Goal: Task Accomplishment & Management: Manage account settings

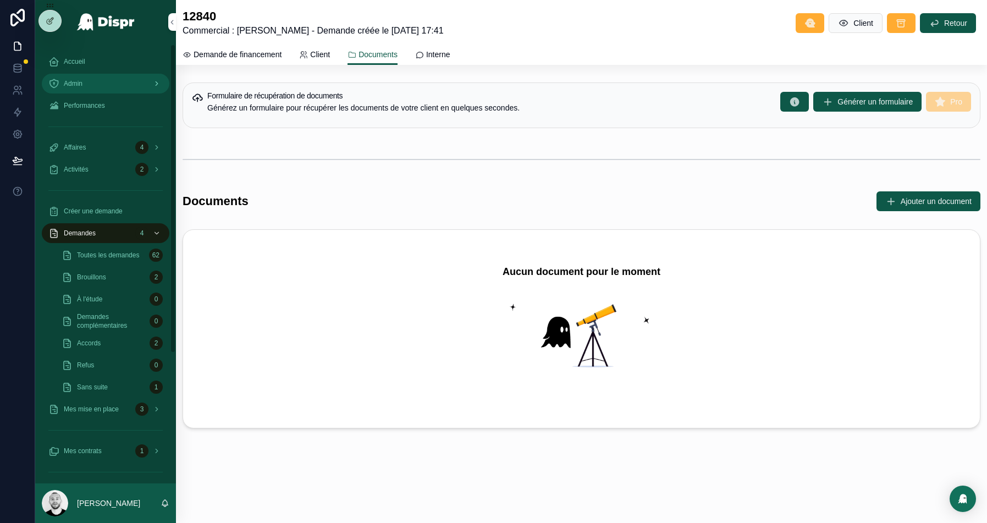
click at [100, 88] on div "Admin" at bounding box center [105, 84] width 114 height 18
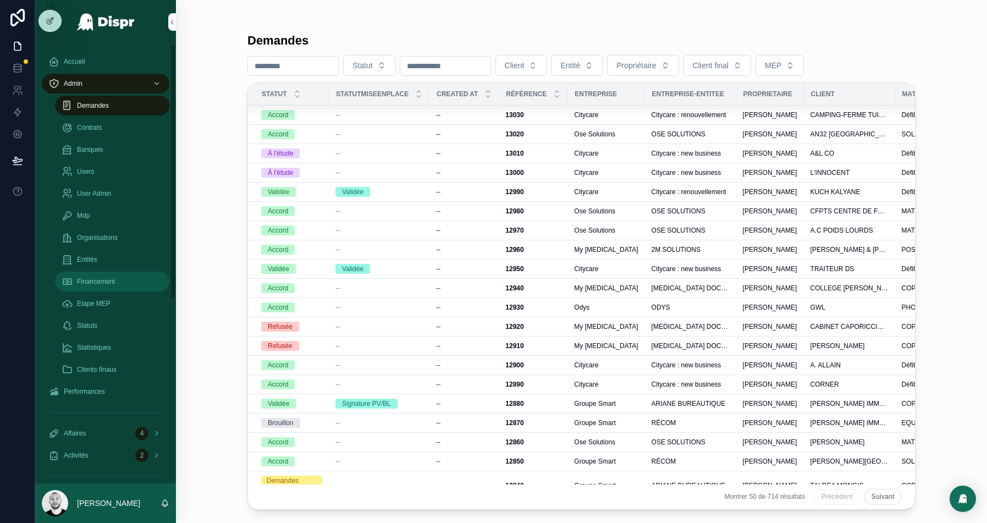
click at [101, 283] on span "Financement" at bounding box center [96, 281] width 38 height 9
click at [107, 279] on span "Financement" at bounding box center [96, 281] width 38 height 9
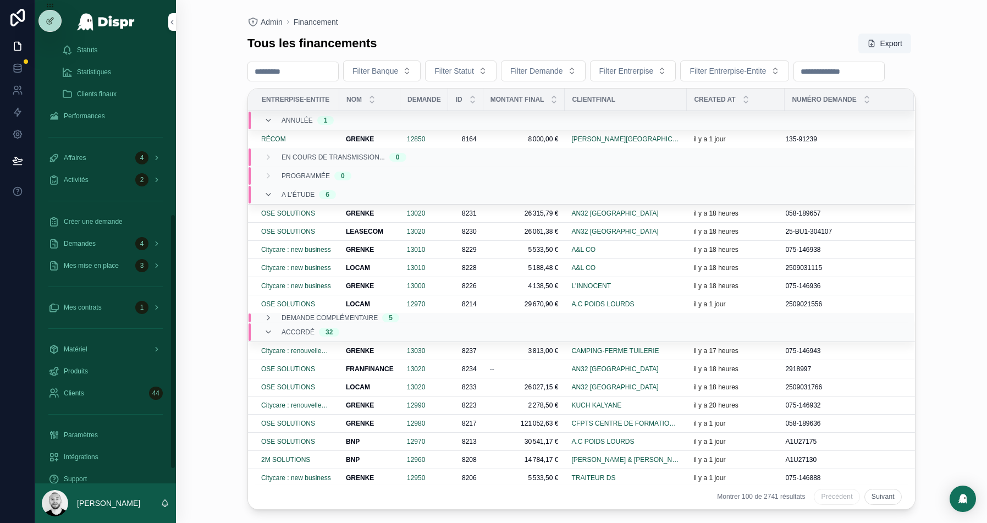
scroll to position [259, 0]
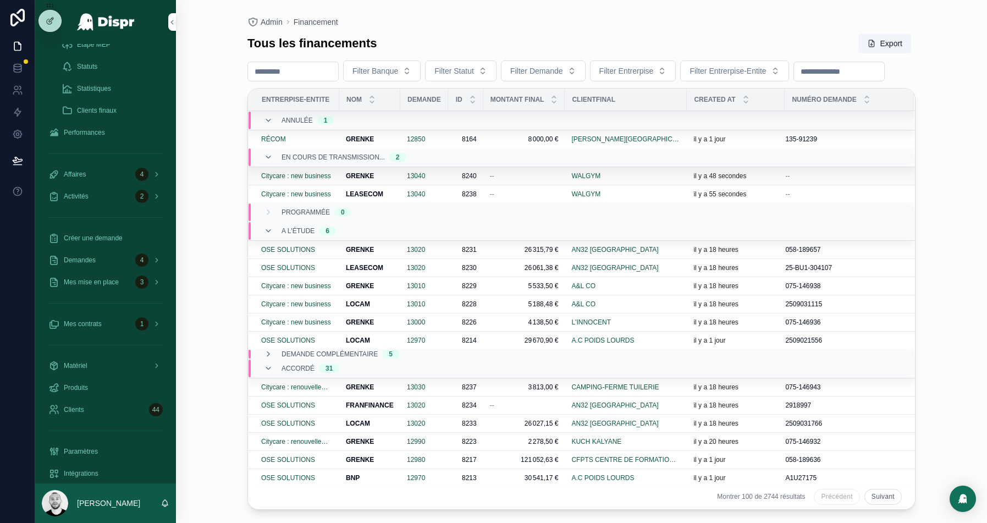
click at [391, 180] on div "GRENKE GRENKE" at bounding box center [370, 176] width 48 height 9
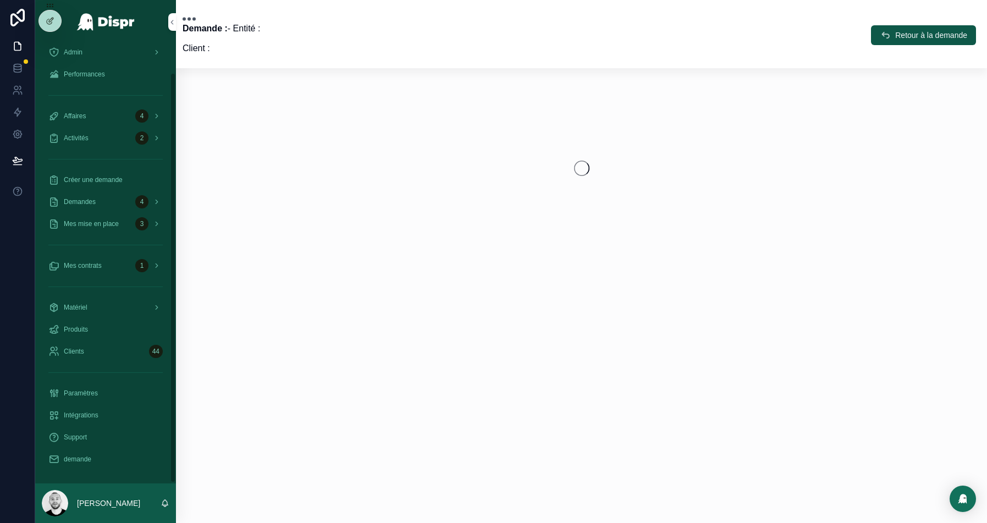
scroll to position [30, 0]
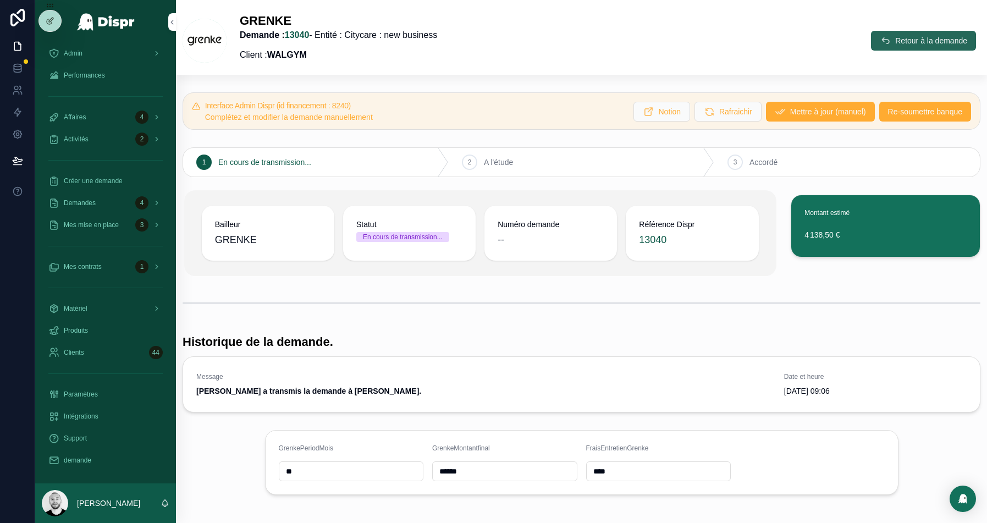
click at [899, 47] on button "Retour à la demande" at bounding box center [923, 41] width 105 height 20
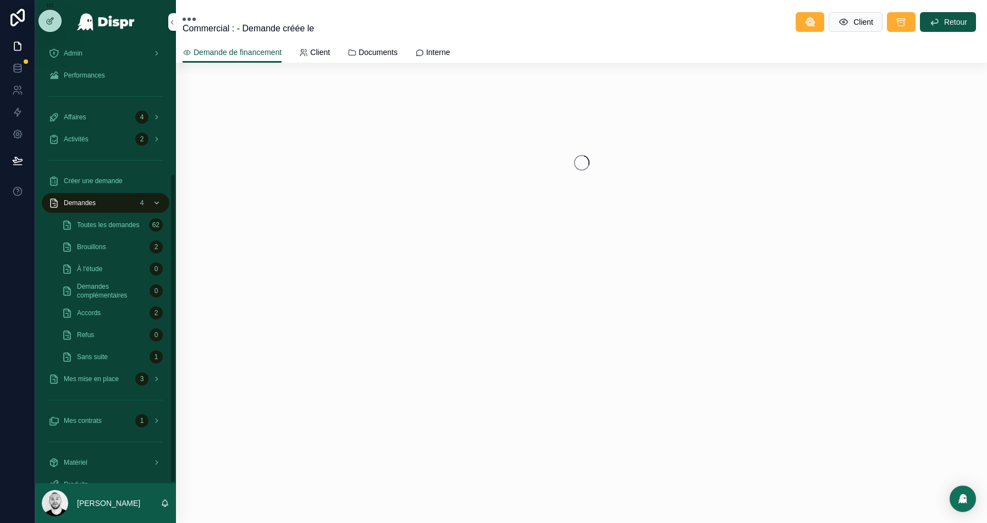
scroll to position [184, 0]
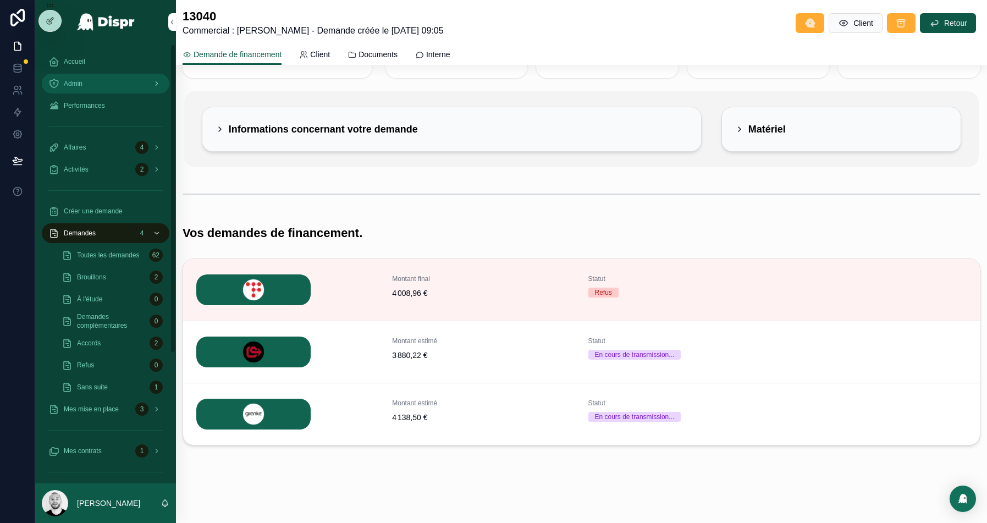
click at [89, 83] on div "Admin" at bounding box center [105, 84] width 114 height 18
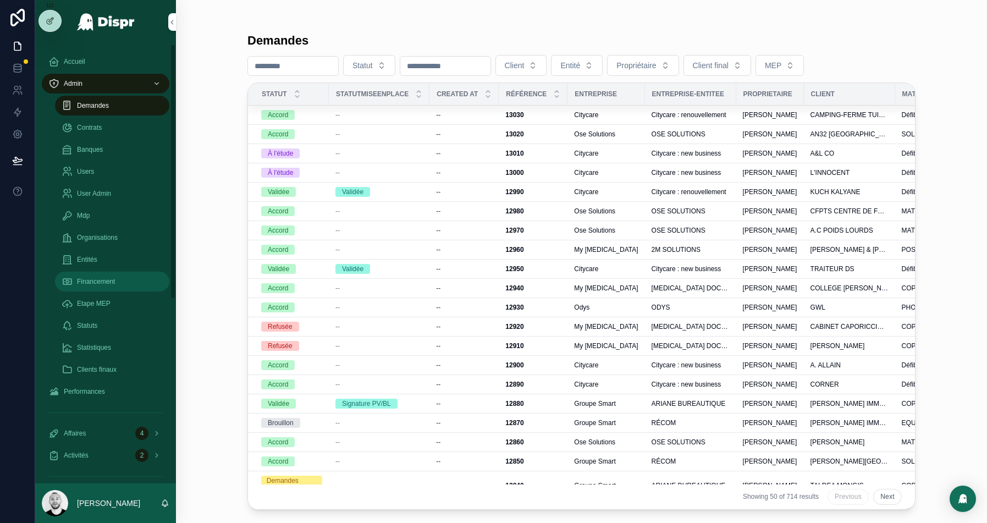
click at [105, 279] on span "Financement" at bounding box center [96, 281] width 38 height 9
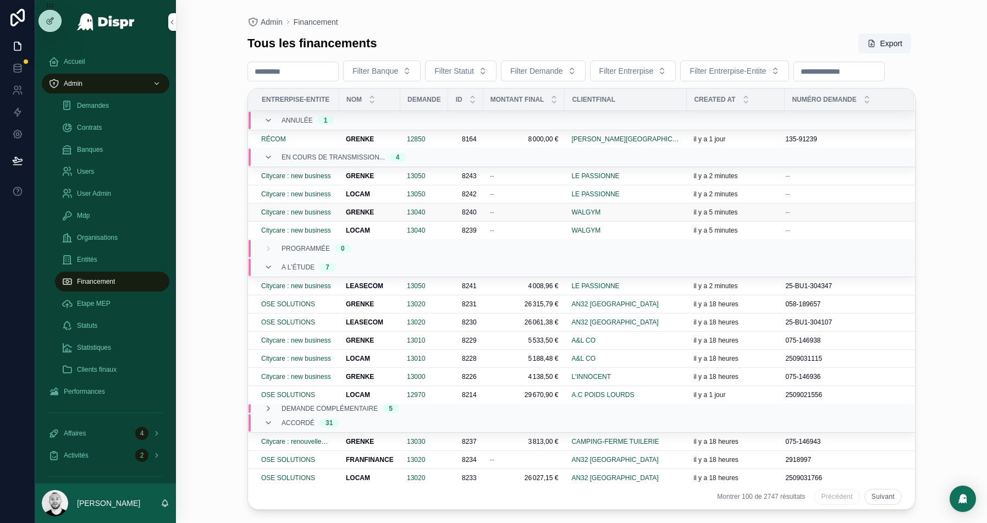
click at [644, 217] on div "WALGYM" at bounding box center [625, 212] width 109 height 9
click at [676, 180] on div "LE PASSIONNE" at bounding box center [625, 176] width 109 height 9
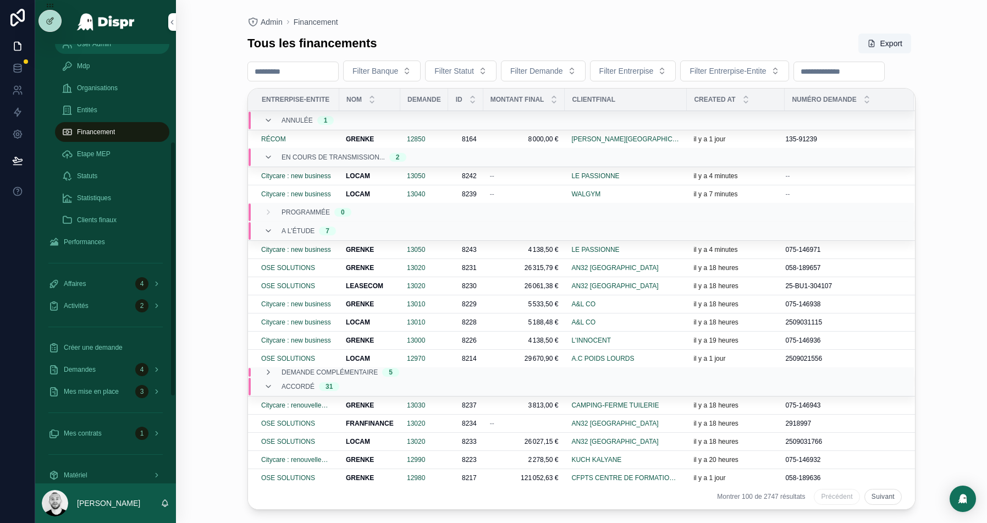
scroll to position [316, 0]
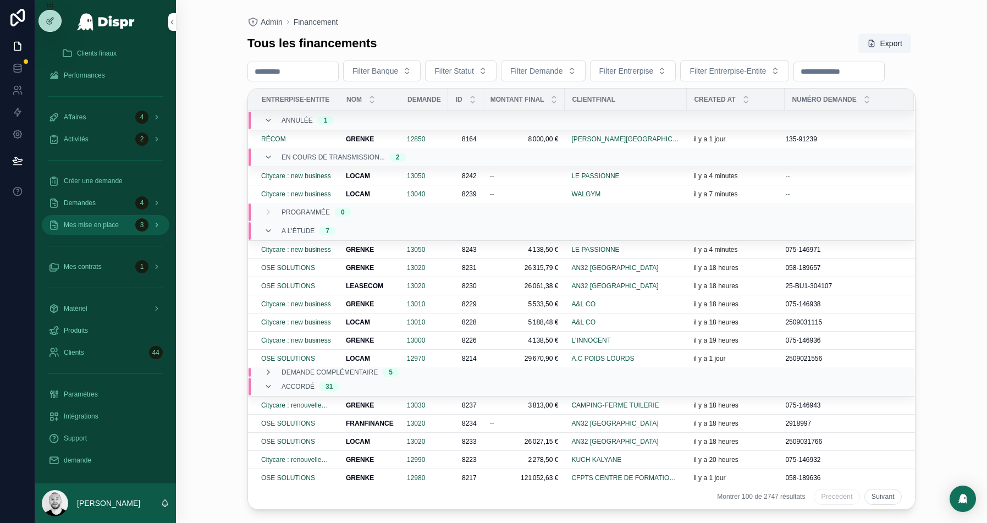
click at [102, 227] on span "Mes mise en place" at bounding box center [91, 225] width 55 height 9
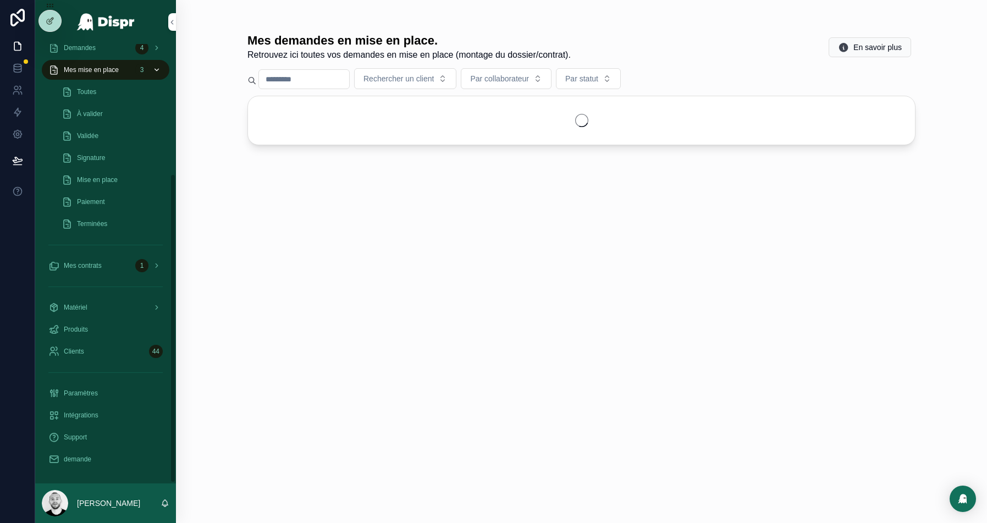
scroll to position [184, 0]
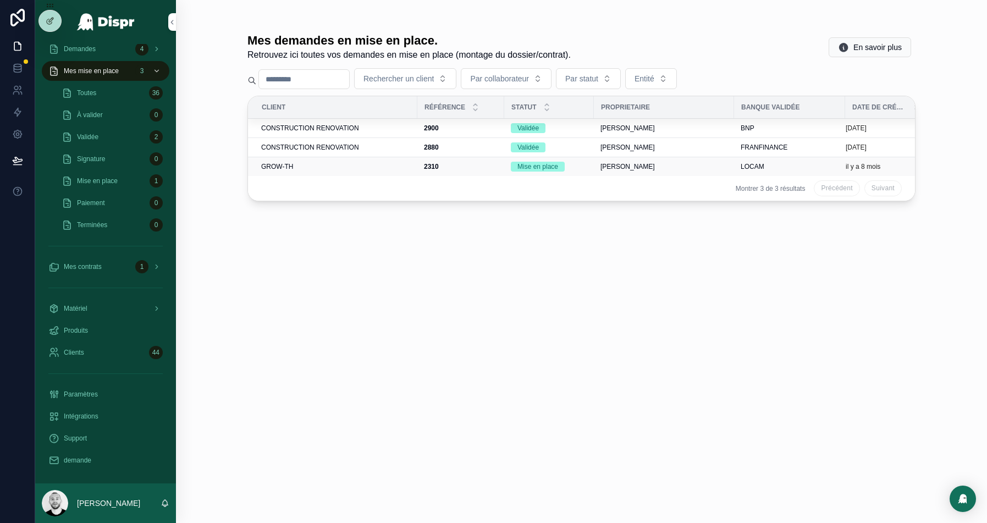
click at [321, 163] on div "GROW-TH" at bounding box center [336, 166] width 150 height 9
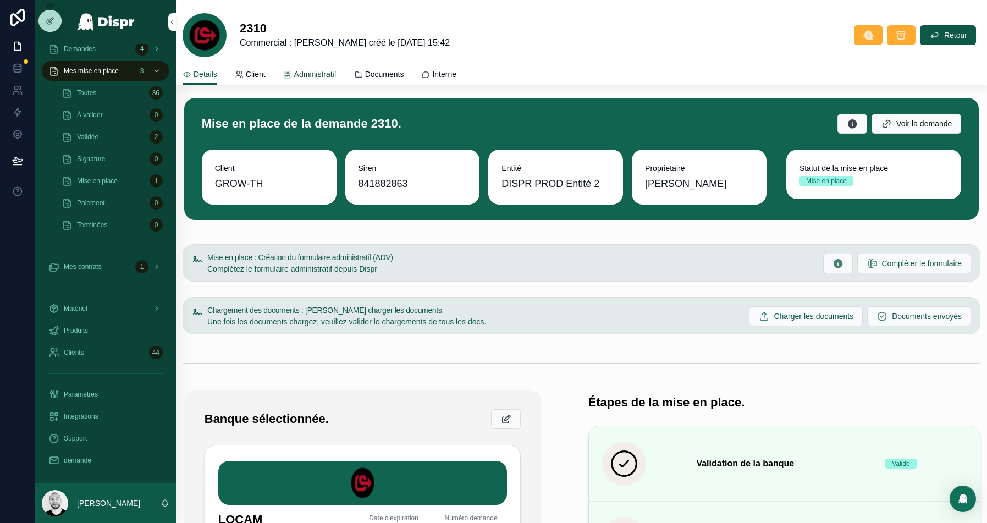
click at [324, 69] on span "Administratif" at bounding box center [315, 74] width 42 height 11
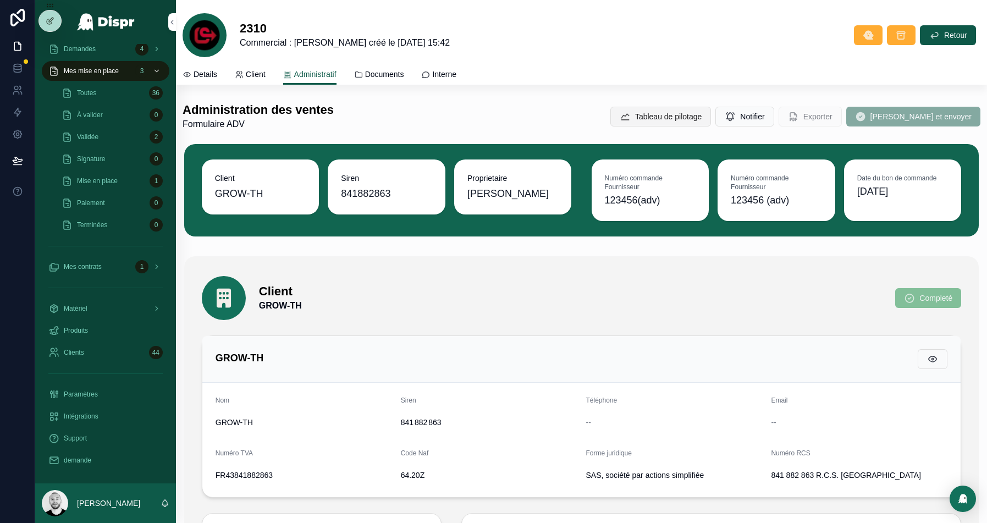
click at [690, 120] on span "Tableau de pilotage" at bounding box center [668, 116] width 67 height 11
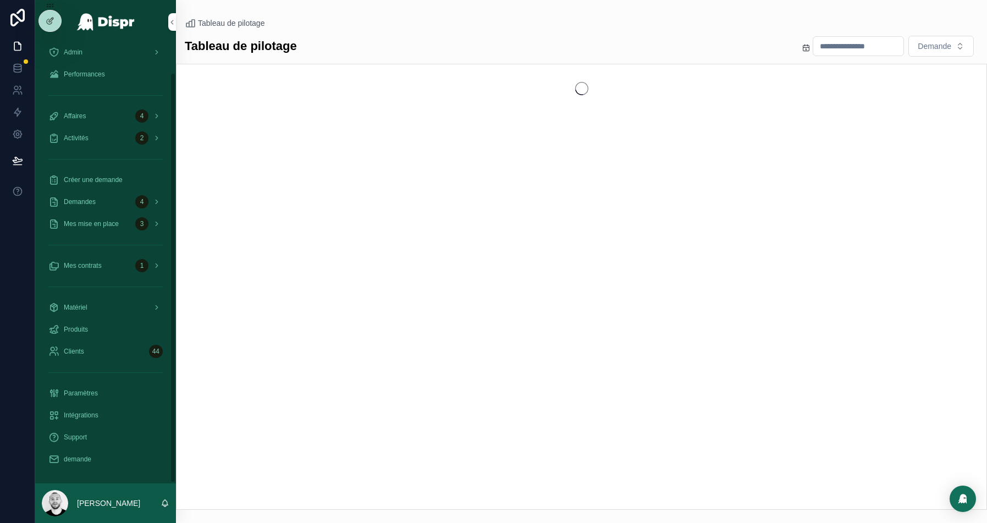
scroll to position [30, 0]
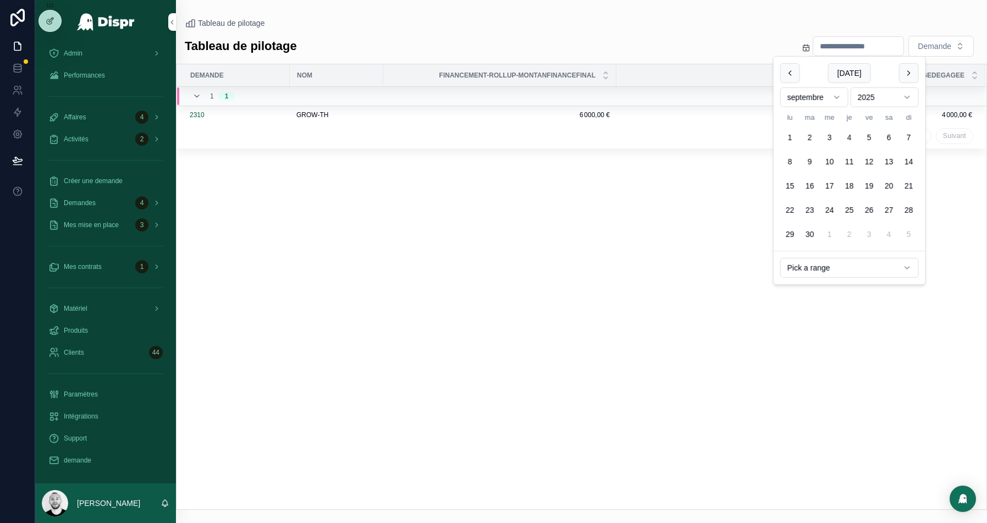
click at [829, 49] on input "scrollable content" at bounding box center [858, 45] width 90 height 15
click at [679, 11] on div "Tableau de pilotage Tableau de pilotage Demande Demande Nom Financement-rollup-…" at bounding box center [581, 255] width 811 height 510
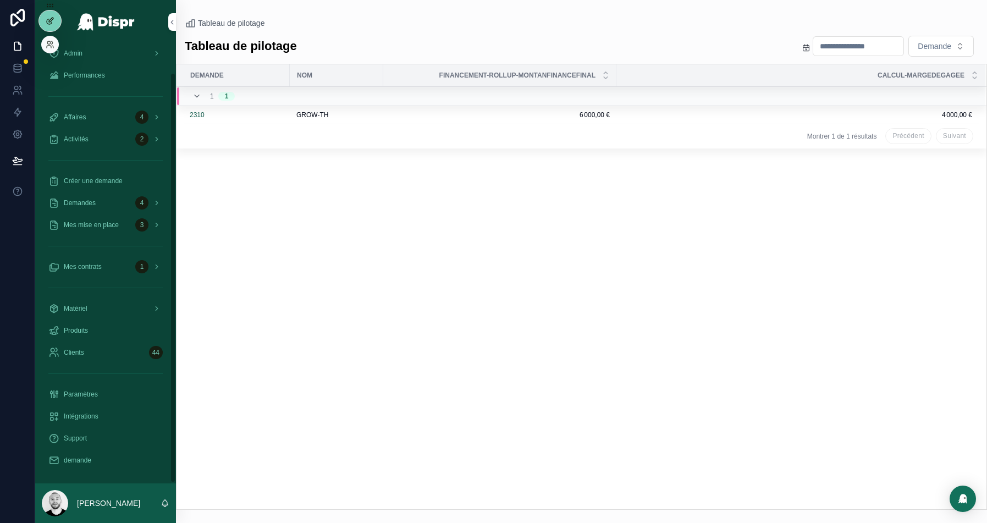
click at [53, 16] on icon at bounding box center [50, 20] width 9 height 9
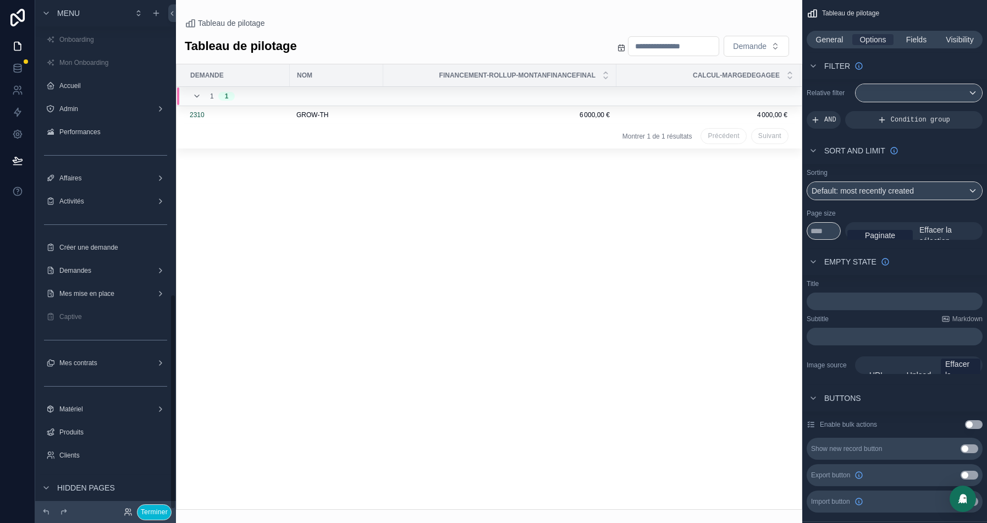
scroll to position [696, 0]
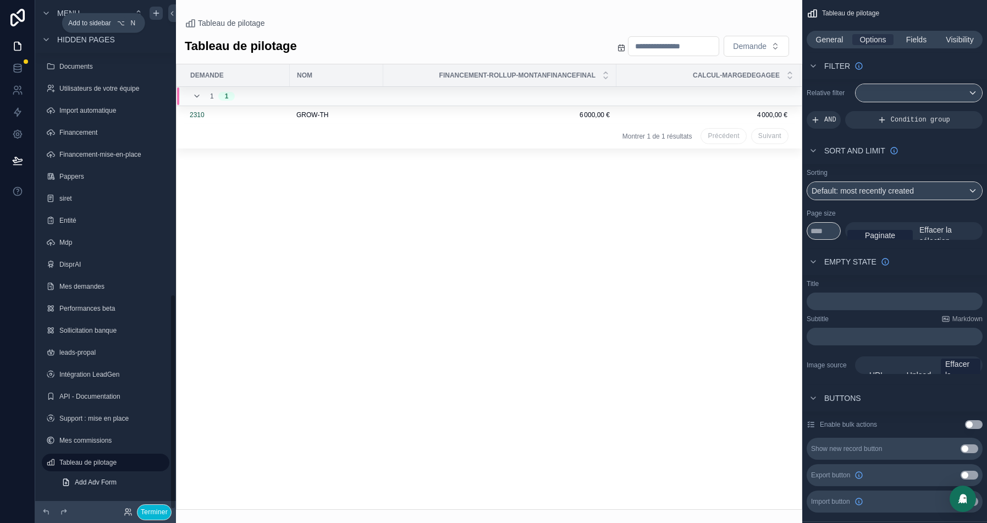
click at [158, 14] on icon "scrollable content" at bounding box center [156, 13] width 9 height 9
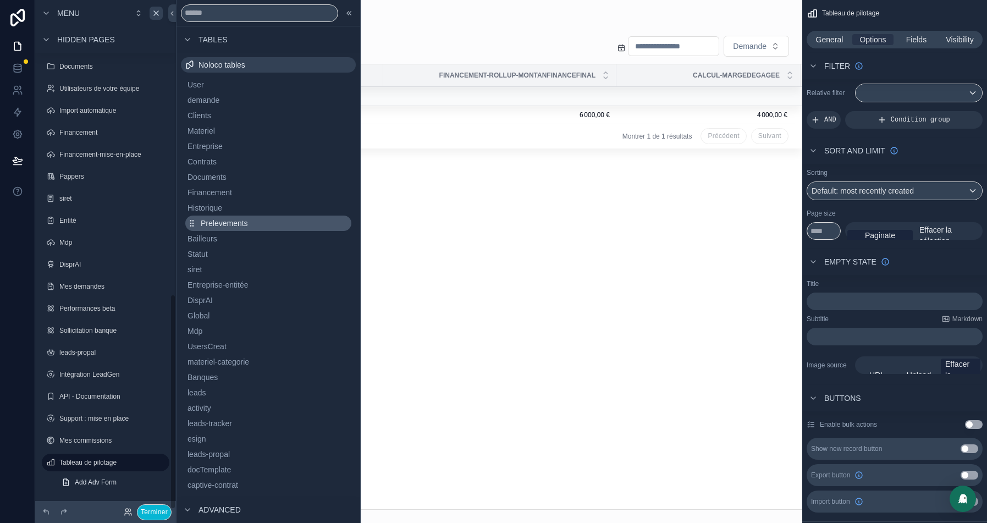
scroll to position [235, 0]
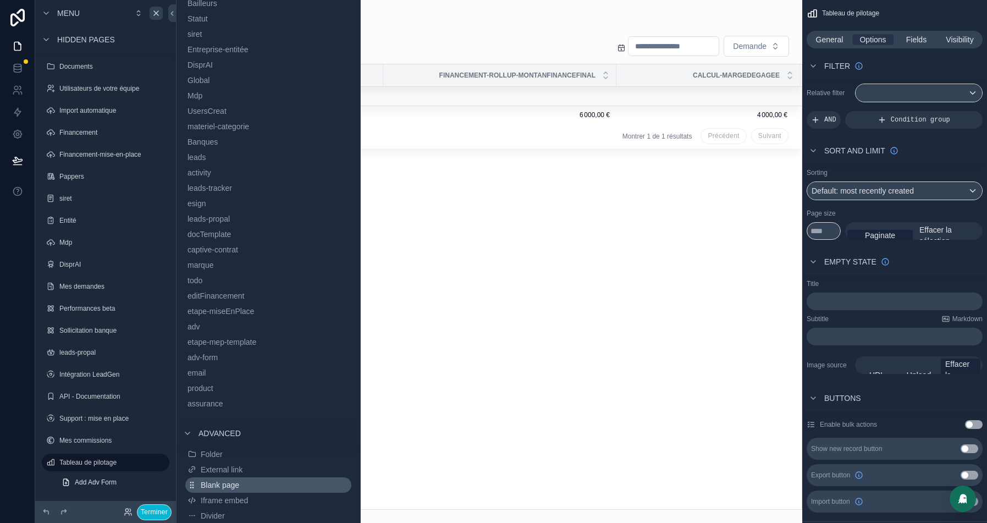
click at [230, 485] on span "Blank page" at bounding box center [220, 485] width 38 height 11
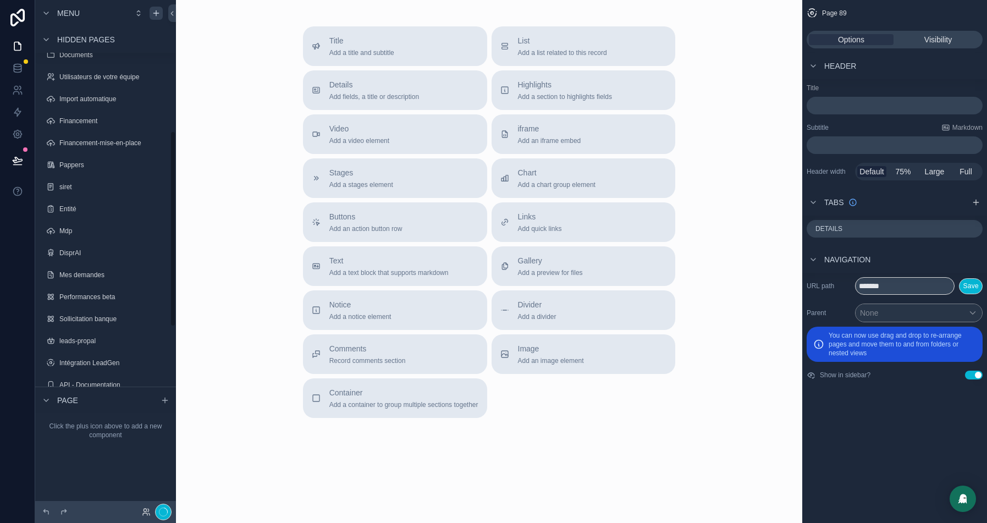
scroll to position [339, 0]
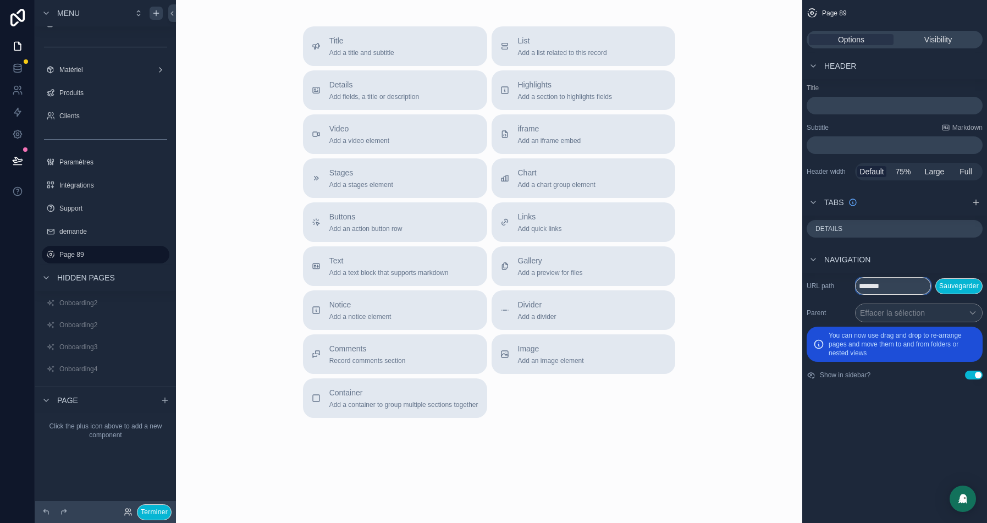
click at [887, 289] on input "*******" at bounding box center [893, 286] width 76 height 18
click at [970, 173] on span "Full" at bounding box center [966, 171] width 13 height 11
click at [393, 49] on div "Title Add a title and subtitle" at bounding box center [395, 46] width 167 height 22
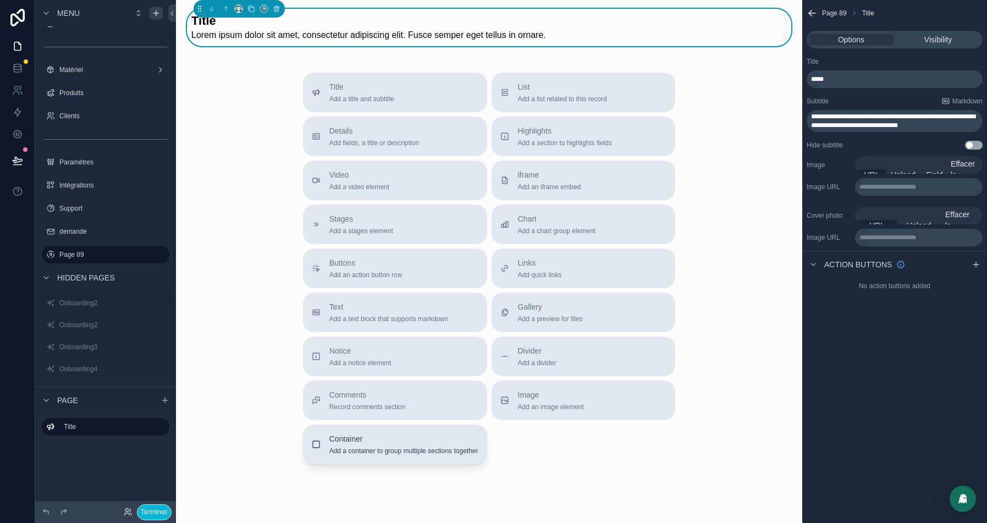
click at [336, 450] on span "Add a container to group multiple sections together" at bounding box center [403, 451] width 149 height 9
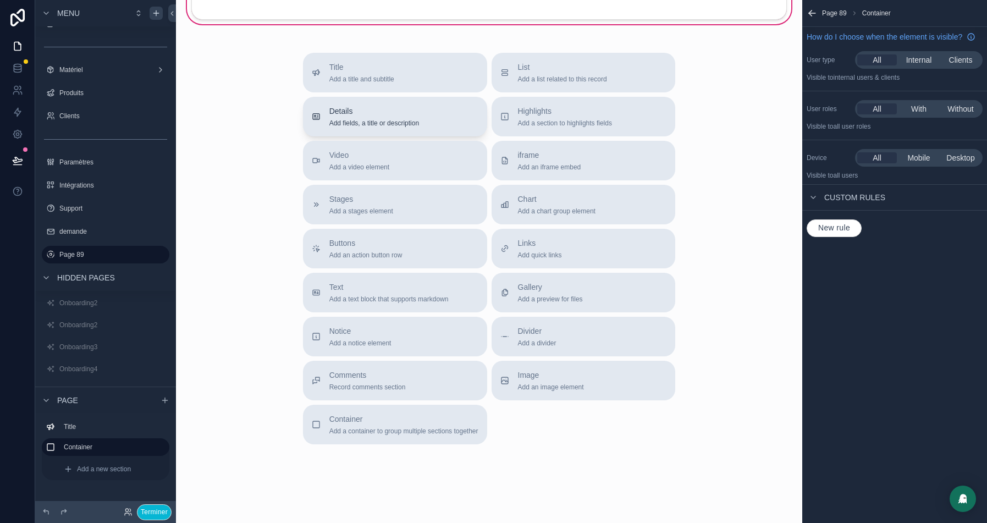
scroll to position [203, 0]
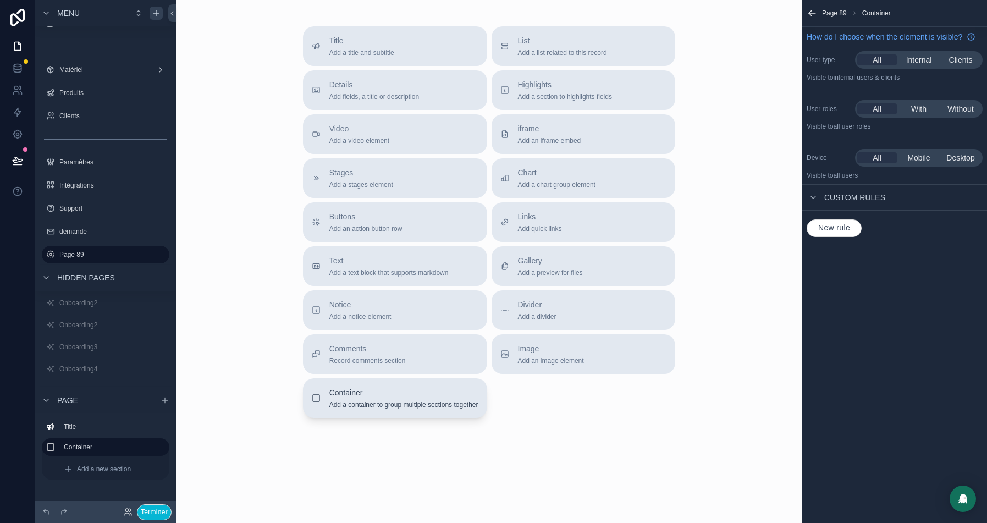
click at [353, 404] on span "Add a container to group multiple sections together" at bounding box center [403, 404] width 149 height 9
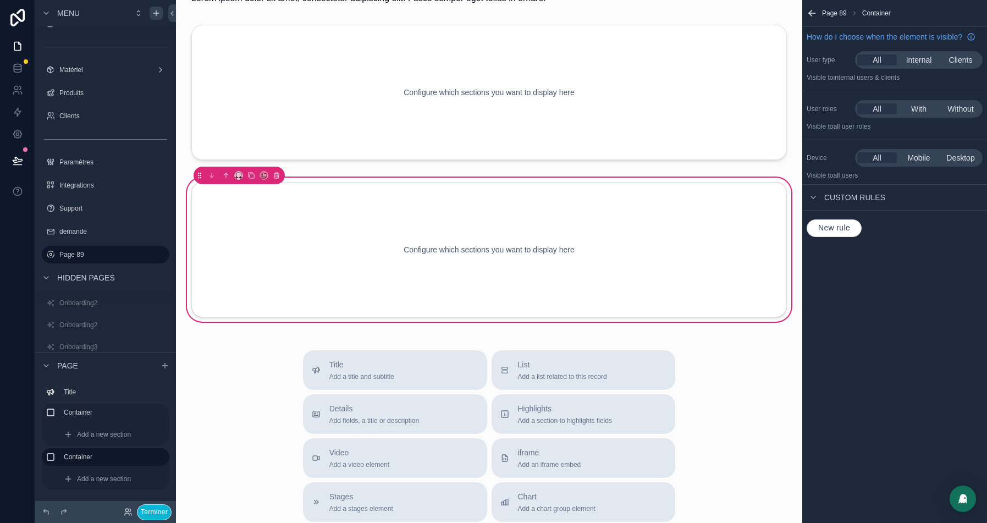
scroll to position [0, 0]
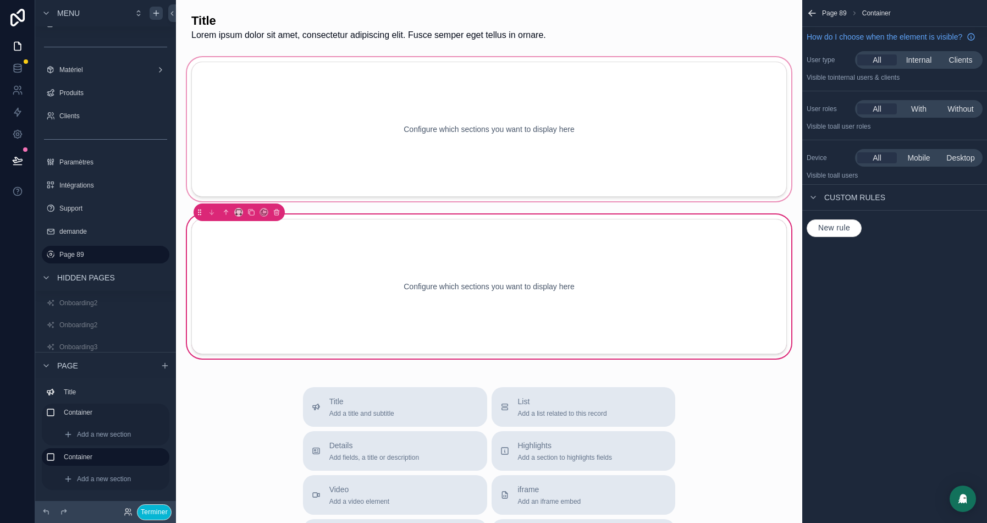
click at [407, 145] on div "scrollable content" at bounding box center [489, 129] width 609 height 148
click at [508, 113] on div "scrollable content" at bounding box center [489, 129] width 609 height 148
click at [376, 133] on div "scrollable content" at bounding box center [489, 129] width 609 height 148
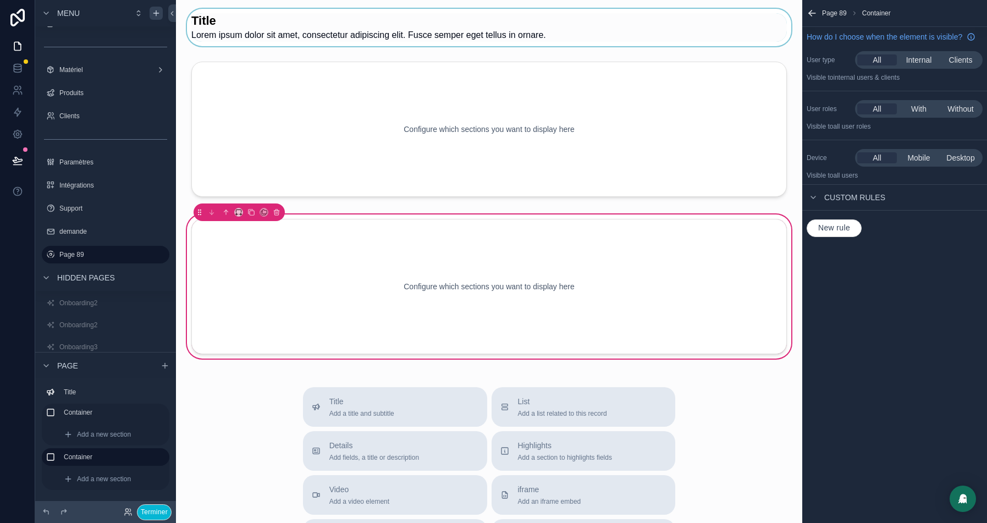
click at [234, 15] on div "scrollable content" at bounding box center [489, 27] width 609 height 37
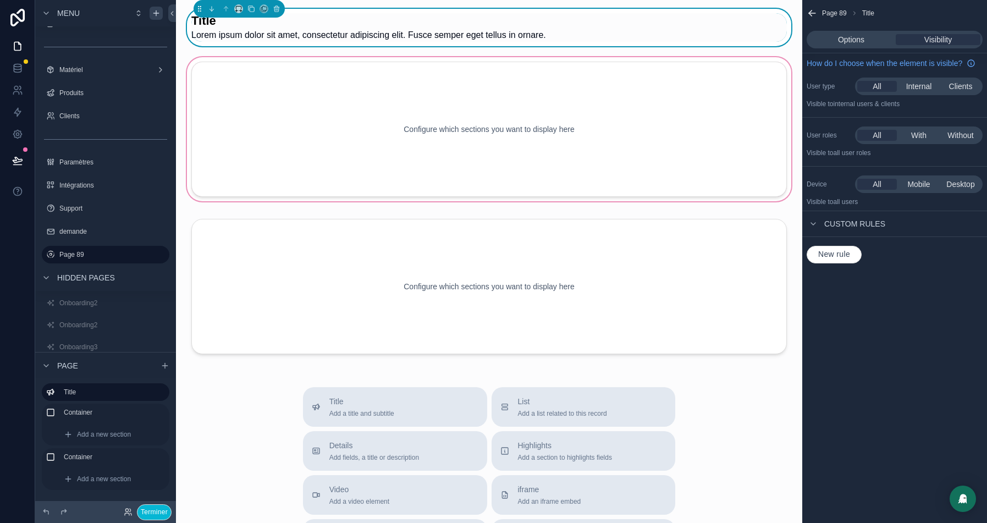
click at [200, 85] on div "scrollable content" at bounding box center [489, 129] width 609 height 148
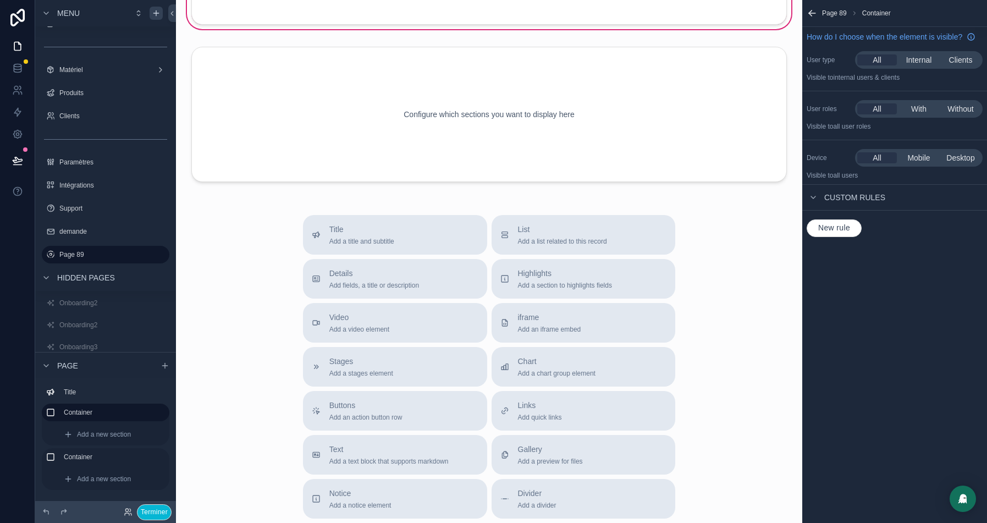
scroll to position [309, 0]
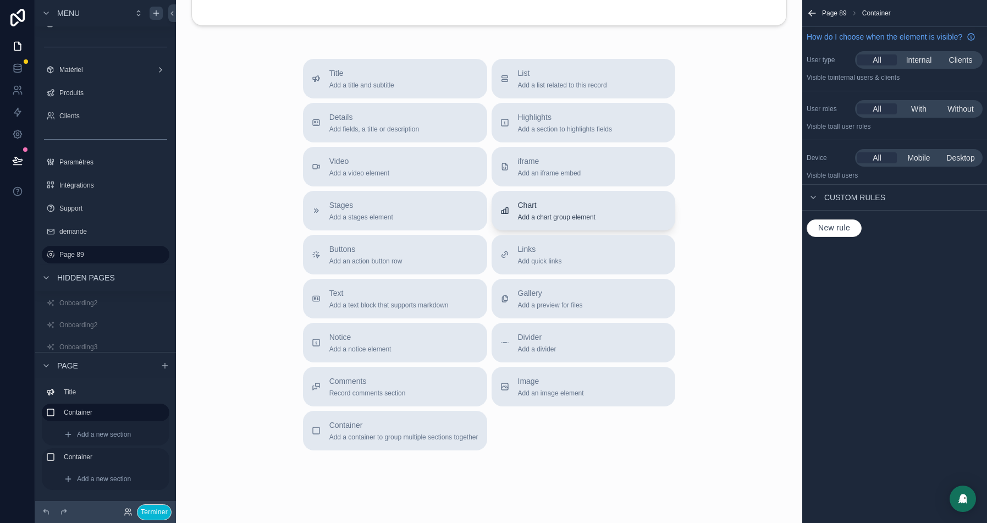
click at [545, 211] on div "Chart Add a chart group element" at bounding box center [557, 211] width 78 height 22
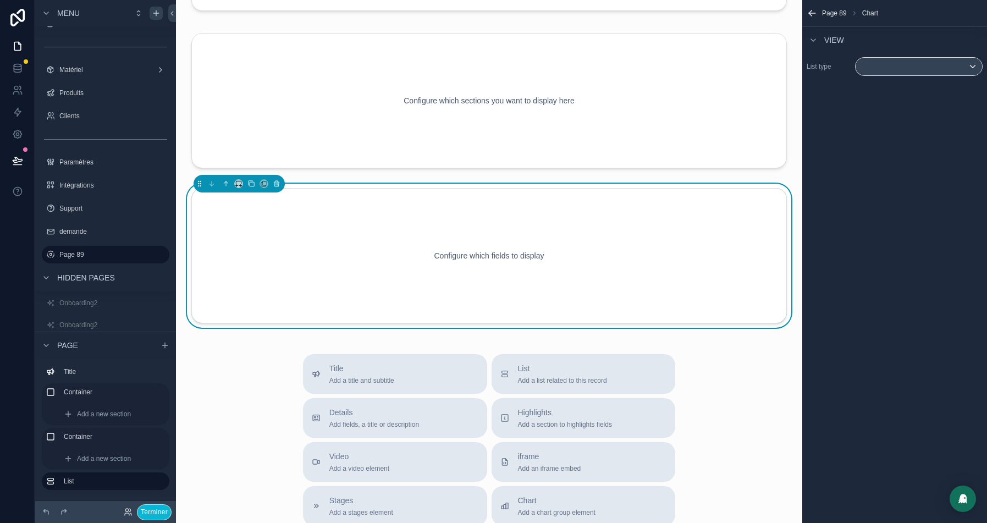
scroll to position [179, 0]
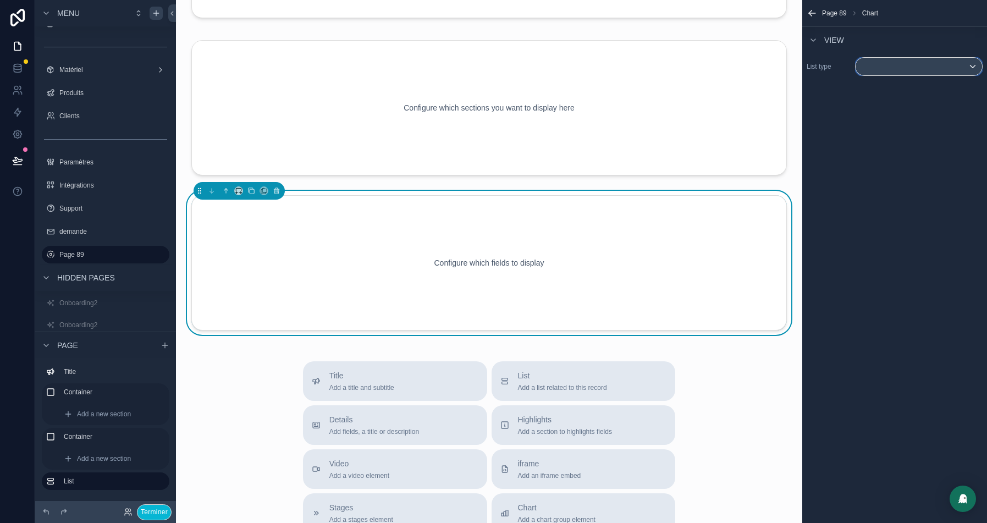
click at [903, 69] on div "scrollable content" at bounding box center [919, 67] width 126 height 18
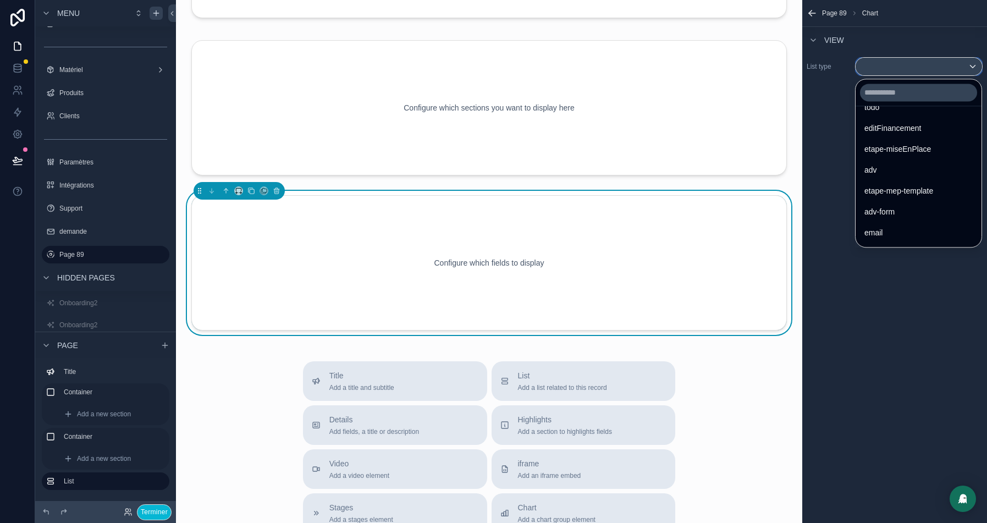
scroll to position [658, 0]
click at [146, 513] on div "scrollable content" at bounding box center [493, 261] width 987 height 523
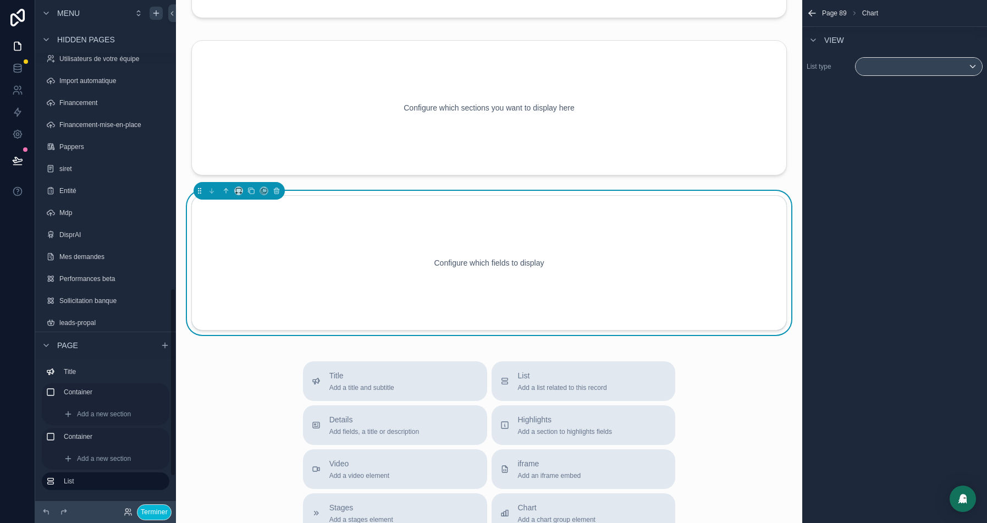
scroll to position [869, 0]
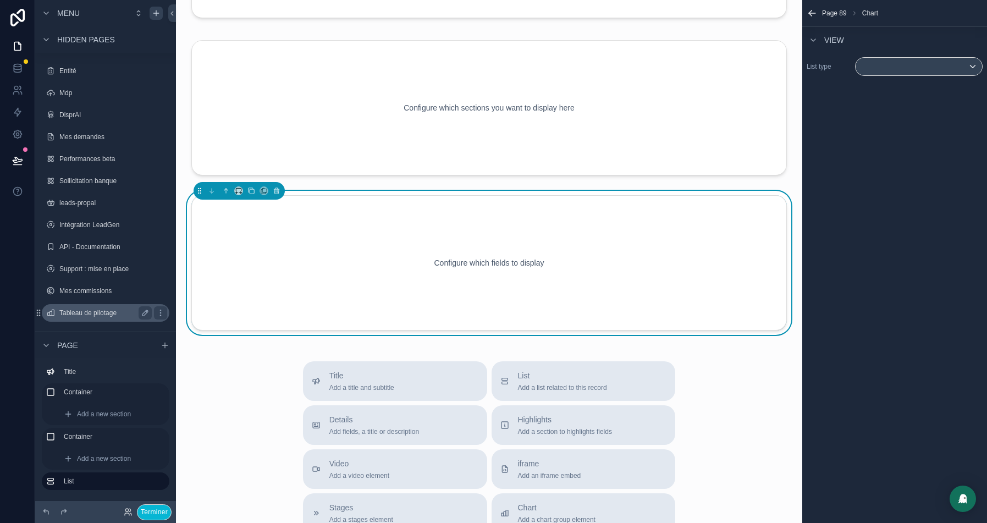
click at [73, 305] on div "Tableau de pilotage" at bounding box center [105, 313] width 123 height 18
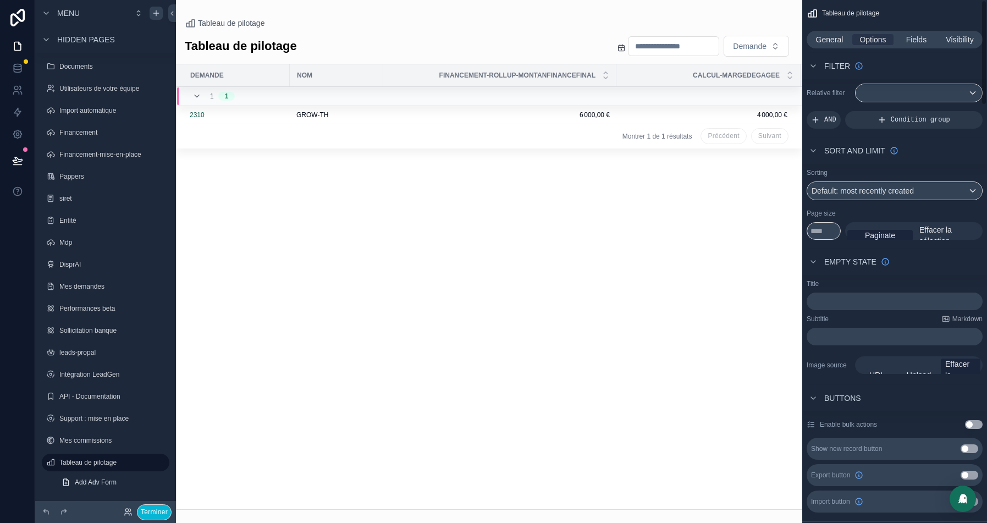
click at [464, 30] on div "scrollable content" at bounding box center [489, 261] width 626 height 523
click at [829, 42] on span "General" at bounding box center [829, 39] width 27 height 11
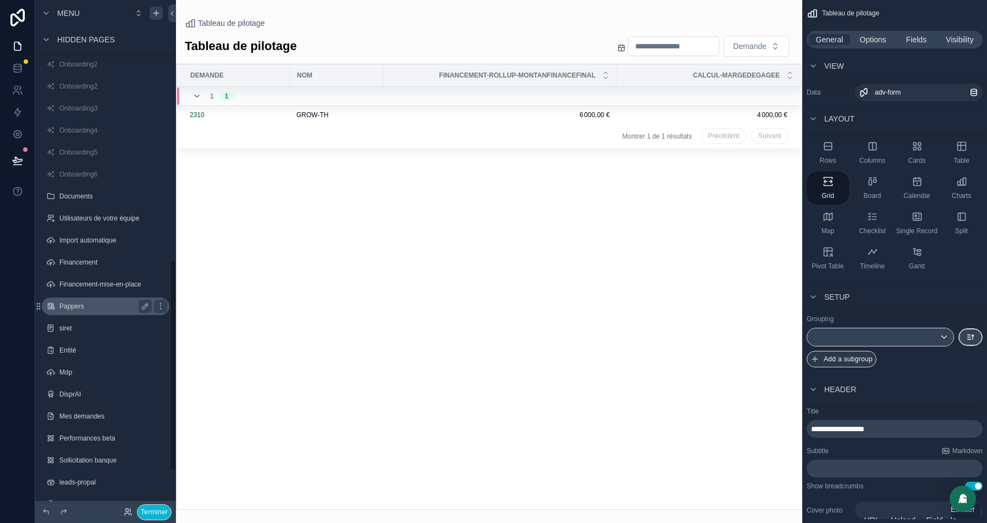
scroll to position [475, 0]
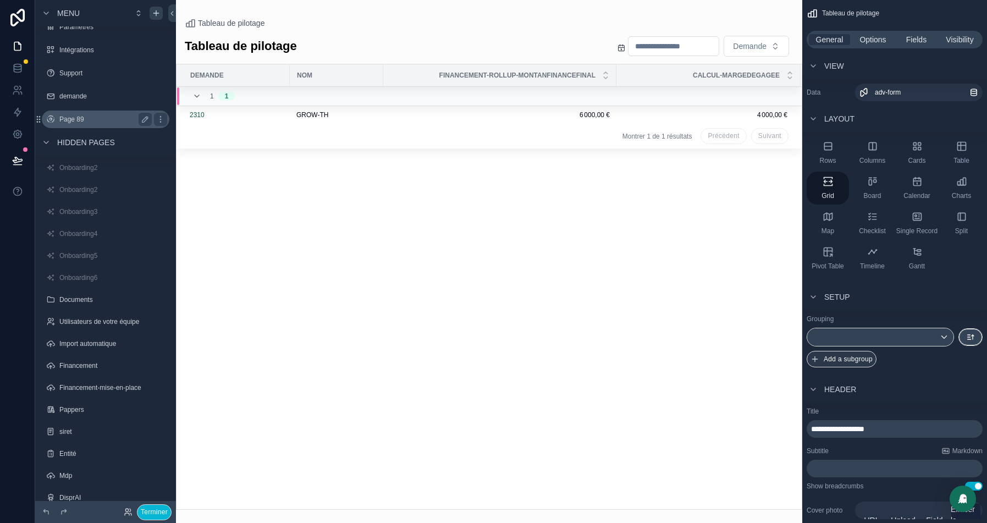
click at [88, 124] on label "Page 89" at bounding box center [103, 119] width 88 height 9
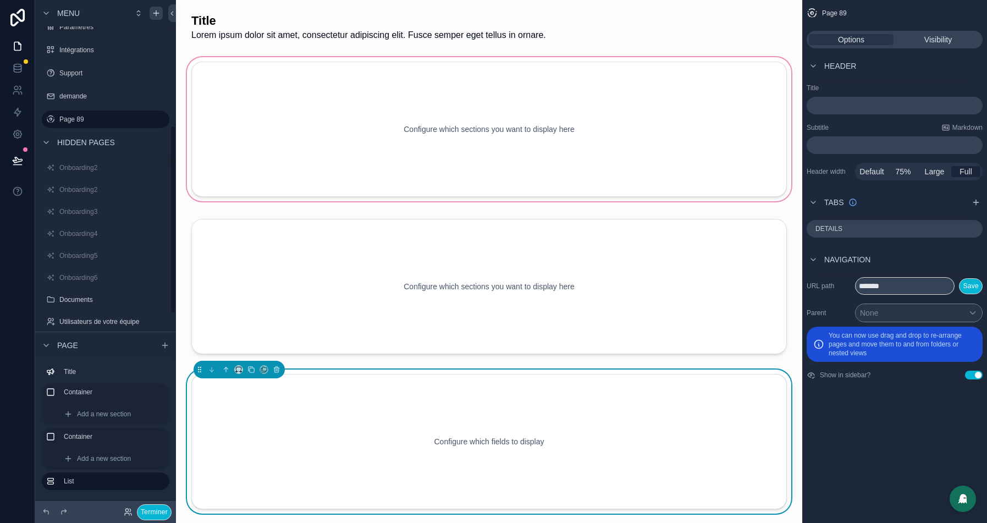
scroll to position [339, 0]
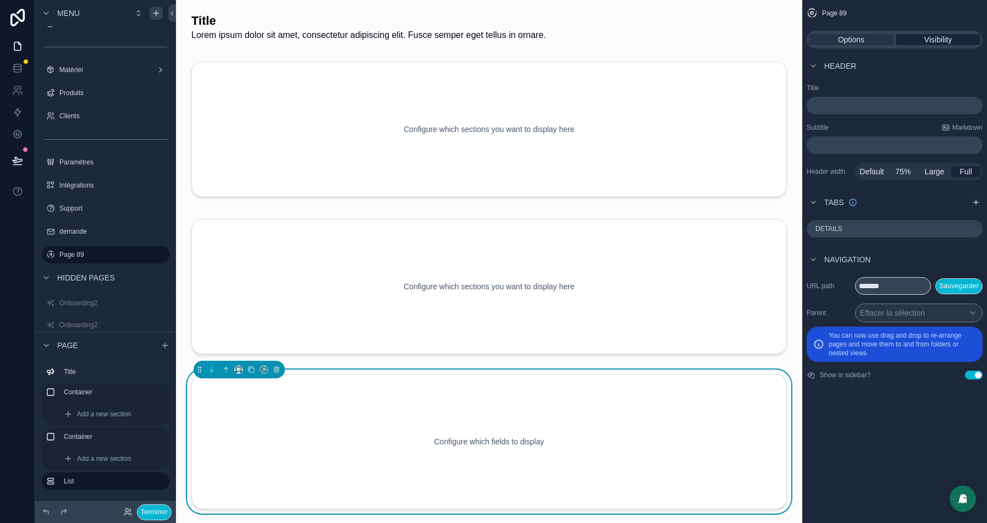
click at [943, 39] on span "Visibility" at bounding box center [938, 39] width 27 height 11
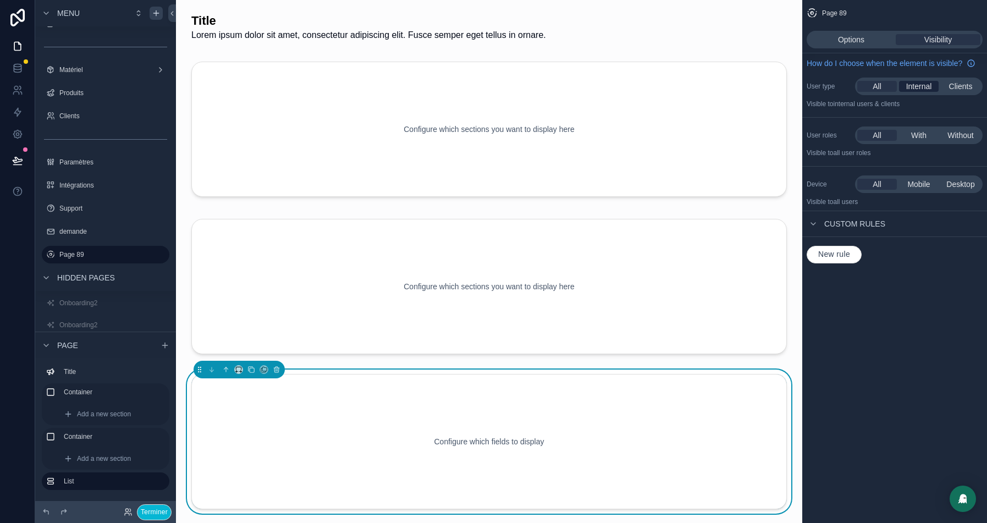
click at [927, 92] on span "Internal" at bounding box center [919, 86] width 26 height 11
click at [924, 141] on span "With" at bounding box center [918, 135] width 15 height 11
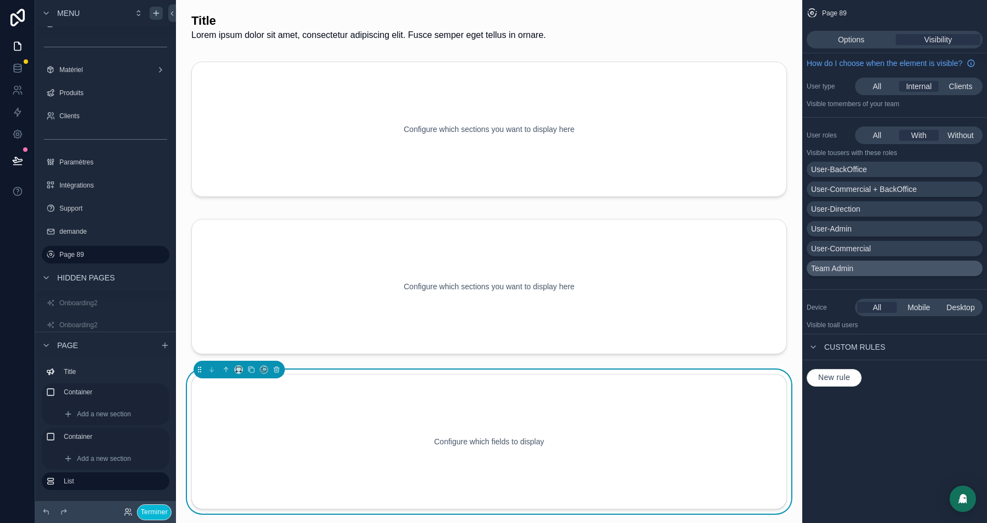
click at [864, 274] on div "Team Admin" at bounding box center [894, 268] width 167 height 11
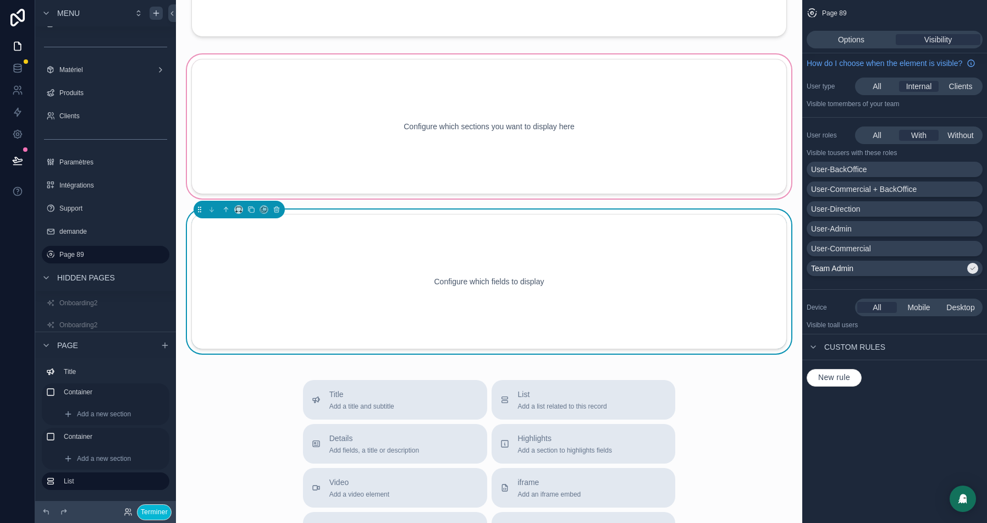
scroll to position [283, 0]
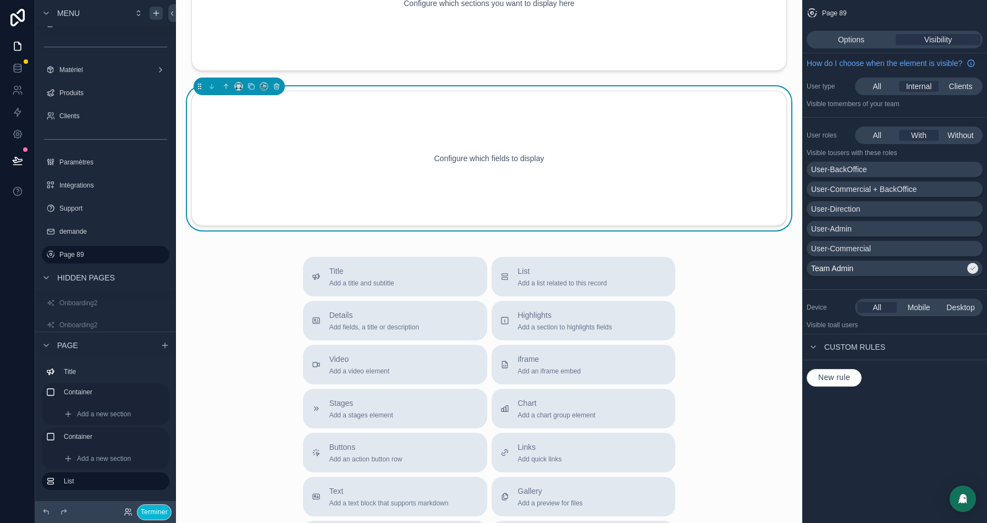
click at [455, 119] on div "Configure which fields to display" at bounding box center [489, 158] width 559 height 99
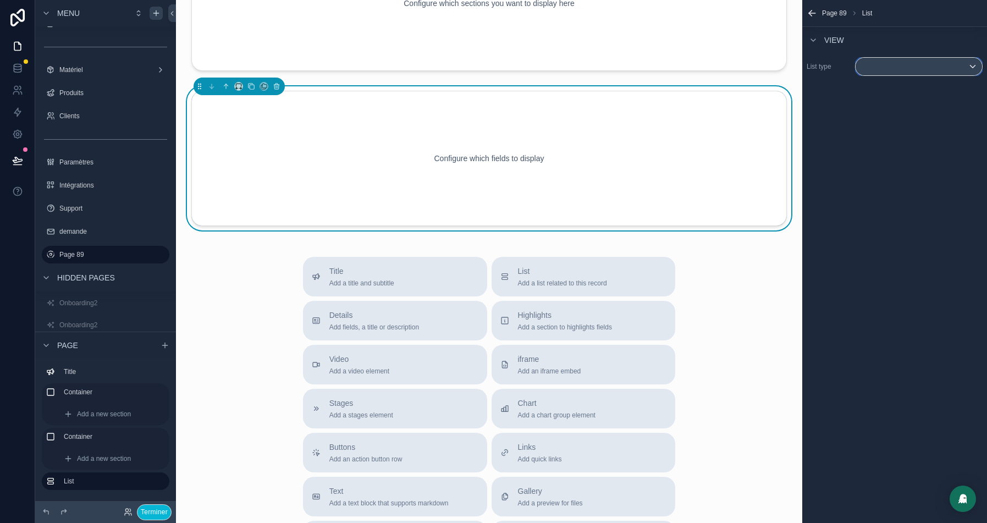
click at [867, 65] on div "scrollable content" at bounding box center [919, 67] width 126 height 18
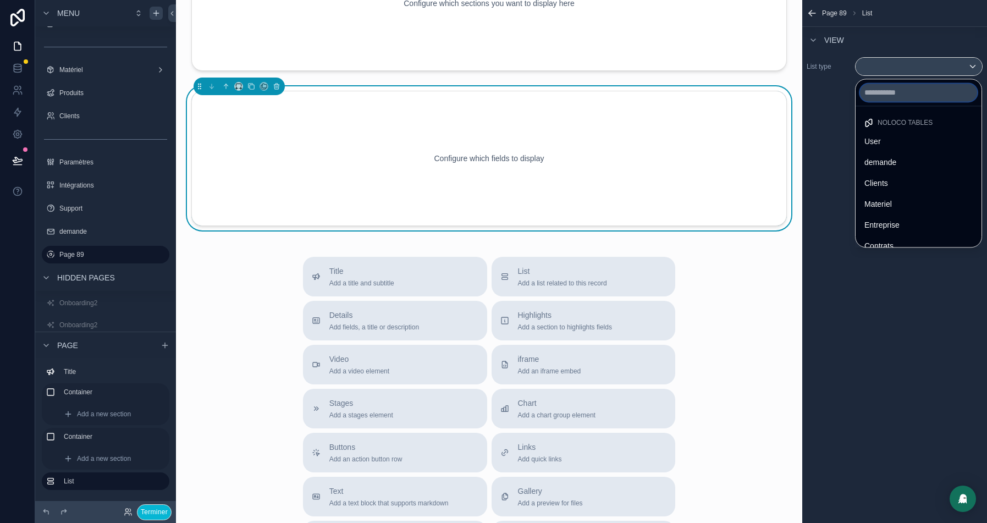
click at [897, 96] on input "text" at bounding box center [918, 93] width 117 height 18
type input "**"
click at [891, 228] on span "adv-form" at bounding box center [880, 224] width 30 height 13
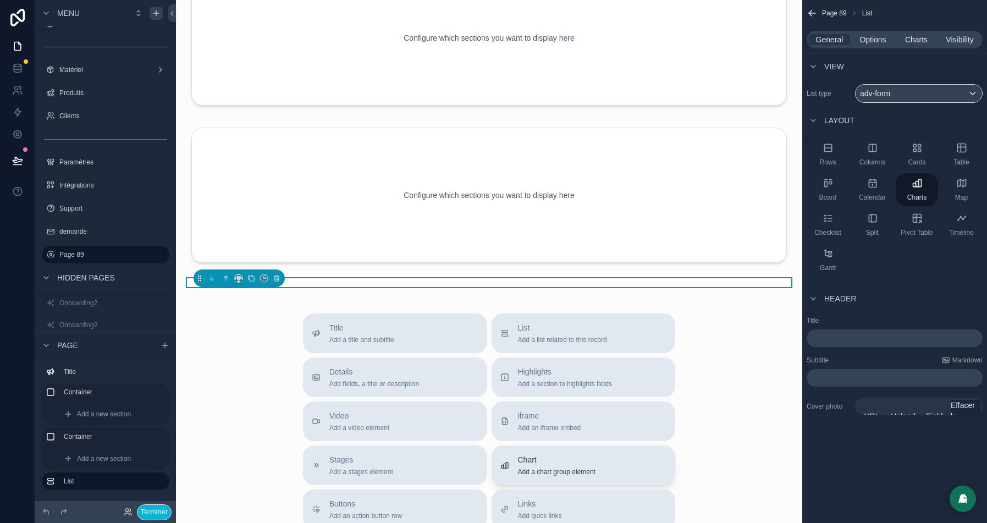
scroll to position [0, 0]
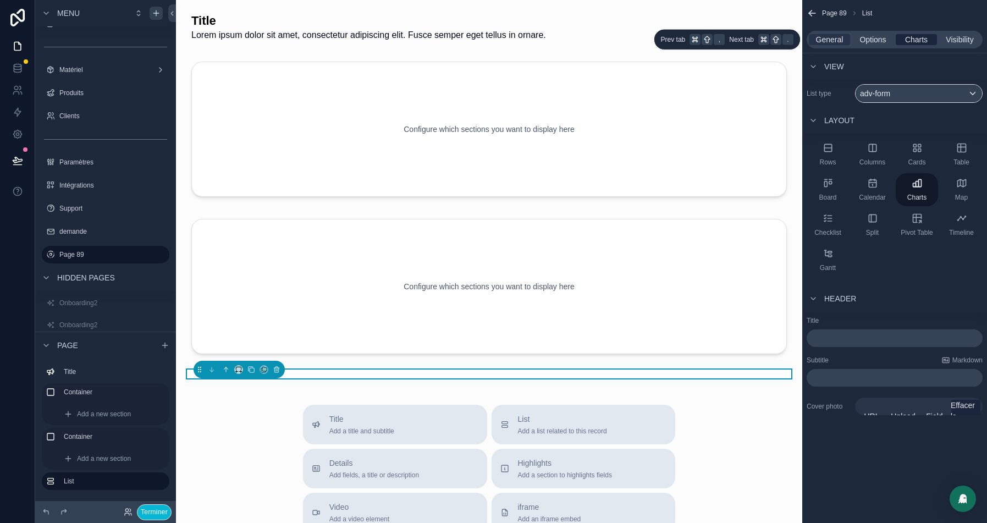
click at [917, 37] on span "Charts" at bounding box center [916, 39] width 23 height 11
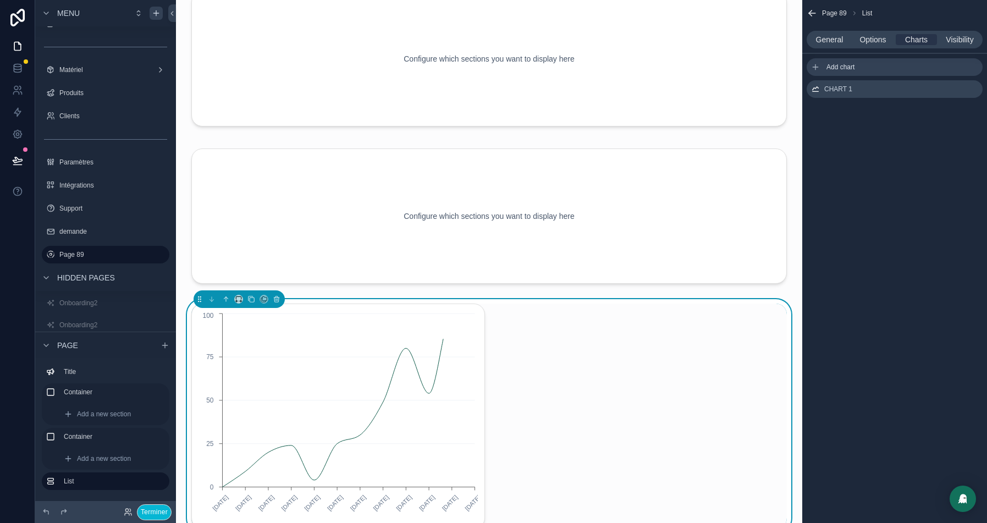
scroll to position [75, 0]
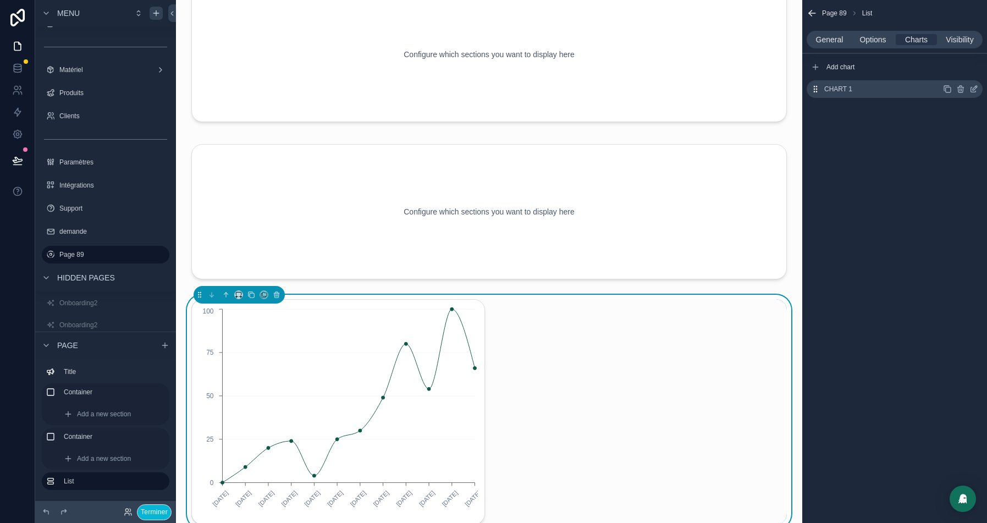
click at [975, 89] on icon "scrollable content" at bounding box center [975, 88] width 4 height 4
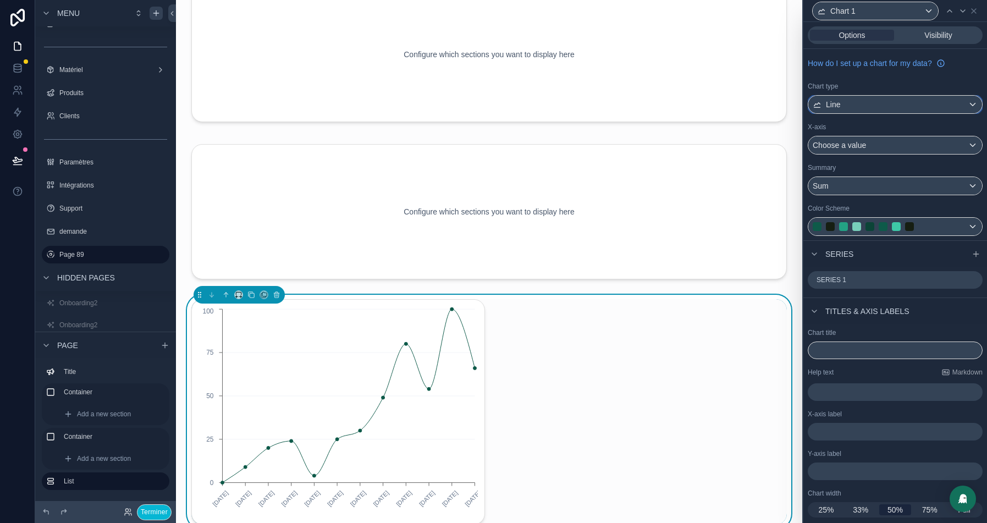
click at [863, 107] on div "Line" at bounding box center [895, 105] width 174 height 18
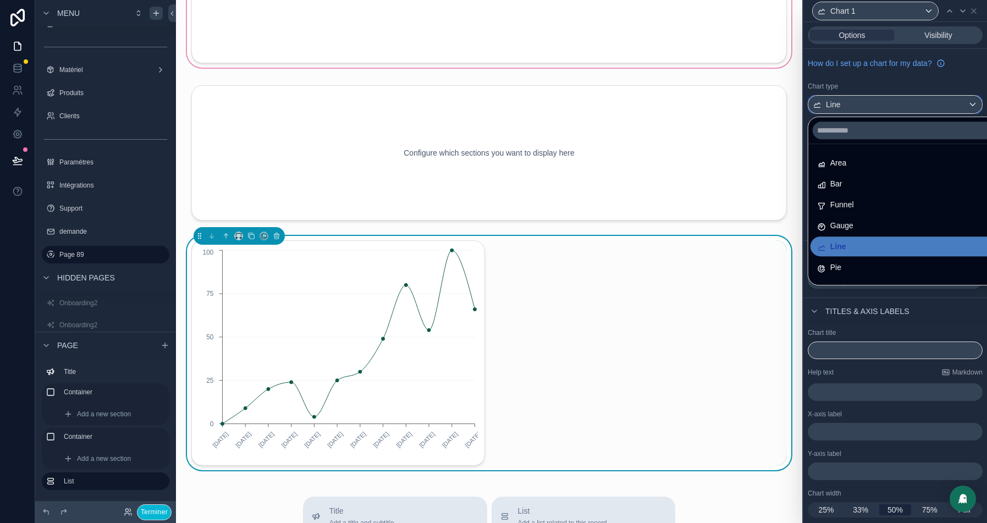
scroll to position [135, 0]
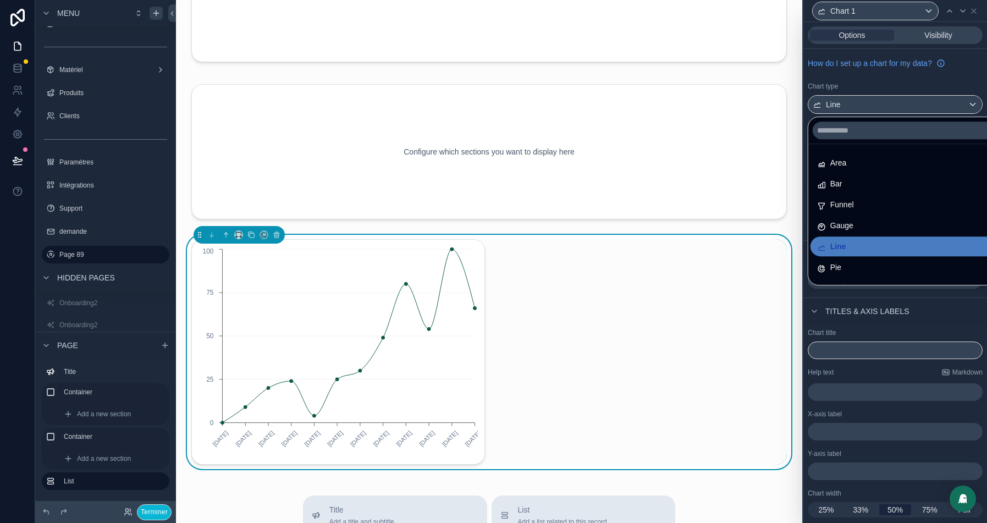
click at [906, 80] on div at bounding box center [896, 261] width 184 height 523
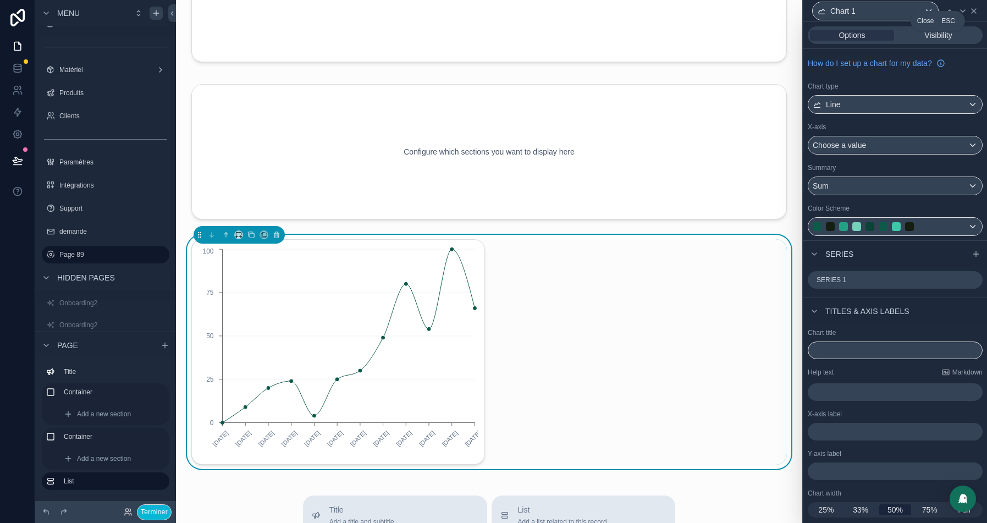
click at [975, 13] on icon at bounding box center [974, 11] width 9 height 9
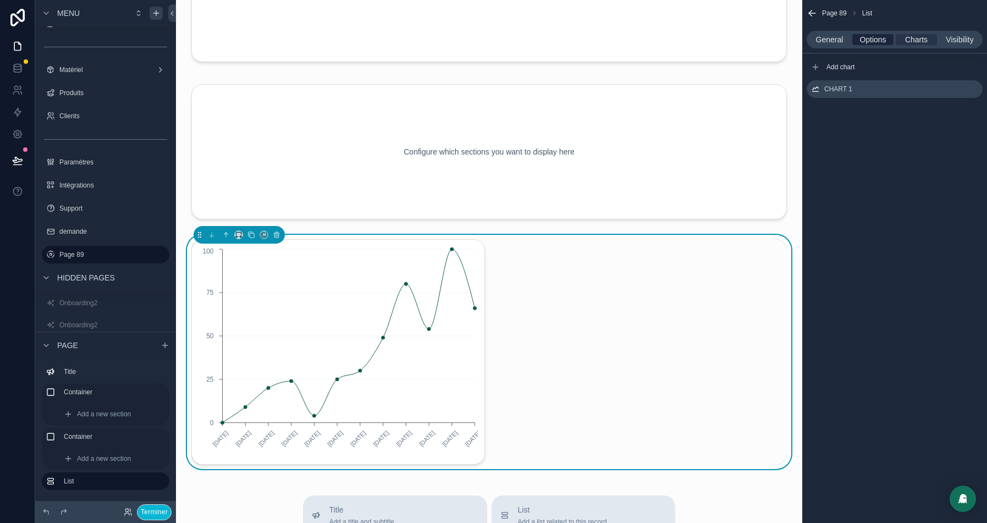
click at [874, 38] on span "Options" at bounding box center [873, 39] width 26 height 11
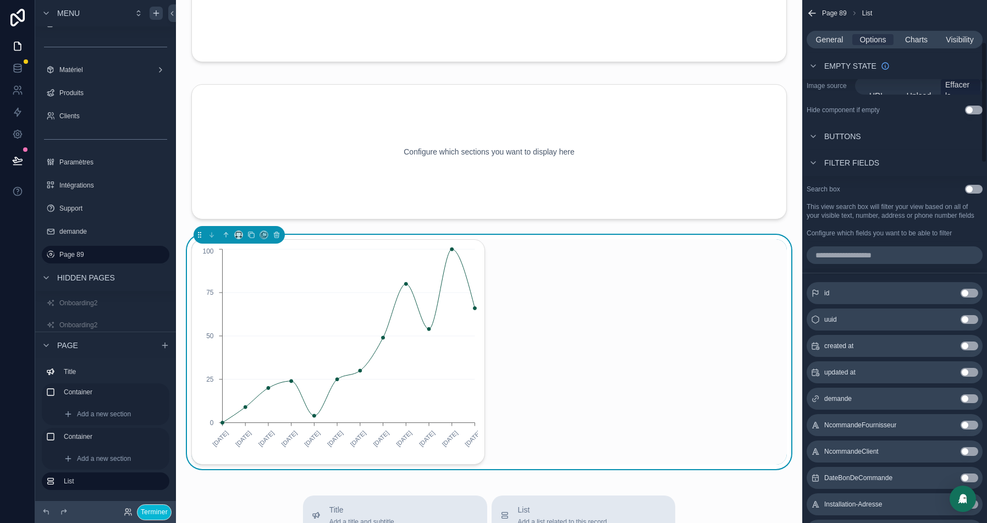
scroll to position [191, 0]
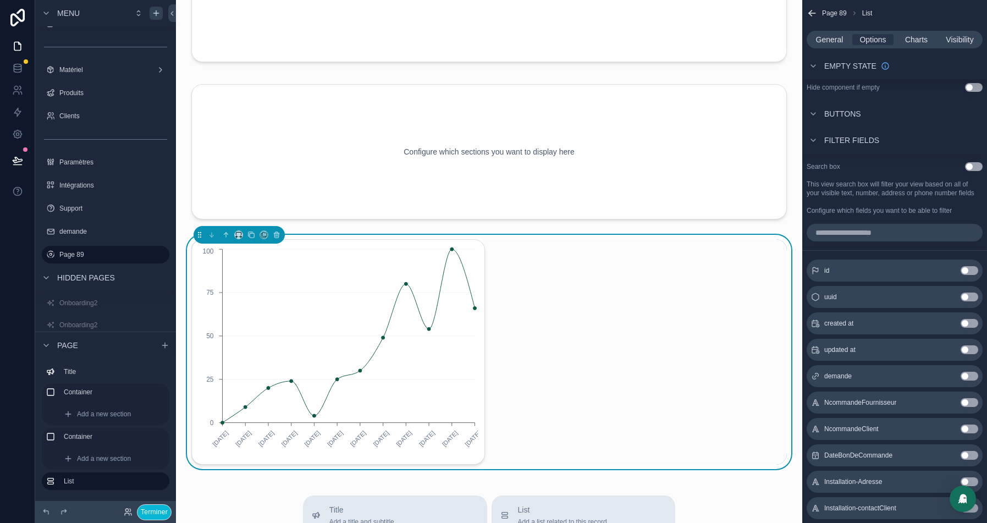
click at [969, 328] on button "Use setting" at bounding box center [970, 323] width 18 height 9
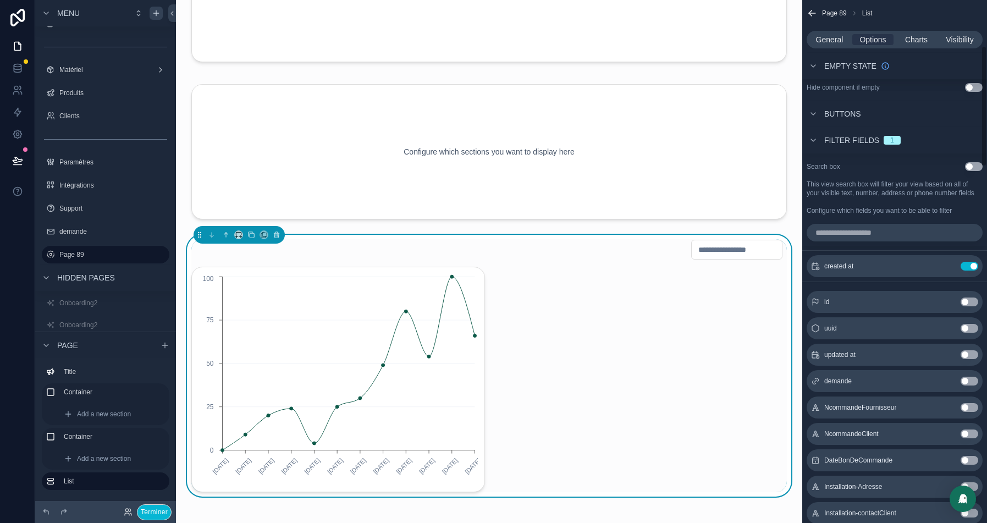
scroll to position [201, 0]
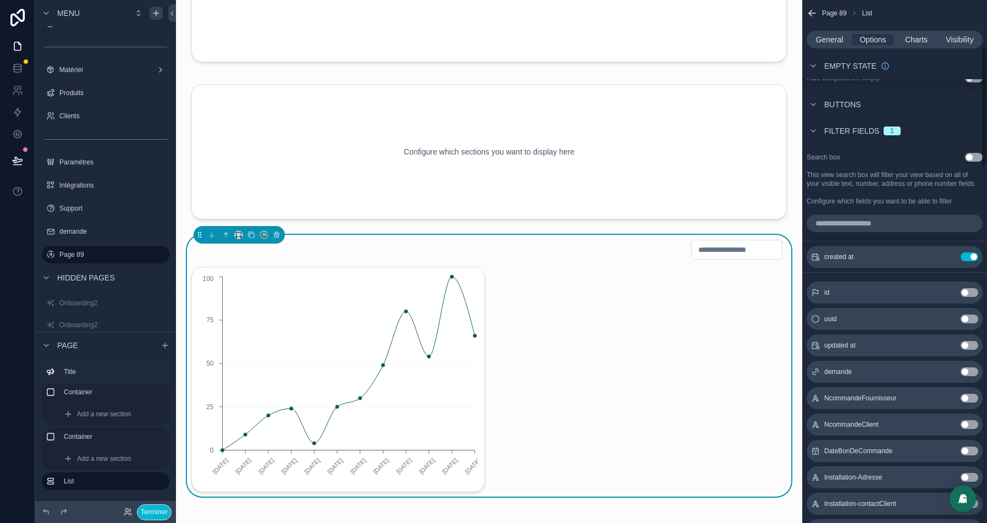
click at [851, 225] on input "scrollable content" at bounding box center [895, 223] width 176 height 18
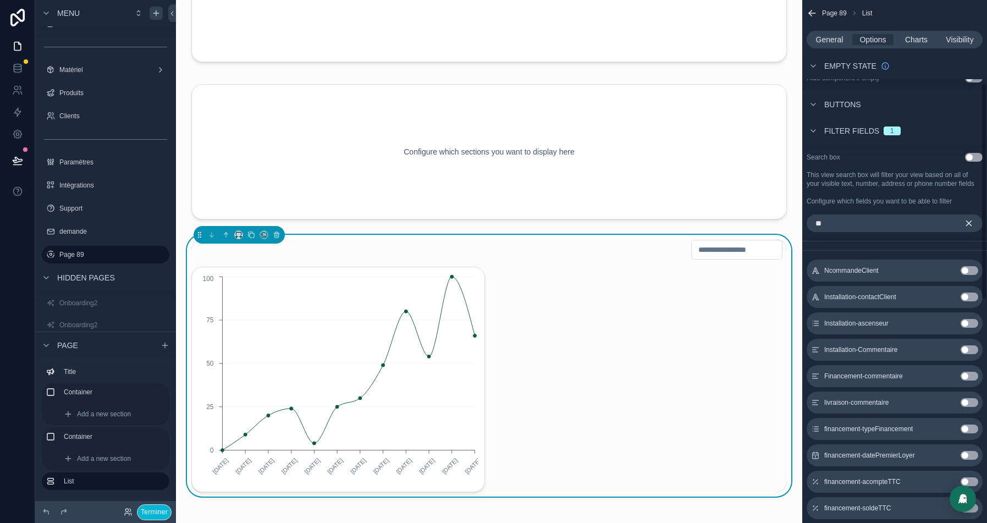
type input "*"
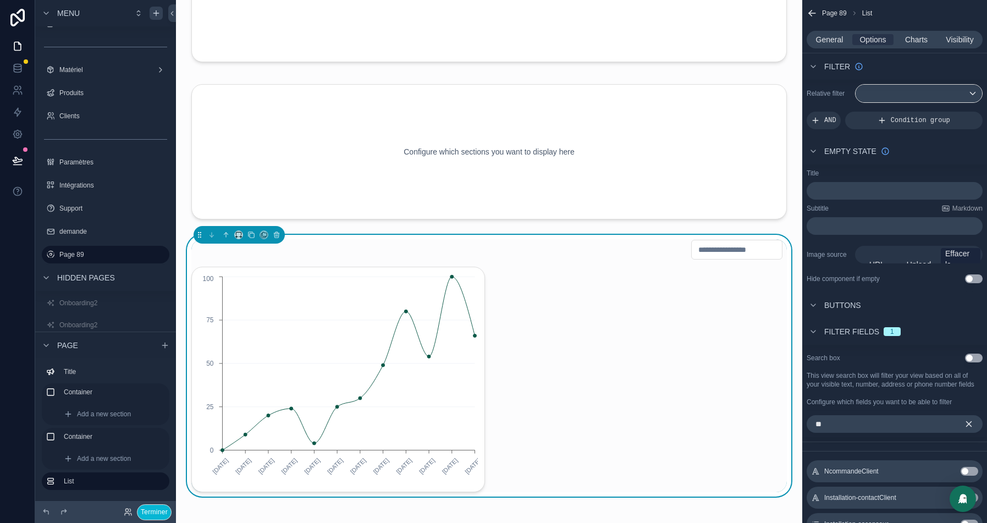
type input "*"
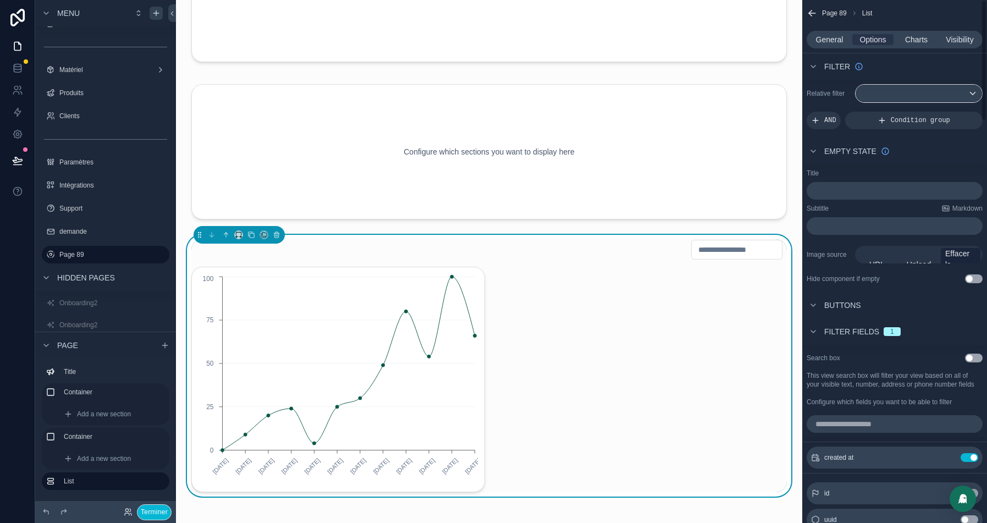
click at [910, 32] on div "General Options Charts Visibility" at bounding box center [895, 40] width 176 height 18
click at [910, 43] on span "Charts" at bounding box center [916, 39] width 23 height 11
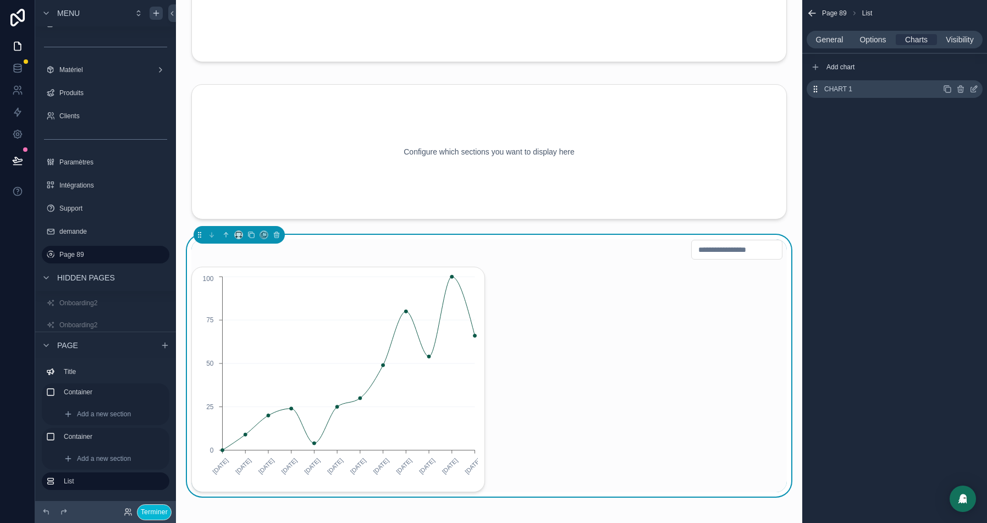
click at [972, 89] on icon "scrollable content" at bounding box center [974, 89] width 9 height 9
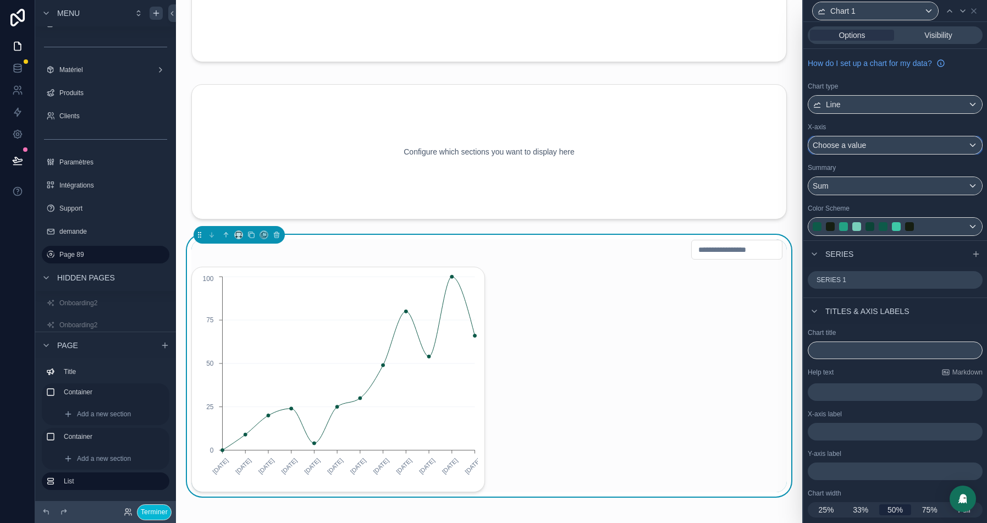
click at [862, 145] on span "Choose a value" at bounding box center [839, 145] width 53 height 9
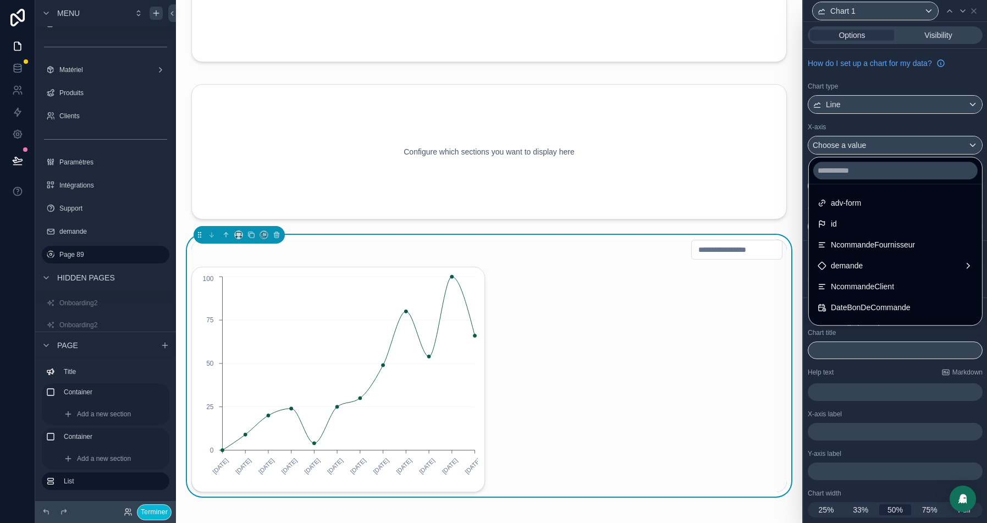
click at [894, 109] on div at bounding box center [896, 261] width 184 height 523
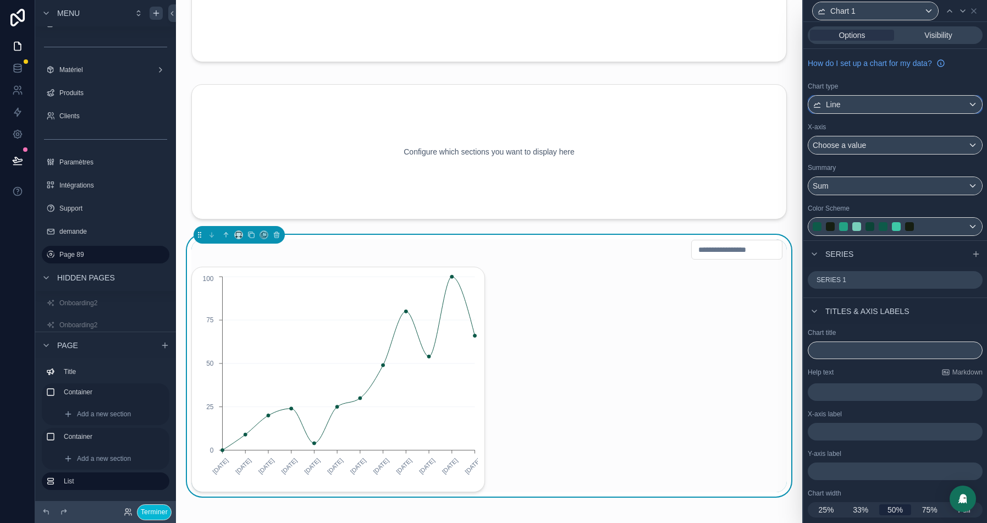
click at [883, 108] on div "Line" at bounding box center [895, 105] width 174 height 18
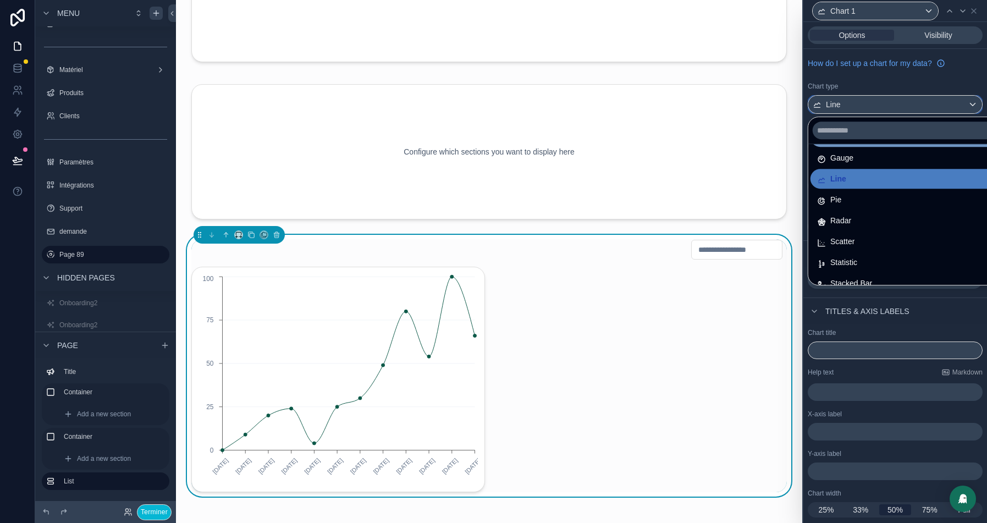
scroll to position [78, 0]
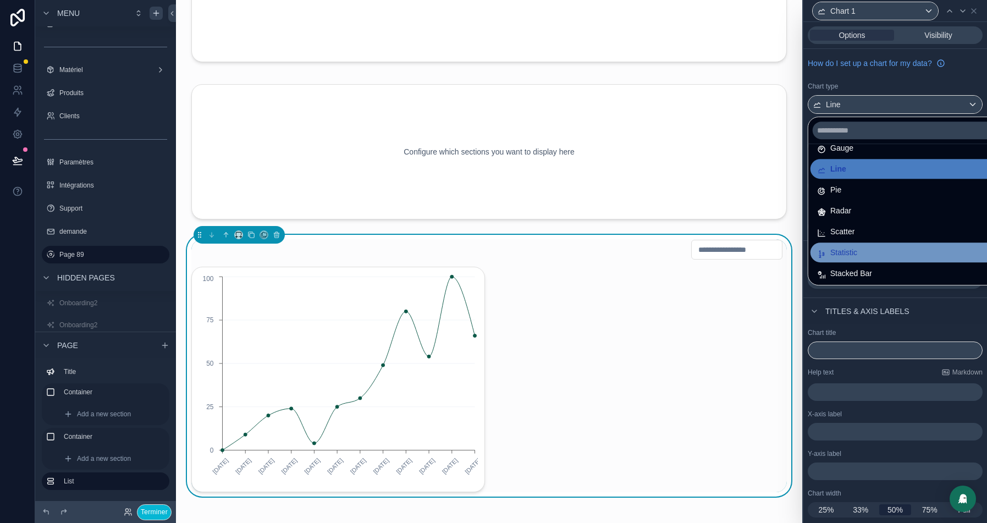
click at [845, 254] on span "Statistic" at bounding box center [843, 252] width 27 height 13
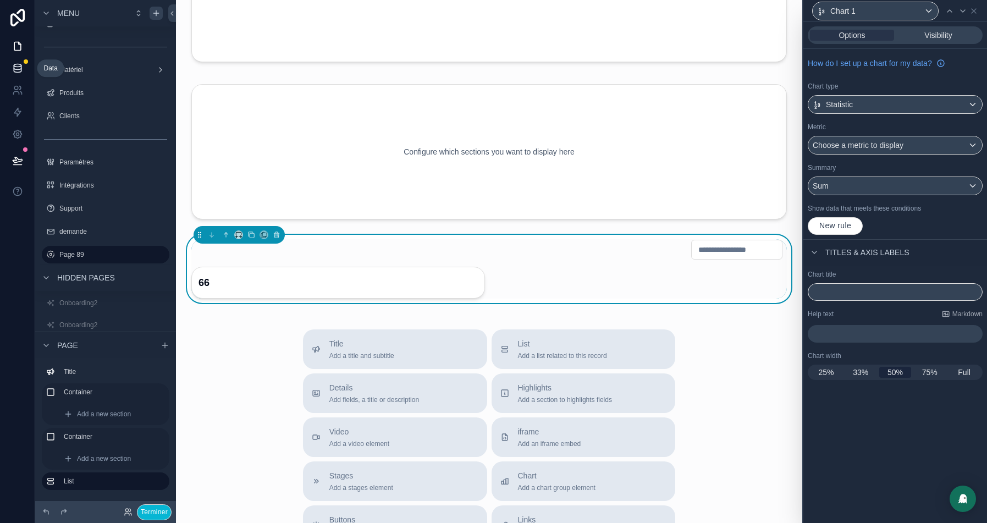
click at [9, 66] on link at bounding box center [17, 68] width 35 height 22
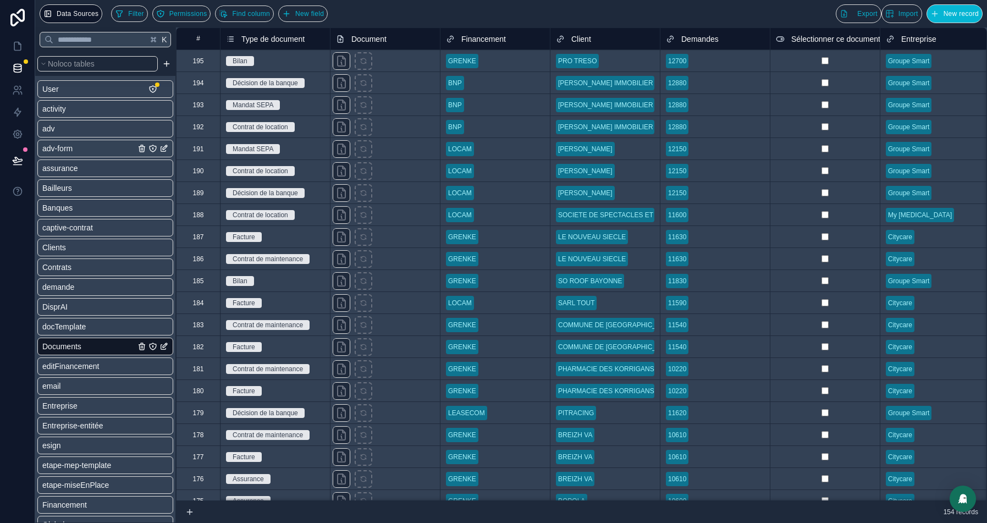
click at [73, 148] on span "adv-form" at bounding box center [57, 148] width 30 height 11
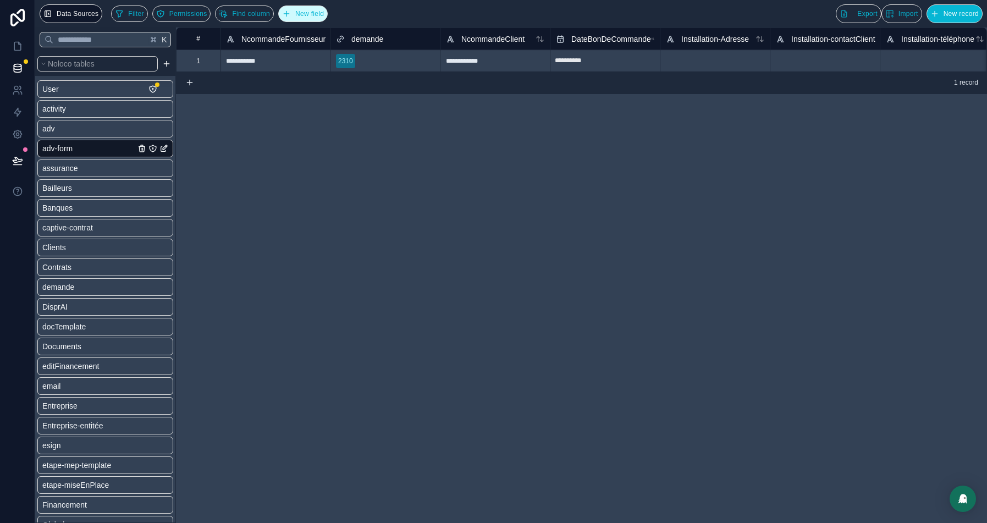
click at [323, 14] on span "New field" at bounding box center [309, 14] width 29 height 8
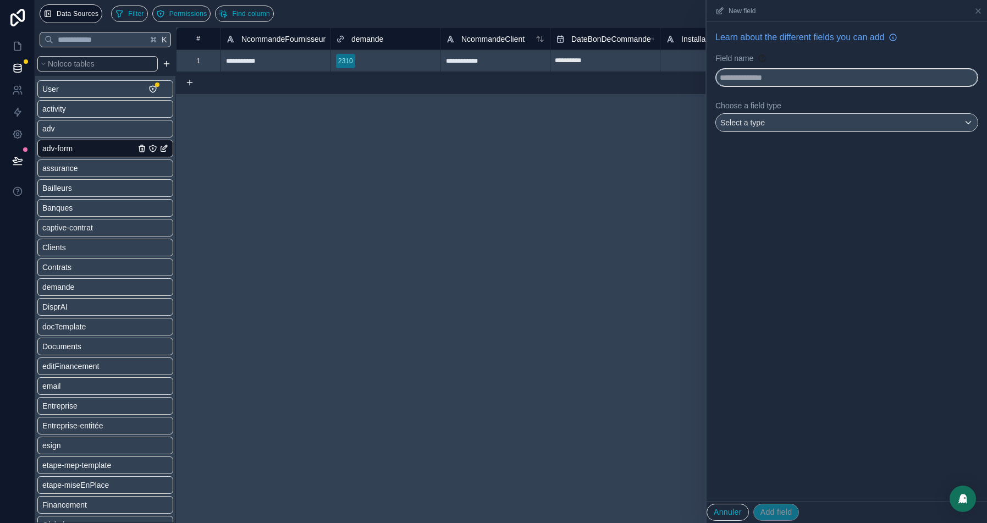
click at [747, 73] on input "text" at bounding box center [847, 78] width 262 height 18
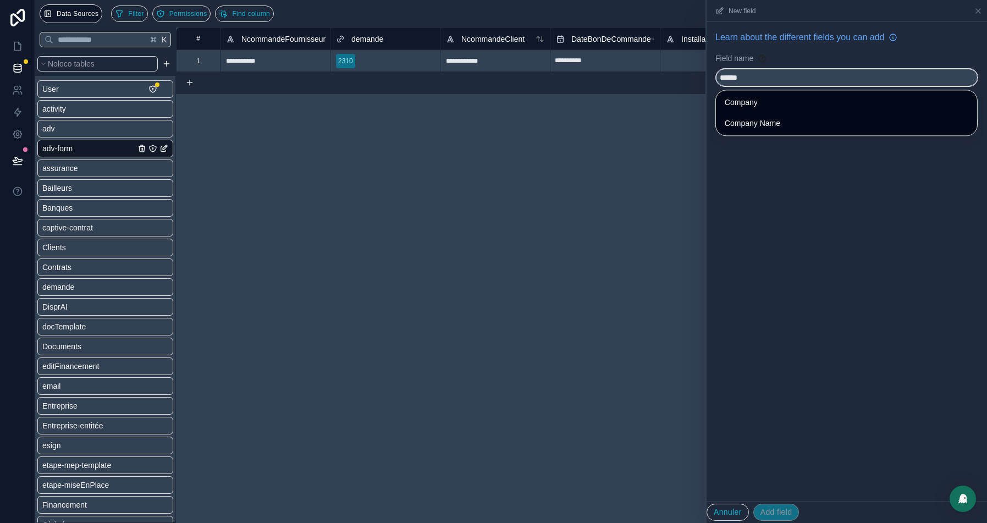
type input "*******"
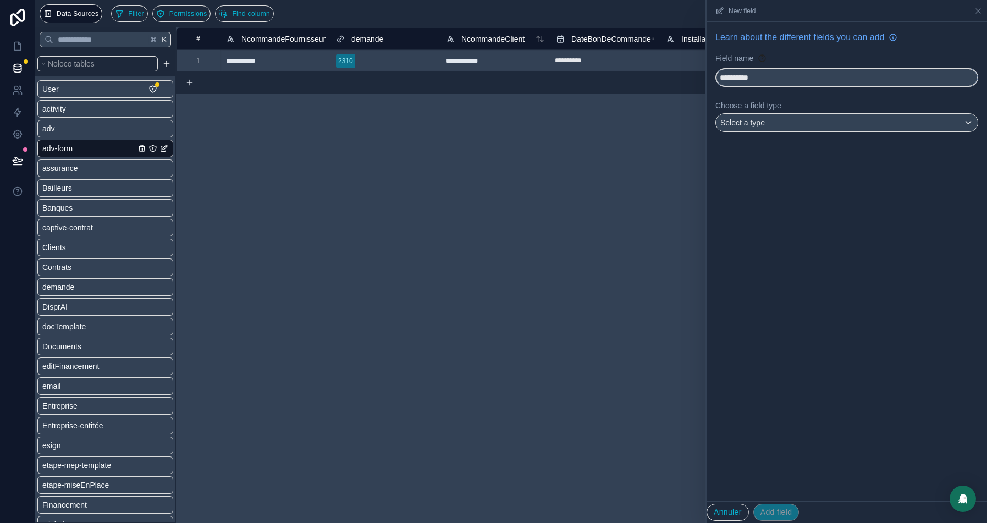
type input "**********"
click at [791, 116] on div "Select a type" at bounding box center [847, 123] width 262 height 18
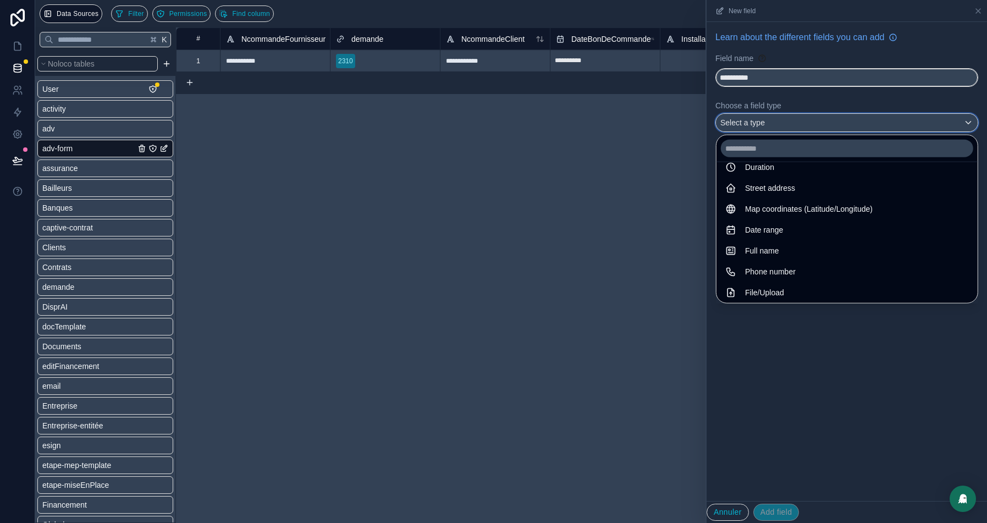
scroll to position [318, 0]
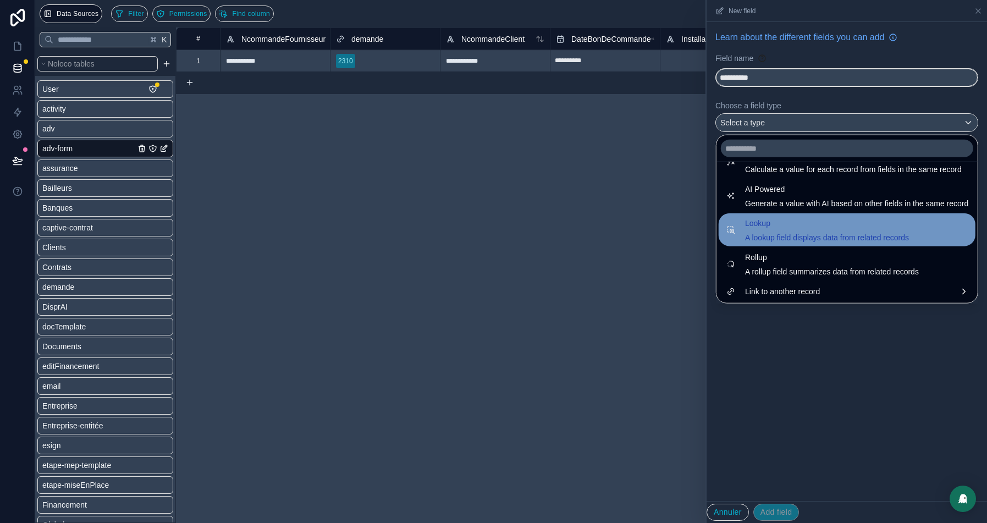
click at [747, 225] on span "Lookup" at bounding box center [827, 223] width 164 height 13
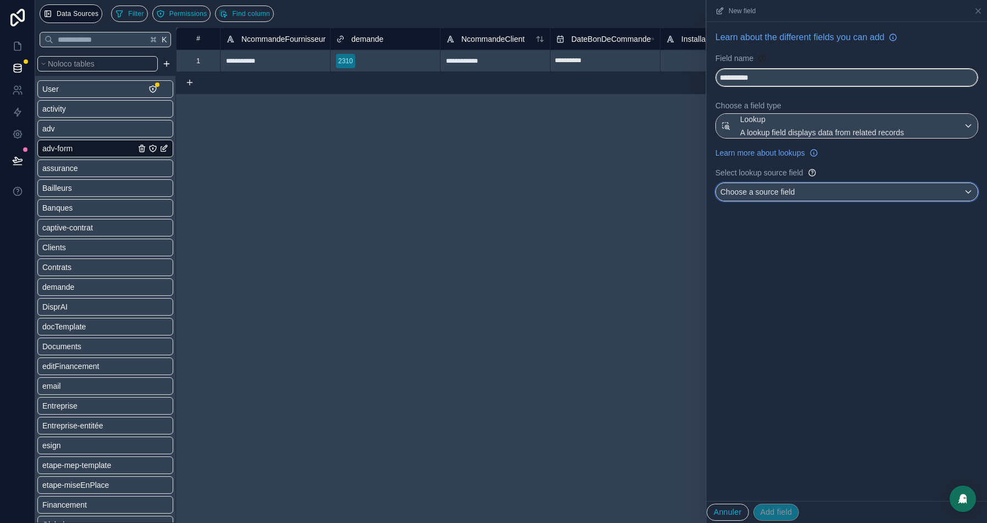
click at [736, 188] on span "Choose a source field" at bounding box center [757, 192] width 74 height 9
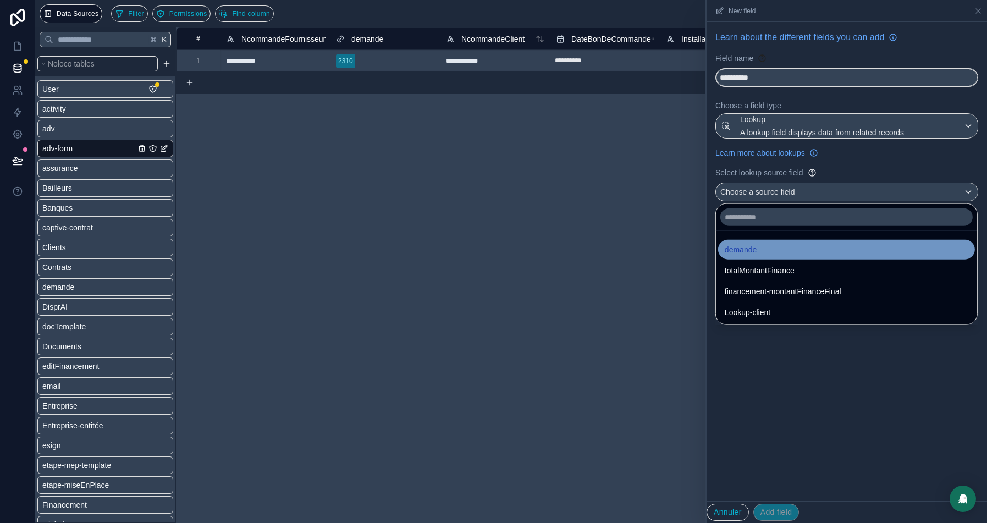
click at [773, 243] on div "demande" at bounding box center [847, 249] width 244 height 13
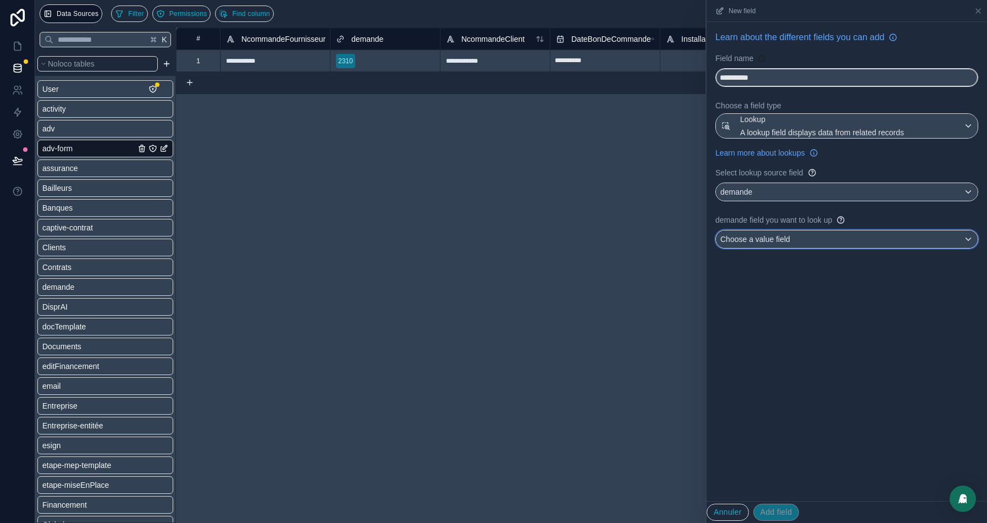
click at [768, 236] on span "Choose a value field" at bounding box center [755, 239] width 70 height 9
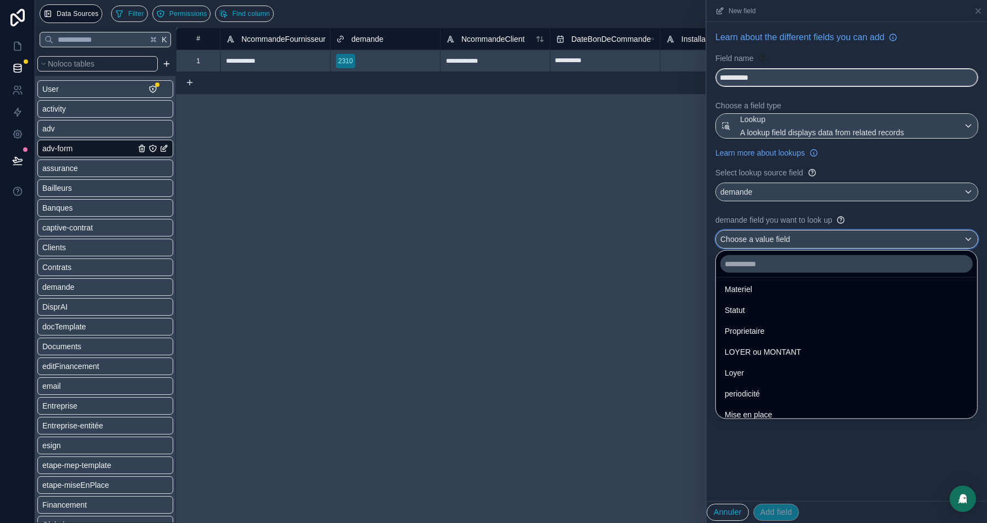
scroll to position [0, 0]
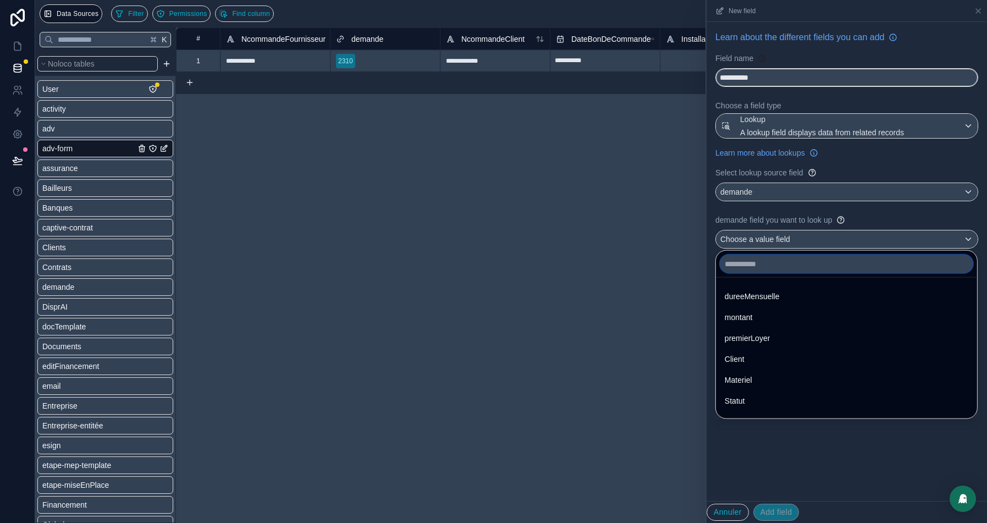
click at [768, 270] on input "text" at bounding box center [846, 264] width 252 height 18
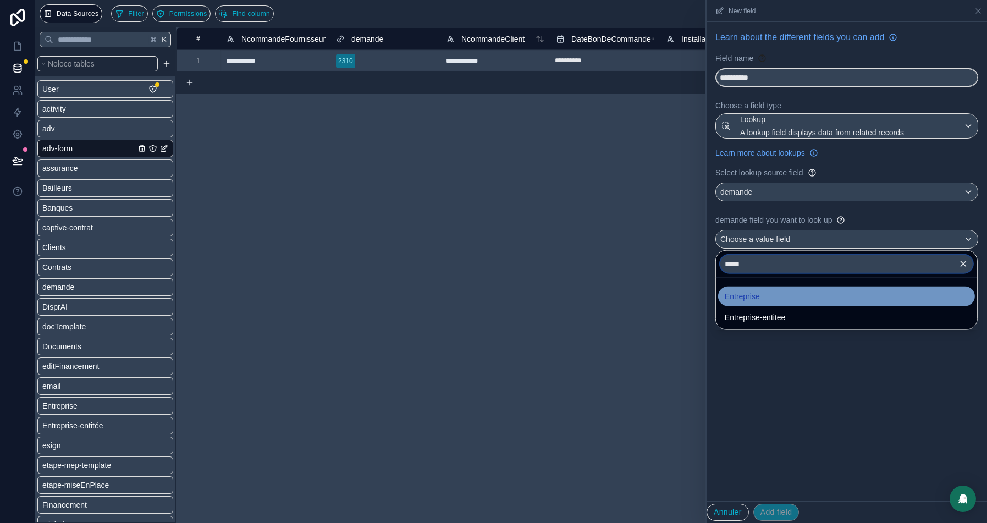
type input "*****"
click at [743, 299] on span "Entreprise" at bounding box center [742, 296] width 35 height 13
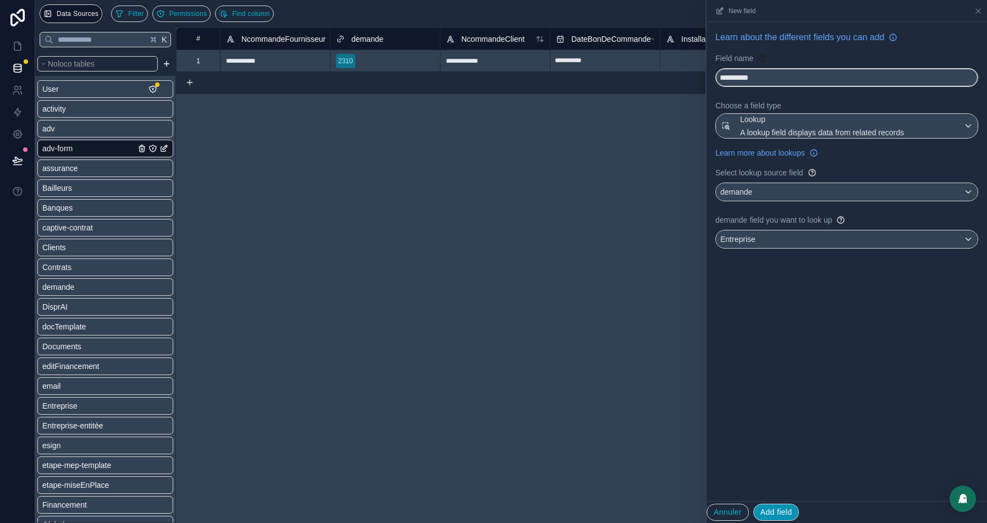
click at [775, 515] on button "Add field" at bounding box center [776, 513] width 46 height 18
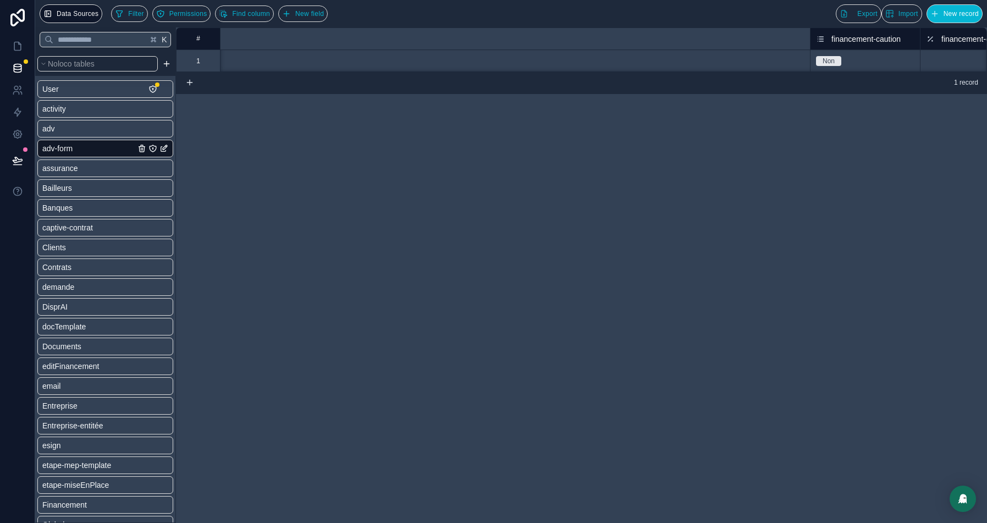
scroll to position [0, 6603]
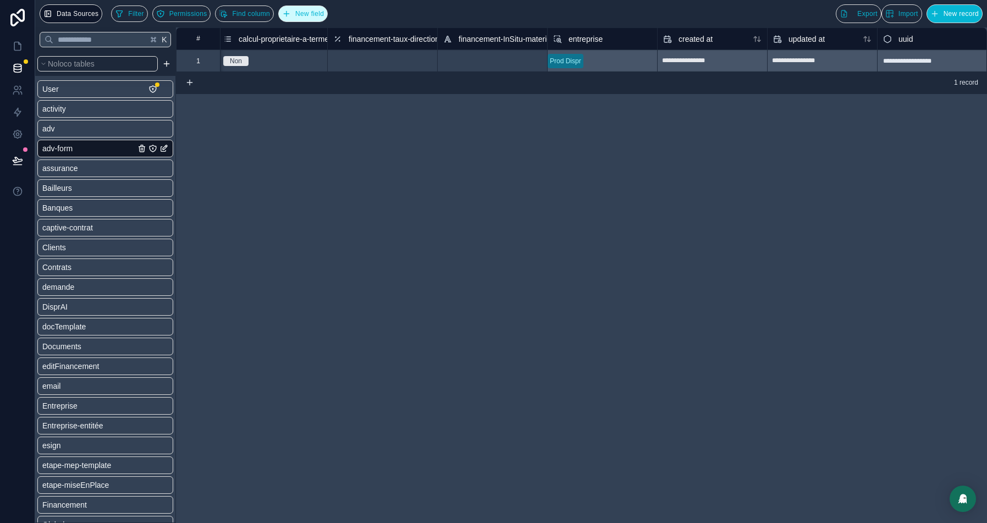
click at [324, 16] on span "New field" at bounding box center [309, 14] width 29 height 8
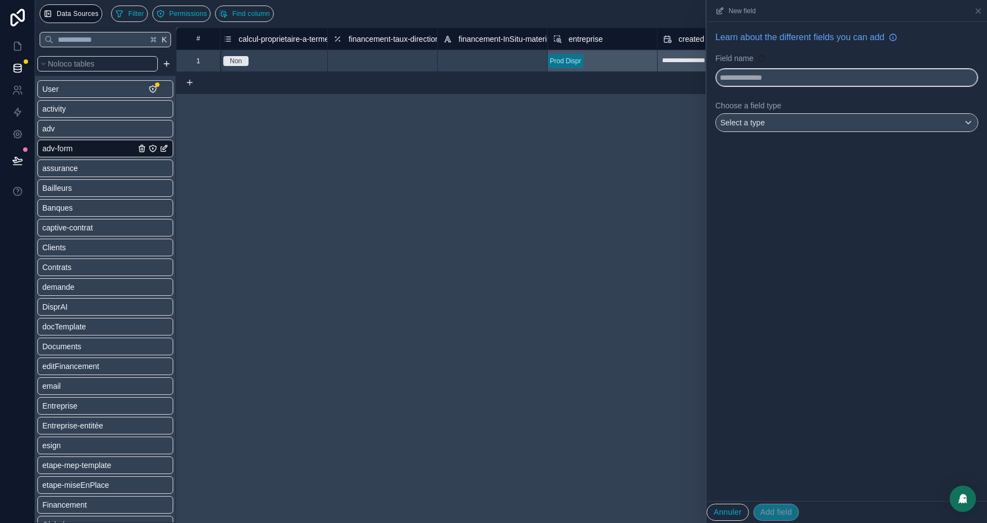
click at [795, 72] on input "text" at bounding box center [847, 78] width 262 height 18
type input "**********"
click at [795, 114] on div "Select a type" at bounding box center [847, 123] width 262 height 18
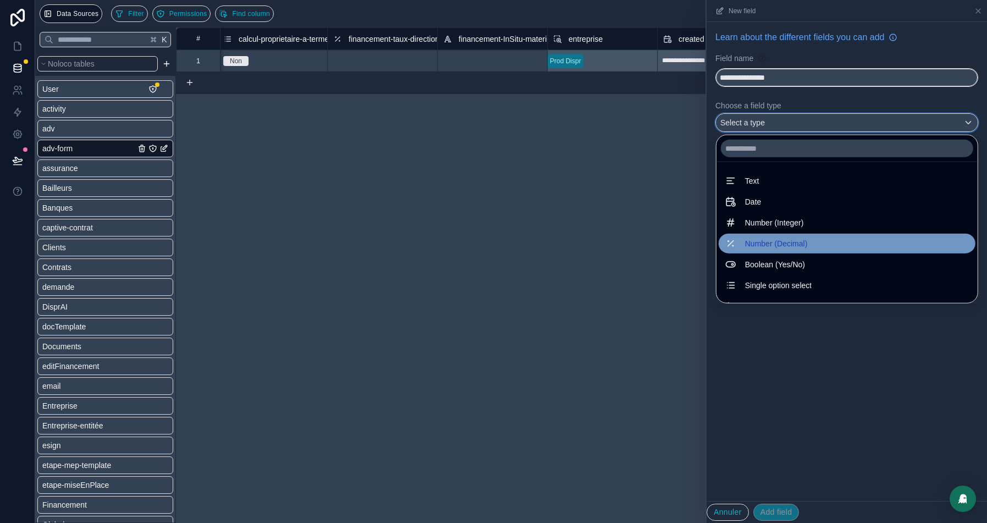
scroll to position [318, 0]
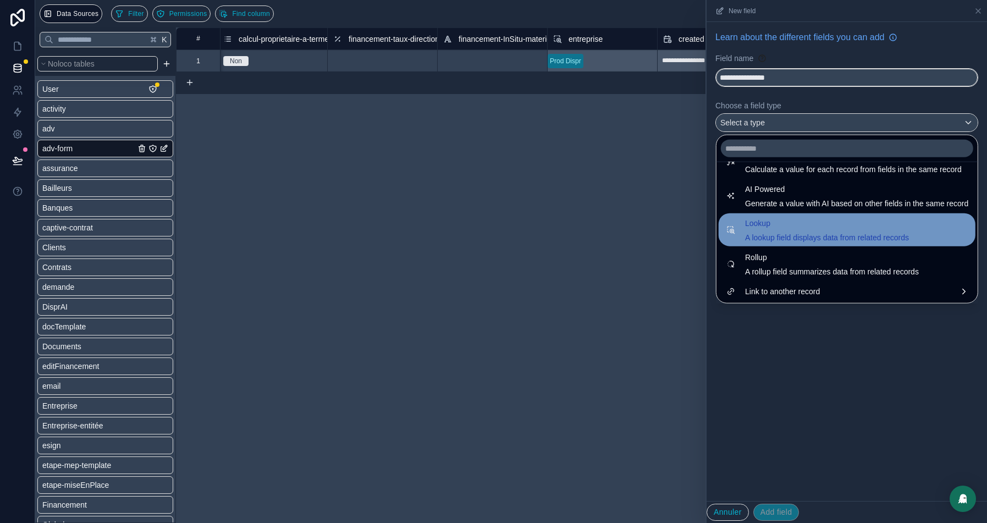
click at [745, 234] on span "A lookup field displays data from related records" at bounding box center [827, 237] width 164 height 11
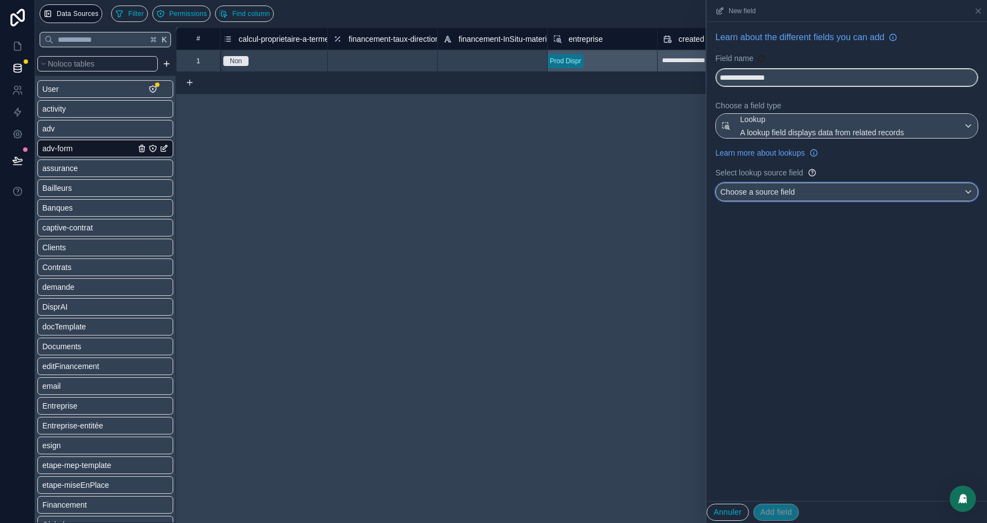
click at [767, 191] on span "Choose a source field" at bounding box center [757, 192] width 74 height 9
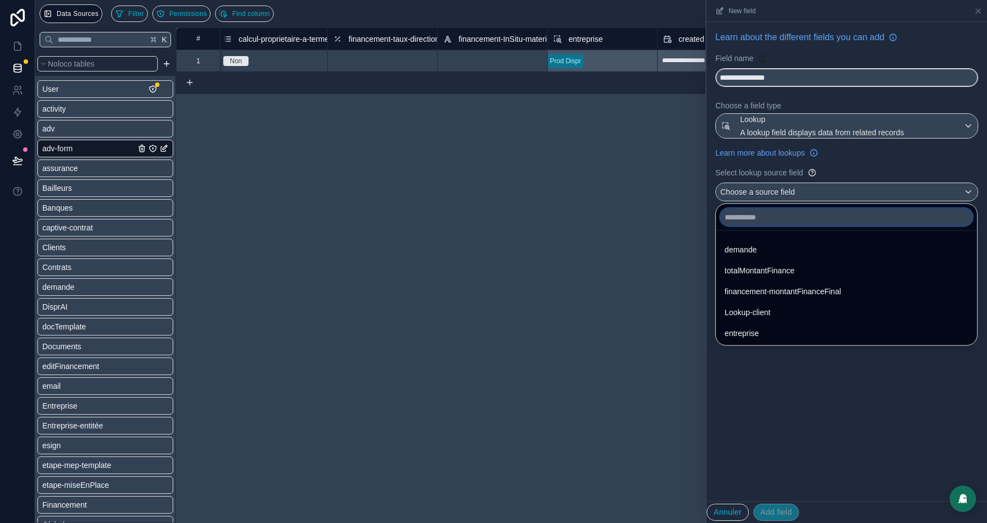
click at [751, 215] on input "text" at bounding box center [846, 217] width 252 height 18
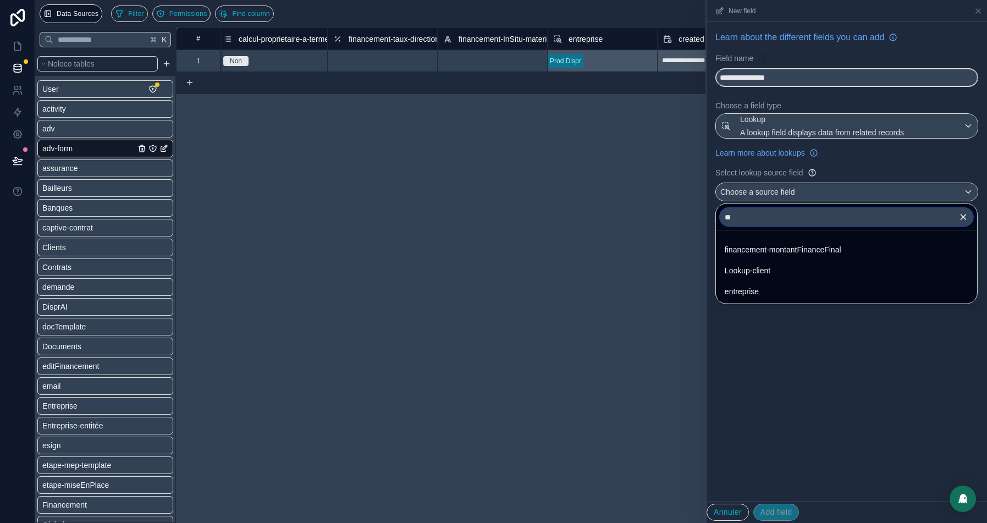
type input "*"
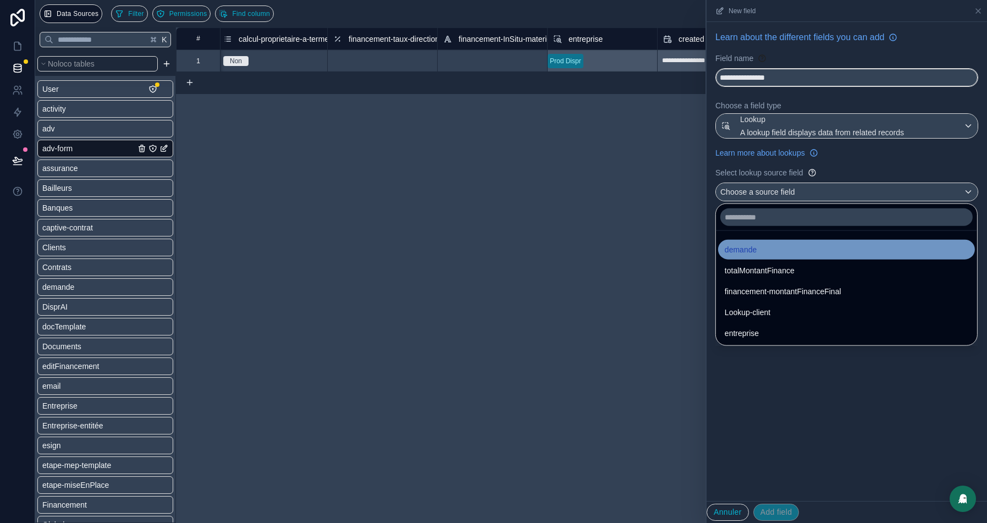
click at [741, 244] on span "demande" at bounding box center [741, 249] width 32 height 13
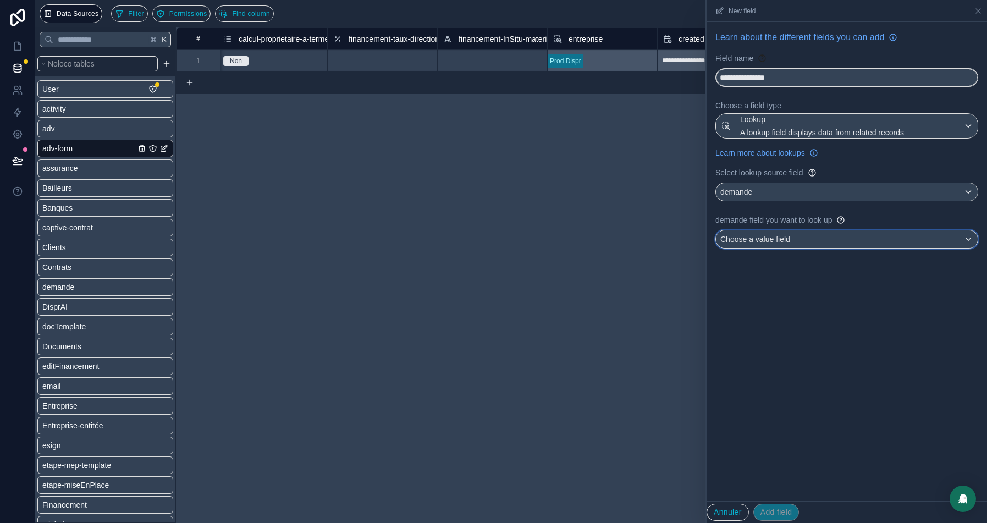
click at [750, 240] on span "Choose a value field" at bounding box center [755, 239] width 70 height 9
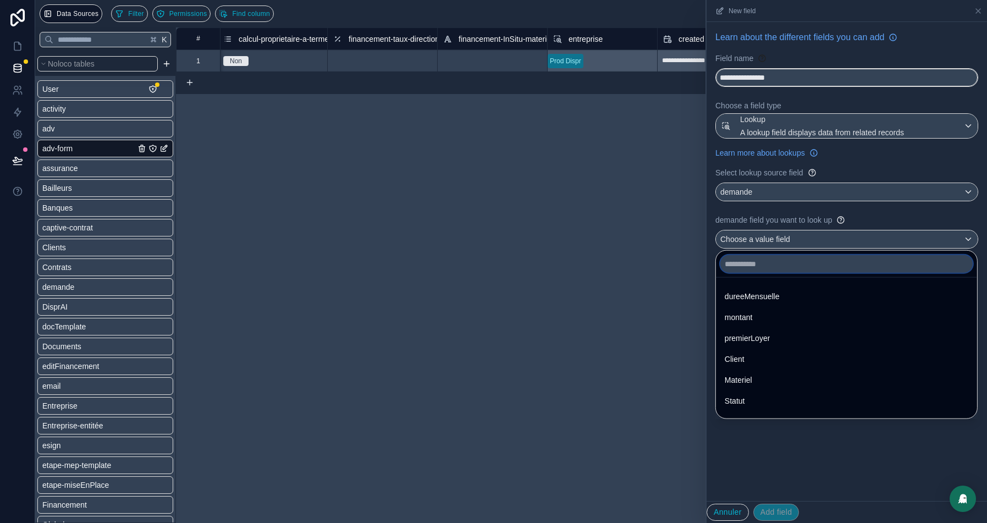
click at [746, 261] on input "text" at bounding box center [846, 264] width 252 height 18
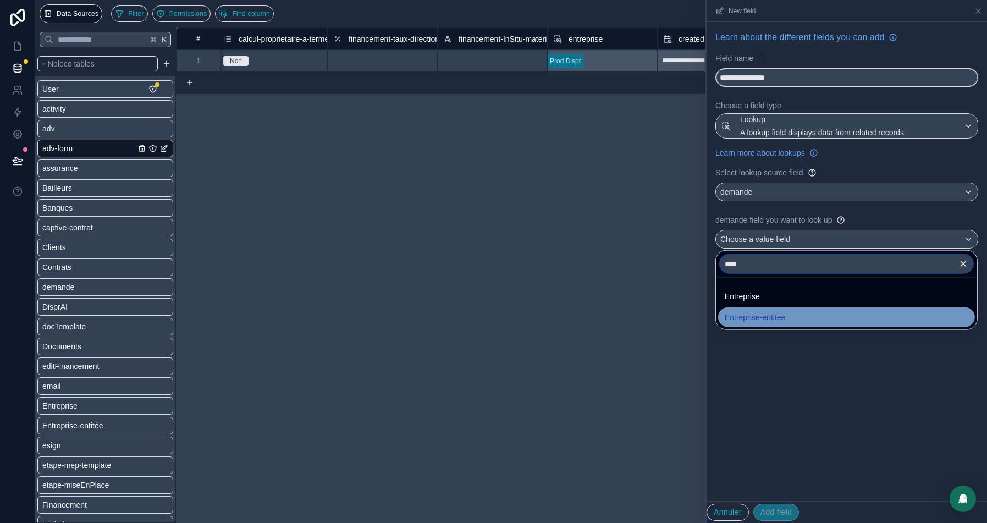
type input "****"
click at [743, 319] on span "Entreprise-entitee" at bounding box center [755, 317] width 61 height 13
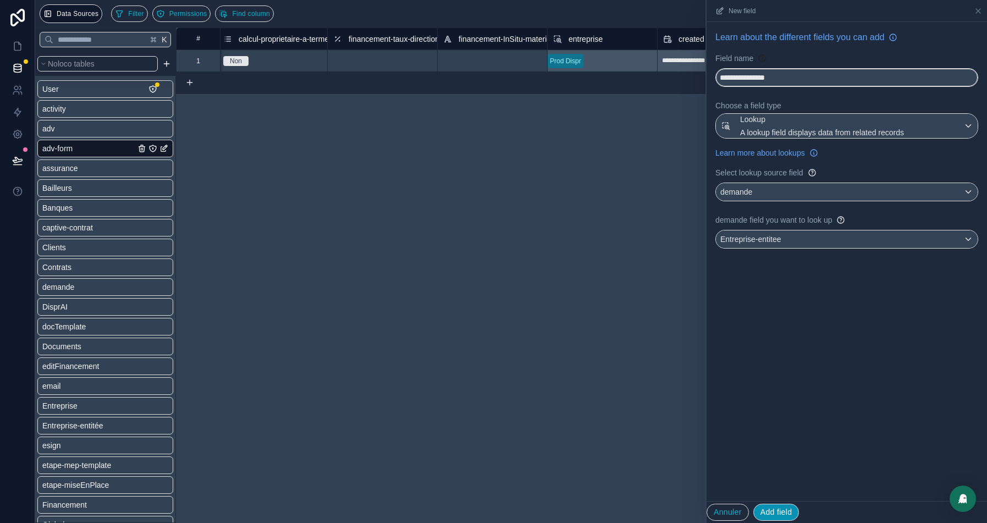
click at [780, 509] on button "Add field" at bounding box center [776, 513] width 46 height 18
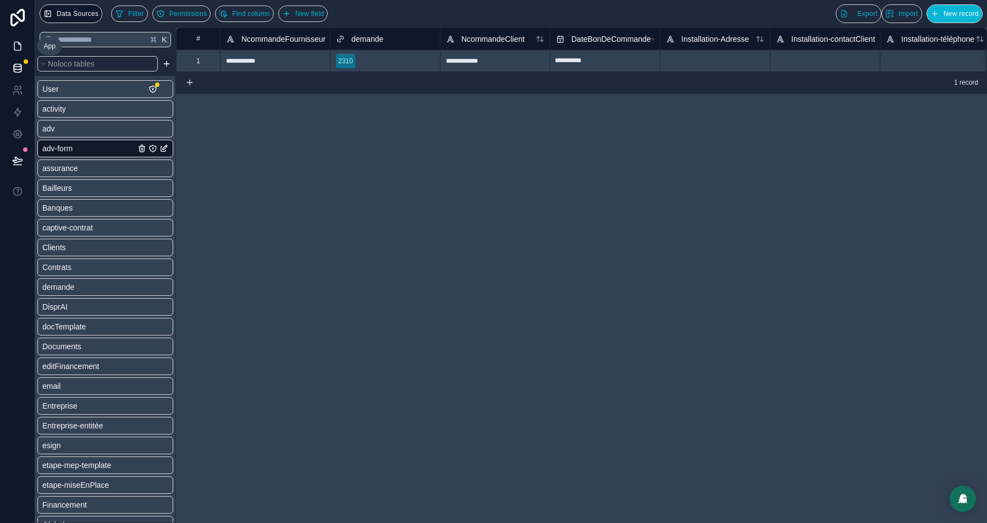
click at [19, 42] on icon at bounding box center [17, 46] width 7 height 8
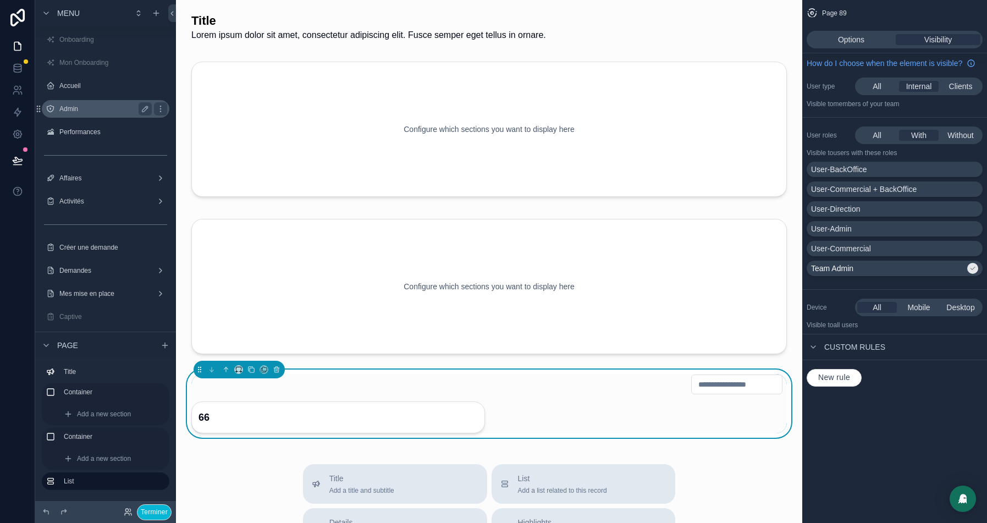
click at [89, 113] on label "Admin" at bounding box center [103, 108] width 88 height 9
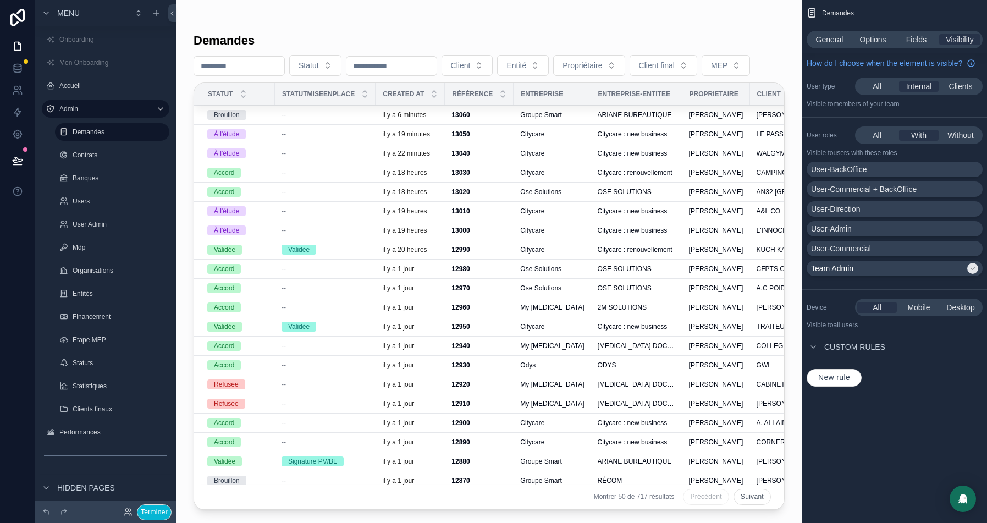
click at [98, 321] on label "Financement" at bounding box center [120, 316] width 95 height 9
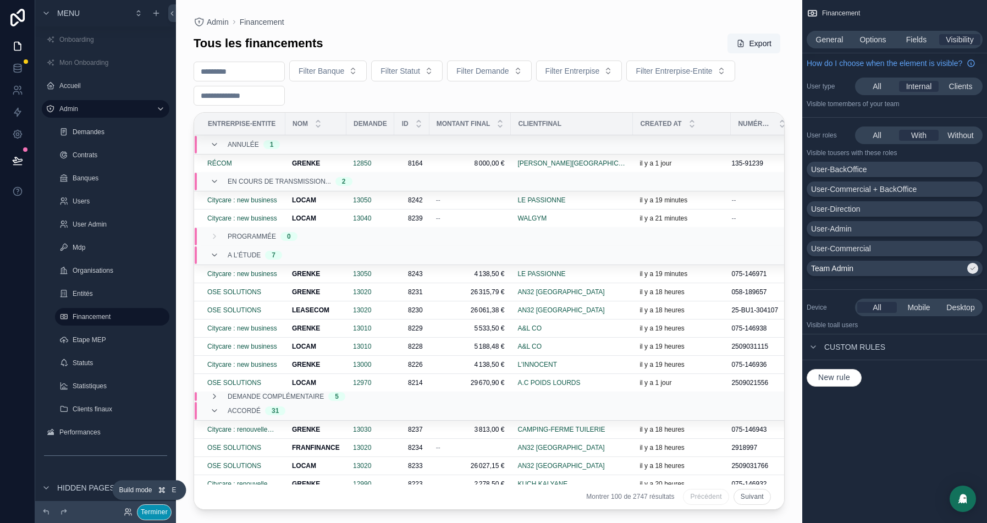
click at [153, 510] on button "Terminer" at bounding box center [154, 512] width 35 height 16
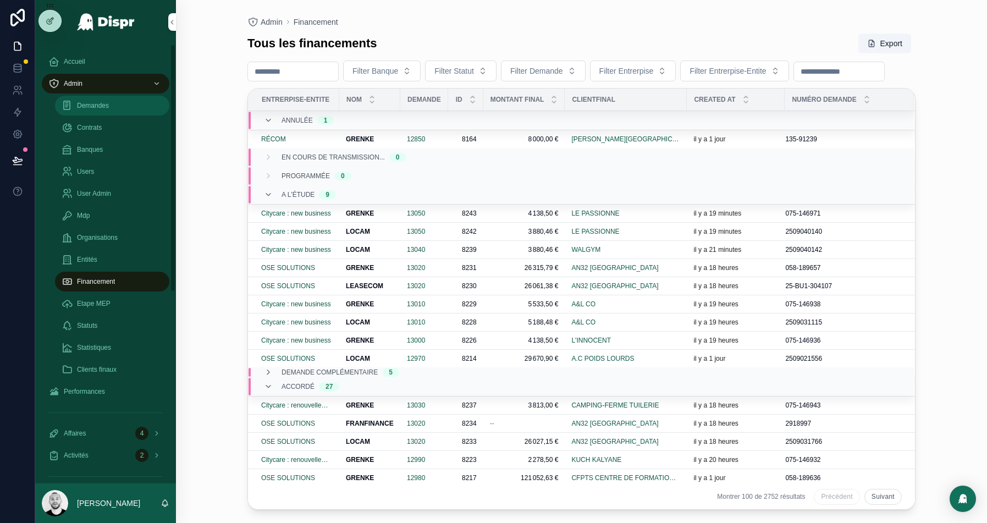
click at [81, 104] on span "Demandes" at bounding box center [93, 105] width 32 height 9
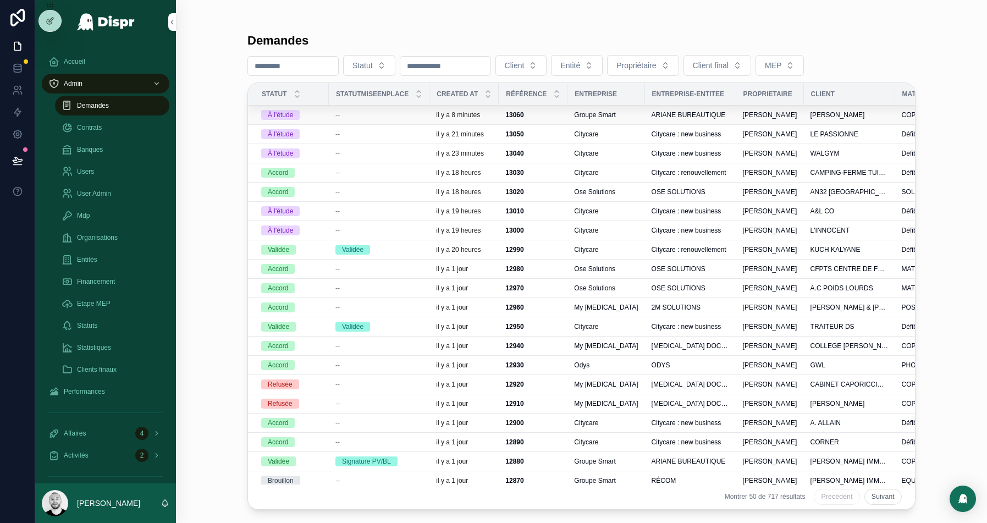
click at [378, 112] on div "--" at bounding box center [378, 115] width 87 height 9
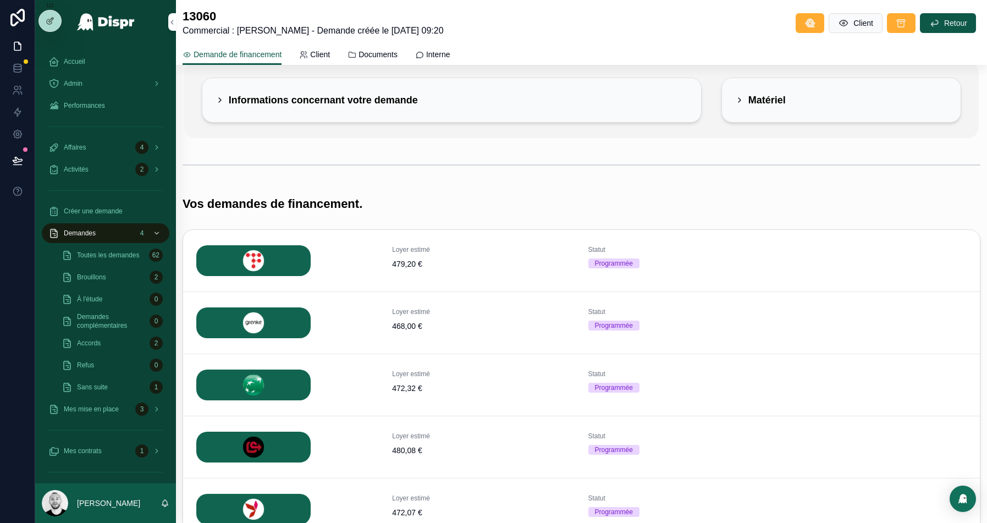
scroll to position [89, 0]
click at [14, 117] on icon at bounding box center [17, 112] width 11 height 11
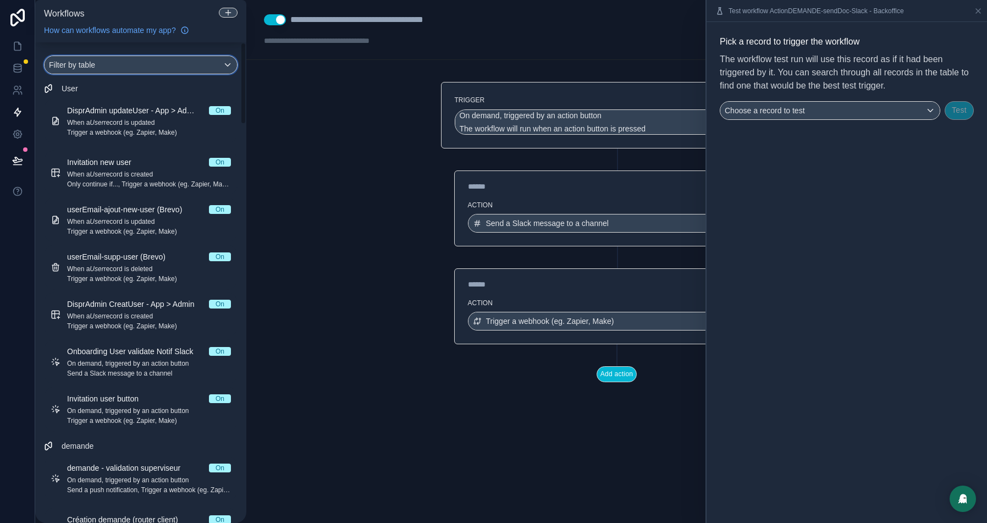
click at [130, 68] on div "Filter by table" at bounding box center [141, 65] width 192 height 18
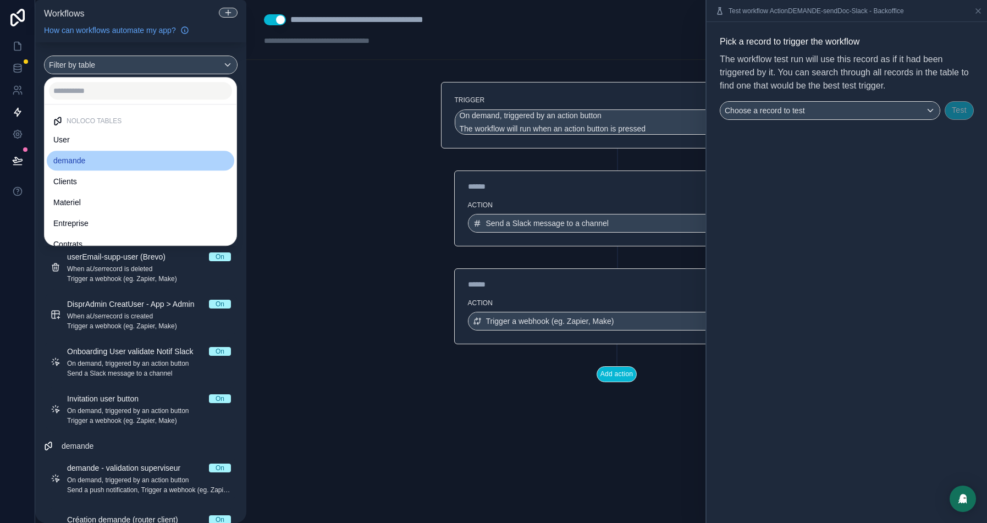
click at [76, 160] on span "demande" at bounding box center [69, 160] width 32 height 13
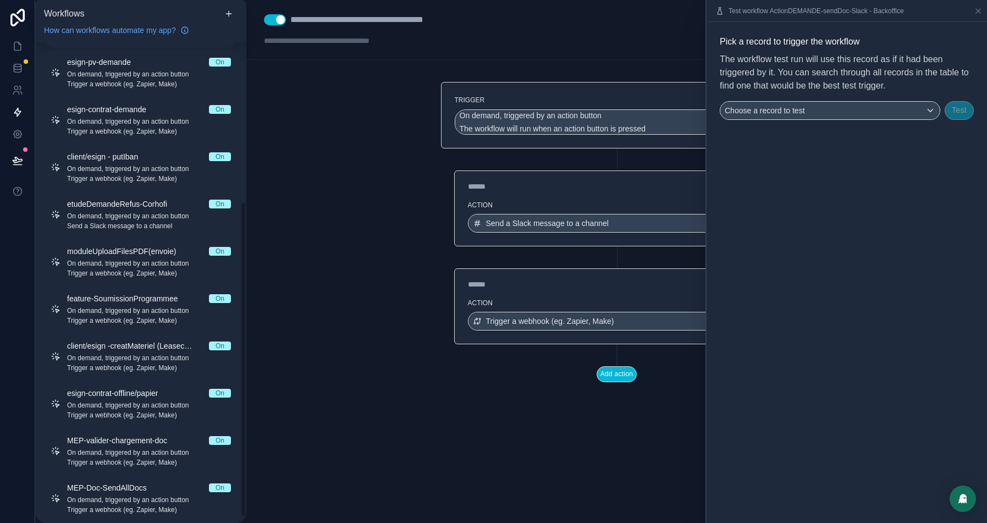
scroll to position [252, 0]
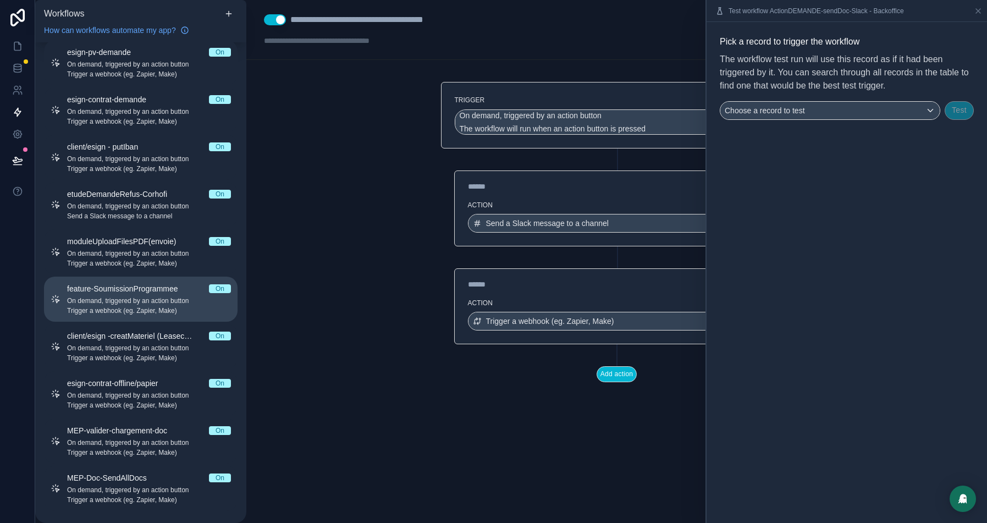
click at [139, 291] on span "feature-SoumissionProgrammee" at bounding box center [129, 288] width 124 height 11
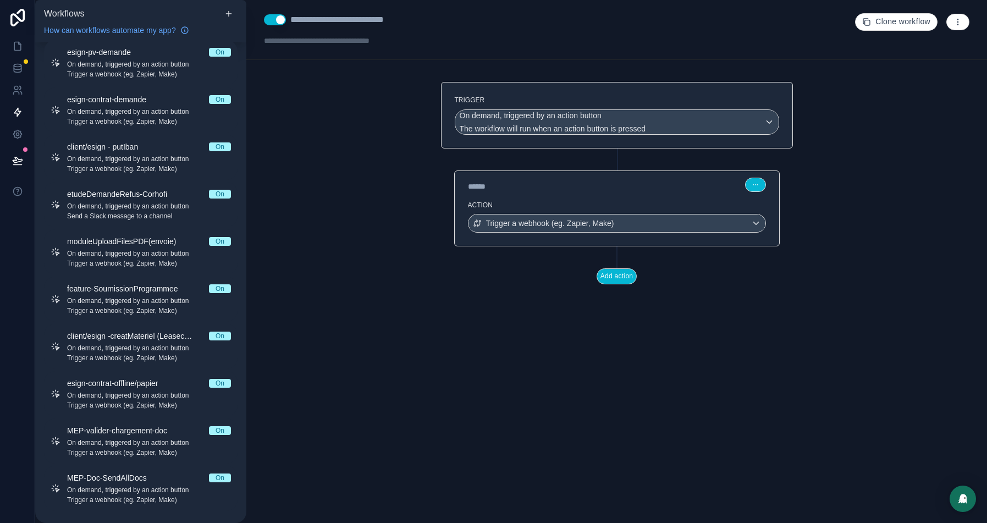
click at [272, 19] on button "Use setting" at bounding box center [275, 19] width 22 height 11
click at [653, 57] on div "**********" at bounding box center [616, 30] width 741 height 60
click at [13, 158] on icon at bounding box center [17, 160] width 11 height 11
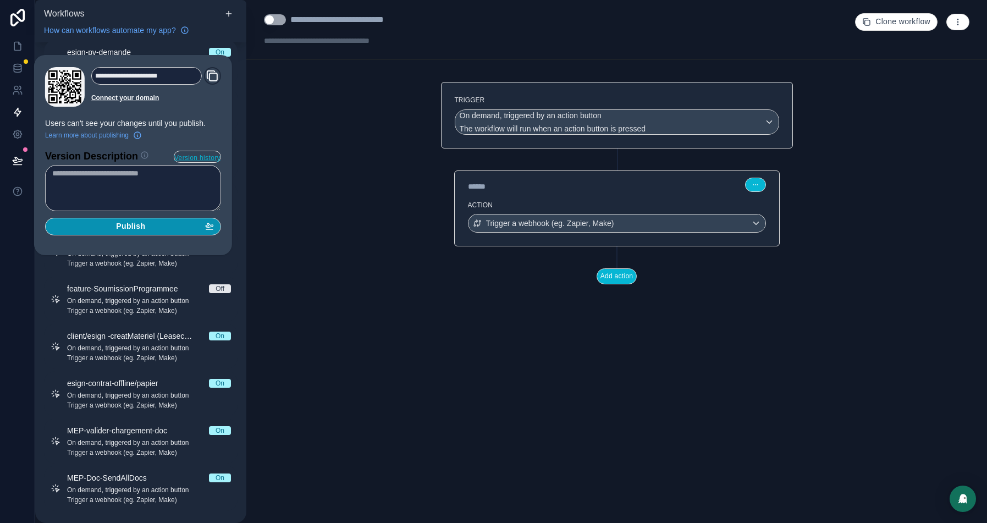
click at [101, 228] on div "Publish" at bounding box center [133, 227] width 162 height 10
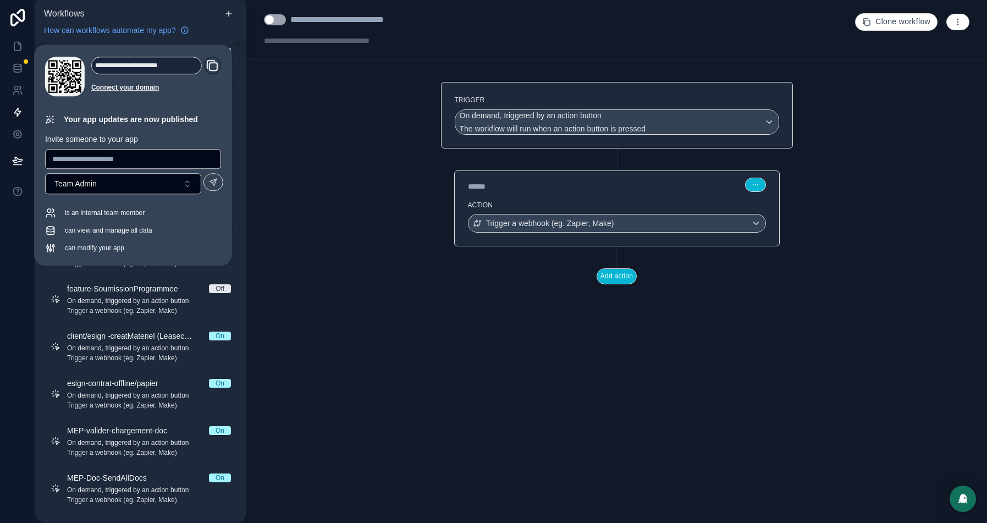
click at [585, 184] on div "******" at bounding box center [550, 186] width 165 height 11
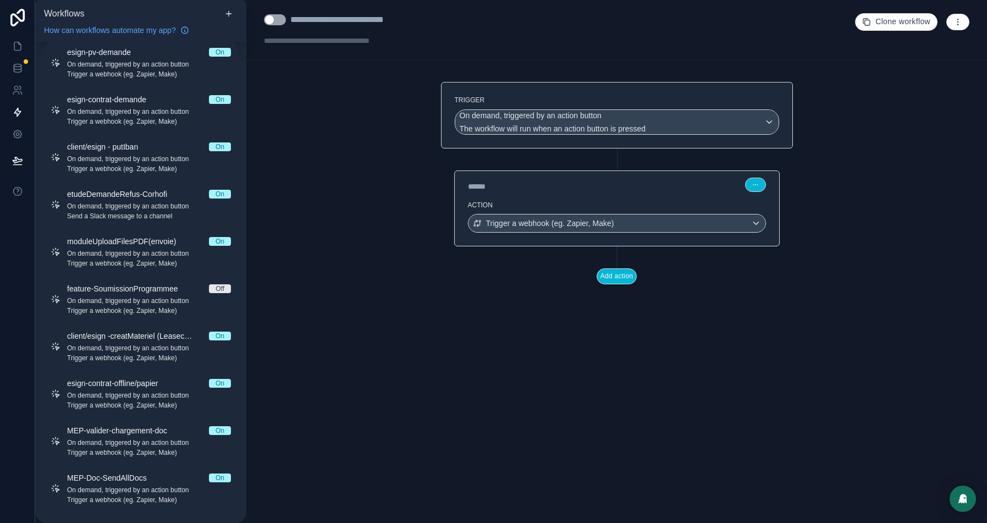
click at [582, 194] on div "****** Step 1" at bounding box center [617, 183] width 324 height 25
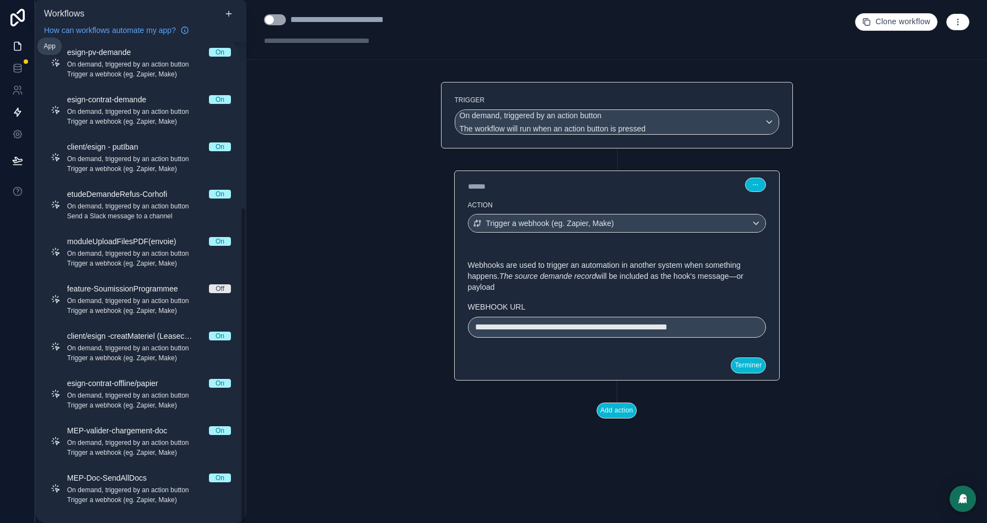
click at [23, 47] on icon at bounding box center [17, 46] width 11 height 11
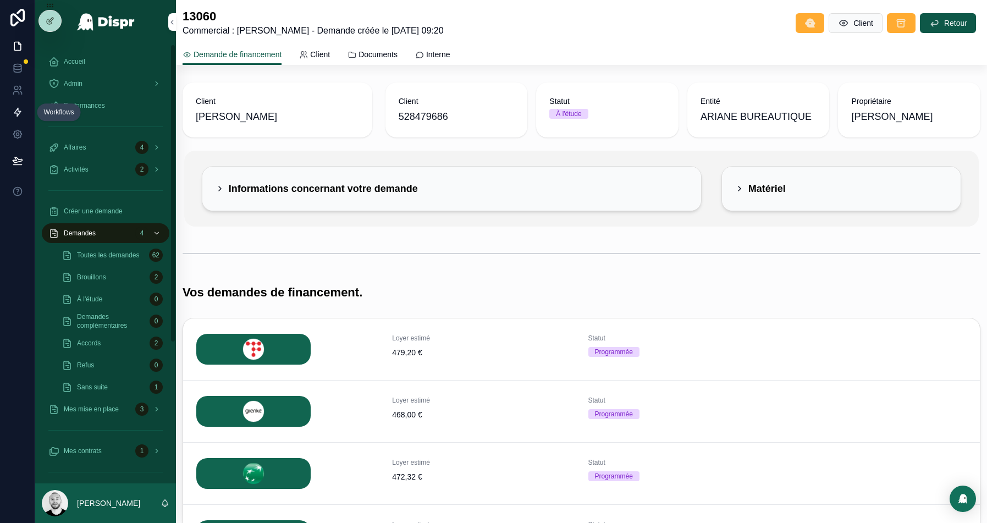
click at [21, 107] on icon at bounding box center [17, 112] width 11 height 11
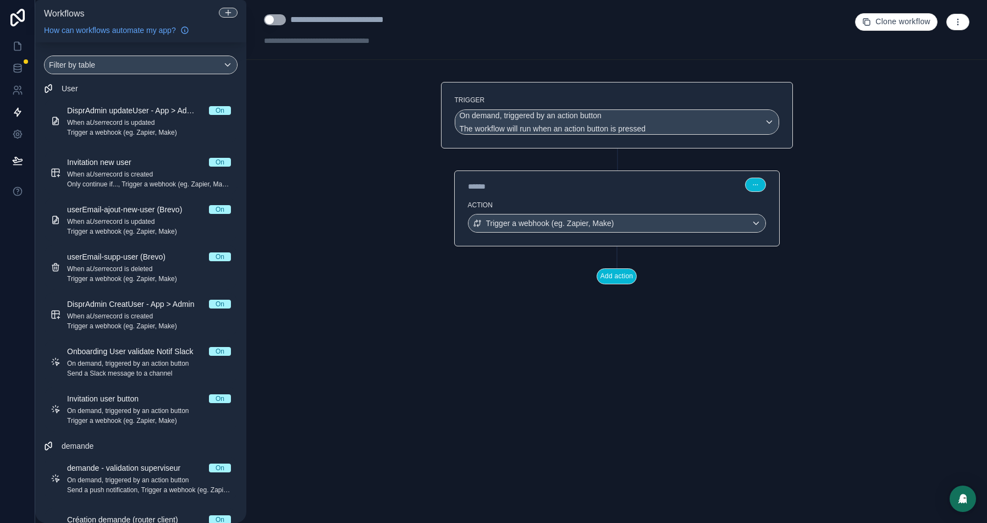
click at [955, 20] on icon "button" at bounding box center [958, 22] width 9 height 9
click at [923, 51] on span "Test workflow" at bounding box center [929, 47] width 53 height 9
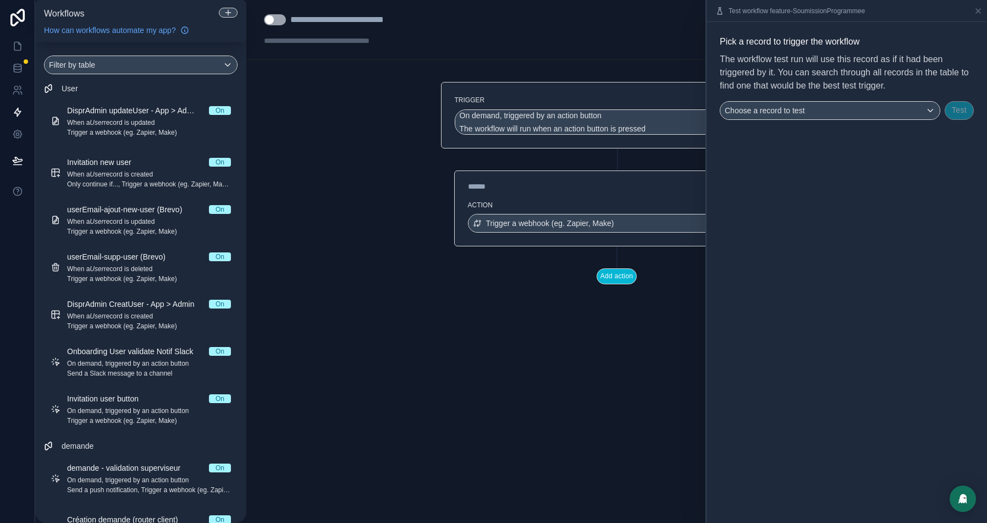
click at [886, 96] on div "Pick a record to trigger the workflow The workflow test run will use this recor…" at bounding box center [847, 77] width 254 height 85
click at [868, 104] on div "Choose a record to test" at bounding box center [829, 111] width 219 height 18
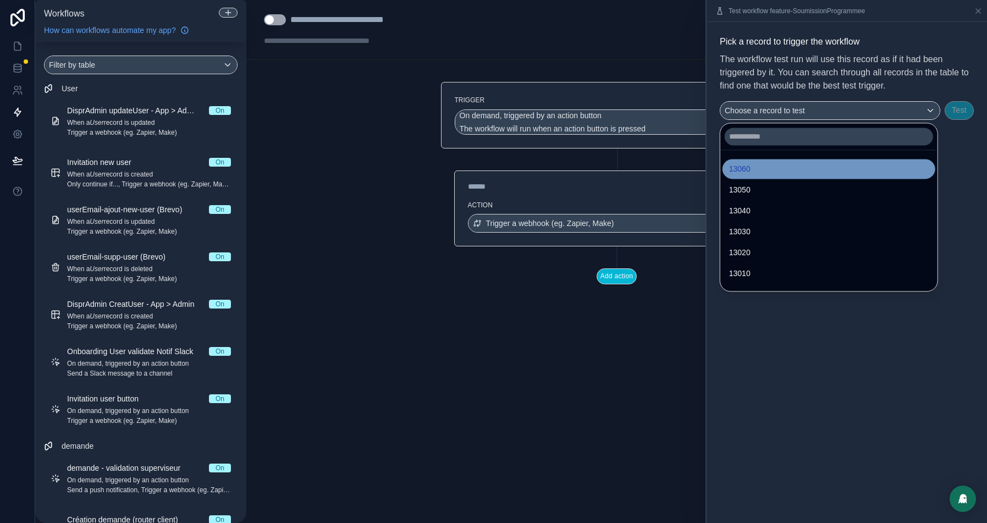
click at [757, 172] on div "13060" at bounding box center [829, 168] width 200 height 13
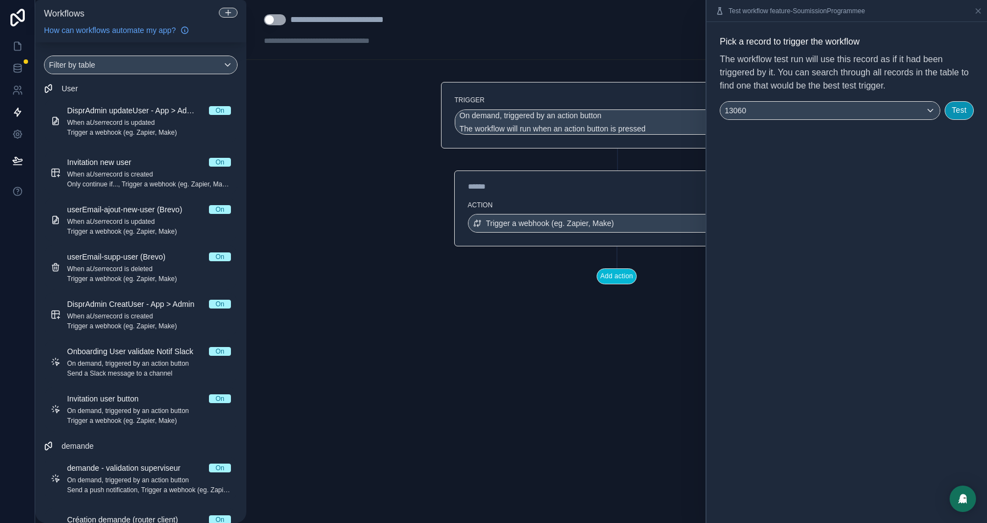
click at [950, 115] on button "Test" at bounding box center [959, 110] width 29 height 19
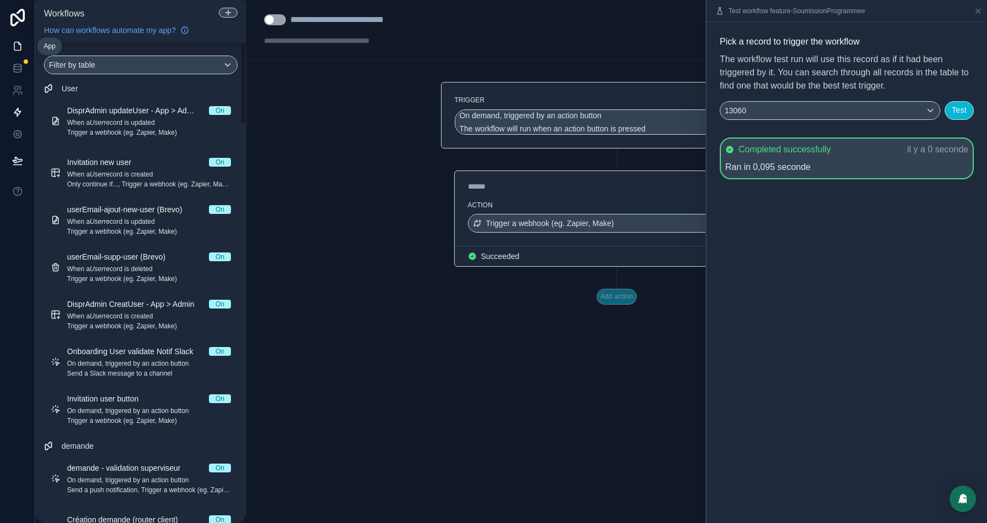
click at [5, 49] on link at bounding box center [17, 46] width 35 height 22
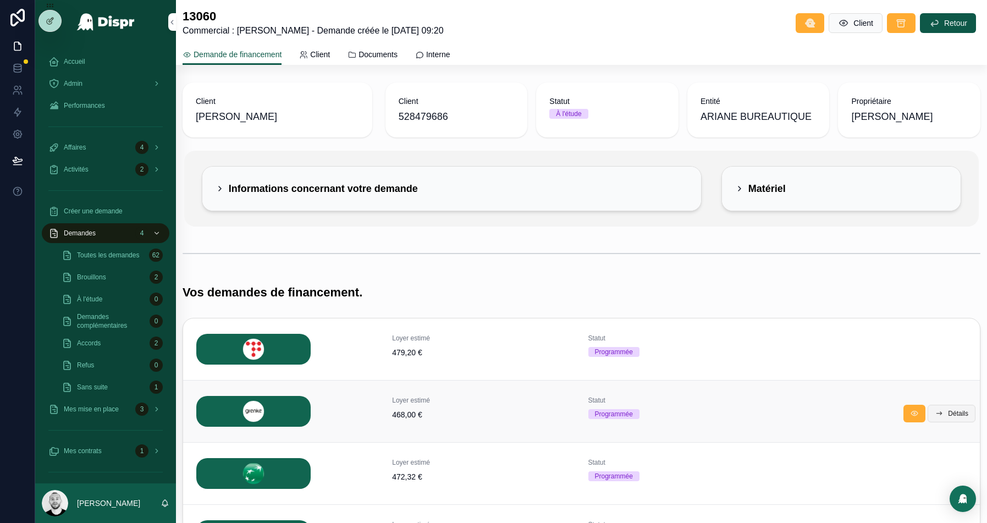
scroll to position [183, 0]
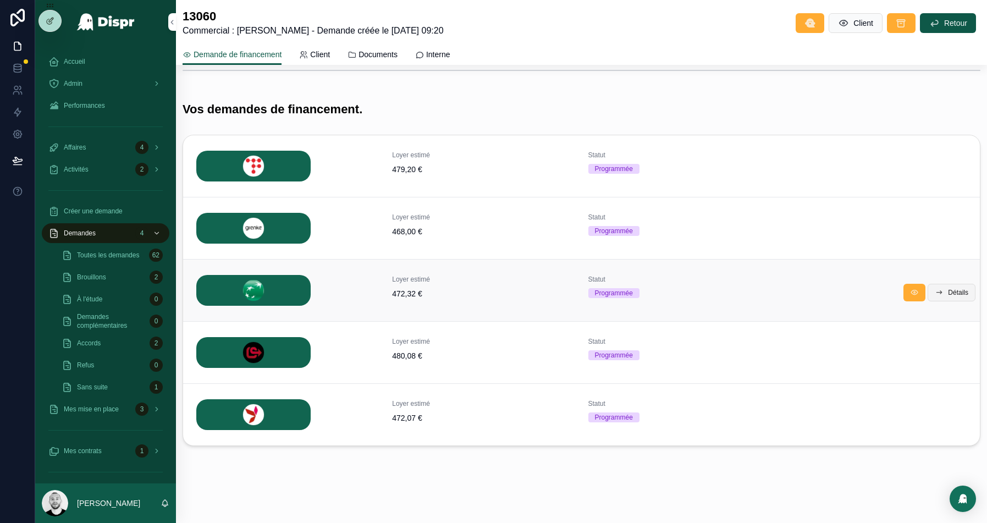
click at [940, 288] on icon "scrollable content" at bounding box center [939, 292] width 9 height 9
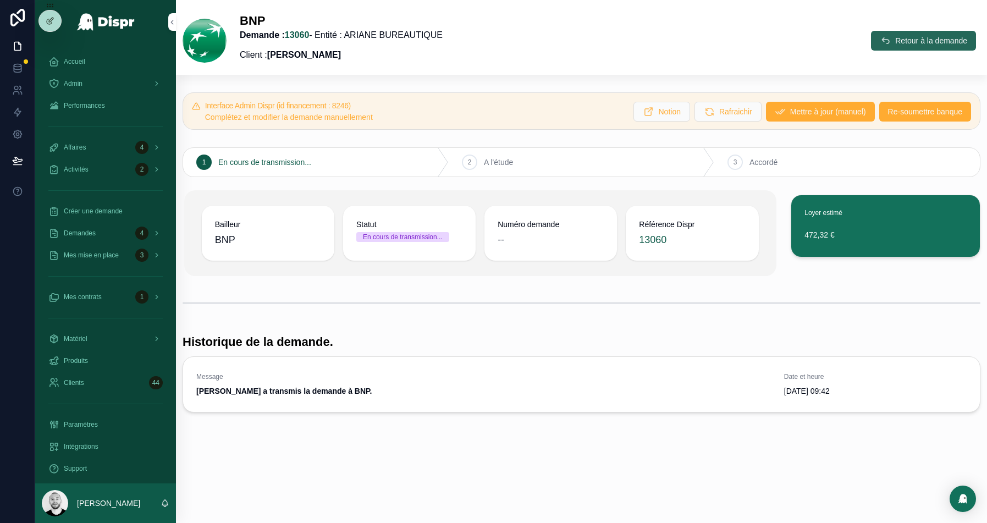
click at [904, 41] on span "Retour à la demande" at bounding box center [931, 40] width 72 height 11
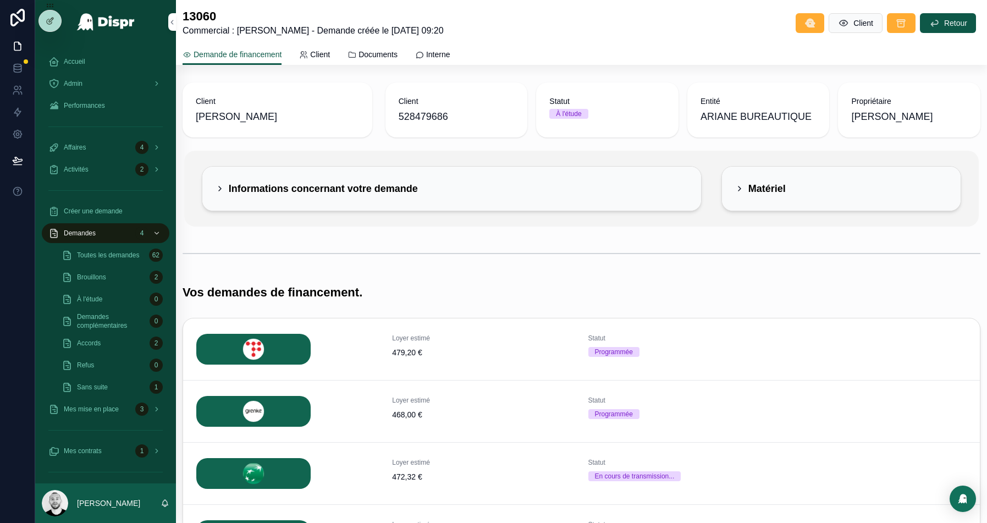
click at [255, 183] on h2 "Informations concernant votre demande" at bounding box center [323, 189] width 189 height 18
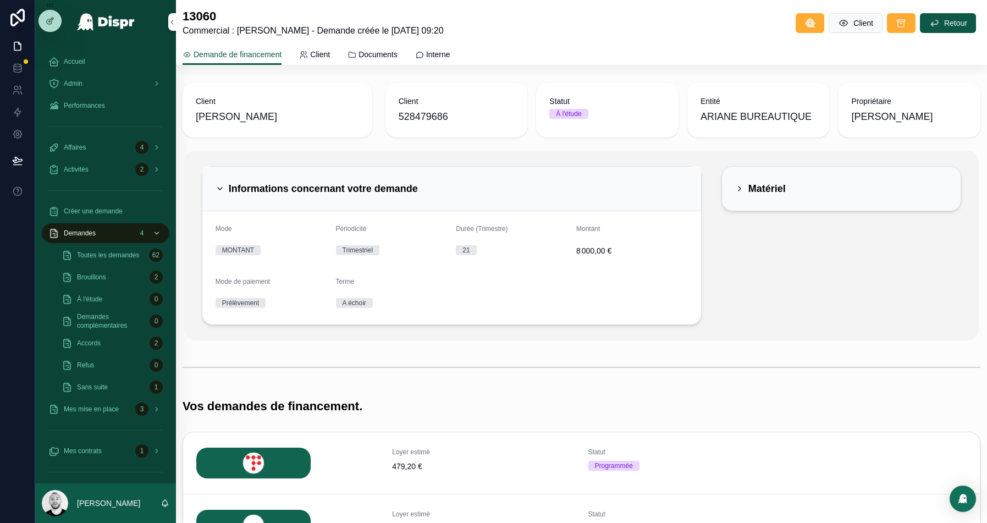
click at [255, 183] on h2 "Informations concernant votre demande" at bounding box center [323, 189] width 189 height 18
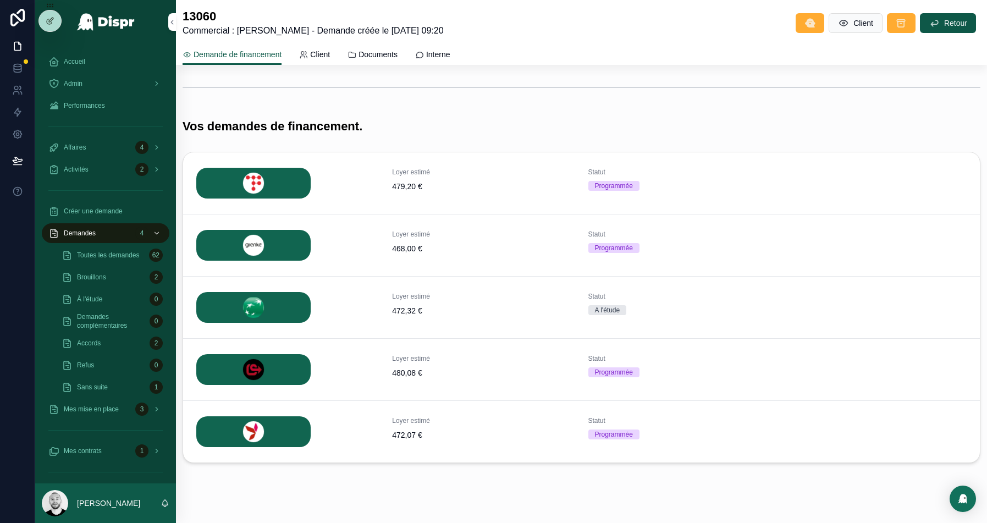
scroll to position [183, 0]
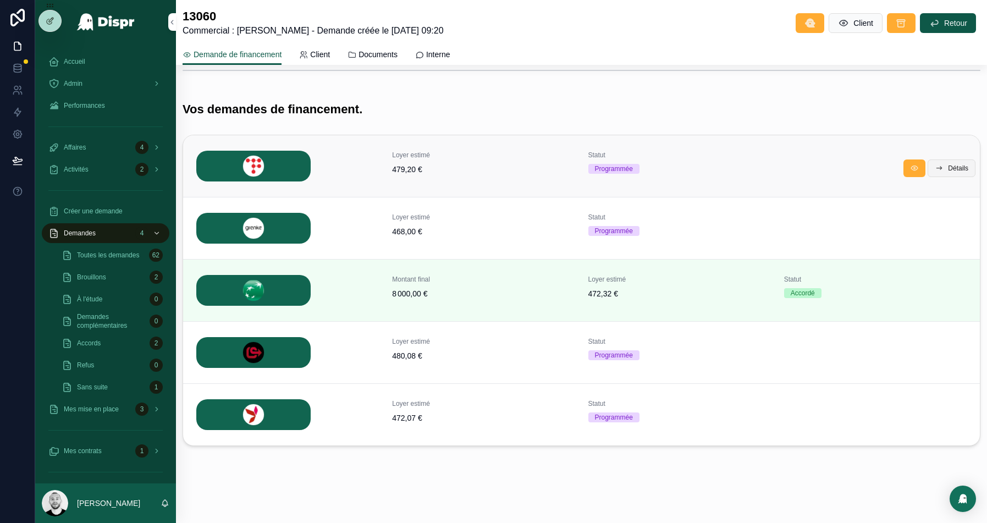
click at [948, 167] on span "Détails" at bounding box center [958, 168] width 20 height 9
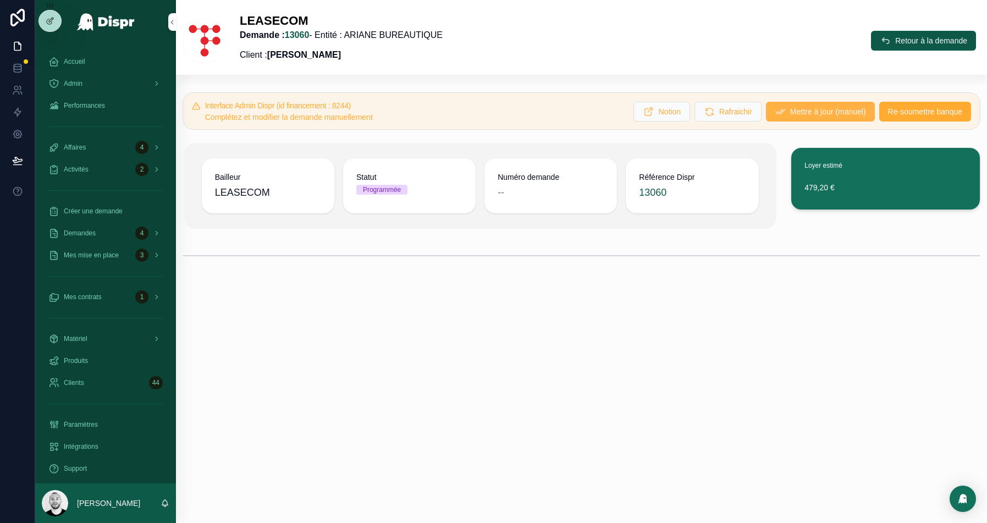
click at [814, 108] on span "Mettre à jour (manuel)" at bounding box center [828, 111] width 76 height 11
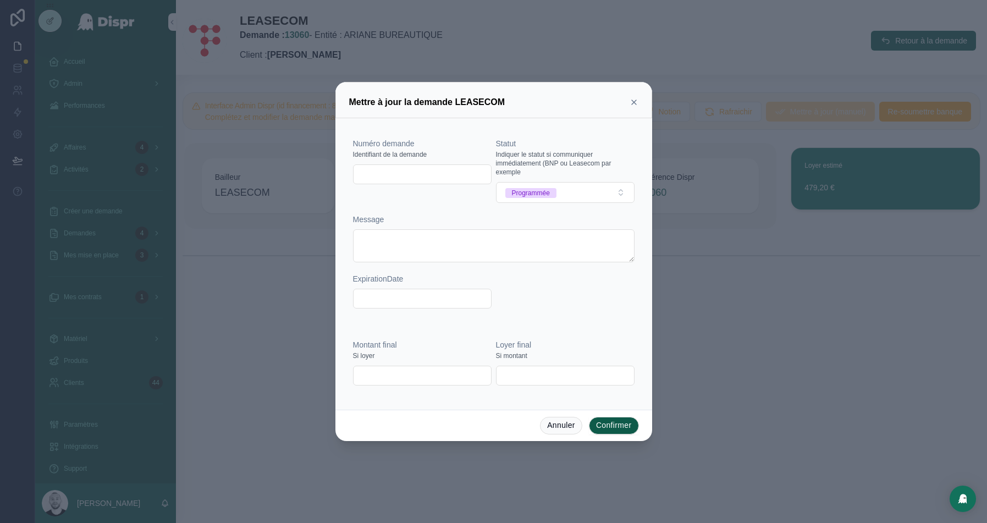
click at [635, 107] on icon at bounding box center [634, 102] width 9 height 9
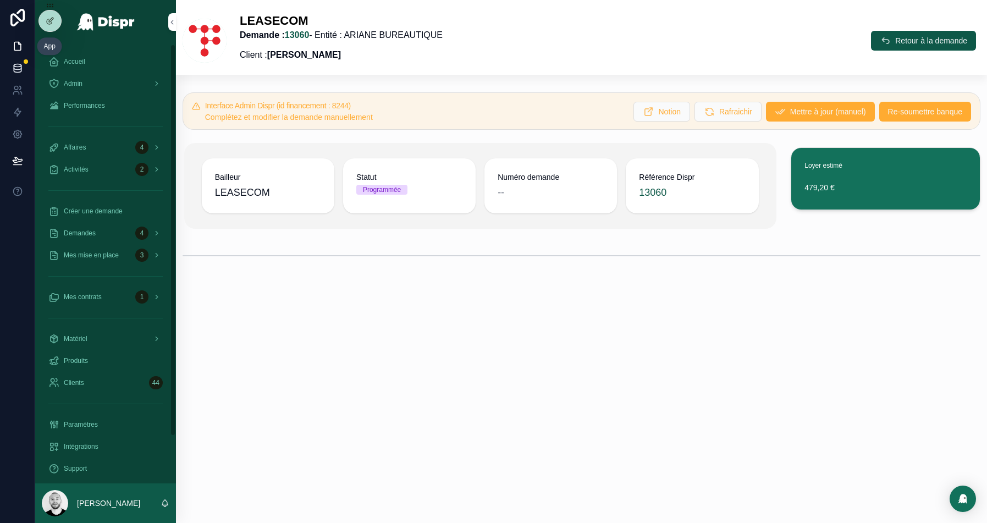
click at [18, 63] on icon at bounding box center [17, 68] width 11 height 11
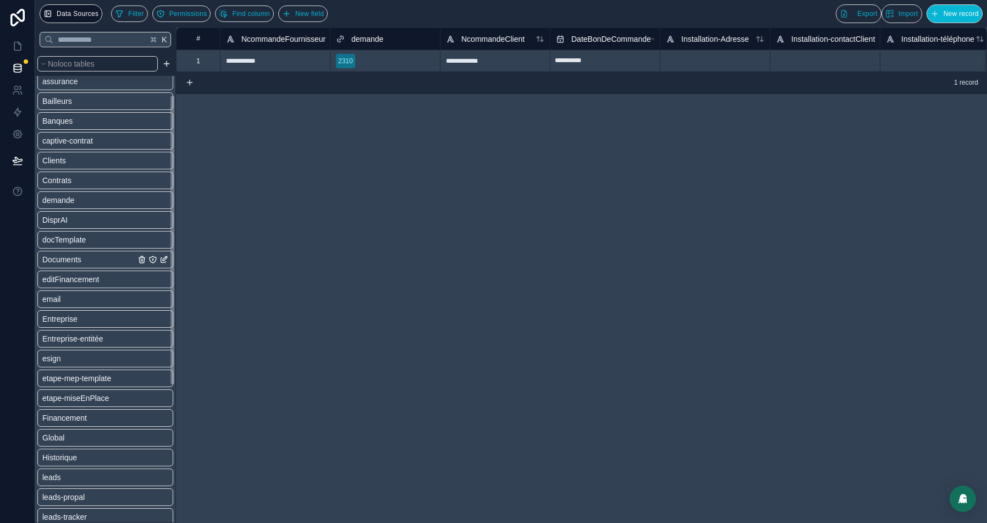
scroll to position [63, 0]
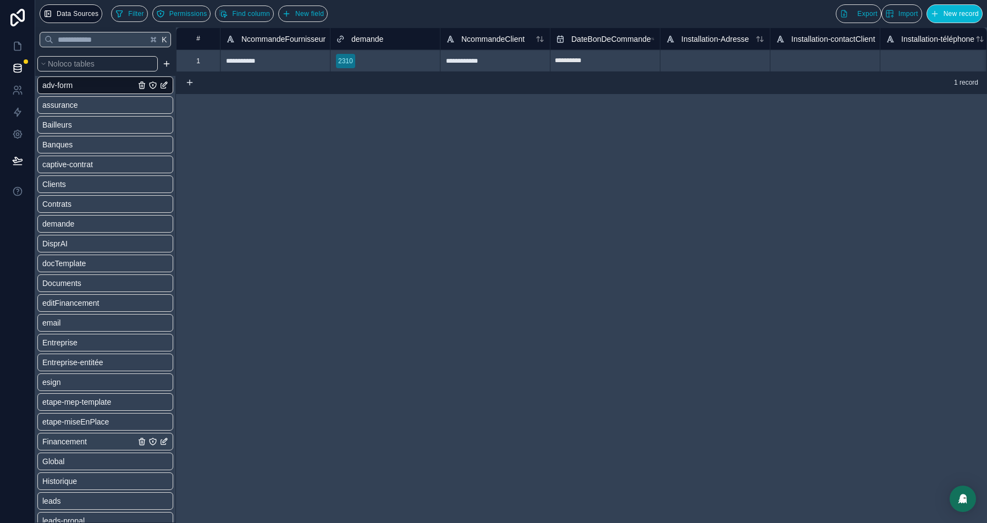
click at [96, 439] on div "Financement" at bounding box center [105, 442] width 136 height 18
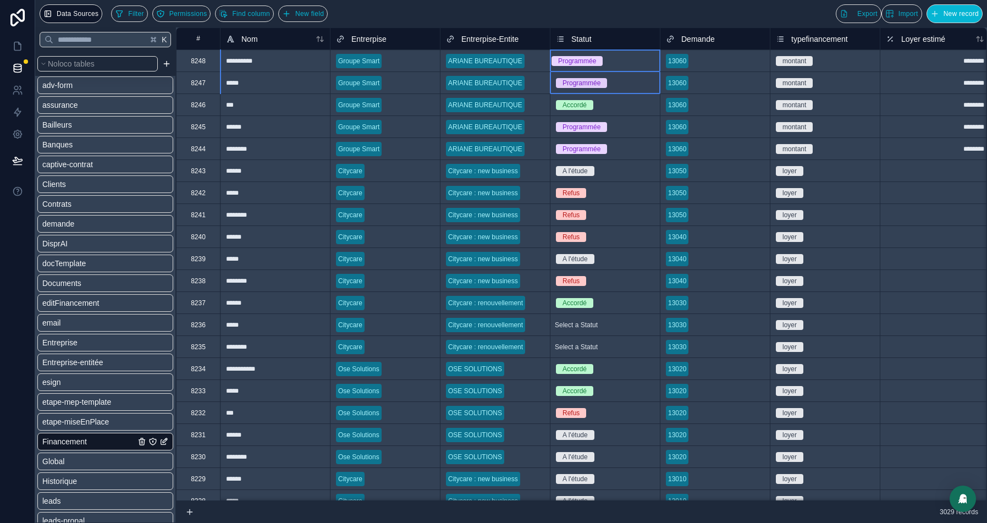
drag, startPoint x: 629, startPoint y: 59, endPoint x: 629, endPoint y: 78, distance: 18.7
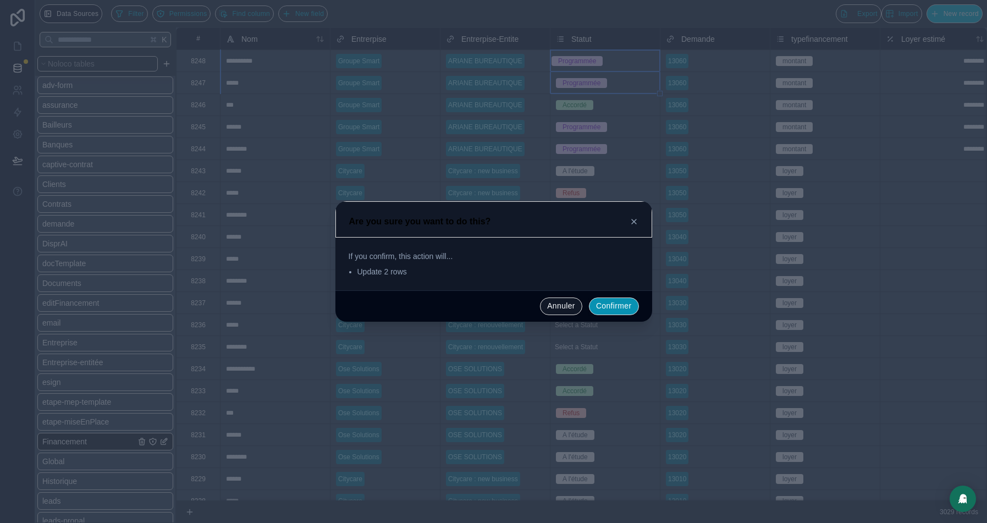
click at [613, 307] on button "Confirmer" at bounding box center [614, 307] width 50 height 18
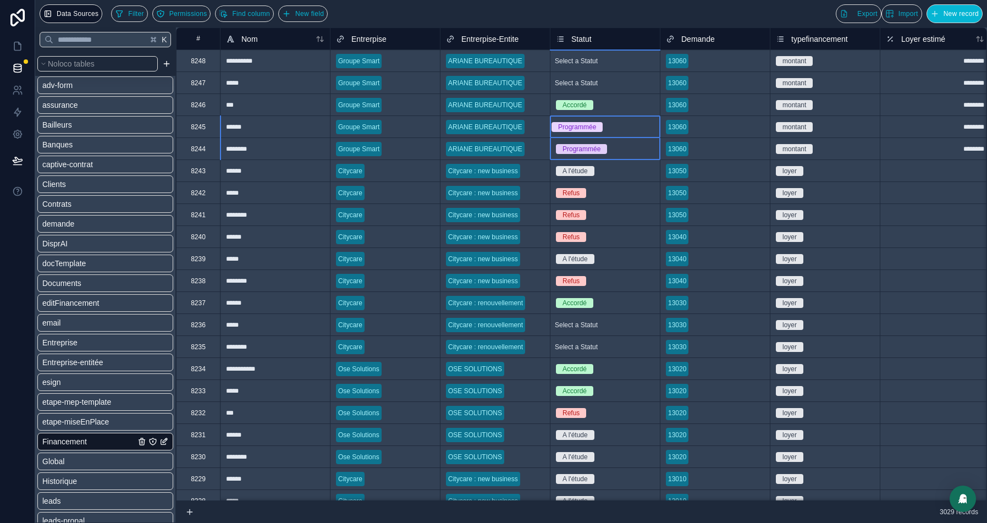
drag, startPoint x: 634, startPoint y: 124, endPoint x: 634, endPoint y: 158, distance: 34.1
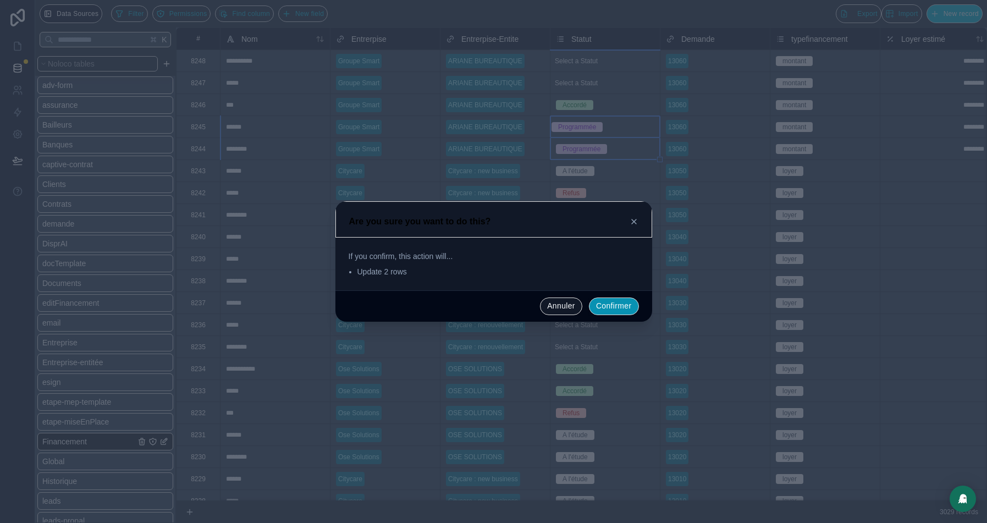
click at [602, 312] on button "Confirmer" at bounding box center [614, 307] width 50 height 18
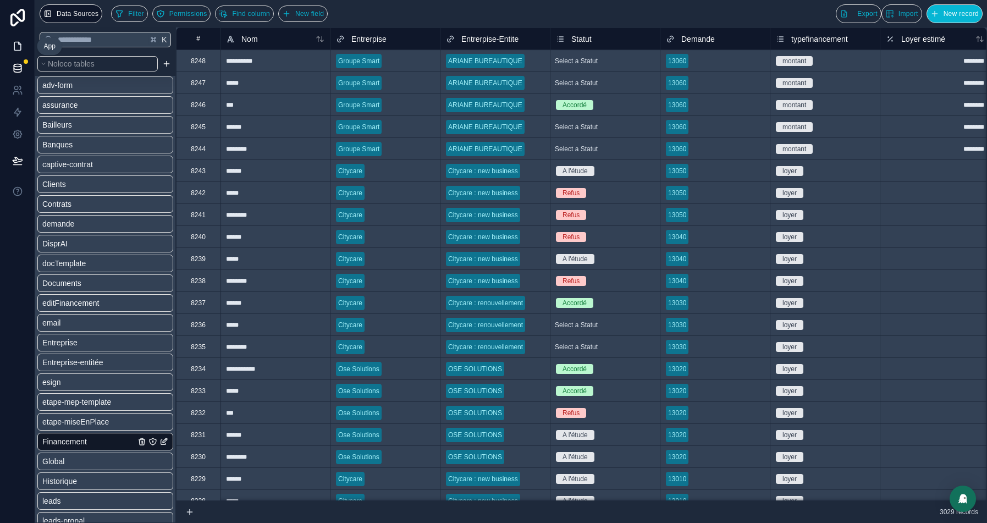
click at [16, 47] on icon at bounding box center [17, 46] width 11 height 11
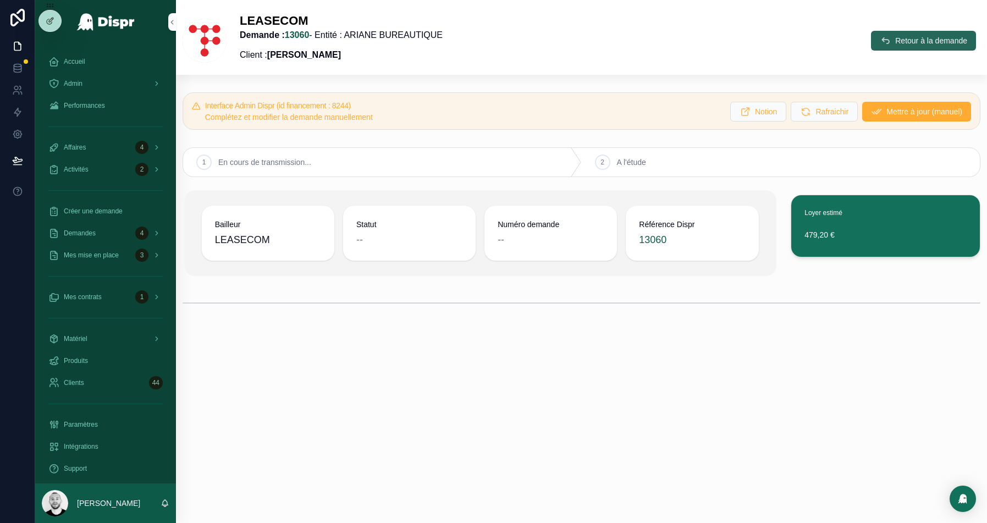
click at [922, 40] on span "Retour à la demande" at bounding box center [931, 40] width 72 height 11
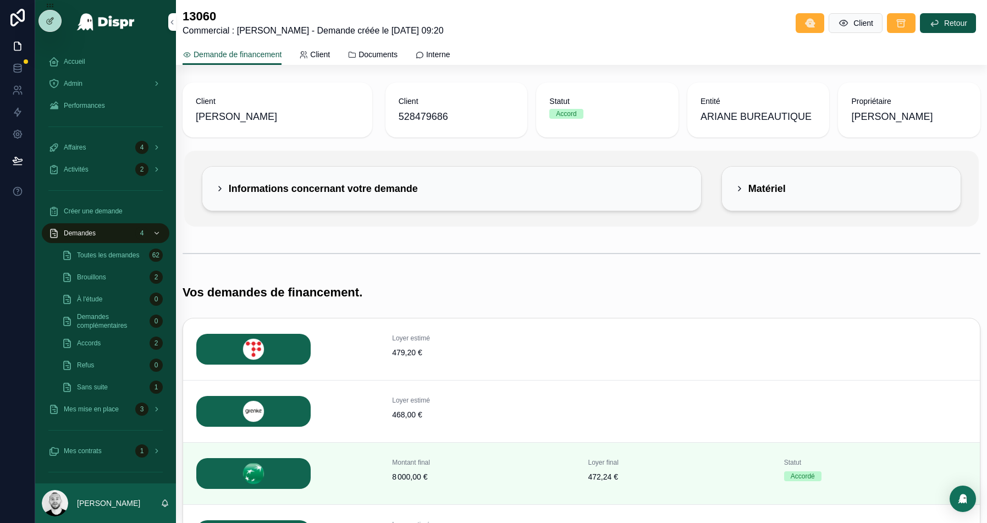
click at [987, 67] on html "Accueil Admin Performances Affaires 4 Activités 2 Créer une demande Demandes 4 …" at bounding box center [493, 261] width 987 height 523
click at [15, 111] on icon at bounding box center [17, 112] width 7 height 8
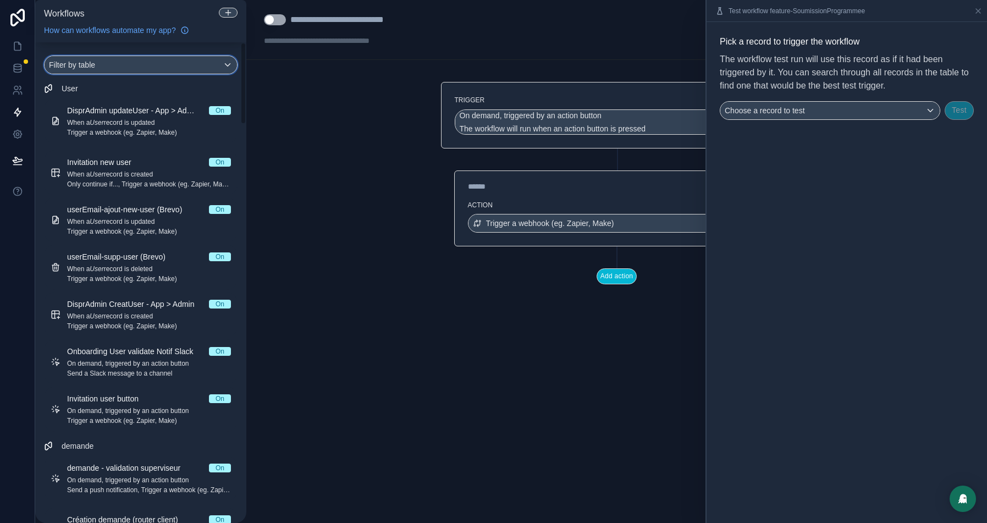
click at [148, 59] on div "Filter by table" at bounding box center [141, 65] width 192 height 18
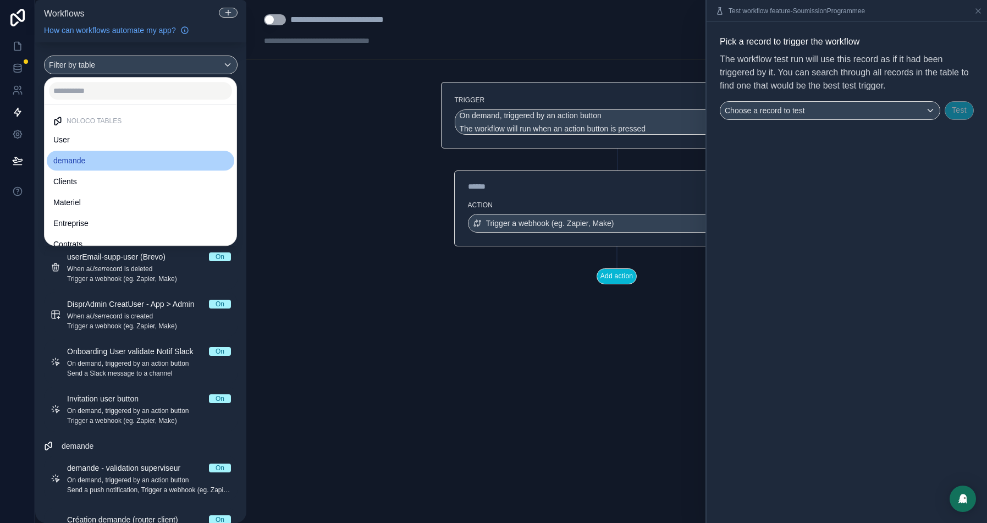
click at [85, 161] on span "demande" at bounding box center [69, 160] width 32 height 13
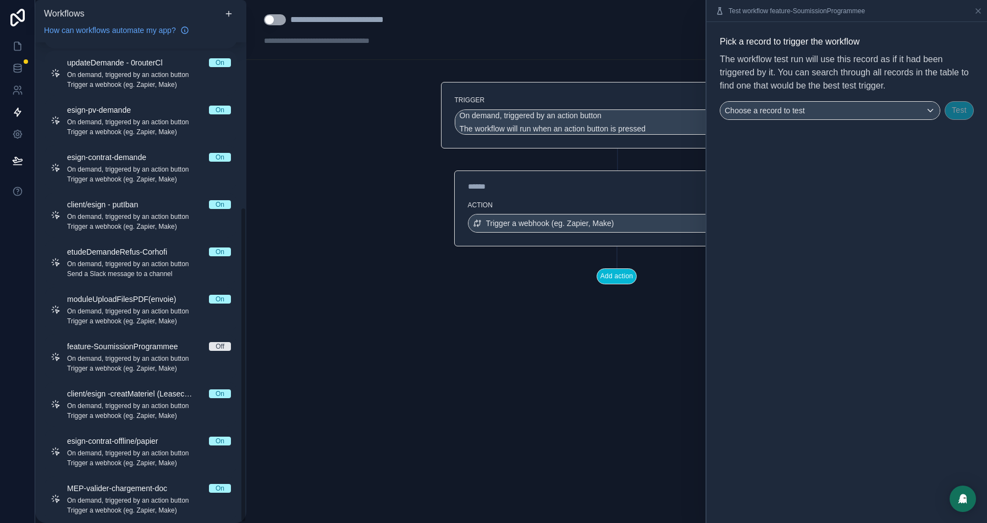
scroll to position [252, 0]
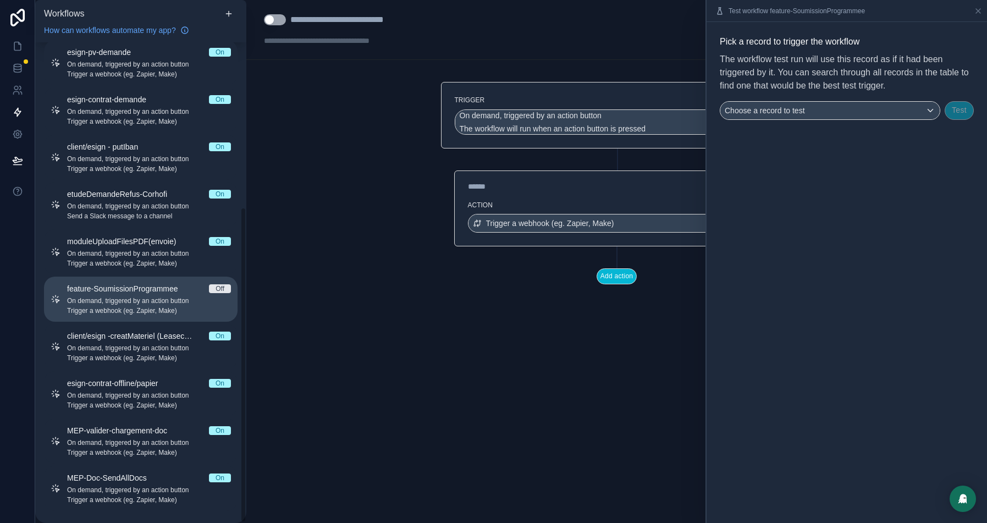
click at [115, 300] on span "On demand, triggered by an action button" at bounding box center [149, 300] width 164 height 9
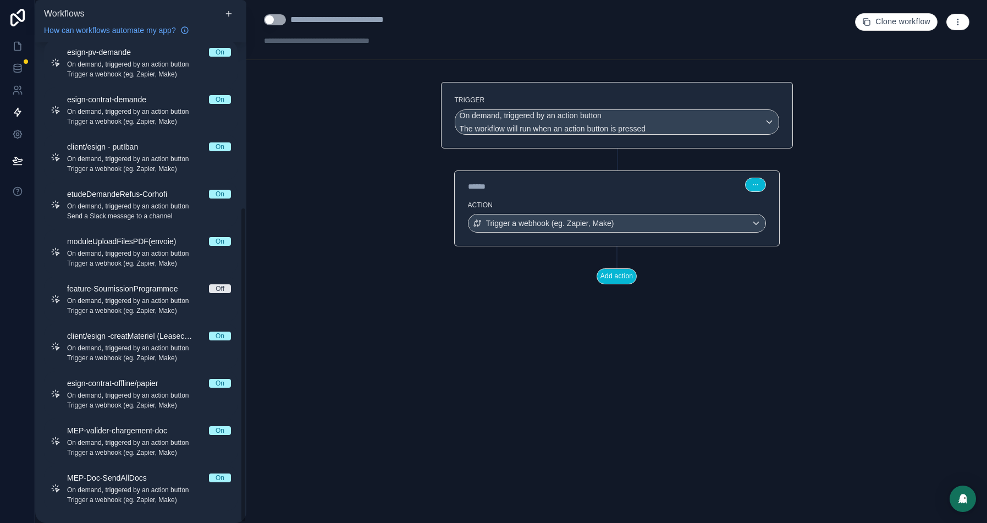
click at [282, 18] on button "Use setting" at bounding box center [275, 19] width 22 height 11
click at [13, 50] on icon at bounding box center [17, 46] width 11 height 11
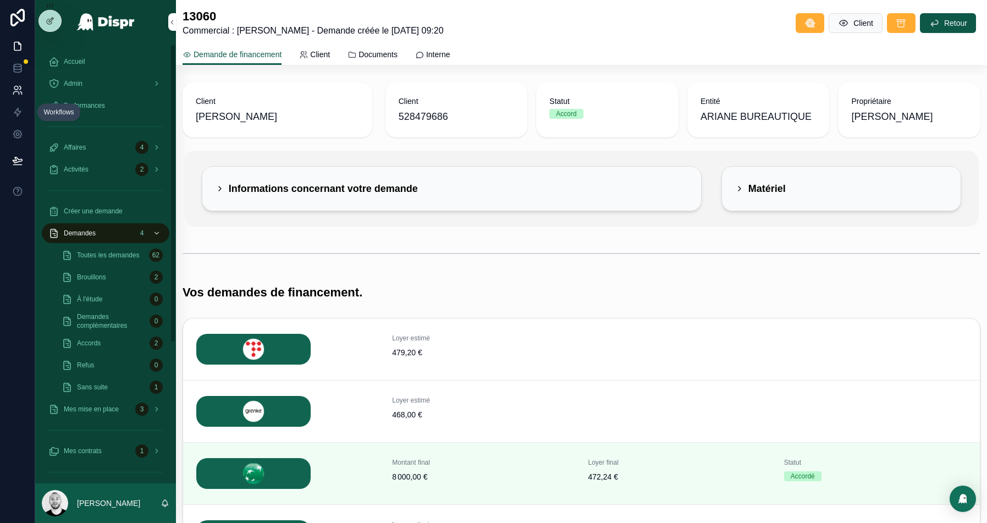
drag, startPoint x: 16, startPoint y: 112, endPoint x: 20, endPoint y: 100, distance: 13.2
click at [16, 112] on icon at bounding box center [17, 112] width 11 height 11
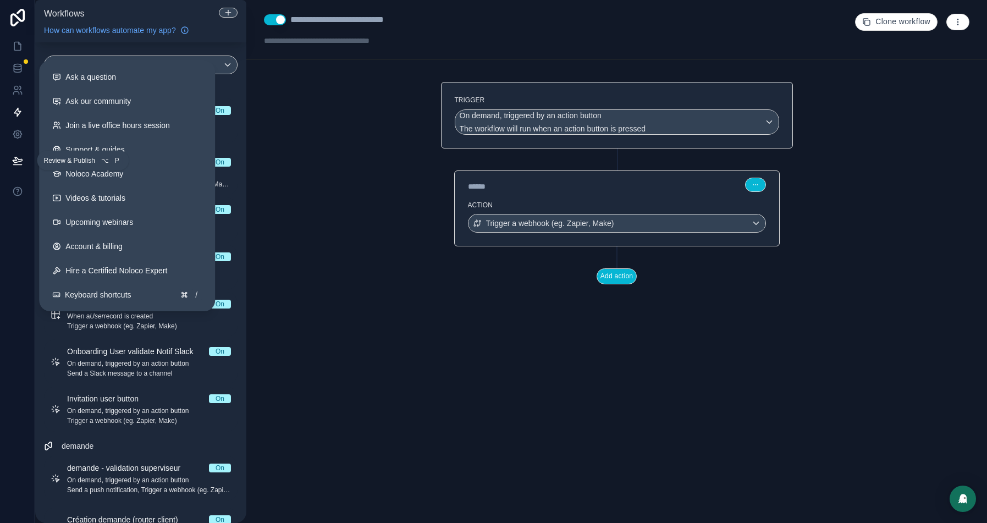
click at [18, 163] on icon at bounding box center [17, 160] width 11 height 11
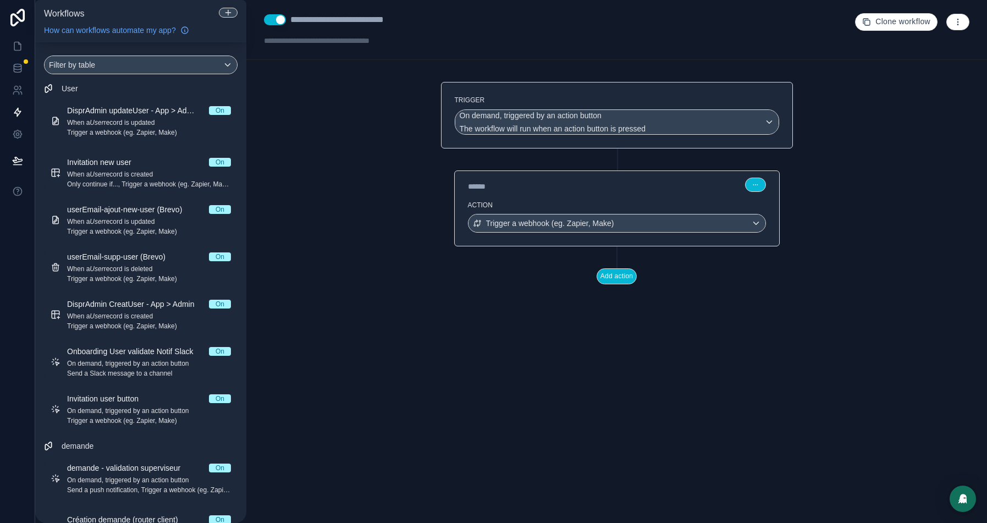
click at [354, 146] on div "**********" at bounding box center [616, 261] width 741 height 523
click at [10, 45] on link at bounding box center [17, 46] width 35 height 22
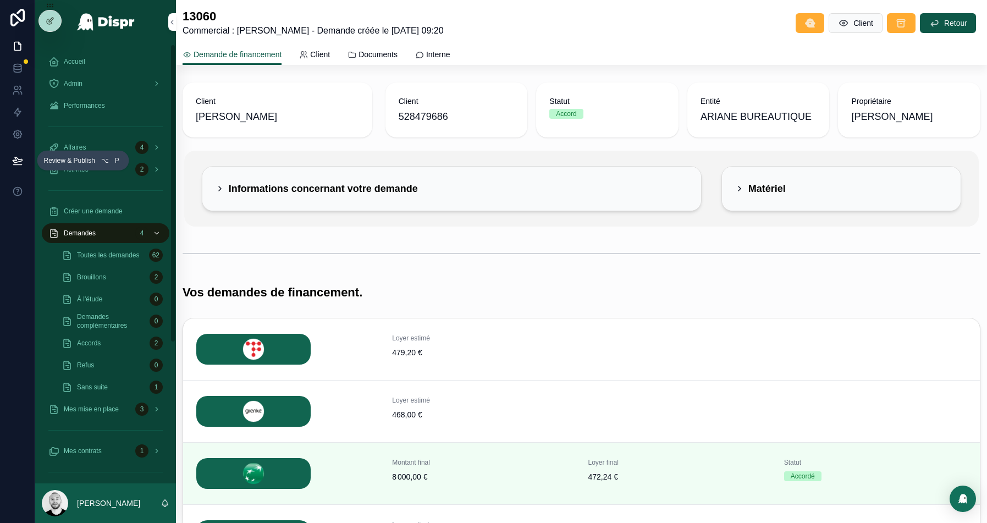
click at [15, 162] on icon at bounding box center [17, 160] width 11 height 11
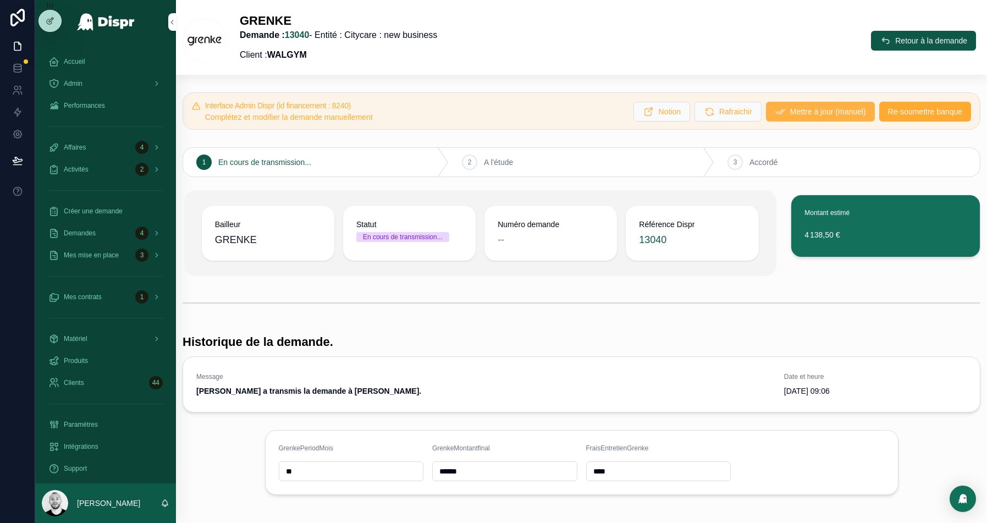
click at [799, 109] on span "Mettre à jour (manuel)" at bounding box center [828, 111] width 76 height 11
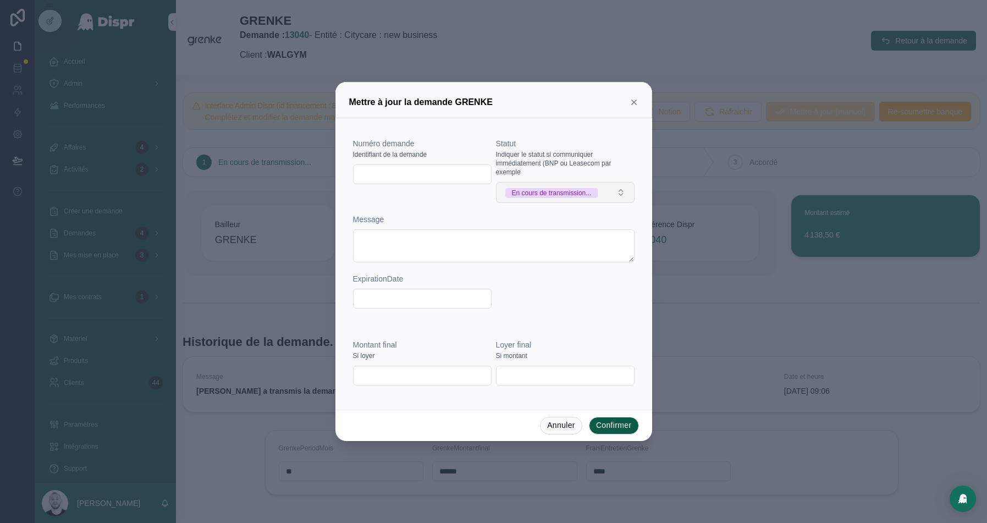
click at [548, 199] on button "En cours de transmission..." at bounding box center [565, 192] width 139 height 21
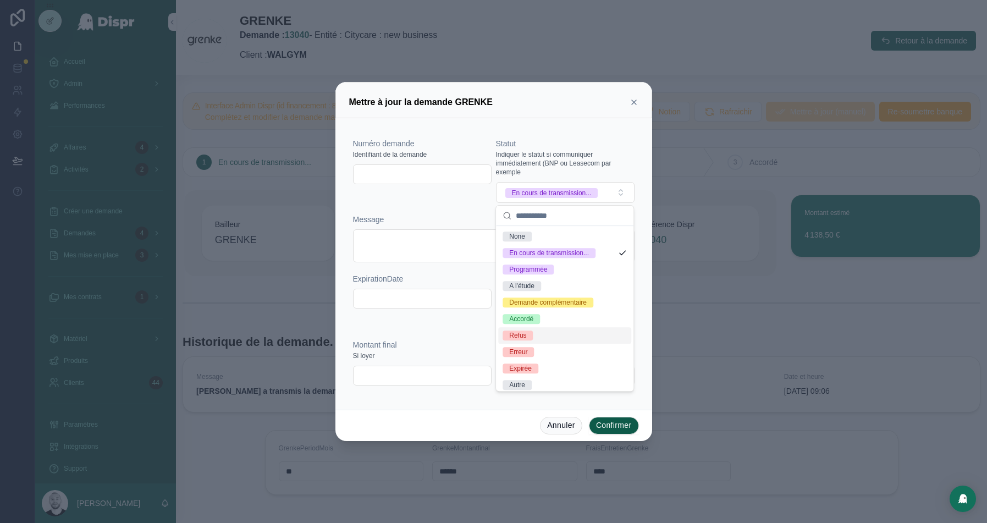
click at [519, 339] on div "Refus" at bounding box center [517, 336] width 17 height 10
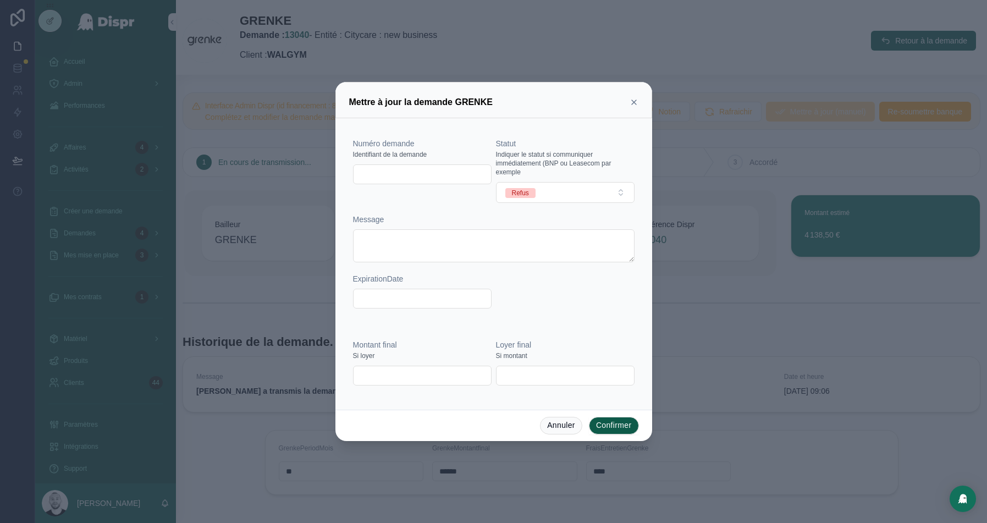
click at [394, 168] on input "text" at bounding box center [422, 174] width 137 height 15
paste input "**********"
type input "**********"
click at [387, 377] on input "text" at bounding box center [422, 375] width 137 height 15
paste input "*********"
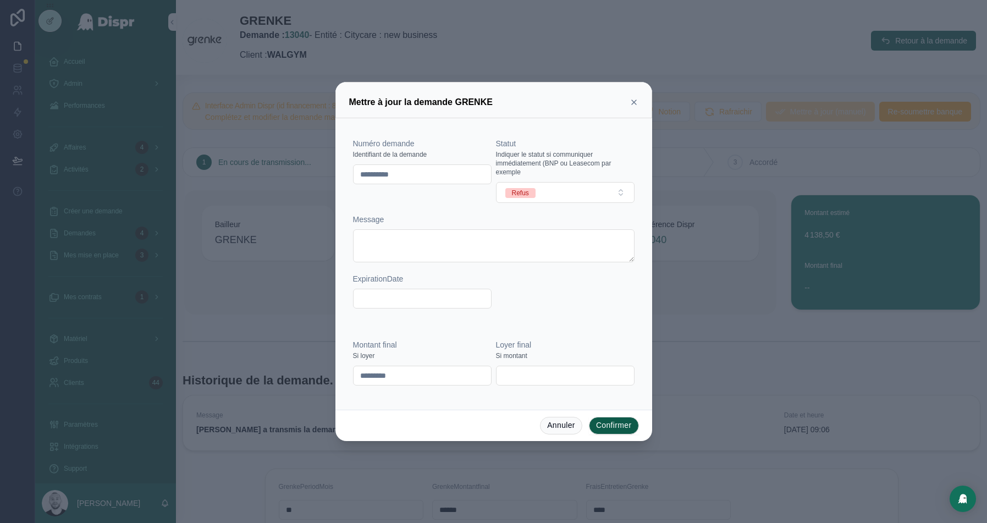
type input "*********"
click at [620, 422] on button "Confirmer" at bounding box center [614, 426] width 50 height 18
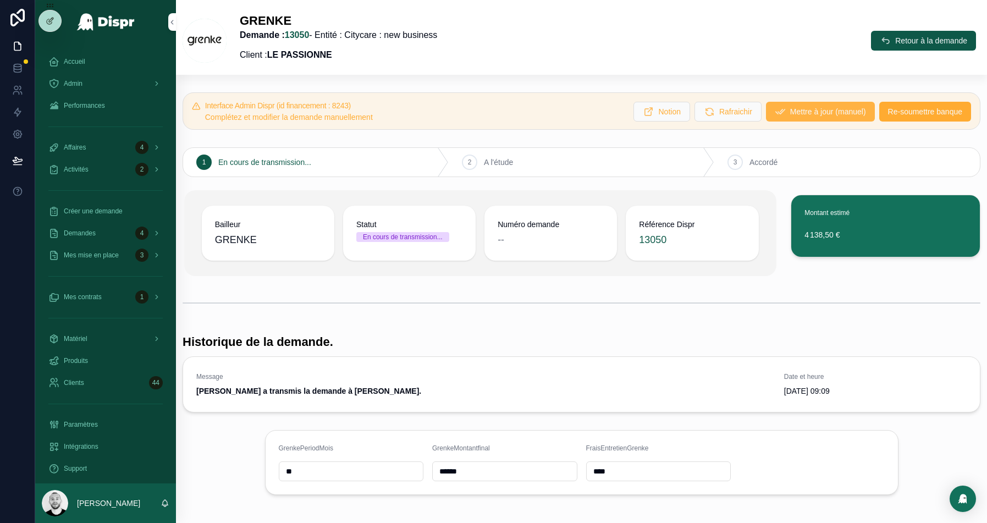
click at [799, 109] on span "Mettre à jour (manuel)" at bounding box center [828, 111] width 76 height 11
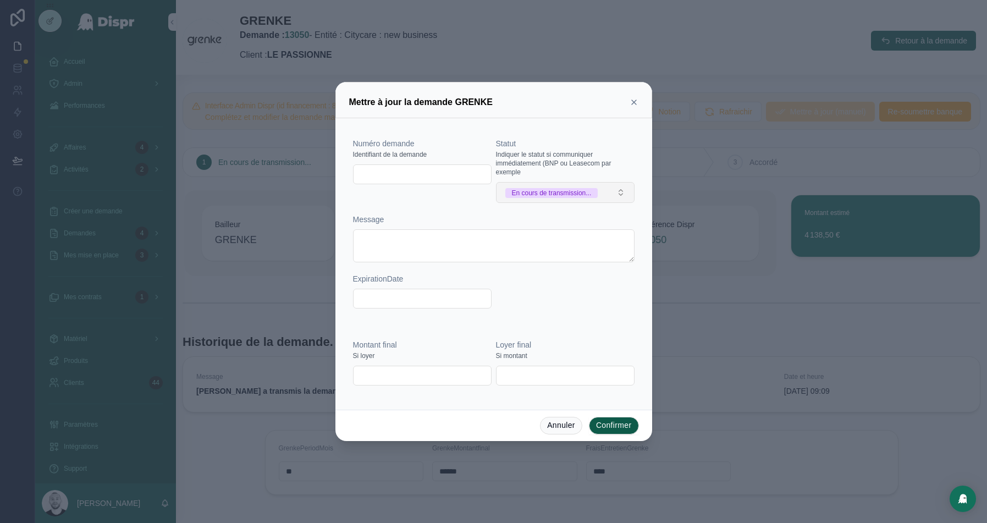
click at [542, 188] on div "En cours de transmission..." at bounding box center [552, 193] width 80 height 10
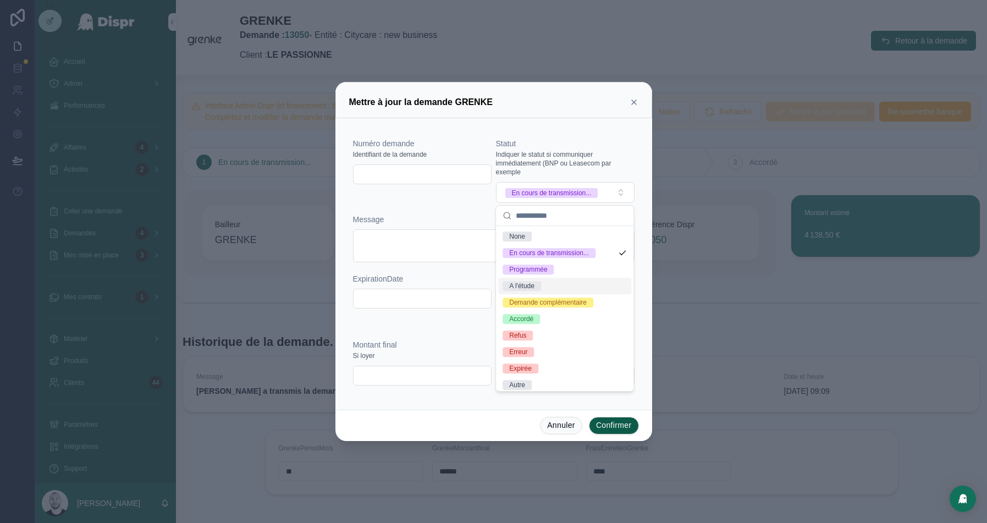
click at [535, 285] on div "A l'étude" at bounding box center [521, 286] width 25 height 10
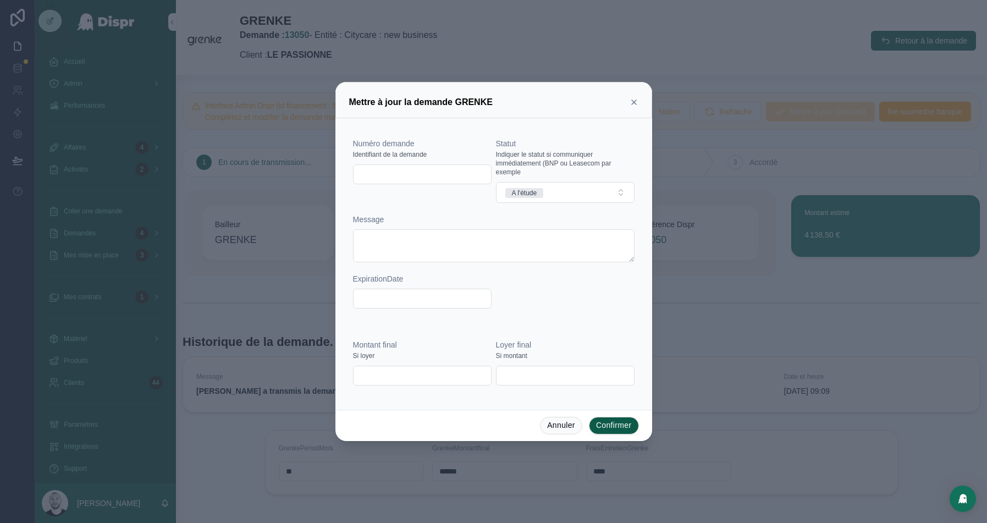
click at [400, 168] on input "text" at bounding box center [422, 174] width 137 height 15
paste input "**********"
type input "**********"
click at [364, 376] on input "text" at bounding box center [422, 375] width 137 height 15
paste input "*********"
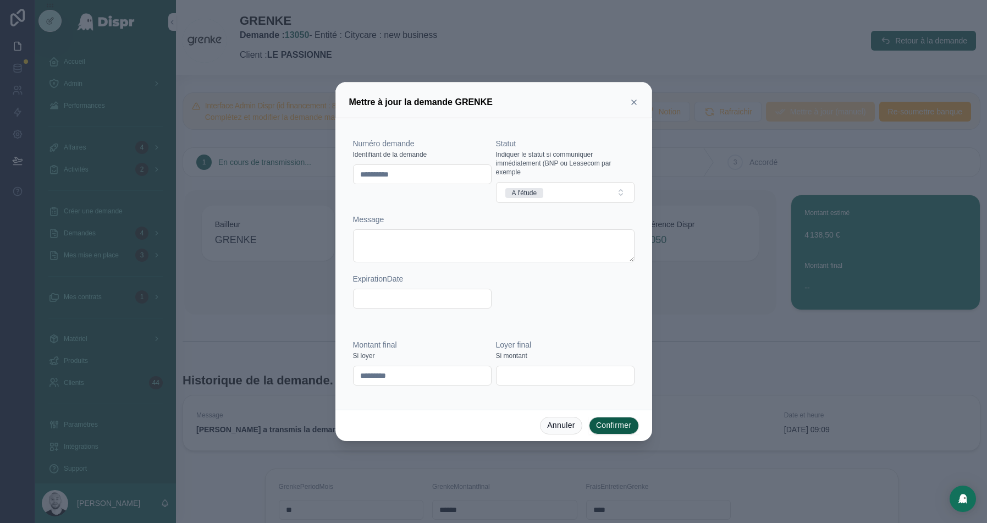
type input "*********"
click at [606, 427] on button "Confirmer" at bounding box center [614, 426] width 50 height 18
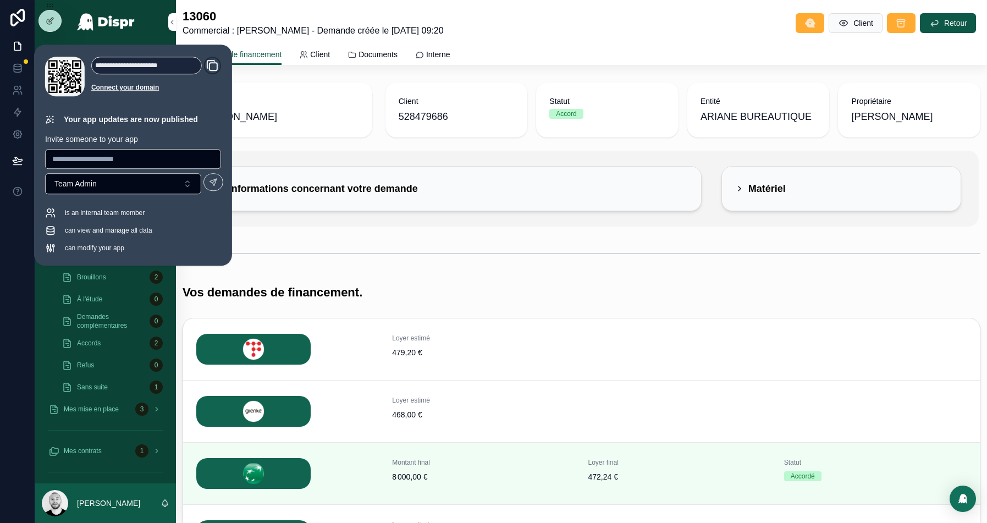
click at [430, 80] on div "Client 528479686 Statut Accord Entité ARIANE BUREAUTIQUE Propriétaire [PERSON_N…" at bounding box center [683, 110] width 608 height 64
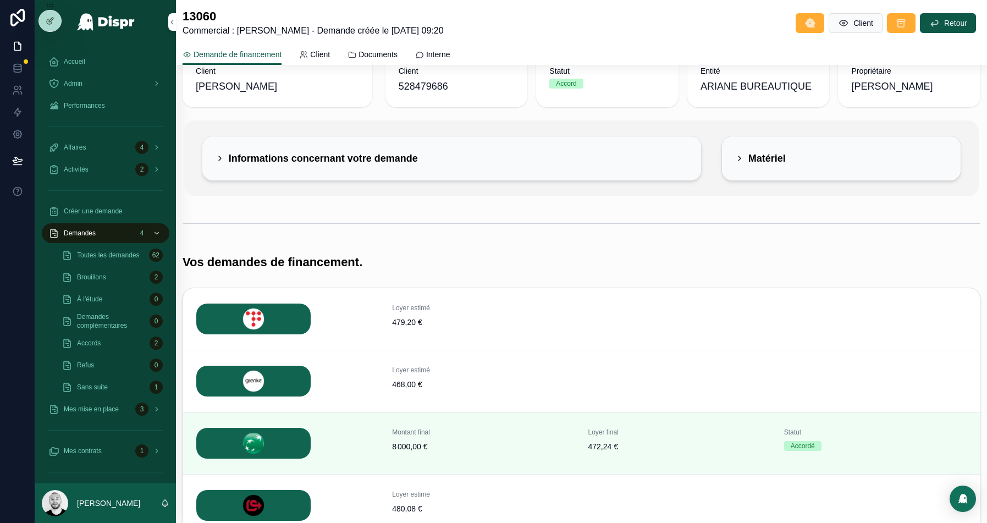
scroll to position [45, 0]
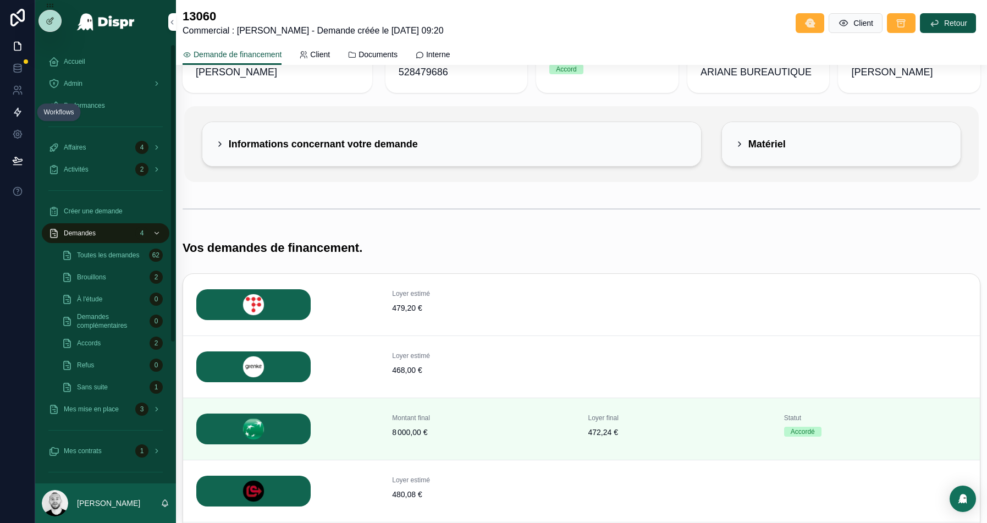
click at [13, 107] on icon at bounding box center [17, 112] width 11 height 11
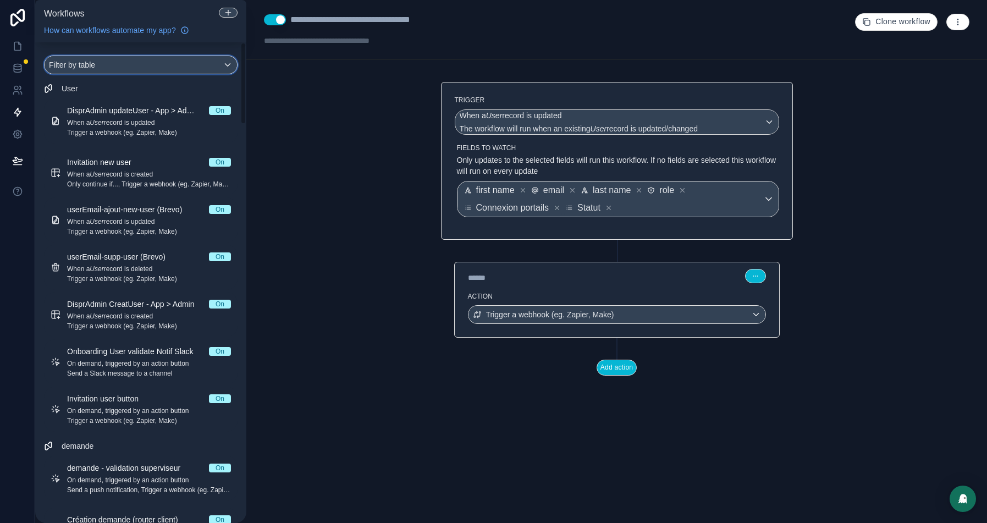
click at [122, 65] on div "Filter by table" at bounding box center [141, 65] width 192 height 18
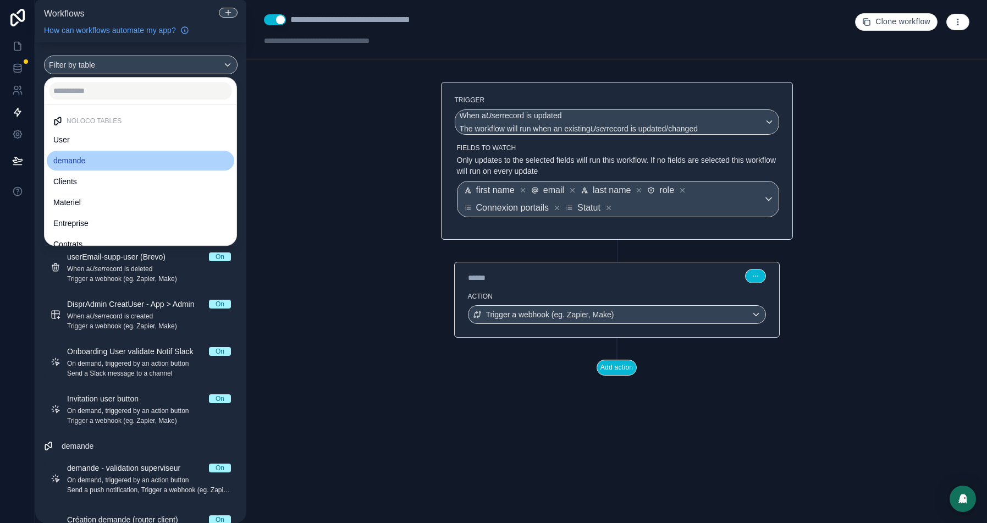
click at [75, 163] on span "demande" at bounding box center [69, 160] width 32 height 13
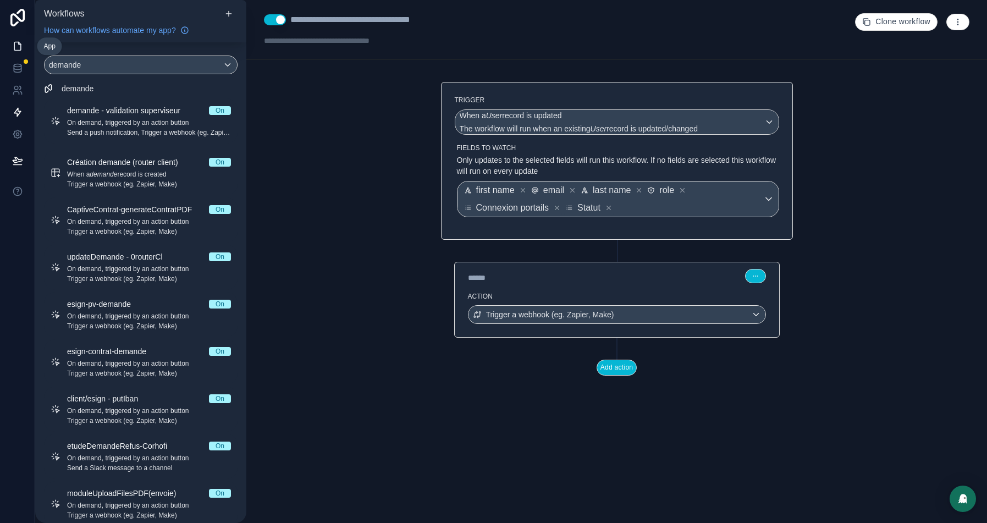
click at [17, 42] on icon at bounding box center [17, 46] width 11 height 11
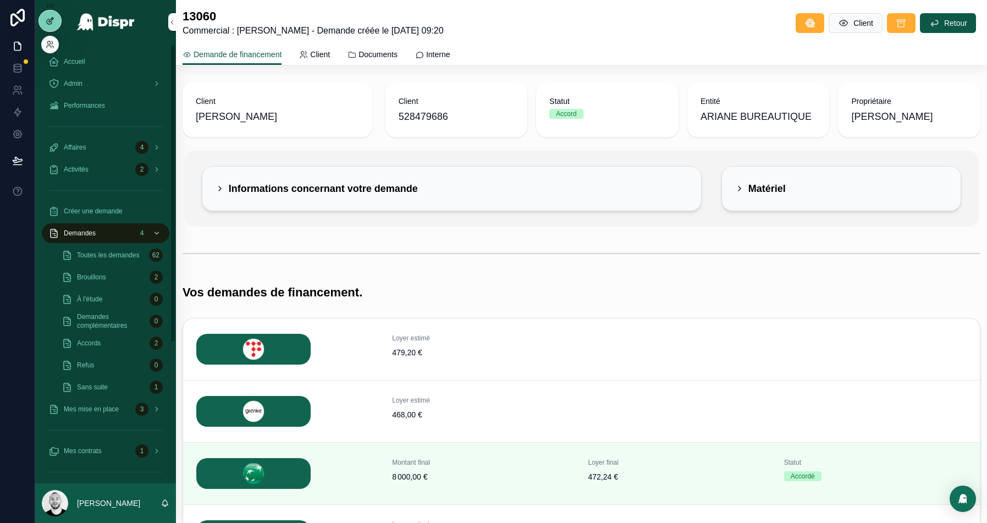
click at [45, 14] on div at bounding box center [50, 20] width 22 height 21
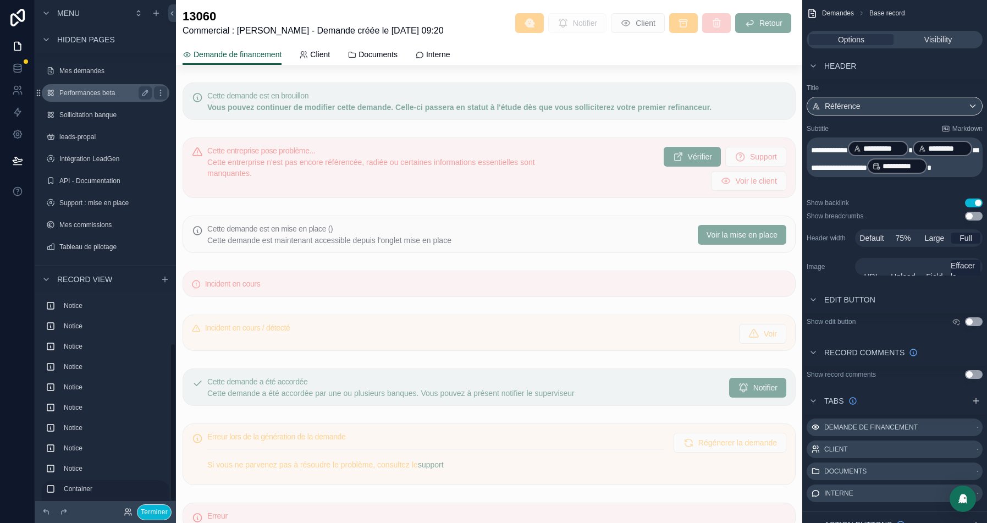
scroll to position [1129, 0]
click at [162, 247] on icon "scrollable content" at bounding box center [160, 247] width 9 height 9
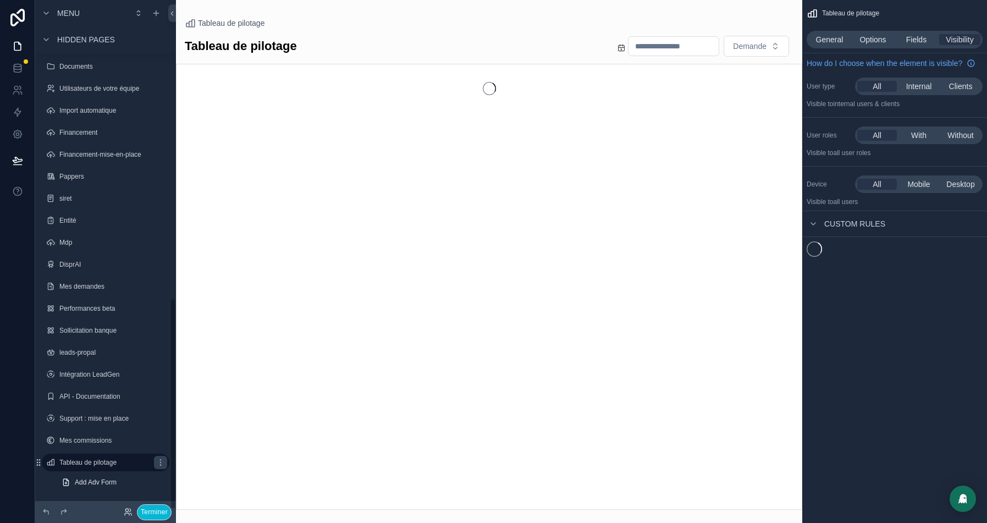
scroll to position [719, 0]
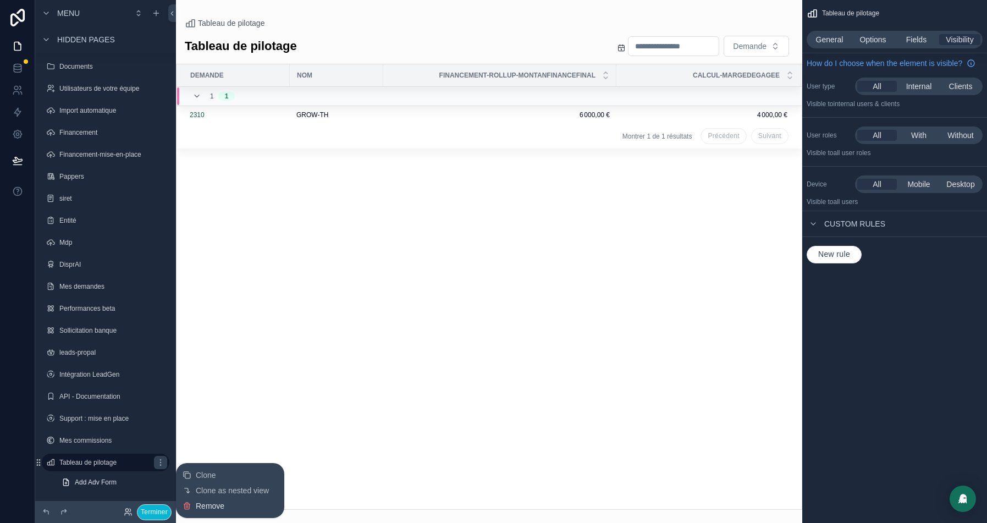
click at [203, 508] on span "Remove" at bounding box center [210, 505] width 29 height 11
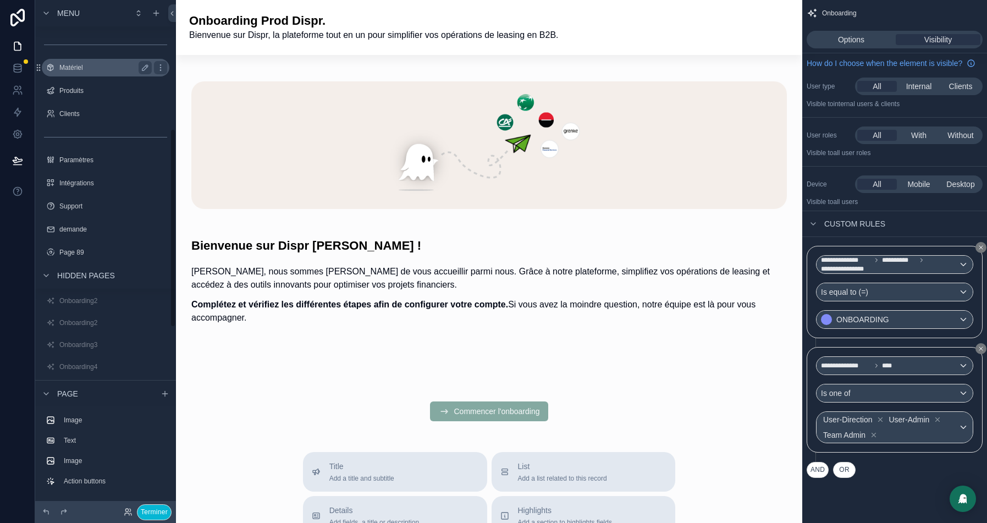
scroll to position [347, 0]
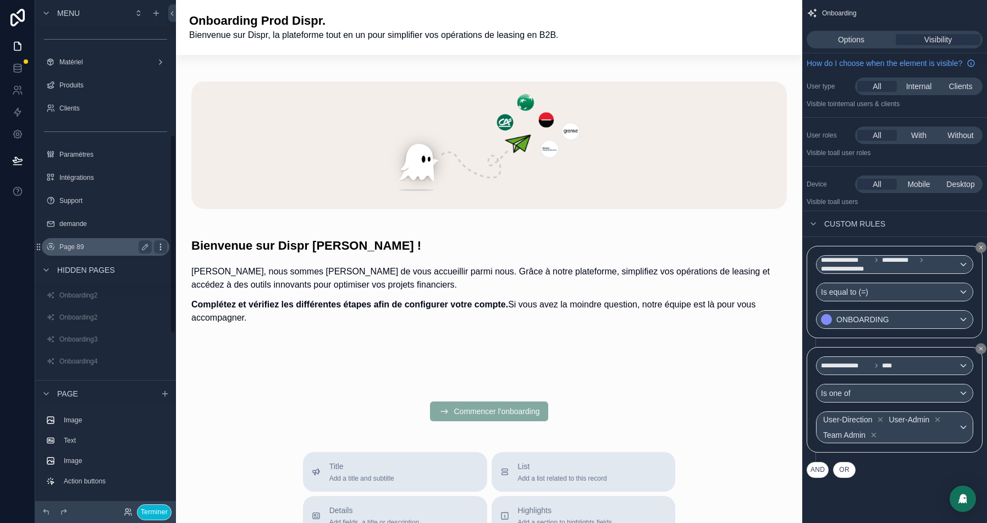
click at [161, 250] on icon "scrollable content" at bounding box center [160, 249] width 1 height 1
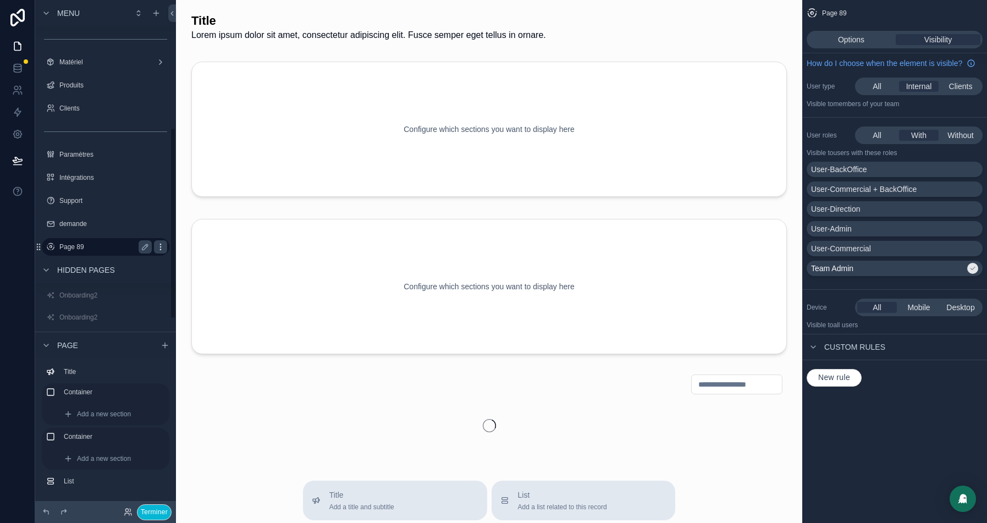
scroll to position [339, 0]
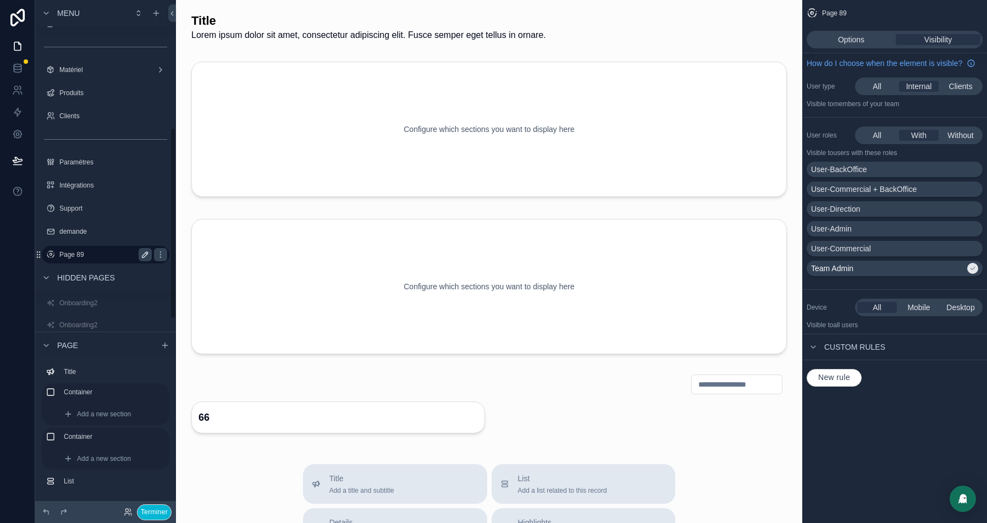
click at [148, 259] on icon "scrollable content" at bounding box center [145, 254] width 9 height 9
click at [96, 261] on input "*******" at bounding box center [96, 254] width 75 height 13
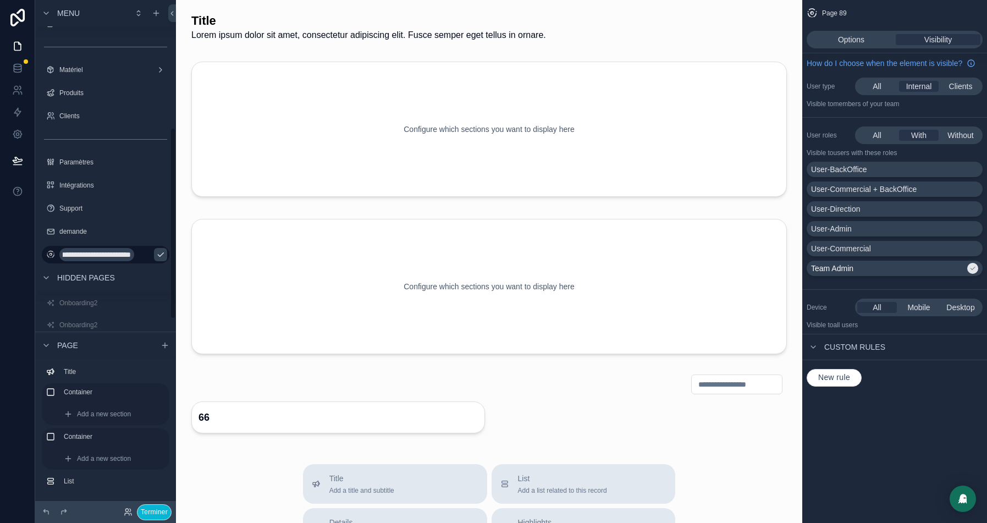
type input "**********"
click at [156, 259] on icon "scrollable content" at bounding box center [160, 254] width 9 height 9
click at [852, 37] on span "Options" at bounding box center [851, 39] width 26 height 11
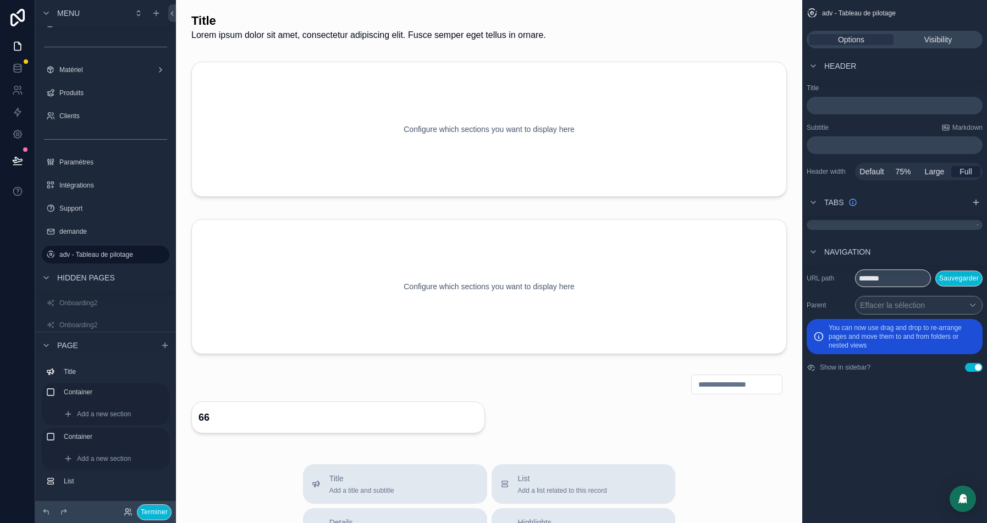
click at [973, 363] on button "Use setting" at bounding box center [974, 367] width 18 height 9
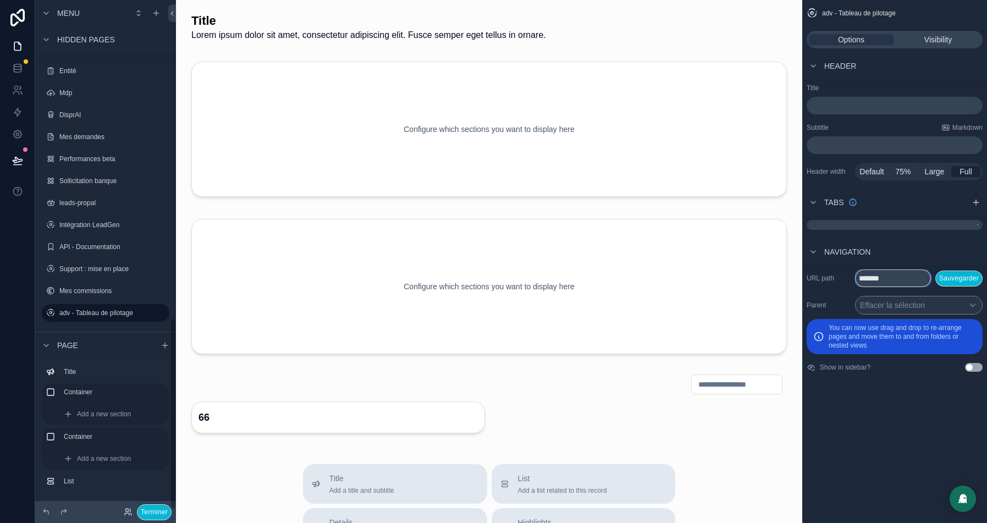
click at [872, 277] on input "*******" at bounding box center [893, 278] width 76 height 18
paste input "**********"
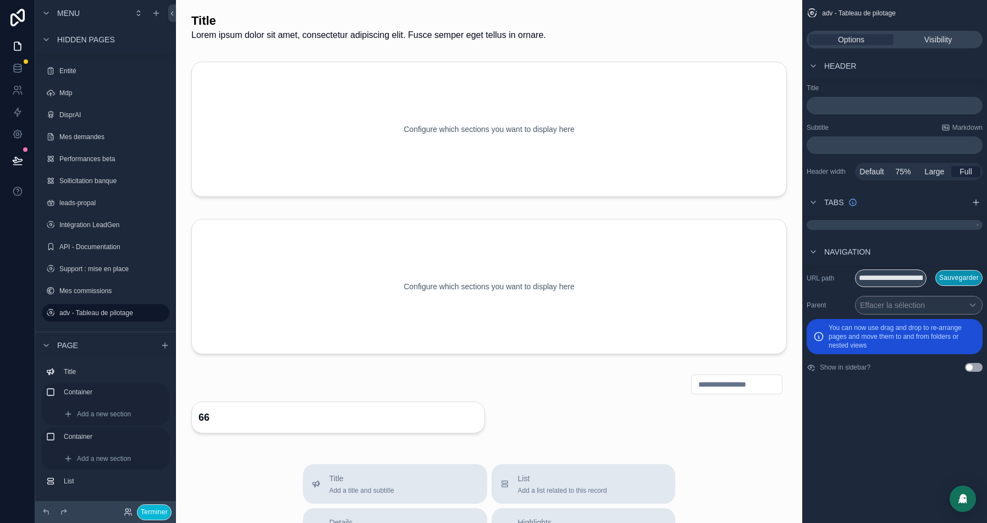
click at [949, 280] on button "Sauvegarder" at bounding box center [959, 278] width 47 height 16
click at [882, 280] on input "**********" at bounding box center [890, 278] width 71 height 18
type input "**********"
click at [944, 279] on button "Sauvegarder" at bounding box center [959, 278] width 47 height 16
click at [516, 398] on div "scrollable content" at bounding box center [489, 404] width 609 height 68
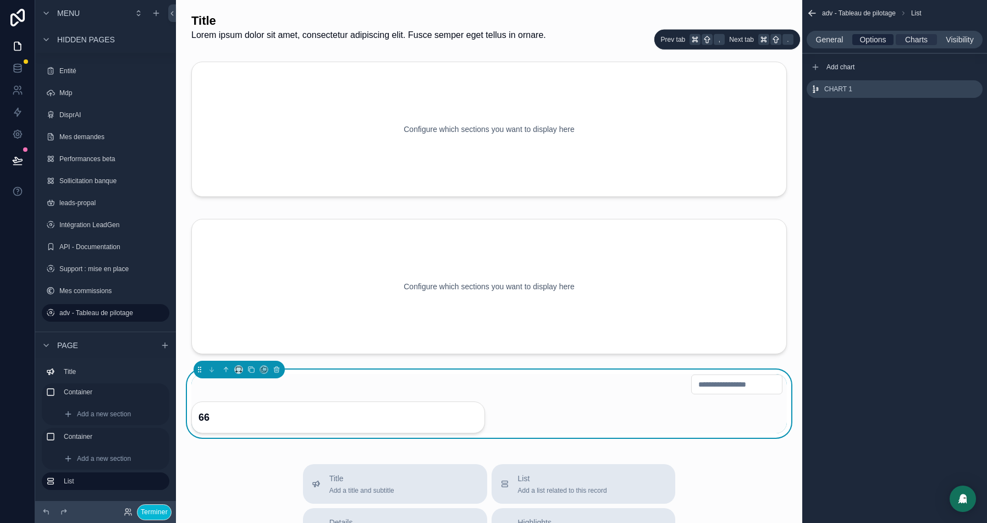
click at [866, 37] on span "Options" at bounding box center [873, 39] width 26 height 11
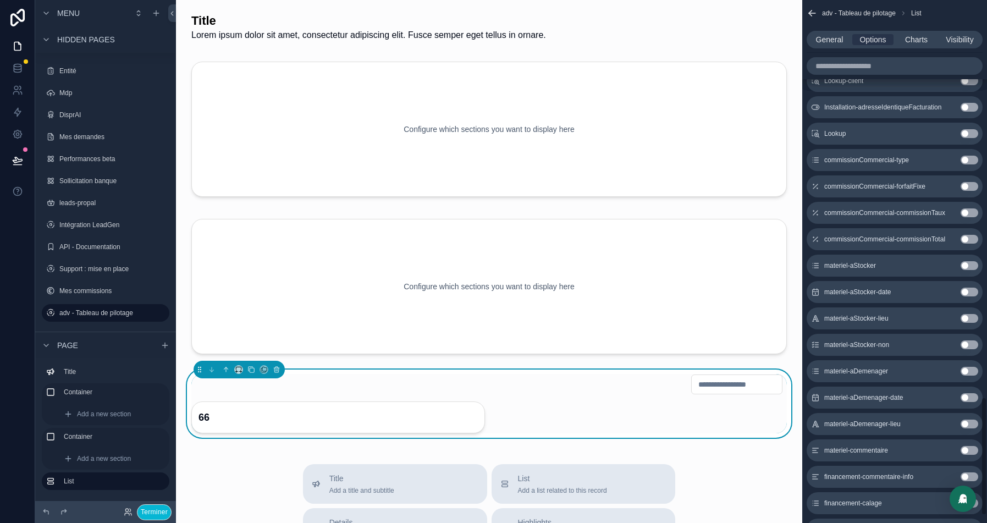
scroll to position [1787, 0]
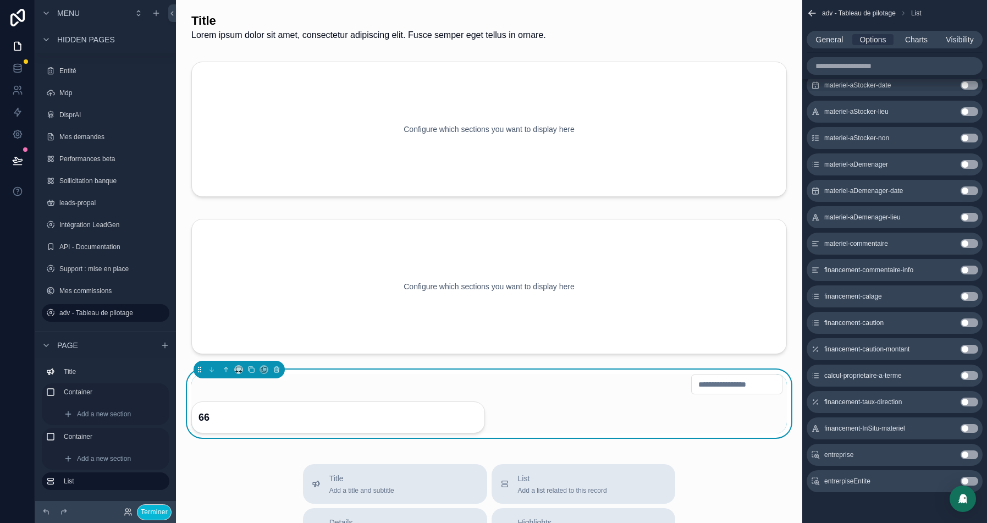
click at [970, 481] on button "Use setting" at bounding box center [970, 481] width 18 height 9
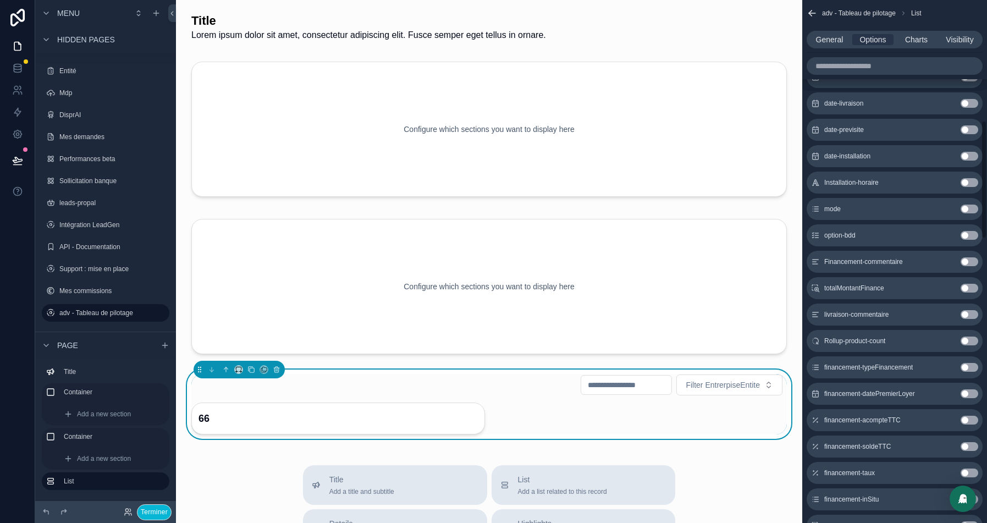
scroll to position [91, 0]
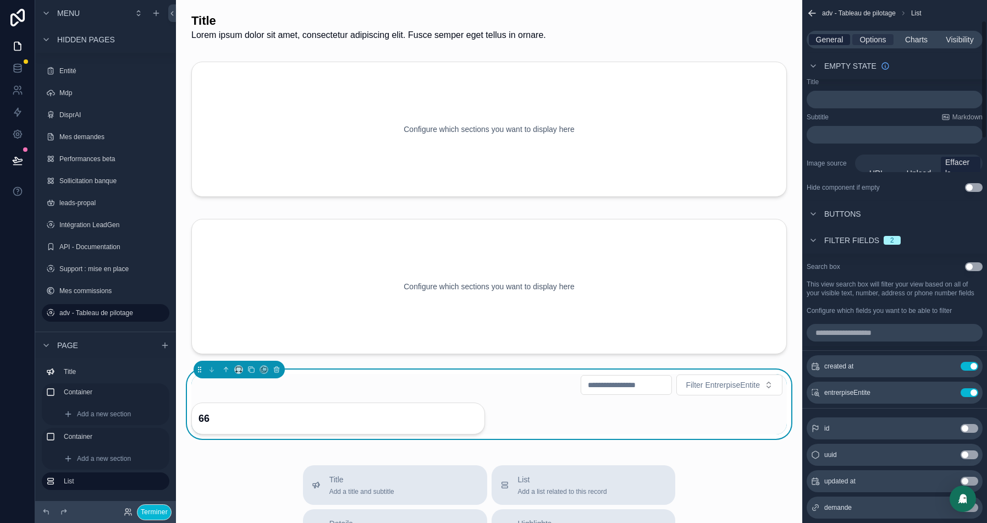
click at [828, 36] on span "General" at bounding box center [829, 39] width 27 height 11
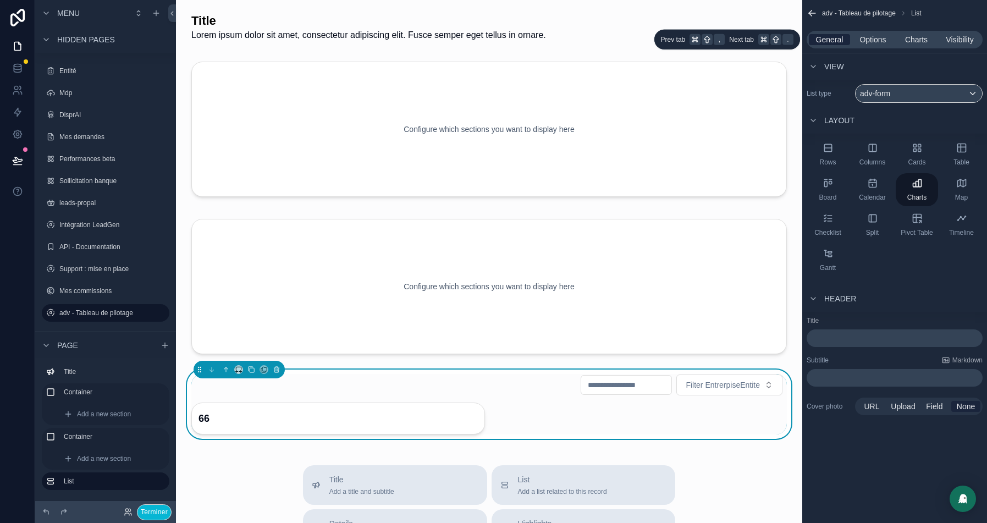
scroll to position [0, 0]
click at [495, 370] on div "Filter EntrerpiseEntite 66" at bounding box center [489, 404] width 609 height 69
click at [877, 40] on span "Options" at bounding box center [873, 39] width 26 height 11
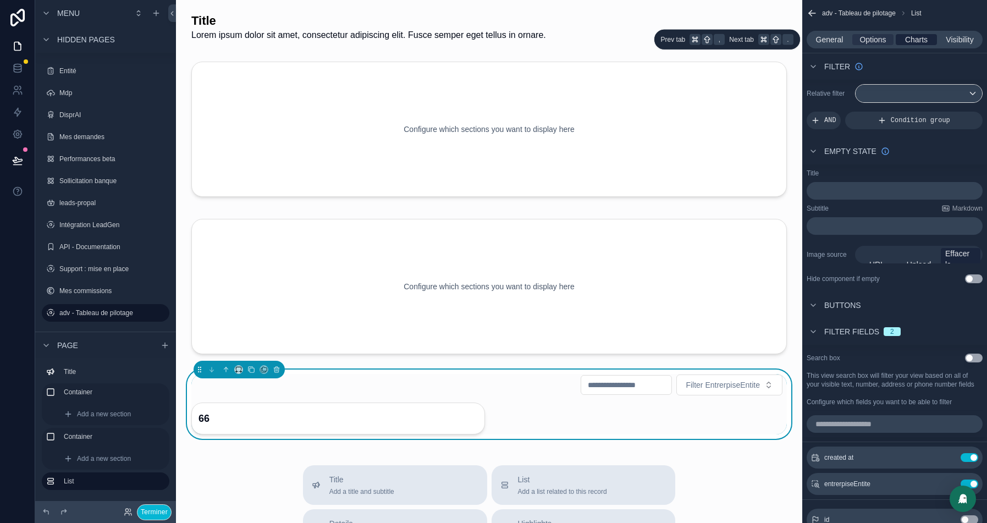
click at [917, 40] on span "Charts" at bounding box center [916, 39] width 23 height 11
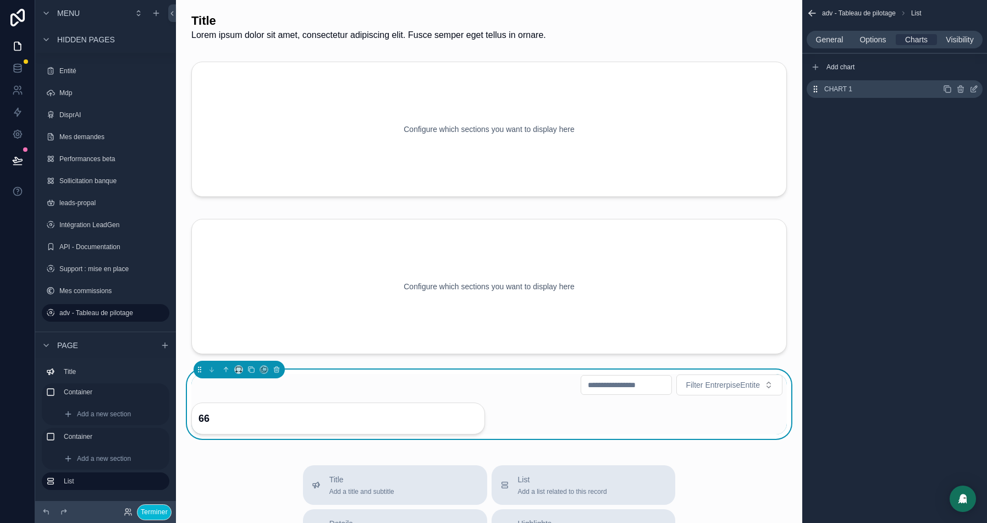
click at [973, 90] on icon "scrollable content" at bounding box center [974, 89] width 9 height 9
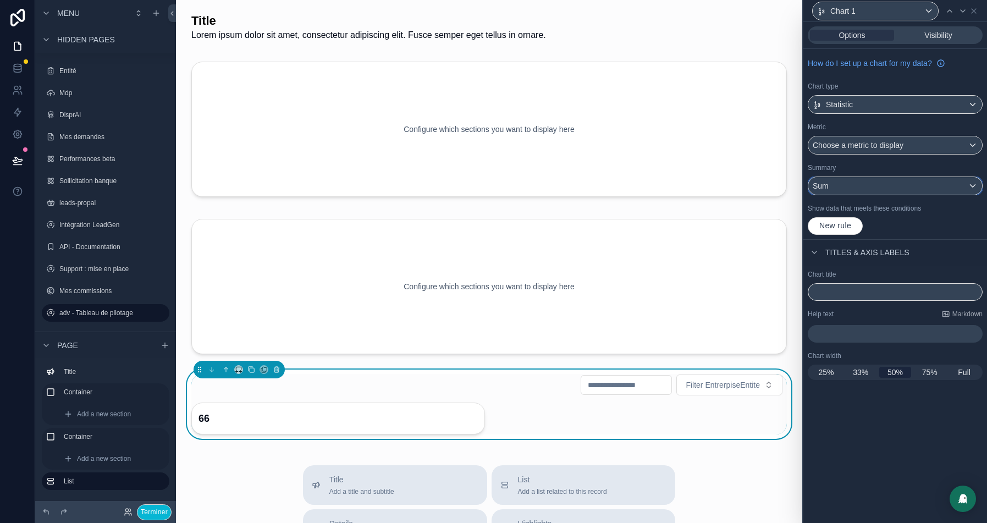
click at [855, 183] on div "Sum" at bounding box center [895, 186] width 174 height 18
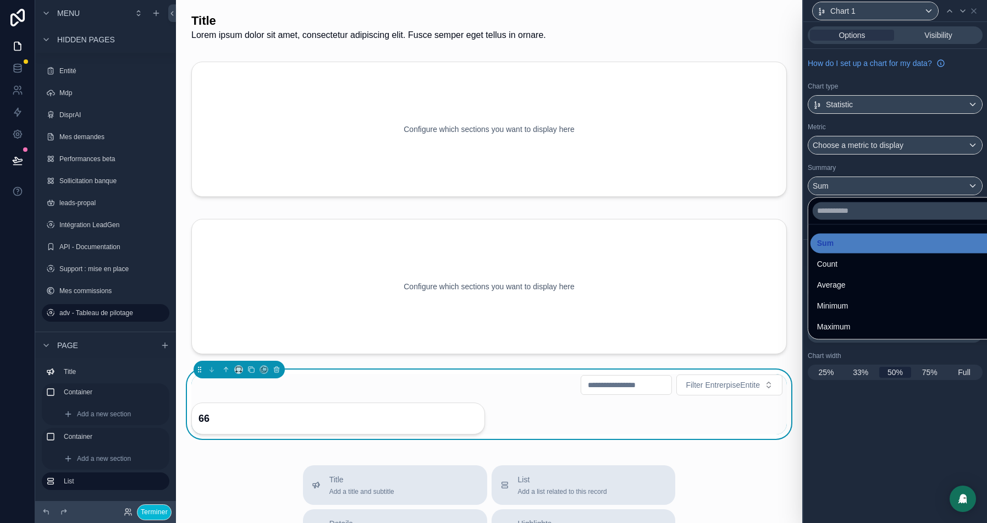
click at [873, 85] on div at bounding box center [896, 261] width 184 height 523
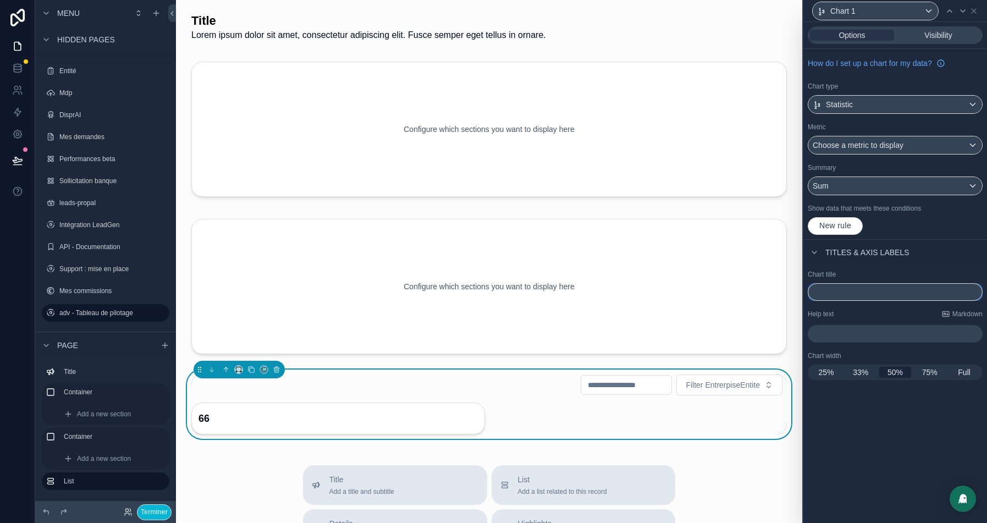
click at [870, 291] on input "text" at bounding box center [895, 292] width 175 height 18
click at [877, 186] on div "Sum" at bounding box center [895, 186] width 174 height 18
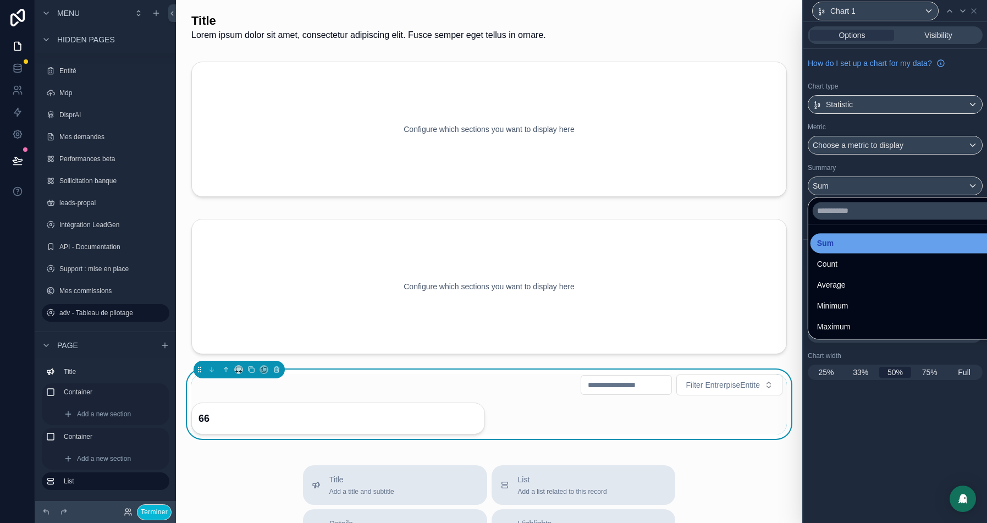
click at [847, 243] on div "Sum" at bounding box center [908, 242] width 182 height 13
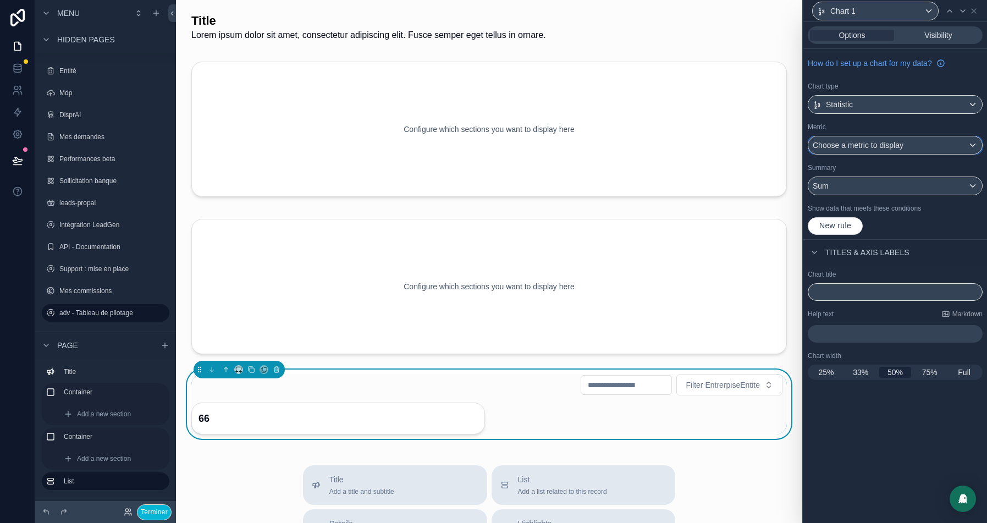
click at [847, 146] on span "Choose a metric to display" at bounding box center [858, 145] width 91 height 9
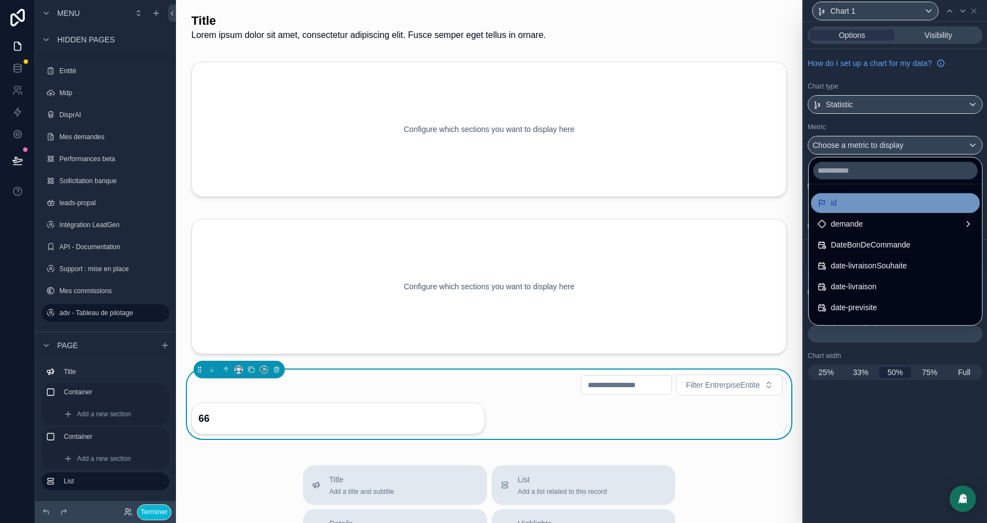
click at [824, 197] on div "id" at bounding box center [896, 202] width 156 height 13
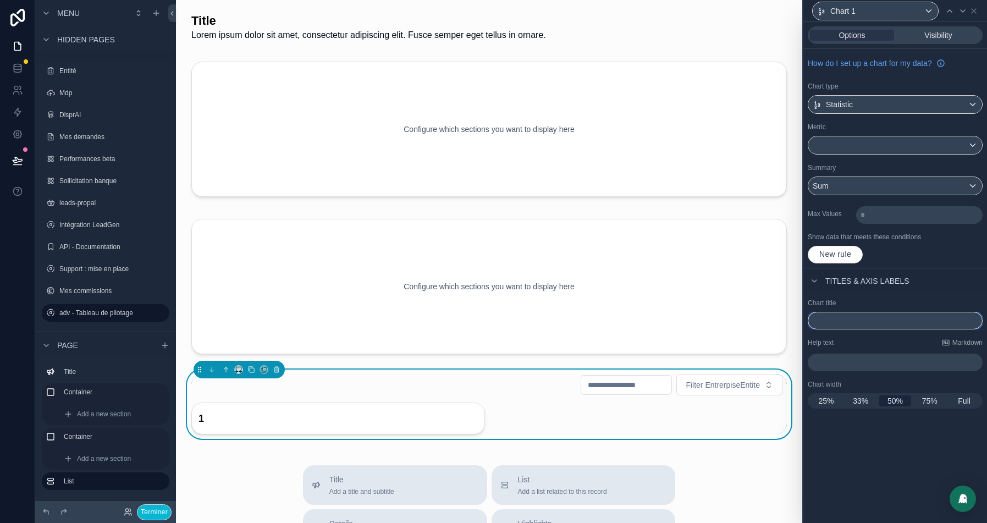
click at [834, 322] on input "text" at bounding box center [895, 321] width 175 height 18
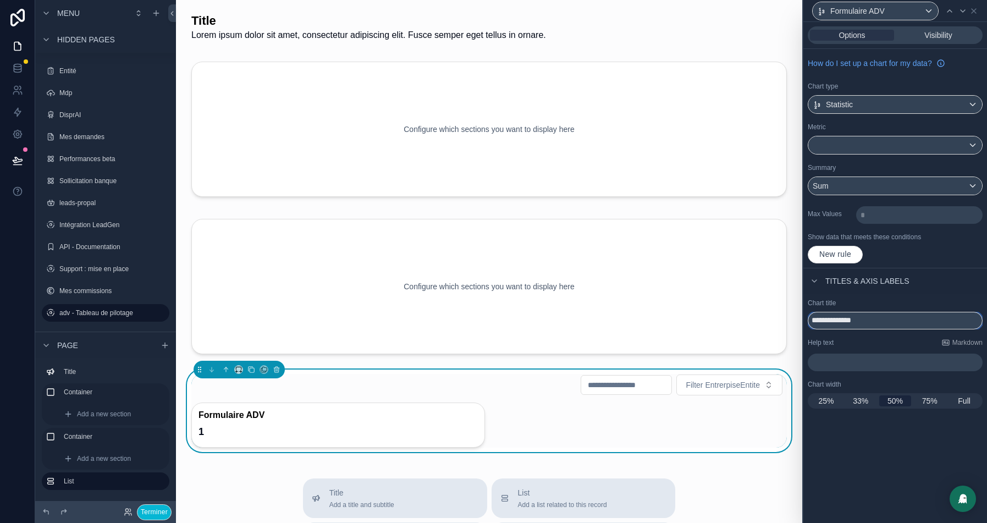
click at [852, 319] on input "**********" at bounding box center [895, 321] width 175 height 18
type input "**********"
click at [974, 13] on icon at bounding box center [974, 11] width 9 height 9
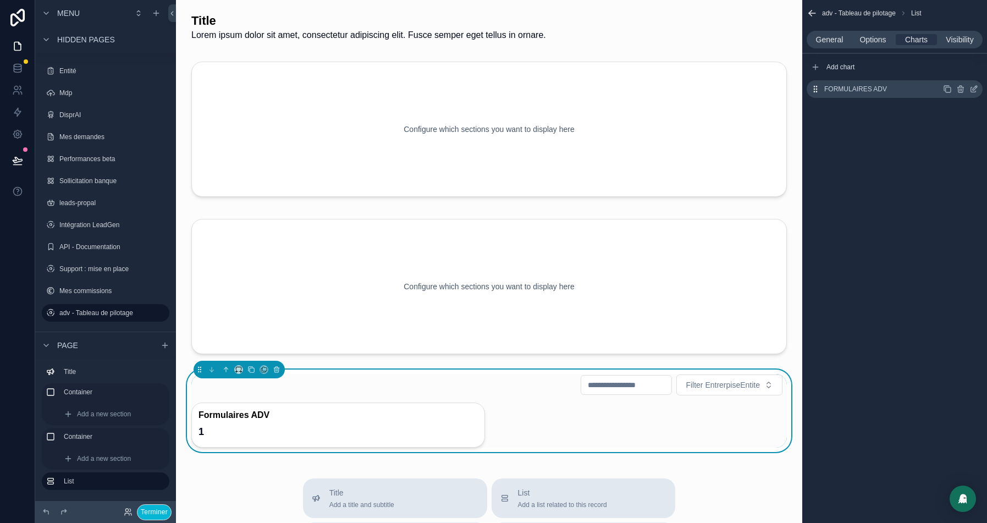
click at [951, 89] on icon "scrollable content" at bounding box center [947, 89] width 9 height 9
click at [950, 89] on icon "scrollable content" at bounding box center [947, 89] width 9 height 9
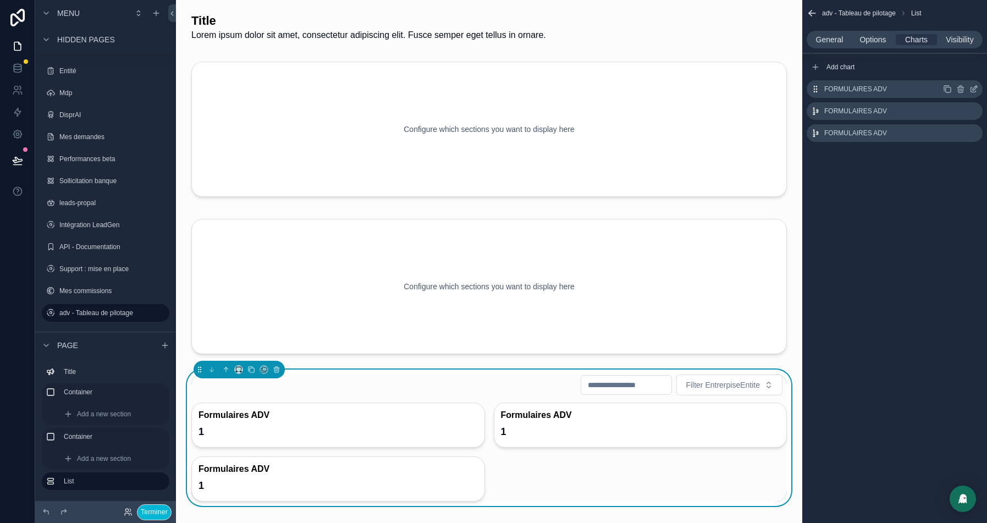
click at [975, 89] on icon "scrollable content" at bounding box center [975, 88] width 4 height 4
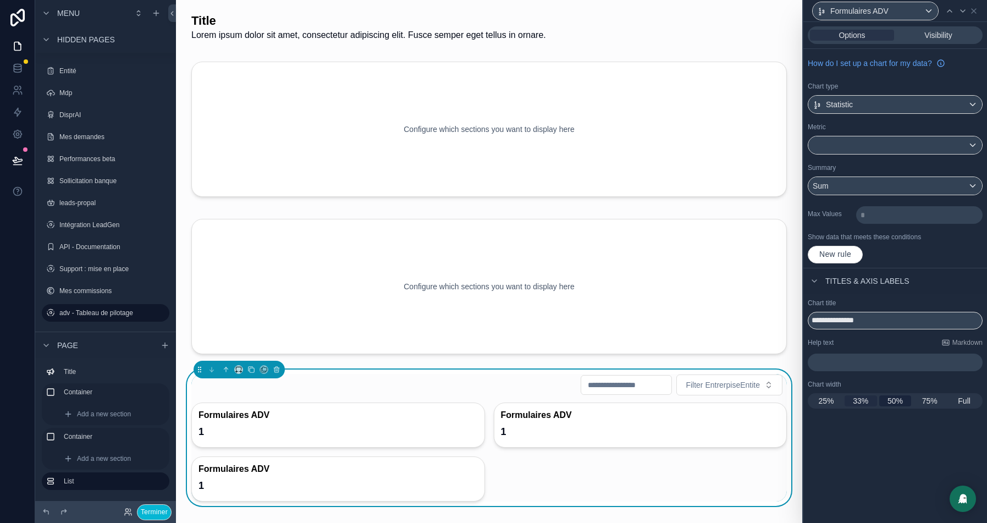
click at [864, 397] on span "33%" at bounding box center [860, 400] width 15 height 11
click at [959, 12] on icon at bounding box center [963, 11] width 9 height 9
click at [857, 401] on span "33%" at bounding box center [860, 400] width 15 height 11
click at [830, 142] on div at bounding box center [895, 145] width 174 height 18
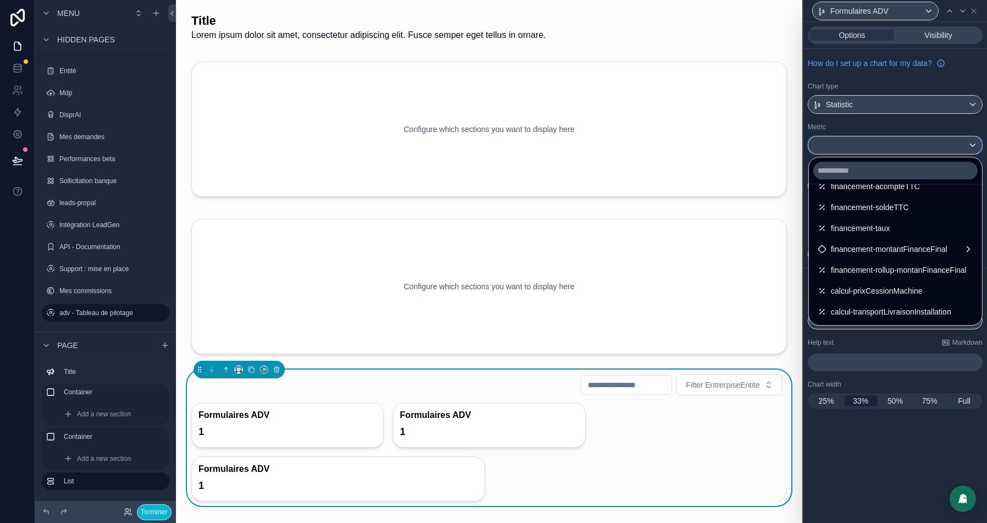
scroll to position [226, 0]
click at [883, 225] on div "financement-taux" at bounding box center [896, 227] width 156 height 13
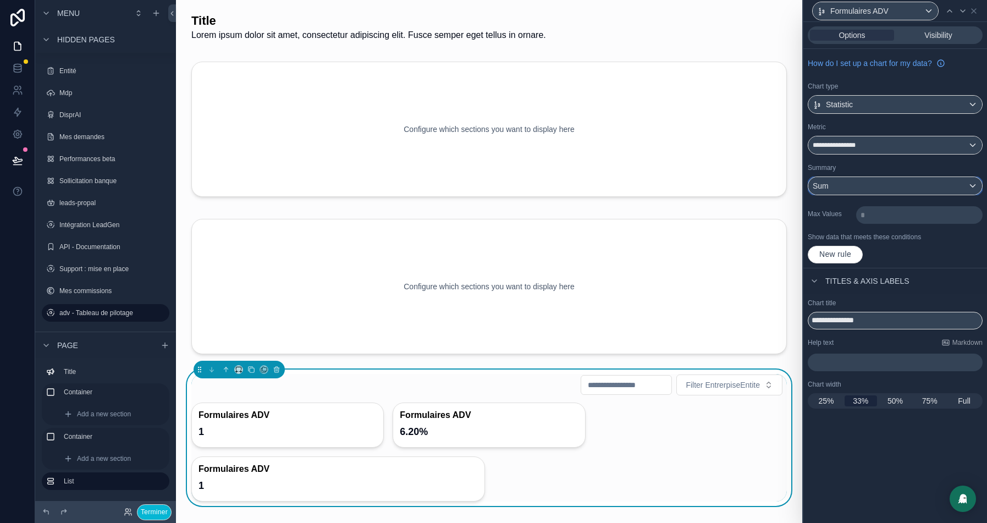
click at [817, 183] on span "Sum" at bounding box center [821, 185] width 16 height 11
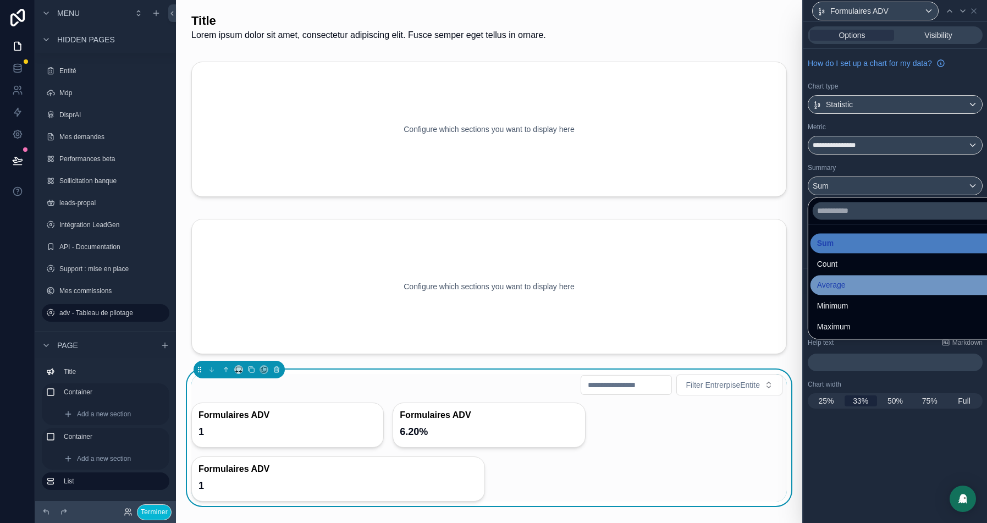
click at [857, 287] on div "Average" at bounding box center [908, 284] width 182 height 13
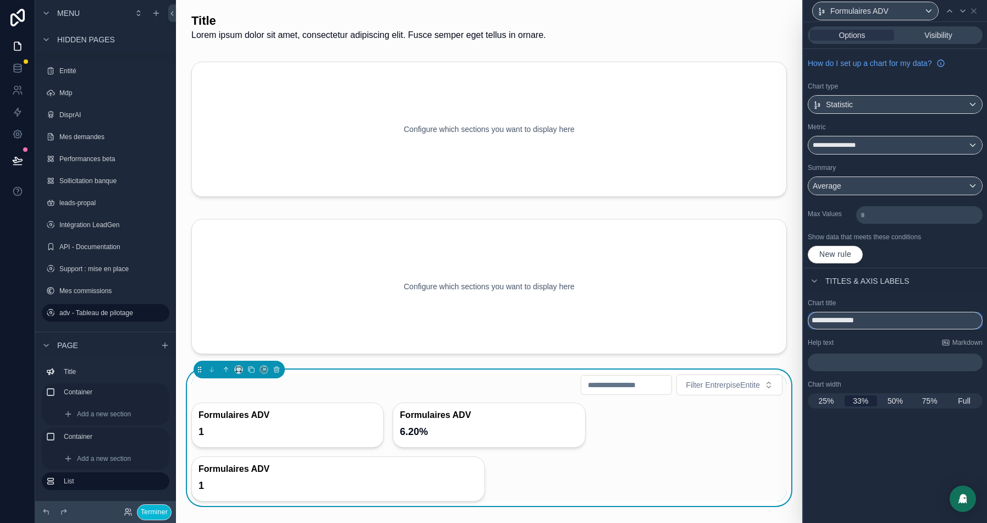
click at [844, 313] on input "**********" at bounding box center [895, 321] width 175 height 18
type input "**********"
click at [825, 393] on div "25% 33% 50% 75% Full" at bounding box center [895, 400] width 175 height 15
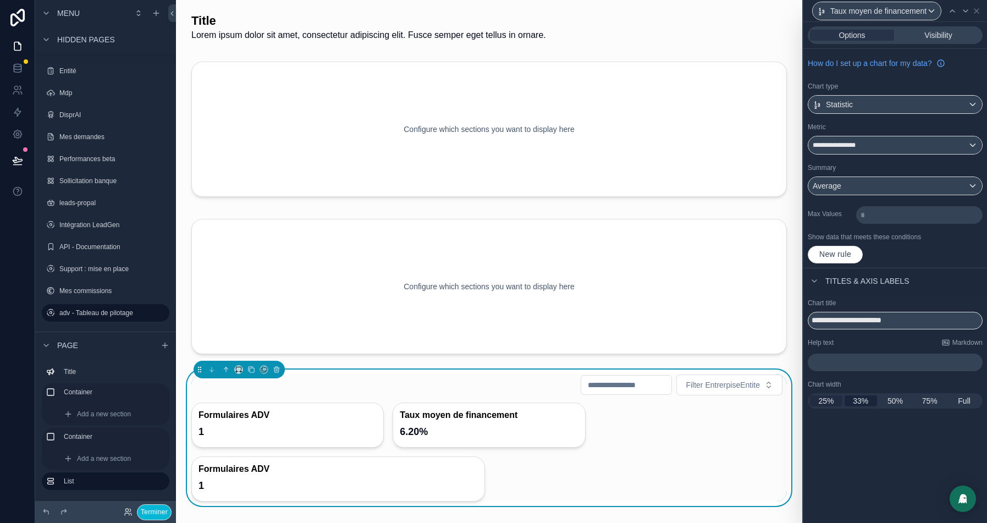
click at [825, 399] on span "25%" at bounding box center [825, 400] width 15 height 11
click at [951, 14] on icon at bounding box center [952, 11] width 9 height 9
click at [824, 398] on span "25%" at bounding box center [825, 400] width 15 height 11
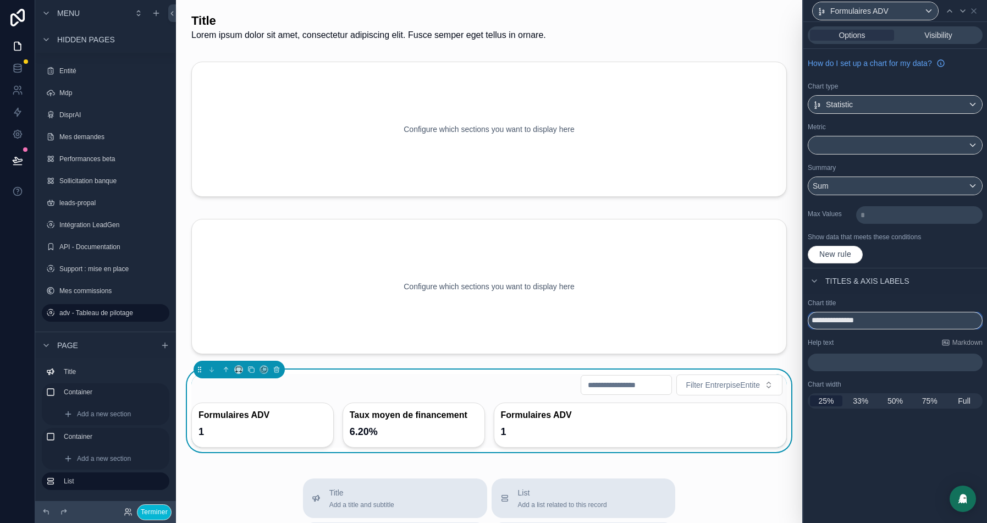
click at [845, 322] on input "**********" at bounding box center [895, 321] width 175 height 18
click at [840, 363] on p "﻿" at bounding box center [896, 362] width 168 height 11
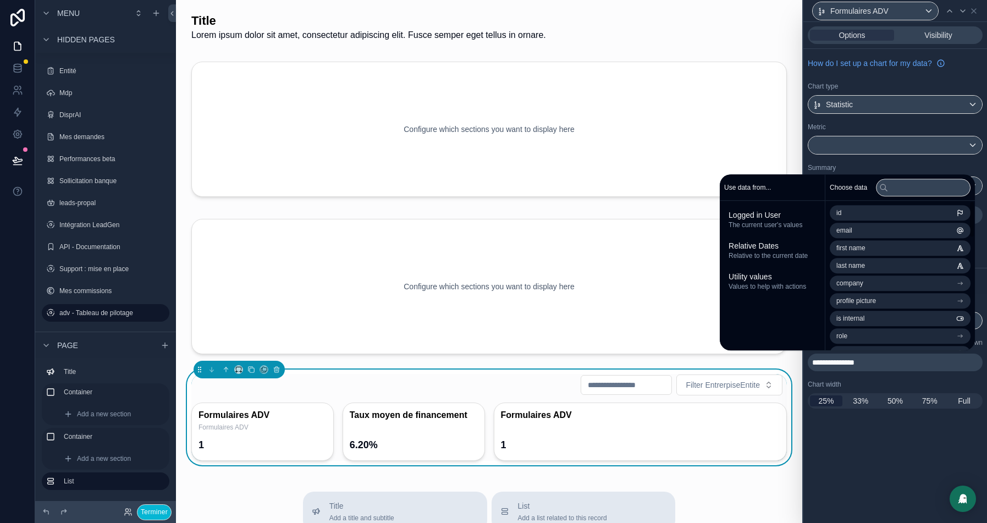
click at [911, 373] on div "**********" at bounding box center [896, 353] width 184 height 119
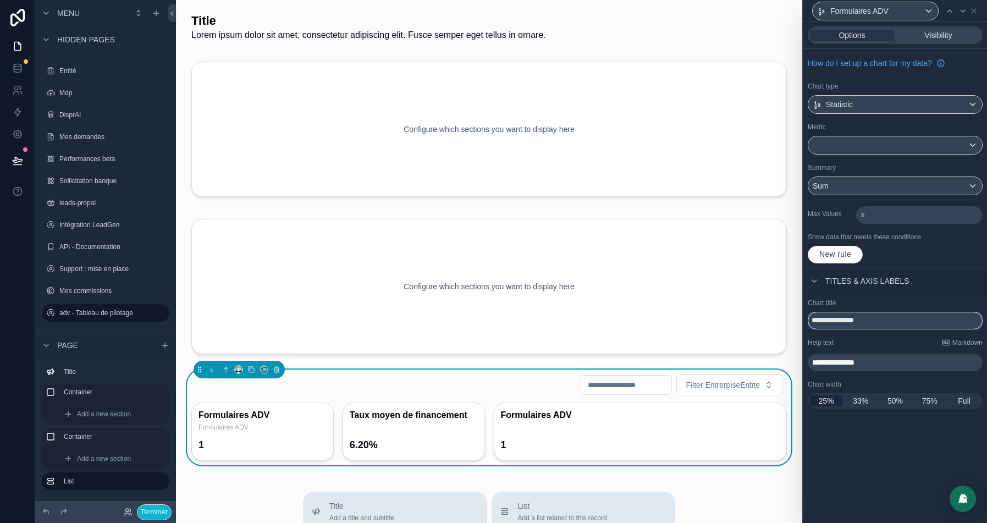
click at [860, 317] on input "**********" at bounding box center [895, 321] width 175 height 18
click at [868, 318] on input "**********" at bounding box center [895, 321] width 175 height 18
type input "**********"
click at [957, 2] on div "Formulaires" at bounding box center [890, 11] width 157 height 19
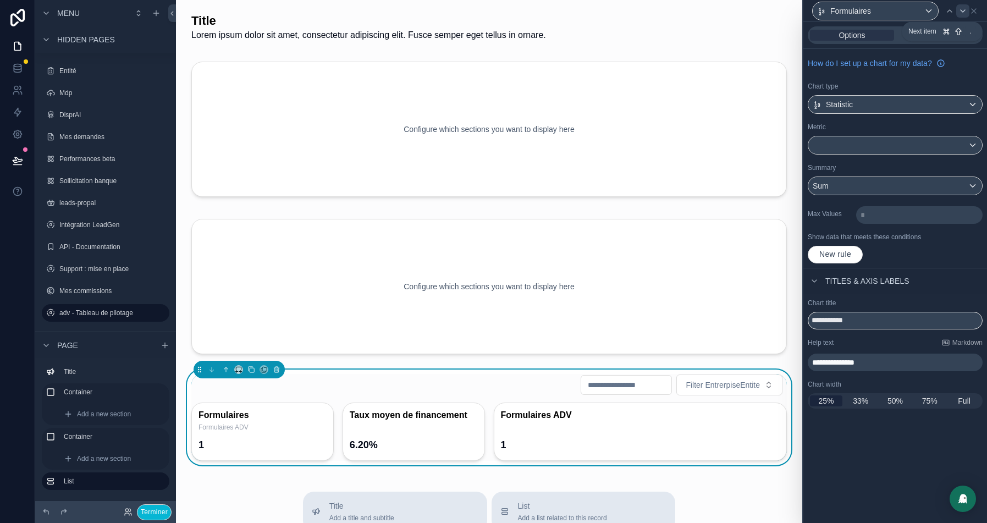
click at [963, 8] on icon at bounding box center [963, 11] width 9 height 9
click at [860, 322] on input "**********" at bounding box center [895, 321] width 175 height 18
click at [834, 366] on div "﻿" at bounding box center [895, 363] width 175 height 18
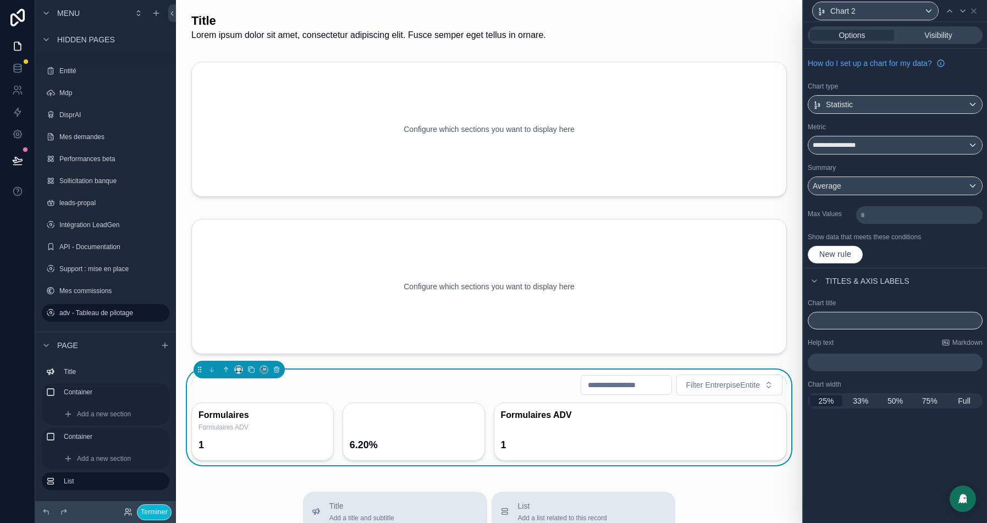
click at [914, 362] on p "﻿" at bounding box center [896, 362] width 168 height 11
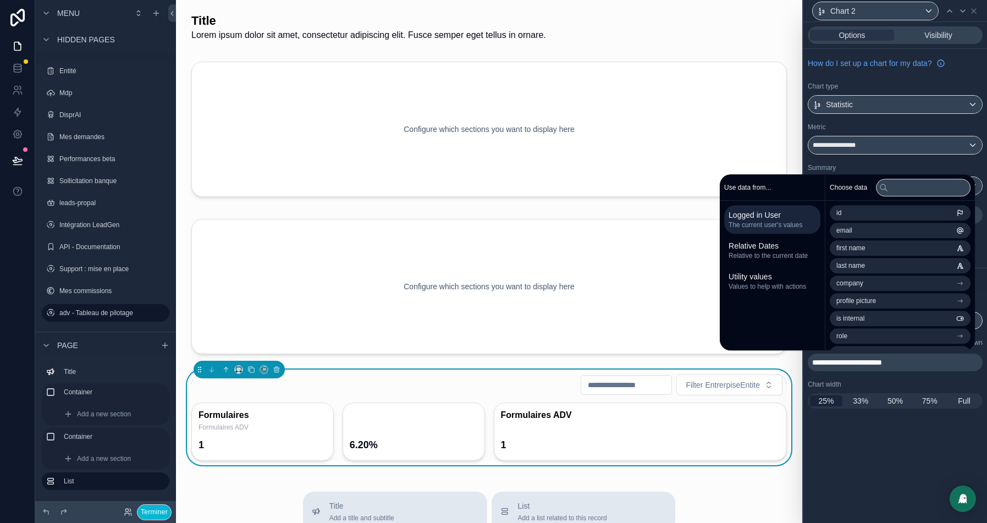
click at [913, 485] on div "**********" at bounding box center [896, 272] width 184 height 501
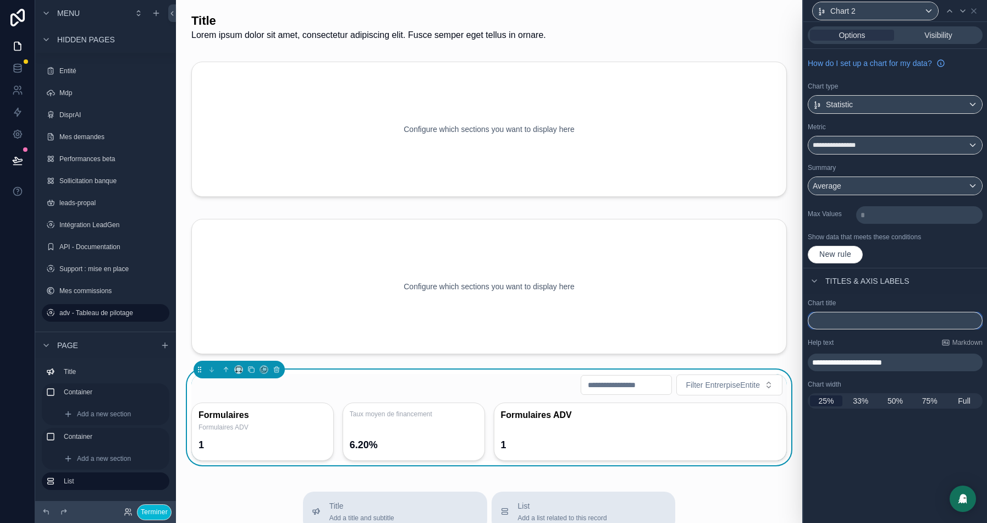
click at [951, 321] on input "text" at bounding box center [895, 321] width 175 height 18
type input "****"
click at [964, 8] on icon at bounding box center [963, 11] width 9 height 9
click at [824, 398] on span "25%" at bounding box center [825, 400] width 15 height 11
click at [972, 10] on icon at bounding box center [974, 11] width 9 height 9
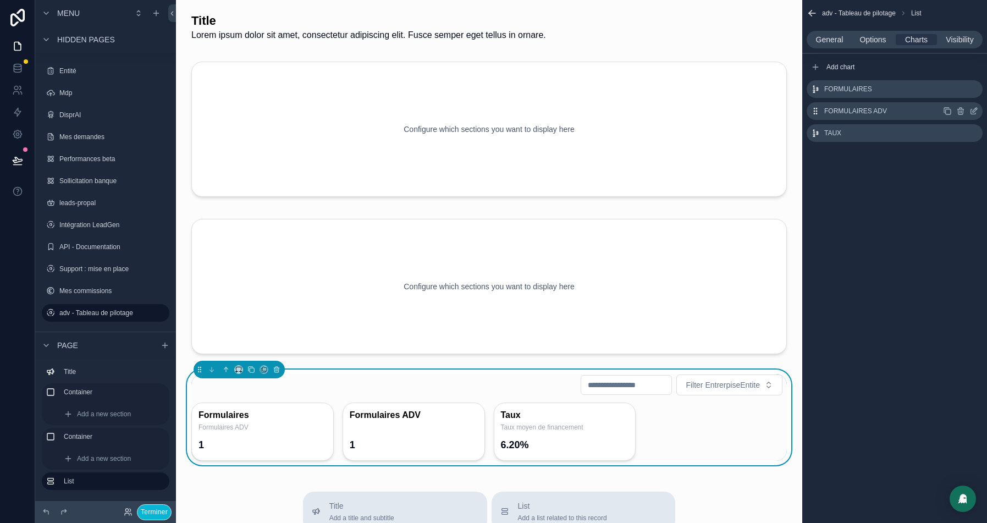
click at [950, 109] on icon "scrollable content" at bounding box center [948, 111] width 5 height 5
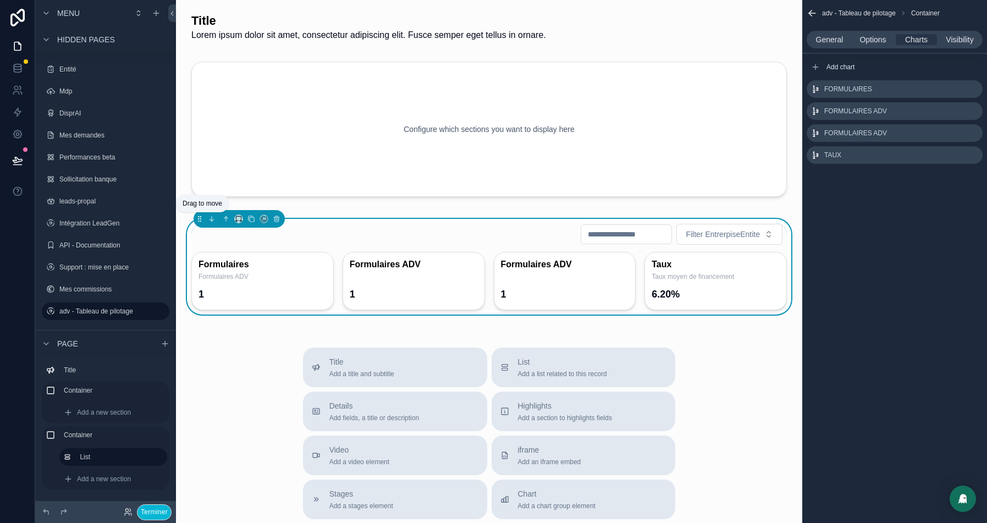
click at [196, 207] on span "Drag to move" at bounding box center [203, 204] width 40 height 8
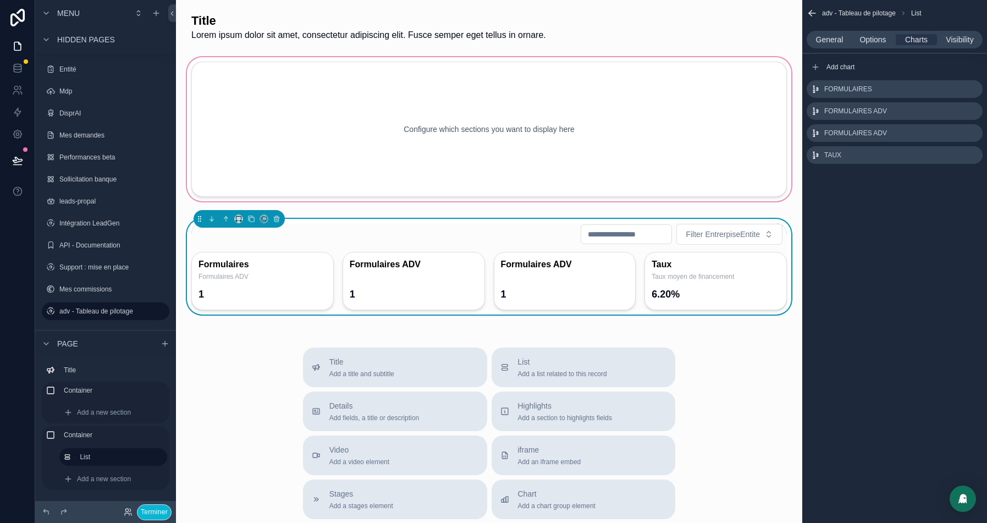
click at [249, 137] on div "scrollable content" at bounding box center [489, 129] width 609 height 148
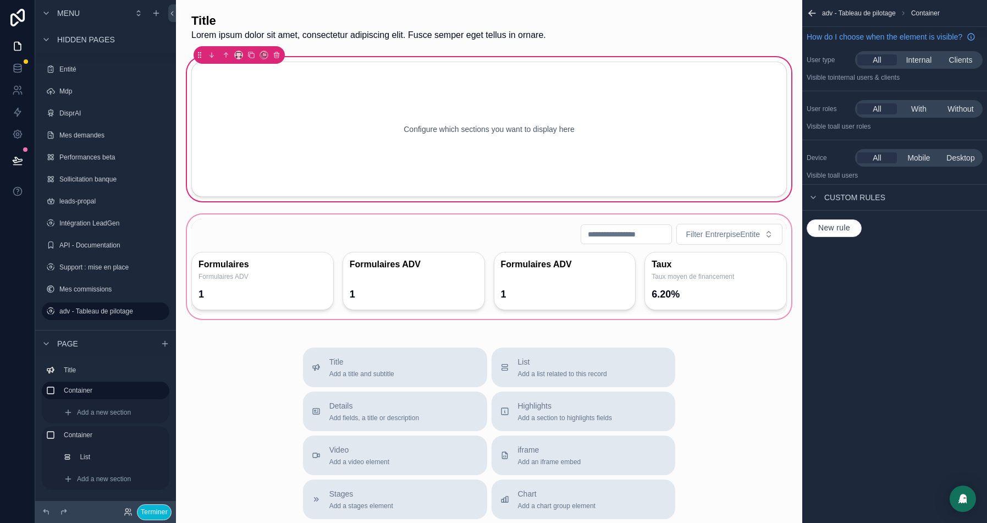
click at [205, 228] on div "scrollable content" at bounding box center [489, 266] width 609 height 109
click at [232, 222] on div "scrollable content" at bounding box center [489, 266] width 609 height 109
click at [364, 246] on div "scrollable content" at bounding box center [489, 266] width 609 height 109
click at [327, 298] on div "scrollable content" at bounding box center [489, 266] width 609 height 109
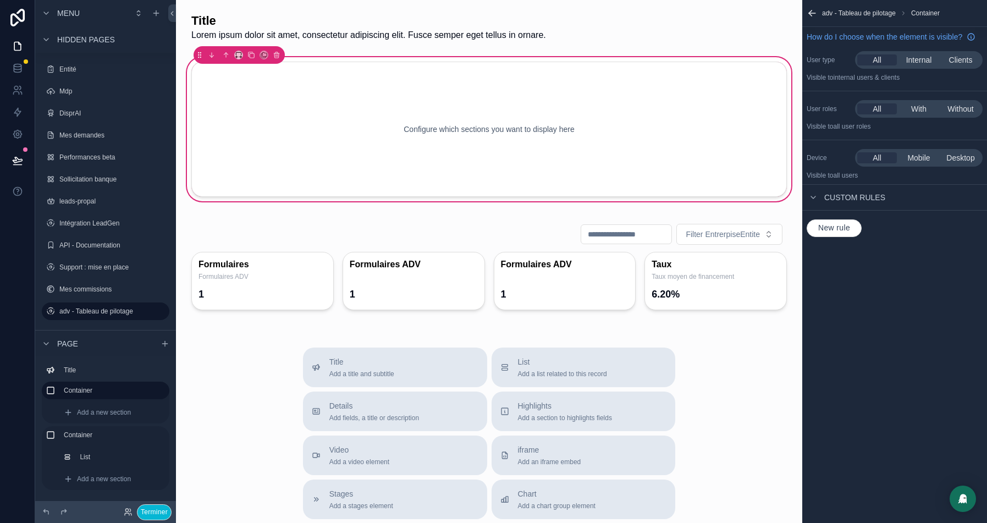
click at [325, 119] on div "Configure which sections you want to display here" at bounding box center [489, 129] width 559 height 99
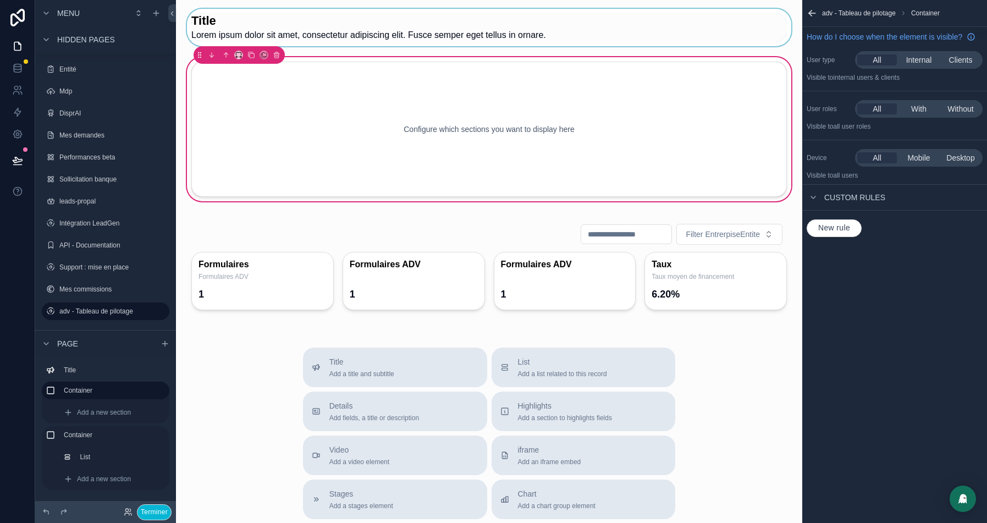
click at [294, 42] on div "scrollable content" at bounding box center [489, 27] width 609 height 37
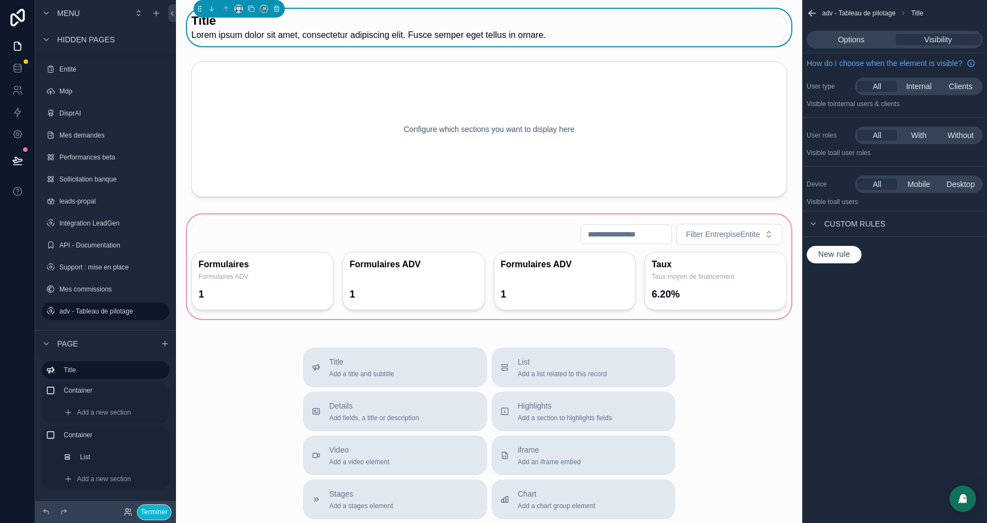
click at [221, 272] on div "scrollable content" at bounding box center [489, 266] width 609 height 109
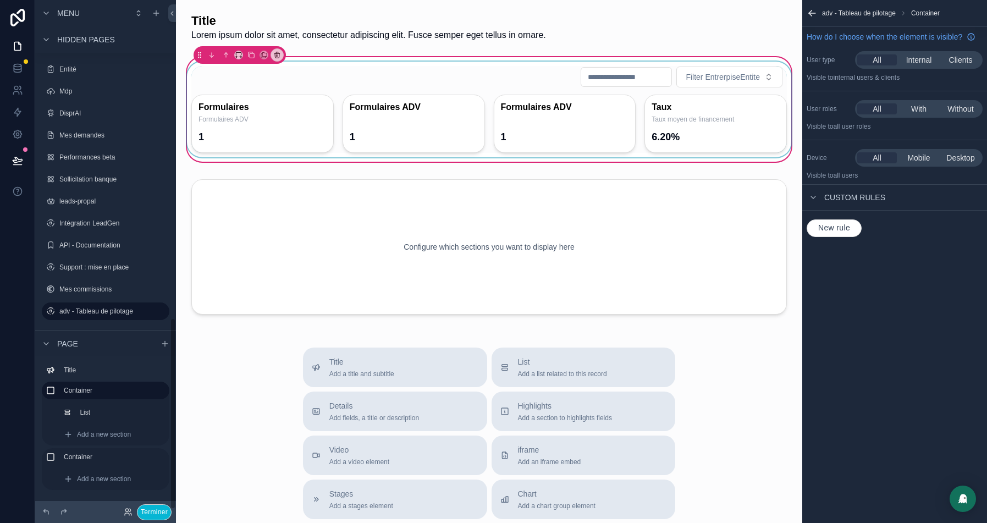
scroll to position [848, 0]
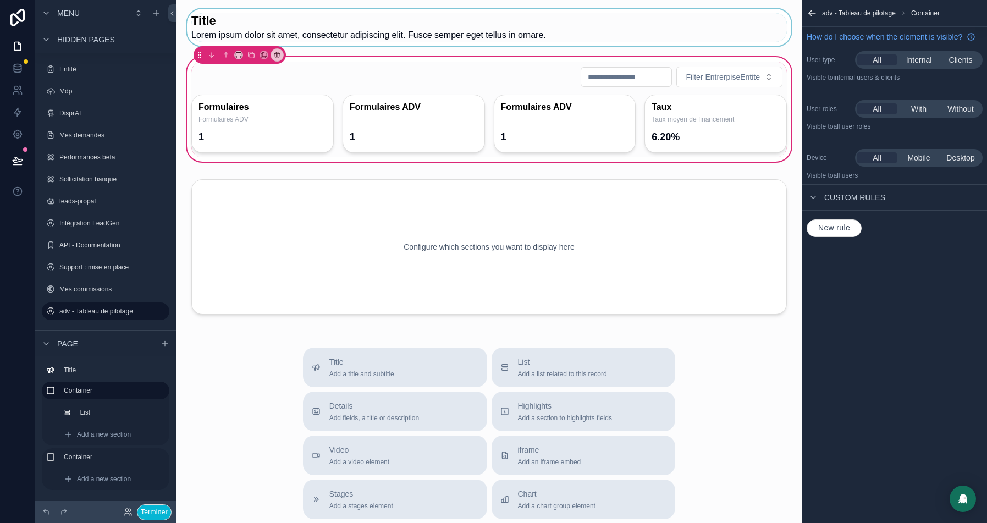
click at [256, 34] on div "scrollable content" at bounding box center [489, 27] width 609 height 37
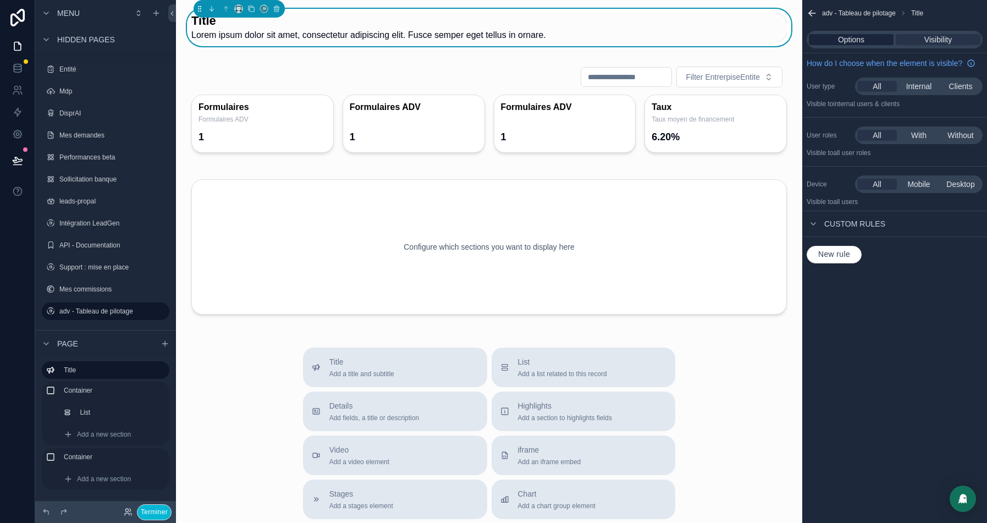
click at [839, 37] on span "Options" at bounding box center [851, 39] width 26 height 11
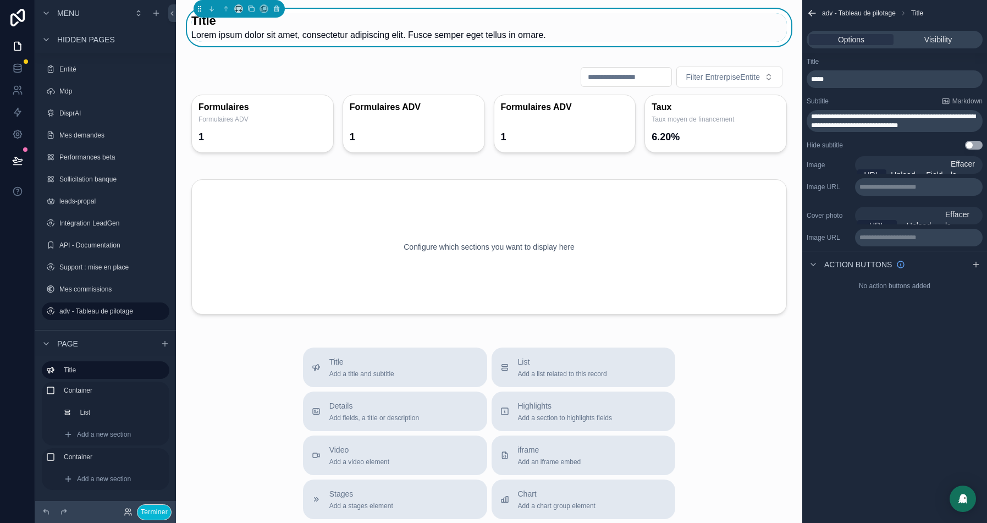
click at [836, 73] on div "*****" at bounding box center [895, 79] width 176 height 18
click at [834, 83] on p "*****" at bounding box center [895, 79] width 169 height 9
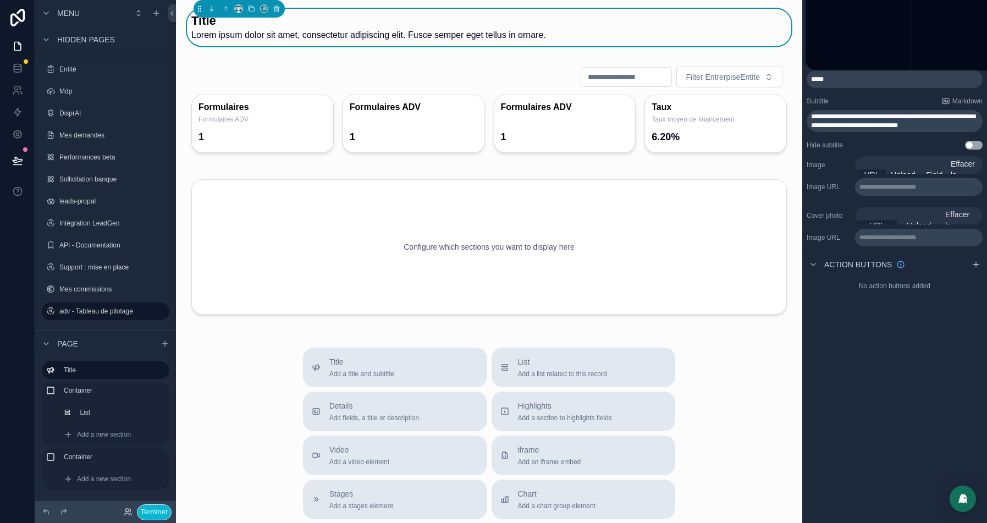
click at [834, 83] on p "*****" at bounding box center [895, 79] width 169 height 9
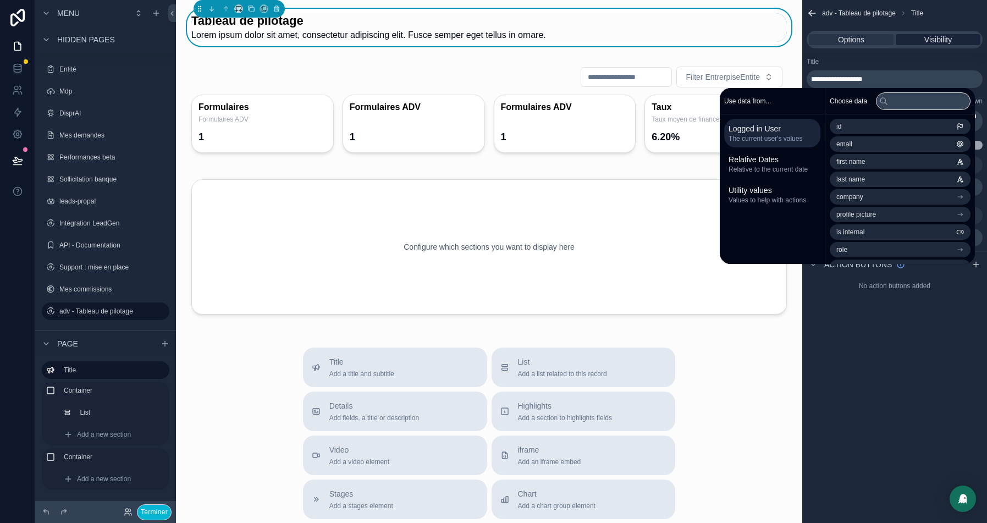
click at [919, 42] on div "Visibility" at bounding box center [938, 39] width 85 height 11
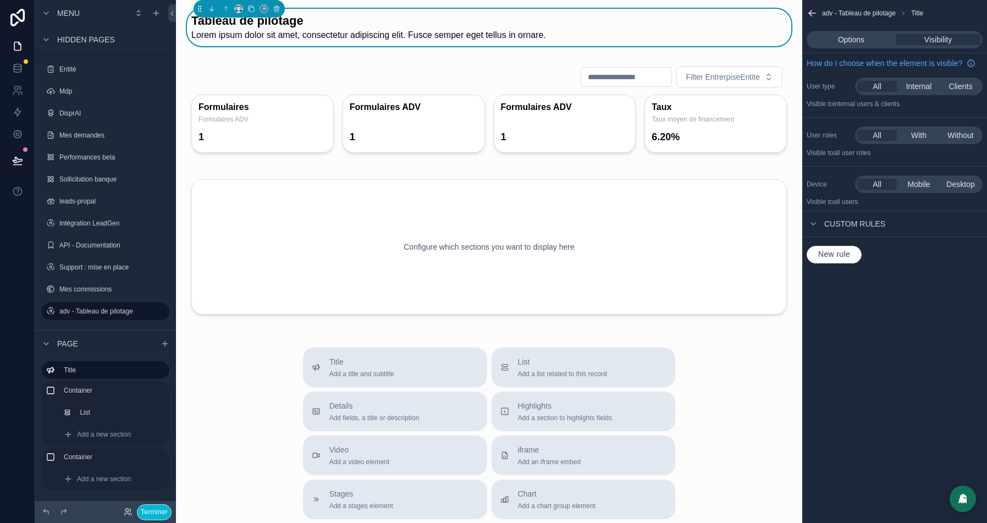
click at [851, 31] on div "Options Visibility" at bounding box center [895, 40] width 176 height 18
click at [851, 38] on span "Options" at bounding box center [851, 39] width 26 height 11
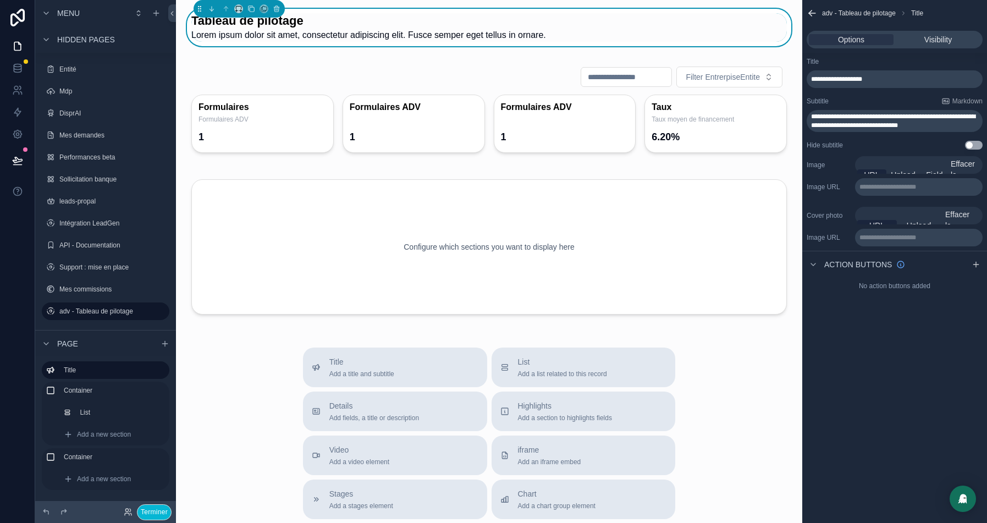
click at [833, 119] on span "**********" at bounding box center [893, 120] width 164 height 15
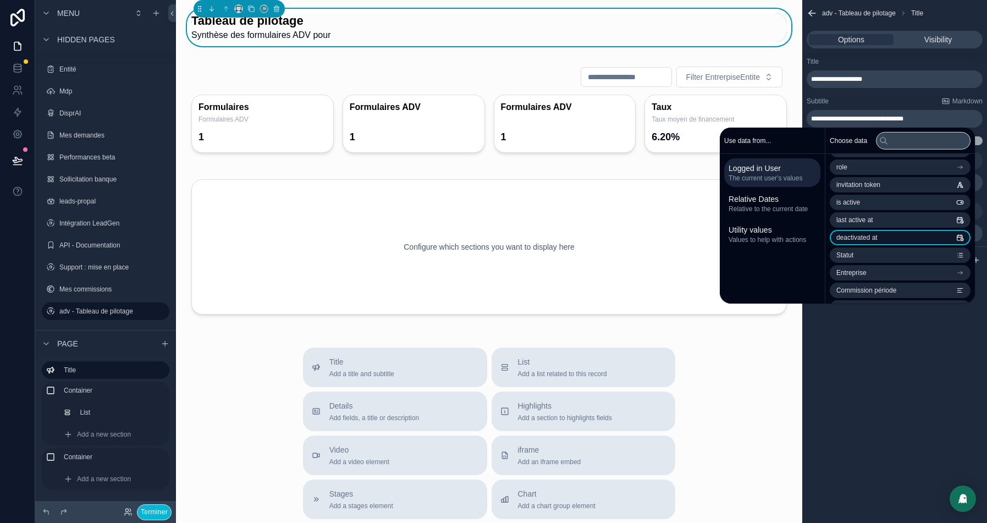
scroll to position [129, 0]
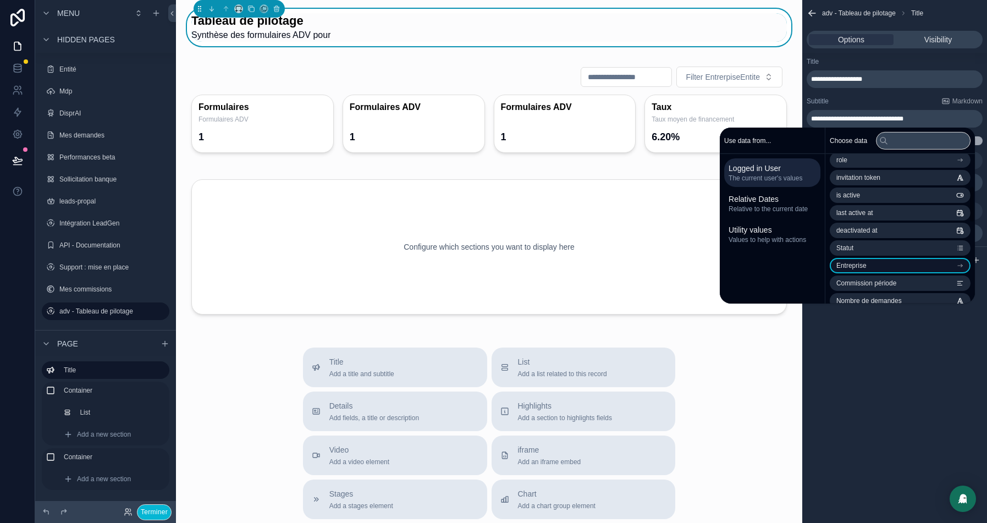
click at [861, 265] on span "Entreprise" at bounding box center [852, 265] width 30 height 9
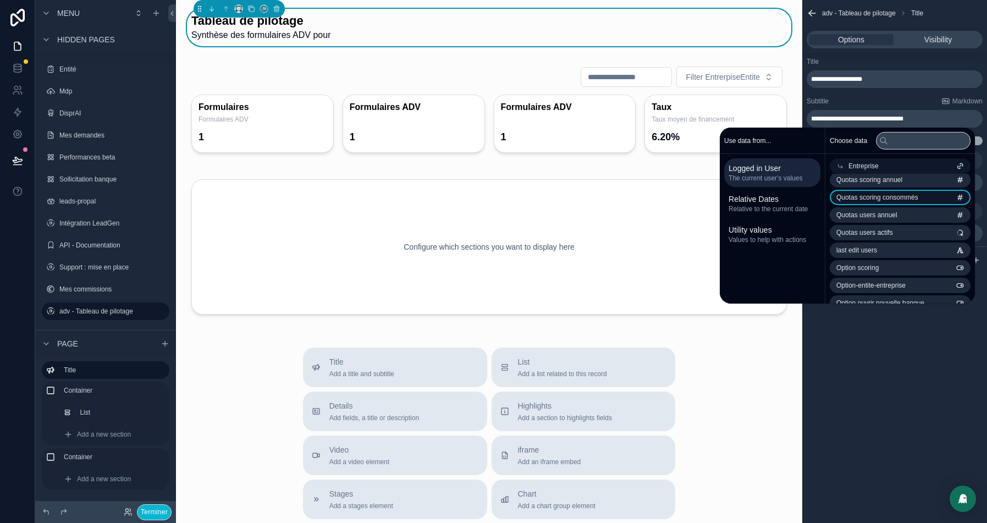
scroll to position [0, 0]
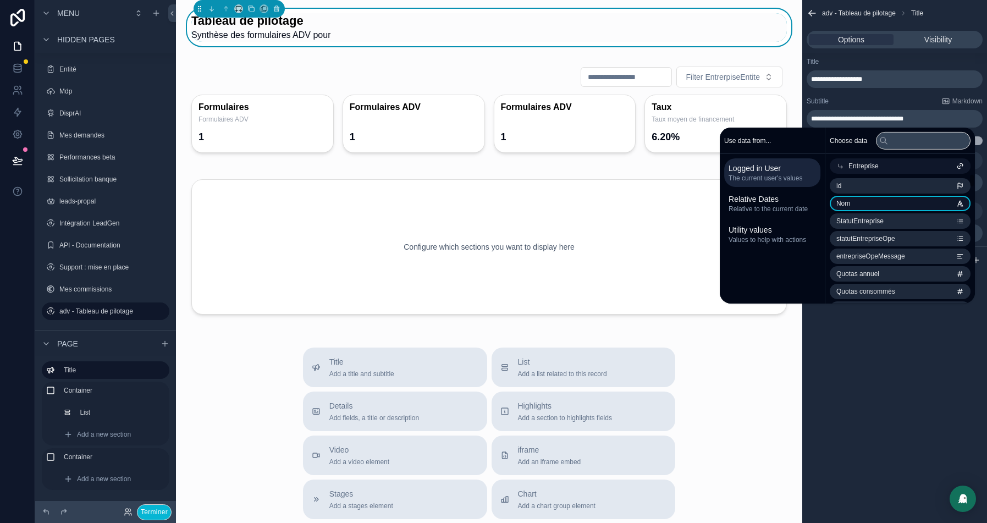
click at [849, 202] on li "Nom" at bounding box center [900, 203] width 141 height 15
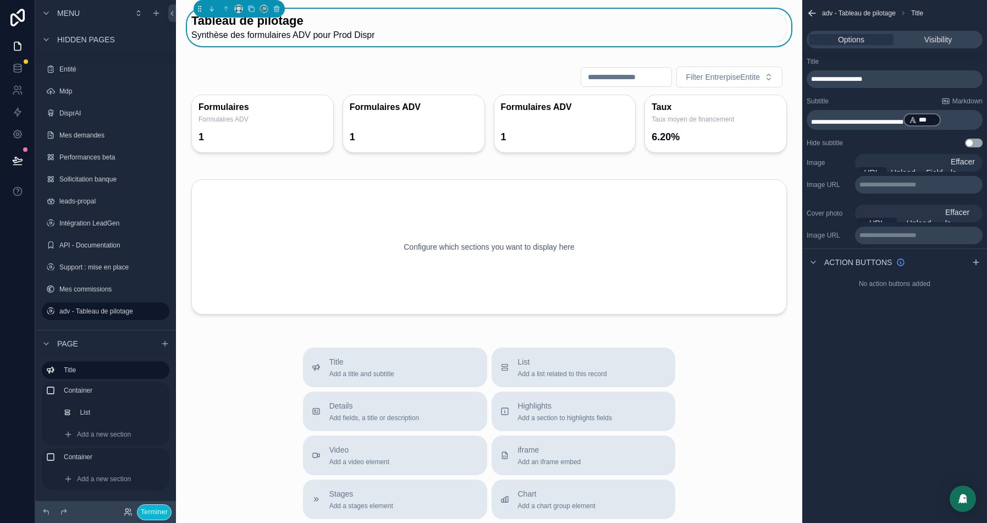
click at [975, 122] on p "**********" at bounding box center [895, 119] width 169 height 15
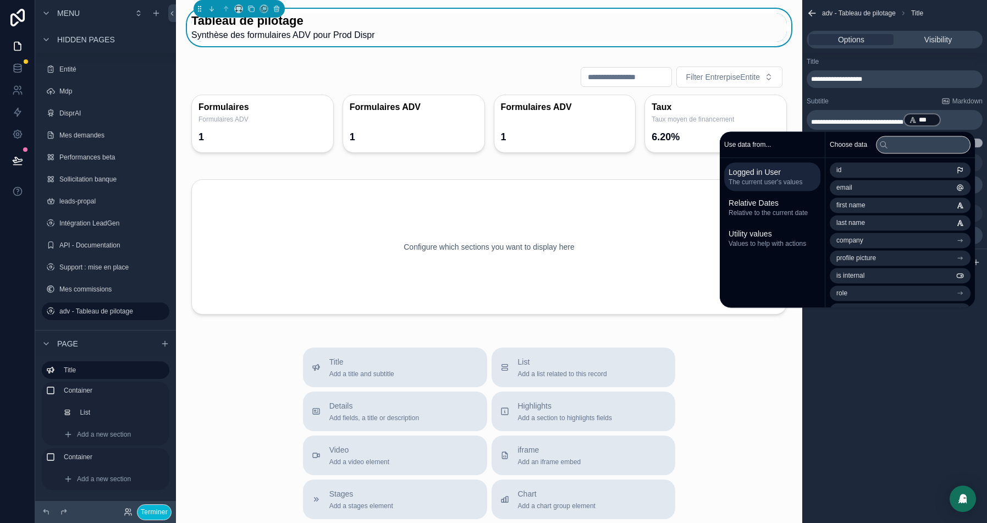
click at [904, 120] on span "**********" at bounding box center [857, 122] width 92 height 7
click at [884, 67] on div "**********" at bounding box center [895, 72] width 176 height 31
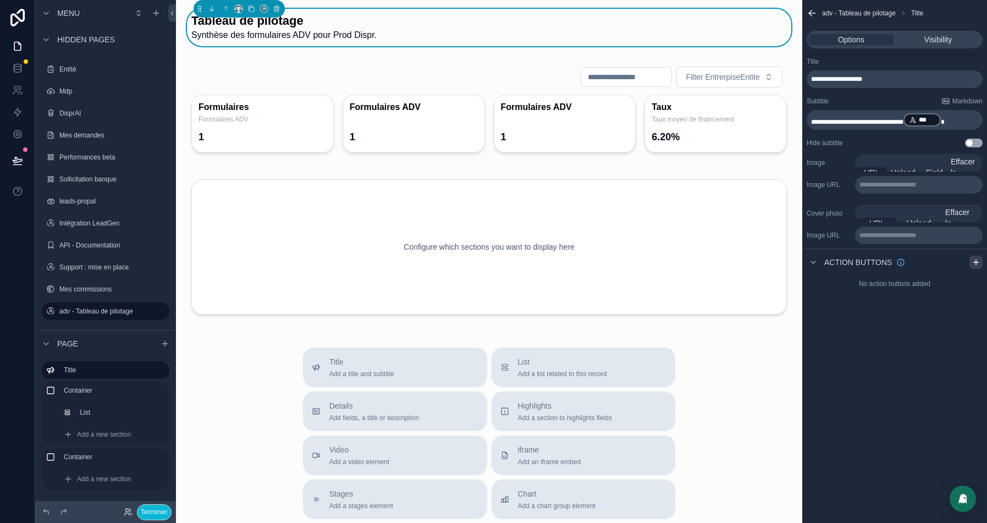
click at [977, 260] on icon "scrollable content" at bounding box center [976, 262] width 9 height 9
click at [978, 289] on icon "scrollable content" at bounding box center [974, 288] width 9 height 9
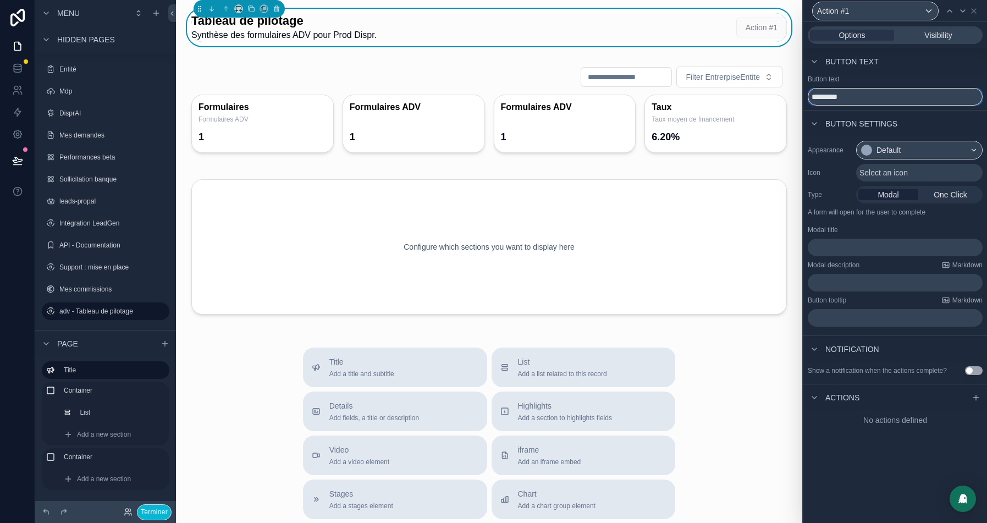
click at [831, 100] on input "*********" at bounding box center [895, 97] width 175 height 18
type input "**********"
click at [925, 153] on div "Default" at bounding box center [919, 150] width 125 height 18
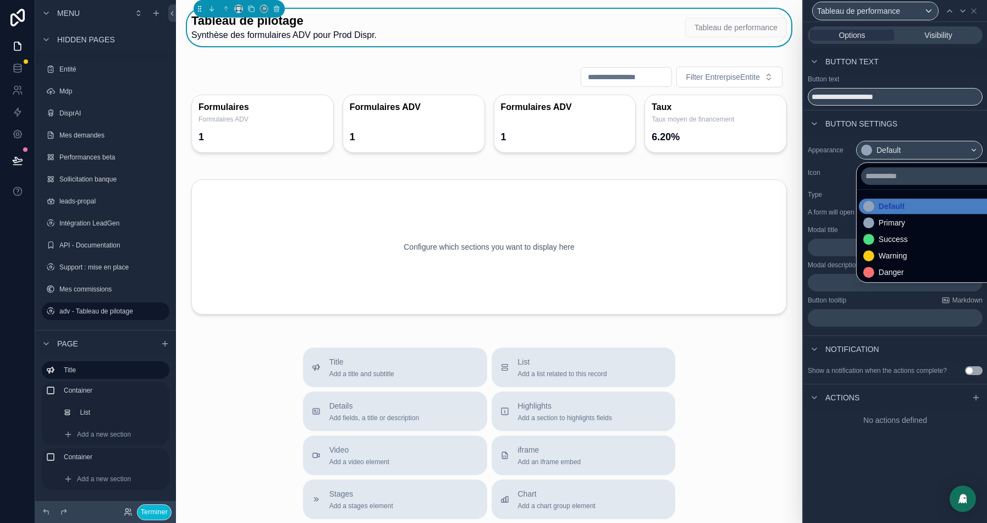
click at [910, 133] on div at bounding box center [896, 261] width 184 height 523
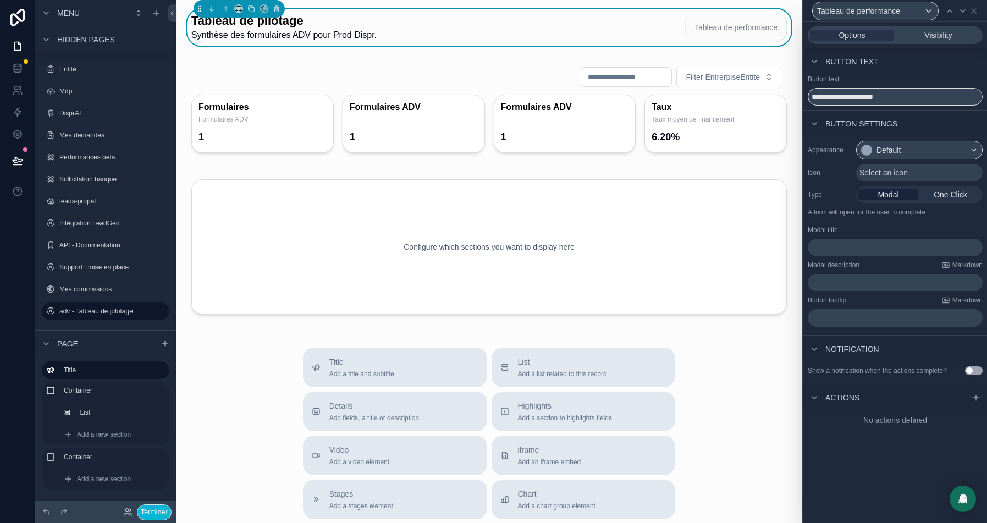
click at [893, 169] on span "Select an icon" at bounding box center [884, 172] width 48 height 11
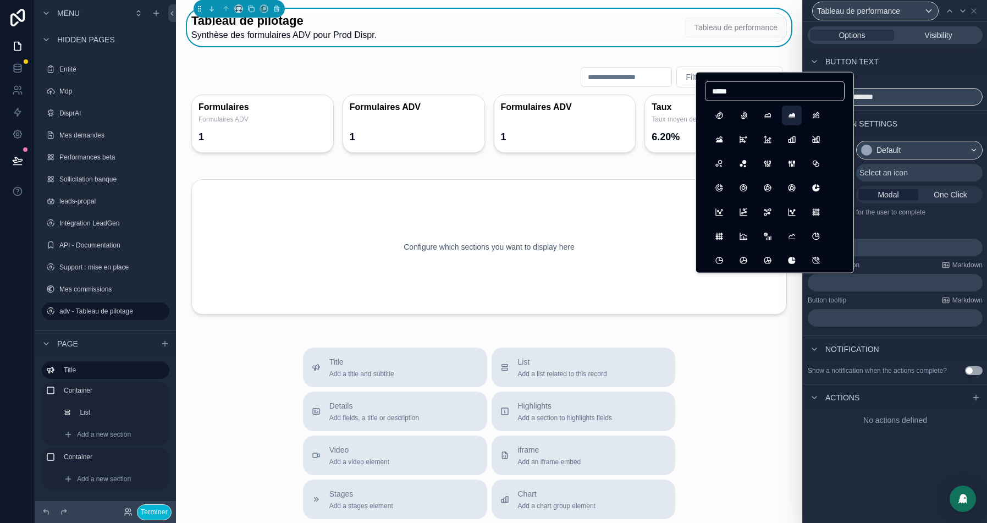
type input "*****"
click at [794, 117] on button "ChartAreaFilled" at bounding box center [792, 116] width 20 height 20
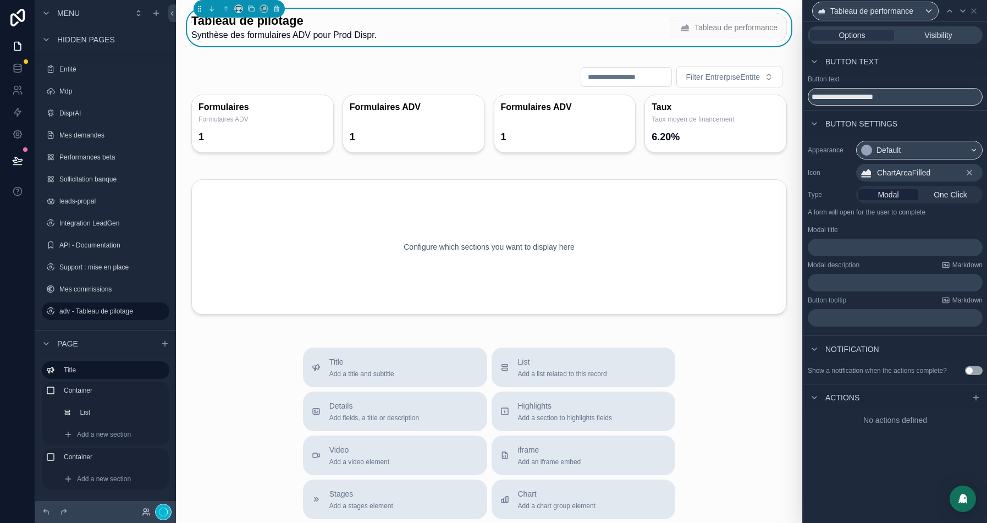
click at [928, 173] on span "ChartAreaFilled" at bounding box center [903, 172] width 53 height 11
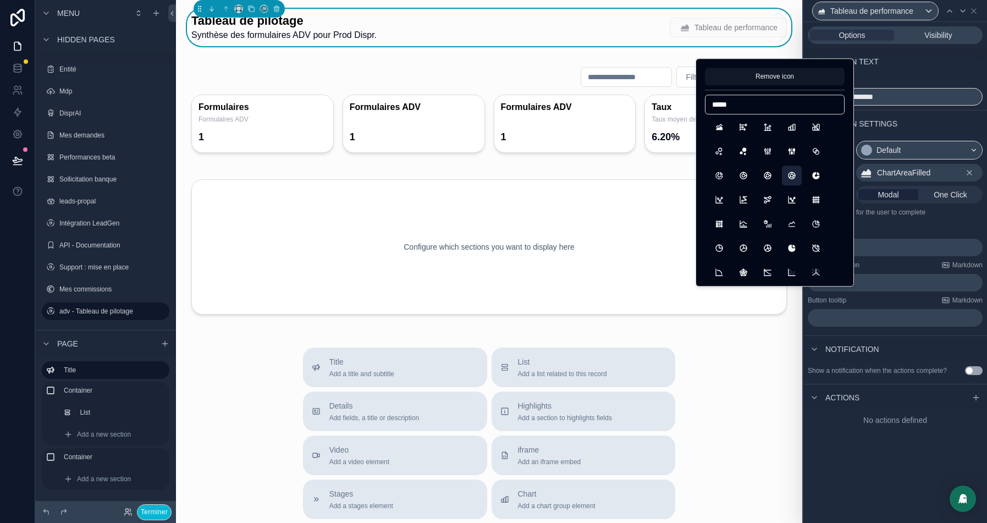
scroll to position [37, 0]
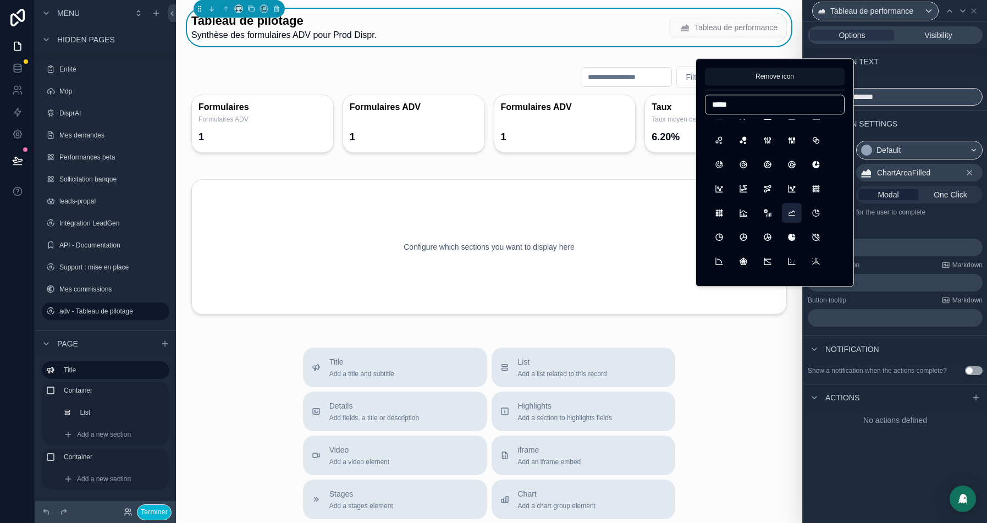
type input "*****"
click at [789, 215] on button "ChartLine" at bounding box center [792, 213] width 20 height 20
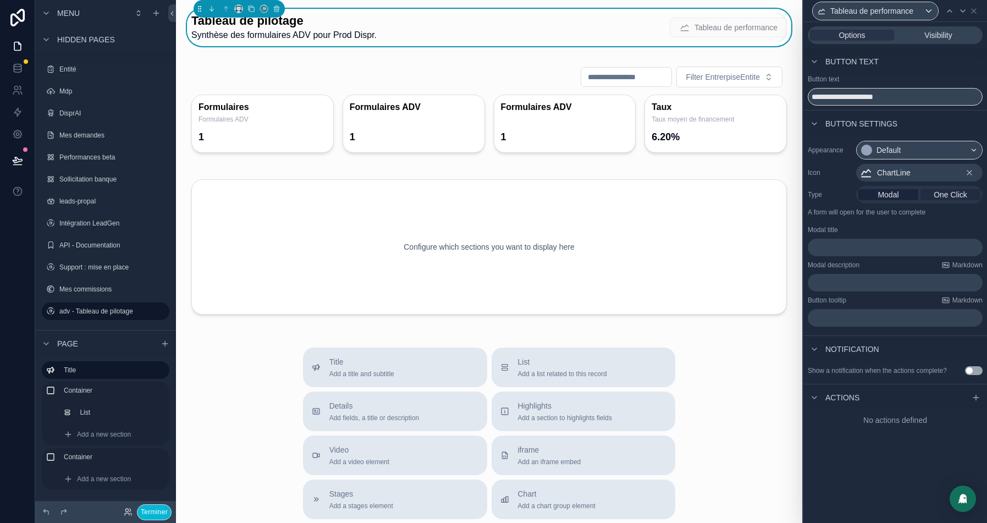
click at [962, 197] on span "One Click" at bounding box center [951, 194] width 34 height 11
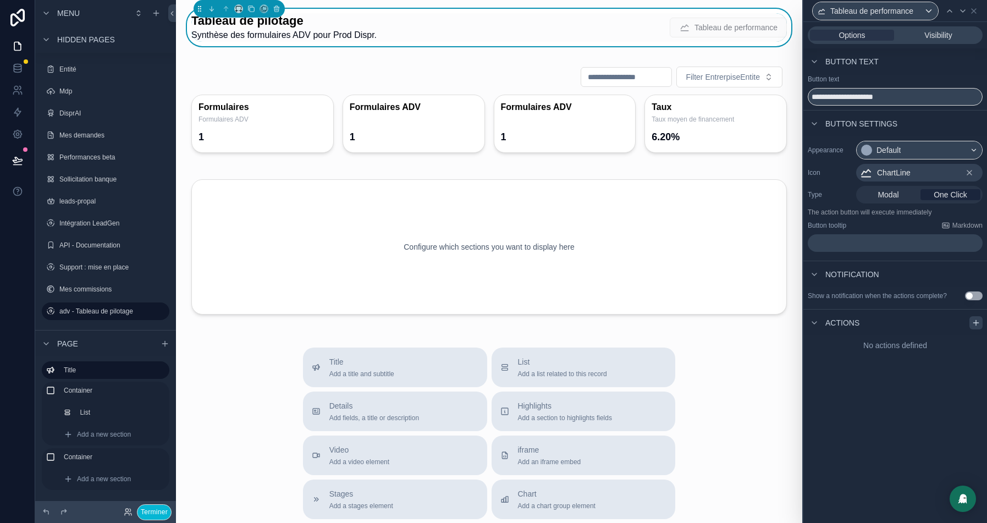
click at [980, 327] on icon at bounding box center [976, 322] width 9 height 9
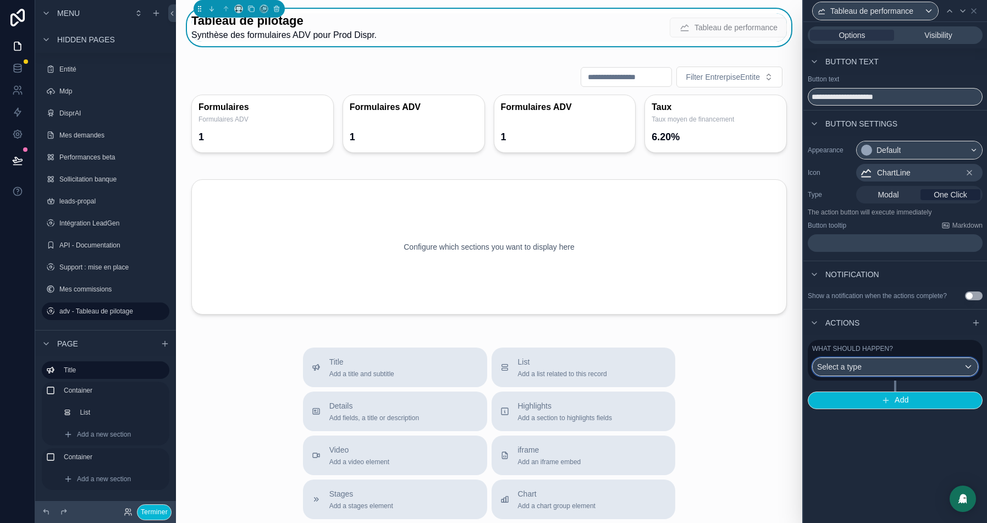
click at [879, 374] on div "Select a type" at bounding box center [895, 367] width 165 height 18
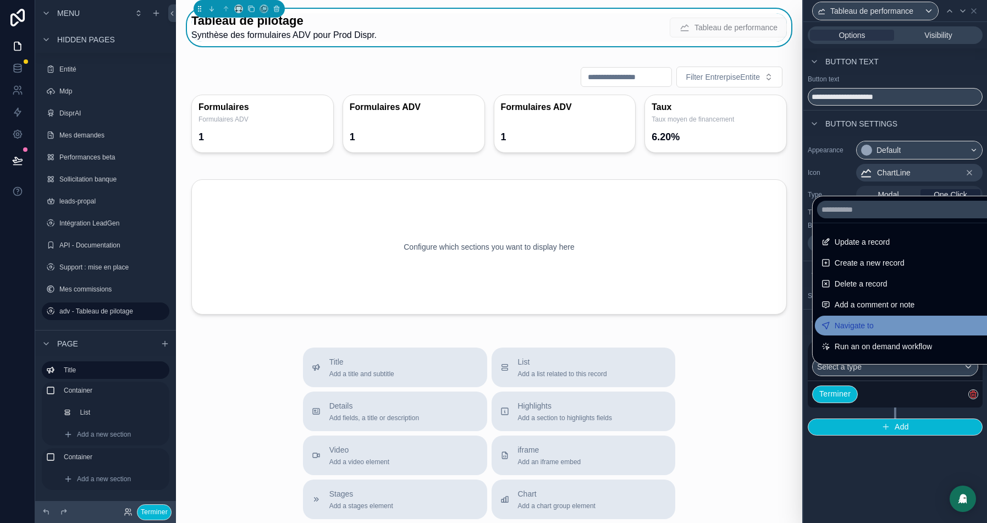
click at [873, 332] on span "Navigate to" at bounding box center [854, 325] width 39 height 13
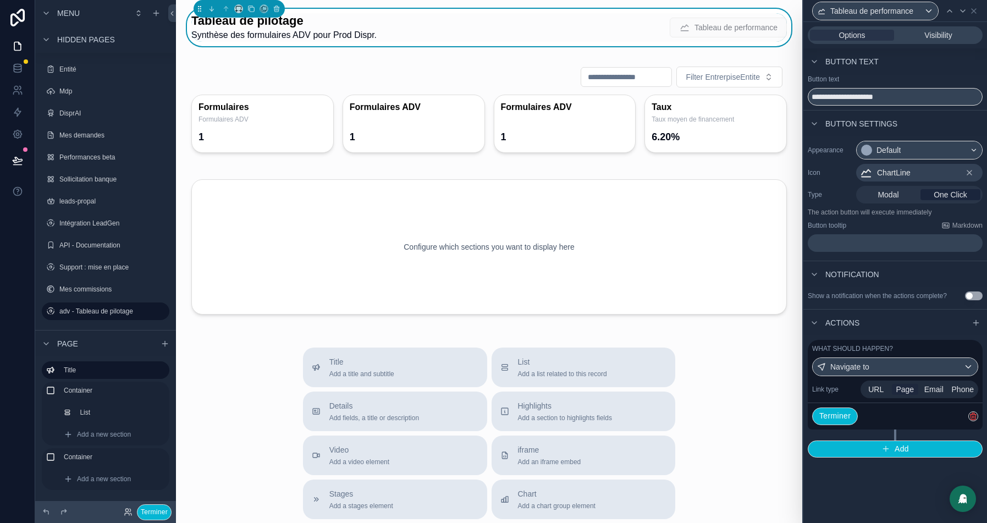
click at [905, 395] on span "Page" at bounding box center [905, 389] width 18 height 11
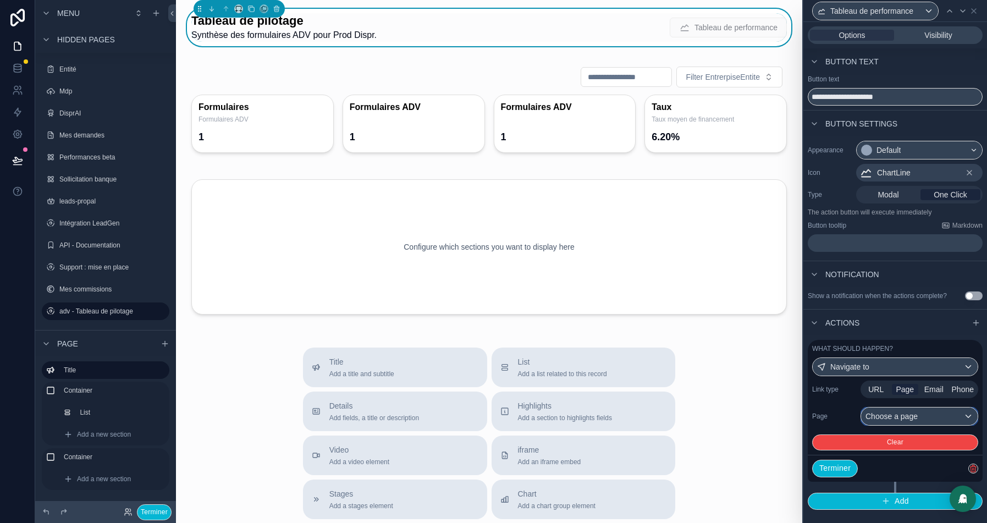
click at [893, 421] on div "Choose a page" at bounding box center [919, 417] width 117 height 18
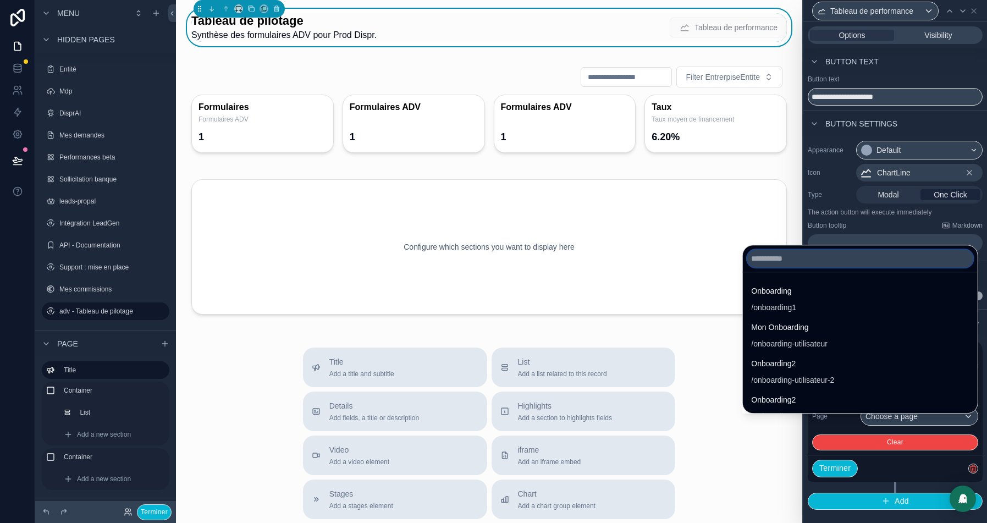
click at [747, 258] on input "text" at bounding box center [860, 259] width 226 height 18
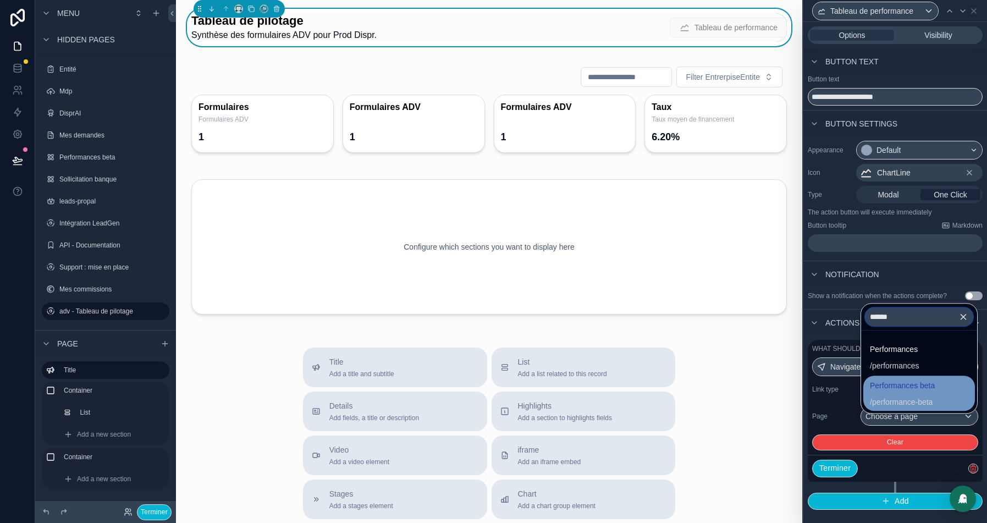
type input "******"
click at [916, 394] on div "Performances beta / performance-beta" at bounding box center [902, 393] width 65 height 29
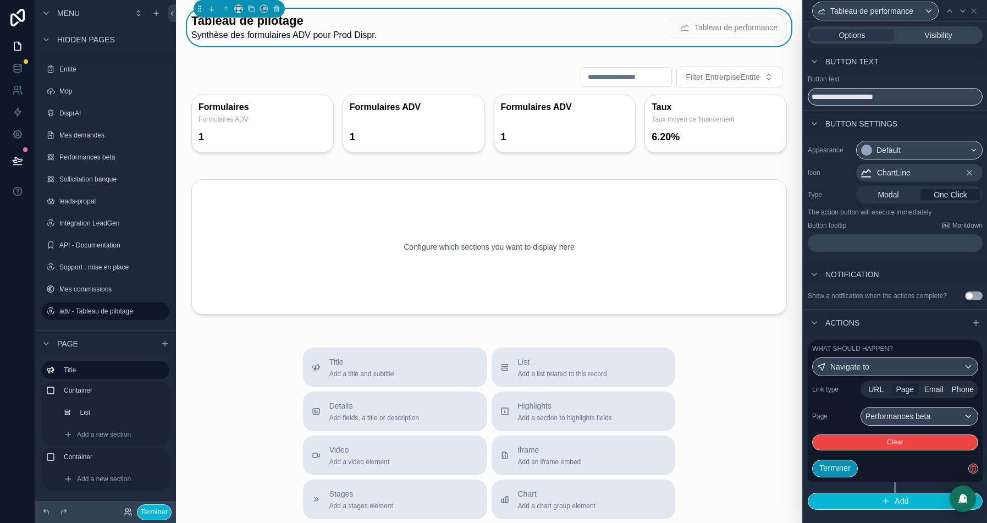
click at [835, 477] on button "Terminer" at bounding box center [835, 469] width 46 height 18
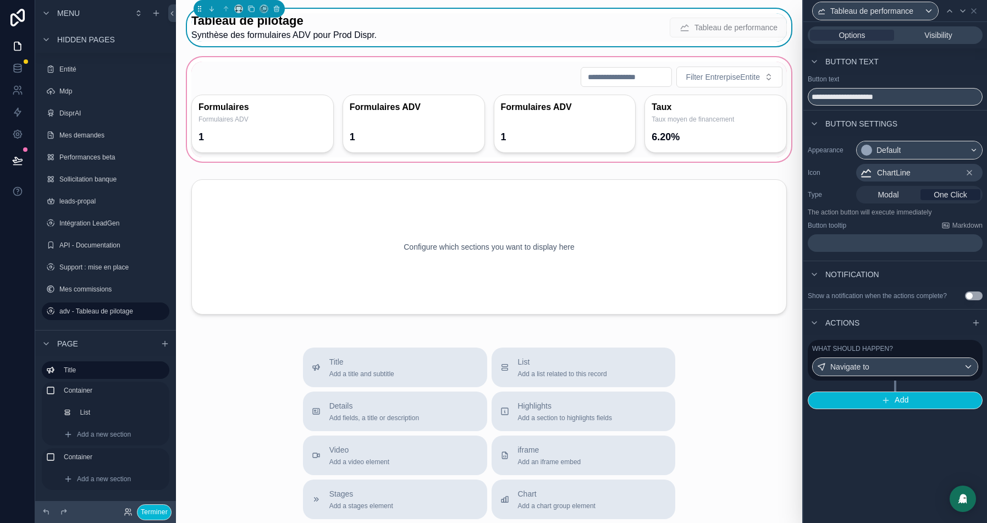
click at [441, 79] on div "scrollable content" at bounding box center [489, 109] width 609 height 109
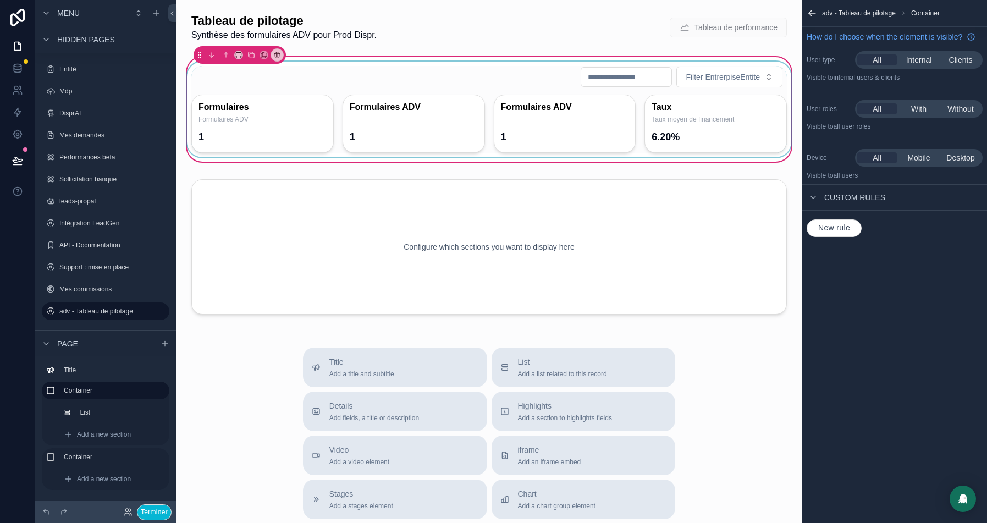
click at [460, 83] on div "scrollable content" at bounding box center [489, 110] width 609 height 96
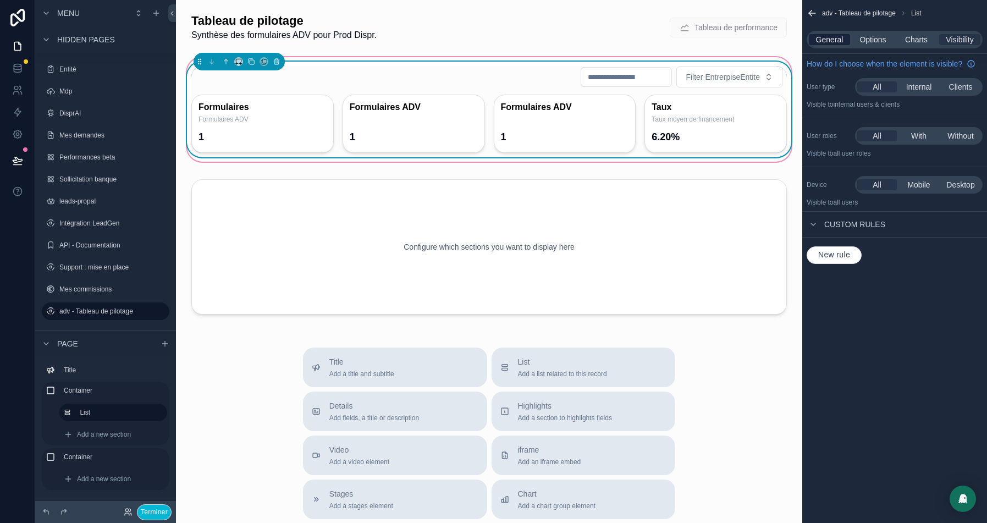
click at [832, 40] on span "General" at bounding box center [829, 39] width 27 height 11
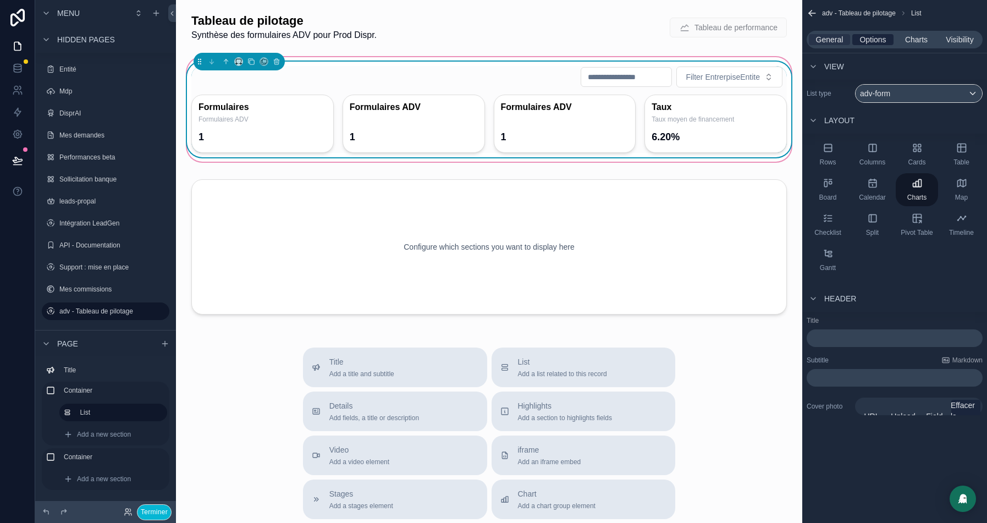
click at [872, 38] on span "Options" at bounding box center [873, 39] width 26 height 11
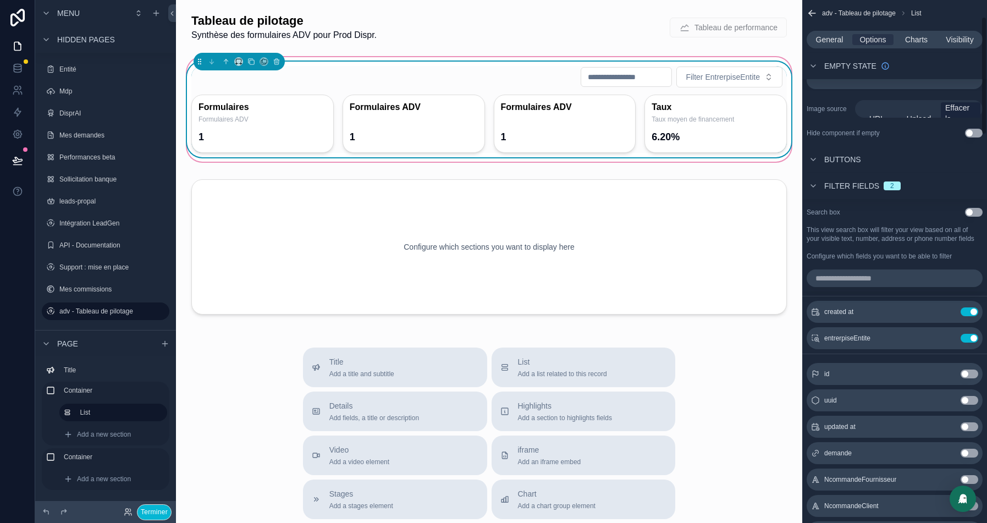
scroll to position [198, 0]
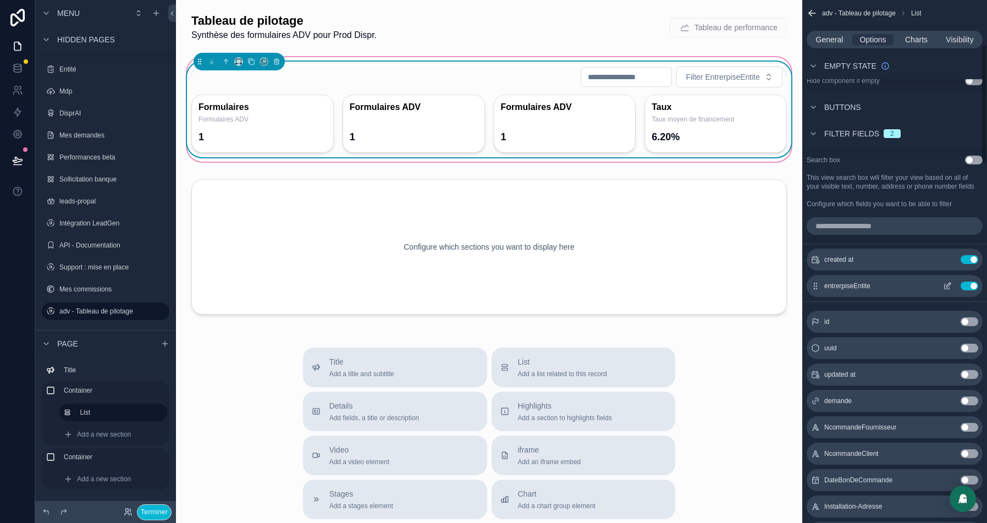
click at [951, 290] on icon "scrollable content" at bounding box center [947, 286] width 9 height 9
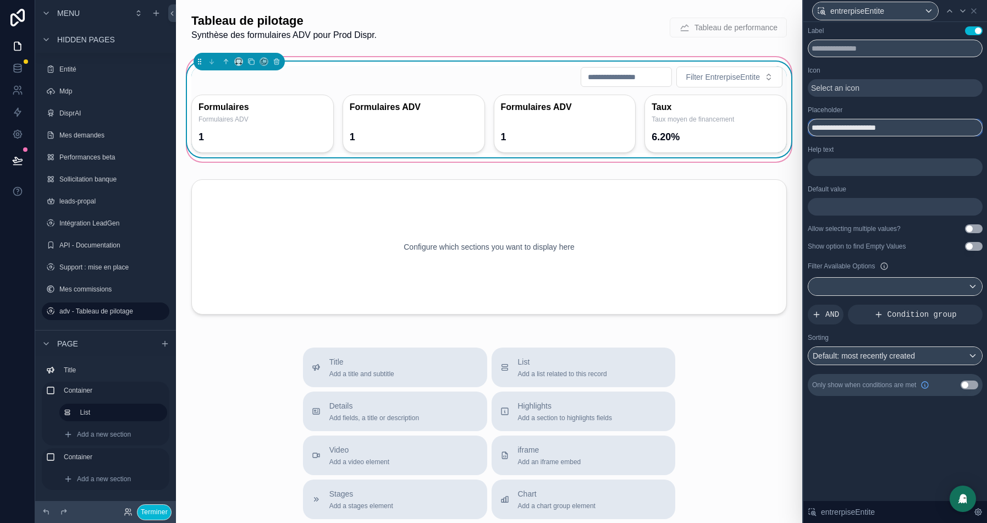
click at [835, 134] on input "**********" at bounding box center [895, 128] width 175 height 18
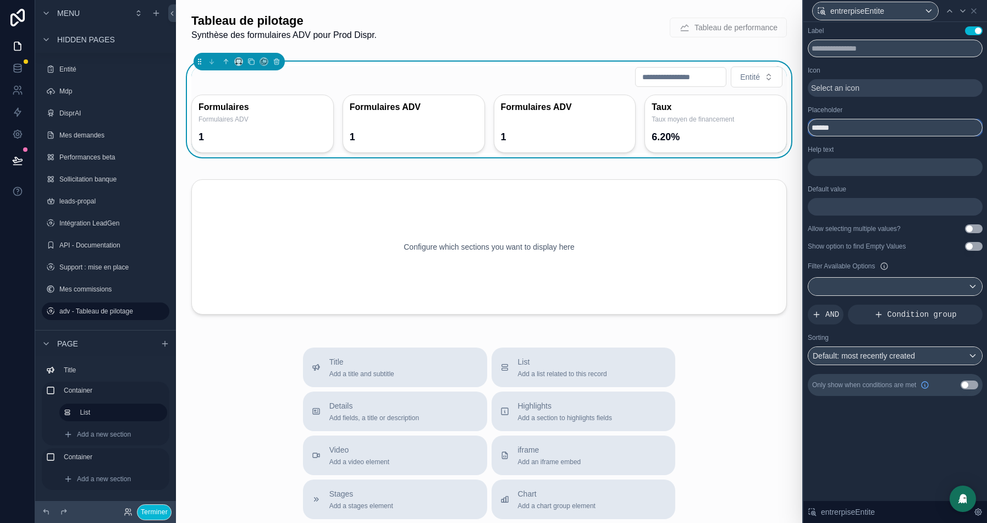
type input "******"
click at [945, 286] on div at bounding box center [895, 287] width 174 height 18
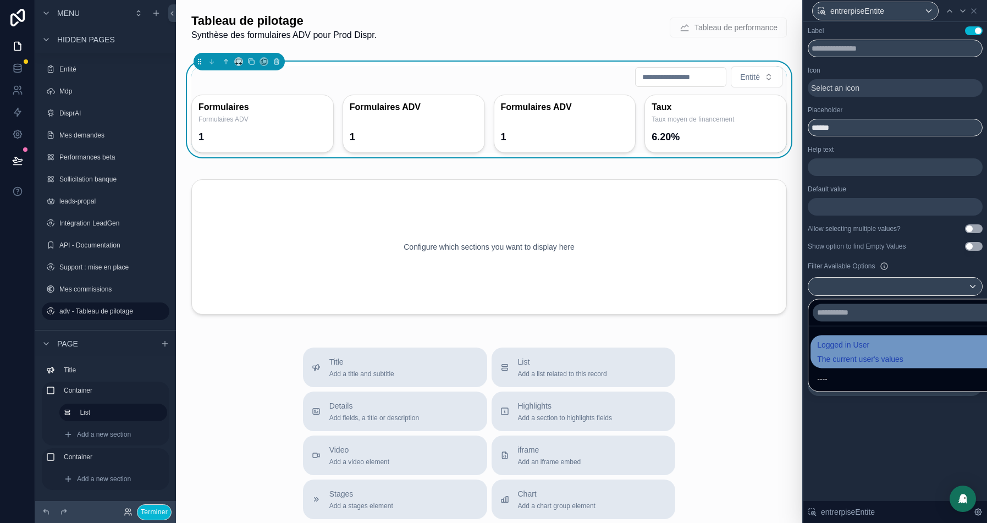
click at [871, 339] on span "Logged in User" at bounding box center [860, 344] width 86 height 13
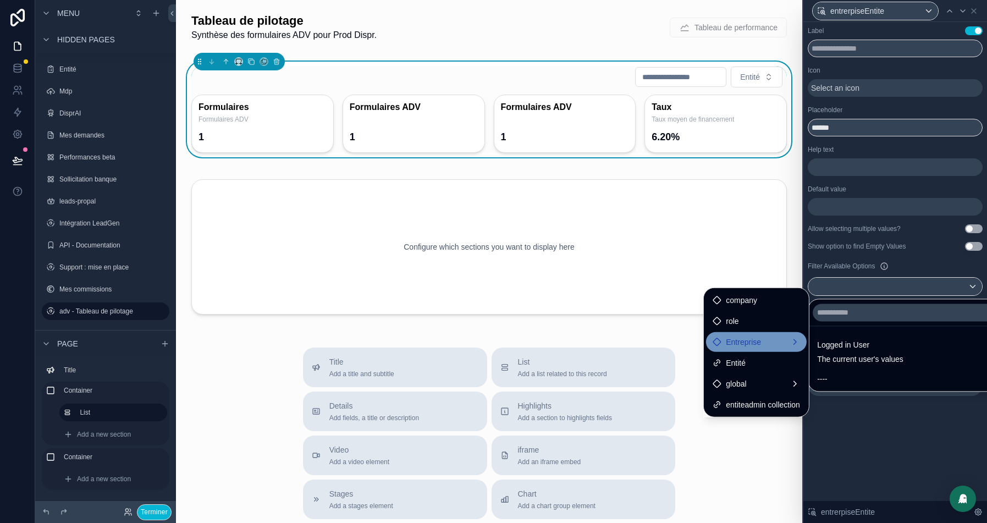
click at [763, 340] on div "Entreprise" at bounding box center [756, 341] width 87 height 13
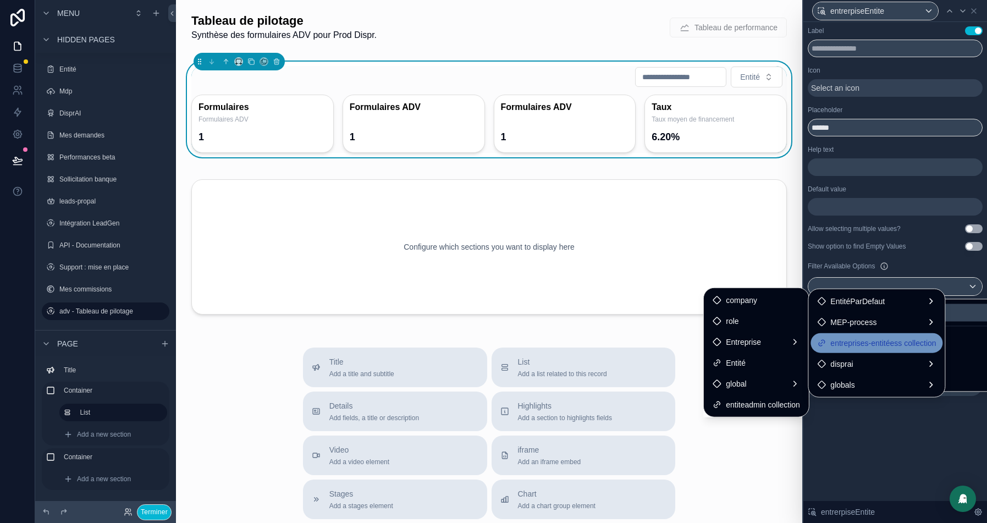
click at [856, 346] on span "entreprises-entitéess collection" at bounding box center [883, 343] width 106 height 13
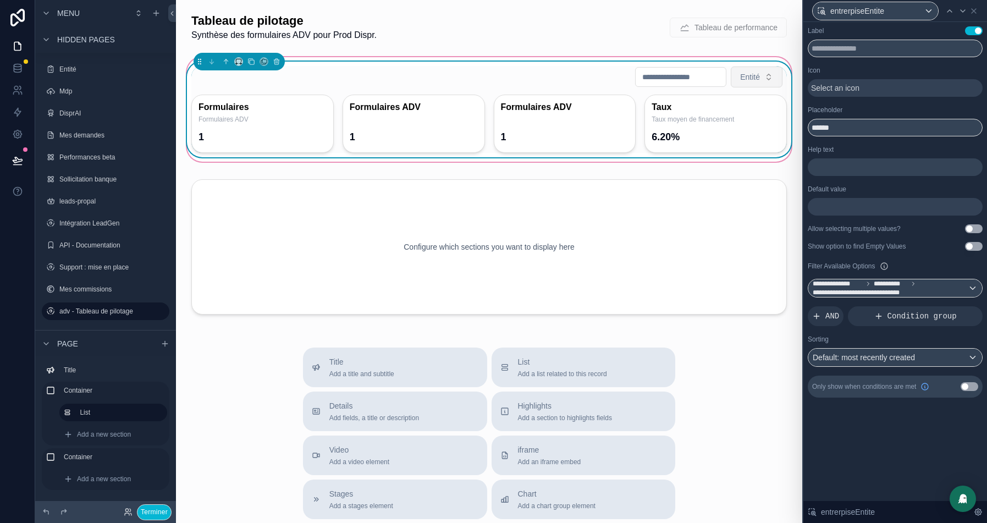
click at [763, 76] on button "Entité" at bounding box center [757, 77] width 52 height 21
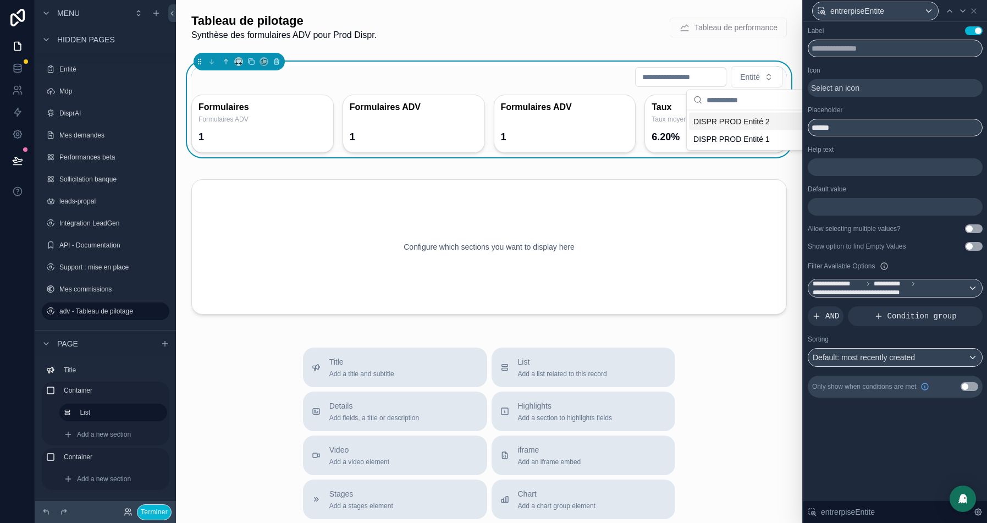
click at [942, 156] on div "Help text ﻿" at bounding box center [895, 160] width 175 height 31
click at [948, 14] on icon at bounding box center [949, 11] width 9 height 9
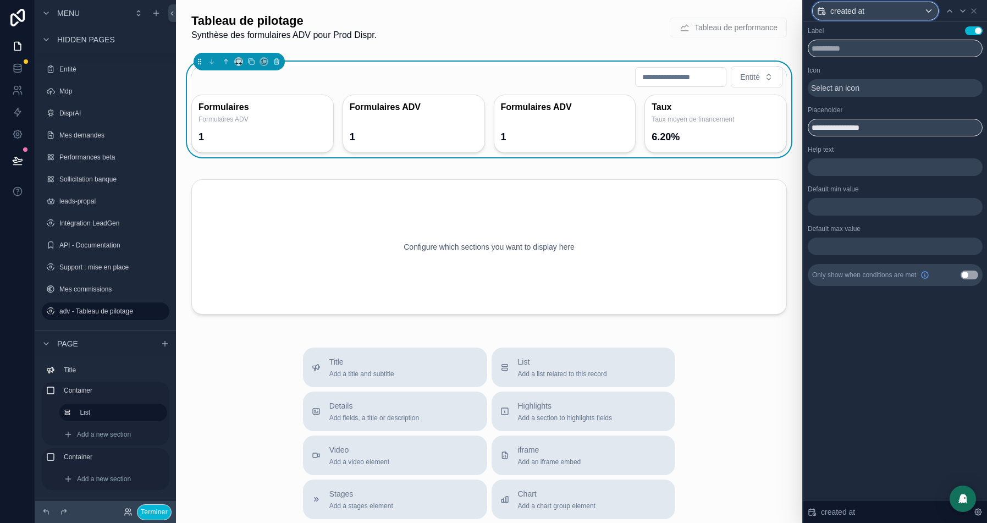
click at [855, 10] on span "created at" at bounding box center [847, 10] width 34 height 11
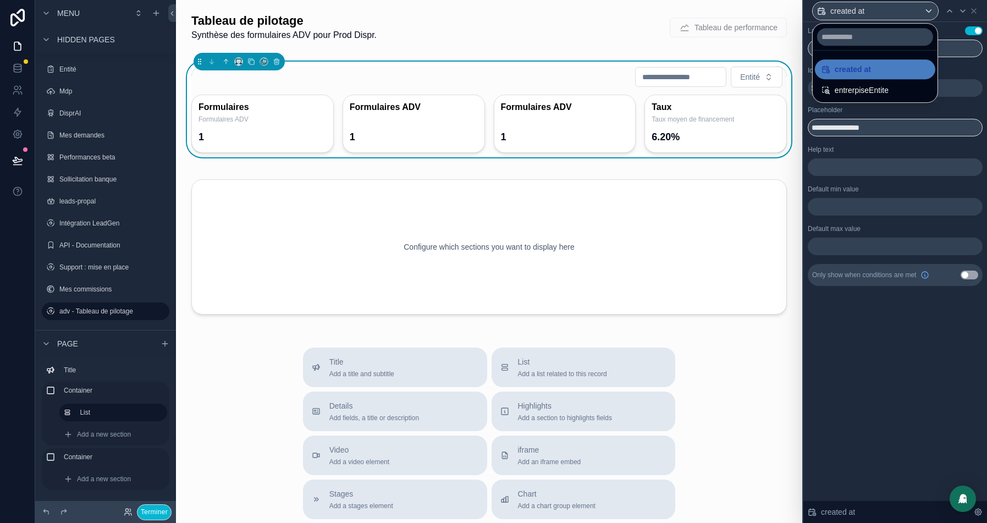
click at [967, 106] on div at bounding box center [896, 261] width 184 height 523
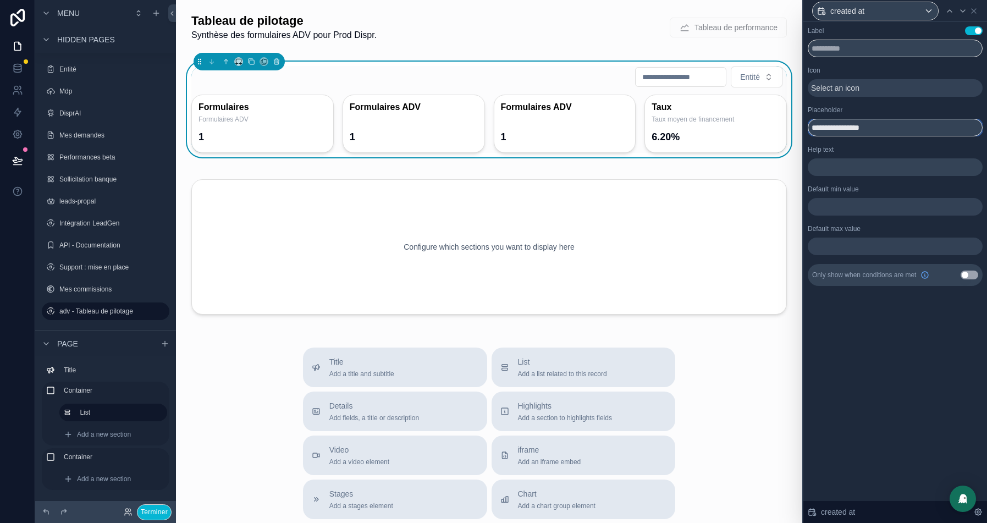
click at [831, 124] on input "**********" at bounding box center [895, 128] width 175 height 18
type input "****"
click at [828, 90] on span "Select an icon" at bounding box center [835, 87] width 48 height 11
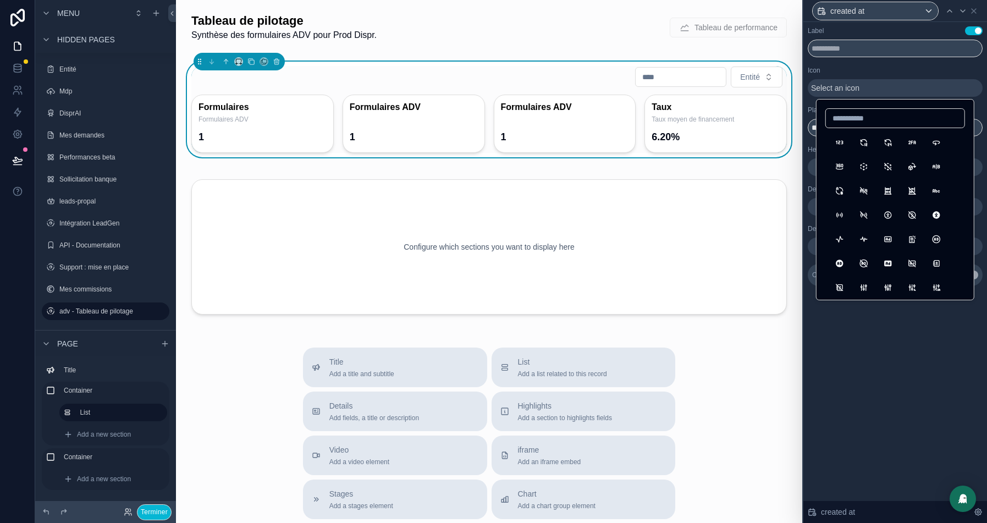
click at [872, 69] on div "Icon" at bounding box center [895, 70] width 175 height 9
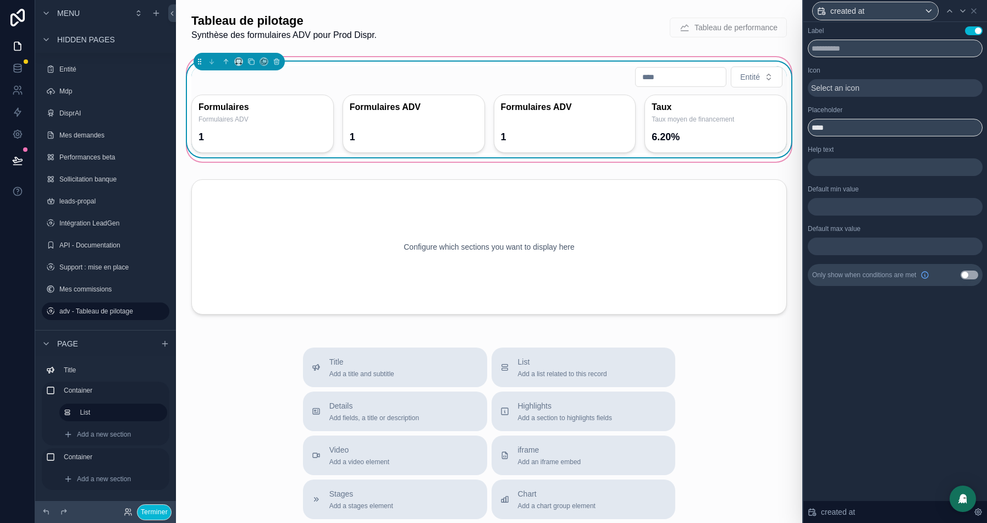
click at [663, 75] on input "scrollable content" at bounding box center [681, 76] width 90 height 15
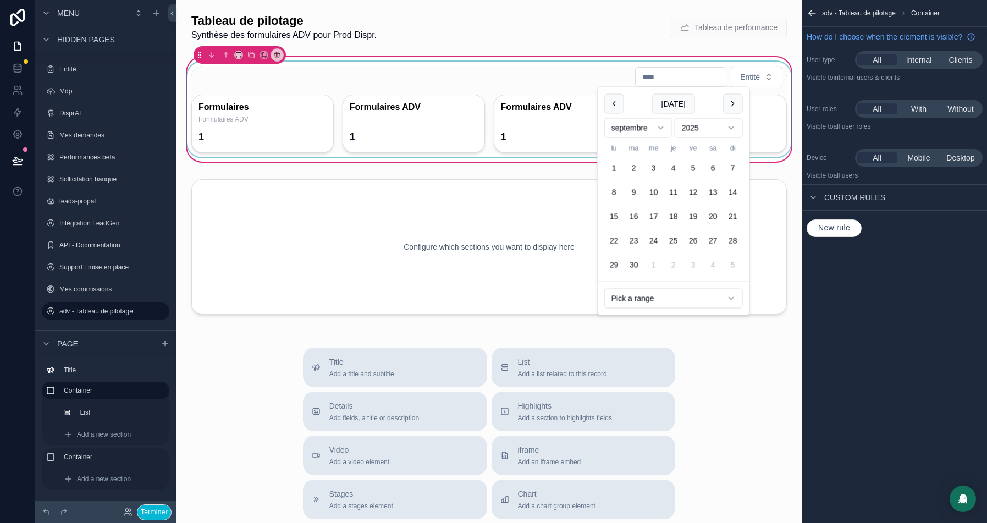
scroll to position [0, 0]
click at [645, 78] on div "scrollable content" at bounding box center [489, 110] width 609 height 96
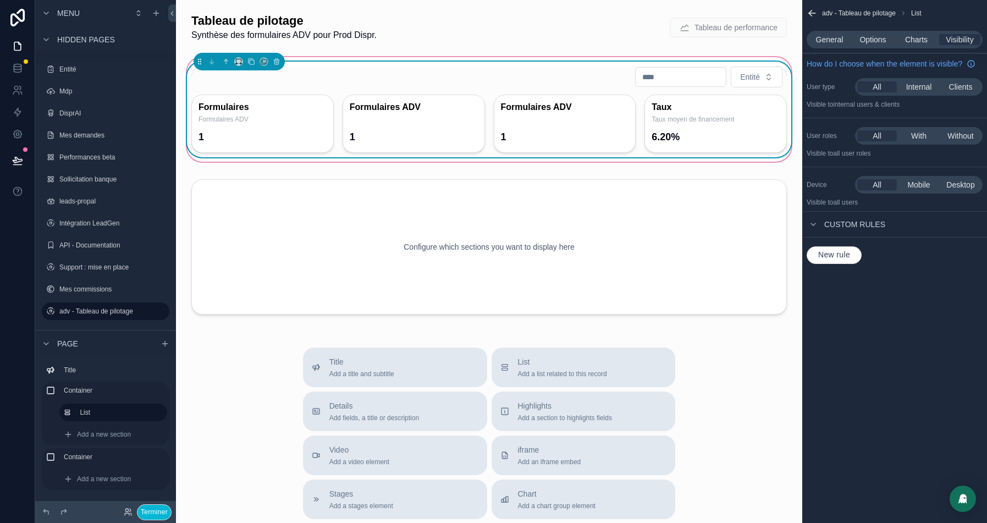
click at [645, 78] on input "scrollable content" at bounding box center [681, 76] width 90 height 15
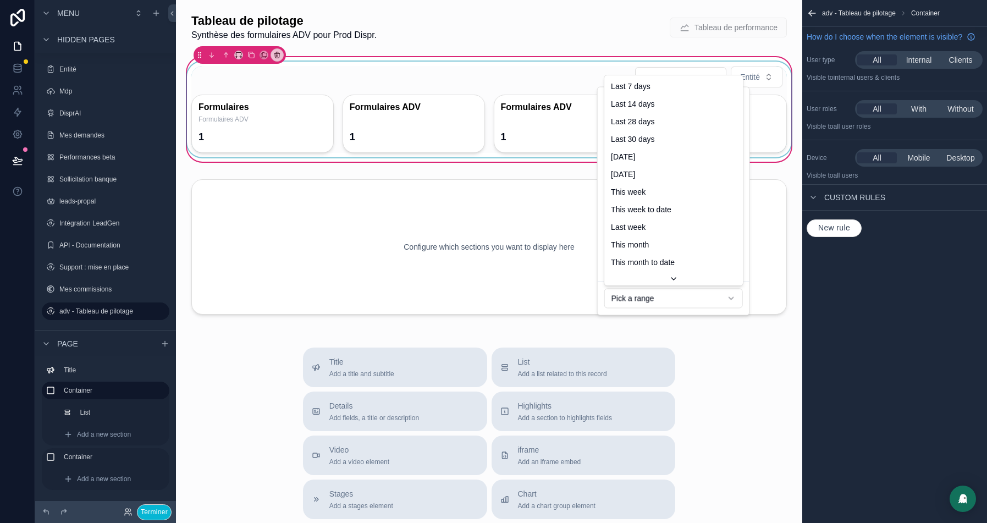
click at [652, 302] on html "Menu Onboarding Mon Onboarding Accueil Admin Performances Affaires Activités Cr…" at bounding box center [493, 261] width 987 height 523
click at [907, 364] on html "Menu Onboarding Mon Onboarding Accueil Admin Performances Affaires Activités Cr…" at bounding box center [493, 261] width 987 height 523
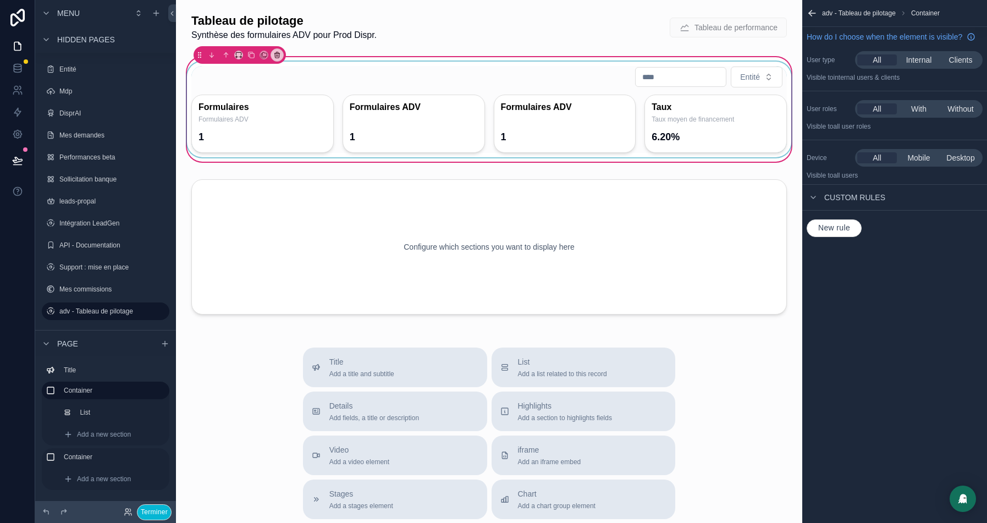
click at [409, 70] on div "scrollable content" at bounding box center [489, 110] width 609 height 96
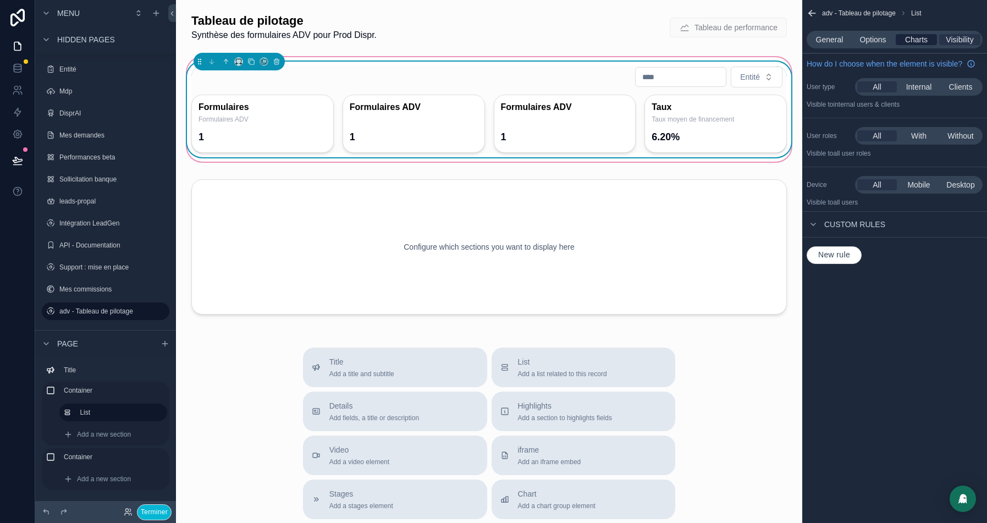
click at [912, 38] on span "Charts" at bounding box center [916, 39] width 23 height 11
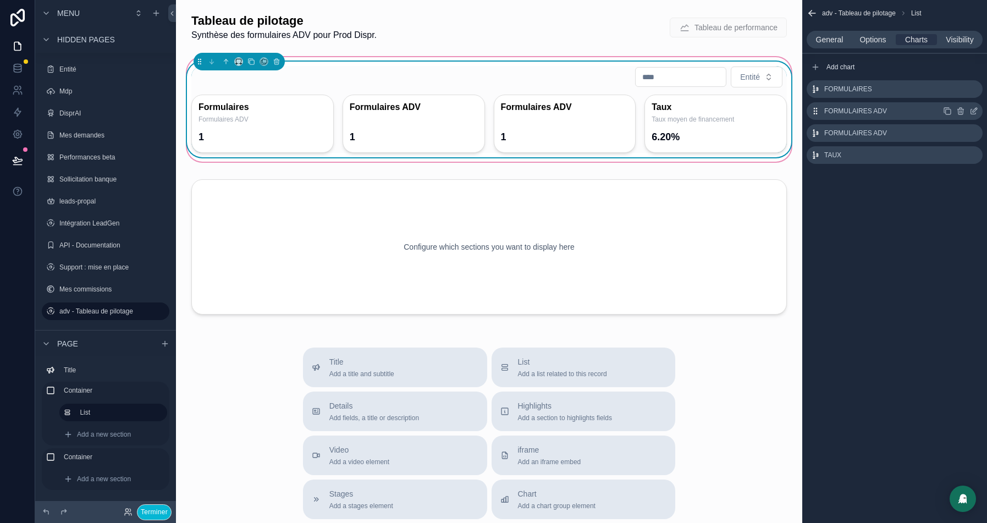
click at [975, 108] on icon "scrollable content" at bounding box center [975, 110] width 4 height 4
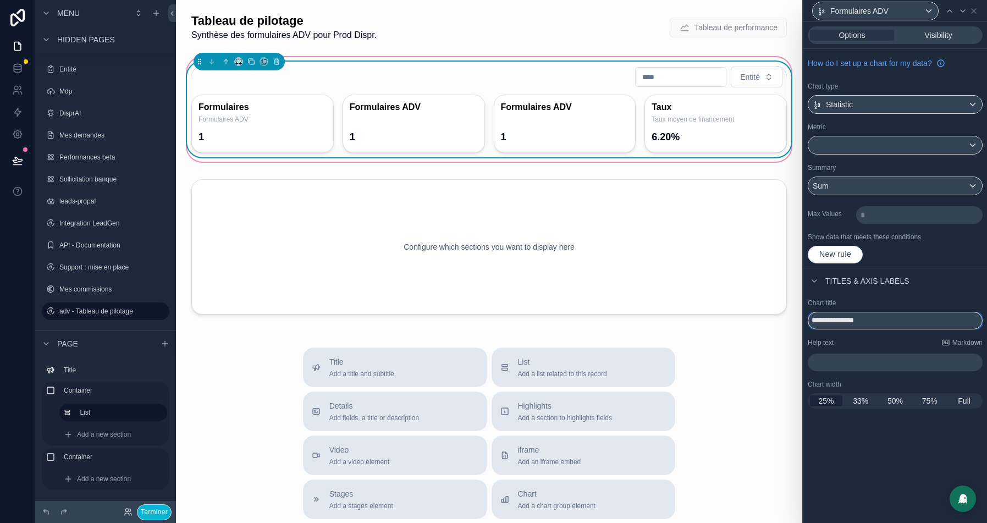
click at [857, 318] on input "**********" at bounding box center [895, 321] width 175 height 18
click at [869, 152] on div at bounding box center [895, 145] width 174 height 18
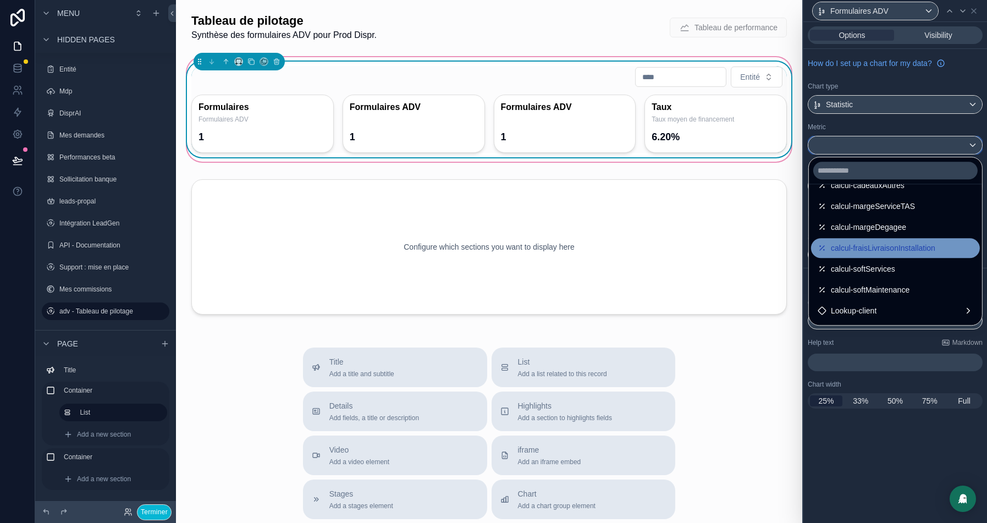
scroll to position [430, 0]
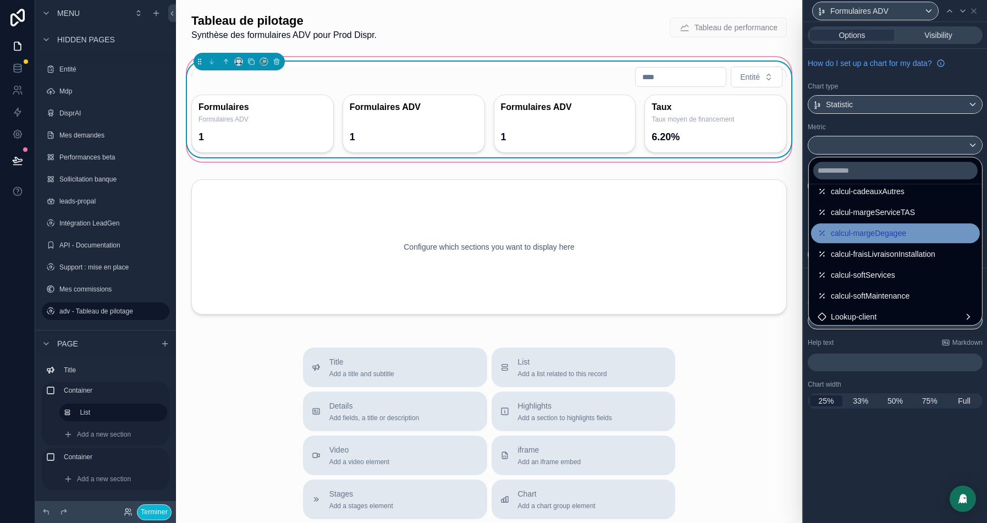
click at [861, 227] on span "calcul-margeDegagee" at bounding box center [868, 233] width 75 height 13
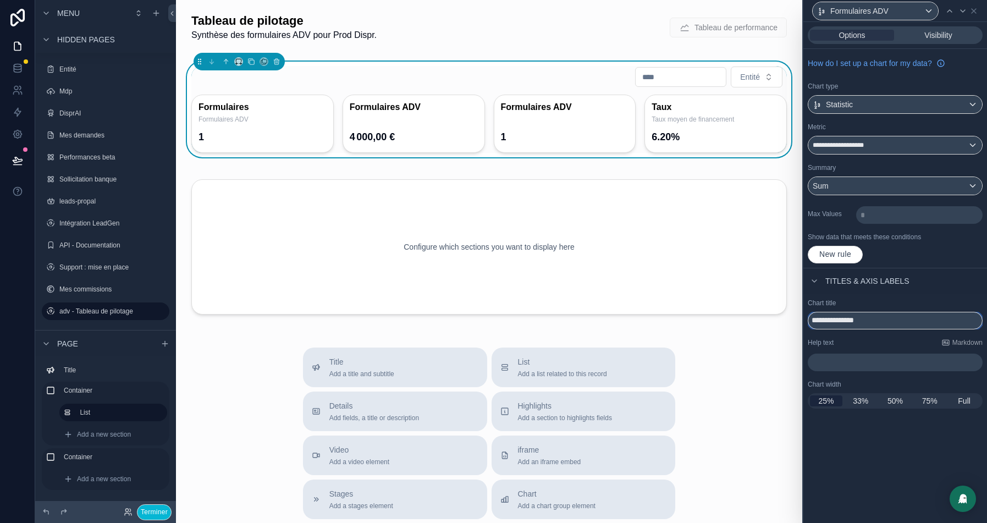
click at [837, 320] on input "**********" at bounding box center [895, 321] width 175 height 18
click at [862, 360] on p "﻿" at bounding box center [896, 362] width 168 height 11
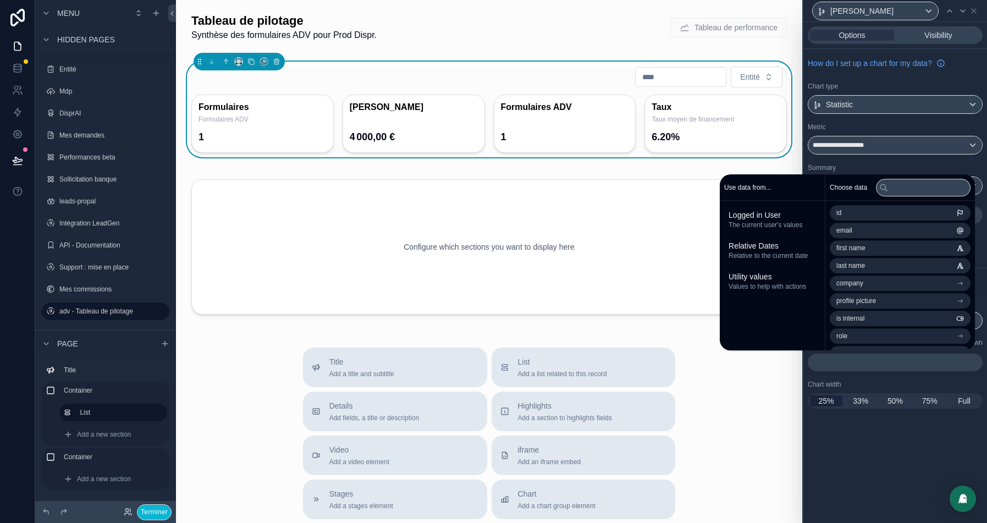
click at [854, 380] on div "Chart width" at bounding box center [895, 384] width 175 height 9
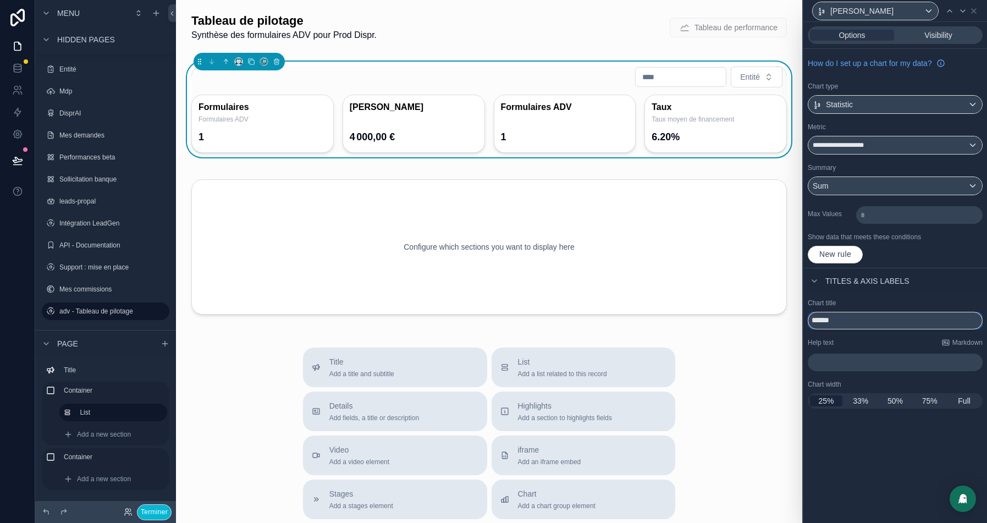
click at [850, 320] on input "******" at bounding box center [895, 321] width 175 height 18
type input "*****"
click at [833, 360] on p "﻿" at bounding box center [896, 362] width 168 height 11
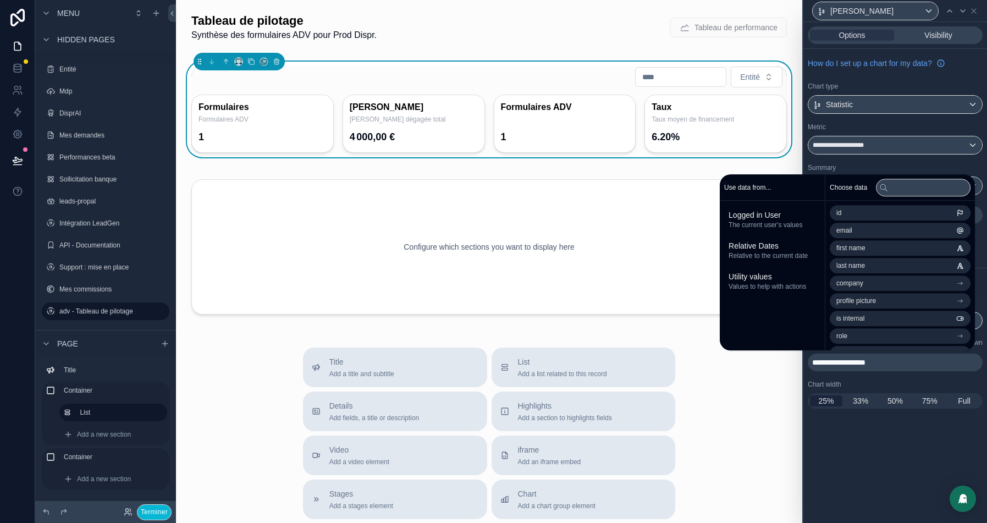
click at [909, 119] on div "**********" at bounding box center [896, 158] width 184 height 219
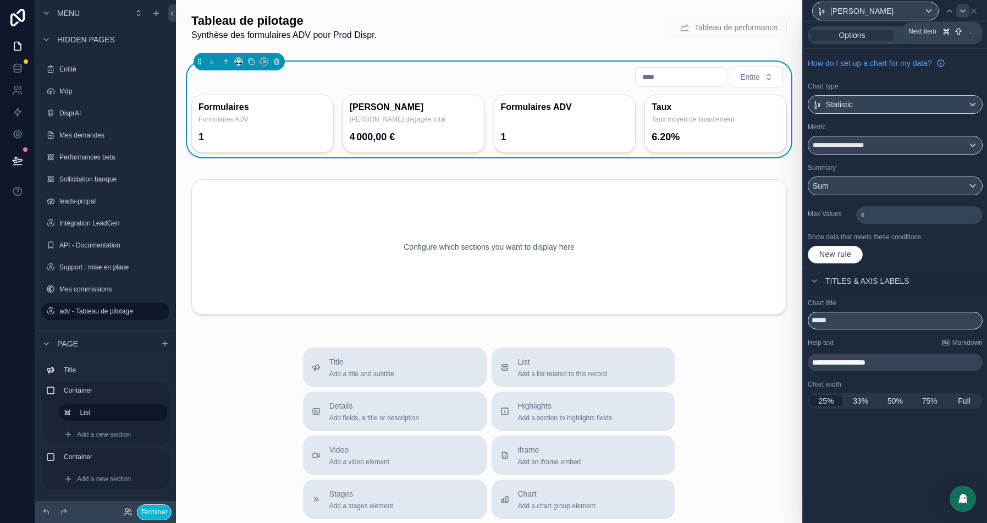
click at [959, 7] on icon at bounding box center [963, 11] width 9 height 9
click at [845, 145] on div at bounding box center [895, 145] width 174 height 18
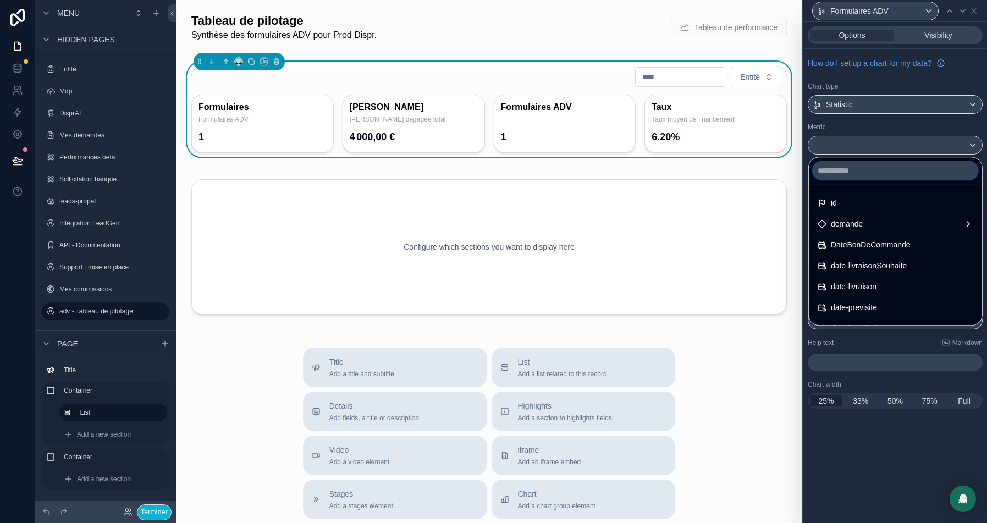
click at [838, 172] on input "text" at bounding box center [895, 171] width 164 height 18
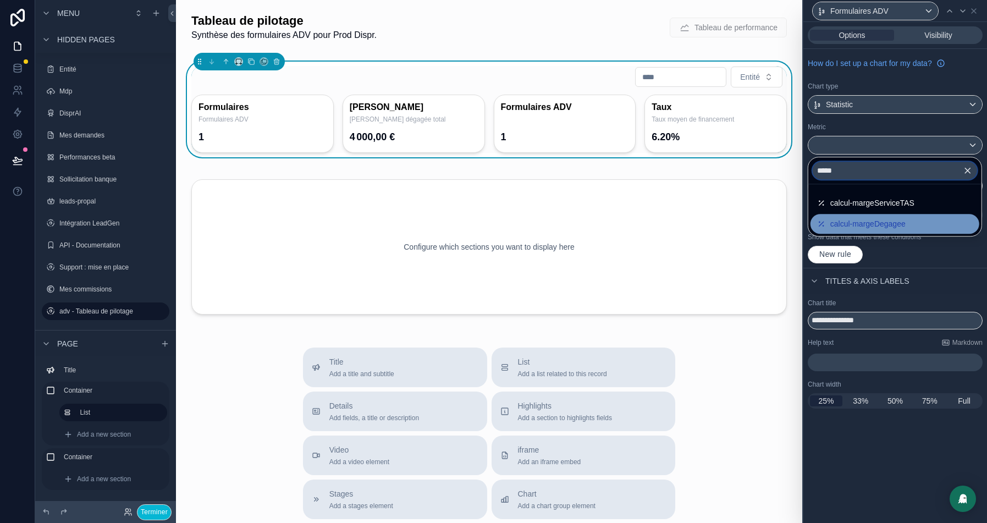
type input "*****"
click at [901, 227] on span "calcul-margeDegagee" at bounding box center [867, 223] width 75 height 13
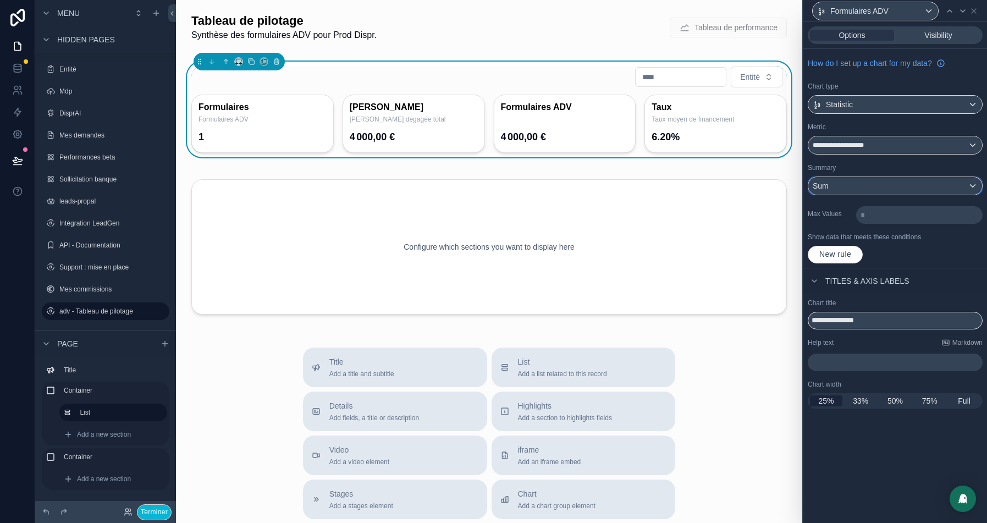
click at [901, 190] on div "Sum" at bounding box center [895, 186] width 174 height 18
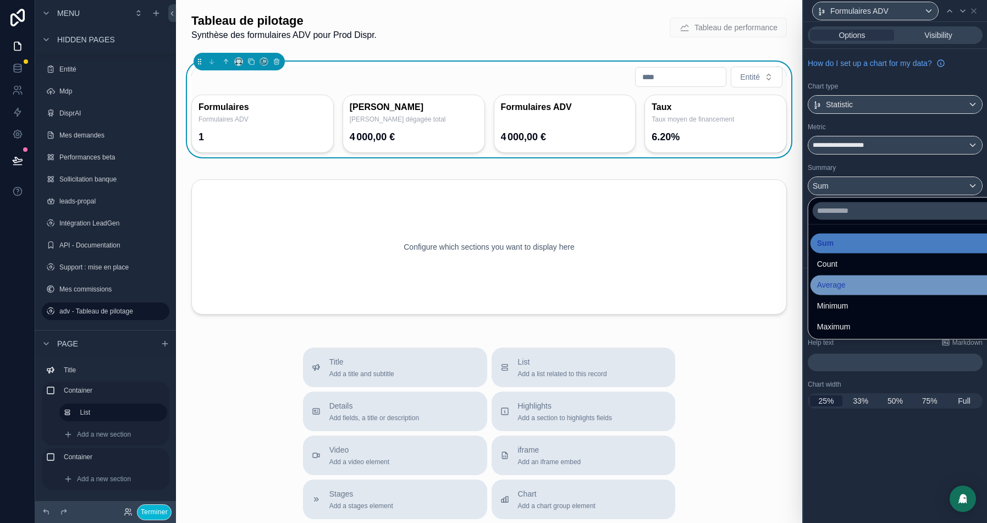
click at [845, 286] on span "Average" at bounding box center [831, 284] width 29 height 13
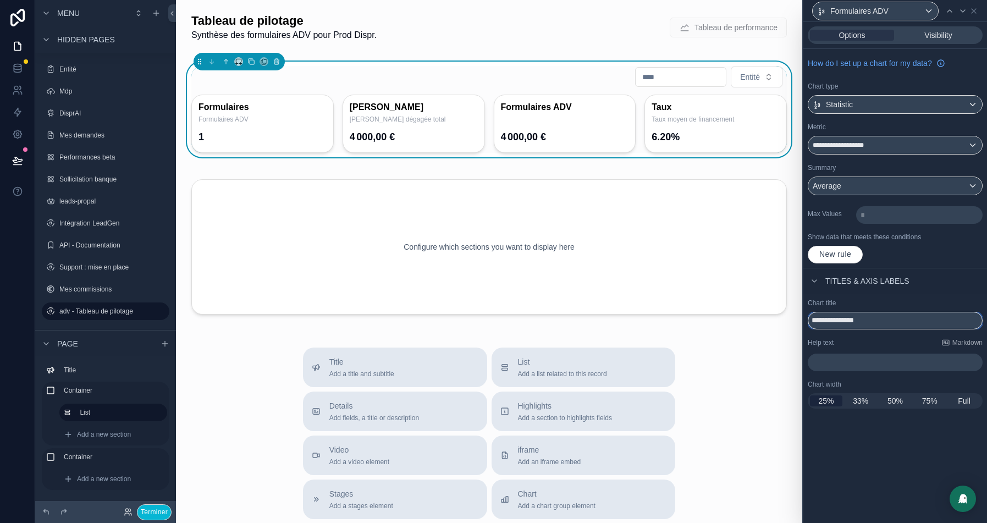
click at [852, 319] on input "**********" at bounding box center [895, 321] width 175 height 18
type input "*****"
click at [846, 357] on p "﻿" at bounding box center [896, 362] width 168 height 11
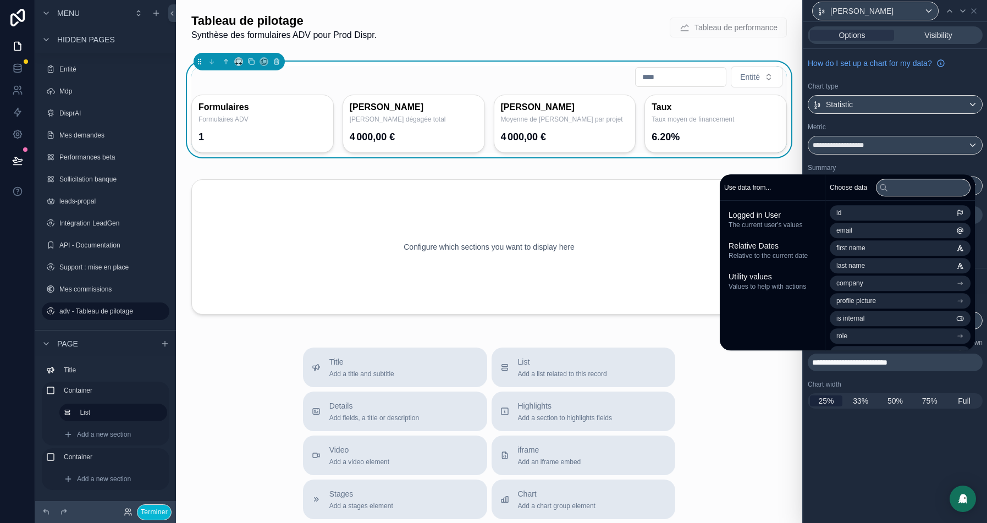
click at [879, 360] on span "**********" at bounding box center [849, 363] width 75 height 8
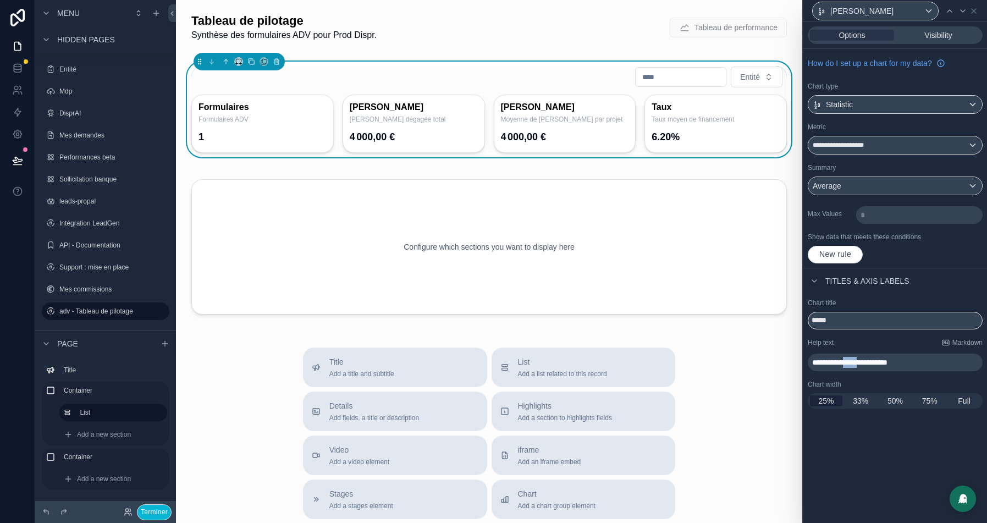
click at [879, 360] on span "**********" at bounding box center [849, 363] width 75 height 8
click at [895, 483] on div "**********" at bounding box center [896, 272] width 184 height 501
click at [332, 227] on div "scrollable content" at bounding box center [489, 247] width 609 height 148
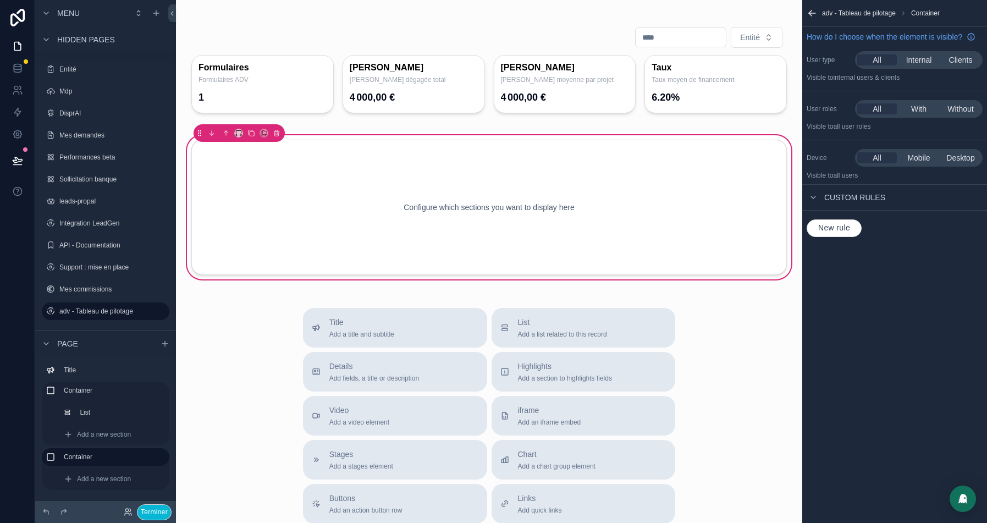
scroll to position [61, 0]
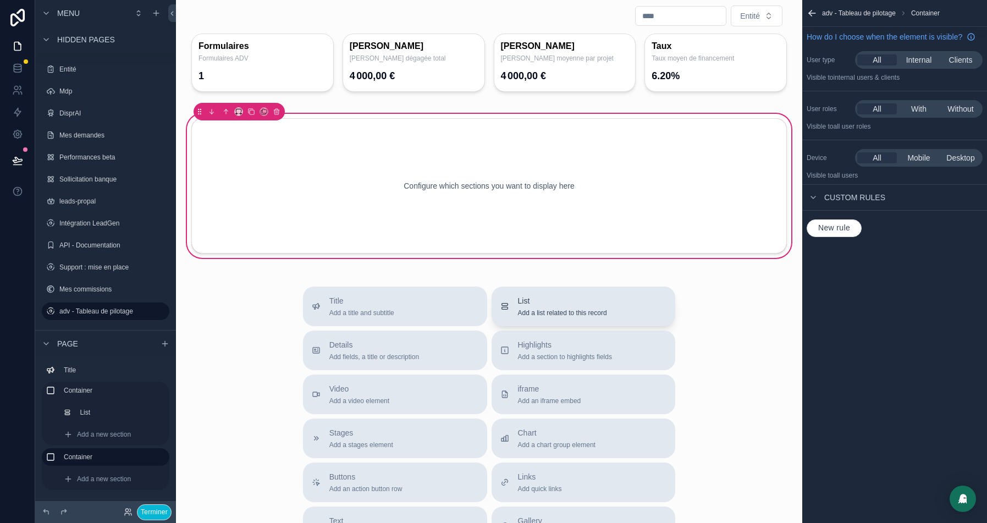
click at [543, 309] on span "Add a list related to this record" at bounding box center [562, 313] width 89 height 9
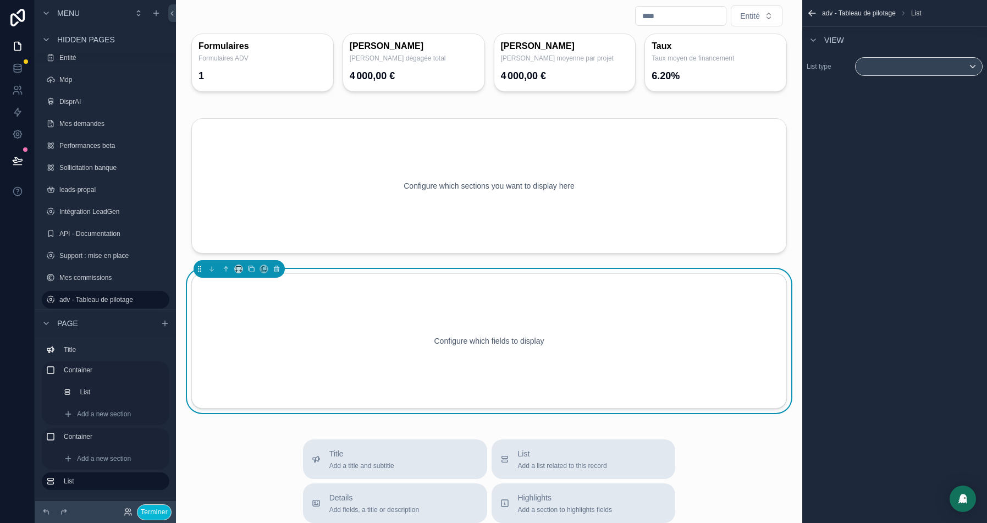
scroll to position [139, 0]
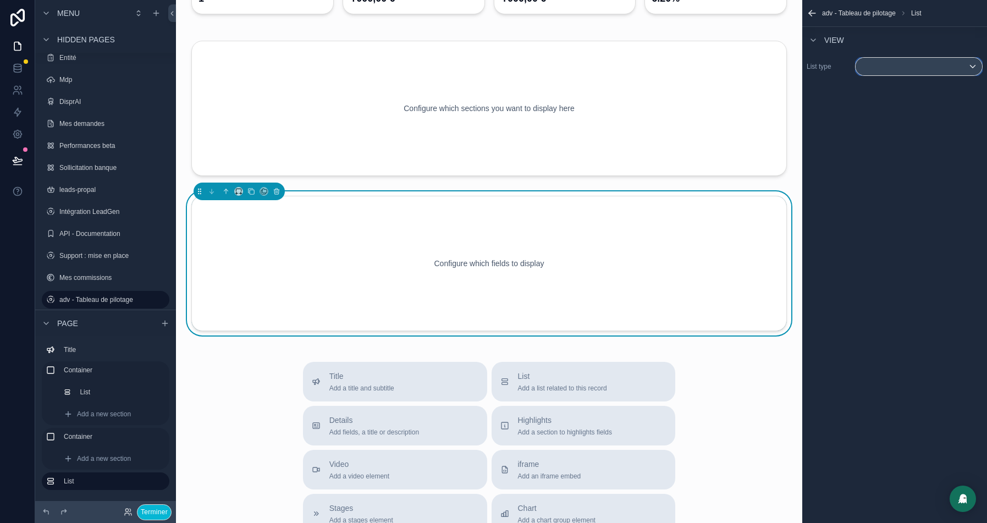
click at [918, 59] on div "scrollable content" at bounding box center [919, 67] width 126 height 18
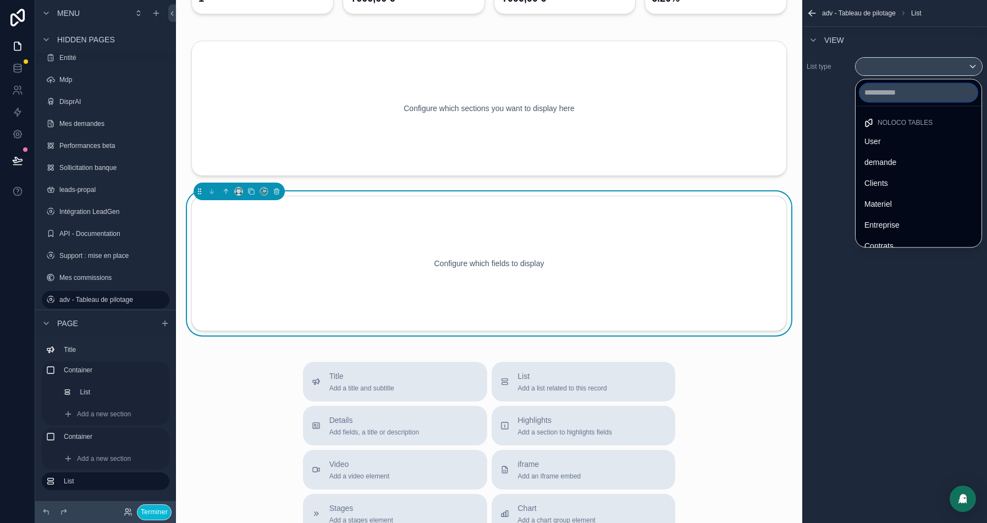
click at [917, 100] on input "text" at bounding box center [918, 93] width 117 height 18
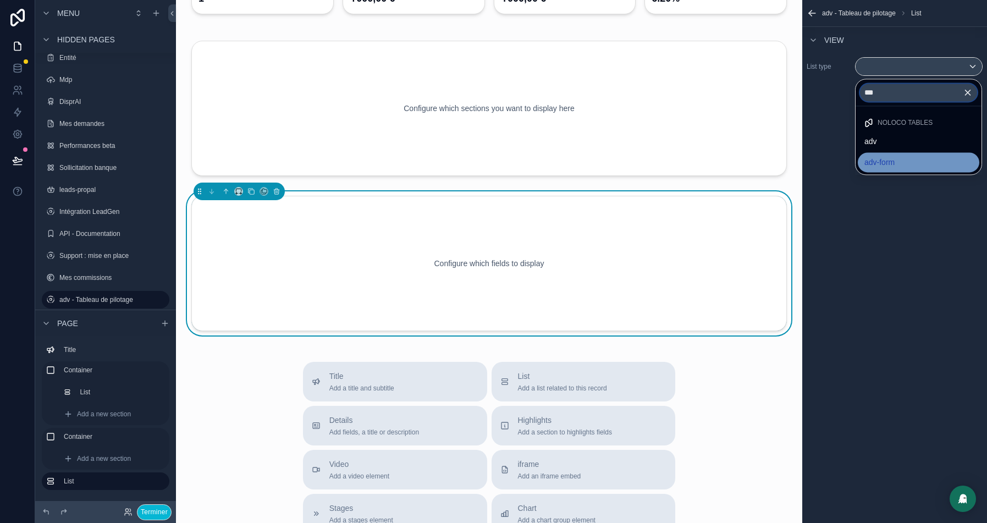
type input "***"
click at [911, 157] on div "adv-form" at bounding box center [919, 162] width 108 height 13
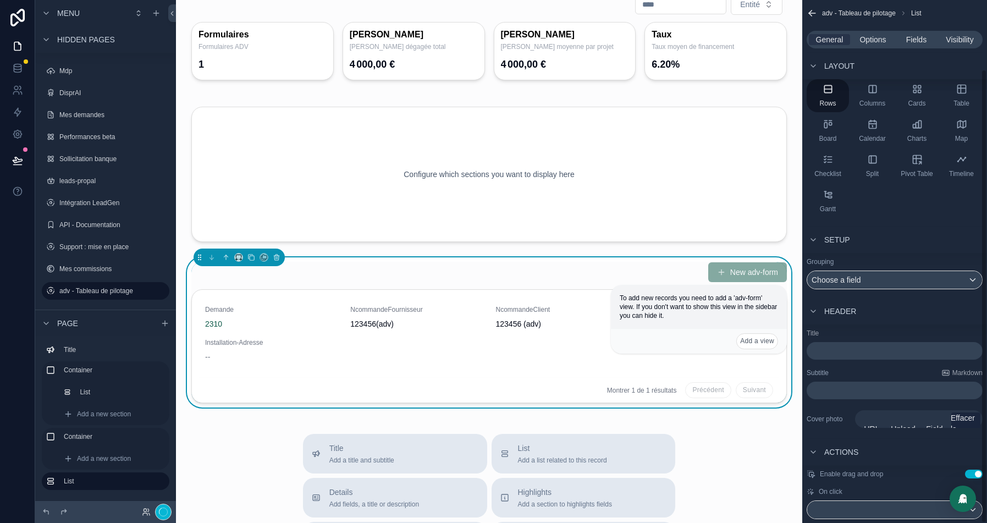
scroll to position [80, 0]
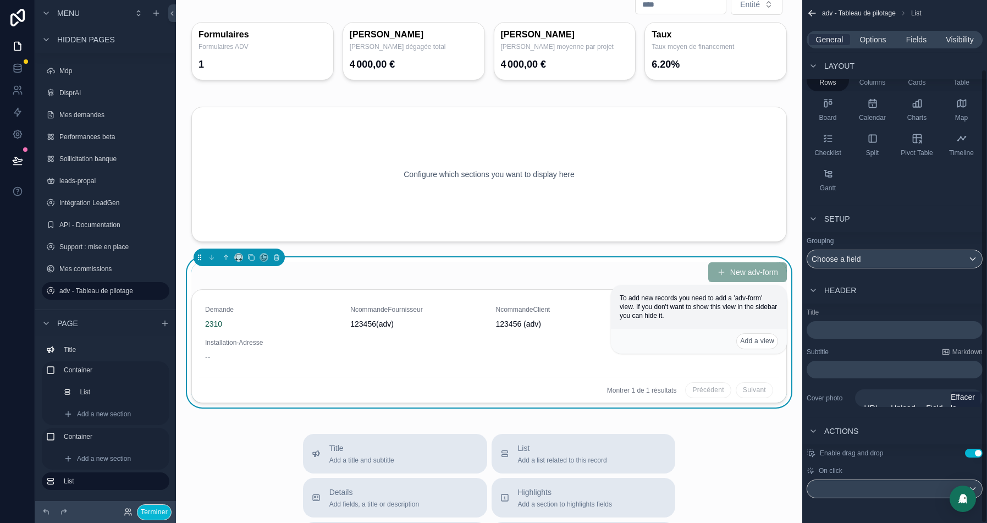
click at [972, 452] on button "Use setting" at bounding box center [974, 453] width 18 height 9
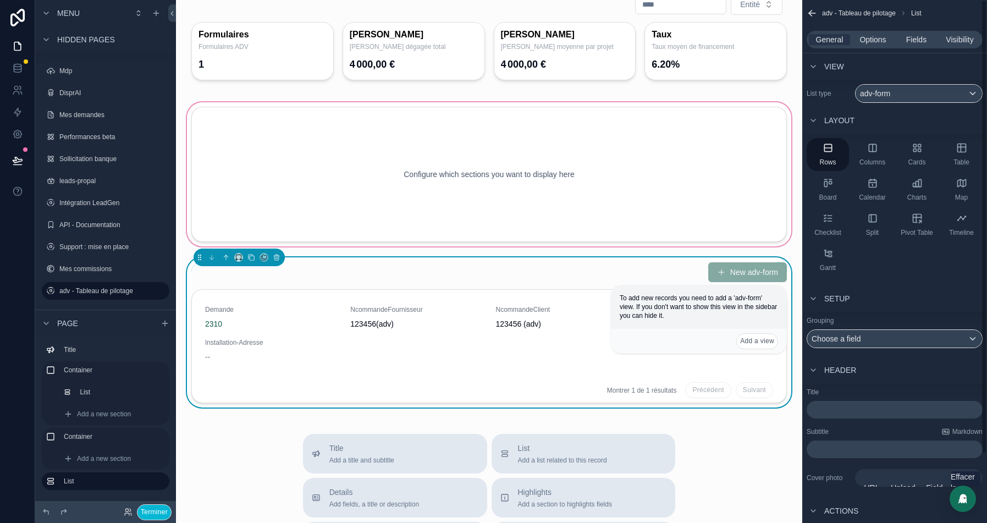
scroll to position [0, 0]
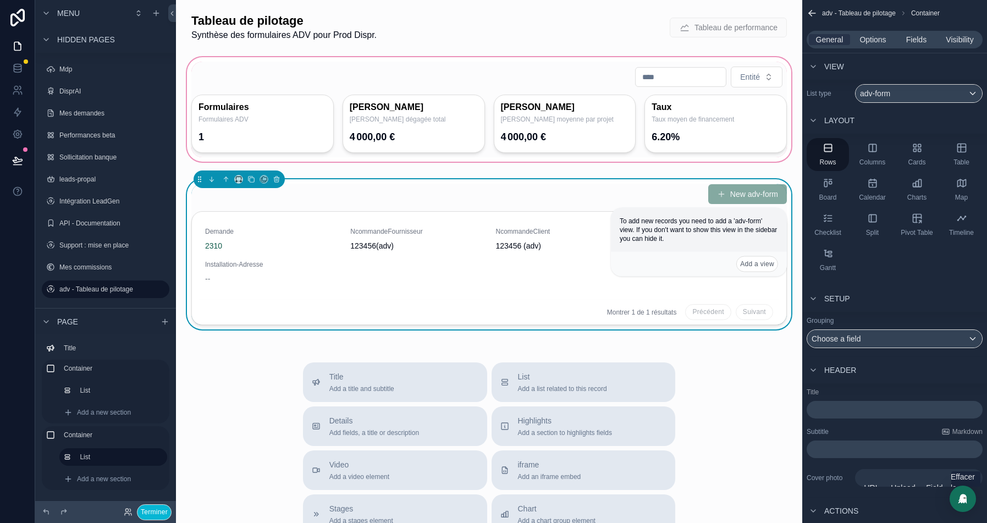
click at [465, 79] on div "scrollable content" at bounding box center [489, 109] width 609 height 109
click at [488, 92] on div "scrollable content" at bounding box center [489, 109] width 609 height 109
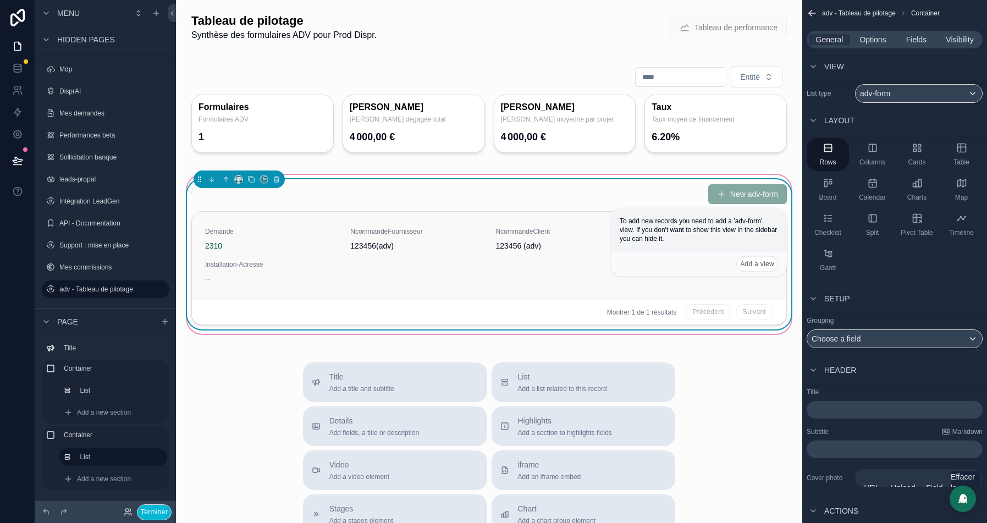
click at [460, 213] on div "Demande 2310 NcommandeFournisseur 123456(adv) NcommandeClient 123456 (adv) Date…" at bounding box center [489, 256] width 595 height 88
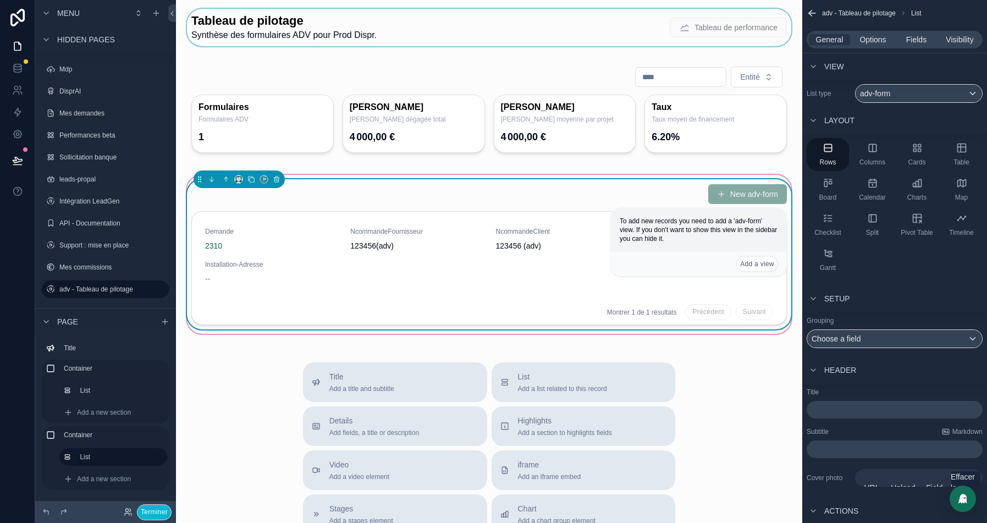
click at [252, 19] on div "scrollable content" at bounding box center [489, 27] width 609 height 37
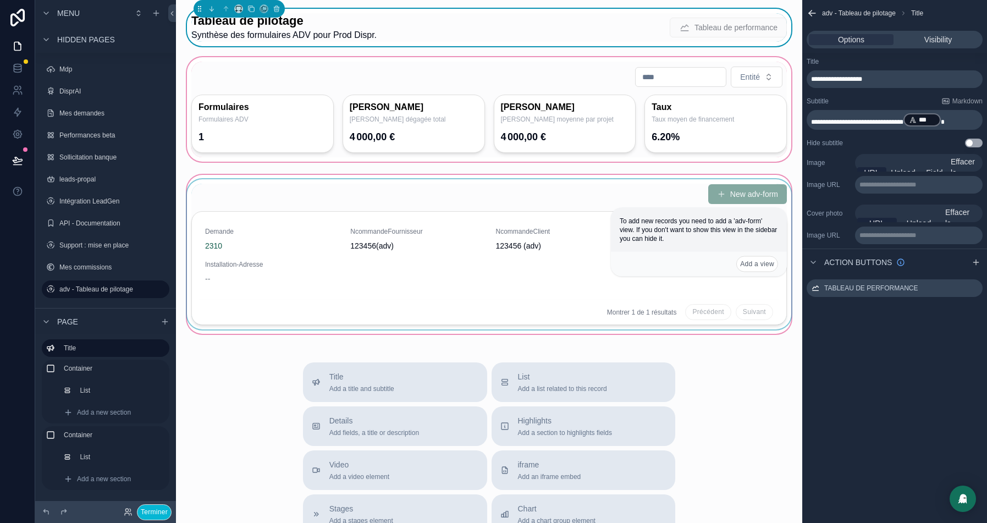
click at [227, 73] on div "scrollable content" at bounding box center [489, 109] width 609 height 109
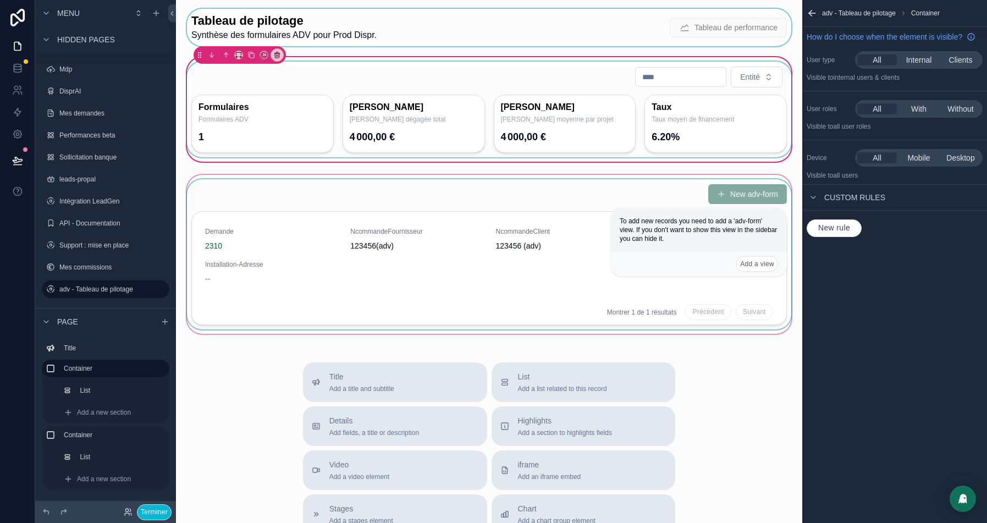
click at [247, 114] on div "scrollable content" at bounding box center [489, 110] width 609 height 96
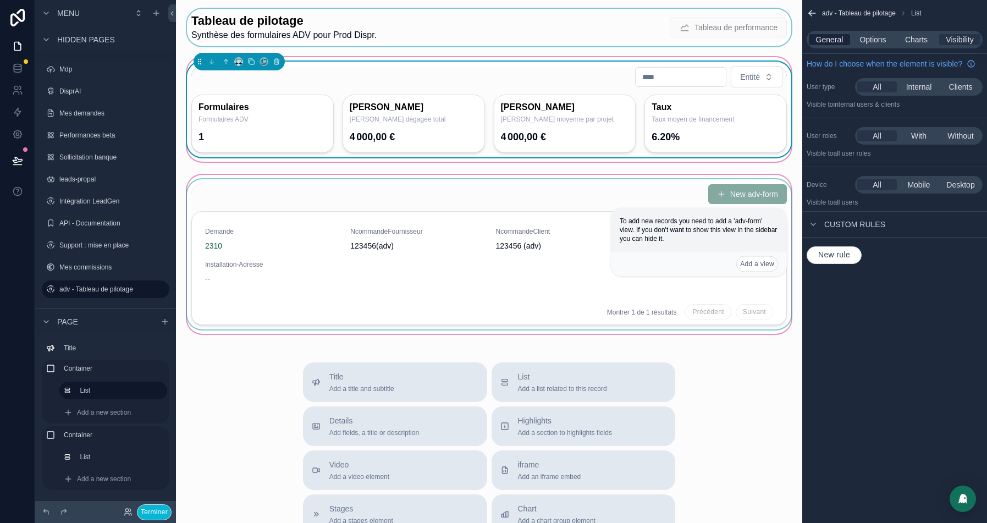
click at [830, 40] on span "General" at bounding box center [829, 39] width 27 height 11
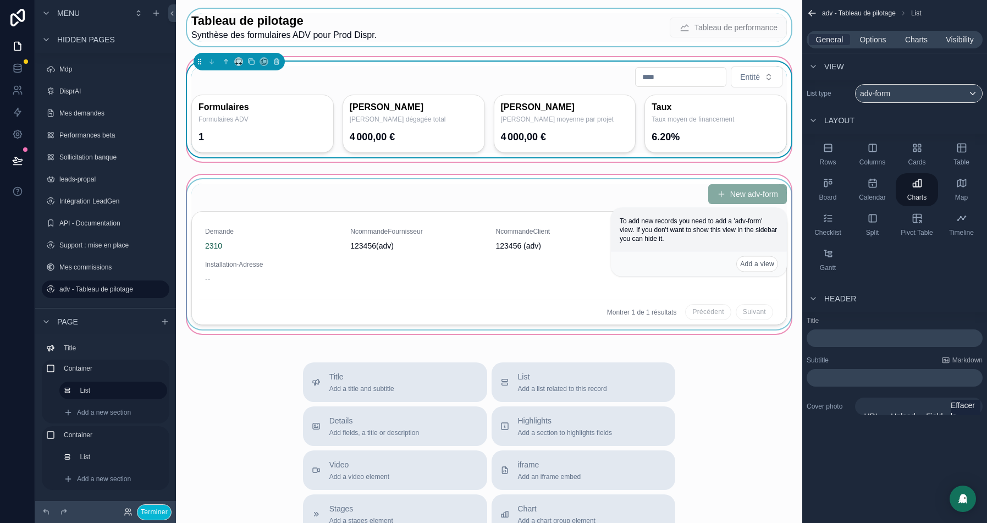
click at [835, 343] on p "﻿" at bounding box center [895, 338] width 169 height 11
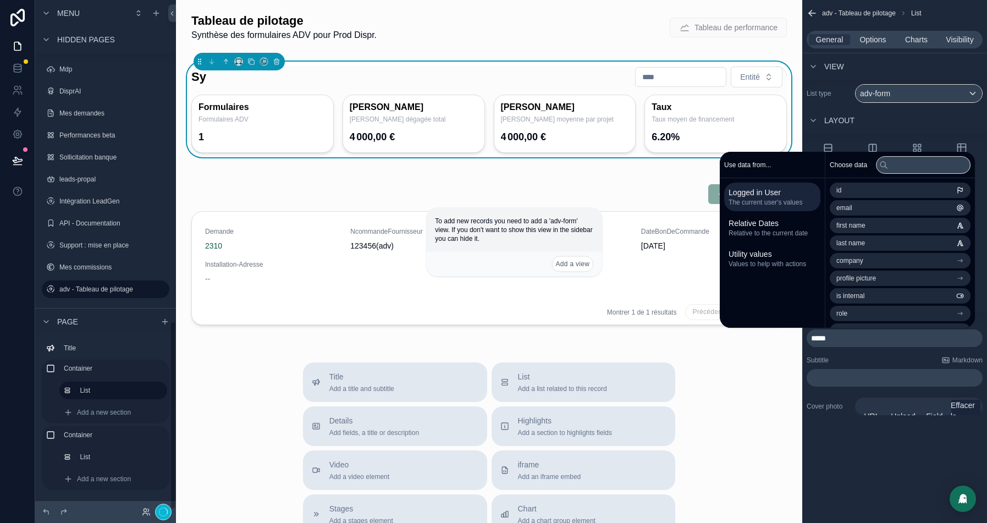
scroll to position [870, 0]
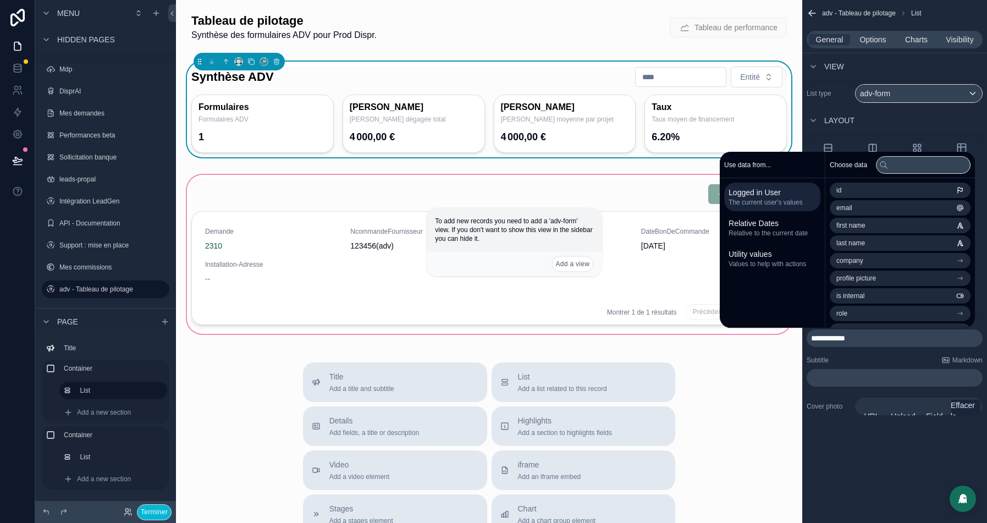
click at [362, 203] on div "scrollable content" at bounding box center [489, 254] width 609 height 163
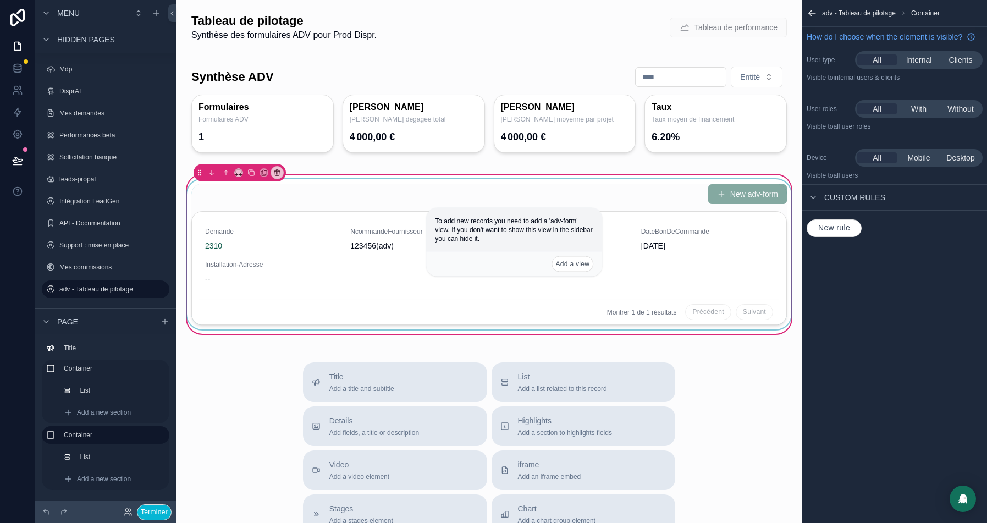
click at [287, 212] on div "scrollable content" at bounding box center [489, 254] width 609 height 150
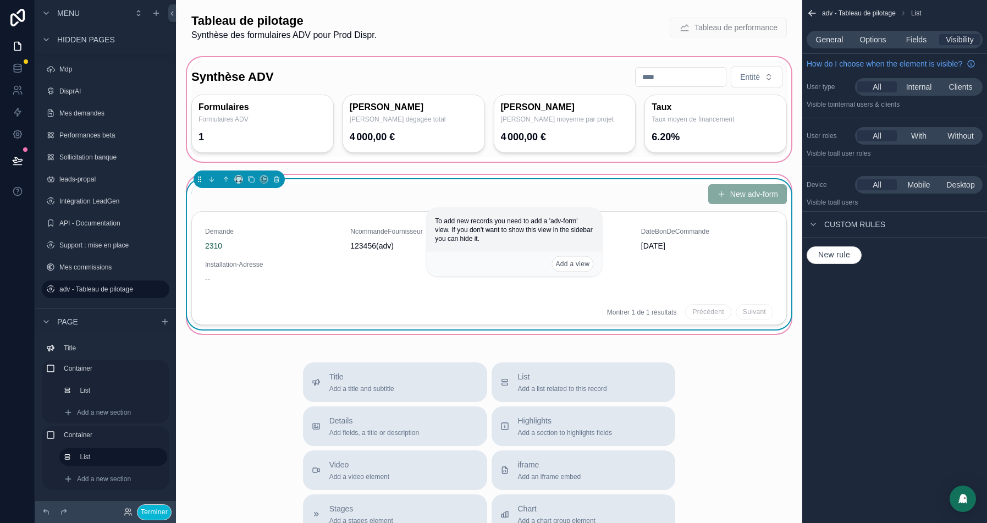
click at [318, 119] on div "scrollable content" at bounding box center [489, 109] width 609 height 109
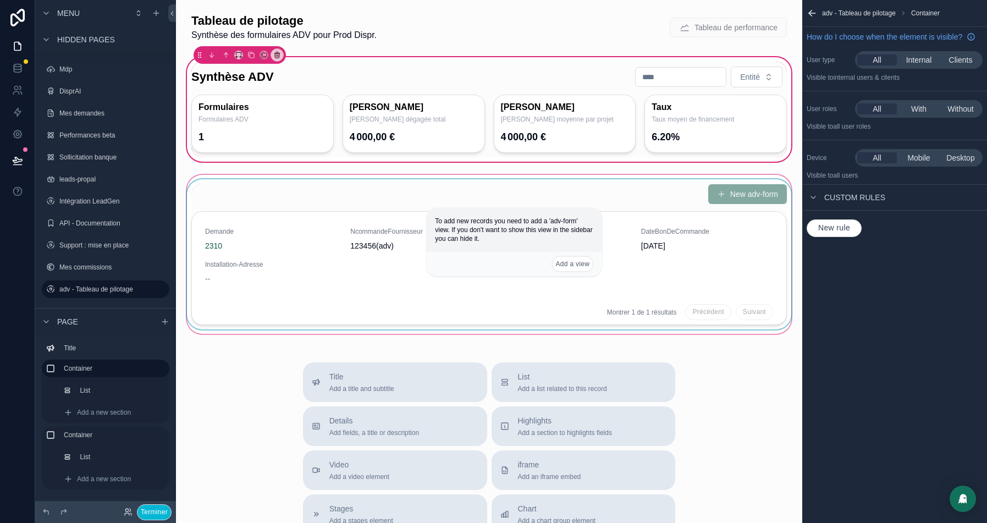
click at [262, 213] on div "scrollable content" at bounding box center [489, 254] width 609 height 163
click at [301, 197] on div "scrollable content" at bounding box center [489, 254] width 609 height 163
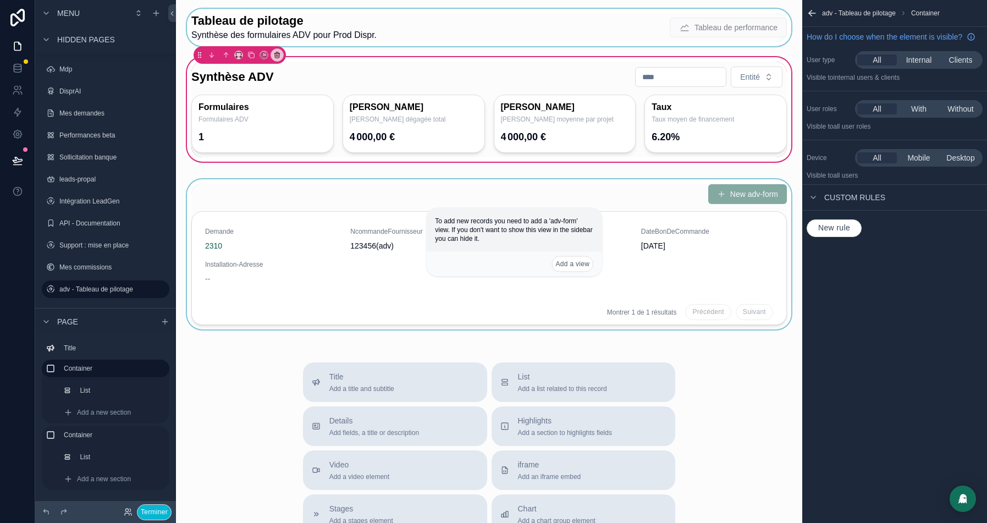
click at [270, 29] on div "scrollable content" at bounding box center [489, 27] width 609 height 37
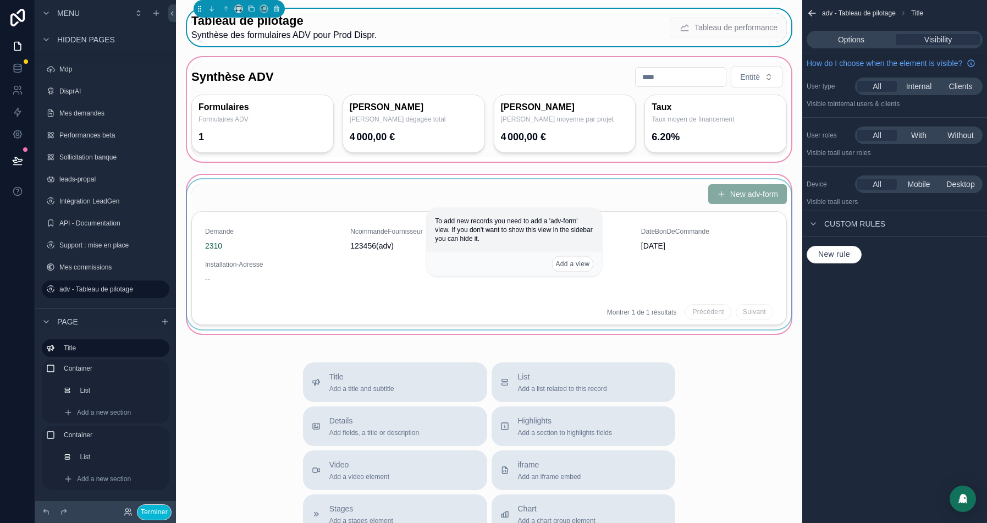
click at [245, 193] on div "scrollable content" at bounding box center [489, 254] width 609 height 163
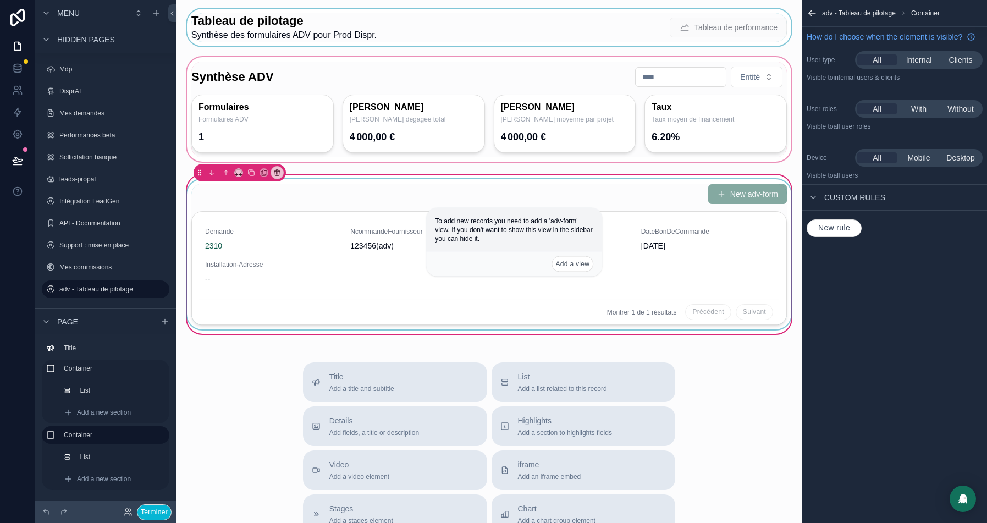
click at [280, 226] on div "scrollable content" at bounding box center [489, 254] width 609 height 150
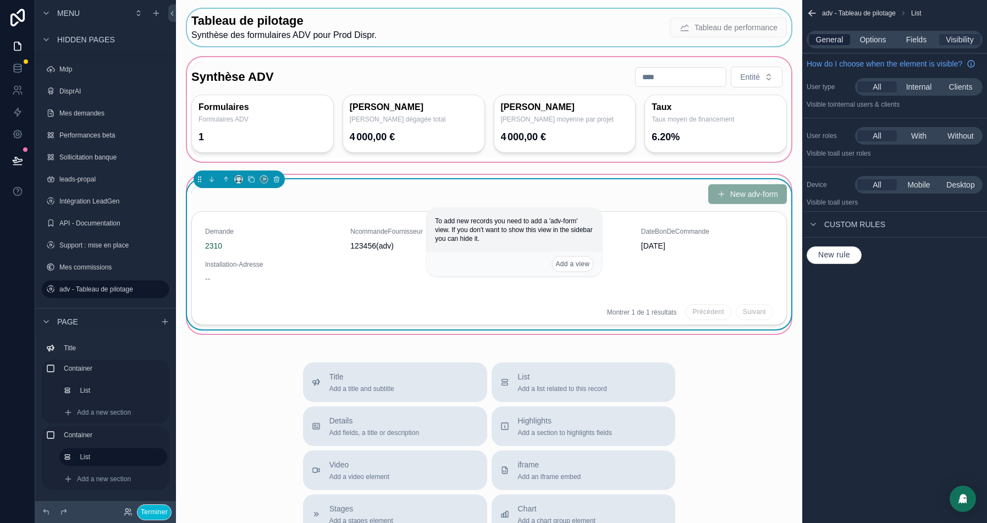
click at [830, 37] on span "General" at bounding box center [829, 39] width 27 height 11
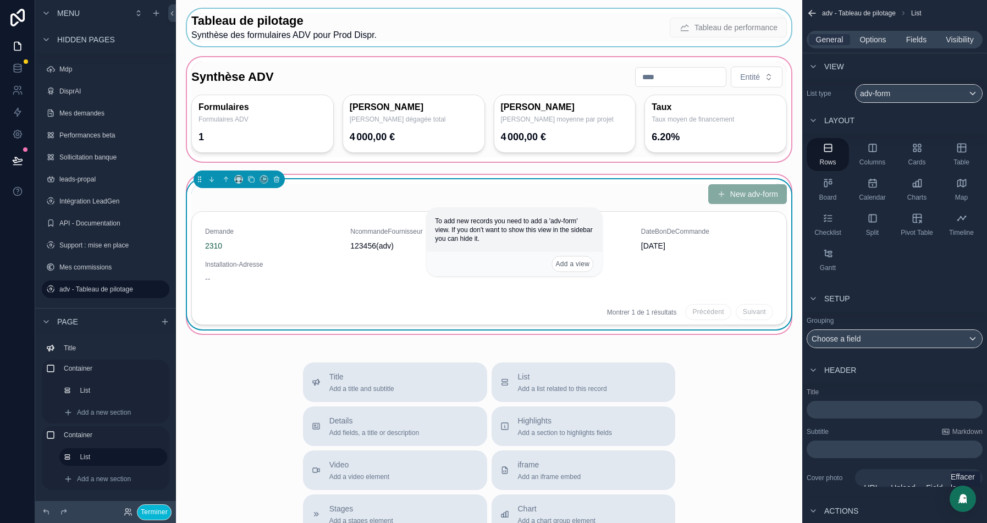
click at [840, 410] on p "﻿" at bounding box center [895, 409] width 169 height 11
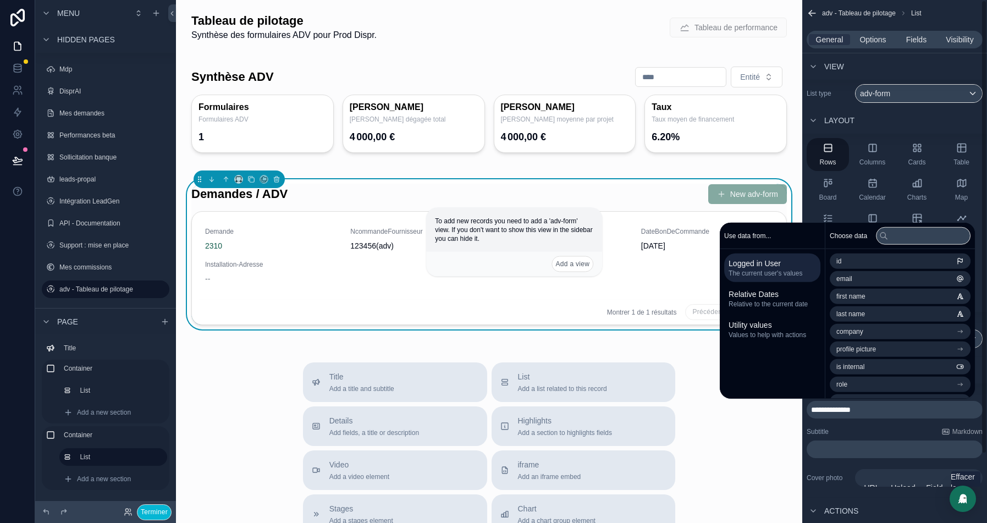
click at [925, 64] on div "View" at bounding box center [894, 66] width 185 height 26
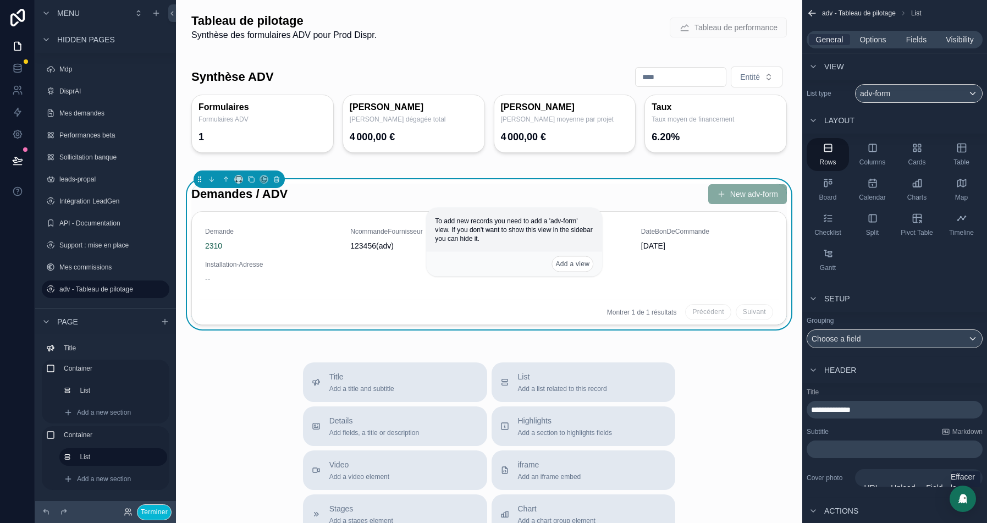
scroll to position [80, 0]
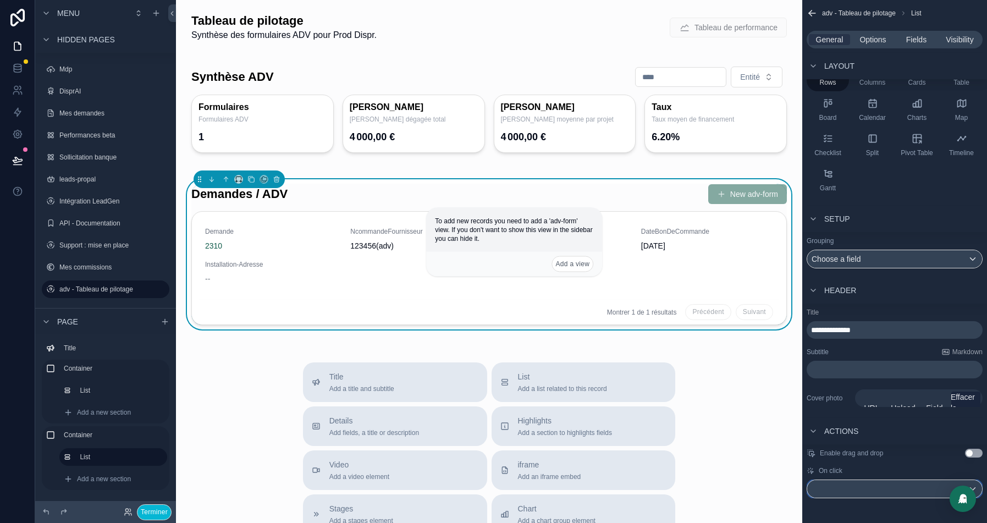
click at [889, 487] on div "scrollable content" at bounding box center [894, 489] width 175 height 18
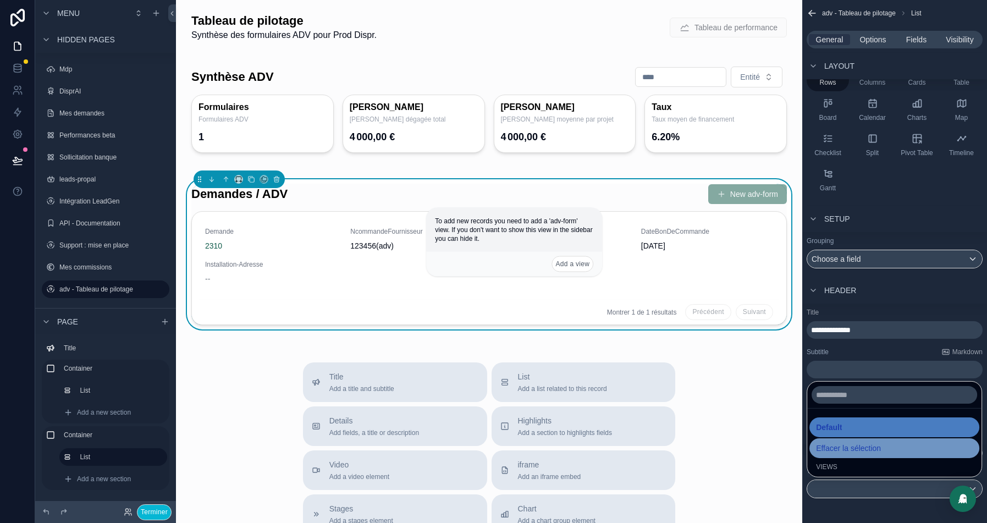
click at [855, 452] on span "Effacer la sélection" at bounding box center [848, 448] width 65 height 13
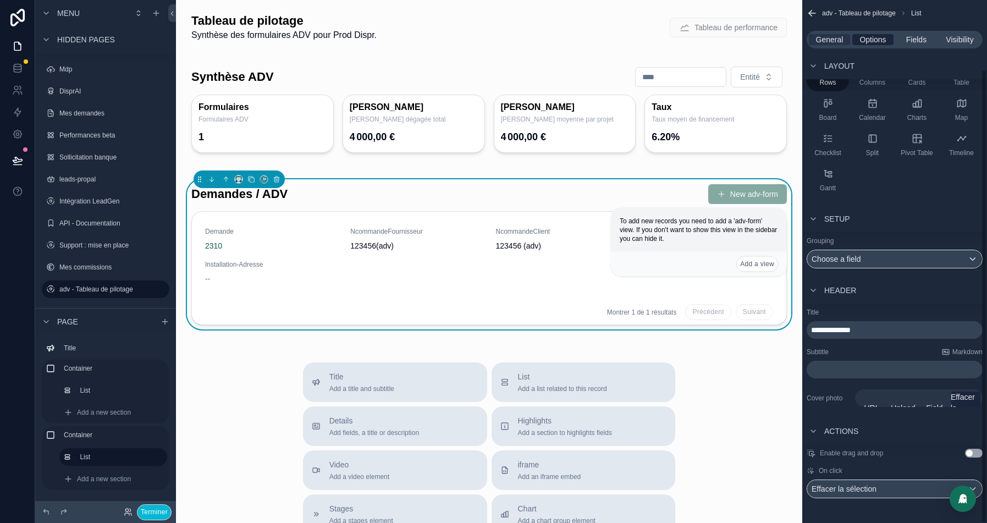
click at [878, 41] on span "Options" at bounding box center [873, 39] width 26 height 11
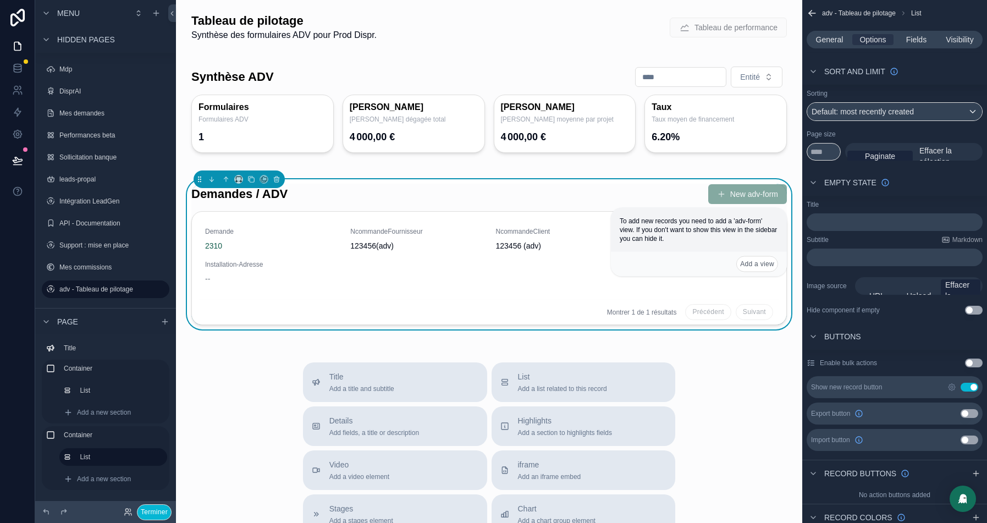
click at [971, 384] on button "Use setting" at bounding box center [970, 387] width 18 height 9
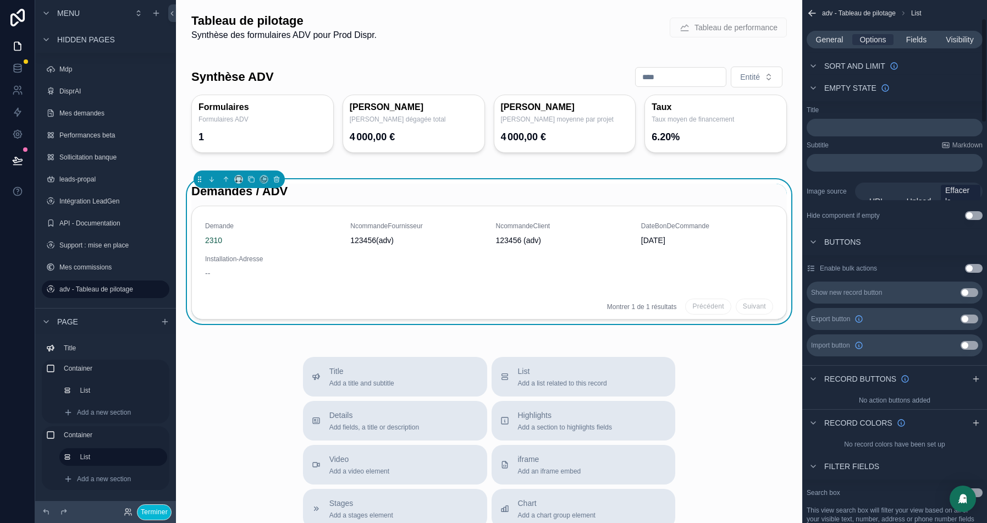
scroll to position [0, 0]
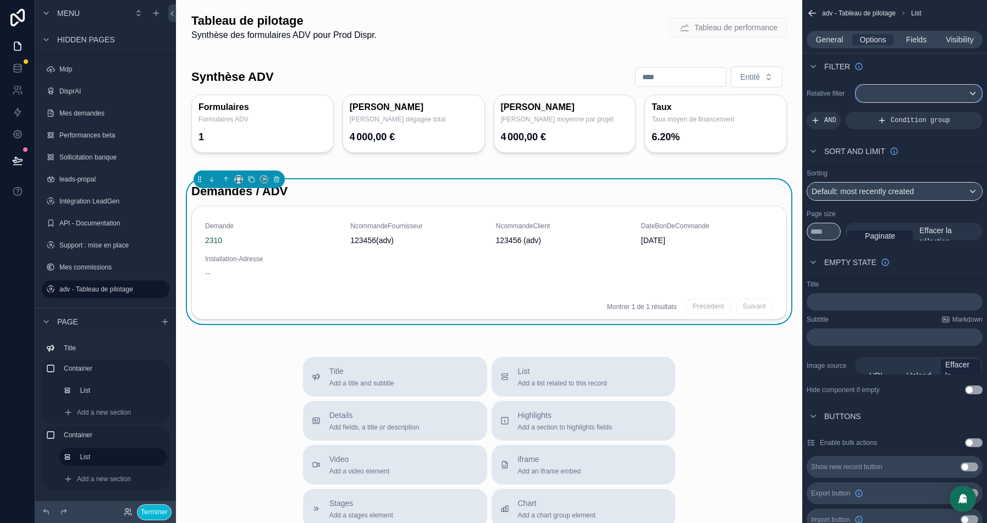
click at [888, 96] on div "scrollable content" at bounding box center [919, 94] width 126 height 18
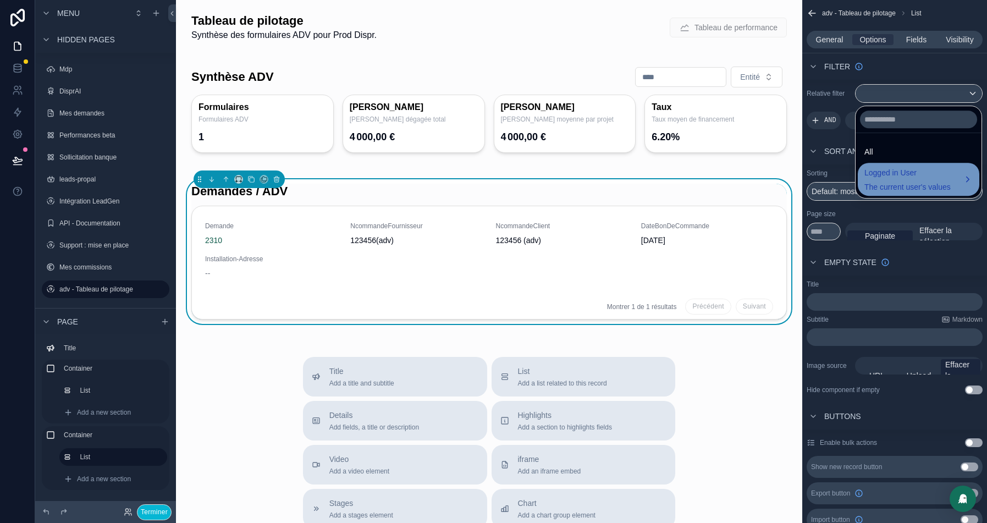
click at [901, 182] on span "The current user's values" at bounding box center [908, 186] width 86 height 11
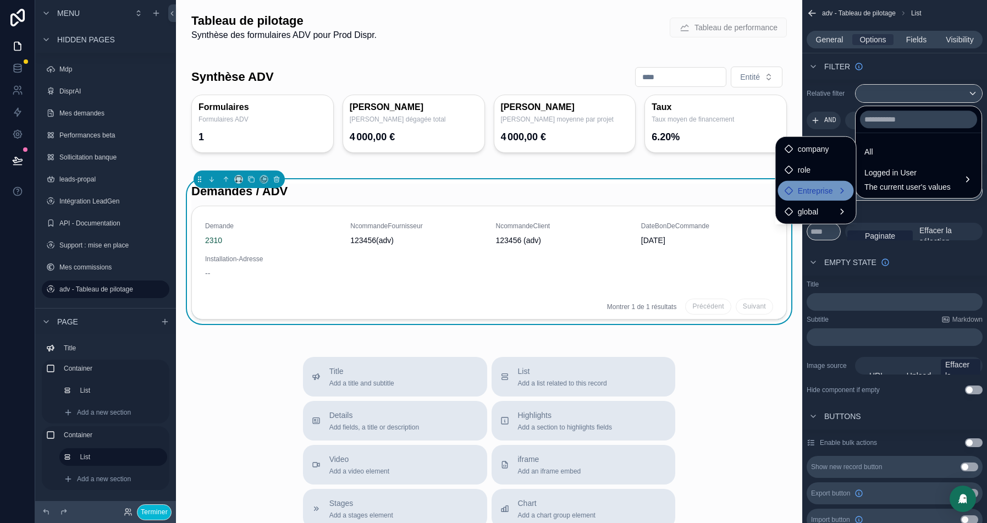
click at [815, 188] on span "Entreprise" at bounding box center [815, 190] width 35 height 13
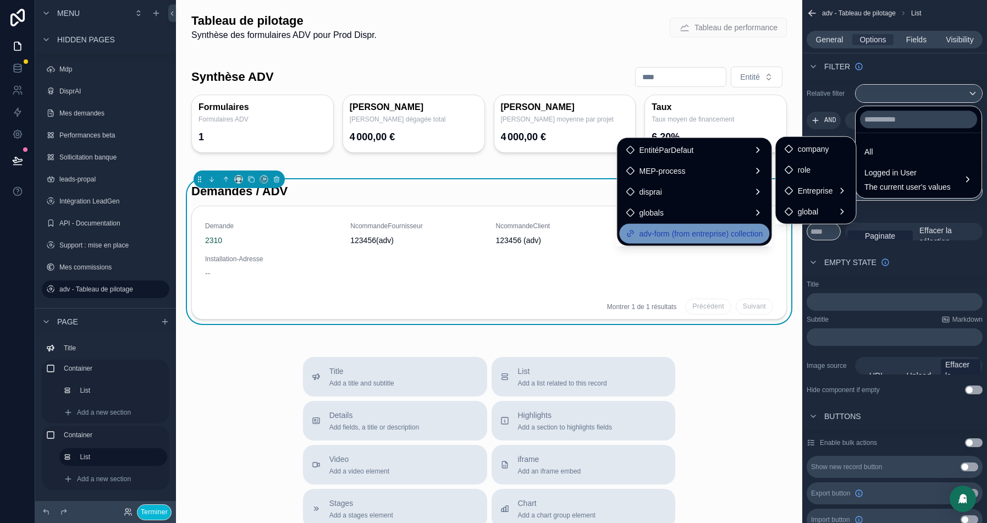
click at [702, 231] on span "adv-form (from entreprise) collection" at bounding box center [702, 233] width 124 height 13
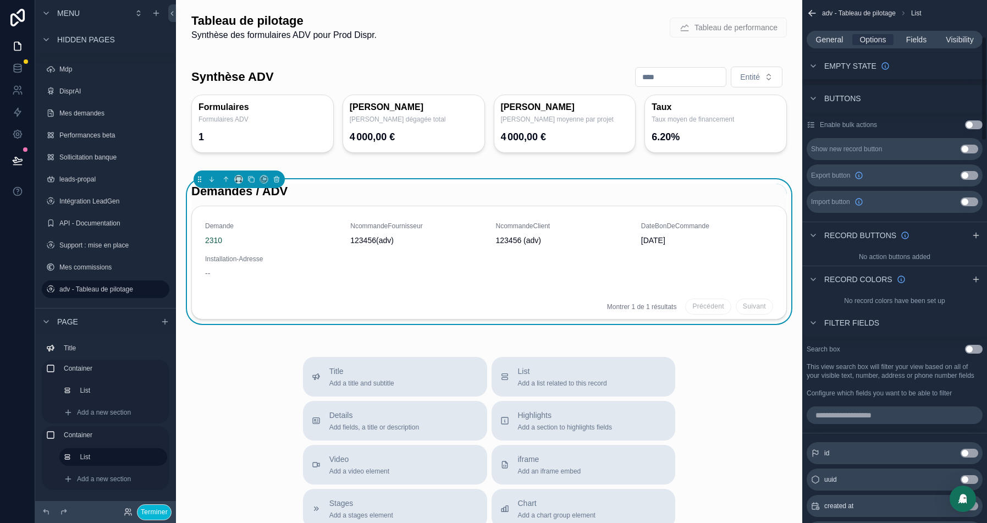
scroll to position [397, 0]
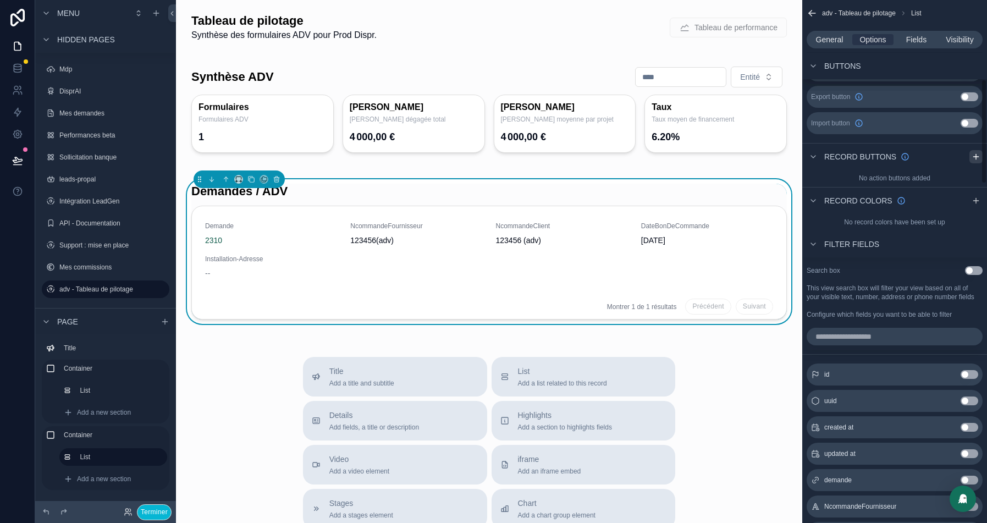
click at [975, 157] on icon "scrollable content" at bounding box center [976, 156] width 9 height 9
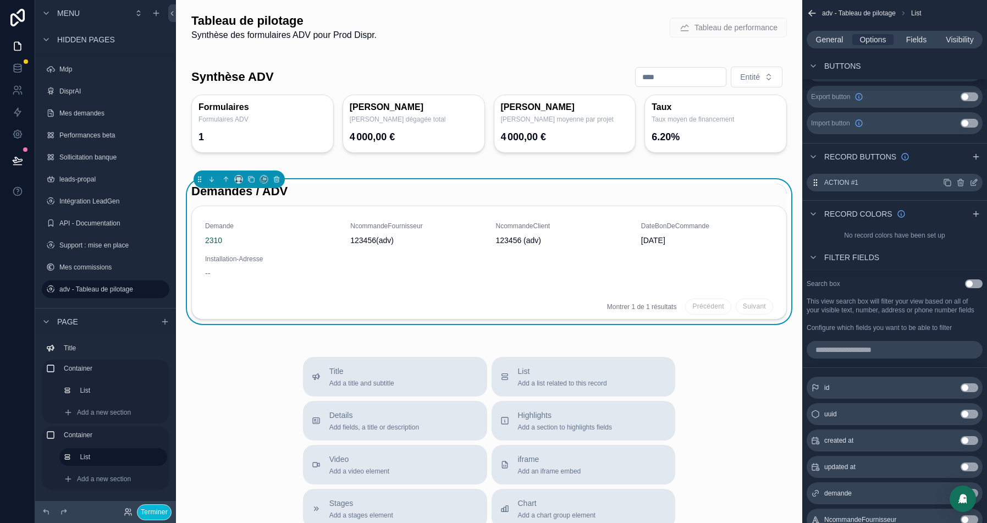
click at [976, 179] on icon "scrollable content" at bounding box center [975, 181] width 4 height 4
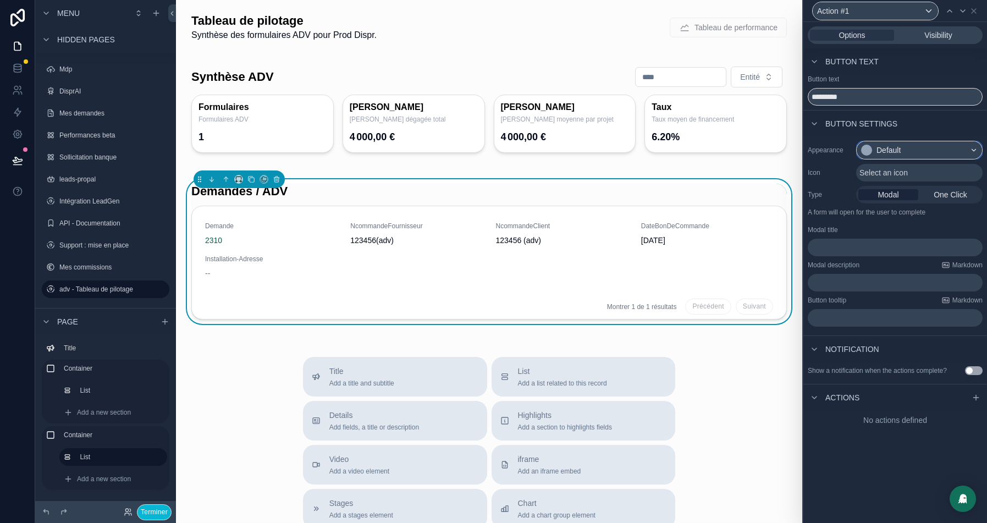
click at [929, 153] on div "Default" at bounding box center [919, 150] width 125 height 18
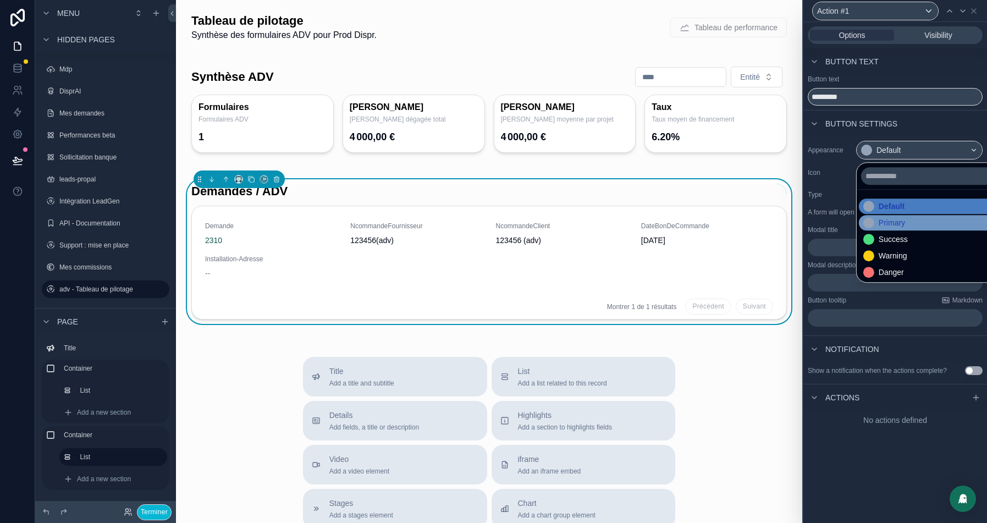
click at [903, 223] on div "Primary" at bounding box center [892, 222] width 26 height 11
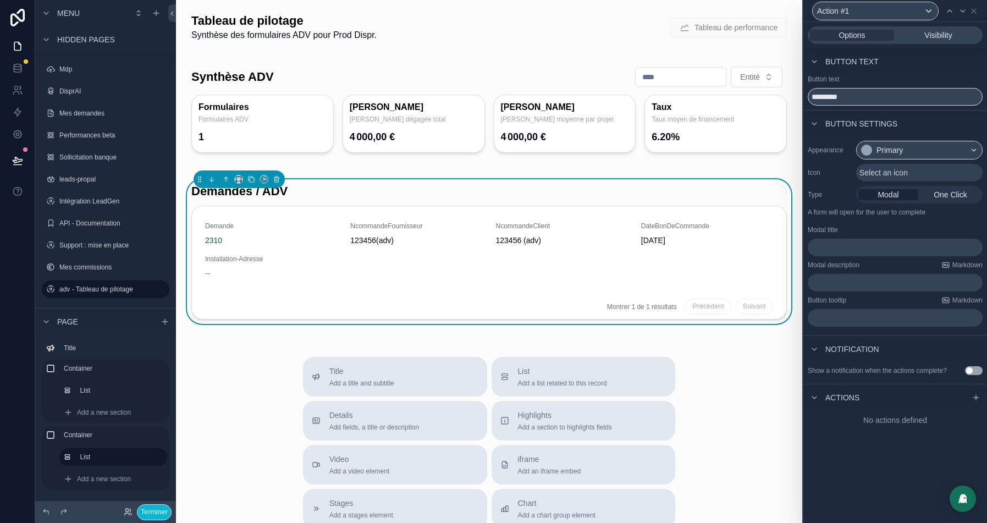
click at [890, 170] on span "Select an icon" at bounding box center [884, 172] width 48 height 11
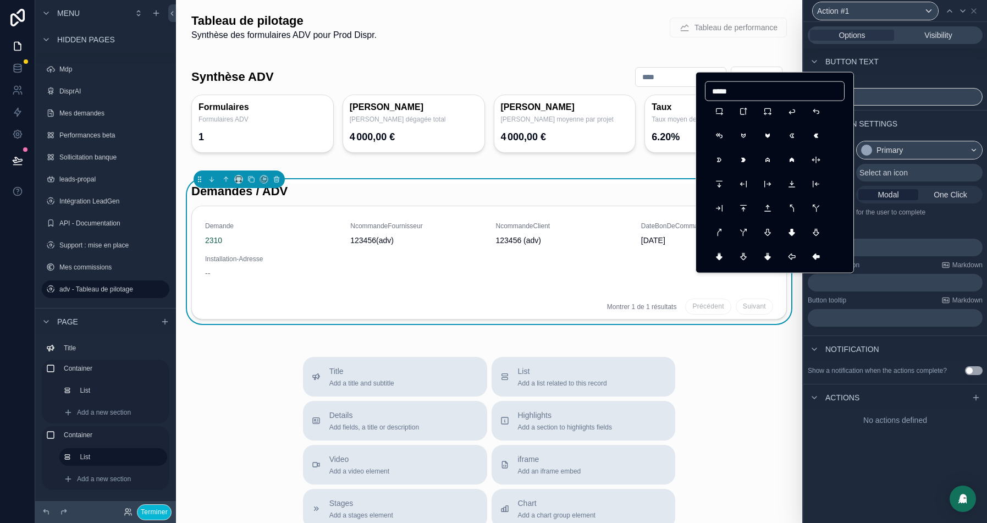
scroll to position [0, 0]
click at [731, 90] on input "*****" at bounding box center [775, 91] width 139 height 15
type input "***"
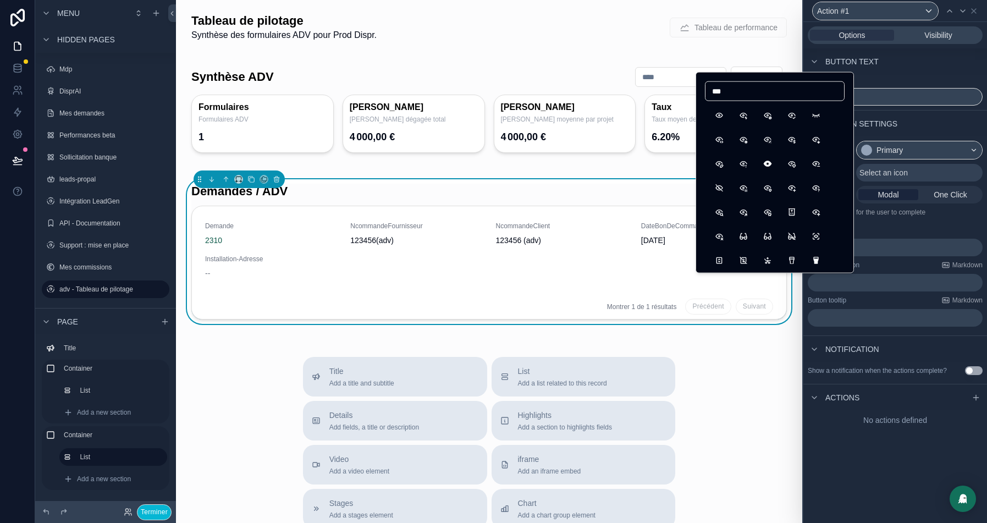
click at [719, 115] on button "Eye" at bounding box center [719, 116] width 20 height 20
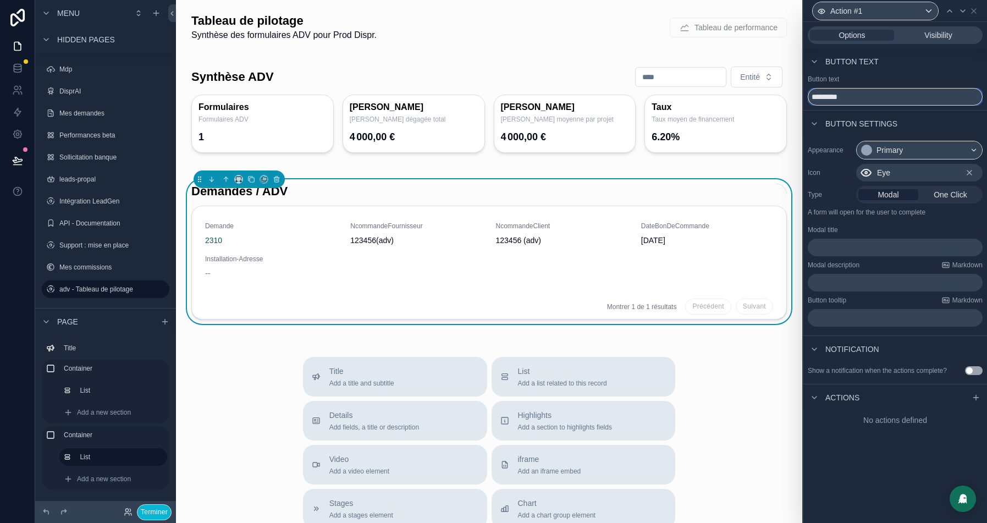
click at [876, 94] on input "*********" at bounding box center [895, 97] width 175 height 18
click at [849, 97] on input "*********" at bounding box center [895, 97] width 175 height 18
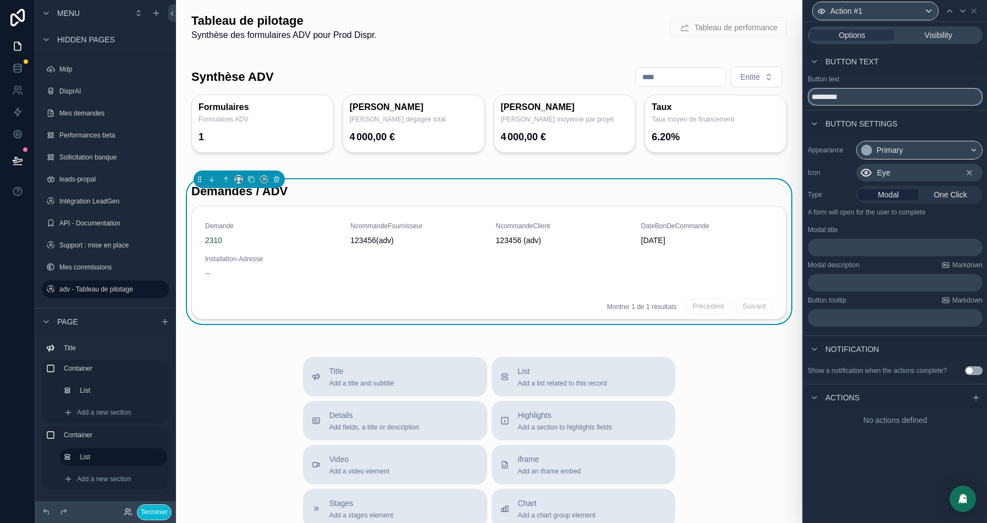
click at [849, 97] on input "*********" at bounding box center [895, 97] width 175 height 18
type input "*******"
click at [963, 196] on span "One Click" at bounding box center [951, 194] width 34 height 11
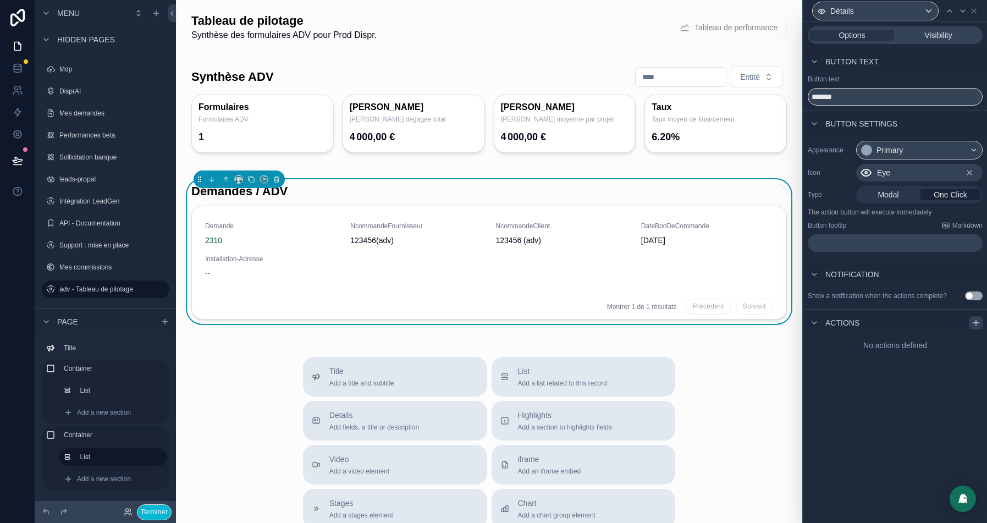
click at [982, 329] on div at bounding box center [976, 322] width 13 height 13
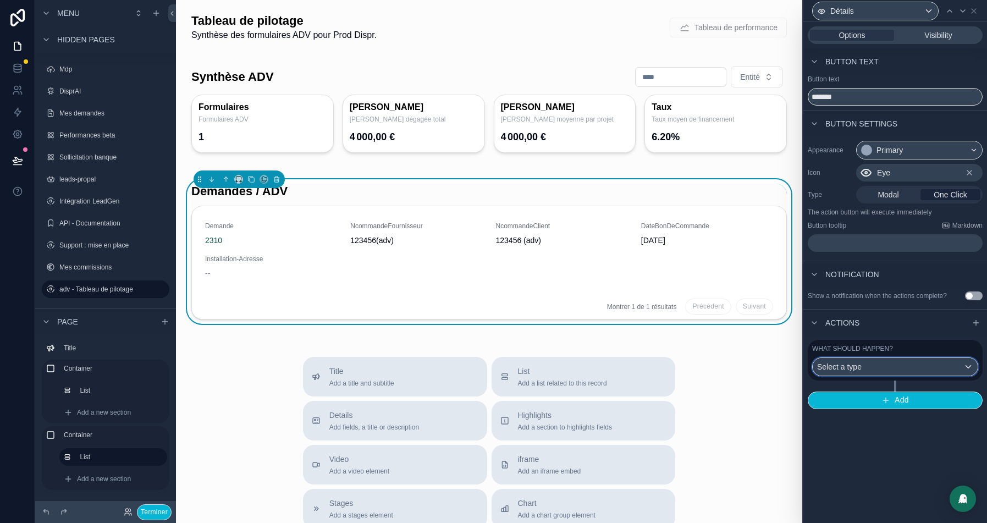
click at [898, 376] on div "Select a type" at bounding box center [895, 367] width 165 height 18
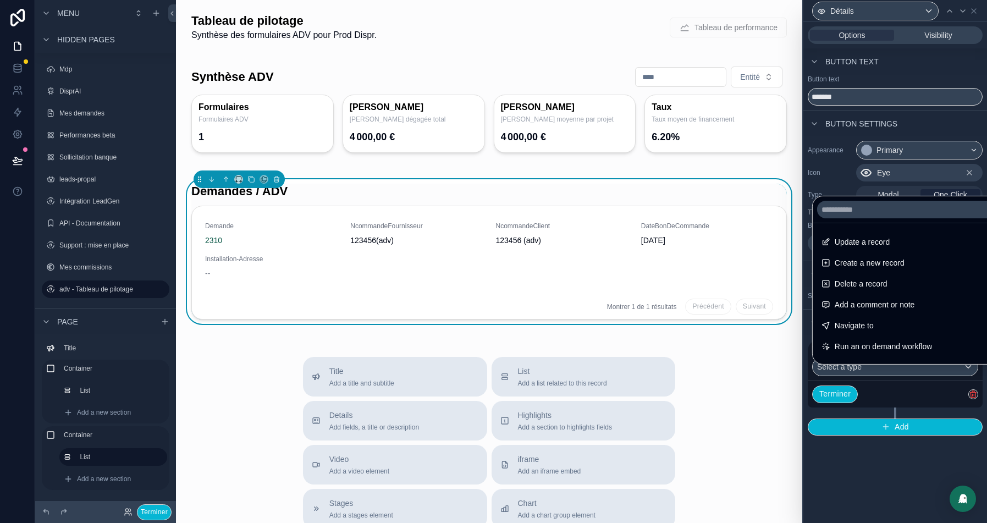
click at [898, 398] on div at bounding box center [896, 261] width 184 height 523
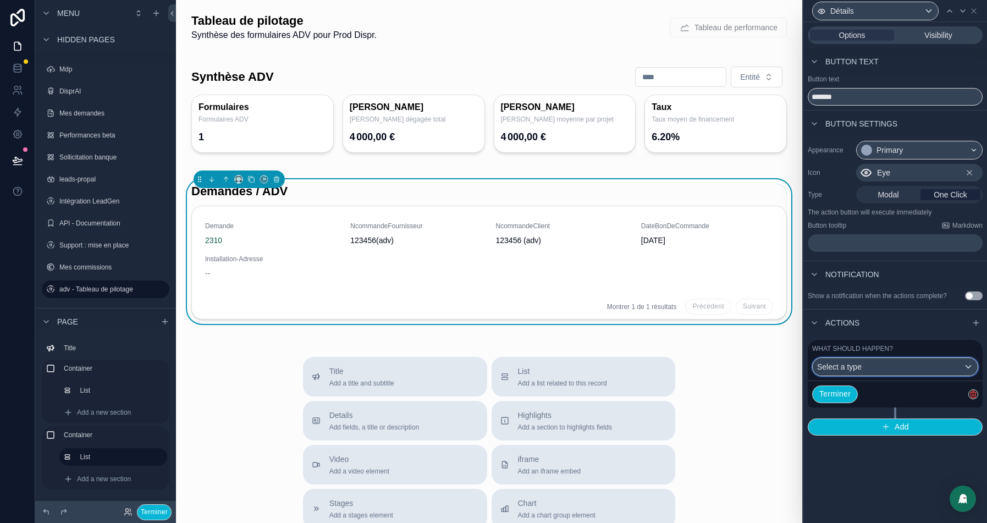
click at [898, 375] on div "Select a type" at bounding box center [895, 367] width 165 height 18
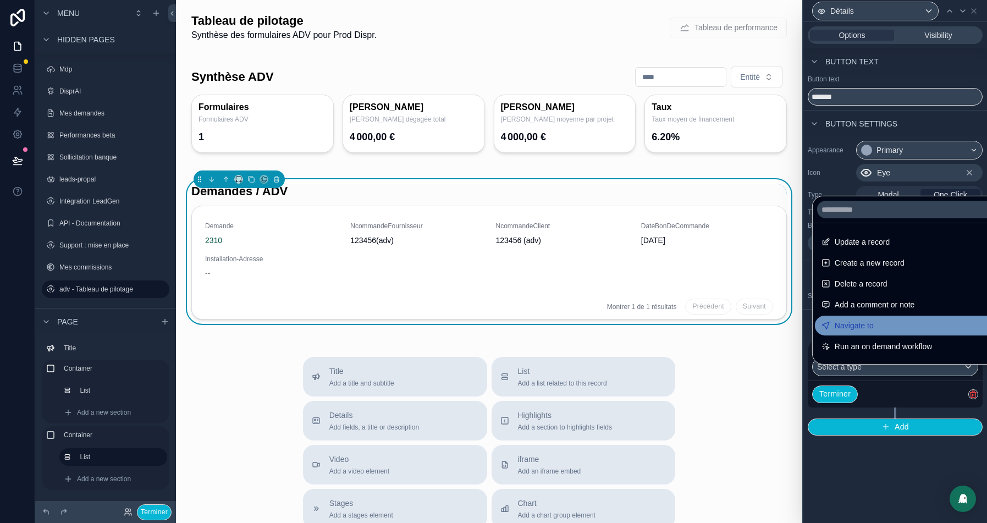
click at [855, 326] on span "Navigate to" at bounding box center [854, 325] width 39 height 13
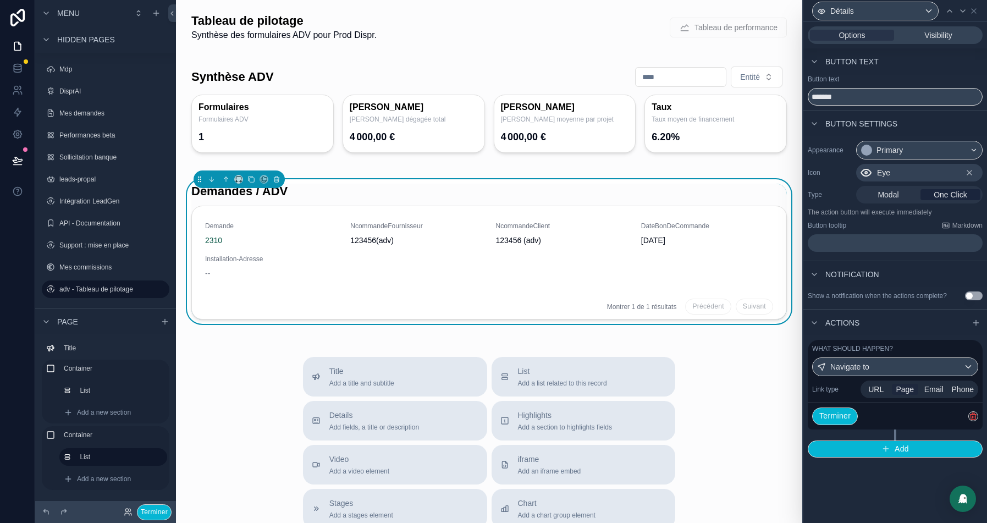
click at [907, 395] on span "Page" at bounding box center [905, 389] width 18 height 11
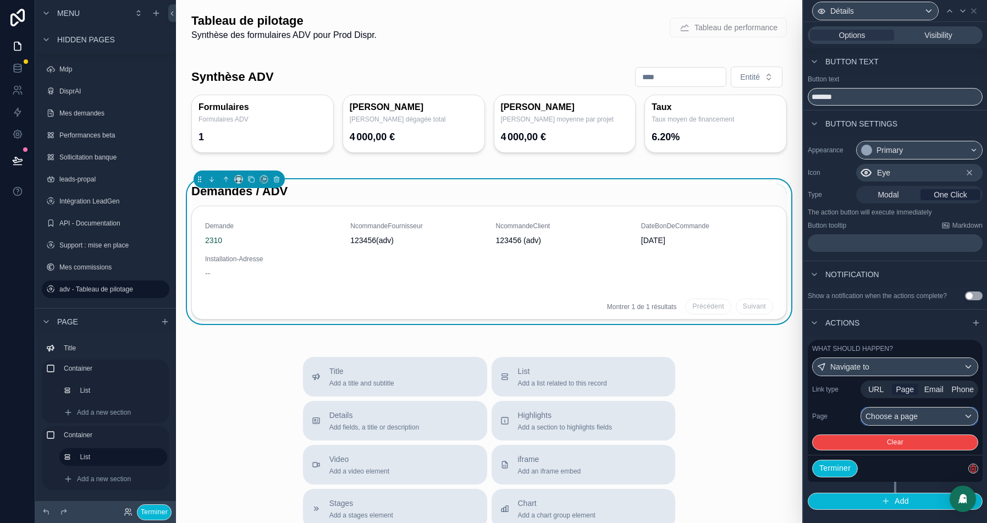
click at [896, 425] on div "Choose a page" at bounding box center [919, 417] width 117 height 18
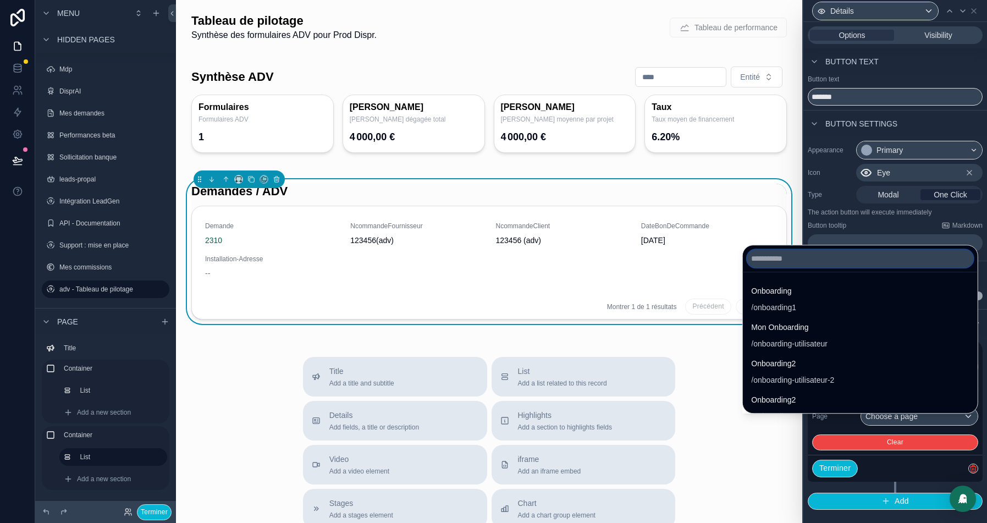
click at [794, 263] on input "text" at bounding box center [860, 259] width 226 height 18
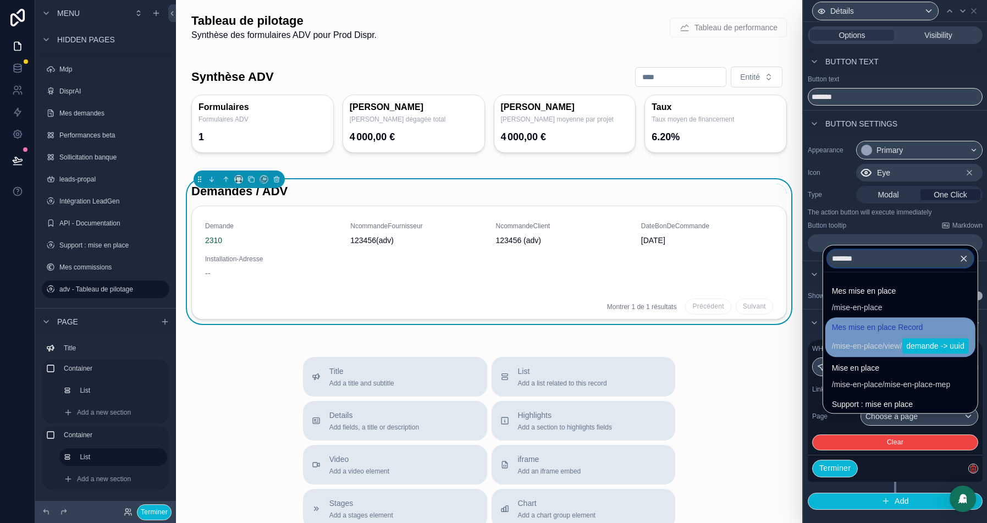
type input "*******"
click at [845, 347] on span "mise-en-place" at bounding box center [858, 345] width 48 height 11
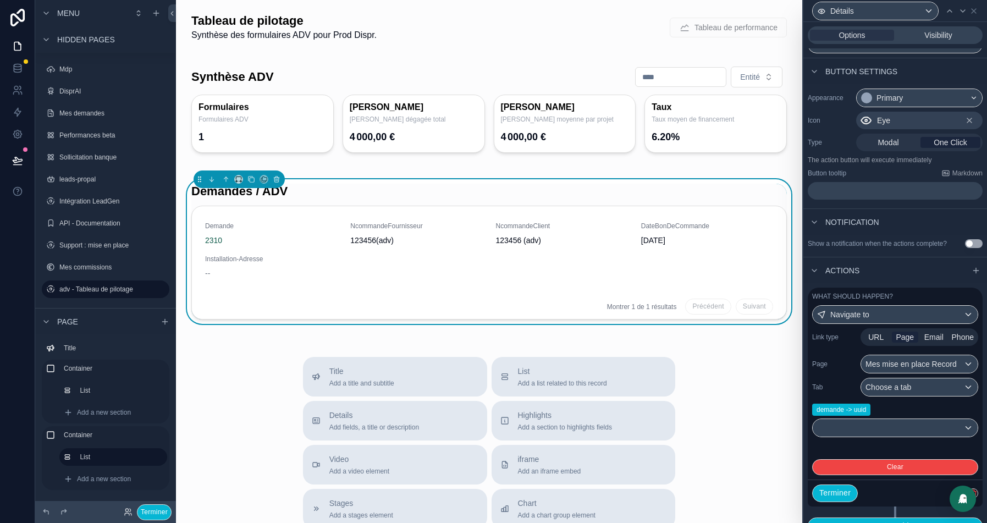
scroll to position [78, 0]
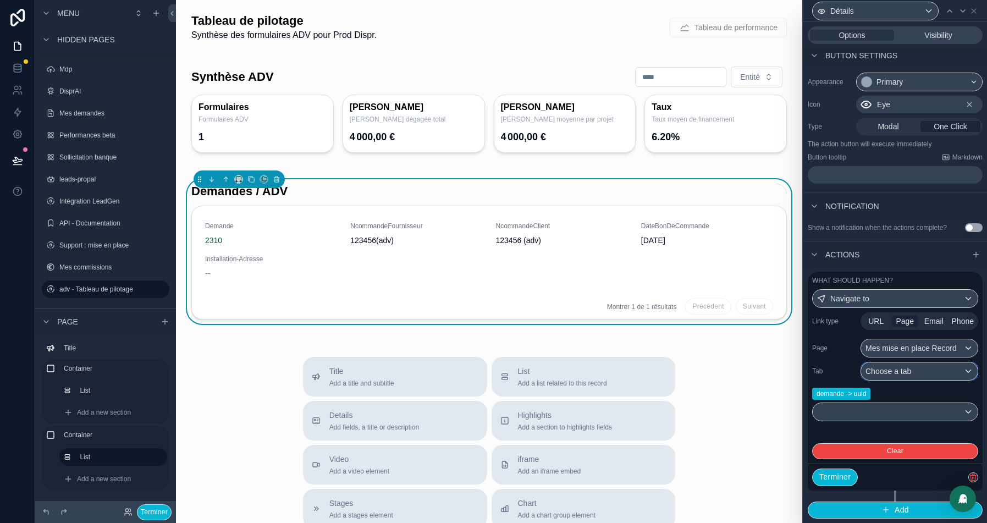
click at [898, 376] on span "Choose a tab" at bounding box center [889, 371] width 46 height 9
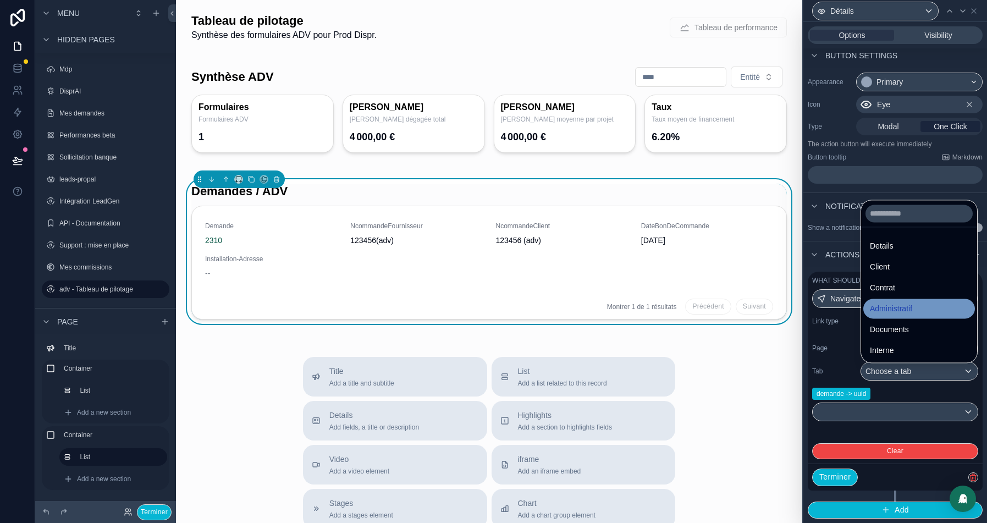
click at [900, 309] on span "Administratif" at bounding box center [891, 308] width 42 height 13
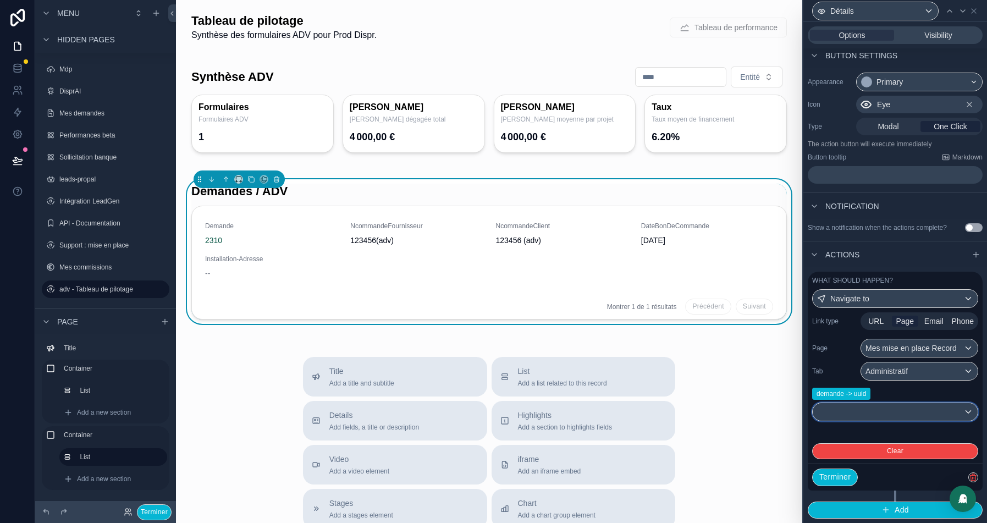
click at [878, 404] on button at bounding box center [895, 412] width 166 height 19
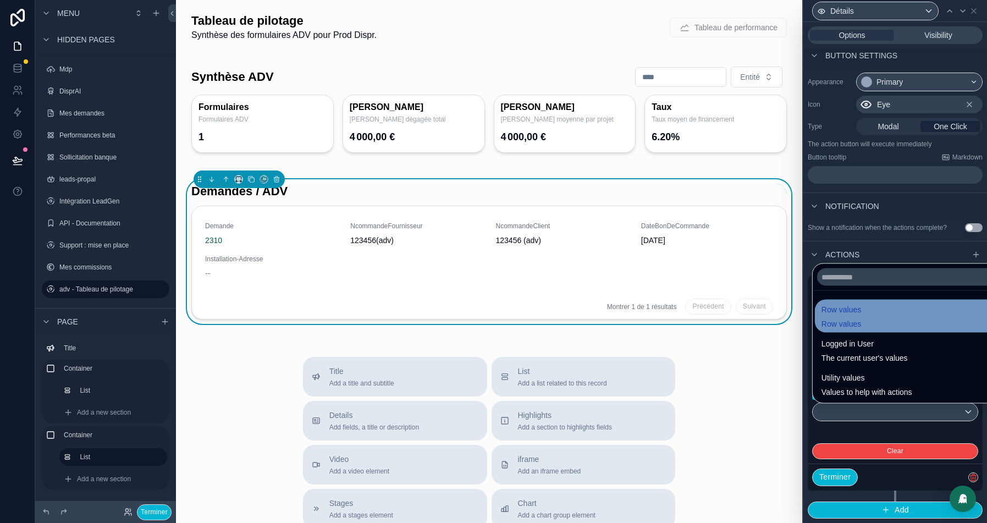
click at [861, 317] on div "Row values Row values" at bounding box center [842, 316] width 40 height 26
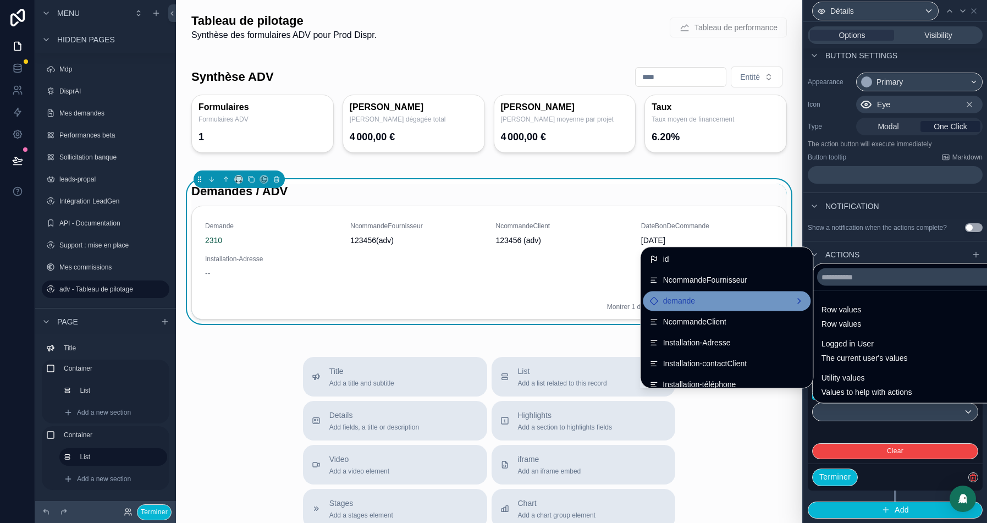
click at [761, 305] on div "demande" at bounding box center [727, 300] width 155 height 13
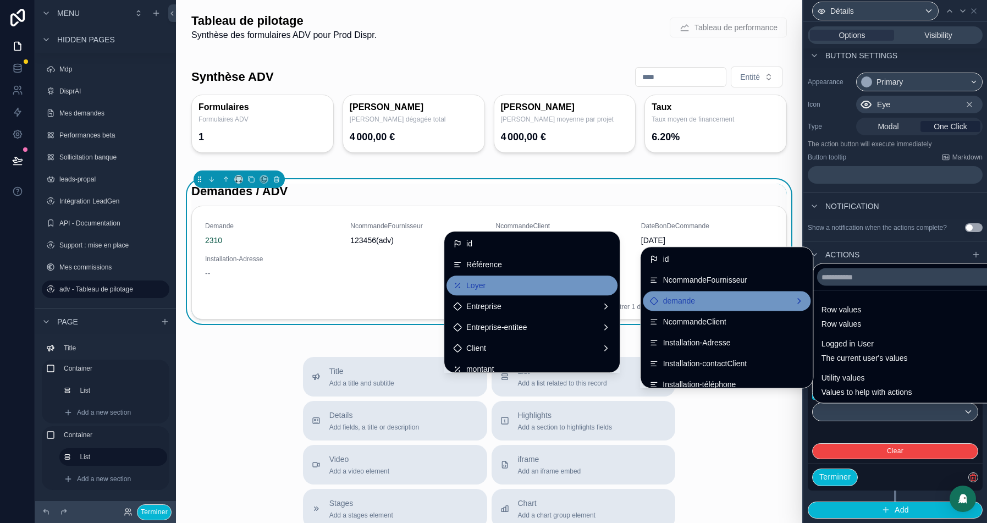
scroll to position [865, 0]
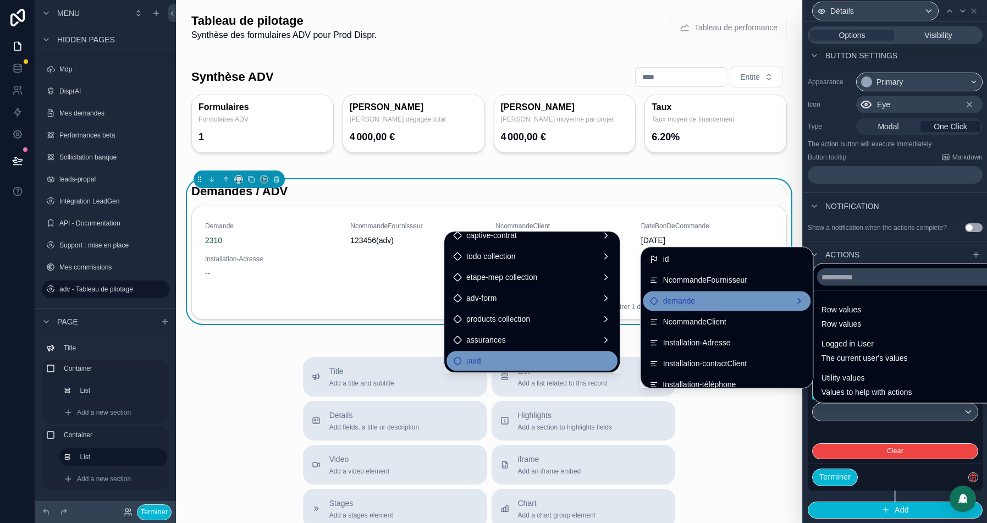
click at [486, 354] on div "uuid" at bounding box center [532, 360] width 158 height 13
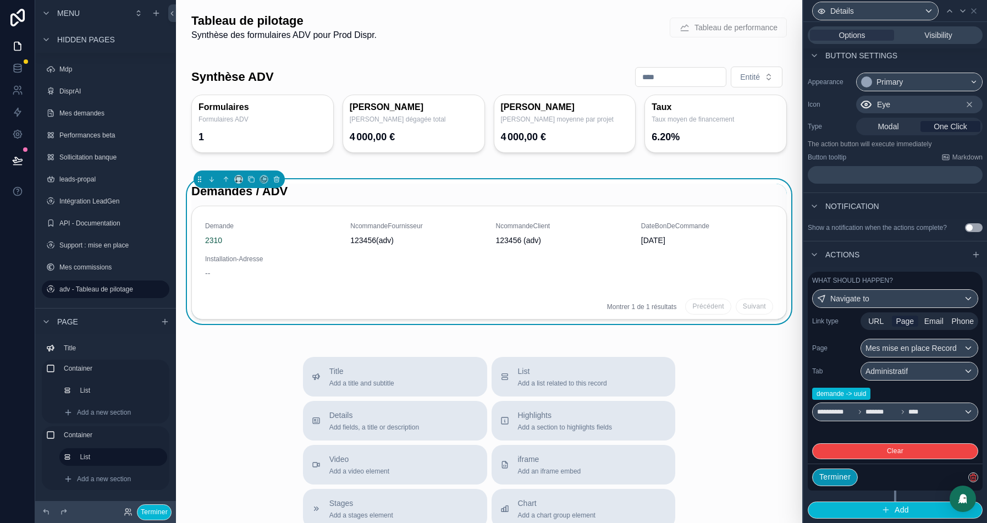
click at [838, 475] on button "Terminer" at bounding box center [835, 478] width 46 height 18
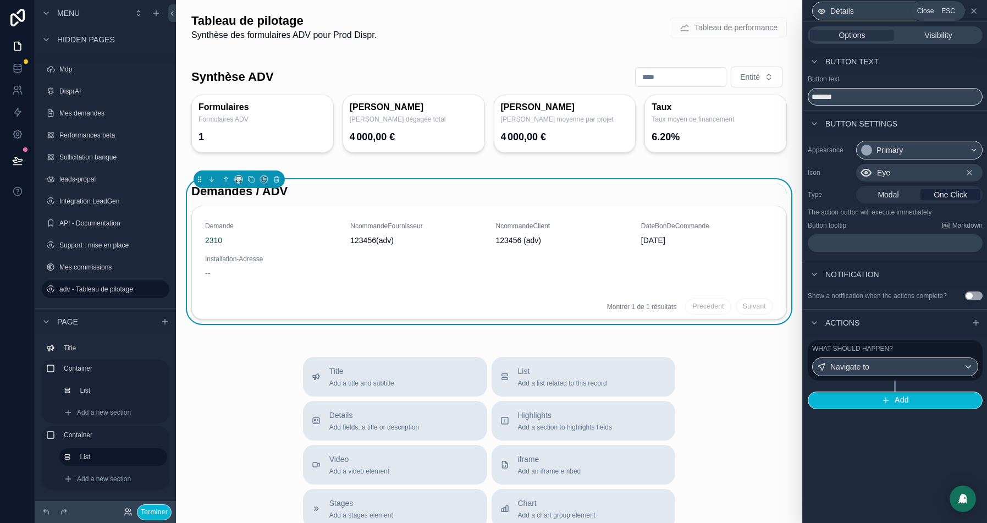
click at [973, 9] on icon at bounding box center [974, 11] width 9 height 9
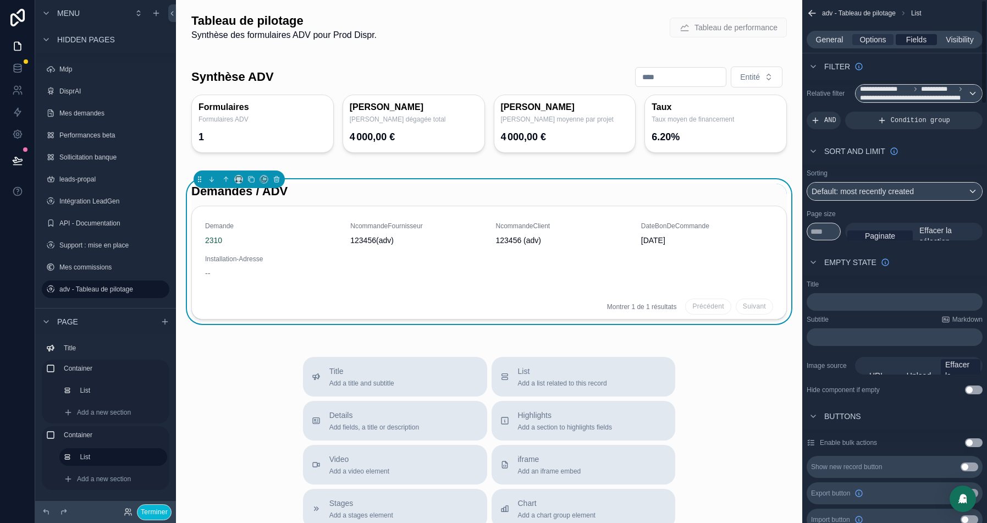
click at [909, 34] on span "Fields" at bounding box center [916, 39] width 20 height 11
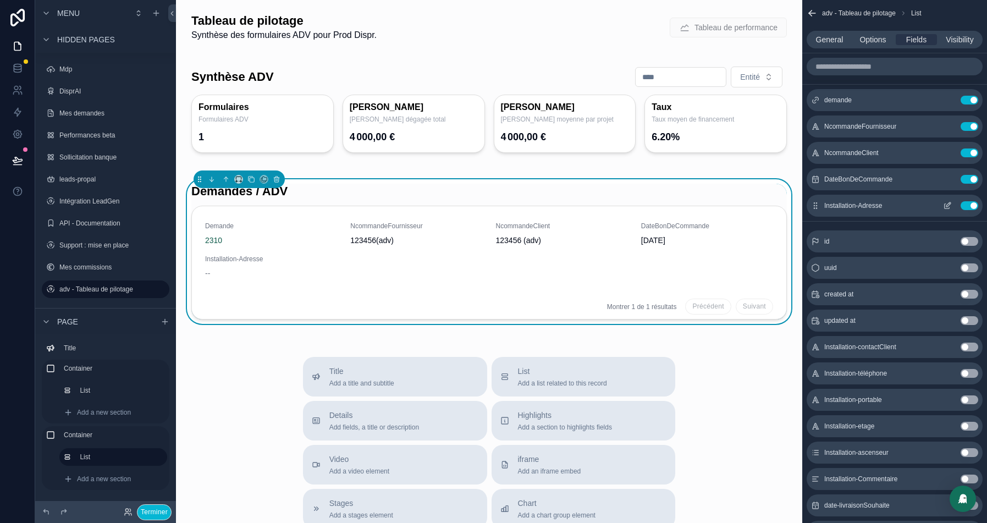
click at [972, 207] on button "Use setting" at bounding box center [970, 205] width 18 height 9
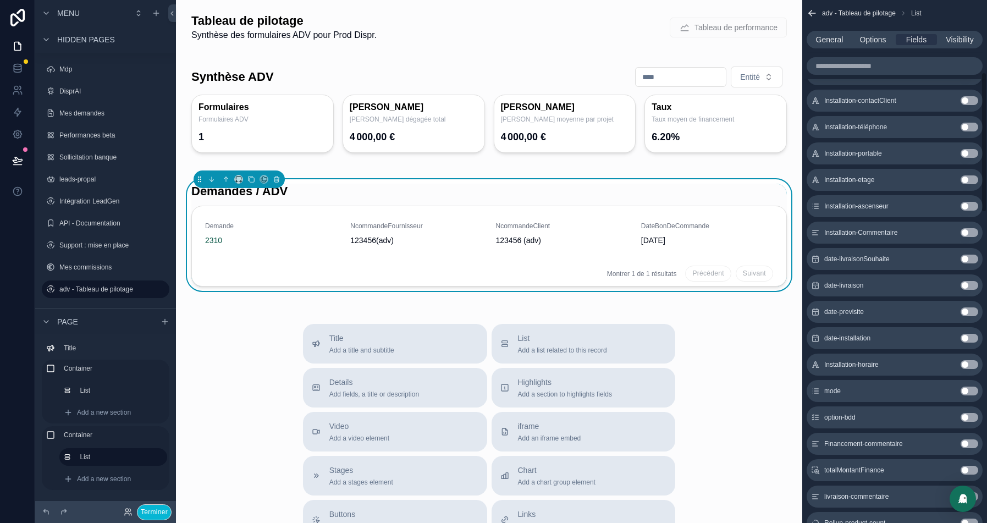
scroll to position [293, 0]
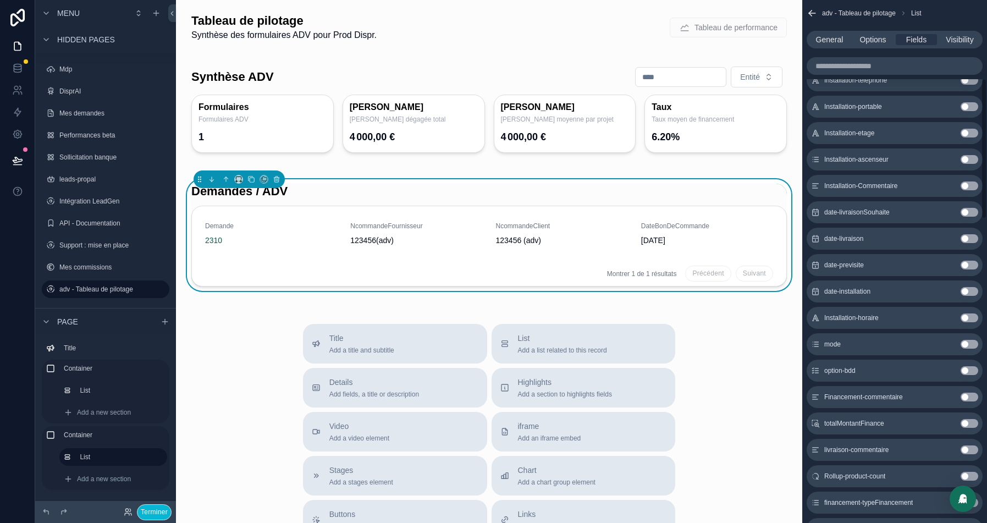
click at [965, 342] on button "Use setting" at bounding box center [970, 344] width 18 height 9
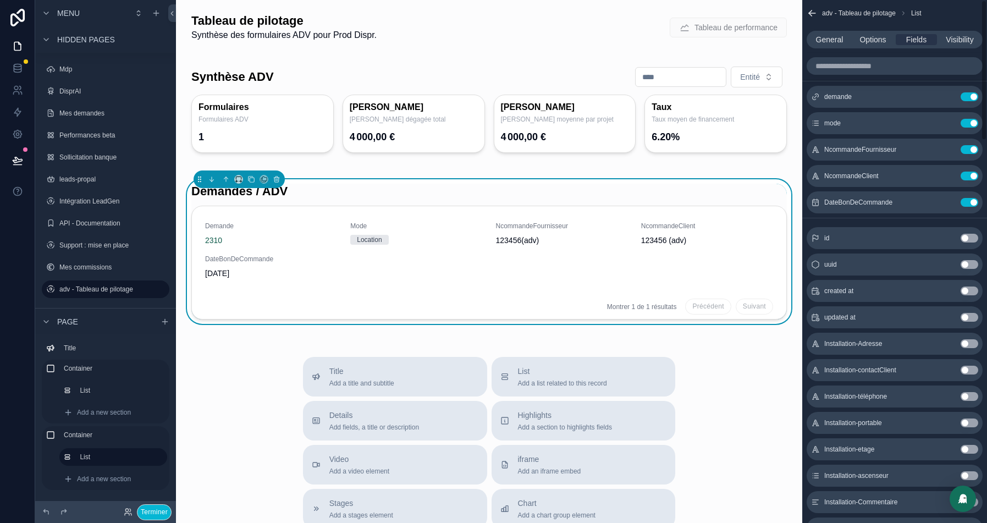
scroll to position [0, 0]
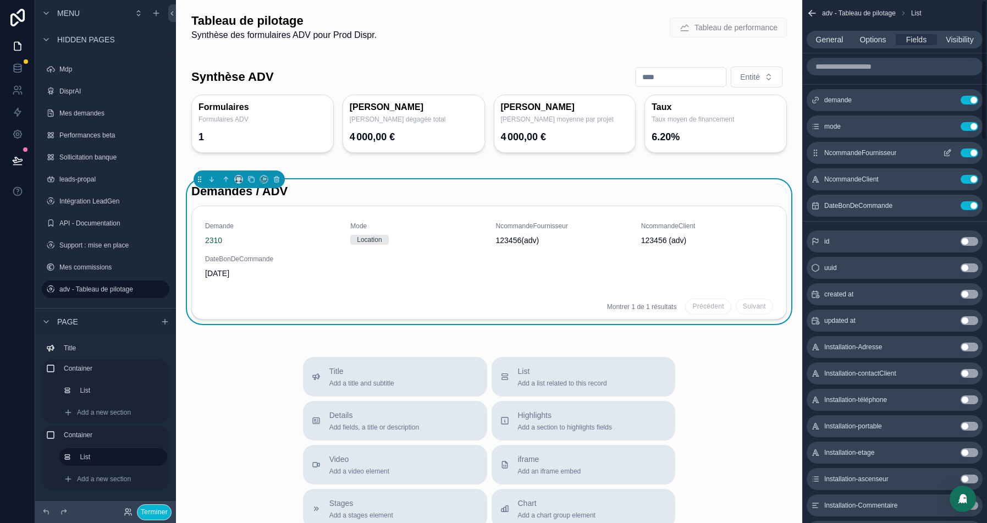
click at [971, 153] on button "Use setting" at bounding box center [970, 152] width 18 height 9
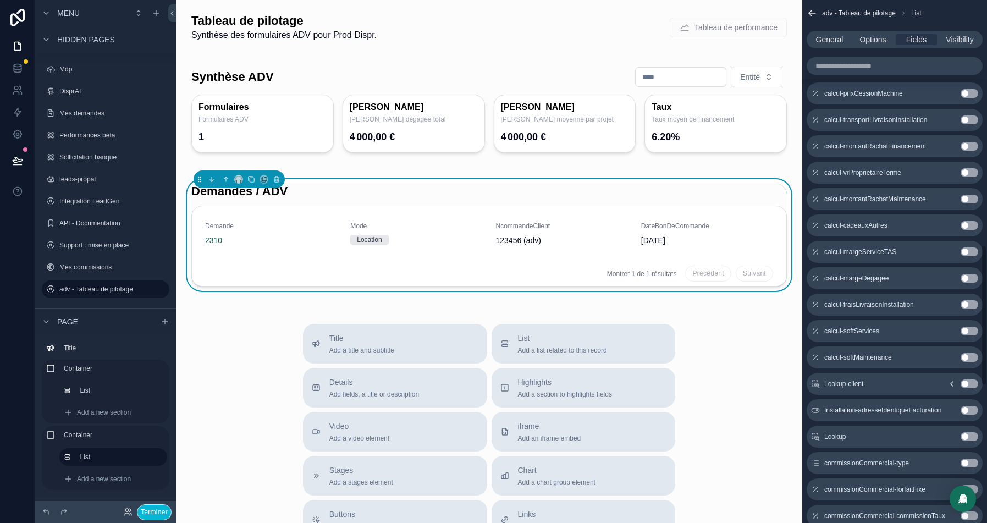
scroll to position [923, 0]
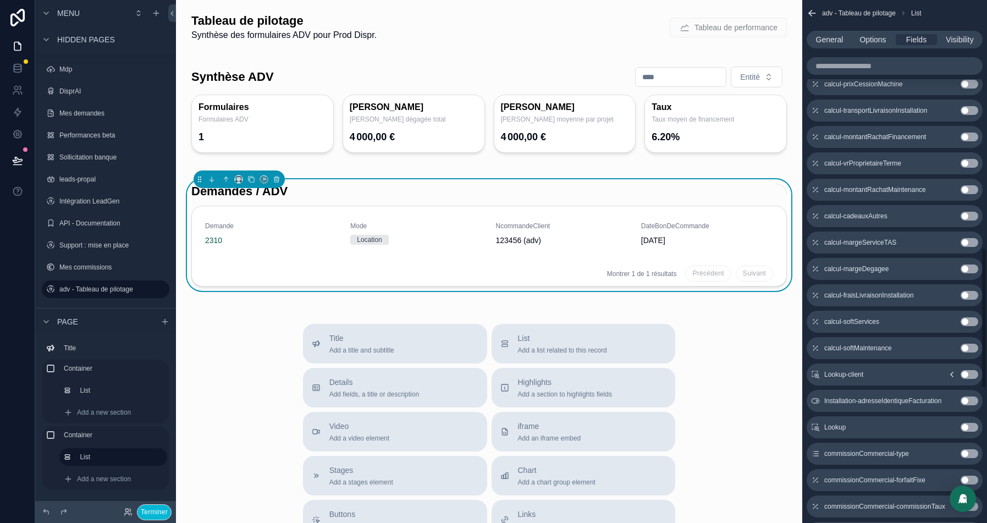
click at [951, 373] on icon "scrollable content" at bounding box center [952, 374] width 2 height 4
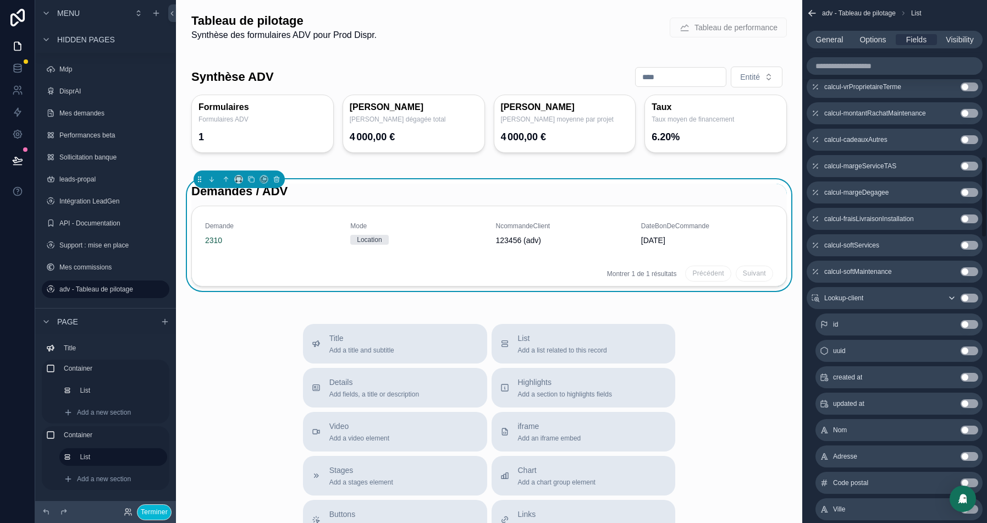
scroll to position [1000, 0]
click at [968, 429] on button "Use setting" at bounding box center [970, 429] width 18 height 9
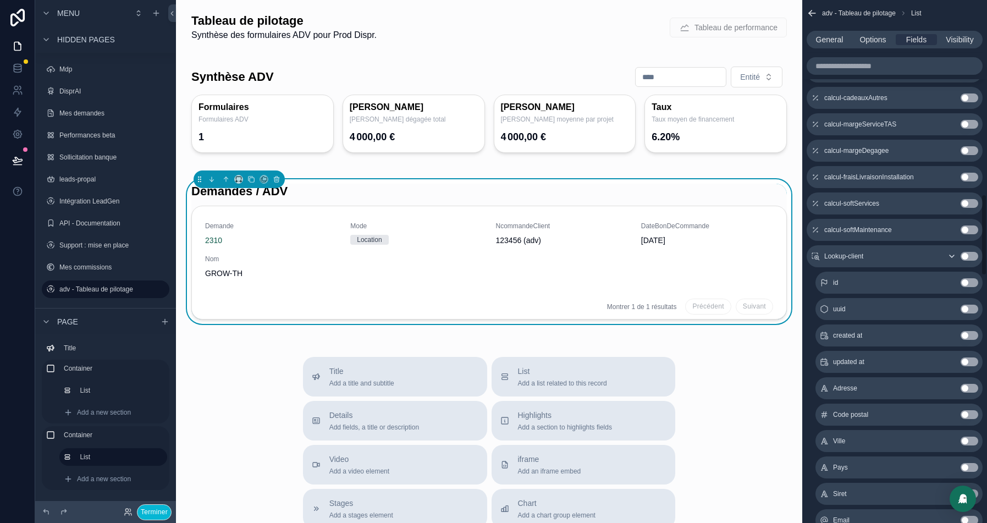
scroll to position [890, 0]
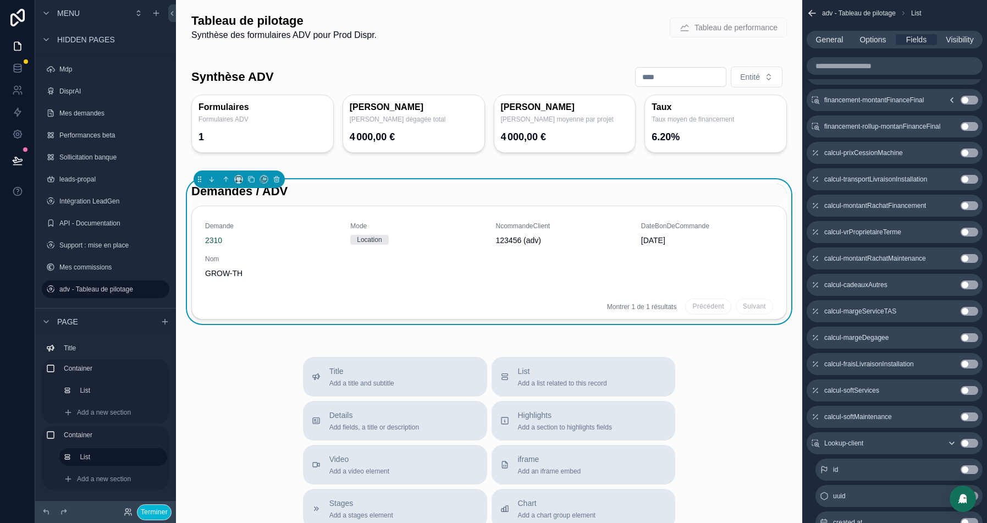
click at [969, 439] on button "Use setting" at bounding box center [970, 443] width 18 height 9
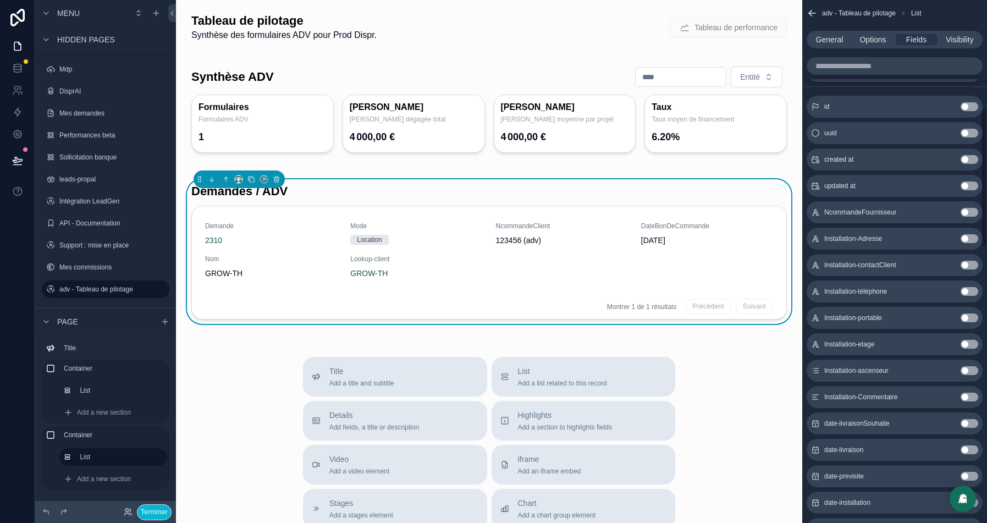
scroll to position [0, 0]
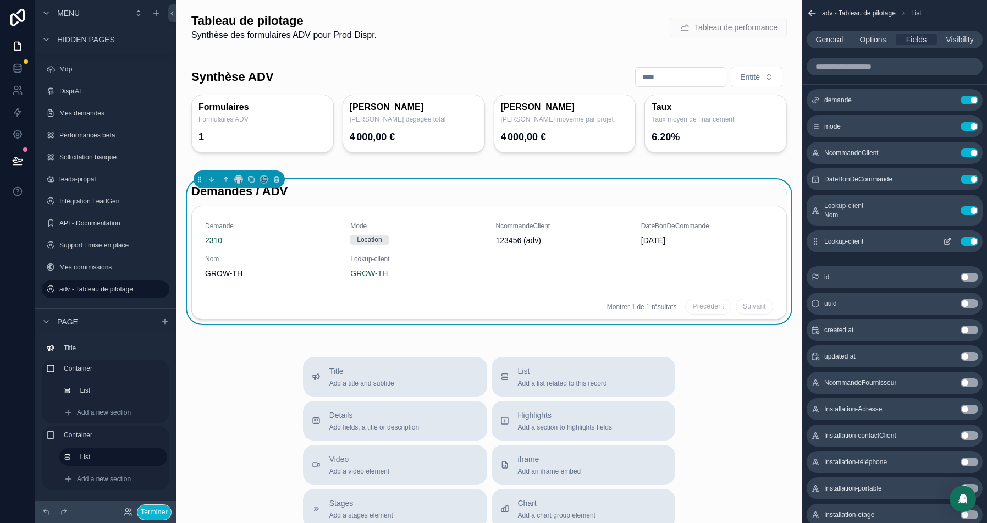
click at [968, 241] on button "Use setting" at bounding box center [970, 241] width 18 height 9
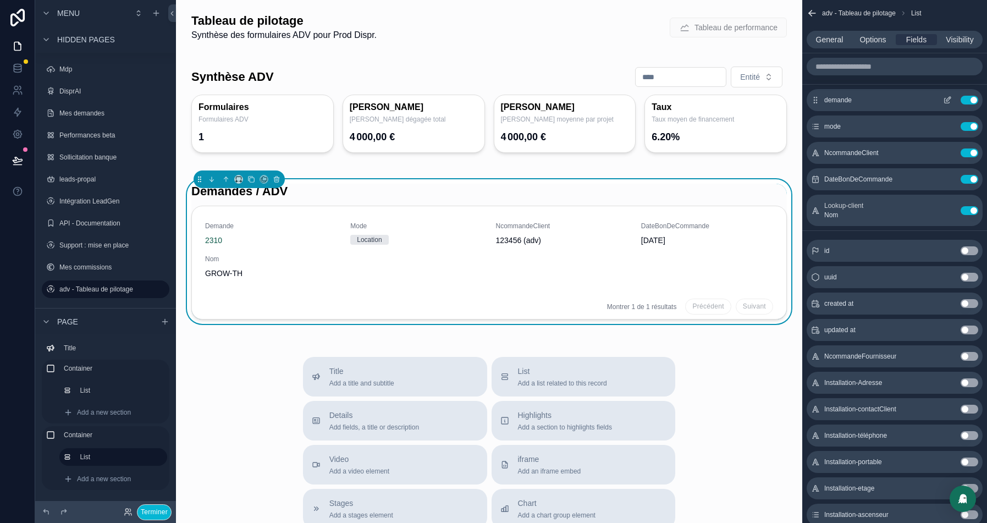
click at [972, 98] on button "Use setting" at bounding box center [970, 100] width 18 height 9
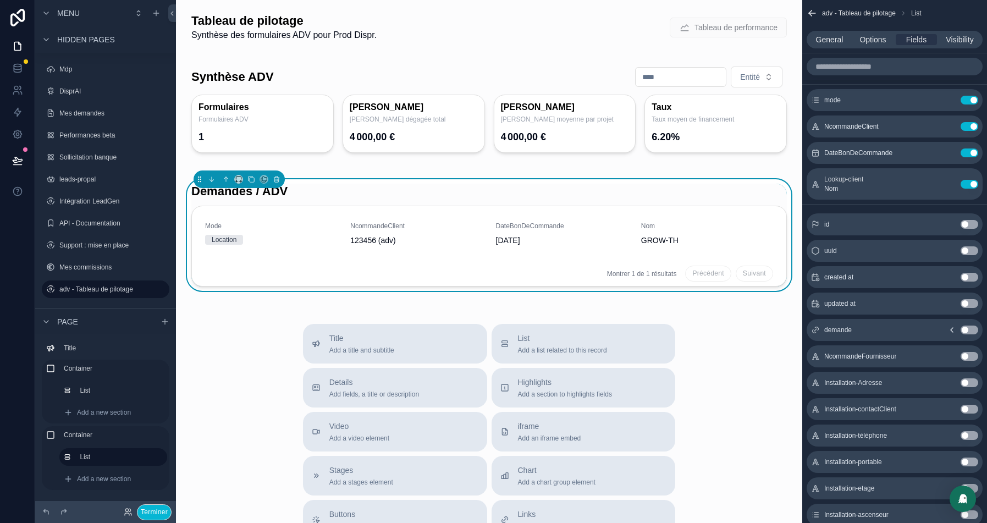
click at [954, 330] on icon "scrollable content" at bounding box center [952, 330] width 9 height 9
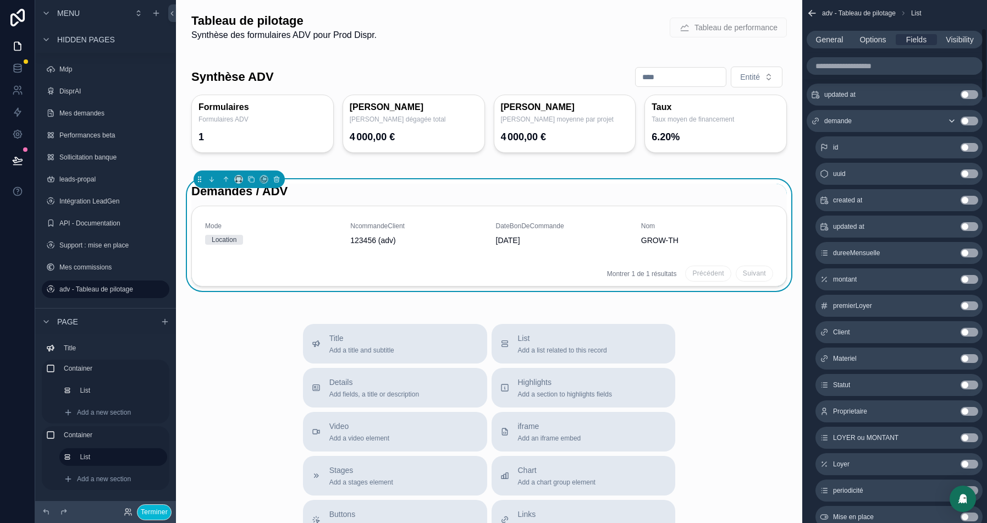
scroll to position [216, 0]
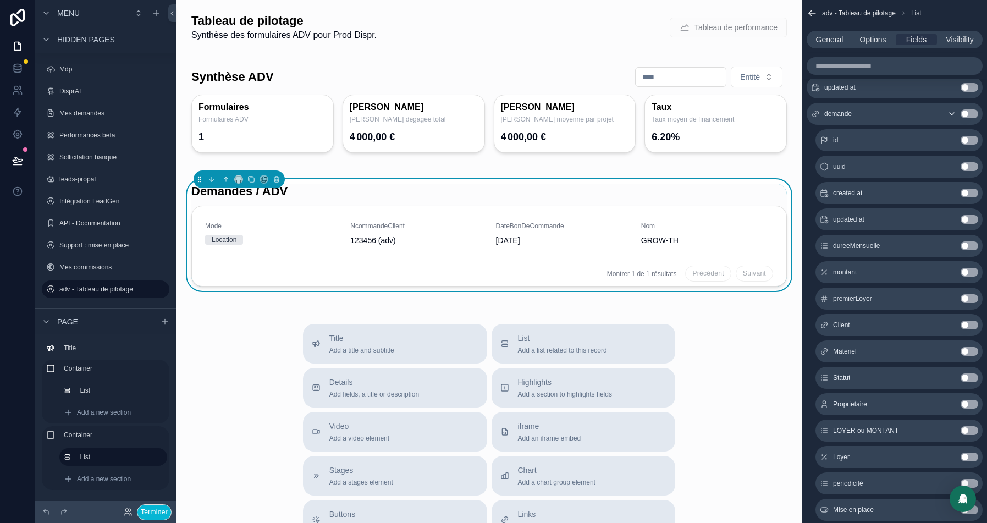
click at [971, 402] on button "Use setting" at bounding box center [970, 404] width 18 height 9
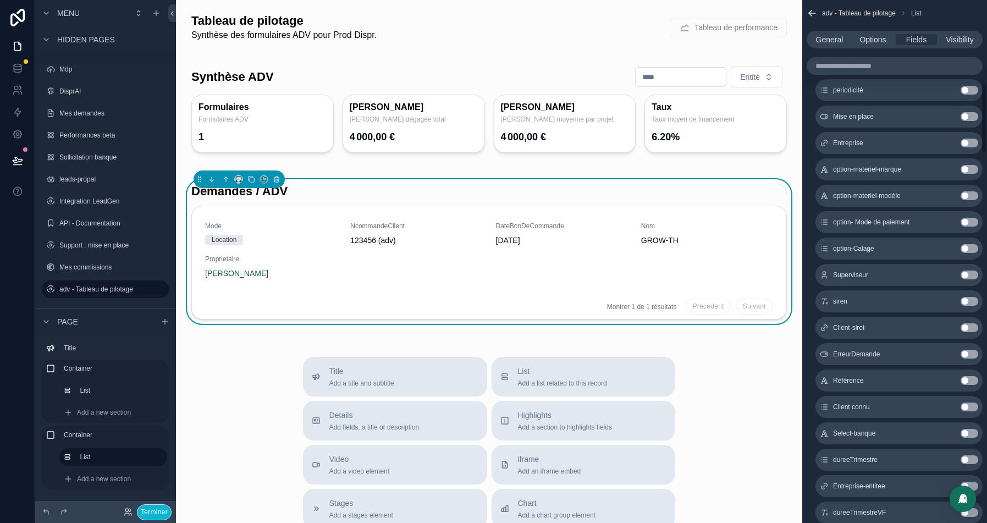
scroll to position [623, 0]
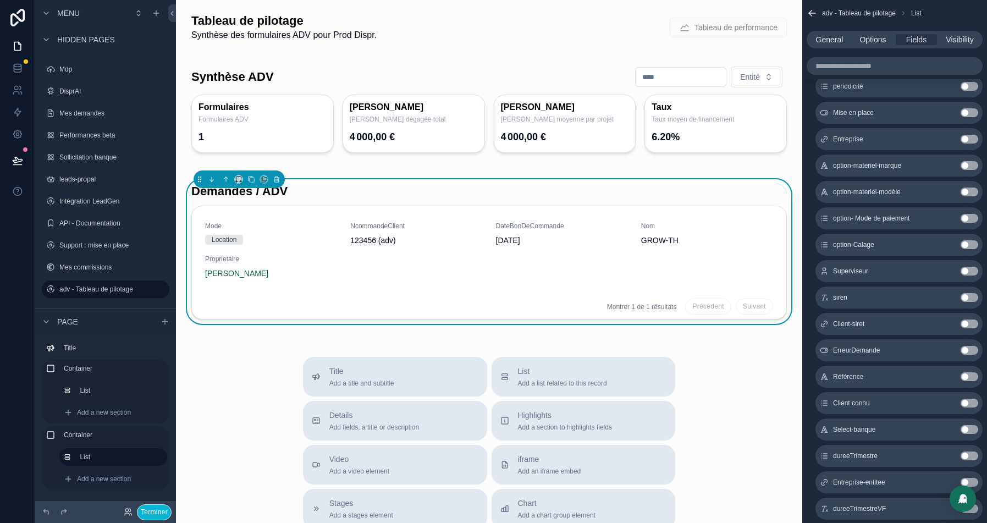
click at [967, 375] on button "Use setting" at bounding box center [970, 376] width 18 height 9
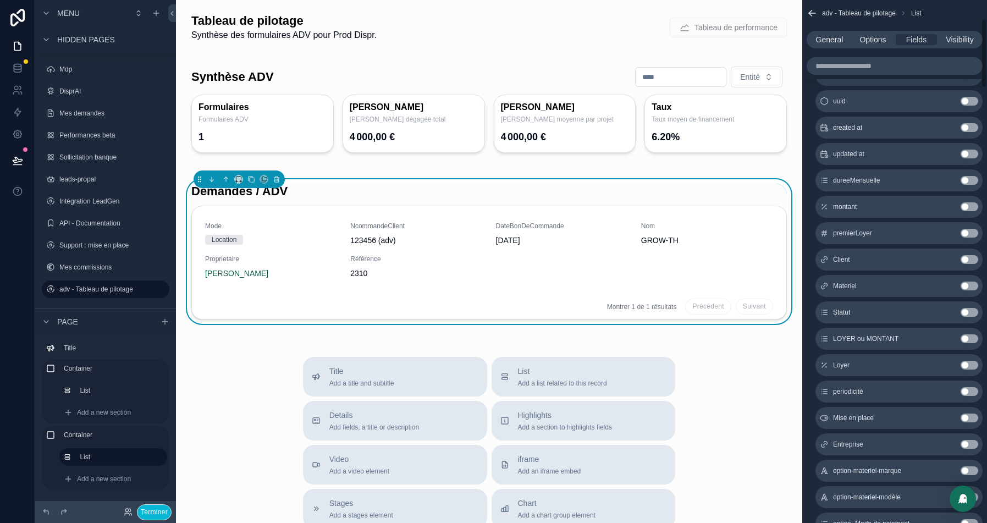
scroll to position [0, 0]
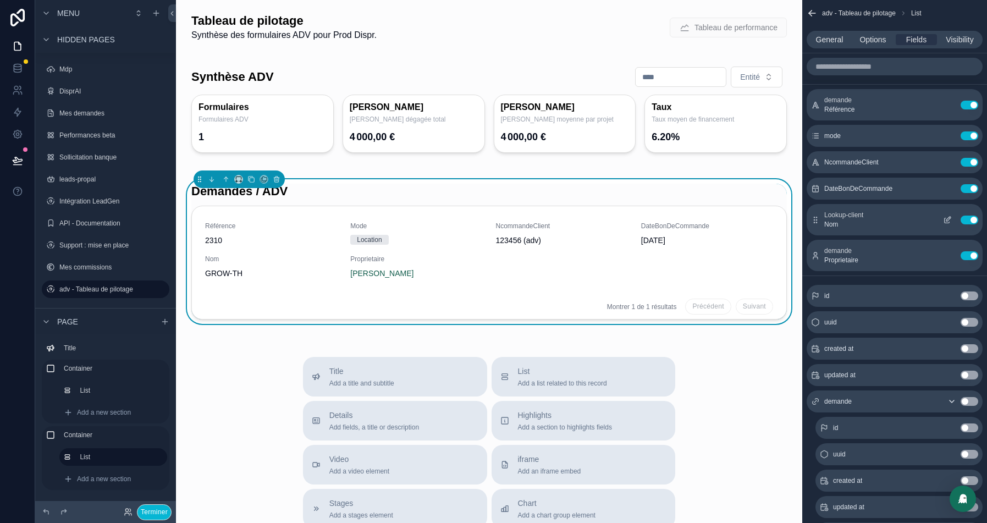
click at [945, 220] on icon "scrollable content" at bounding box center [947, 220] width 9 height 9
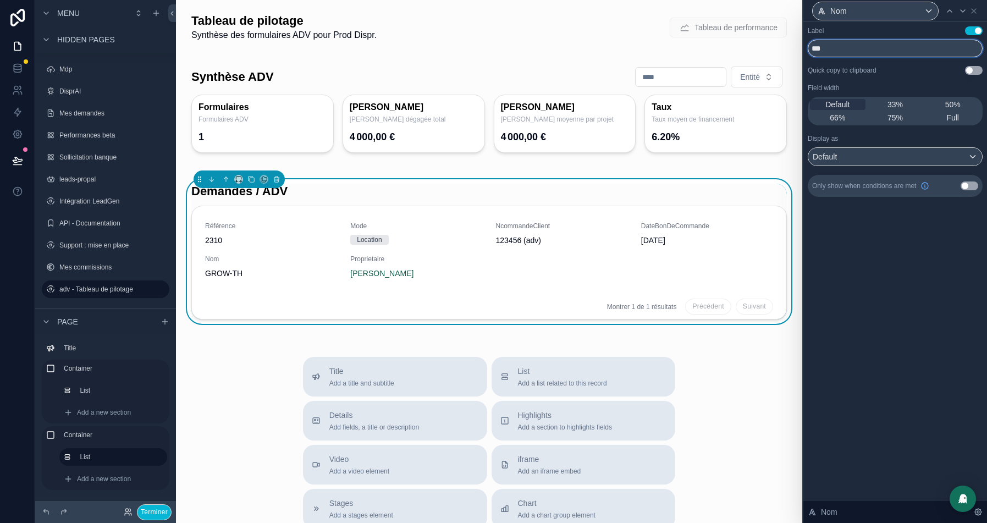
click at [824, 52] on input "***" at bounding box center [895, 49] width 175 height 18
type input "******"
click at [980, 6] on div "Nom" at bounding box center [895, 10] width 175 height 21
click at [912, 153] on div "Default" at bounding box center [895, 157] width 174 height 18
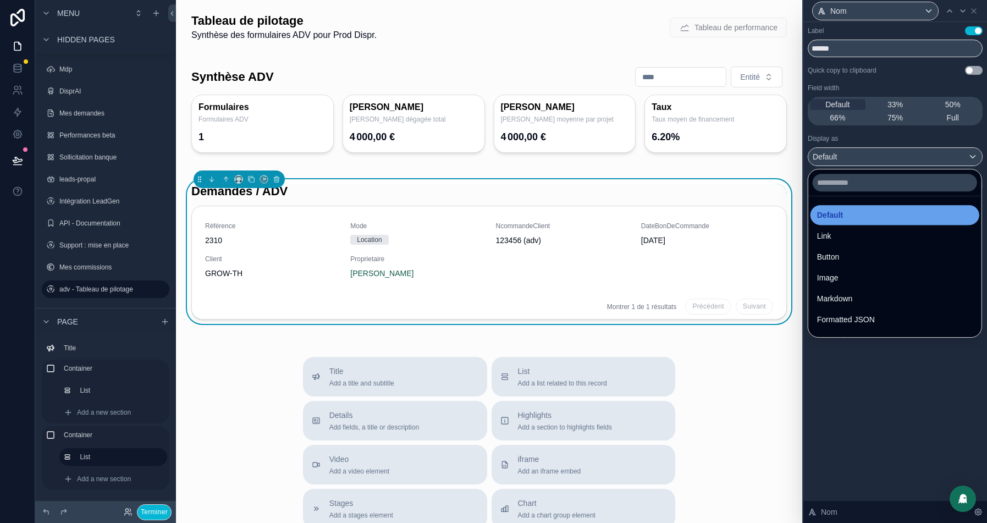
click at [848, 211] on div "Default" at bounding box center [895, 214] width 156 height 13
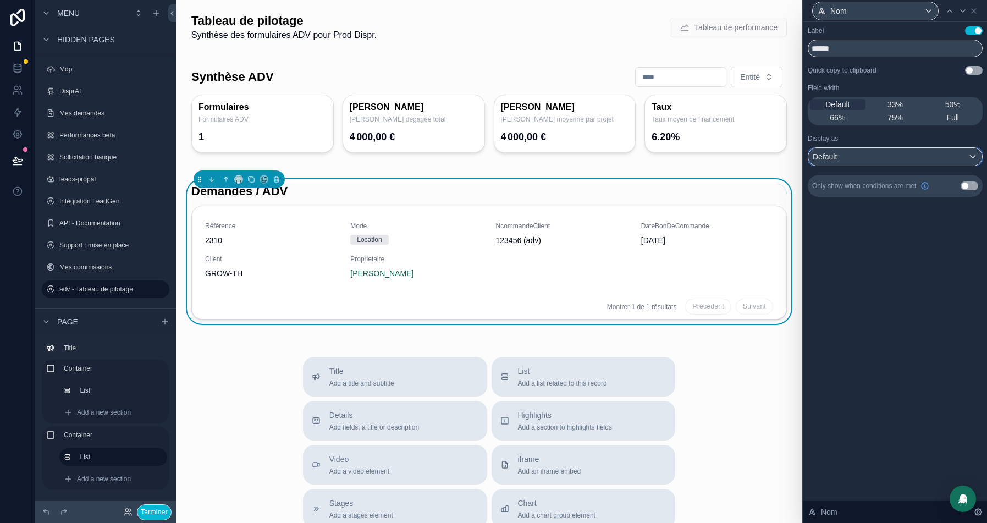
click at [879, 158] on div "Default" at bounding box center [895, 157] width 174 height 18
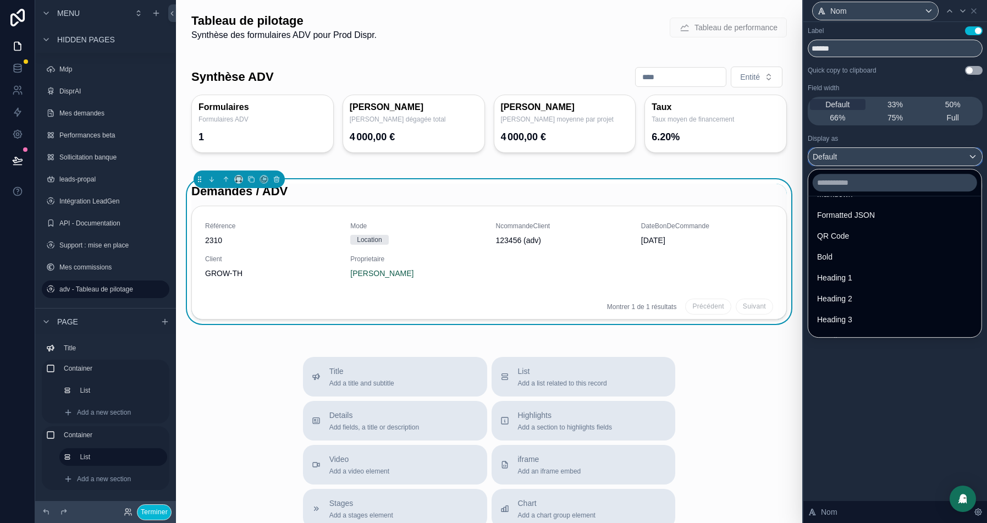
scroll to position [119, 0]
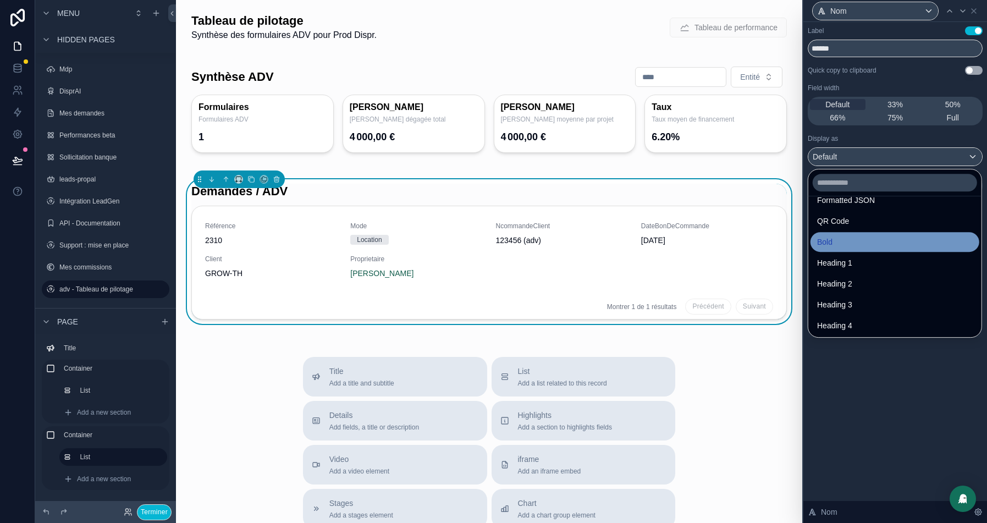
click at [849, 239] on div "Bold" at bounding box center [895, 241] width 156 height 13
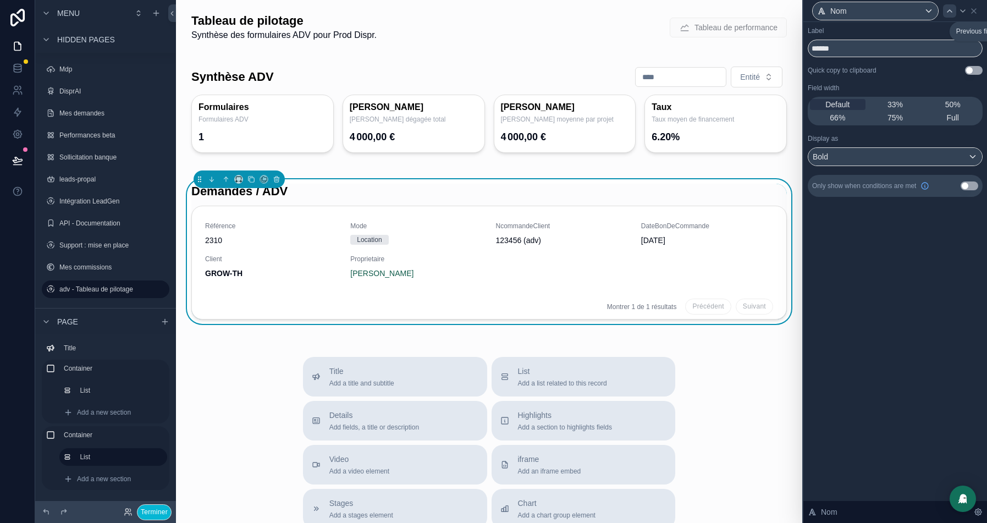
click at [950, 13] on icon at bounding box center [949, 11] width 9 height 9
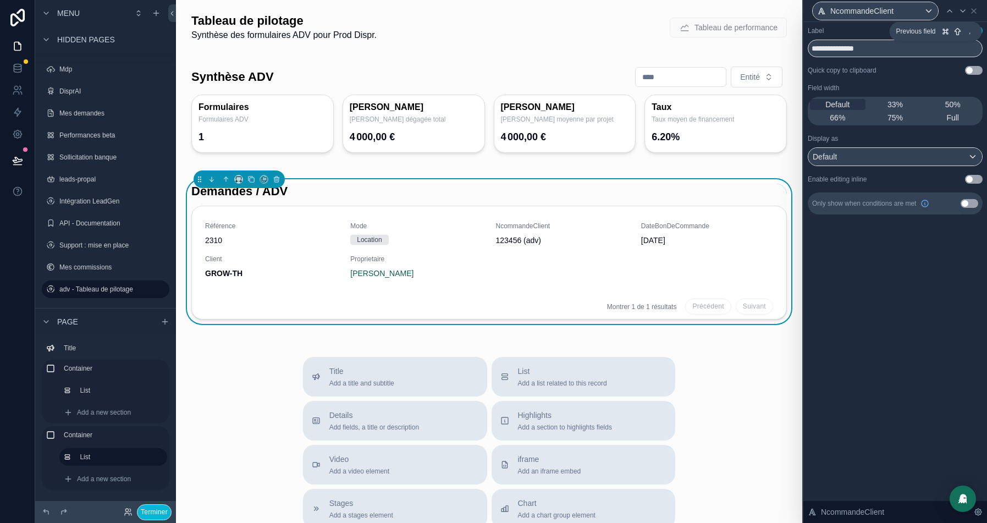
click at [950, 13] on icon at bounding box center [949, 11] width 9 height 9
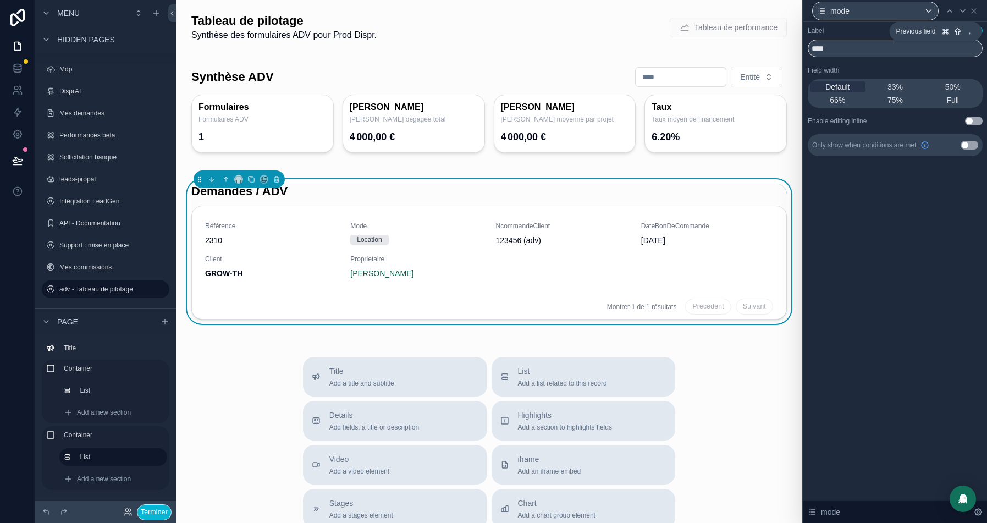
click at [950, 13] on icon at bounding box center [949, 11] width 9 height 9
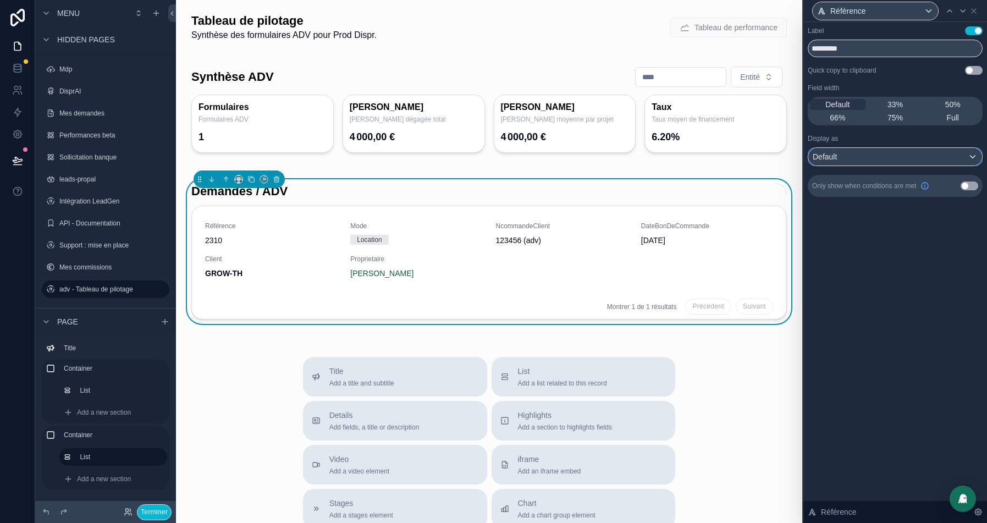
click at [868, 153] on div "Default" at bounding box center [895, 157] width 174 height 18
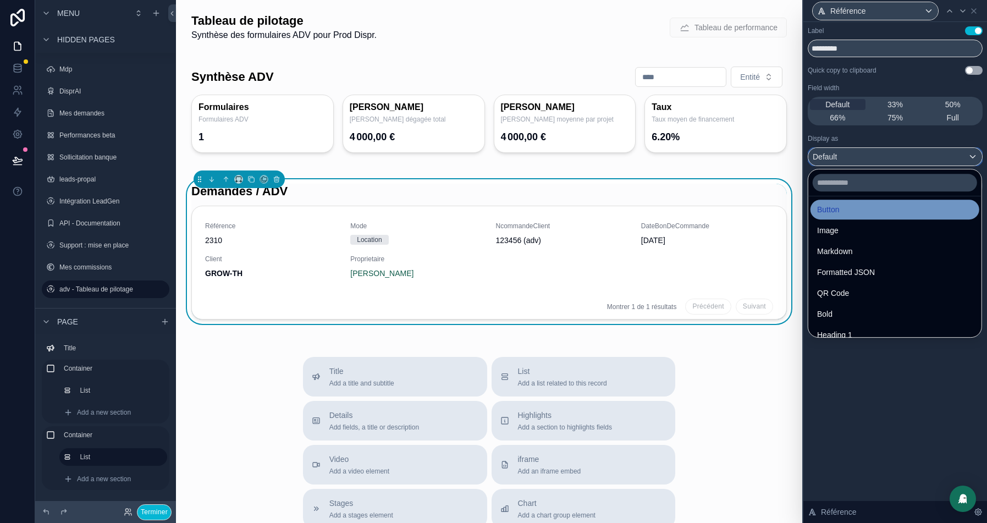
scroll to position [86, 0]
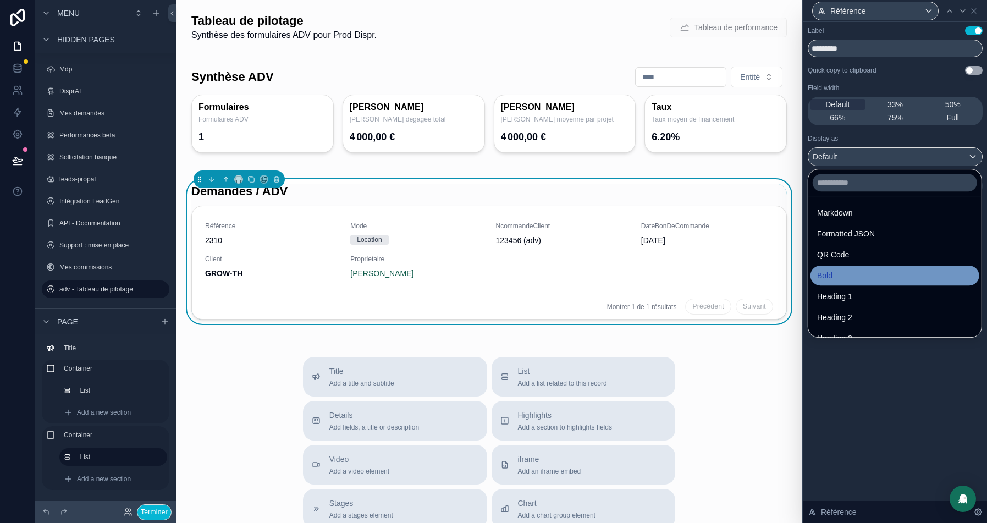
click at [830, 278] on span "Bold" at bounding box center [824, 275] width 15 height 13
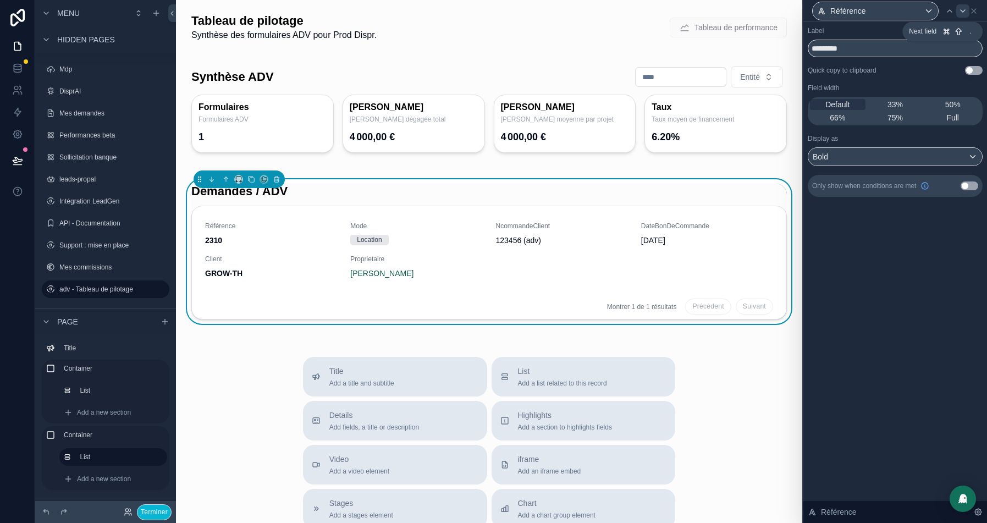
click at [962, 7] on icon at bounding box center [963, 11] width 9 height 9
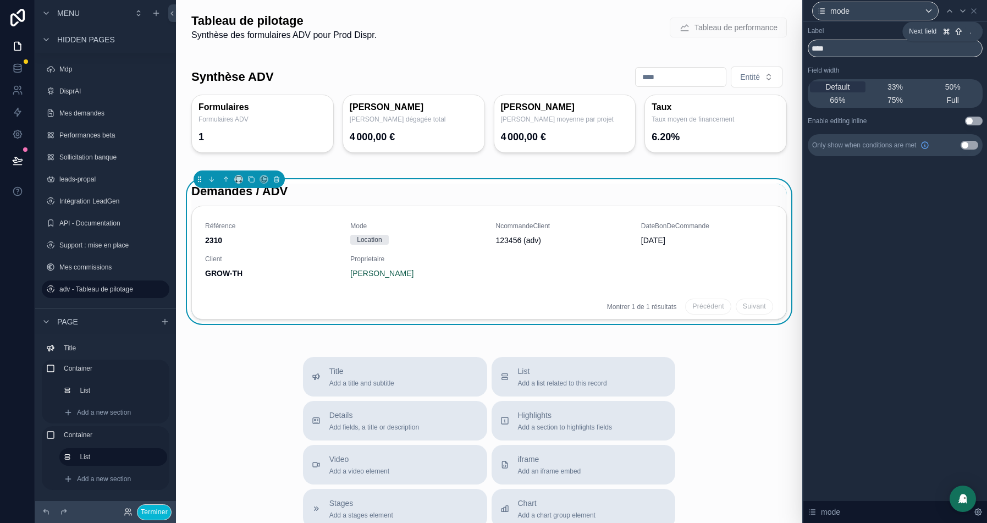
click at [962, 7] on icon at bounding box center [963, 11] width 9 height 9
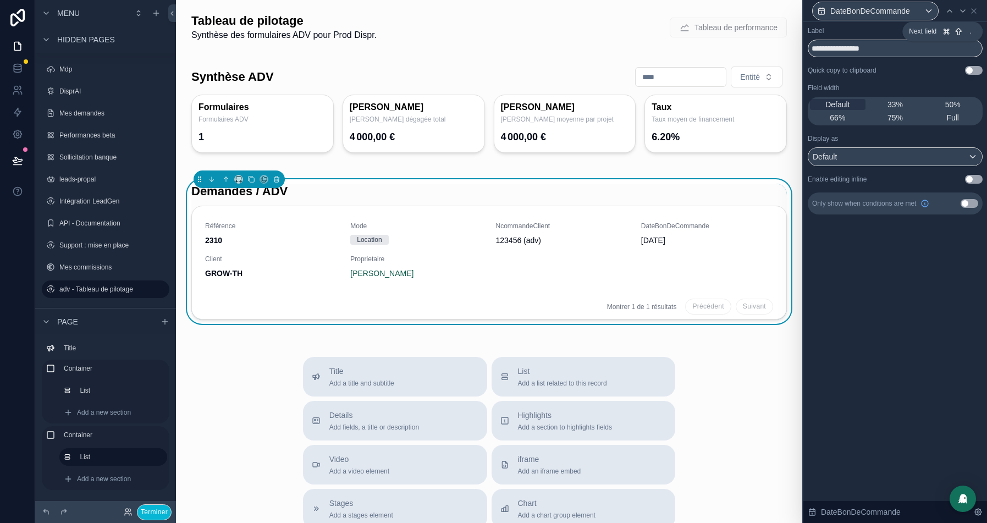
click at [962, 7] on icon at bounding box center [963, 11] width 9 height 9
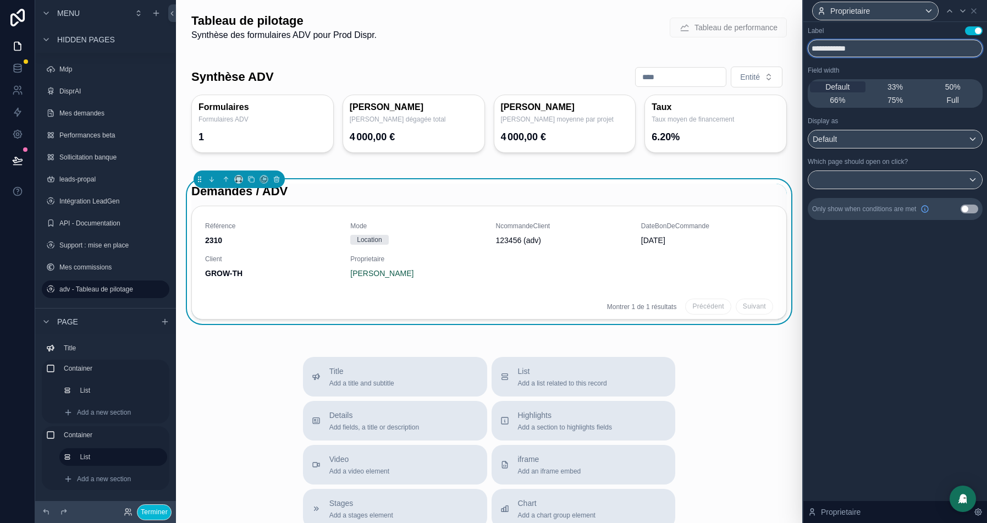
click at [852, 50] on input "**********" at bounding box center [895, 49] width 175 height 18
type input "**********"
click at [842, 133] on div "Default" at bounding box center [895, 139] width 174 height 18
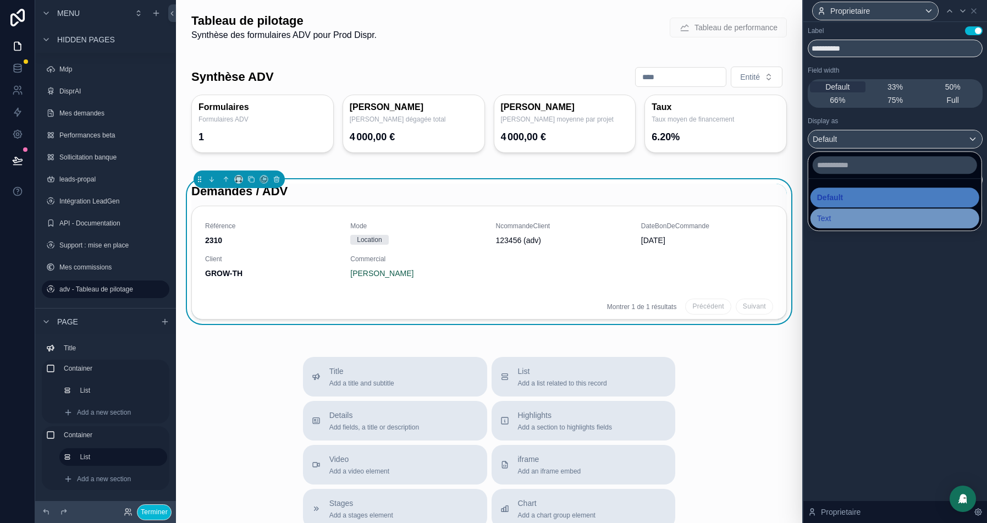
click at [833, 219] on div "Text" at bounding box center [895, 218] width 156 height 13
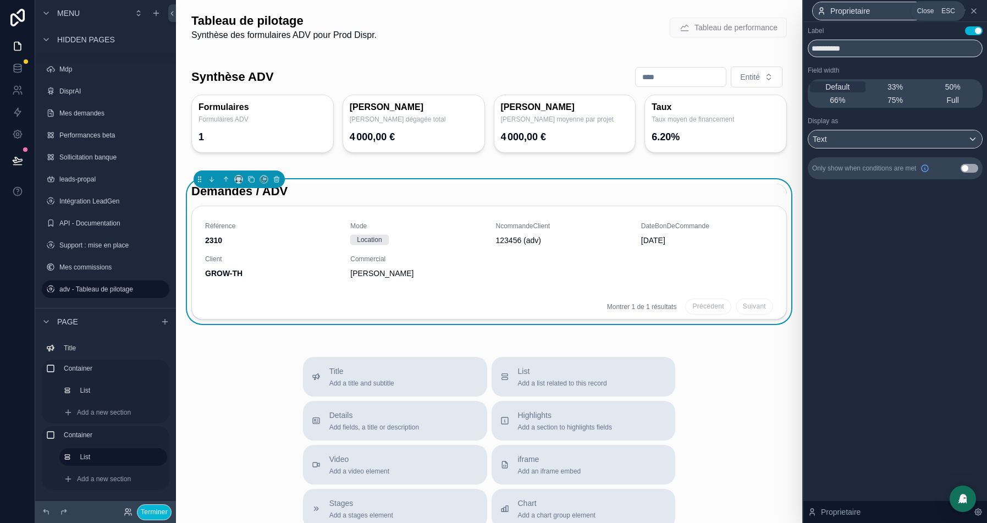
click at [970, 14] on icon at bounding box center [974, 11] width 9 height 9
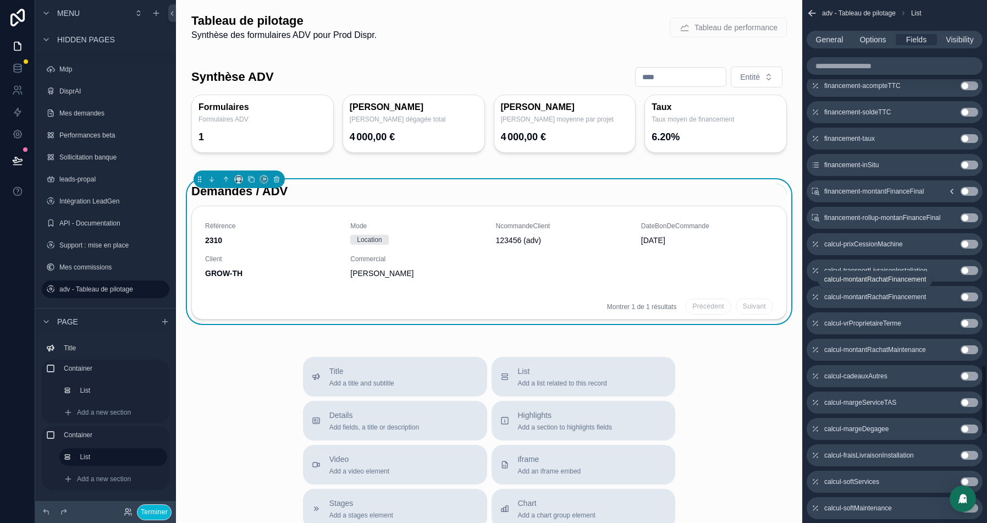
scroll to position [2728, 0]
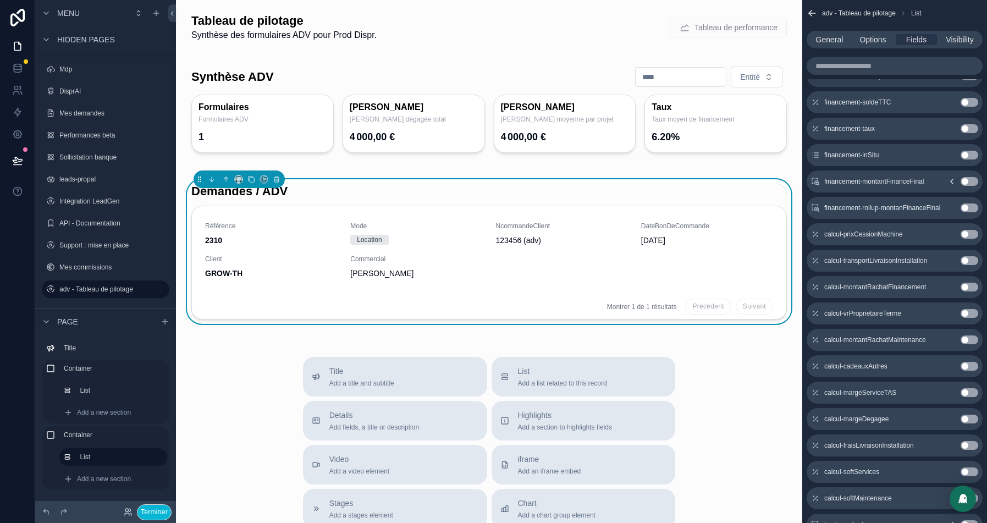
click at [973, 418] on button "Use setting" at bounding box center [970, 419] width 18 height 9
click at [967, 179] on button "Use setting" at bounding box center [970, 182] width 18 height 9
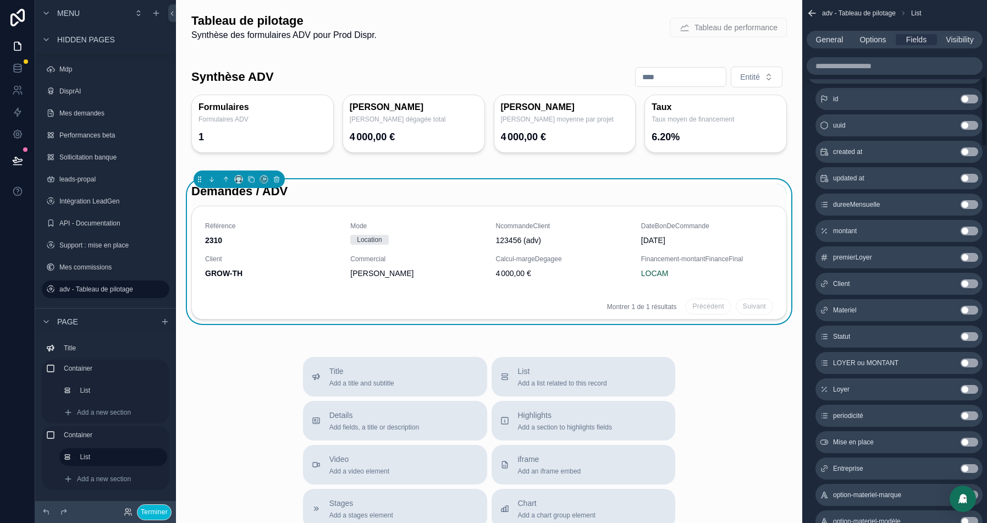
scroll to position [0, 0]
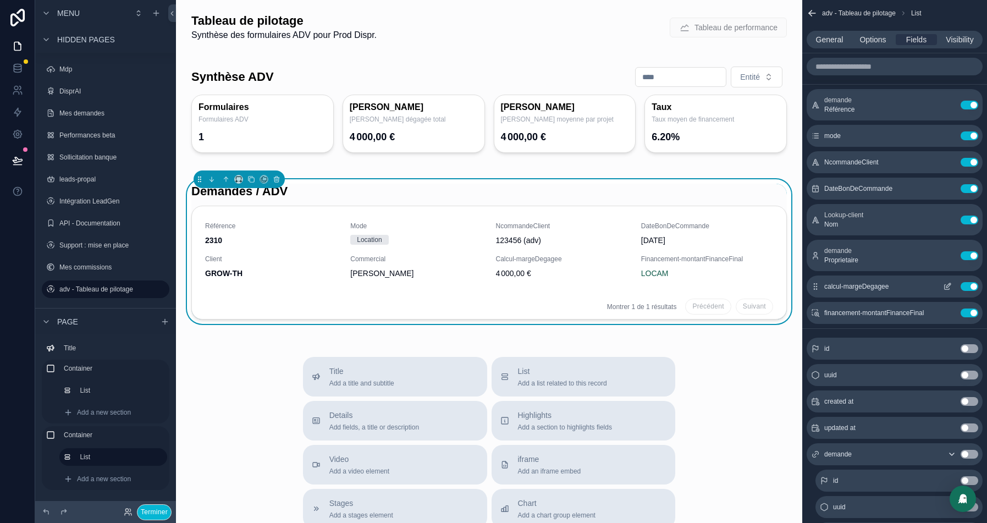
click at [950, 284] on icon "scrollable content" at bounding box center [949, 284] width 1 height 1
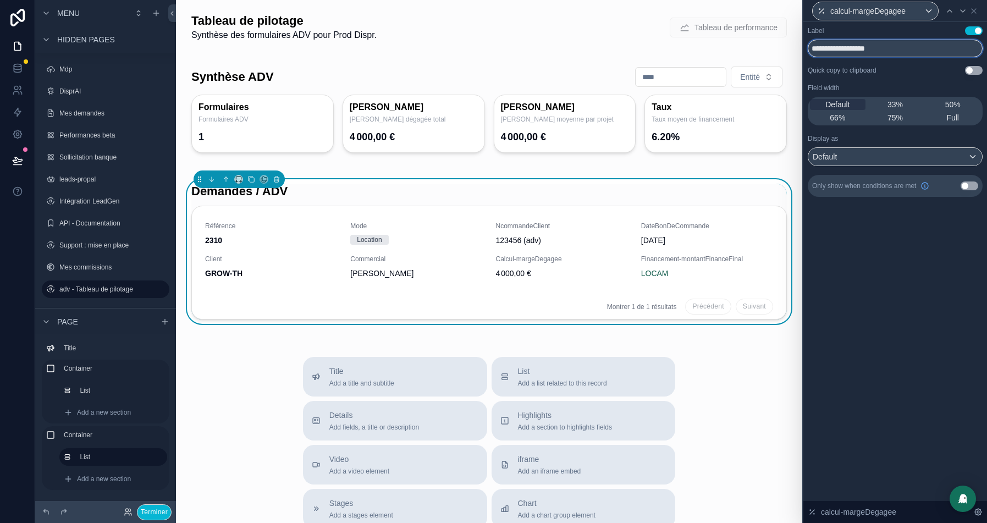
click at [869, 50] on input "**********" at bounding box center [895, 49] width 175 height 18
type input "**********"
click at [962, 8] on icon at bounding box center [963, 11] width 9 height 9
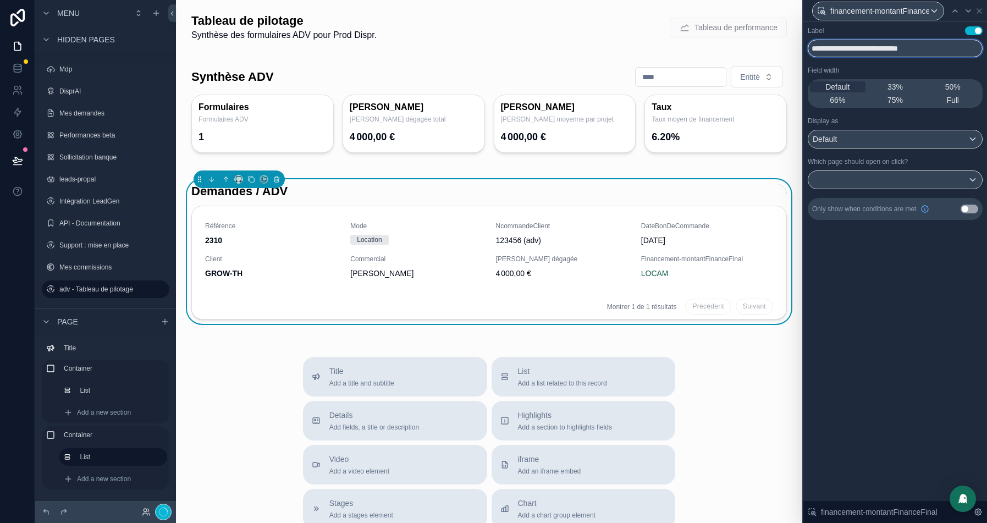
click at [921, 50] on input "**********" at bounding box center [895, 49] width 175 height 18
type input "******"
click at [890, 145] on div "Default" at bounding box center [895, 139] width 174 height 18
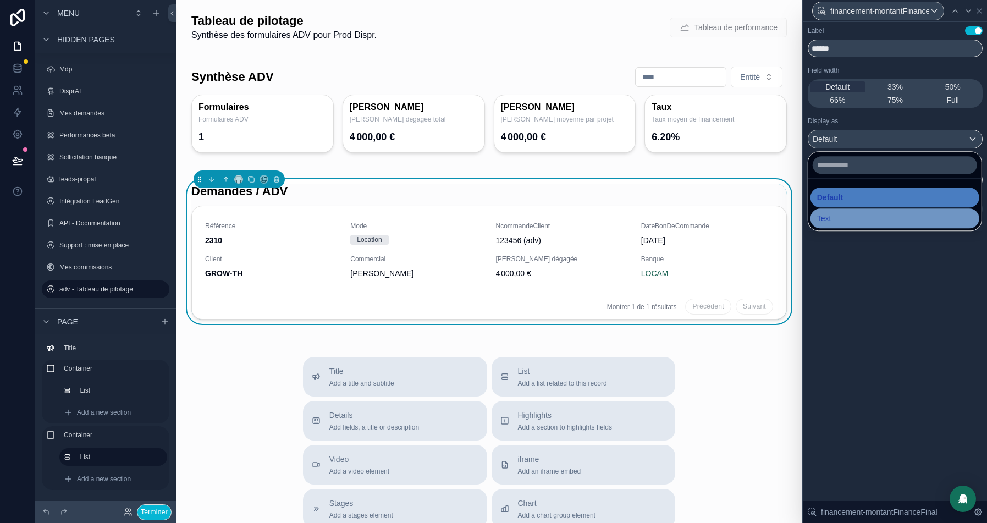
click at [841, 219] on div "Text" at bounding box center [895, 218] width 156 height 13
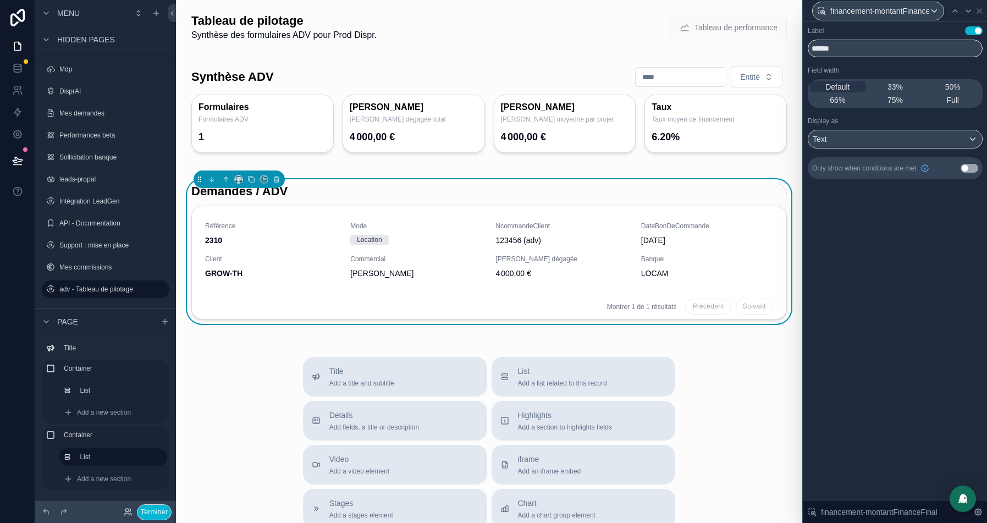
click at [844, 337] on div "Label Use setting ****** Field width Default 33% 50% 66% 75% Full Display as Te…" at bounding box center [896, 272] width 184 height 501
click at [485, 97] on div "scrollable content" at bounding box center [489, 109] width 609 height 109
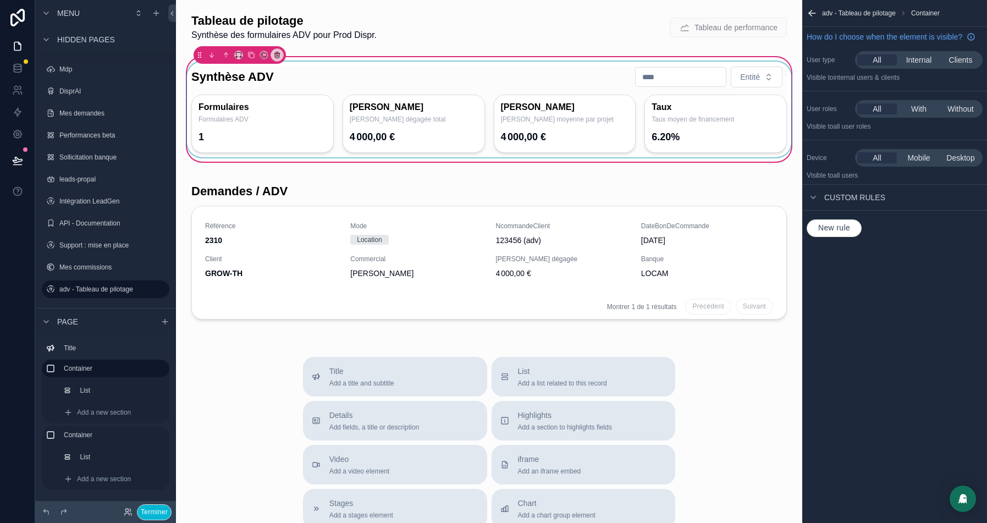
click at [381, 104] on div "scrollable content" at bounding box center [489, 110] width 609 height 96
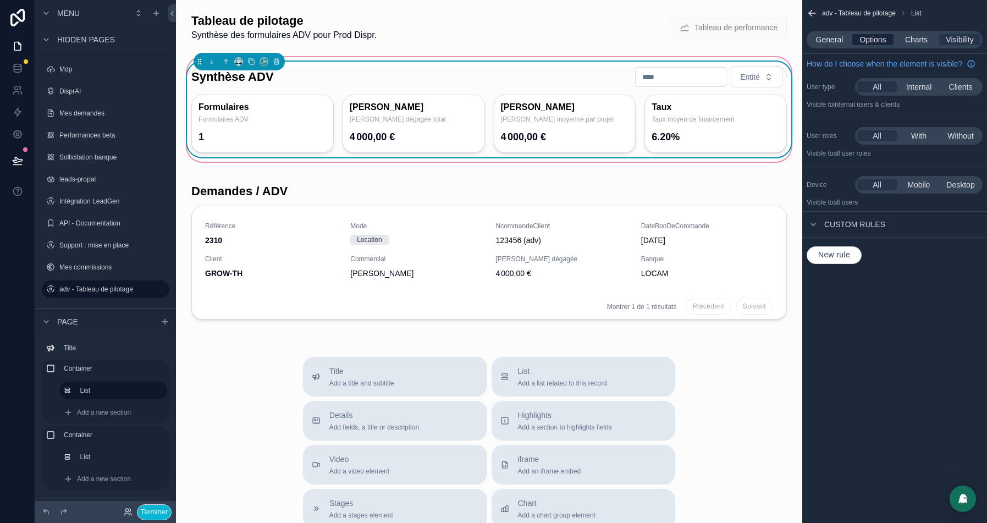
click at [877, 40] on span "Options" at bounding box center [873, 39] width 26 height 11
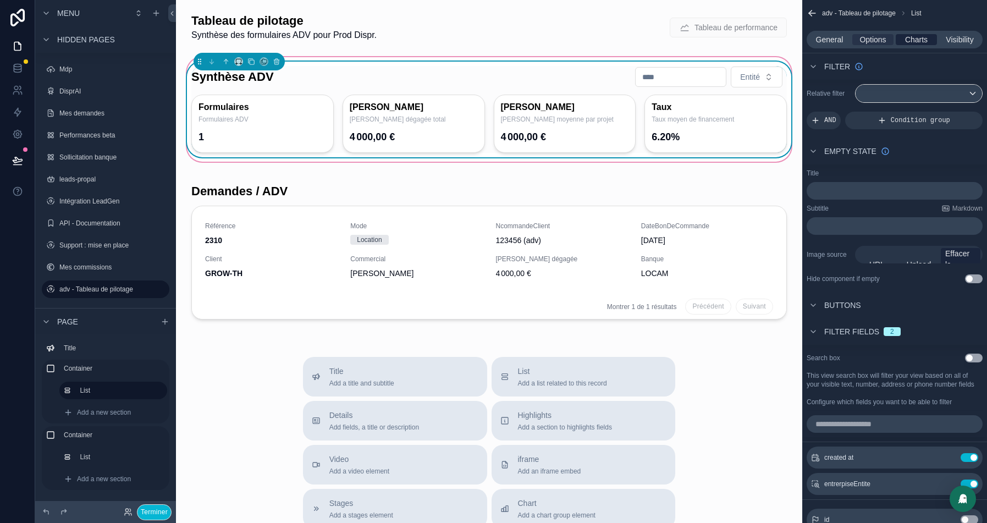
click at [907, 41] on span "Charts" at bounding box center [916, 39] width 23 height 11
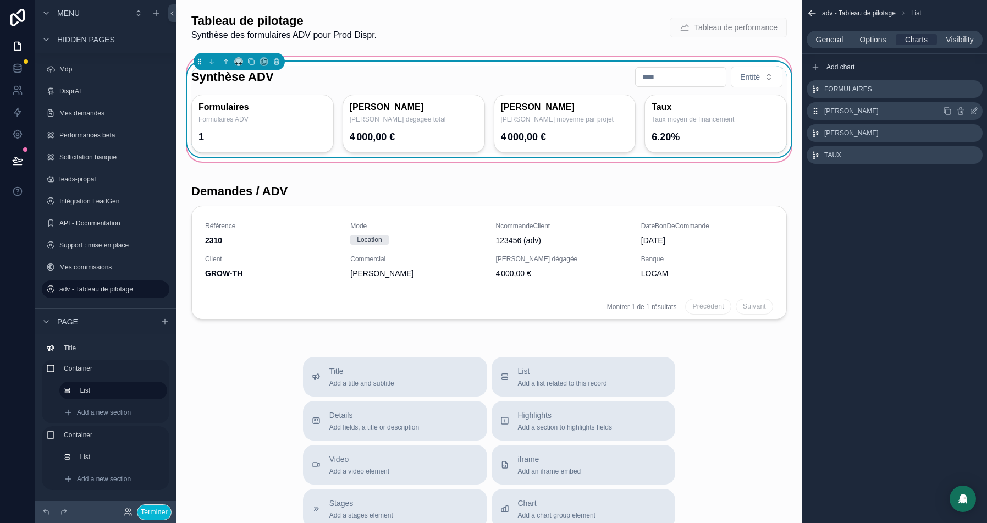
click at [977, 112] on icon "scrollable content" at bounding box center [974, 111] width 9 height 9
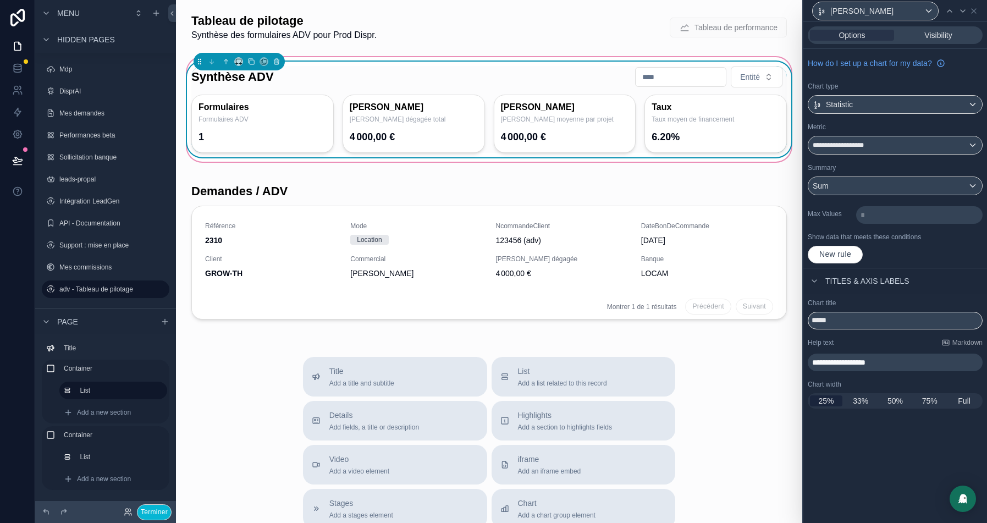
click at [839, 362] on span "**********" at bounding box center [838, 363] width 53 height 8
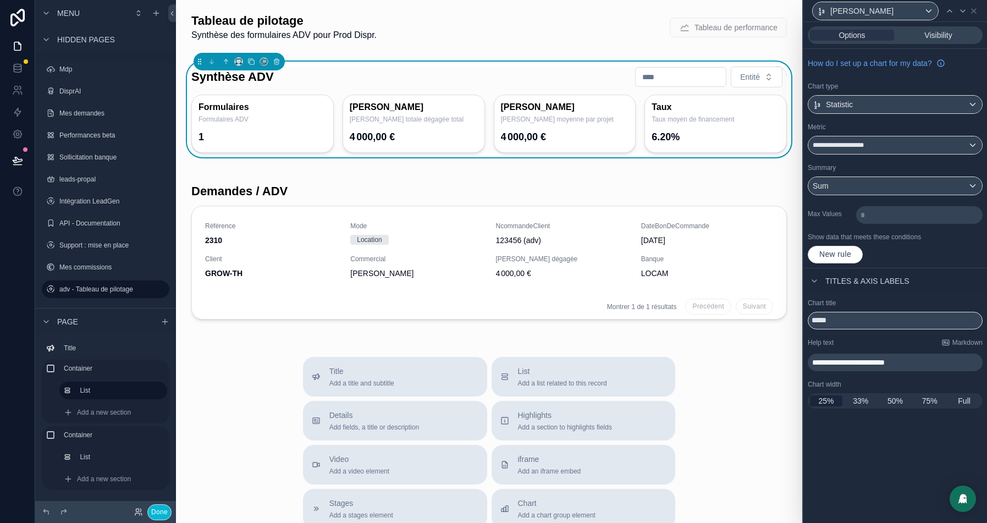
click at [885, 362] on span "**********" at bounding box center [848, 363] width 73 height 8
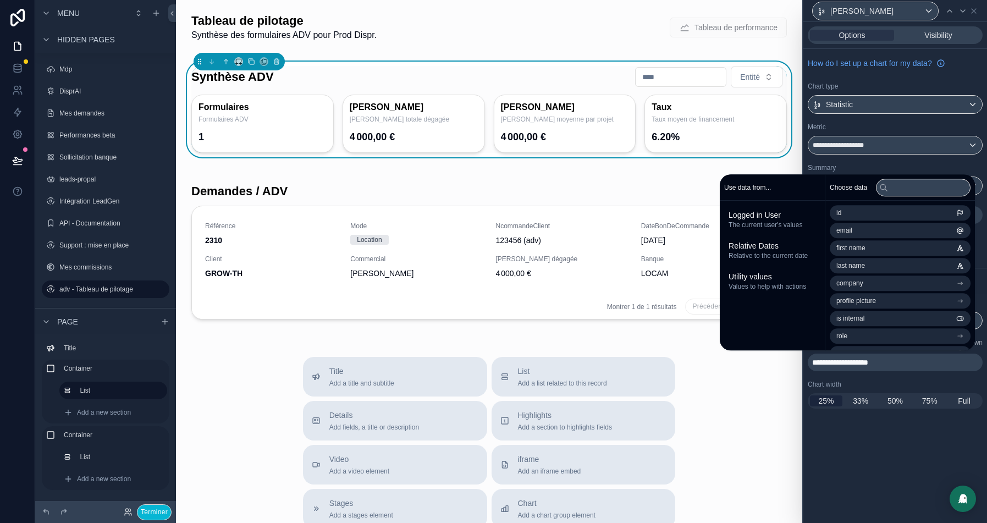
click at [943, 164] on div "Summary" at bounding box center [895, 167] width 175 height 9
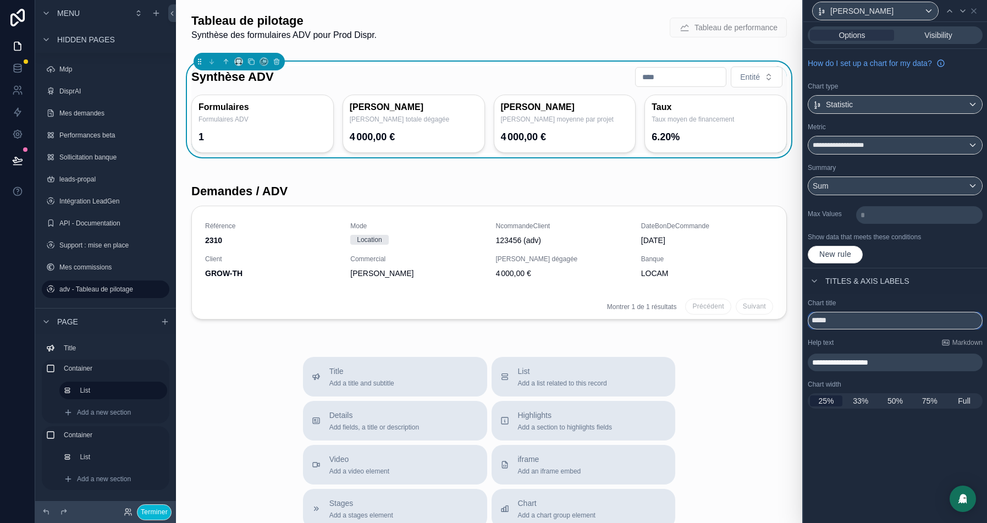
click at [856, 320] on input "*****" at bounding box center [895, 321] width 175 height 18
type input "**********"
click at [960, 8] on icon at bounding box center [963, 11] width 9 height 9
click at [845, 321] on input "*****" at bounding box center [895, 321] width 175 height 18
type input "**********"
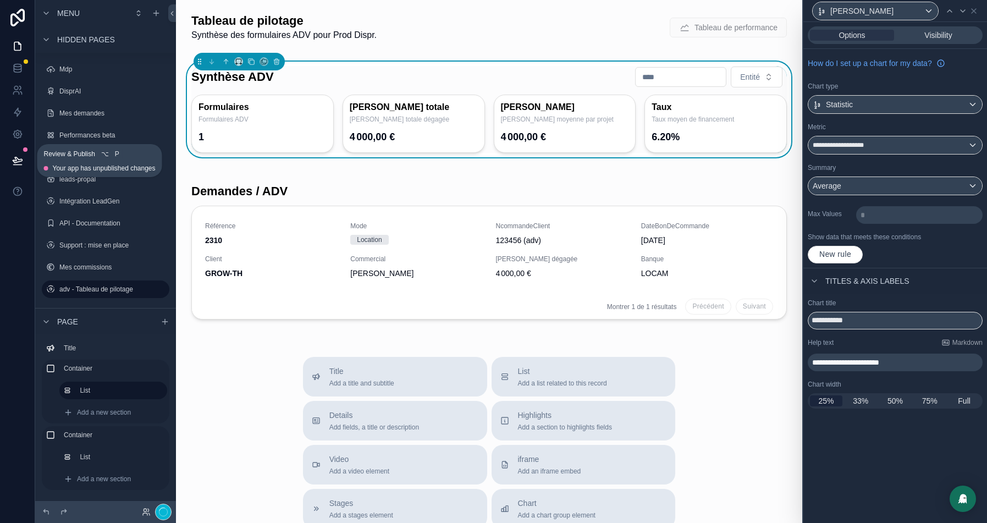
click at [21, 159] on icon at bounding box center [17, 159] width 9 height 5
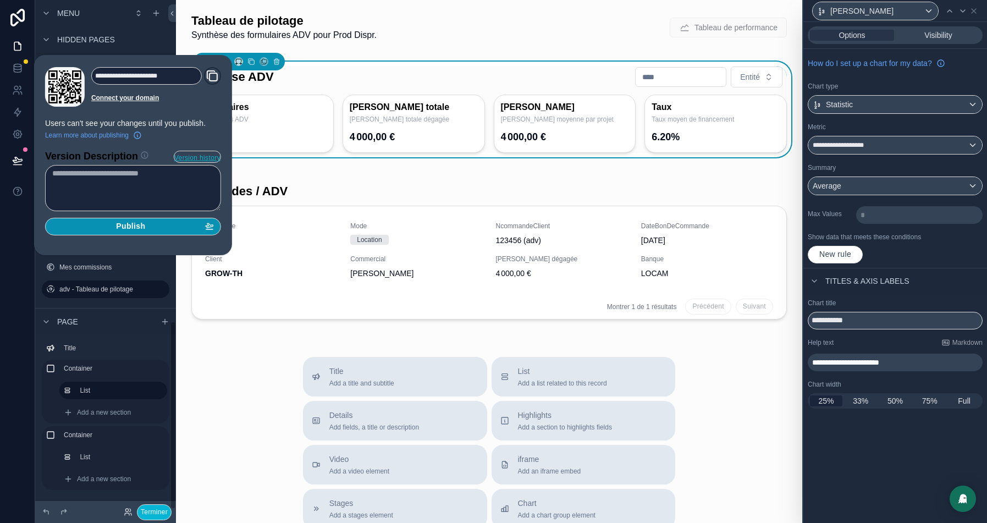
click at [139, 232] on button "Publish" at bounding box center [133, 227] width 176 height 18
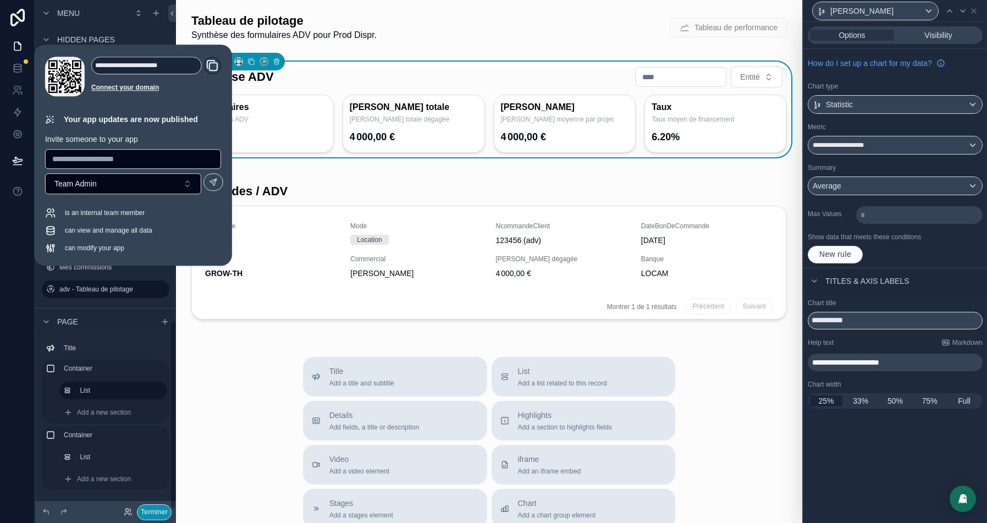
click at [137, 508] on button "Terminer" at bounding box center [154, 512] width 35 height 16
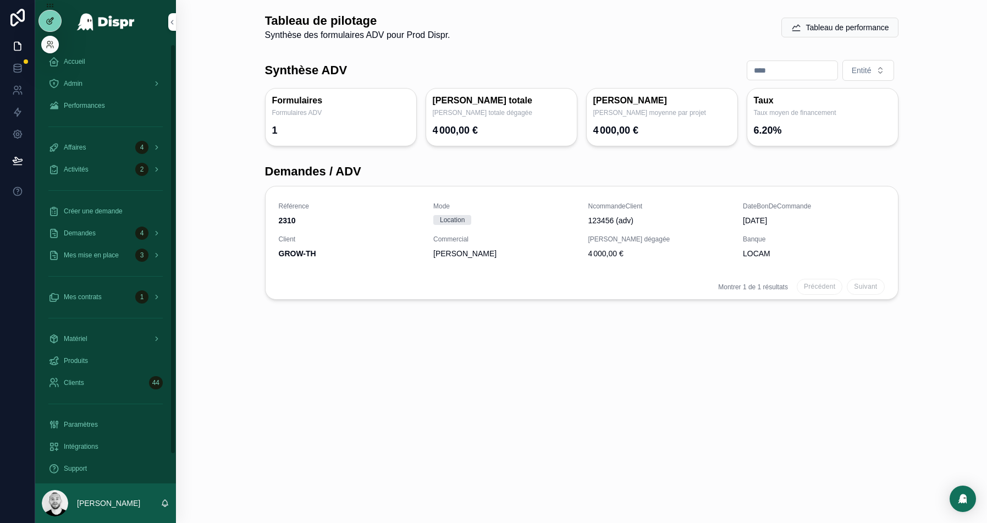
click at [46, 16] on icon at bounding box center [50, 20] width 9 height 9
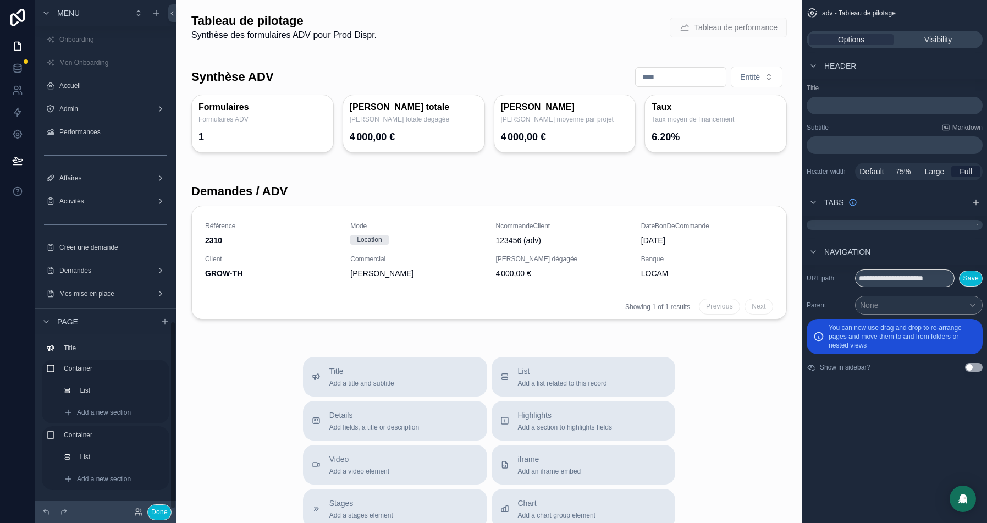
scroll to position [870, 0]
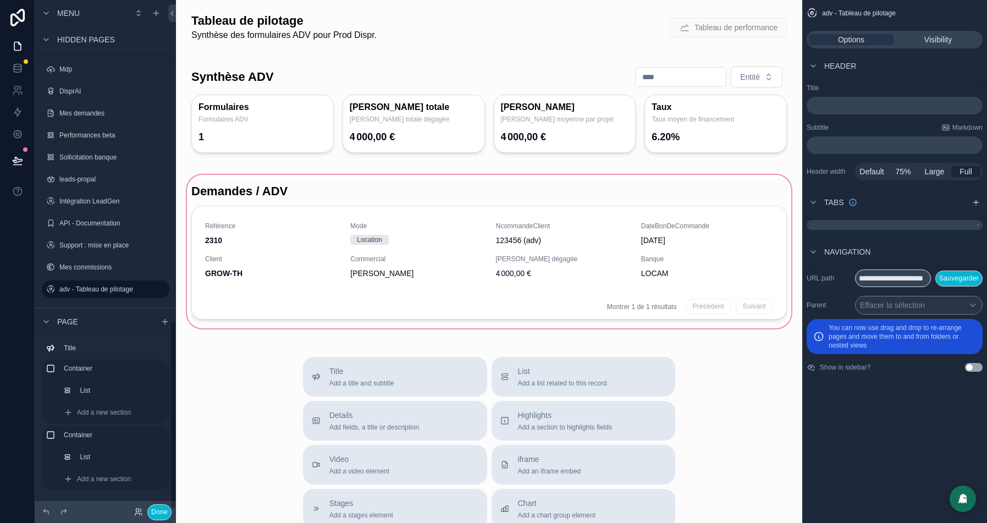
click at [328, 196] on div "scrollable content" at bounding box center [489, 252] width 609 height 158
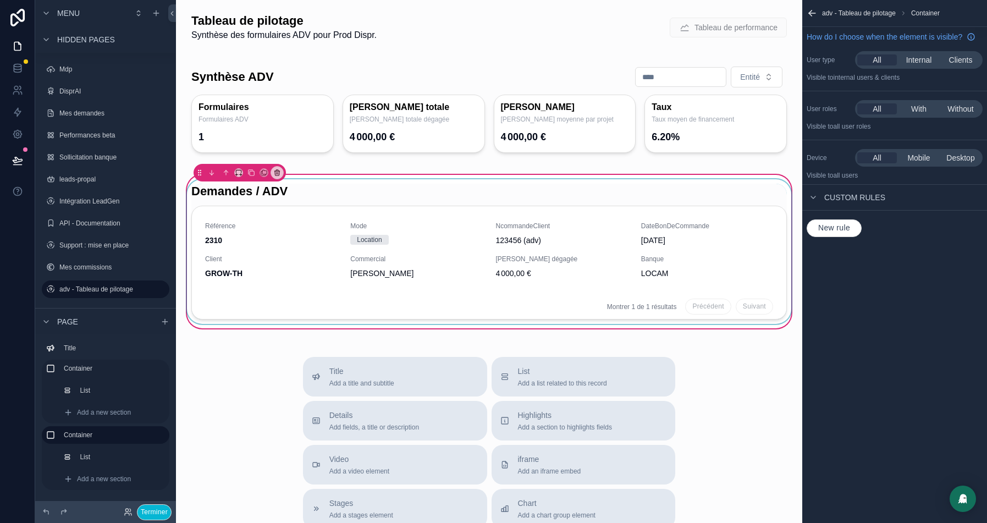
click at [761, 188] on div "scrollable content" at bounding box center [489, 251] width 609 height 145
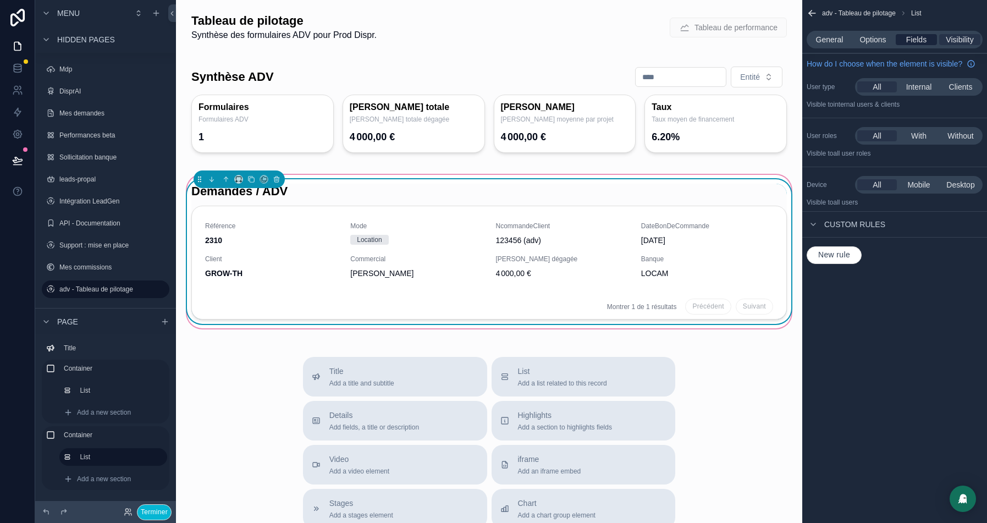
click at [910, 40] on span "Fields" at bounding box center [916, 39] width 20 height 11
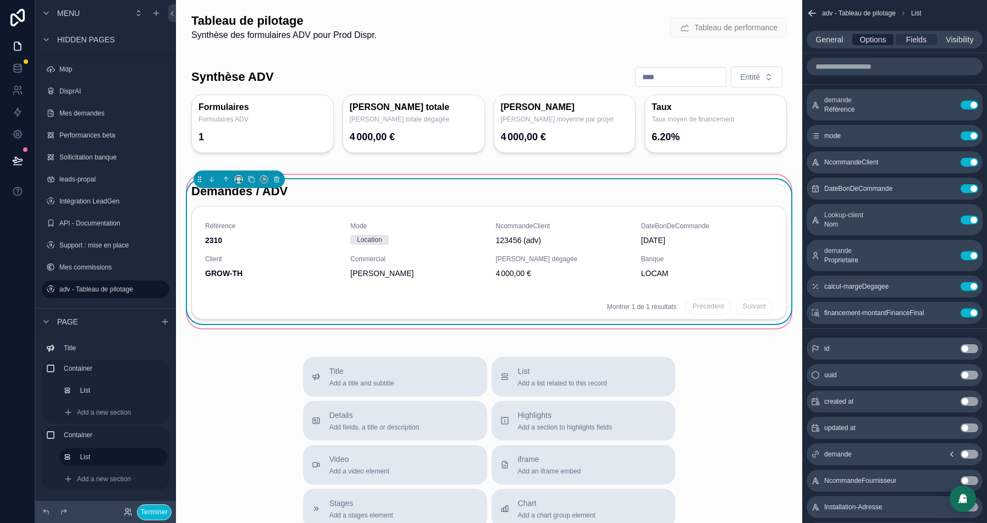
click at [878, 41] on span "Options" at bounding box center [873, 39] width 26 height 11
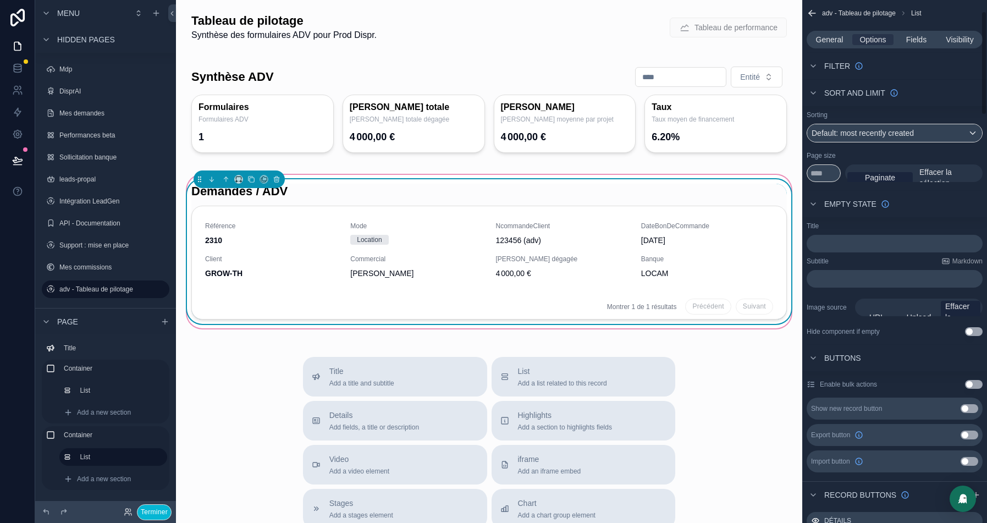
scroll to position [93, 0]
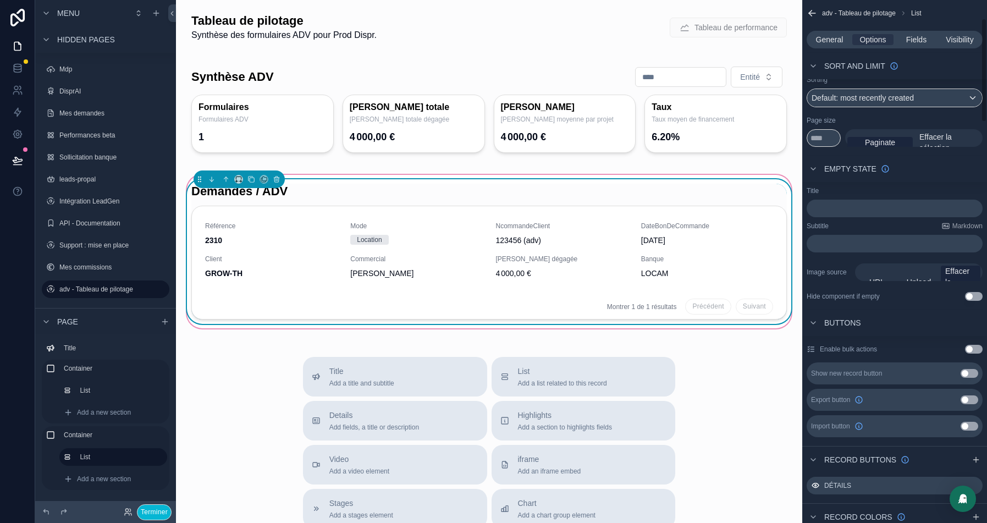
click at [855, 206] on p "﻿" at bounding box center [895, 208] width 169 height 9
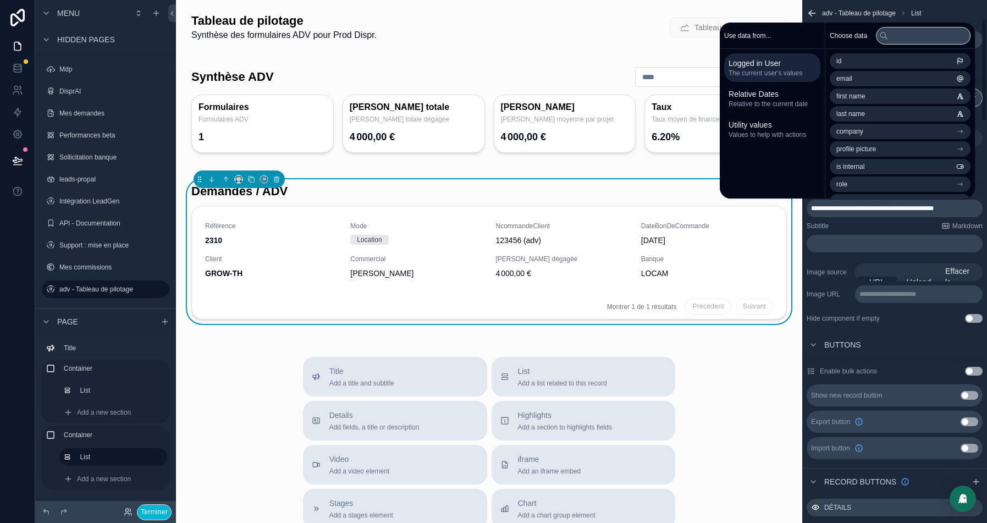
click at [895, 290] on p "**********" at bounding box center [920, 294] width 121 height 9
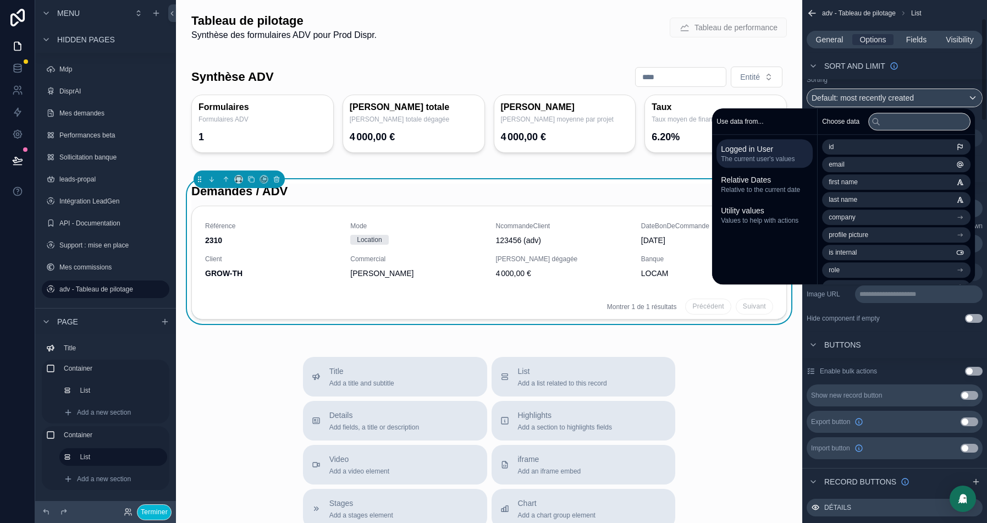
scroll to position [96, 0]
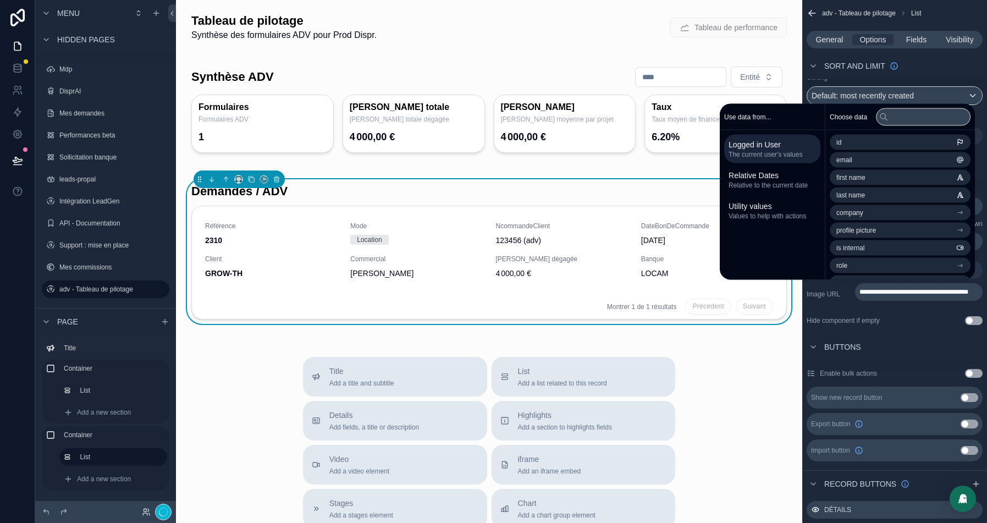
click at [826, 296] on label "Image URL" at bounding box center [829, 294] width 44 height 9
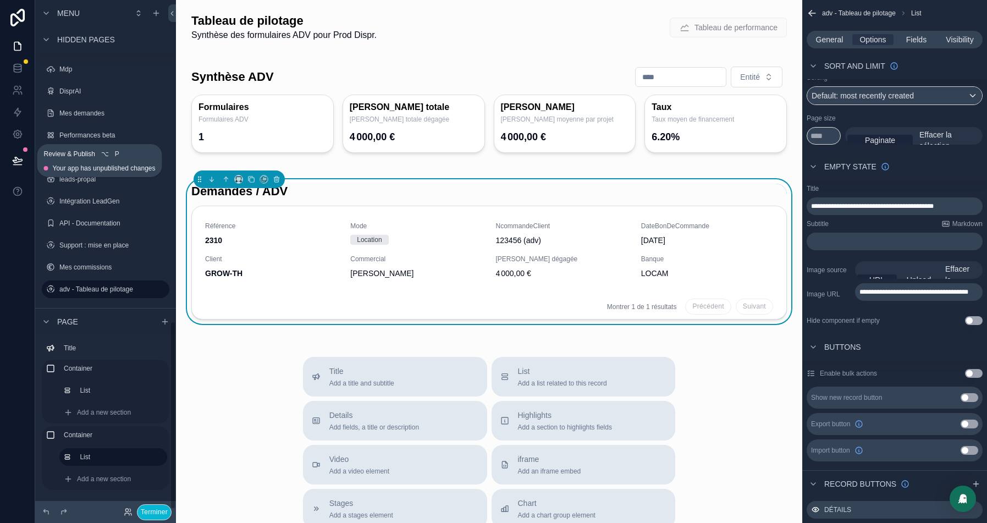
click at [6, 152] on button at bounding box center [17, 160] width 24 height 31
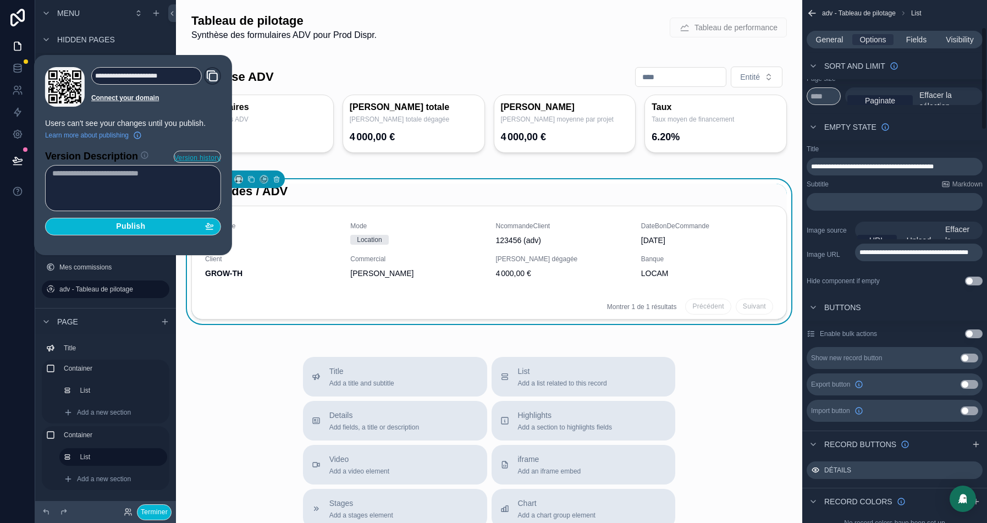
scroll to position [137, 0]
click at [917, 38] on span "Fields" at bounding box center [916, 39] width 20 height 11
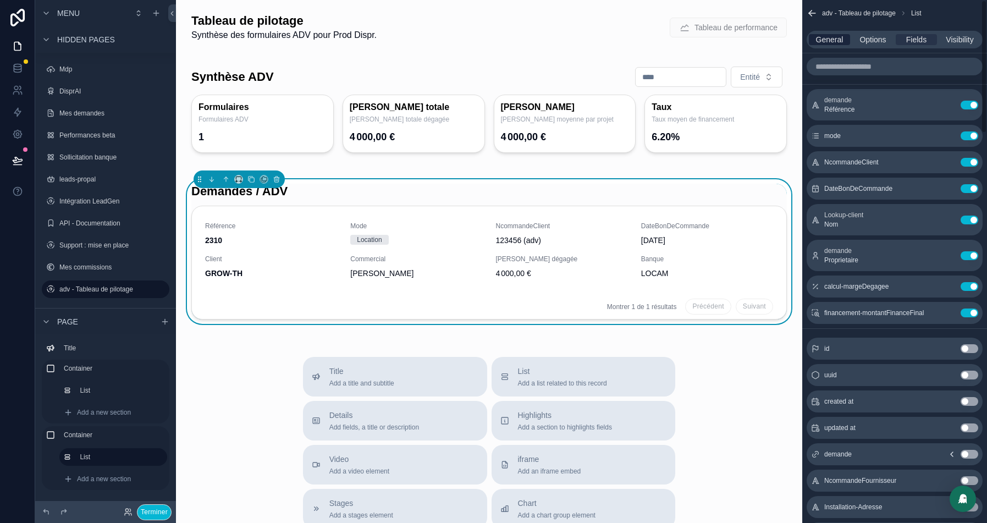
click at [833, 45] on span "General" at bounding box center [829, 39] width 27 height 11
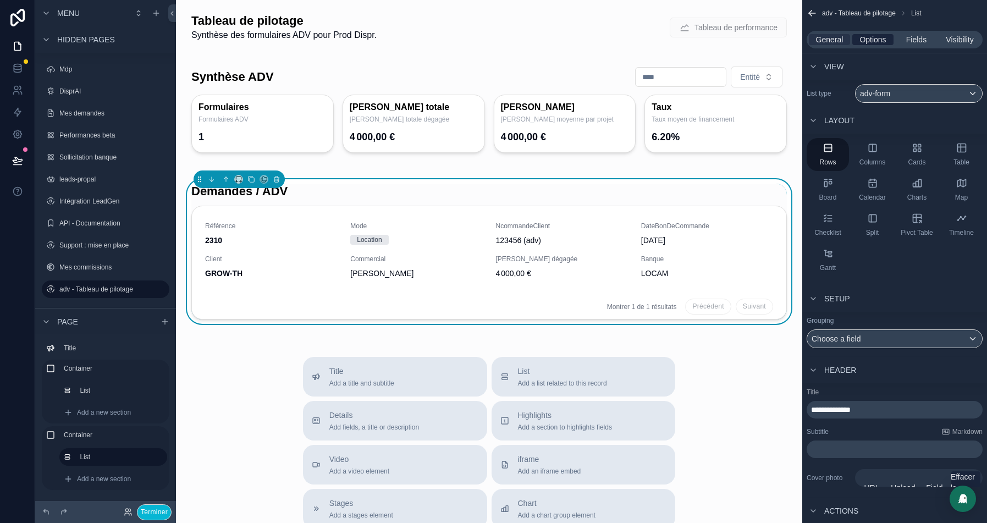
click at [872, 41] on span "Options" at bounding box center [873, 39] width 26 height 11
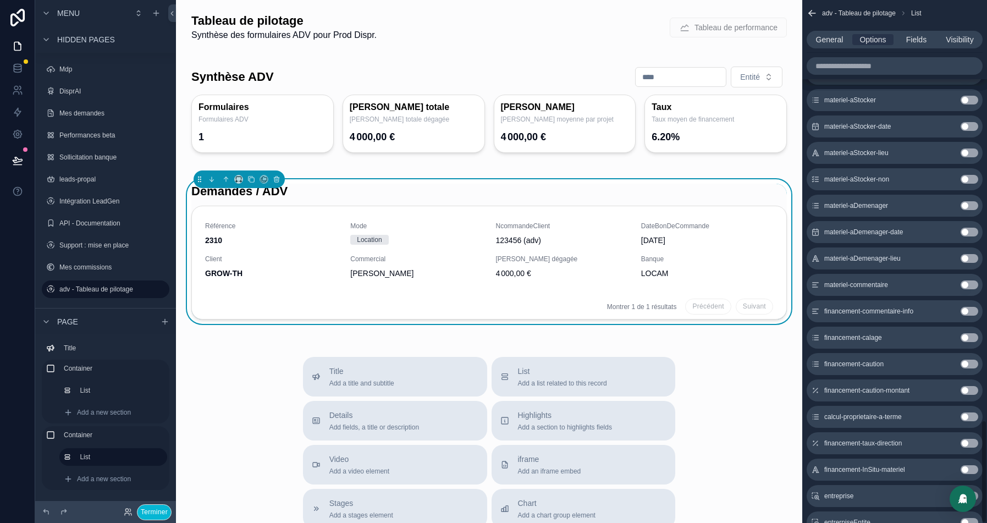
scroll to position [2131, 0]
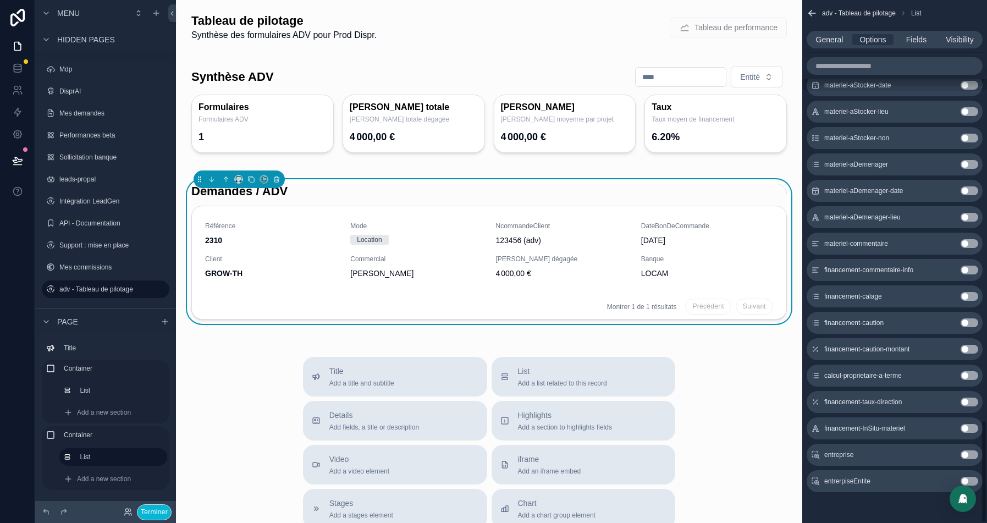
click at [973, 477] on button "Use setting" at bounding box center [970, 481] width 18 height 9
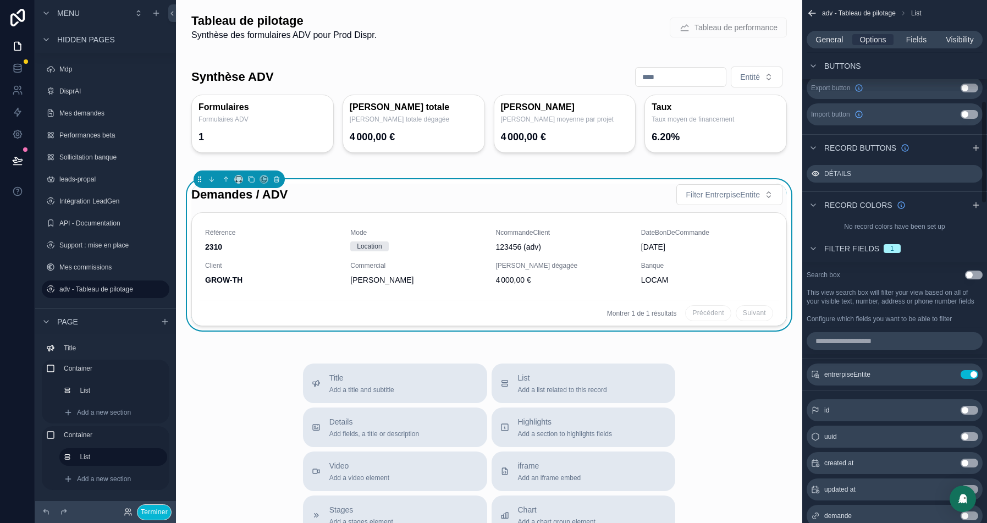
scroll to position [587, 0]
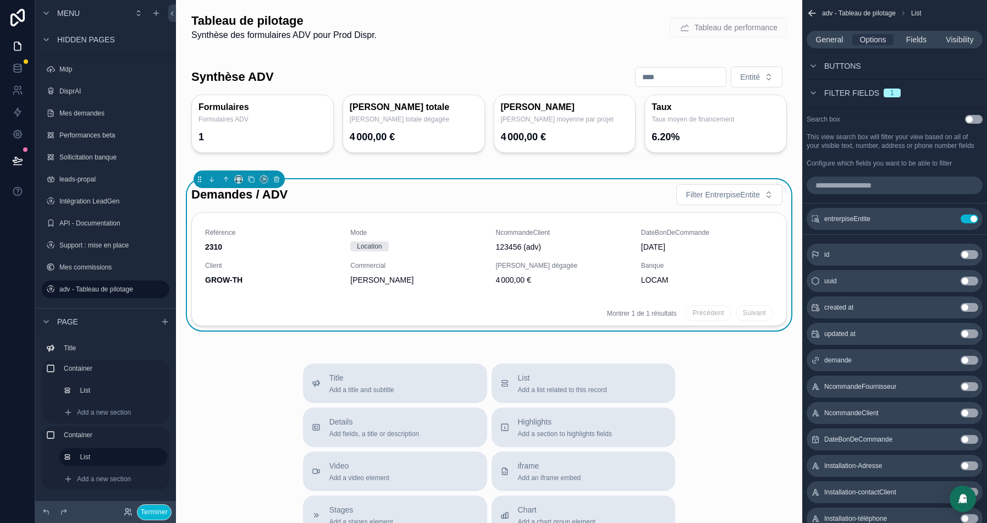
click at [838, 192] on input "scrollable content" at bounding box center [895, 186] width 176 height 18
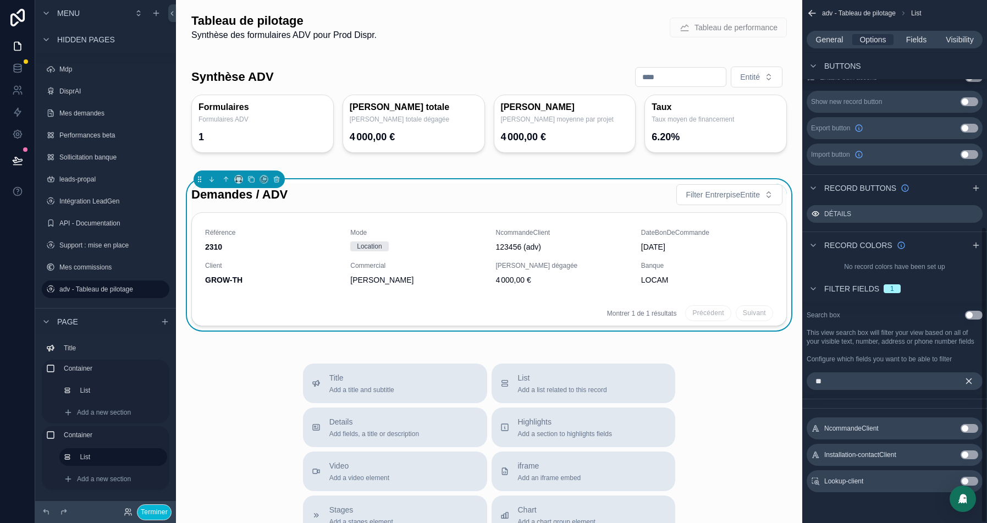
scroll to position [399, 0]
click at [972, 484] on button "Use setting" at bounding box center [970, 481] width 18 height 9
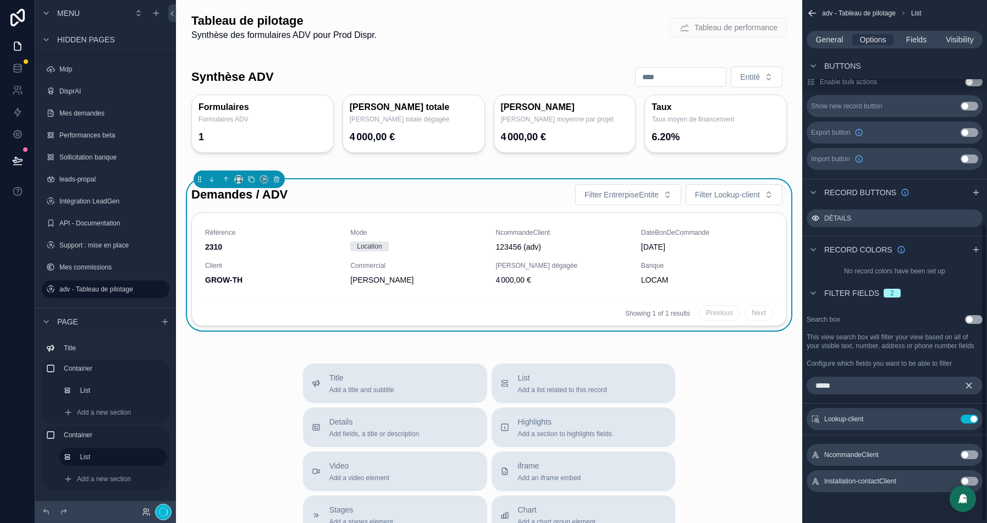
scroll to position [394, 0]
click at [966, 416] on button "Use setting" at bounding box center [970, 419] width 18 height 9
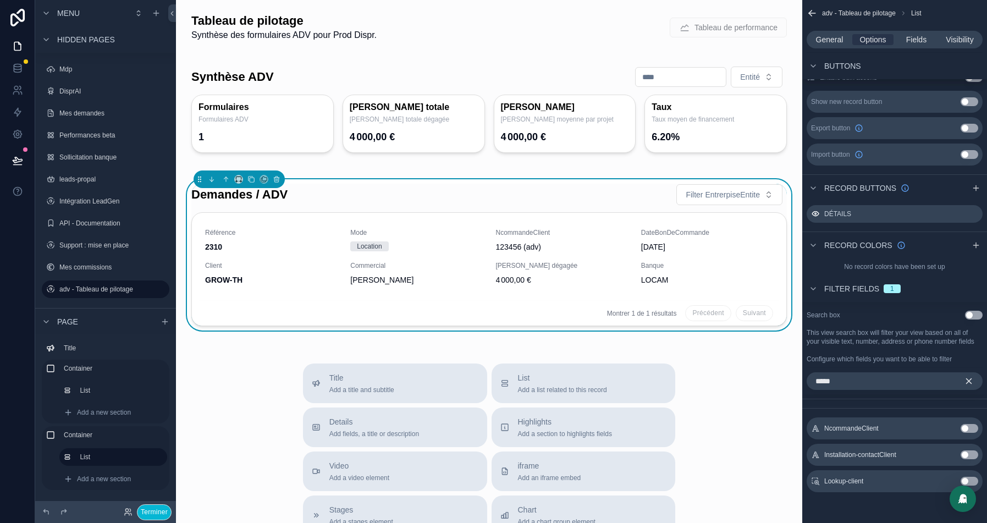
click at [832, 389] on input "*****" at bounding box center [895, 381] width 176 height 18
type input "*"
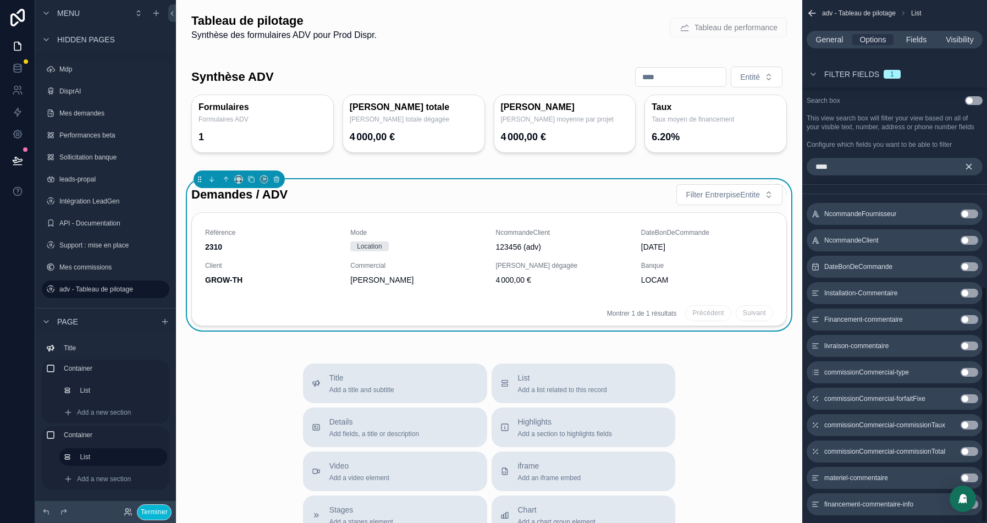
scroll to position [636, 0]
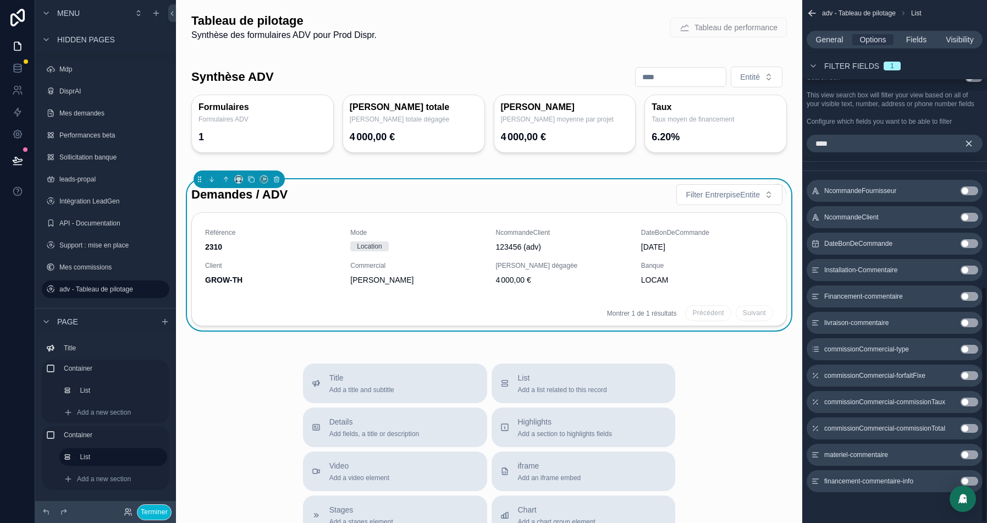
type input "****"
click at [973, 143] on icon "scrollable content" at bounding box center [969, 144] width 10 height 10
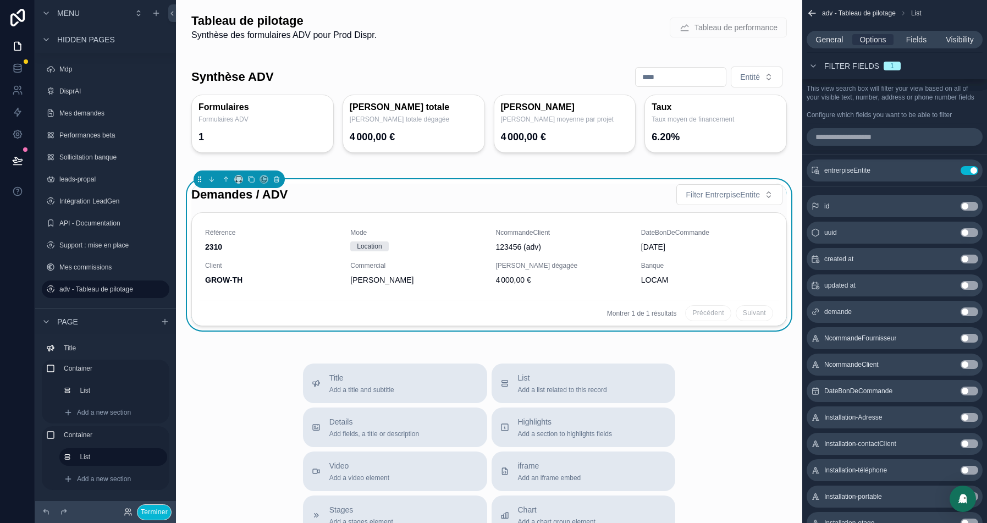
click at [865, 144] on input "scrollable content" at bounding box center [895, 137] width 176 height 18
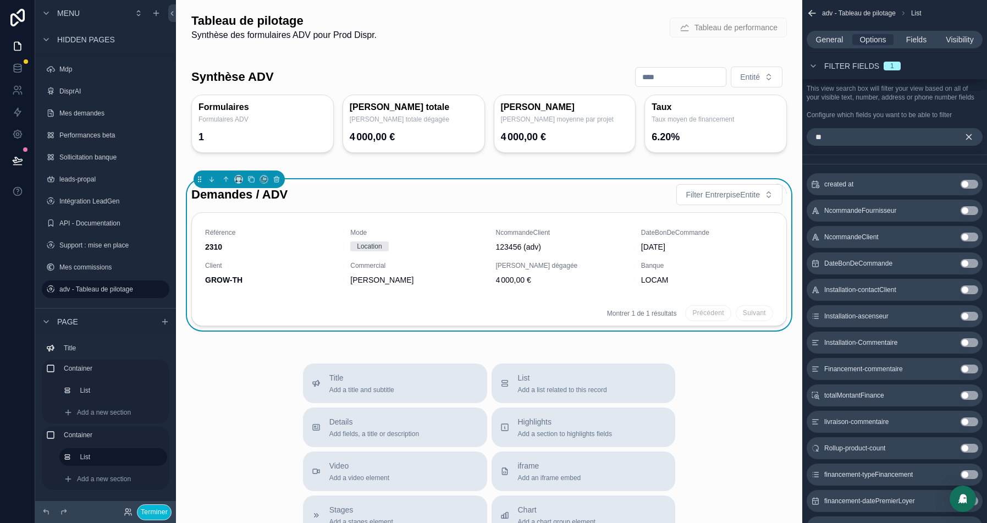
scroll to position [399, 0]
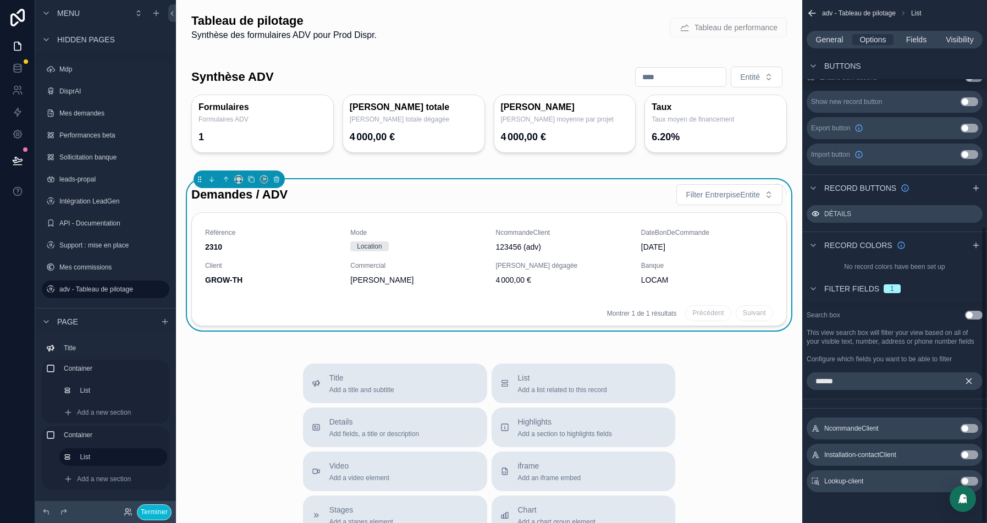
type input "******"
click at [973, 481] on button "Use setting" at bounding box center [970, 481] width 18 height 9
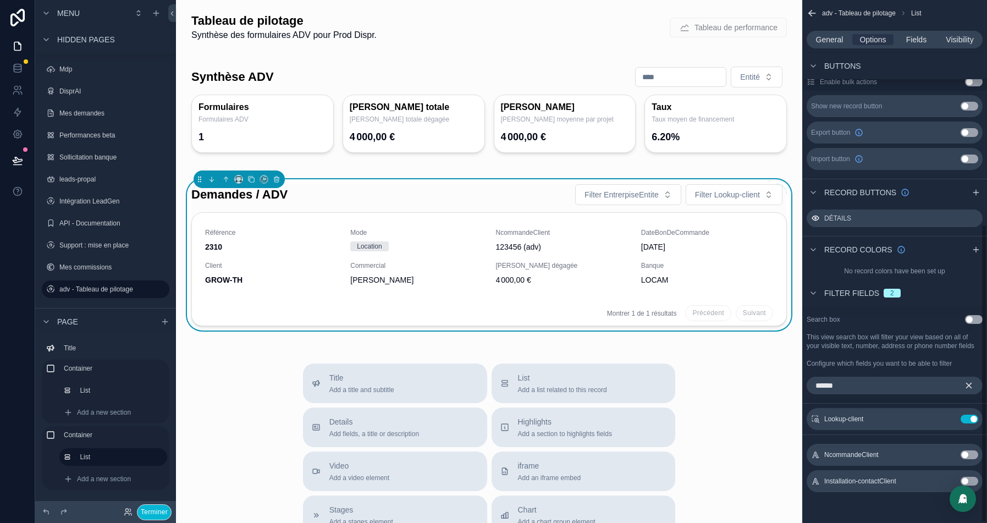
scroll to position [394, 0]
click at [949, 418] on icon "scrollable content" at bounding box center [947, 419] width 9 height 9
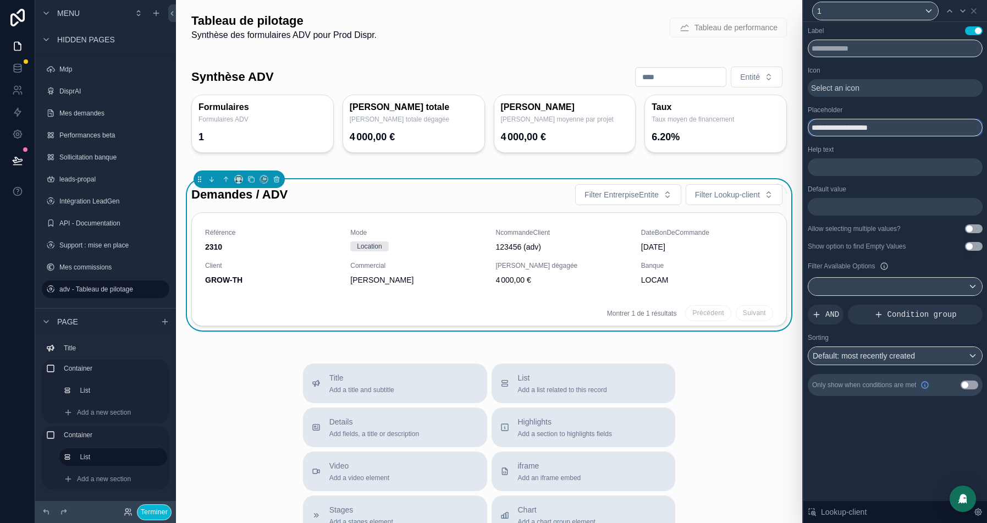
click at [839, 126] on input "**********" at bounding box center [895, 128] width 175 height 18
type input "******"
click at [950, 11] on icon at bounding box center [949, 11] width 9 height 9
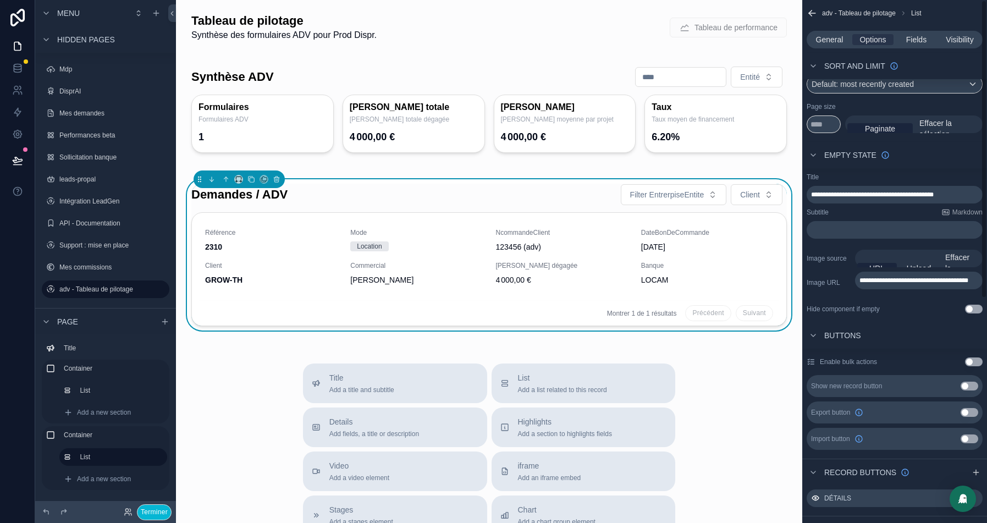
scroll to position [0, 0]
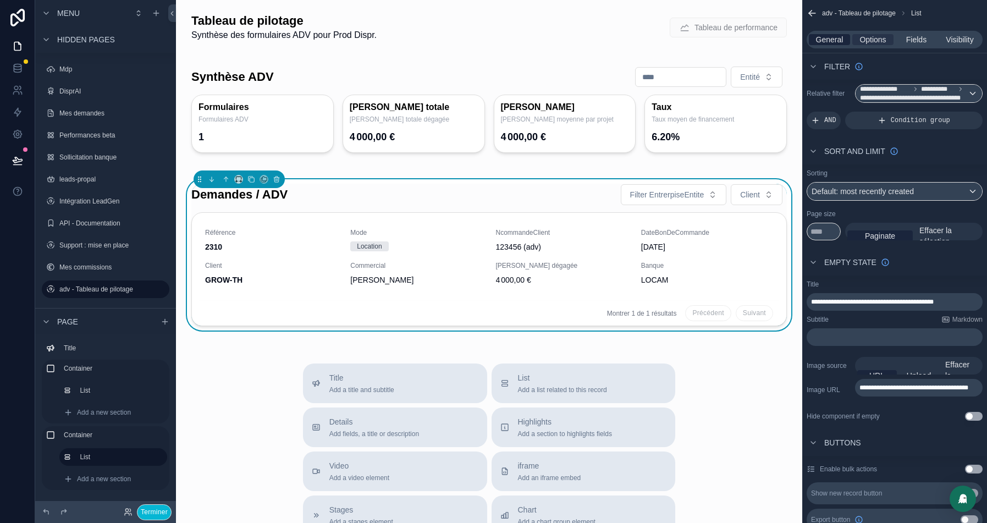
click at [833, 38] on span "General" at bounding box center [829, 39] width 27 height 11
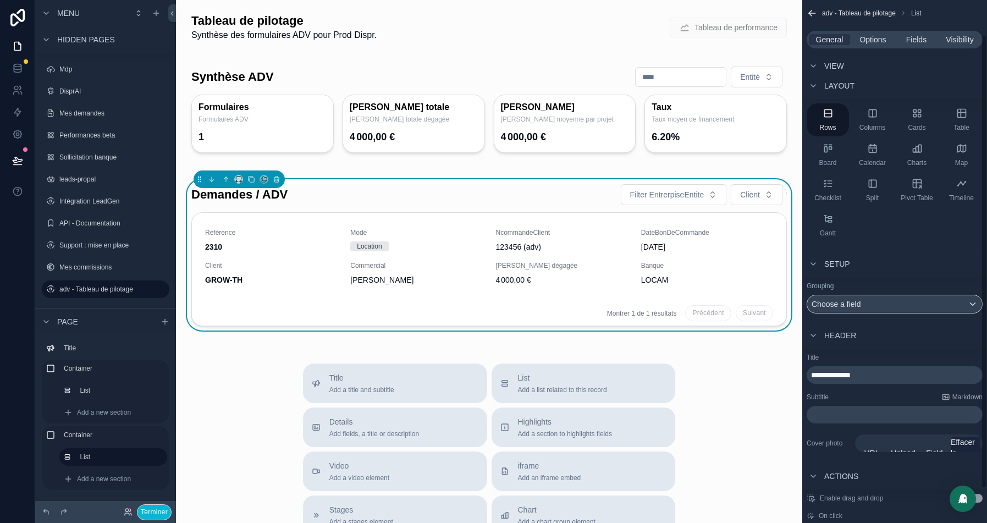
scroll to position [40, 0]
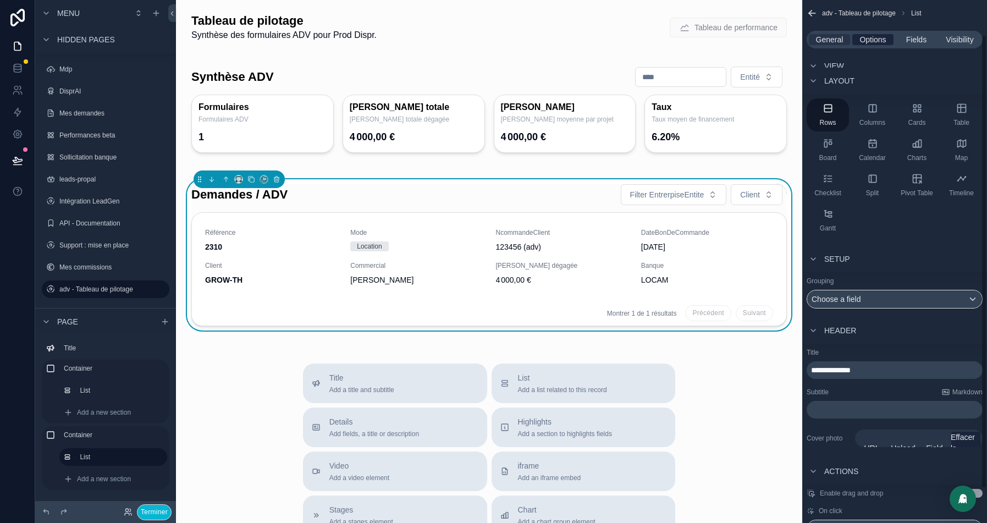
click at [876, 35] on span "Options" at bounding box center [873, 39] width 26 height 11
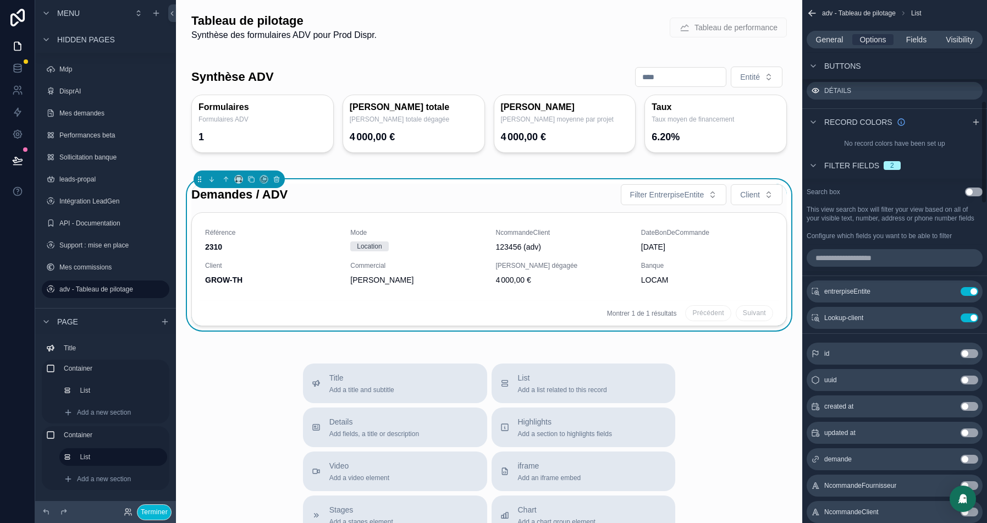
scroll to position [513, 0]
click at [948, 298] on icon "scrollable content" at bounding box center [947, 293] width 9 height 9
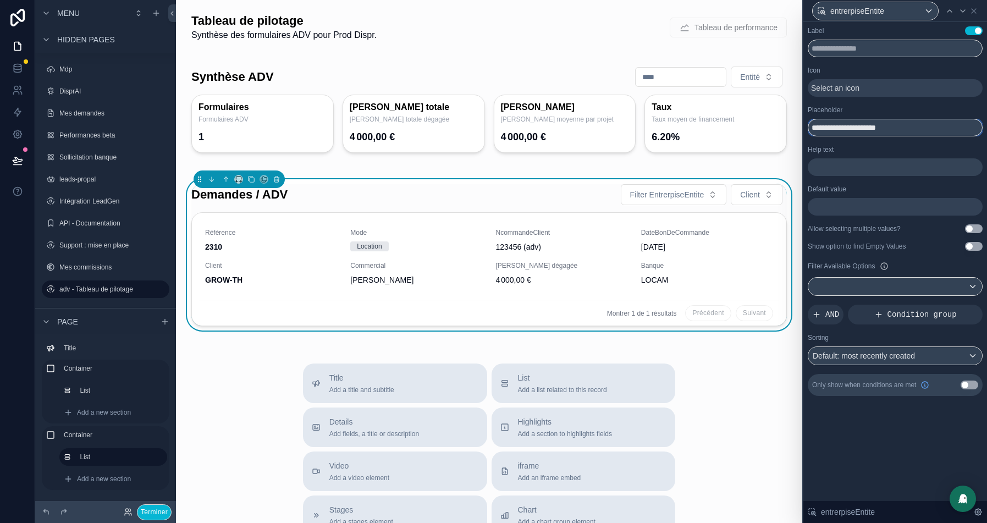
click at [850, 125] on input "**********" at bounding box center [895, 128] width 175 height 18
type input "******"
click at [11, 157] on button at bounding box center [17, 160] width 24 height 31
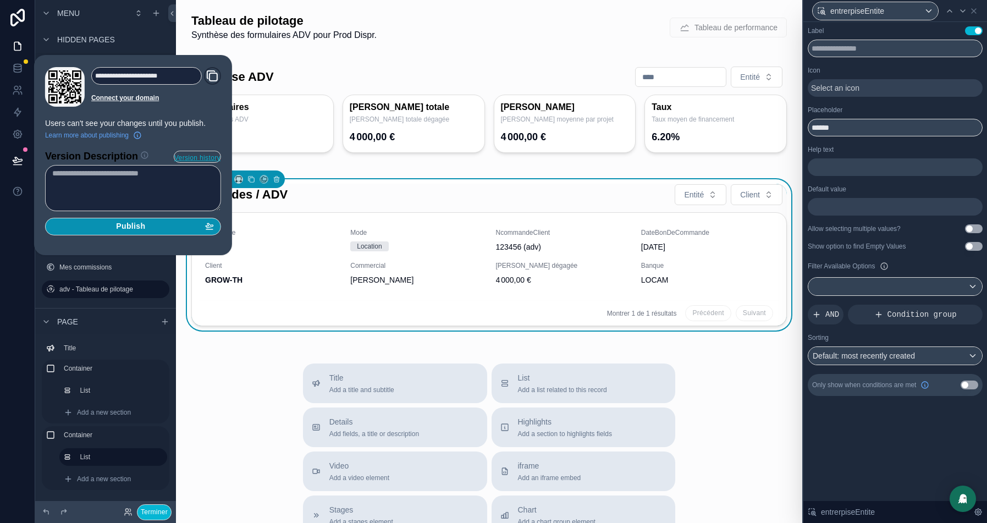
click at [151, 225] on div "Publish" at bounding box center [133, 227] width 162 height 10
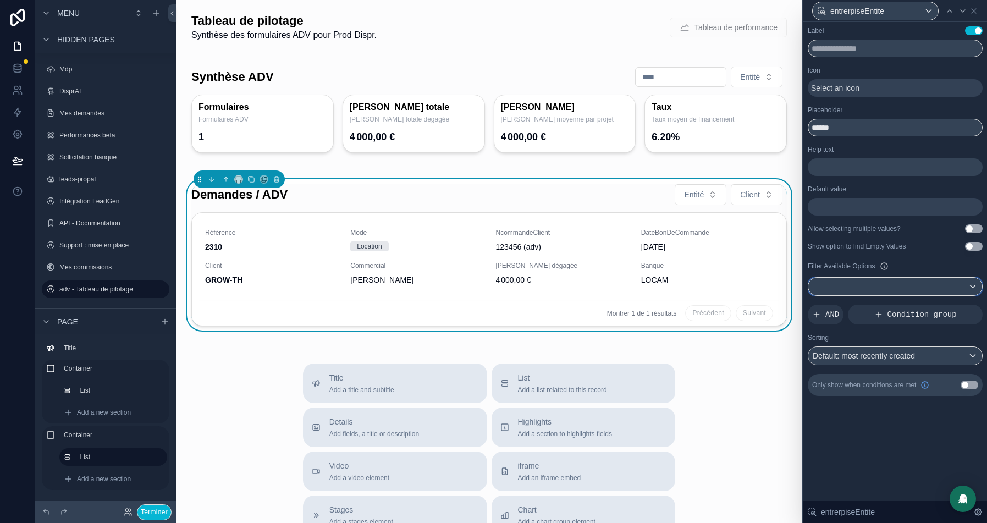
click at [947, 294] on div at bounding box center [895, 287] width 174 height 18
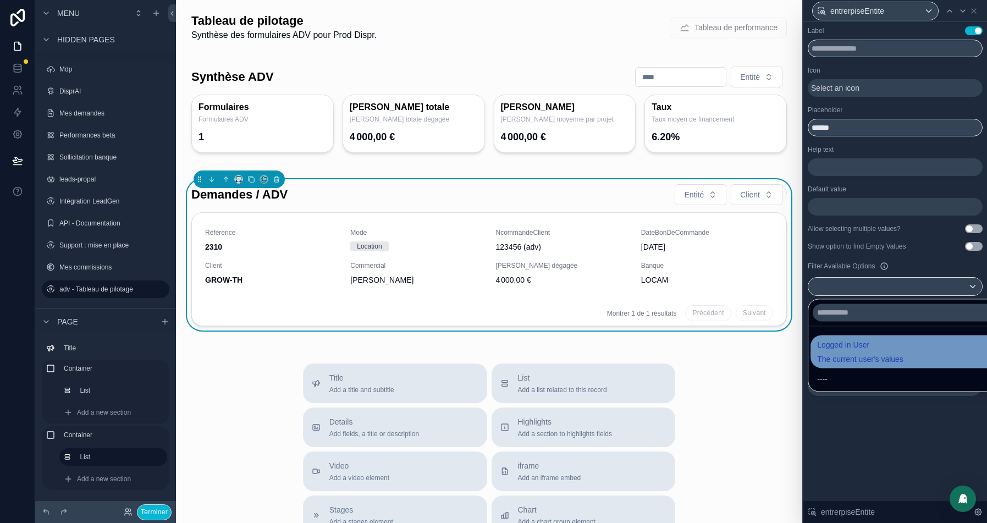
click at [873, 340] on span "Logged in User" at bounding box center [860, 344] width 86 height 13
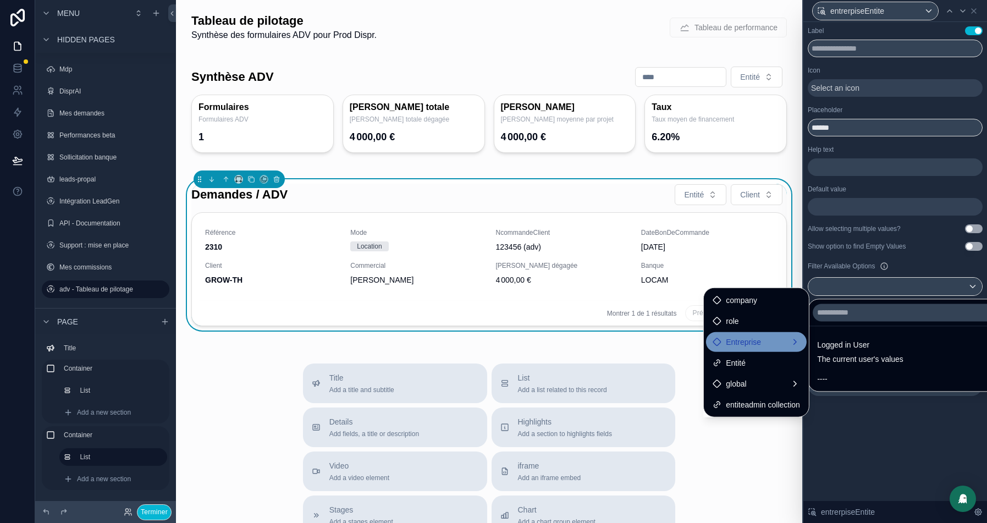
click at [739, 339] on span "Entreprise" at bounding box center [743, 341] width 35 height 13
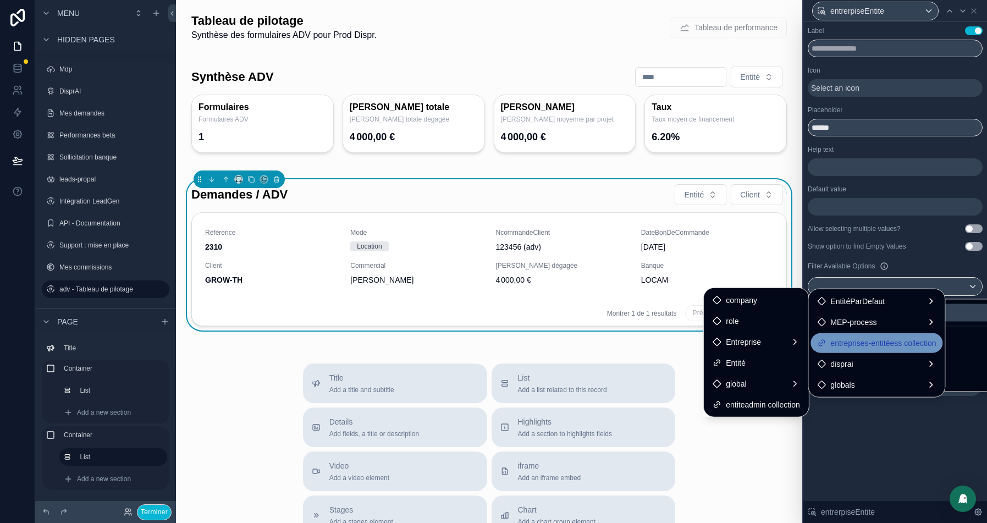
click at [860, 343] on span "entreprises-entitéess collection" at bounding box center [883, 343] width 106 height 13
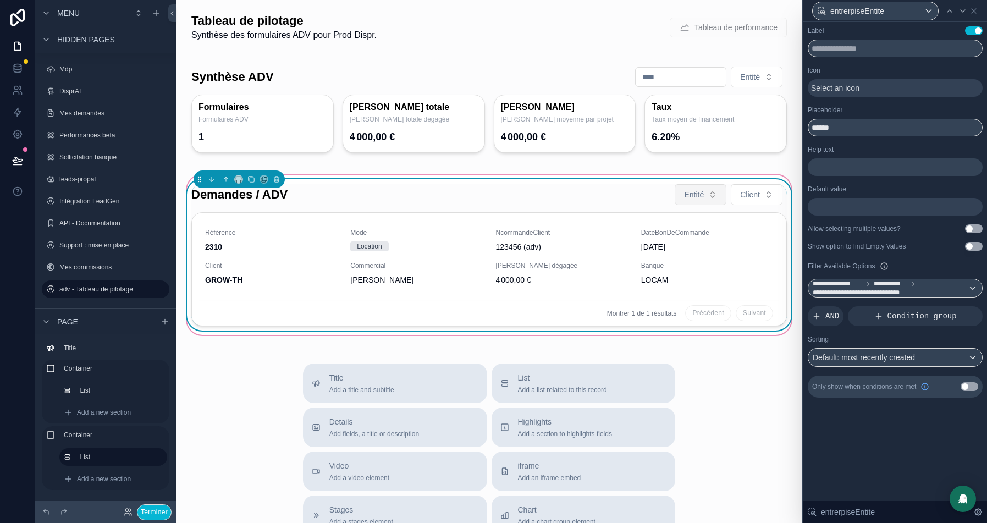
click at [701, 188] on button "Entité" at bounding box center [701, 194] width 52 height 21
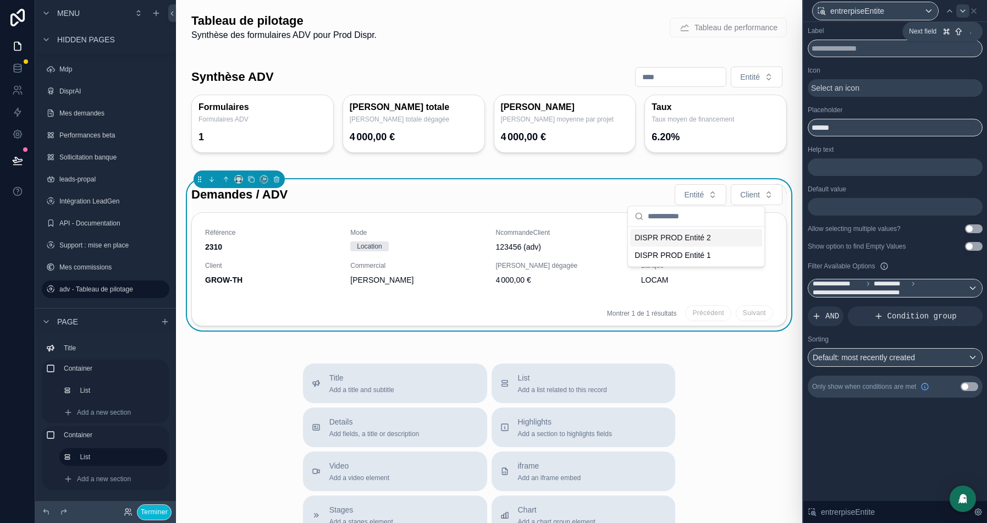
click at [962, 12] on icon at bounding box center [963, 11] width 9 height 9
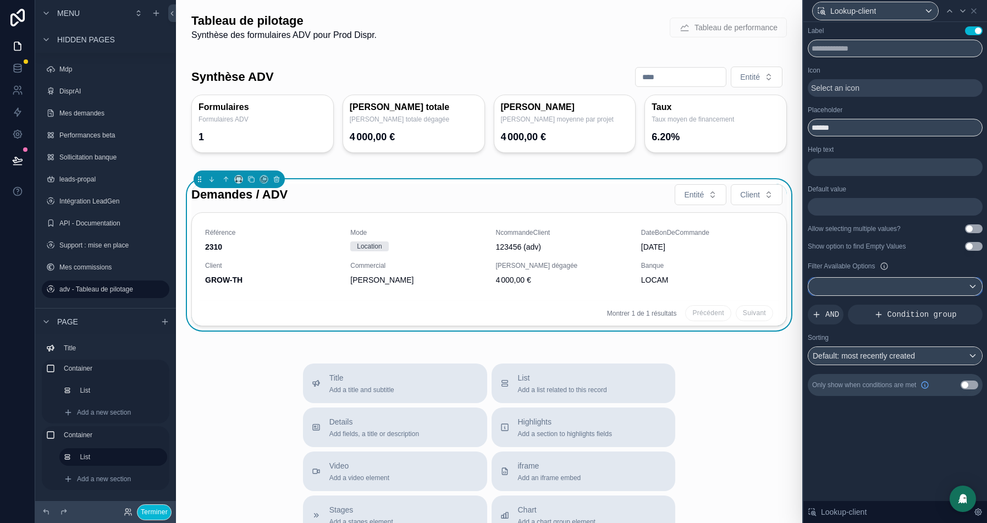
click at [871, 285] on div at bounding box center [895, 287] width 174 height 18
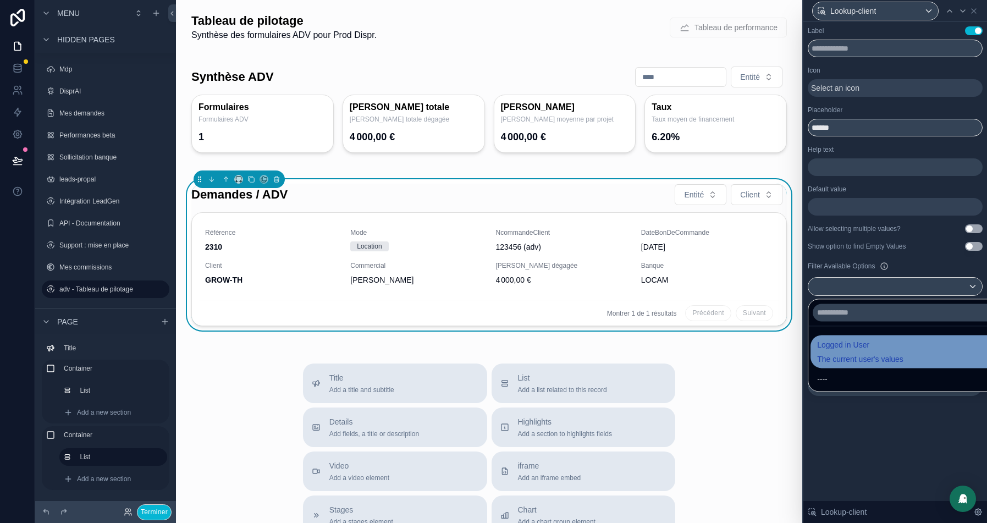
click at [844, 348] on span "Logged in User" at bounding box center [860, 344] width 86 height 13
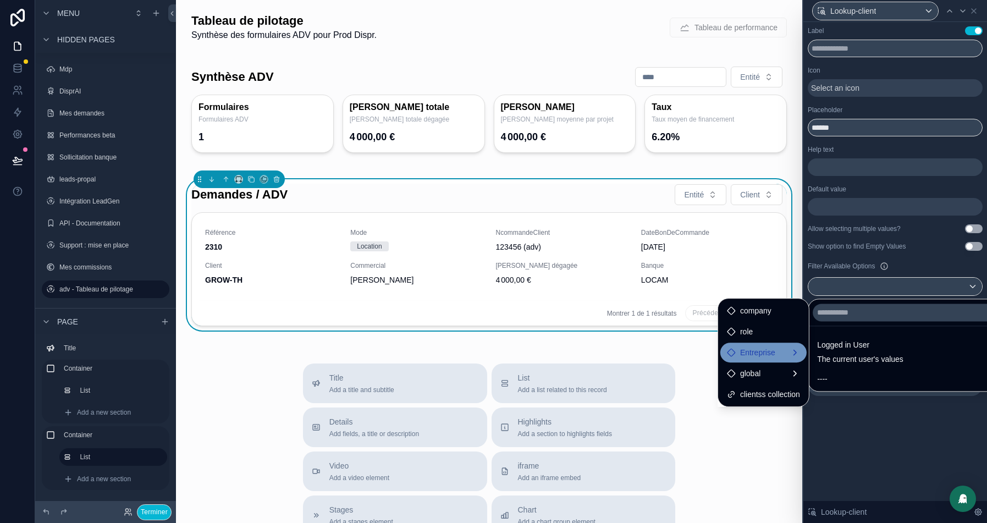
click at [773, 343] on div "Entreprise" at bounding box center [763, 353] width 86 height 20
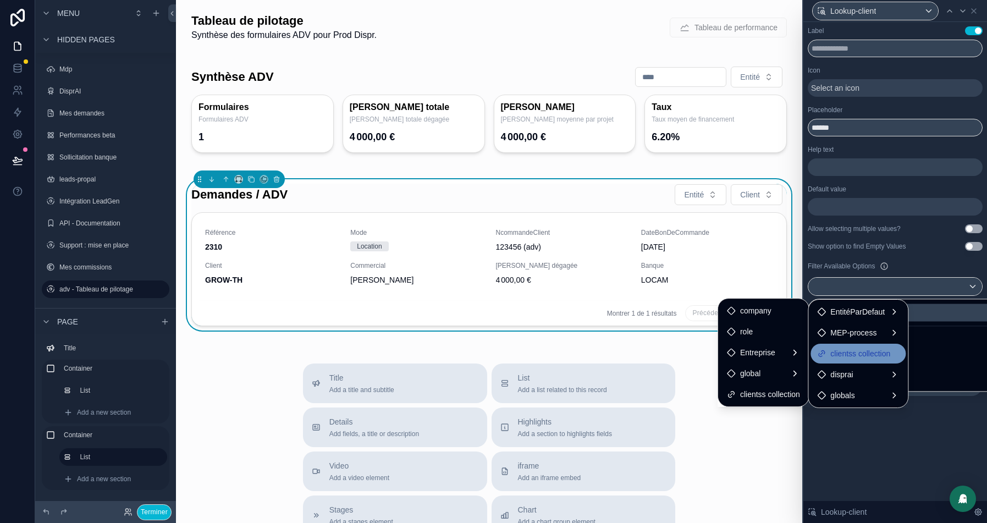
click at [851, 354] on span "clientss collection" at bounding box center [860, 353] width 60 height 13
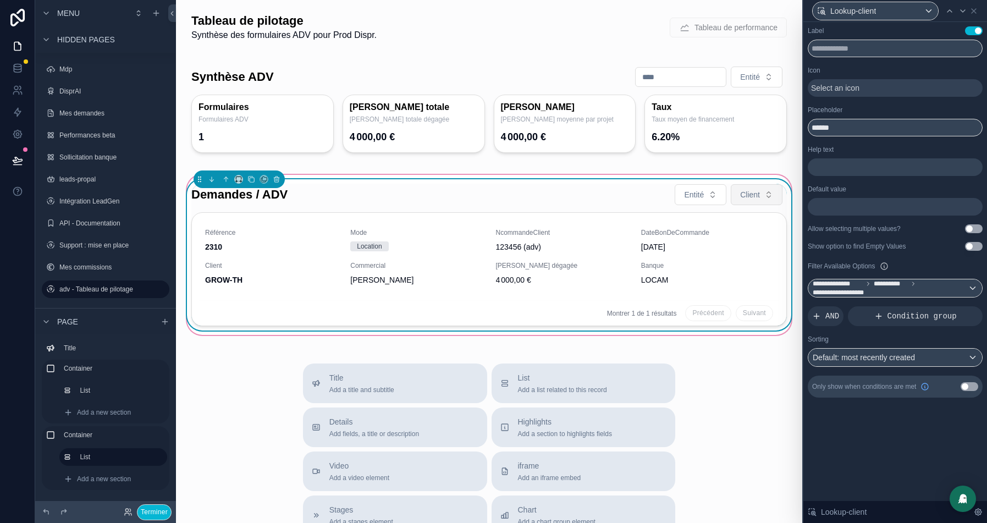
click at [759, 199] on span "Client" at bounding box center [750, 194] width 20 height 11
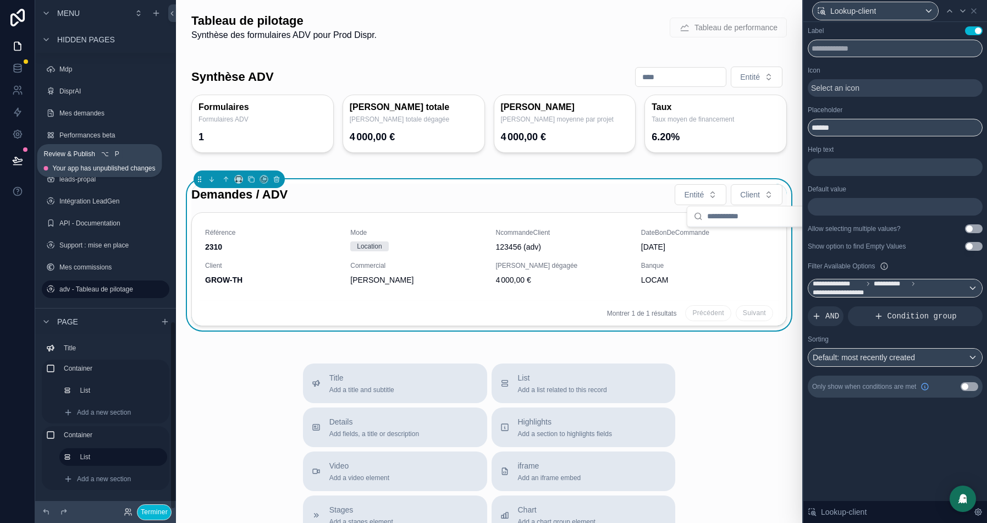
click at [14, 163] on icon at bounding box center [17, 160] width 11 height 11
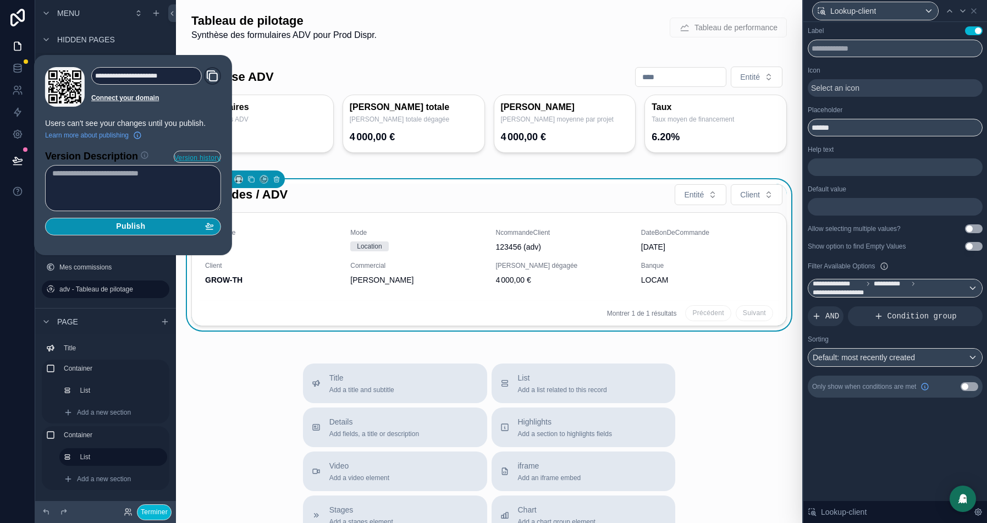
click at [121, 229] on span "Publish" at bounding box center [130, 227] width 29 height 10
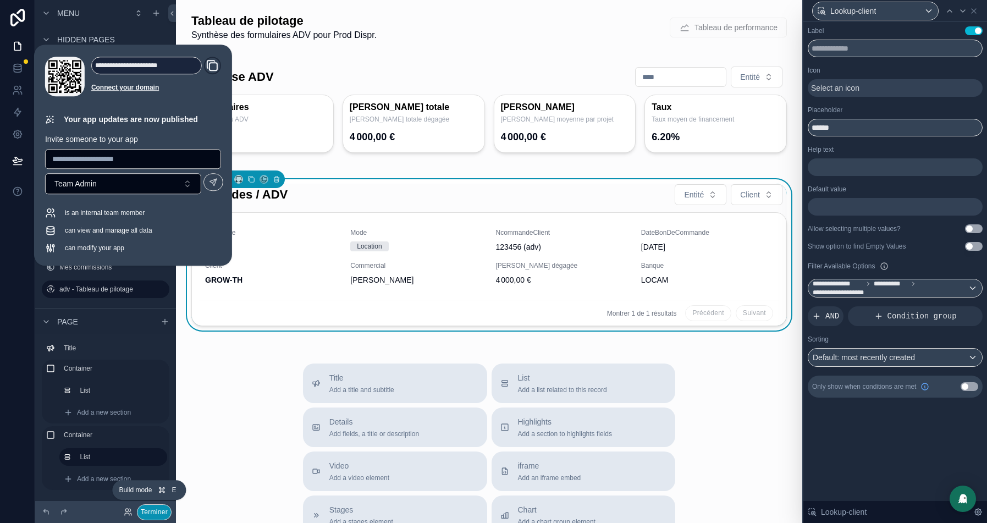
click at [153, 512] on button "Terminer" at bounding box center [154, 512] width 35 height 16
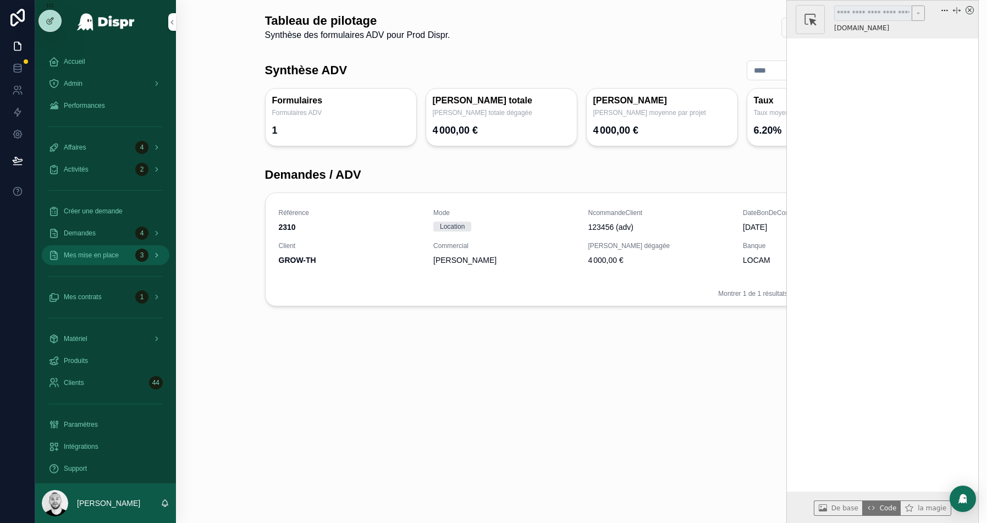
click at [101, 258] on span "Mes mise en place" at bounding box center [91, 255] width 55 height 9
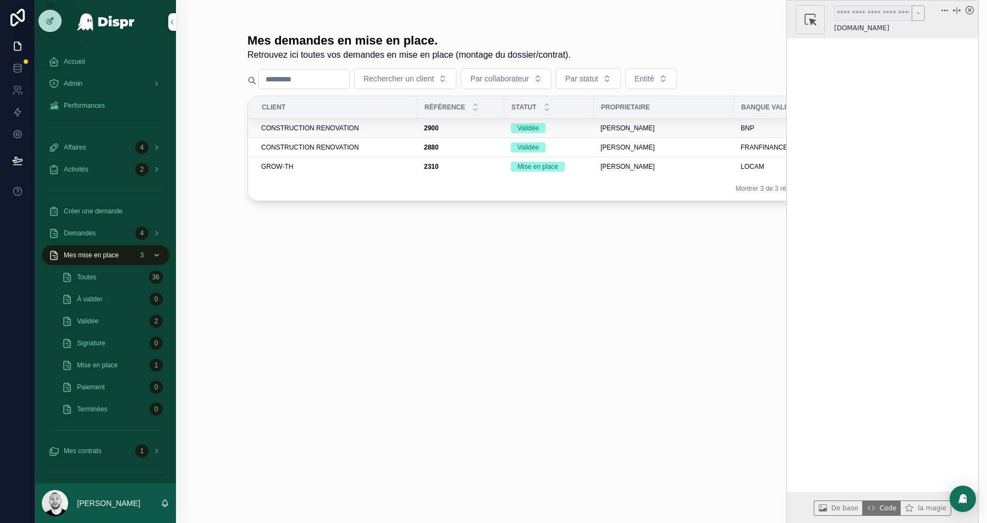
click at [310, 126] on span "CONSTRUCTION RENOVATION" at bounding box center [310, 128] width 98 height 9
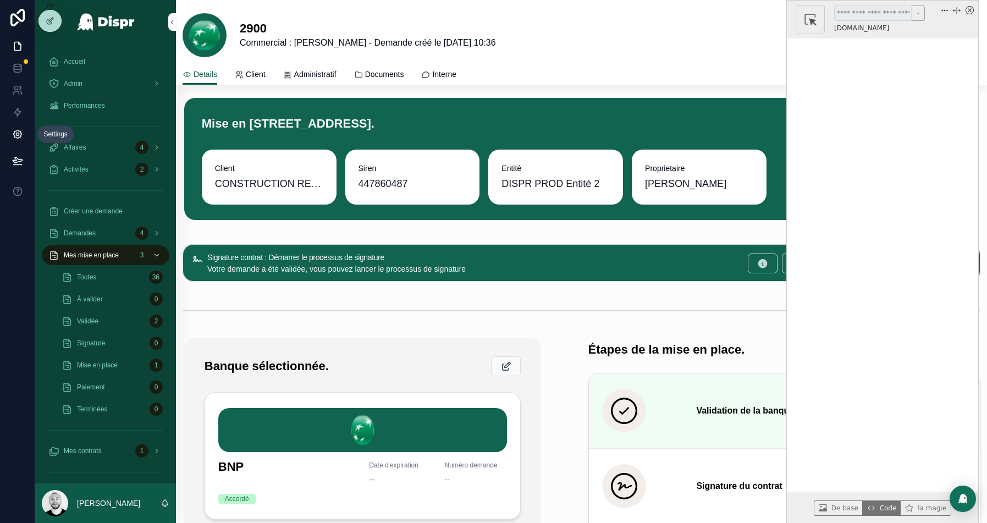
click at [13, 130] on icon at bounding box center [17, 134] width 11 height 11
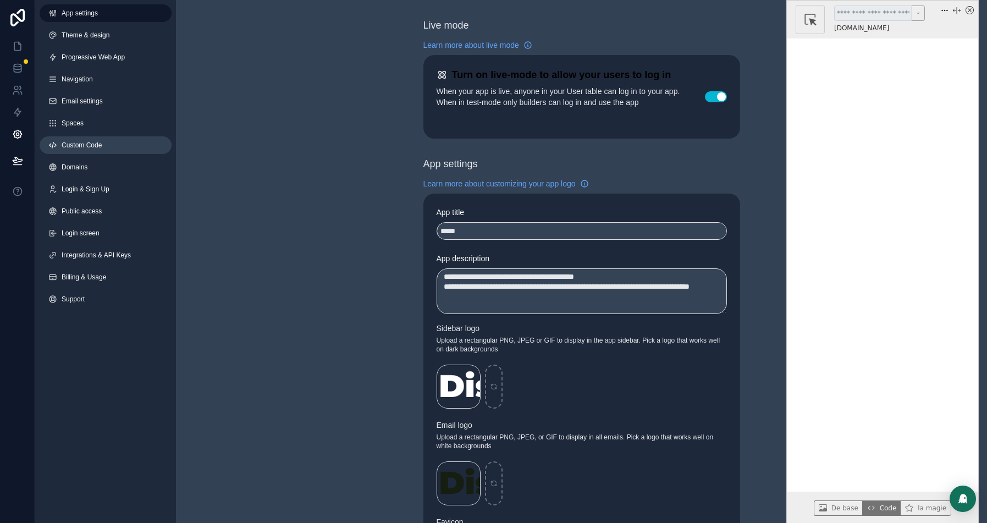
click at [95, 142] on span "Custom Code" at bounding box center [82, 145] width 40 height 9
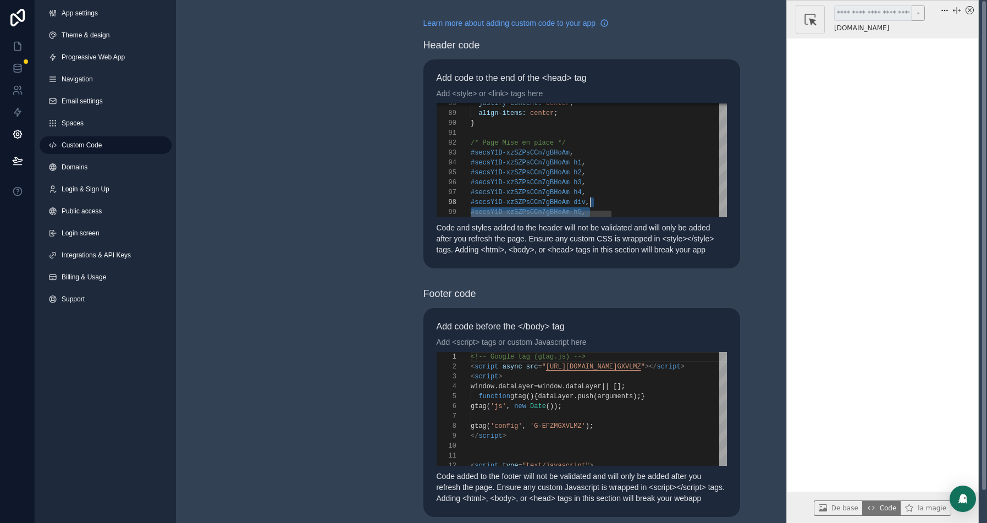
scroll to position [89, 0]
type textarea "**********"
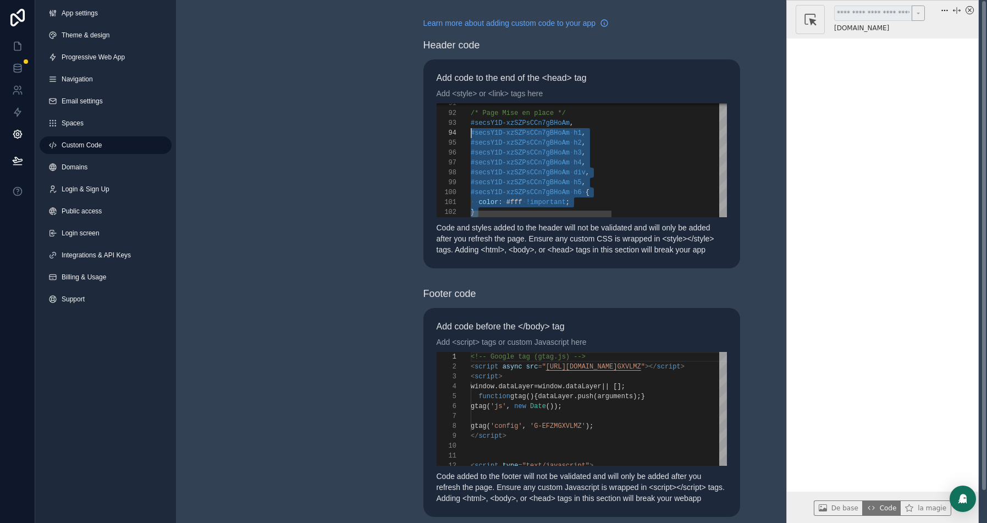
scroll to position [20, 0]
drag, startPoint x: 484, startPoint y: 154, endPoint x: 469, endPoint y: 126, distance: 32.0
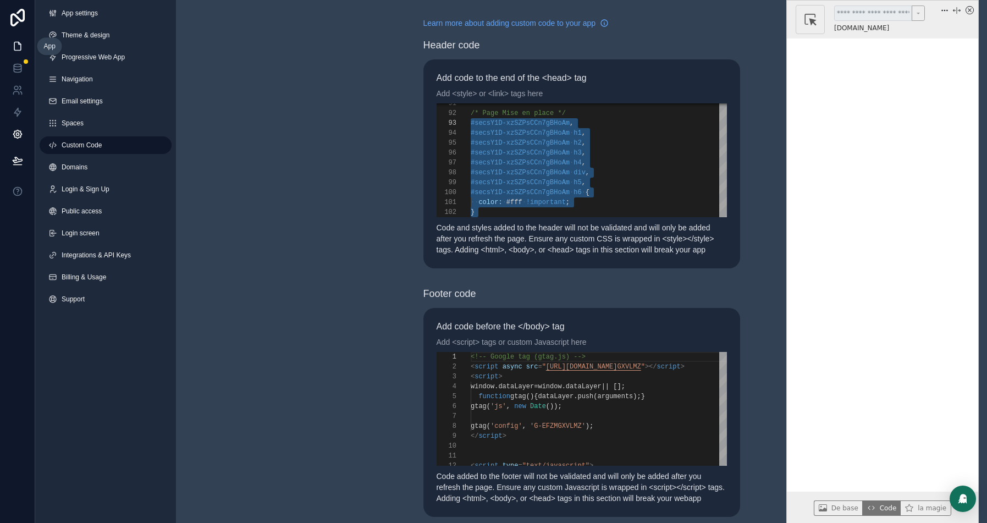
click at [16, 43] on icon at bounding box center [17, 46] width 11 height 11
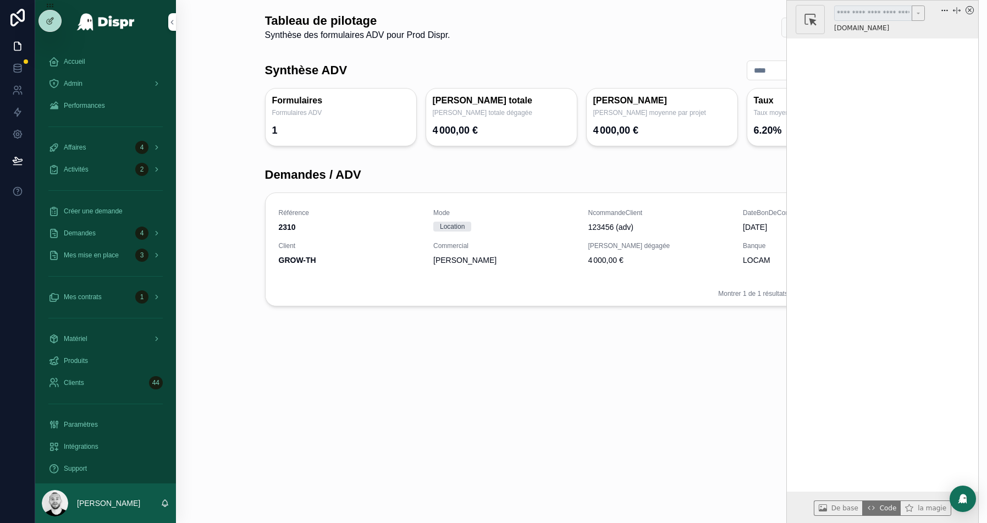
click at [948, 12] on icon "three dots" at bounding box center [945, 11] width 8 height 8
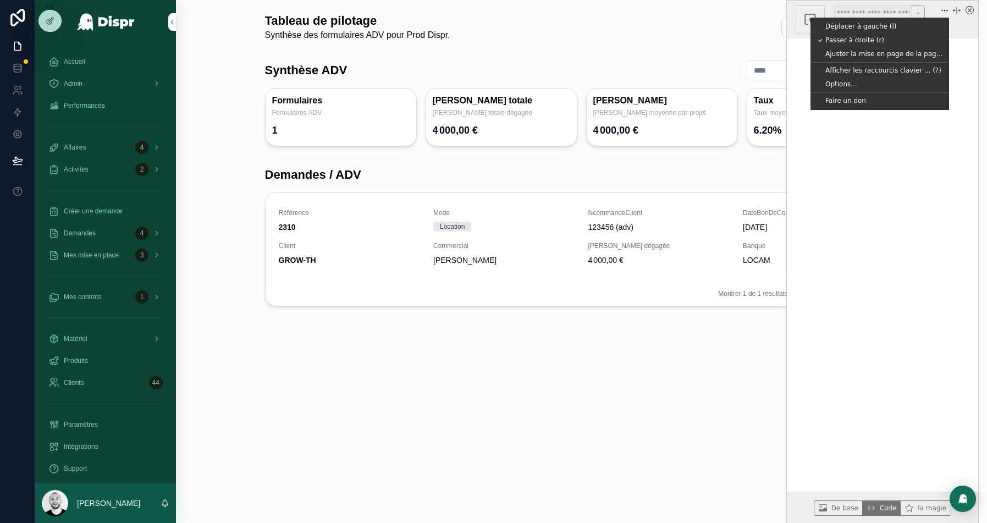
click at [939, 5] on div "Déplacer à gauche (l) Passer à droite (r) Ajuster la mise en page de la page (p…" at bounding box center [951, 19] width 45 height 29
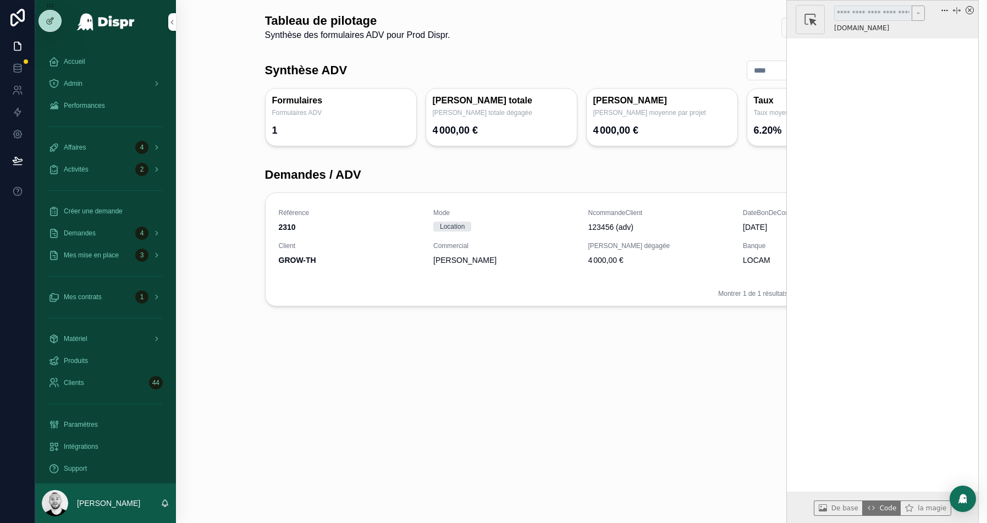
click at [942, 8] on icon "three dots" at bounding box center [945, 11] width 8 height 8
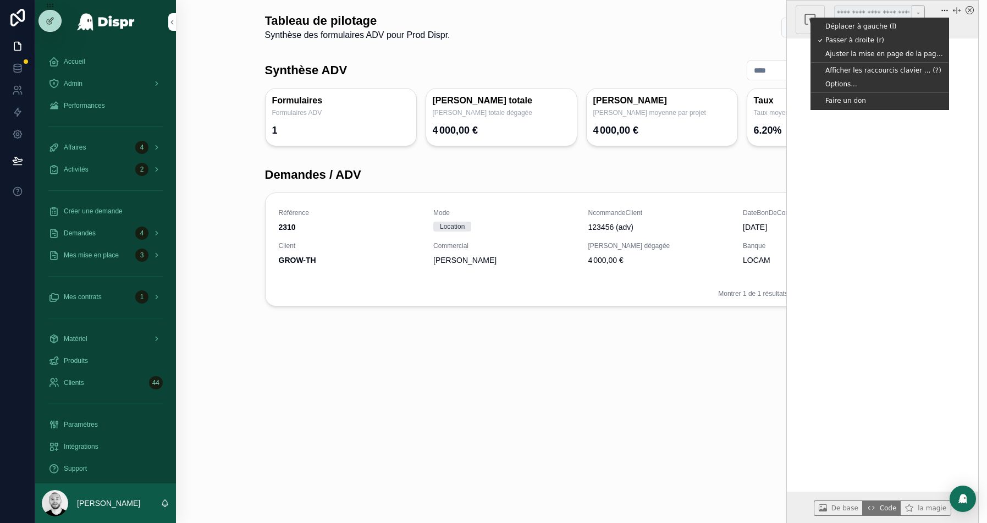
click at [942, 8] on icon "three dots" at bounding box center [945, 11] width 8 height 8
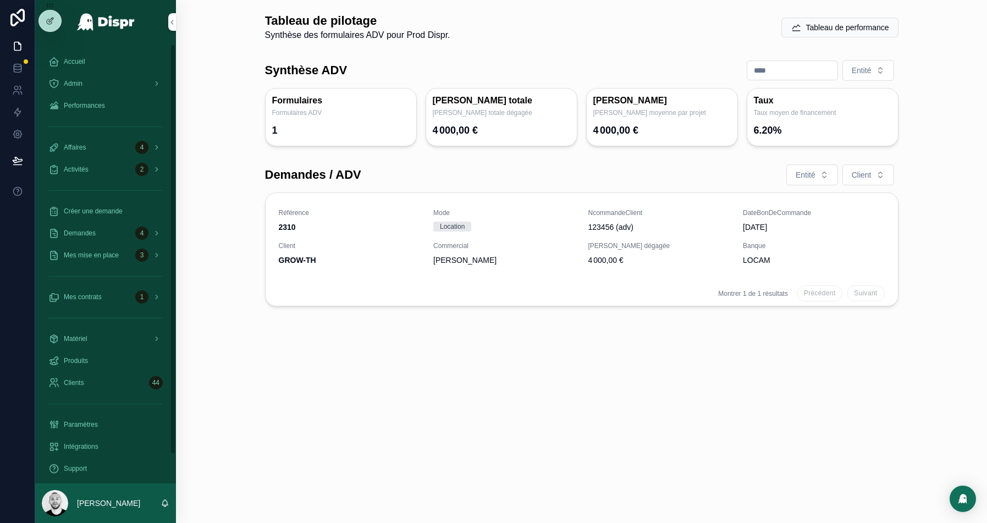
click at [68, 73] on div "Admin" at bounding box center [105, 84] width 141 height 22
click at [67, 79] on span "Admin" at bounding box center [73, 83] width 19 height 9
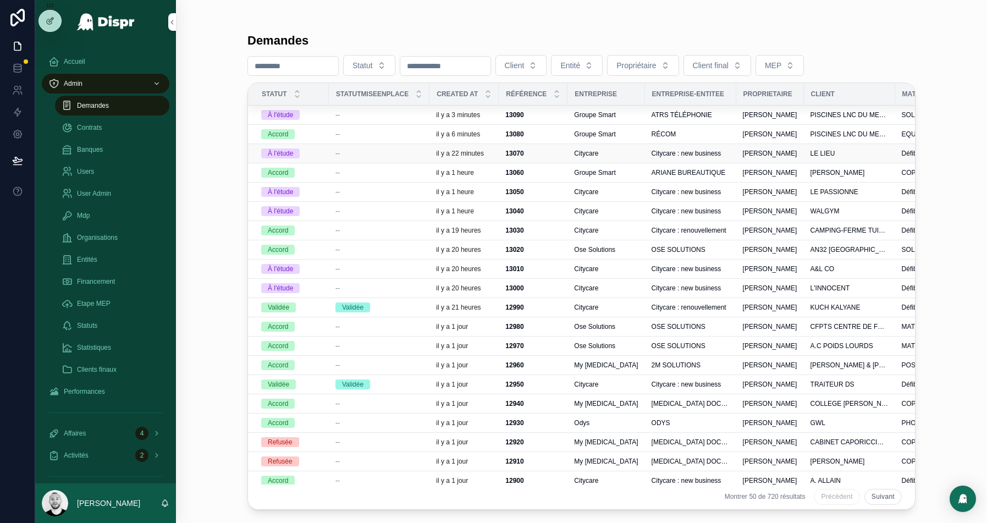
click at [369, 152] on div "--" at bounding box center [378, 153] width 87 height 9
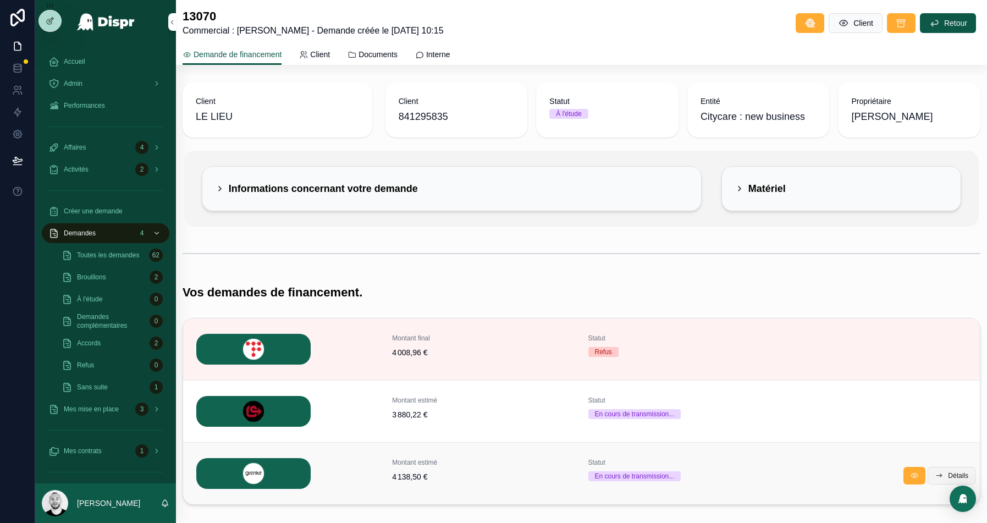
click at [936, 475] on icon "scrollable content" at bounding box center [939, 475] width 9 height 9
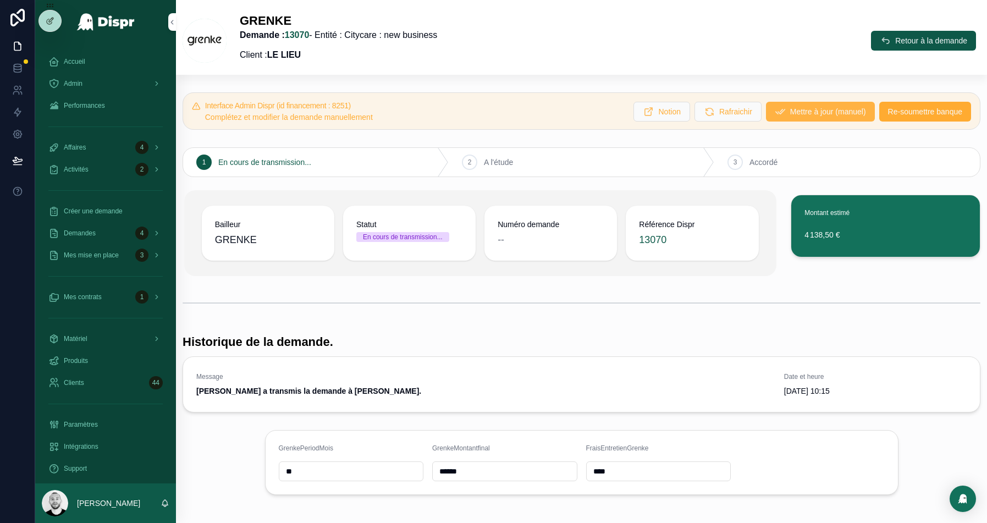
click at [796, 119] on button "Mettre à jour (manuel)" at bounding box center [820, 112] width 109 height 20
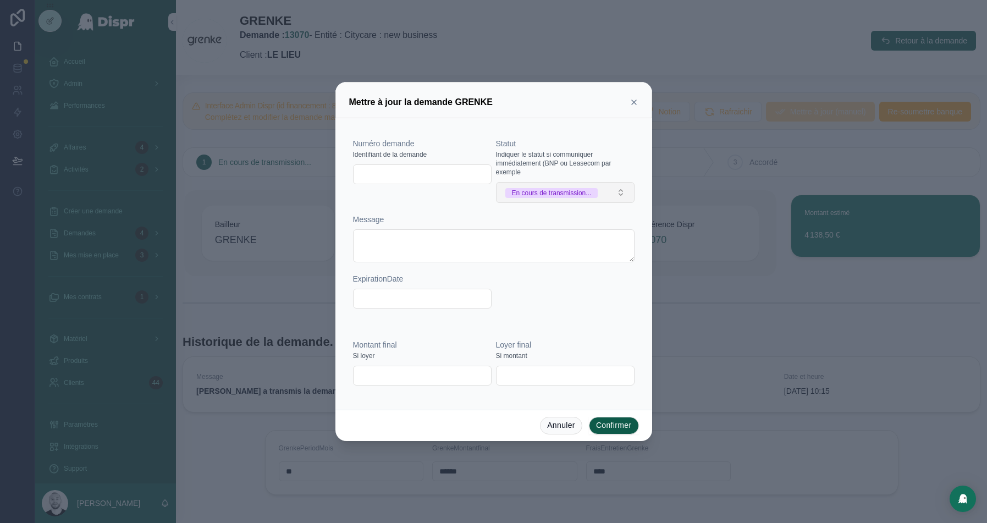
click at [551, 193] on div "En cours de transmission..." at bounding box center [552, 193] width 80 height 10
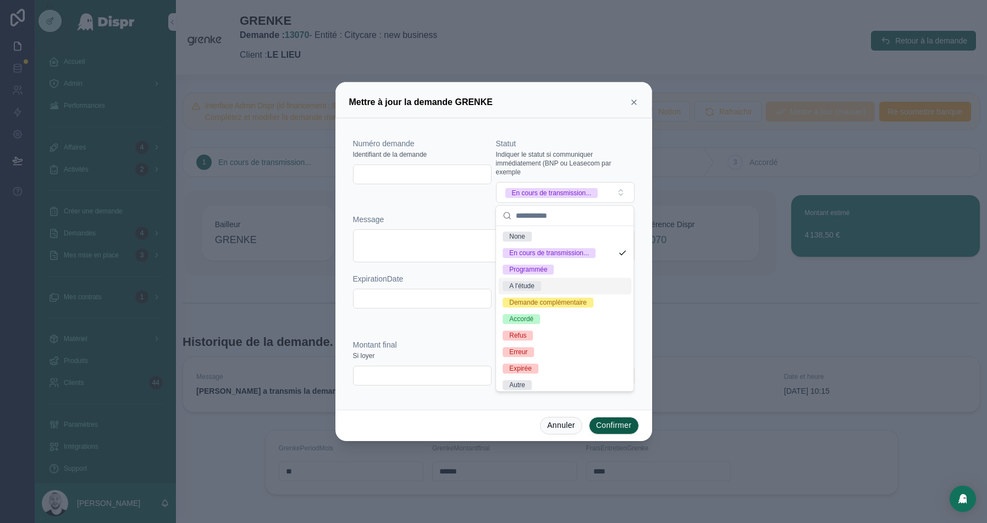
click at [549, 288] on div "A l'étude" at bounding box center [564, 286] width 133 height 16
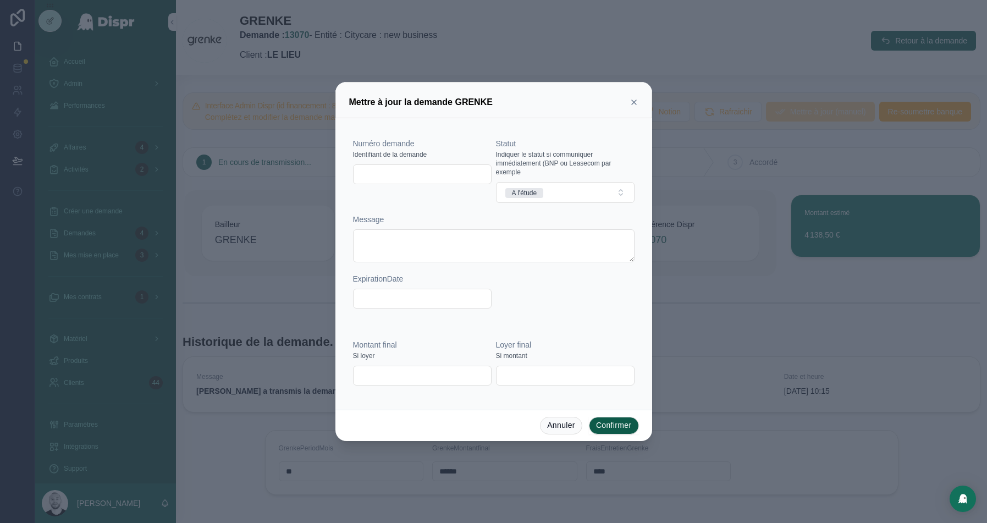
click at [387, 172] on input "text" at bounding box center [422, 174] width 137 height 15
paste input "**********"
type input "**********"
click at [382, 372] on input "text" at bounding box center [422, 375] width 137 height 15
paste input "*********"
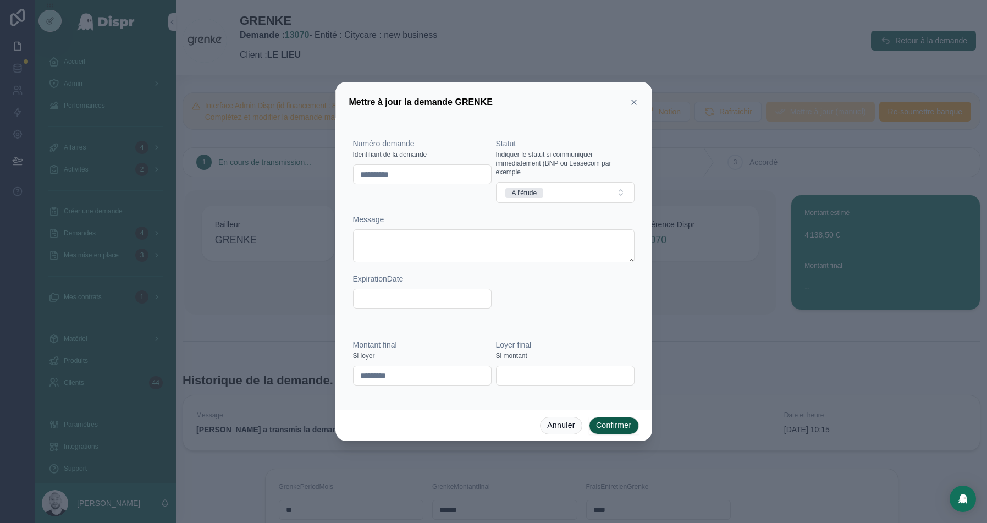
type input "*********"
click at [611, 427] on button "Confirmer" at bounding box center [614, 426] width 50 height 18
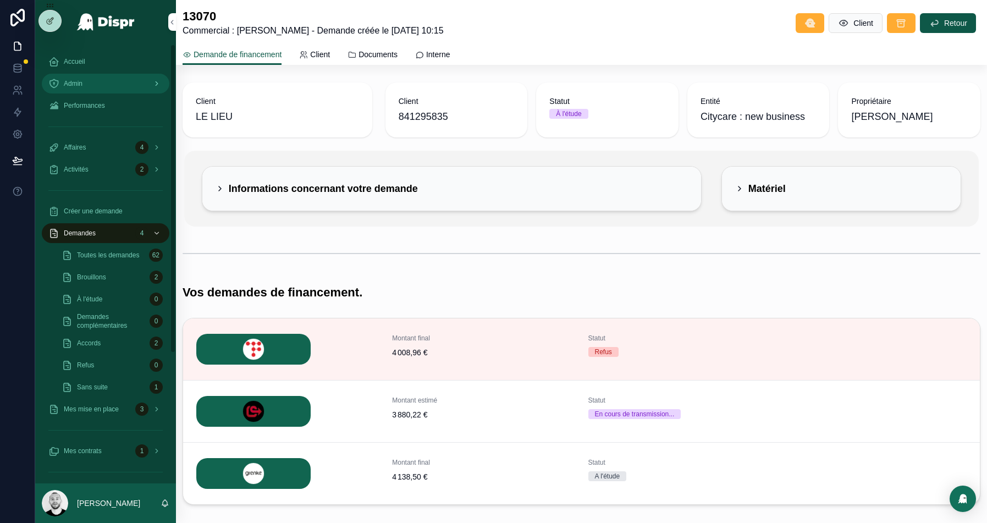
click at [80, 80] on span "Admin" at bounding box center [73, 83] width 19 height 9
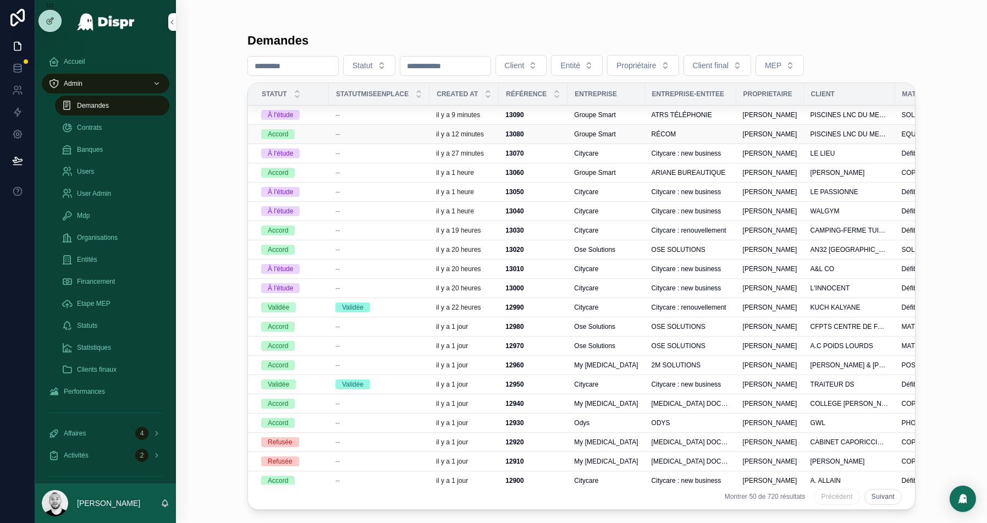
click at [390, 133] on div "--" at bounding box center [378, 134] width 87 height 9
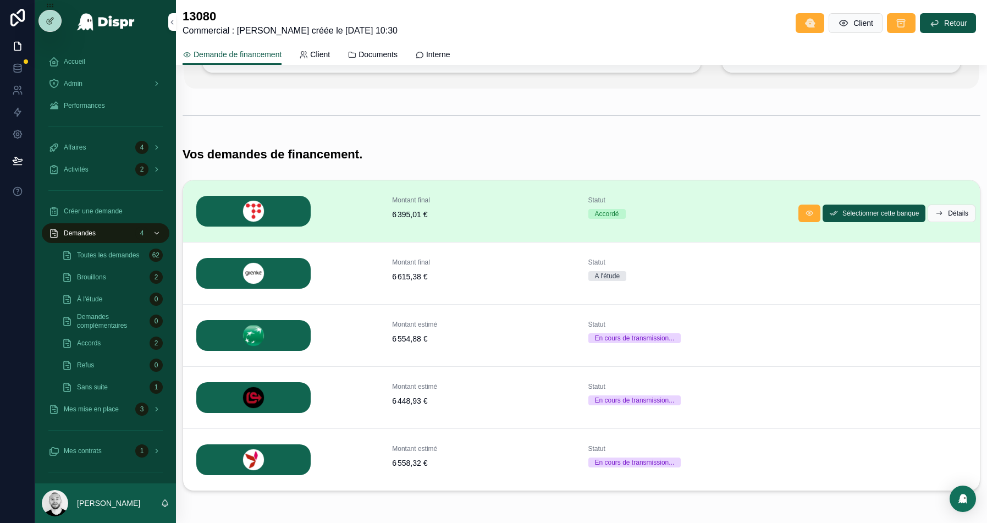
scroll to position [183, 0]
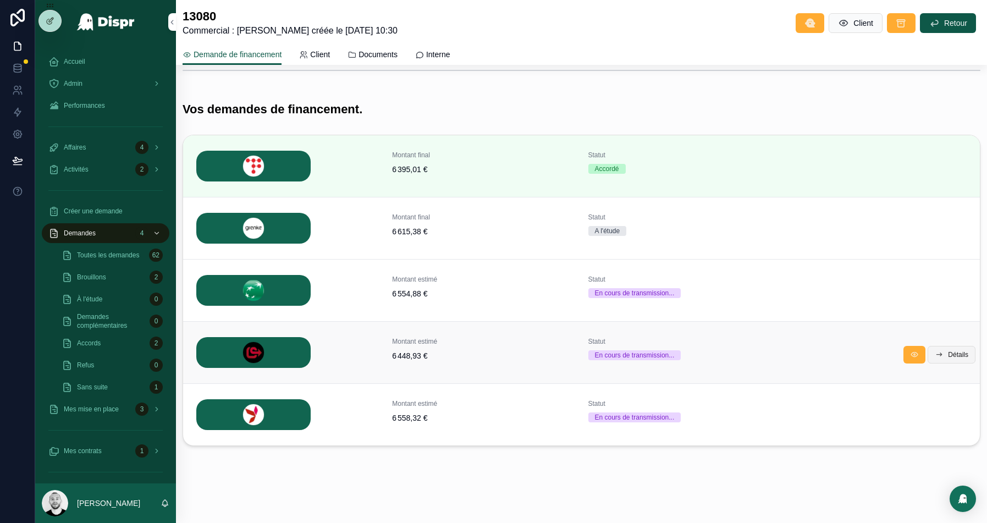
click at [967, 350] on span "Détails" at bounding box center [958, 354] width 20 height 9
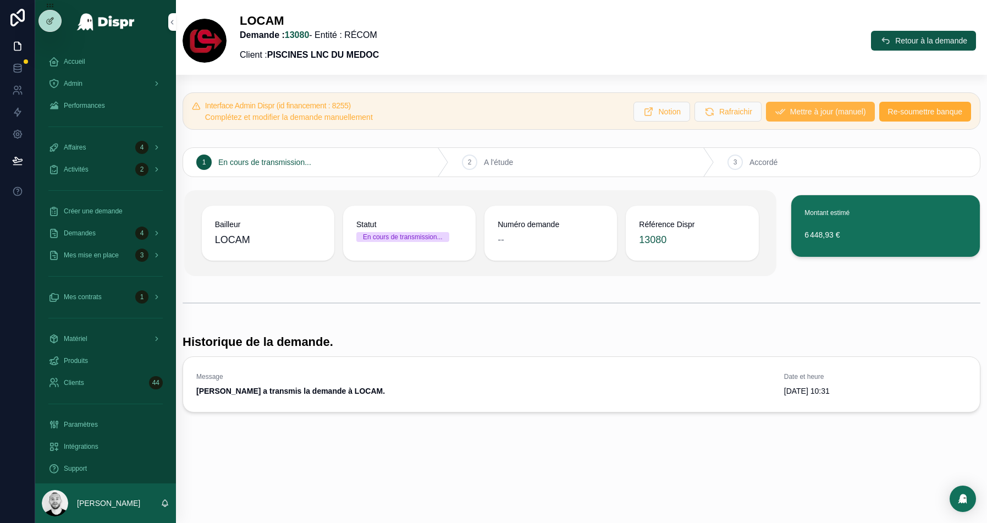
click at [799, 112] on span "Mettre à jour (manuel)" at bounding box center [828, 111] width 76 height 11
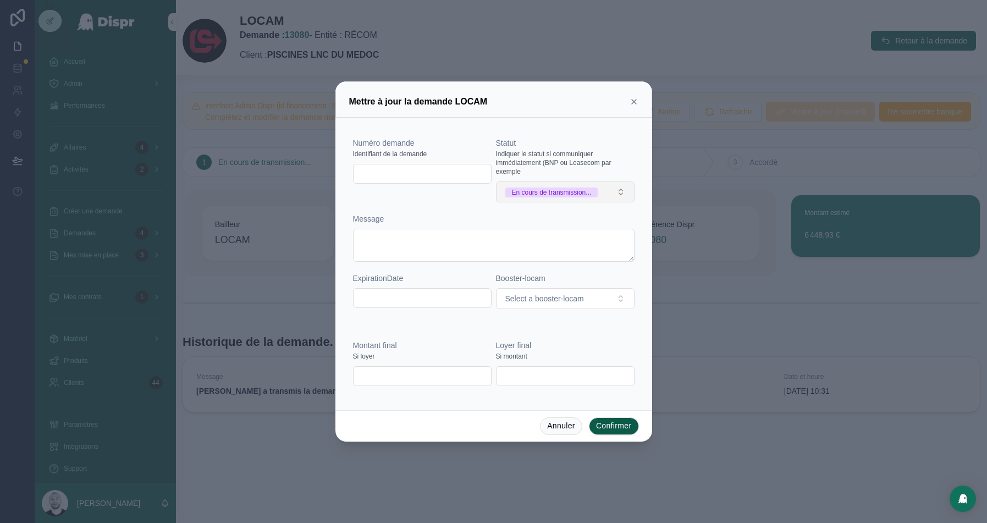
click at [588, 190] on div "En cours de transmission..." at bounding box center [552, 193] width 80 height 10
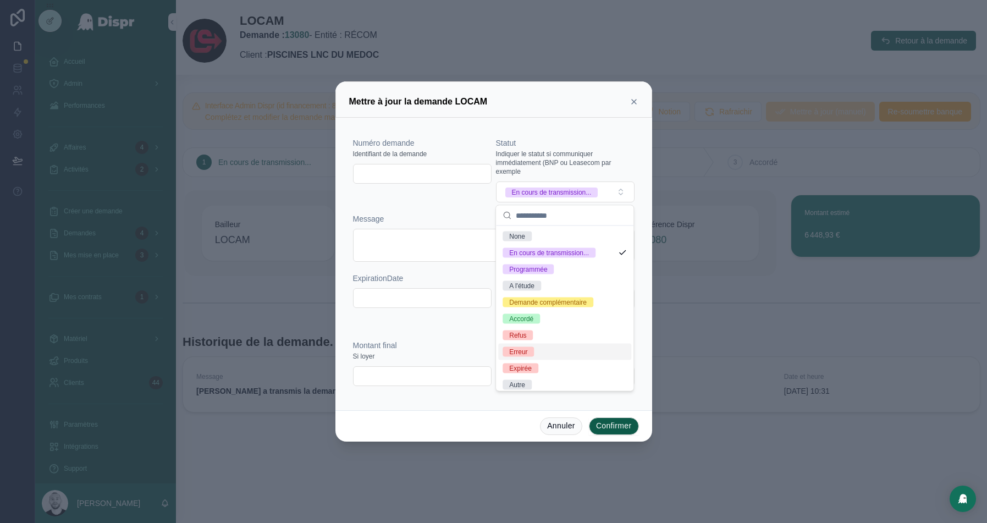
click at [527, 353] on div "Erreur" at bounding box center [518, 352] width 18 height 10
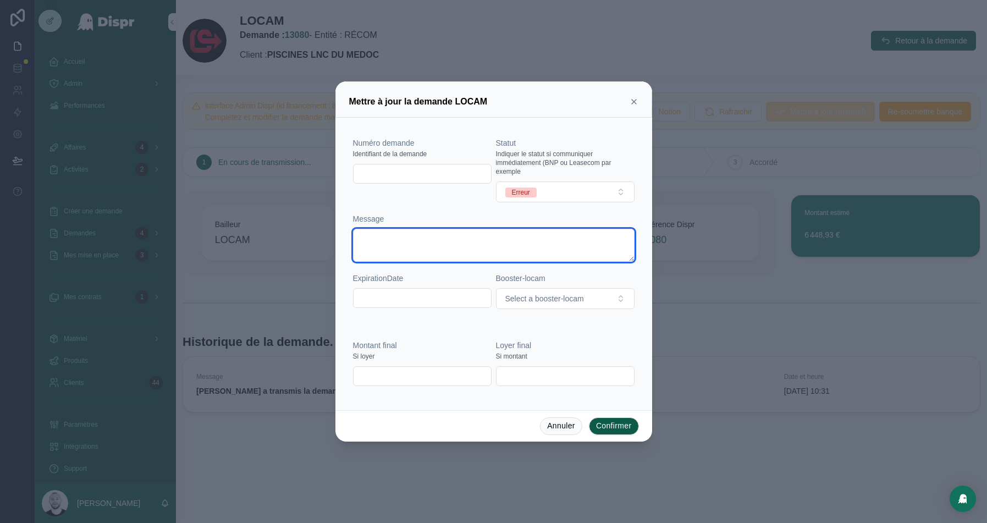
click at [411, 238] on textarea at bounding box center [494, 245] width 282 height 33
type textarea "**********"
click at [624, 427] on button "Confirmer" at bounding box center [614, 426] width 50 height 18
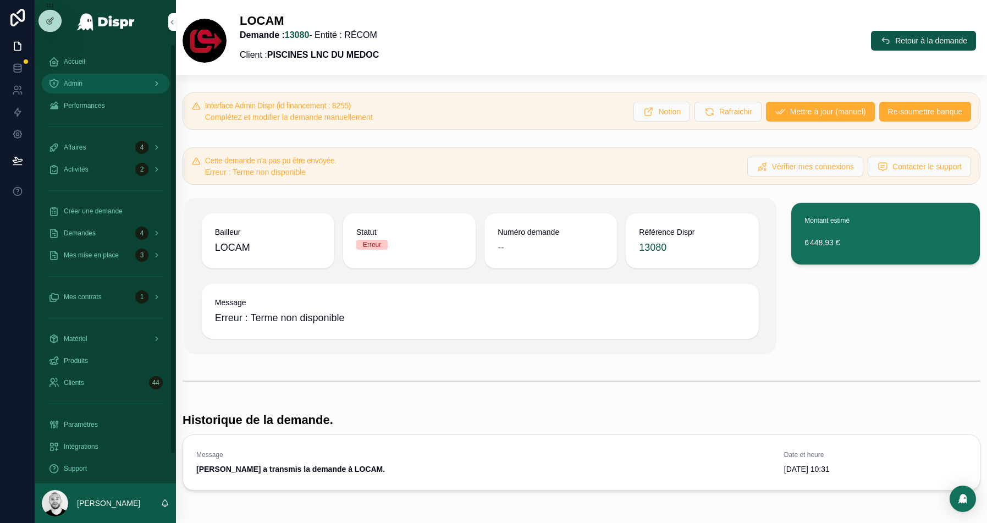
click at [74, 85] on span "Admin" at bounding box center [73, 83] width 19 height 9
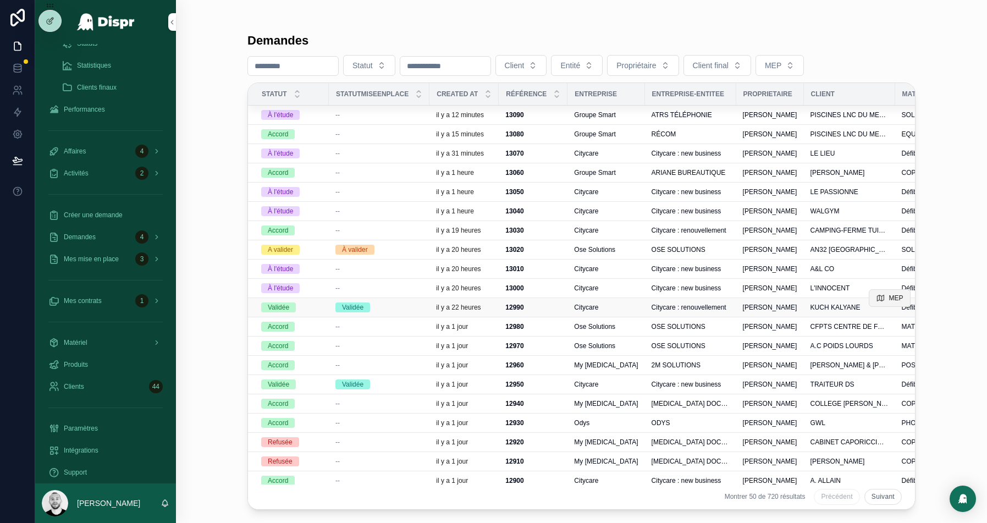
click at [884, 296] on button "MEP" at bounding box center [890, 298] width 42 height 18
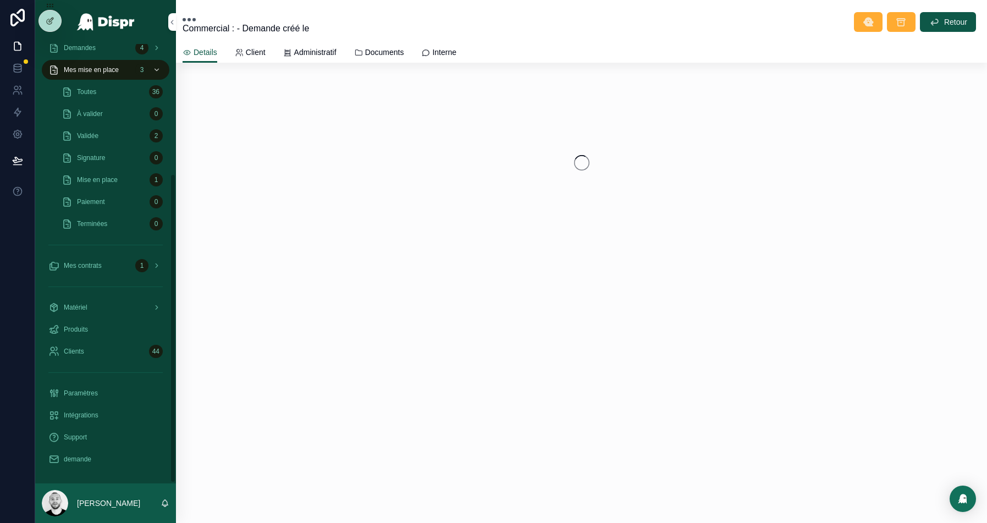
scroll to position [184, 0]
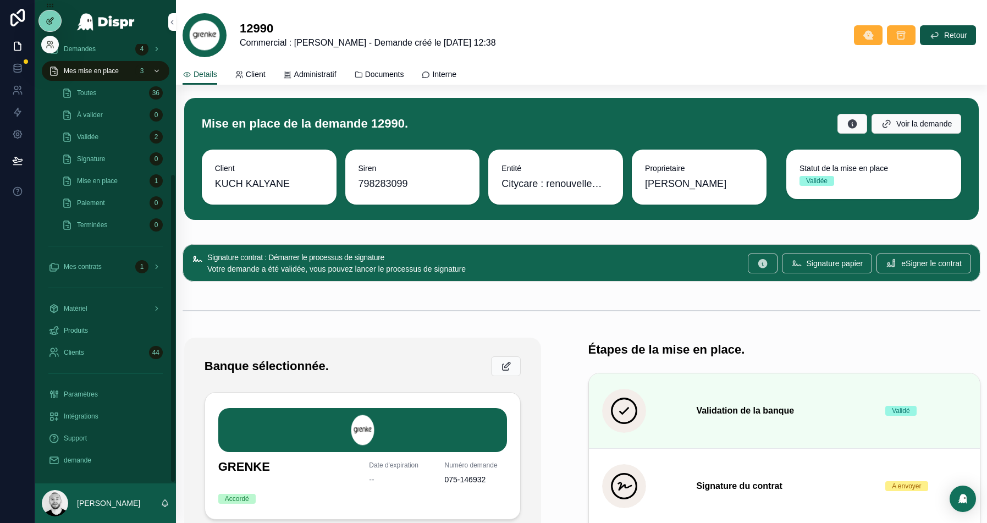
click at [53, 26] on div at bounding box center [50, 20] width 22 height 21
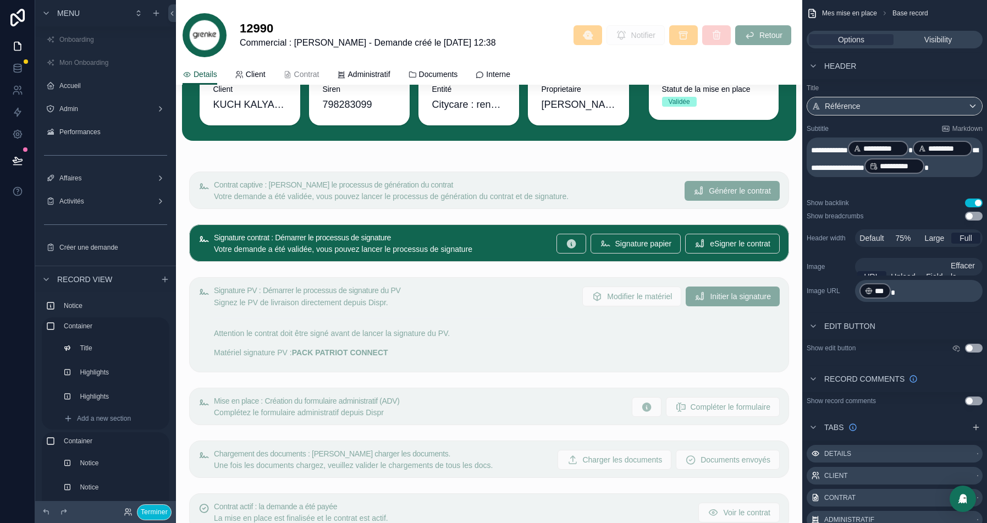
scroll to position [160, 0]
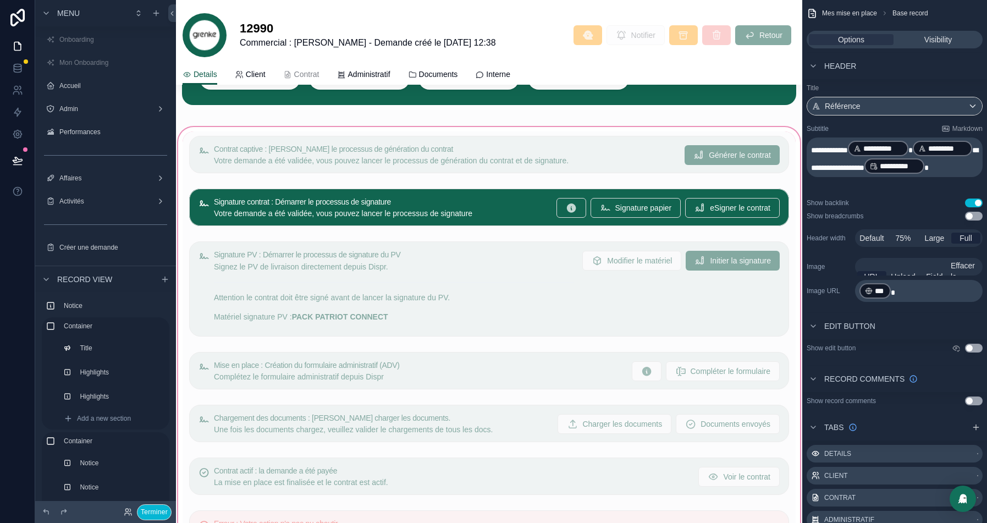
click at [457, 263] on div "scrollable content" at bounding box center [489, 358] width 626 height 467
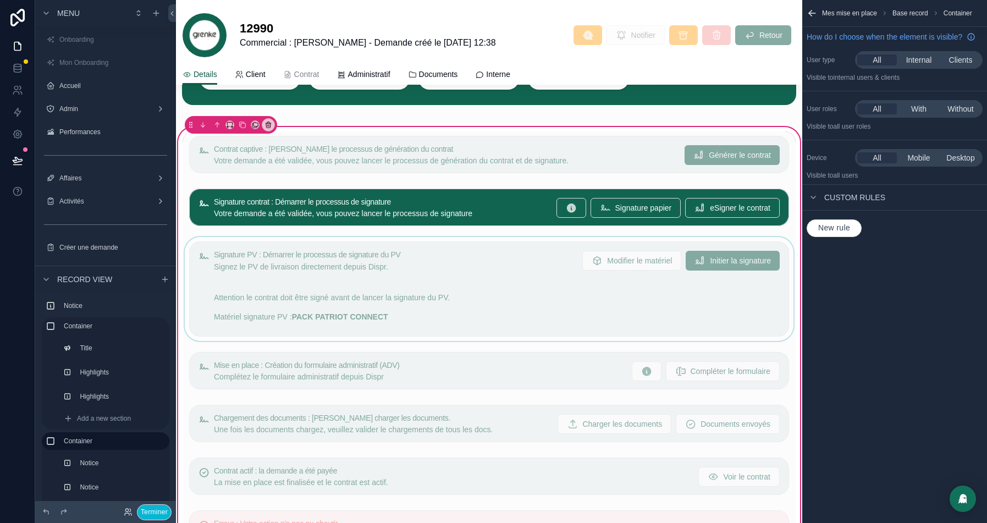
click at [492, 260] on div "scrollable content" at bounding box center [489, 289] width 613 height 104
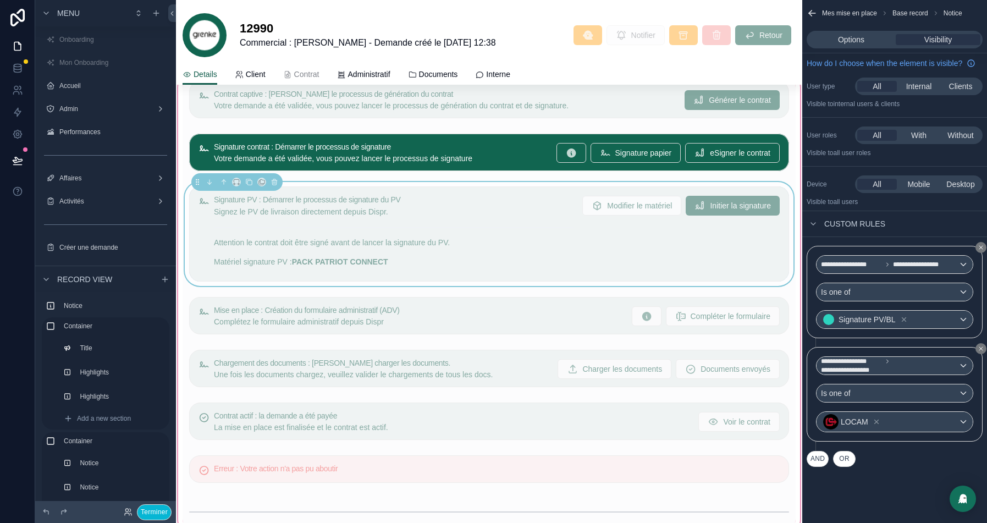
scroll to position [210, 0]
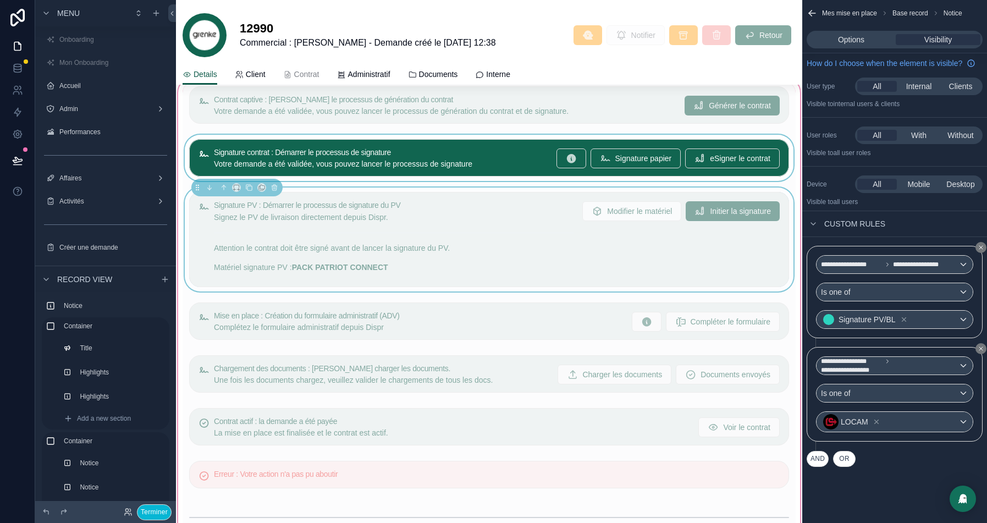
click at [411, 154] on div "scrollable content" at bounding box center [489, 158] width 613 height 46
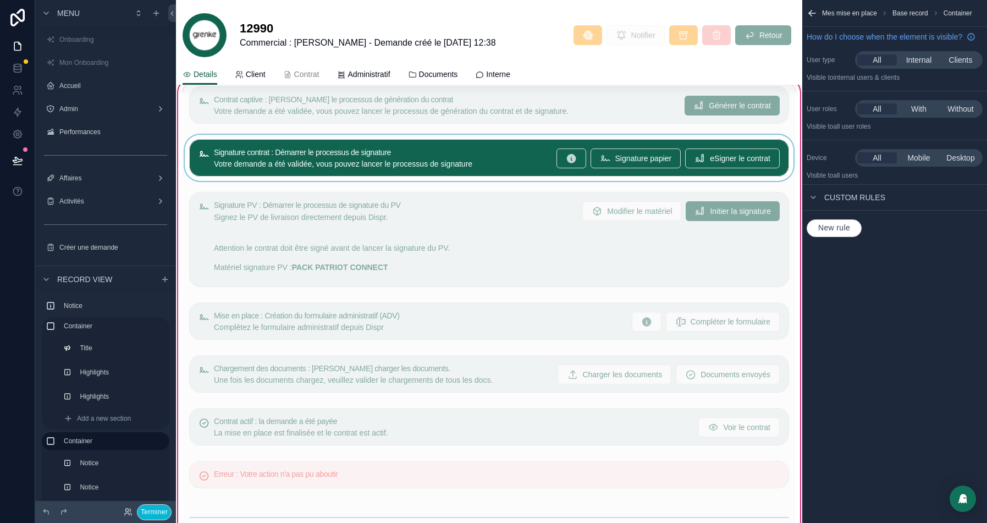
click at [397, 155] on div "scrollable content" at bounding box center [489, 158] width 613 height 46
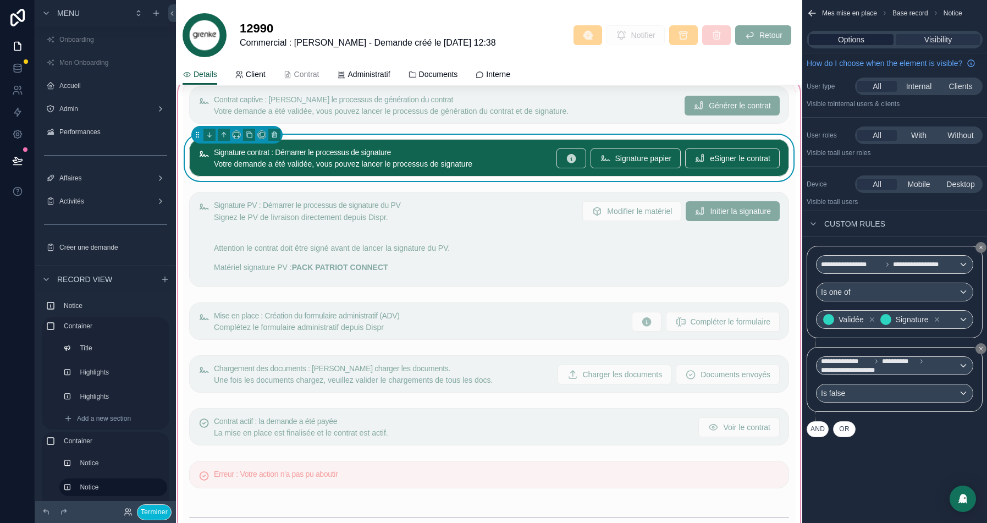
click at [846, 38] on span "Options" at bounding box center [851, 39] width 26 height 11
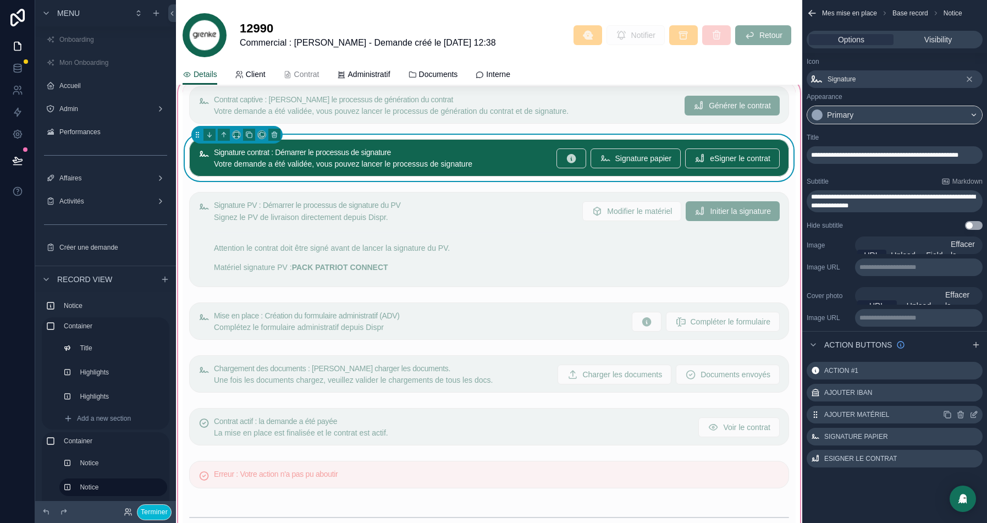
click at [971, 413] on icon "scrollable content" at bounding box center [973, 415] width 5 height 5
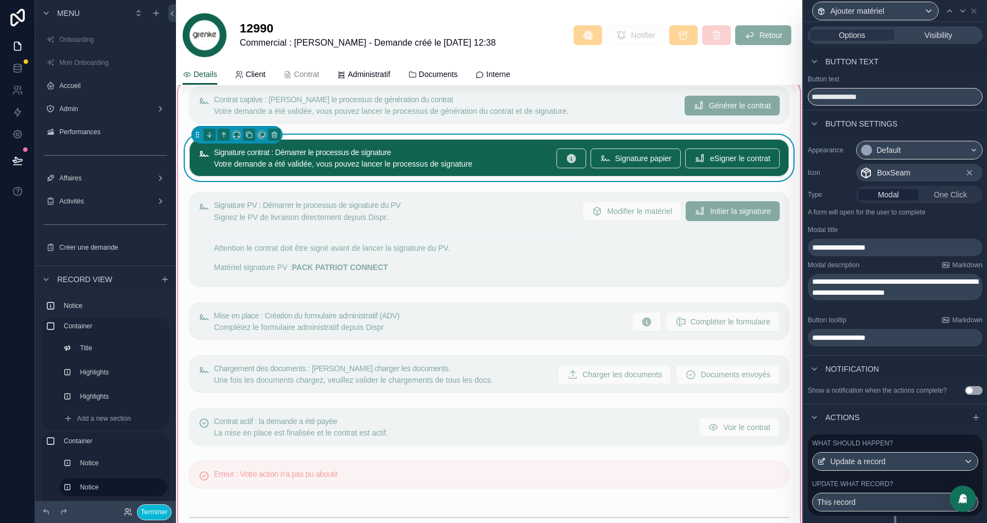
scroll to position [124, 0]
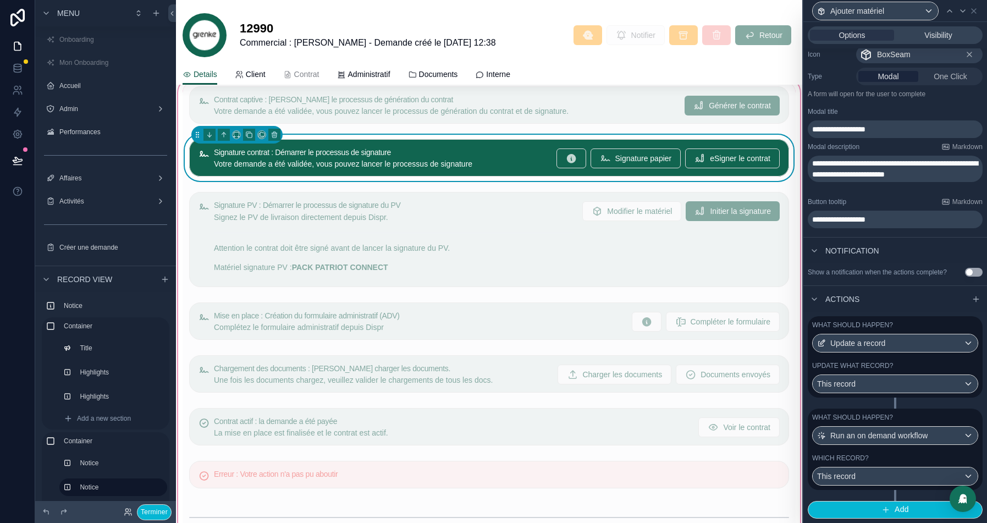
click at [918, 370] on div "Update what record?" at bounding box center [895, 365] width 166 height 9
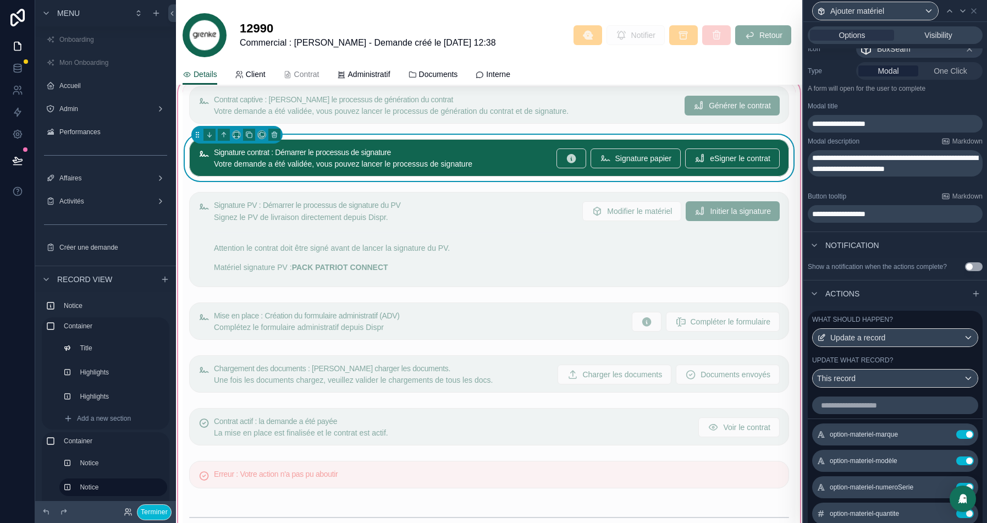
scroll to position [220, 0]
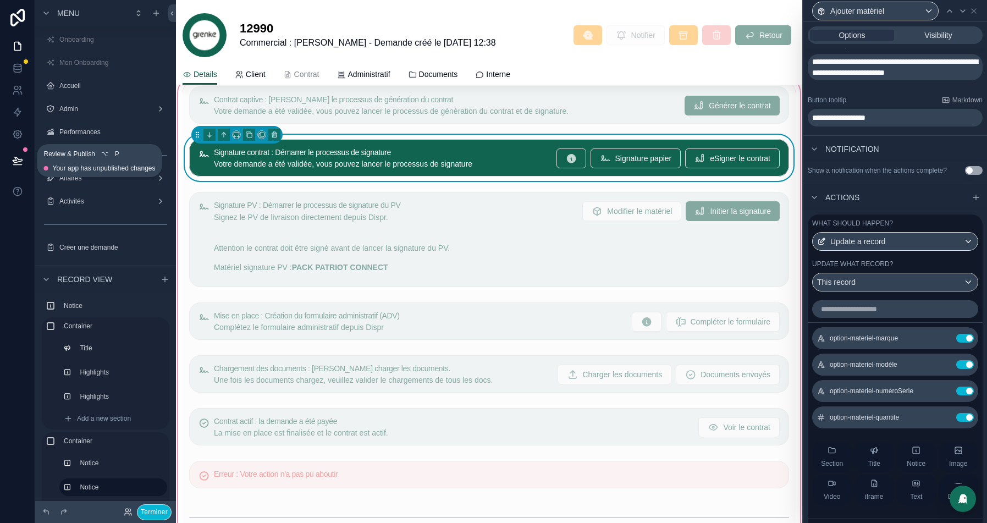
click at [12, 161] on icon at bounding box center [17, 160] width 11 height 11
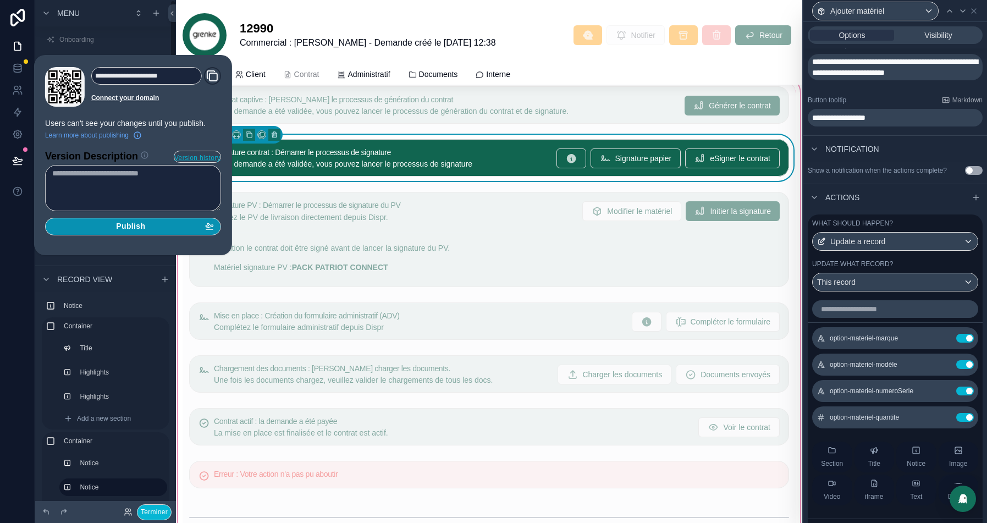
click at [150, 226] on div "Publish" at bounding box center [133, 227] width 162 height 10
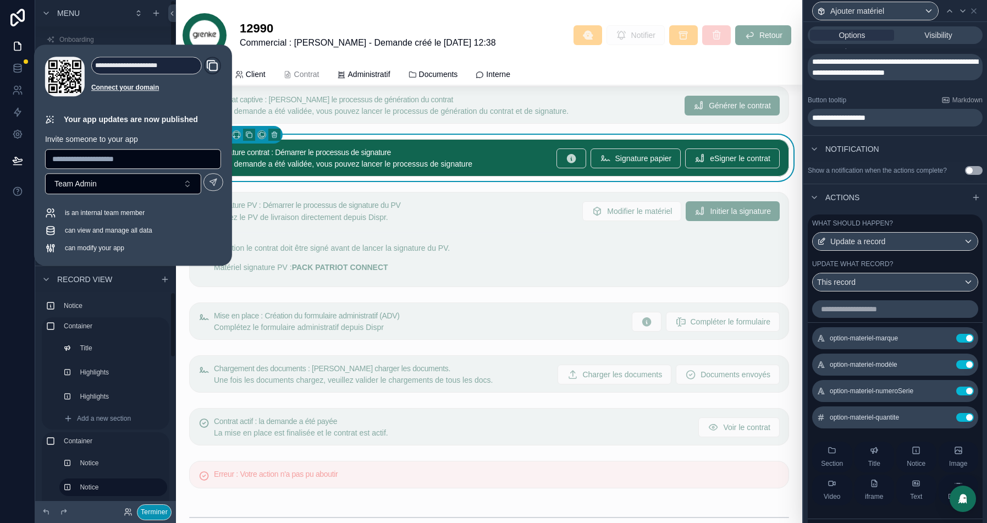
click at [153, 518] on button "Terminer" at bounding box center [154, 512] width 35 height 16
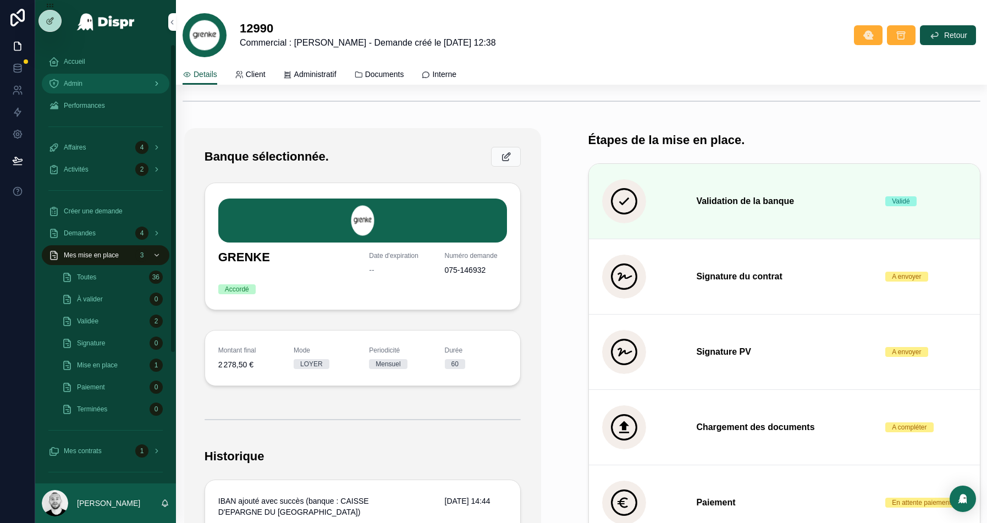
click at [82, 83] on span "Admin" at bounding box center [73, 83] width 19 height 9
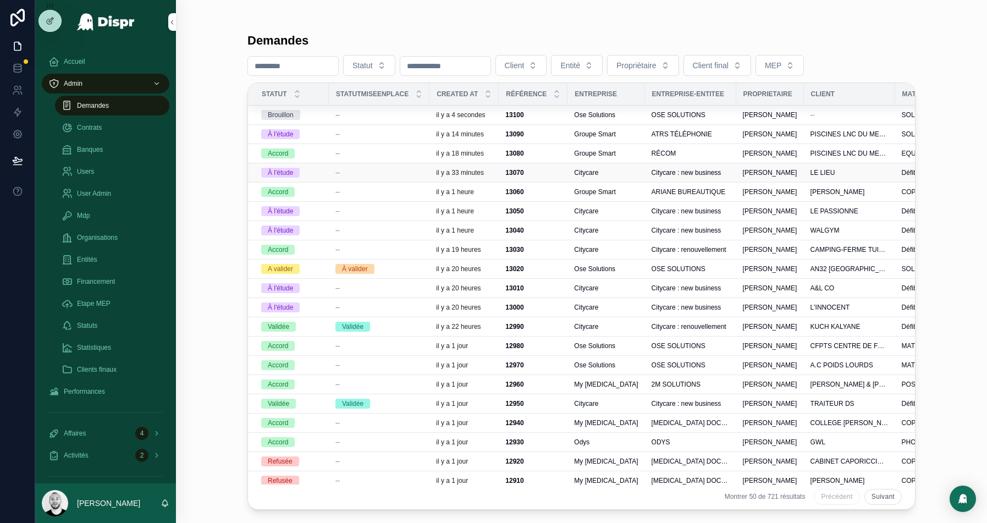
click at [337, 172] on span "--" at bounding box center [337, 172] width 4 height 9
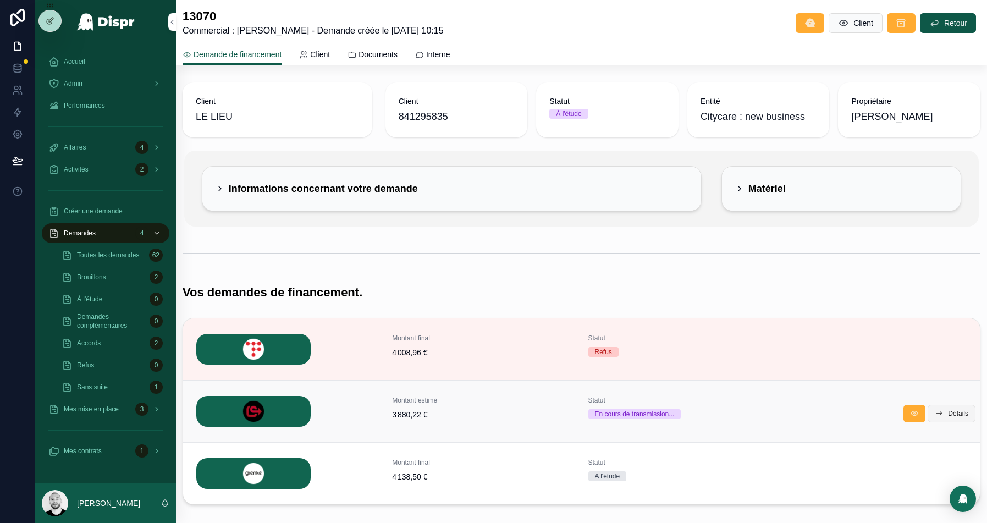
click at [958, 414] on span "Détails" at bounding box center [958, 413] width 20 height 9
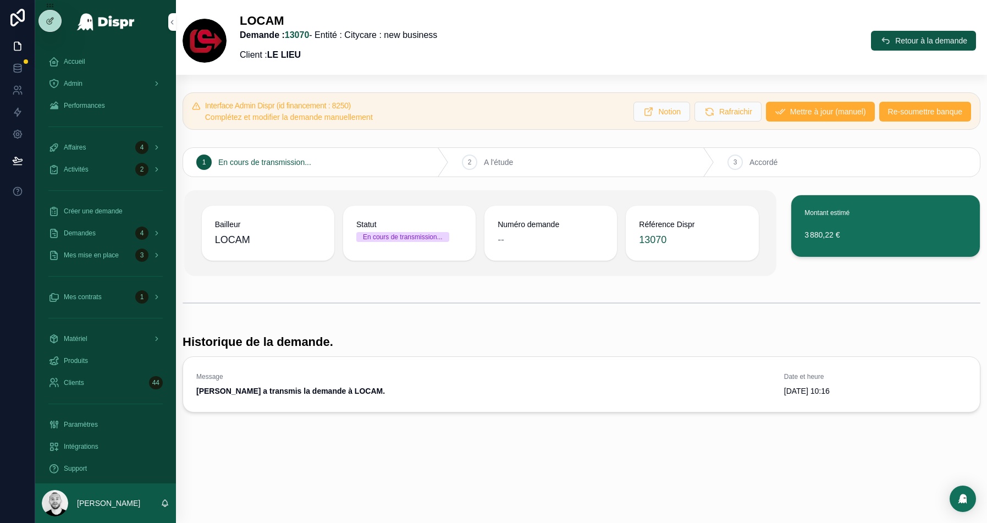
click at [370, 103] on h5 "Interface Admin Dispr (id financement : 8250)" at bounding box center [415, 106] width 420 height 8
click at [366, 107] on h5 "Interface Admin Dispr (id financement : 8250)" at bounding box center [415, 106] width 420 height 8
copy h5 "8250"
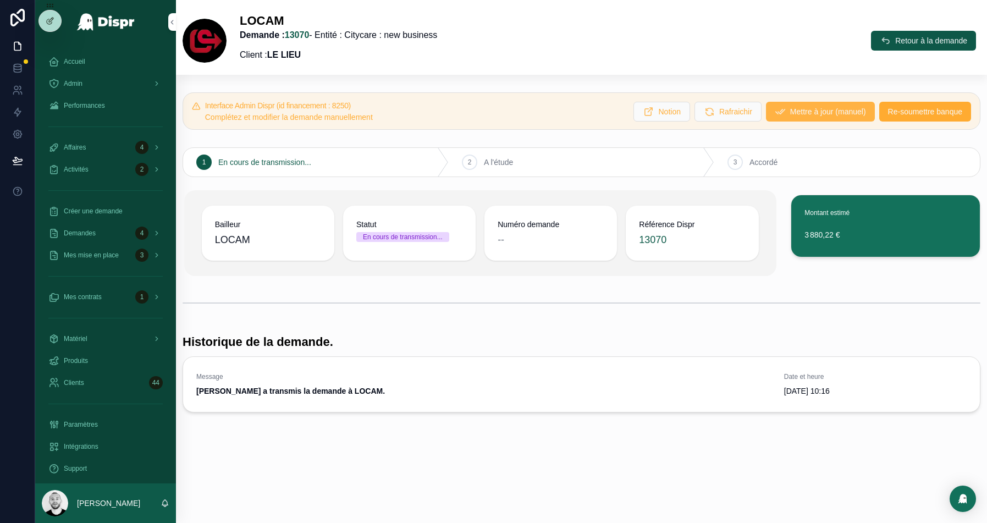
click at [812, 114] on span "Mettre à jour (manuel)" at bounding box center [828, 111] width 76 height 11
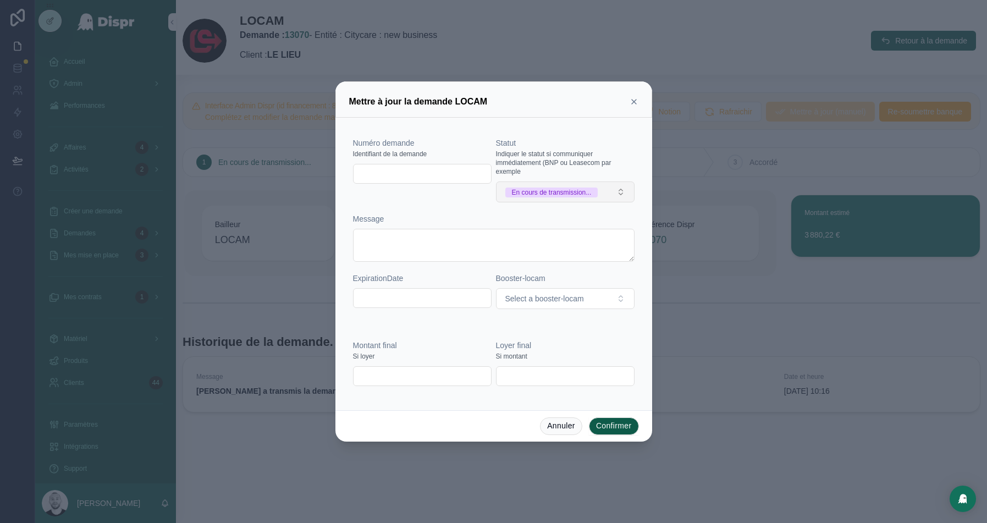
click at [551, 188] on div "En cours de transmission..." at bounding box center [552, 193] width 80 height 10
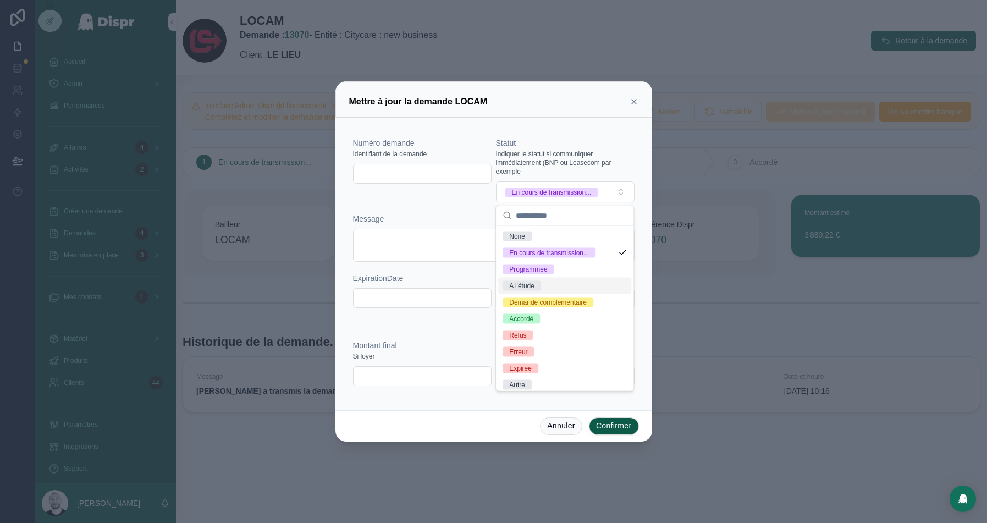
click at [548, 289] on div "A l'étude" at bounding box center [564, 286] width 133 height 16
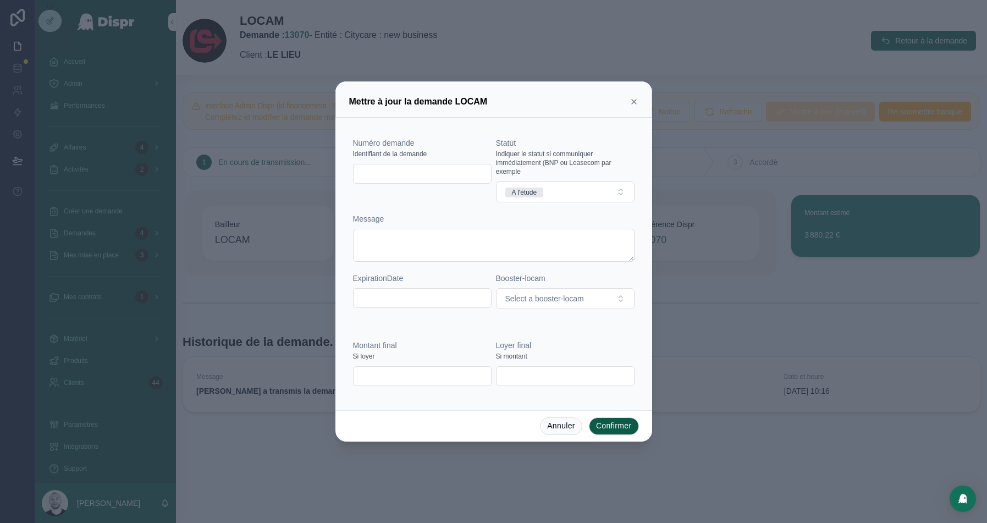
click at [386, 166] on div at bounding box center [422, 174] width 139 height 20
click at [387, 183] on div at bounding box center [422, 174] width 139 height 20
click at [404, 175] on input "text" at bounding box center [422, 173] width 137 height 15
paste input "**********"
type input "**********"
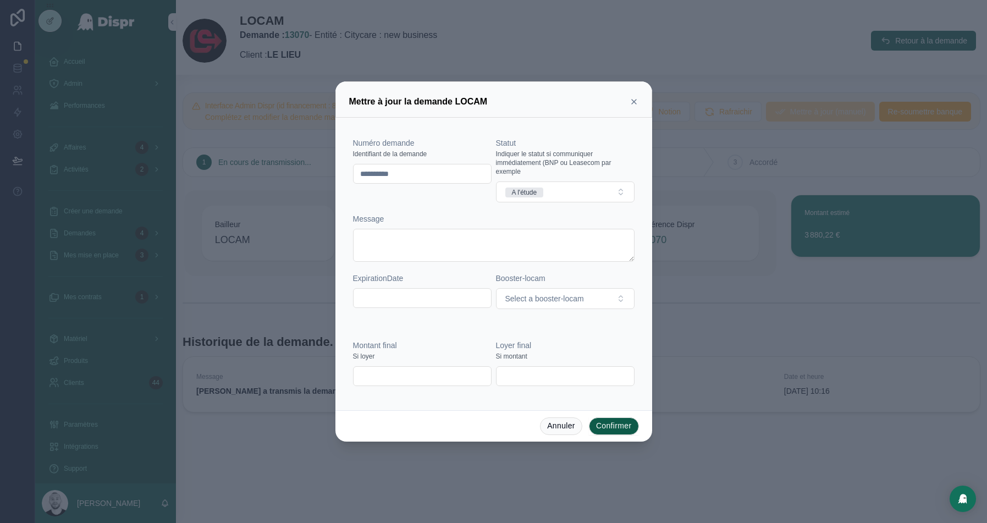
click at [394, 376] on input "text" at bounding box center [422, 375] width 137 height 15
paste input "*********"
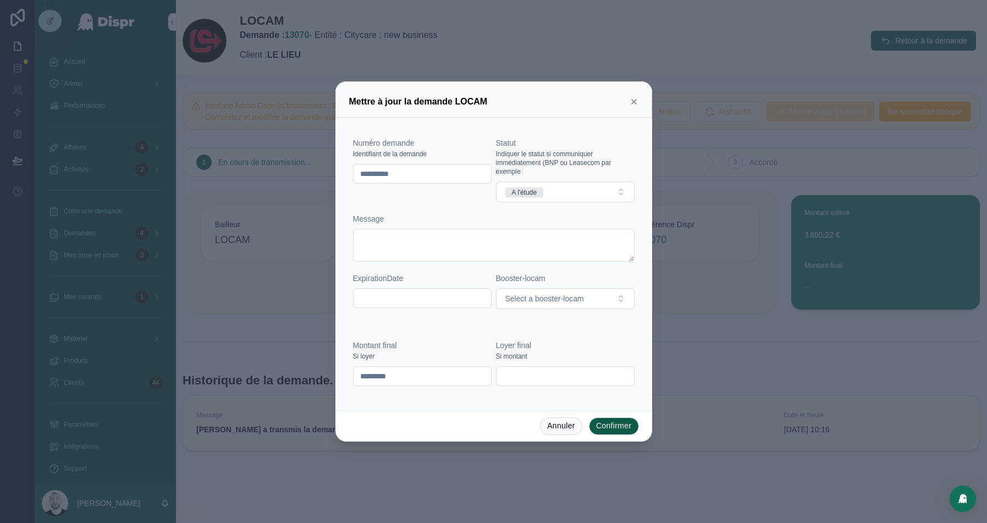
type input "*********"
click at [619, 426] on button "Confirmer" at bounding box center [614, 426] width 50 height 18
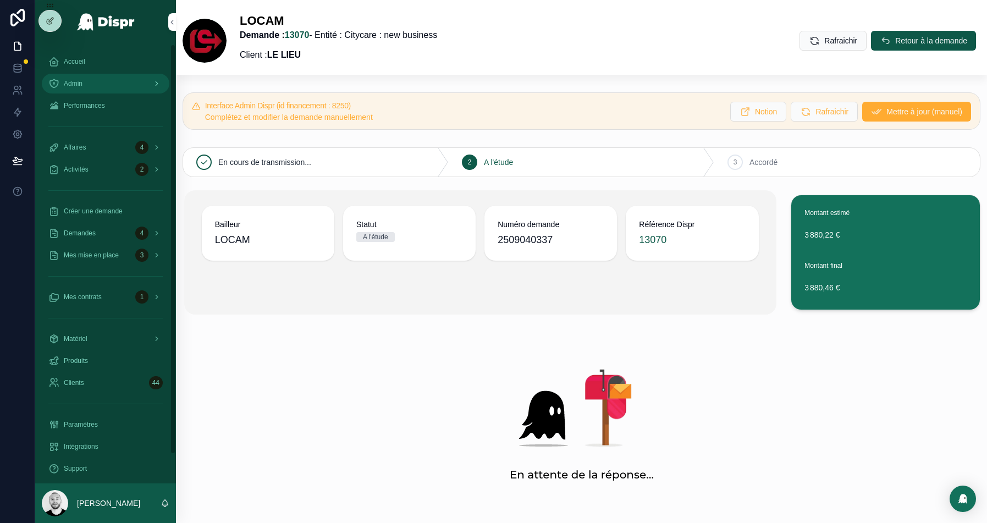
click at [68, 86] on span "Admin" at bounding box center [73, 83] width 19 height 9
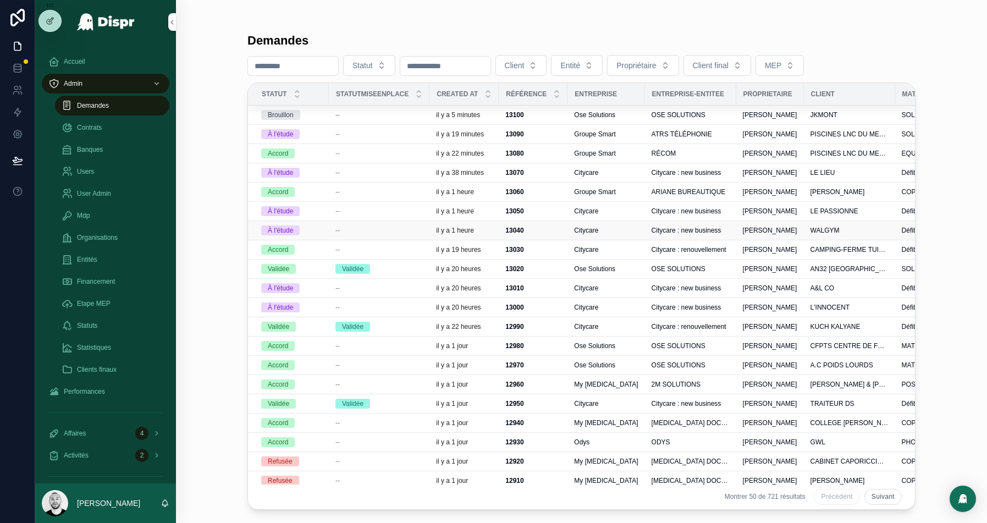
click at [795, 228] on div "[PERSON_NAME]" at bounding box center [770, 230] width 54 height 9
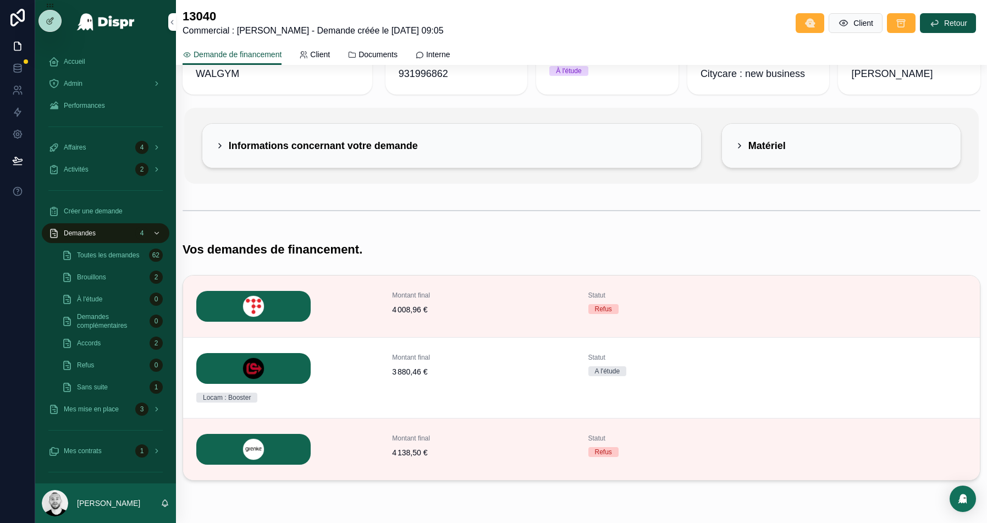
scroll to position [45, 0]
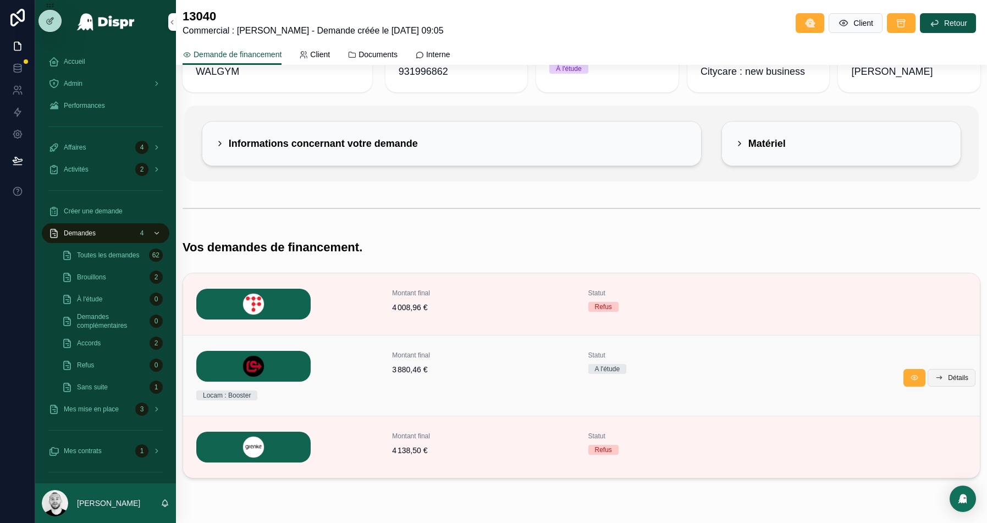
click at [958, 381] on span "Détails" at bounding box center [958, 377] width 20 height 9
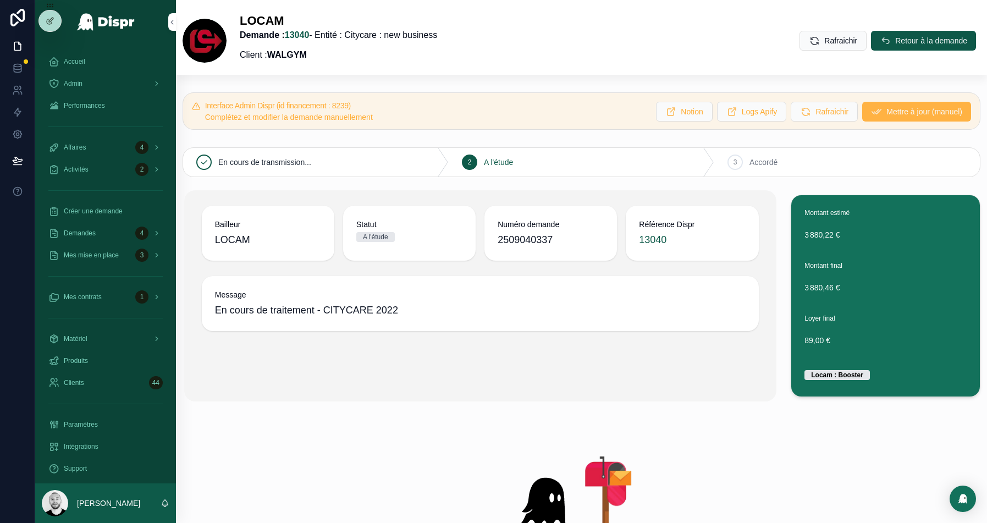
click at [894, 107] on span "Mettre à jour (manuel)" at bounding box center [925, 111] width 76 height 11
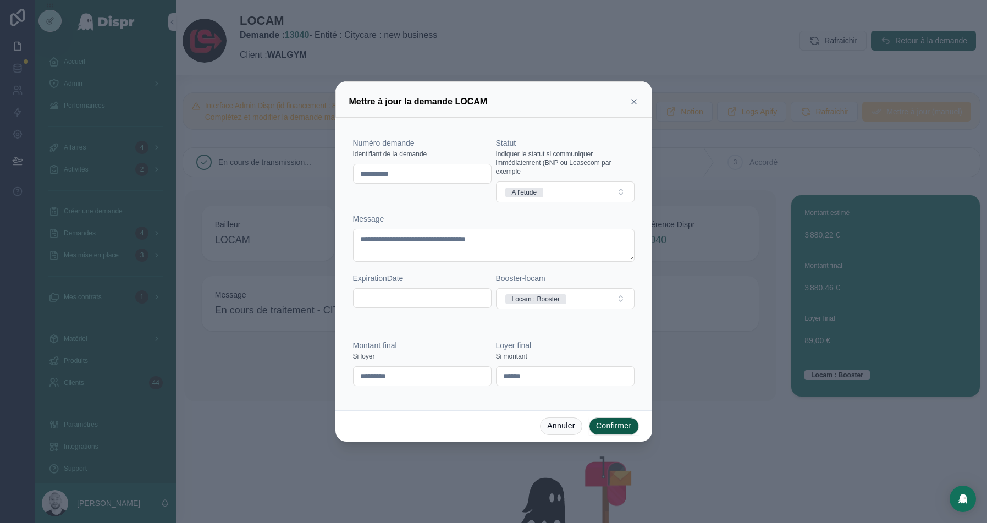
click at [382, 178] on input "**********" at bounding box center [422, 173] width 137 height 15
paste input "text"
type input "**********"
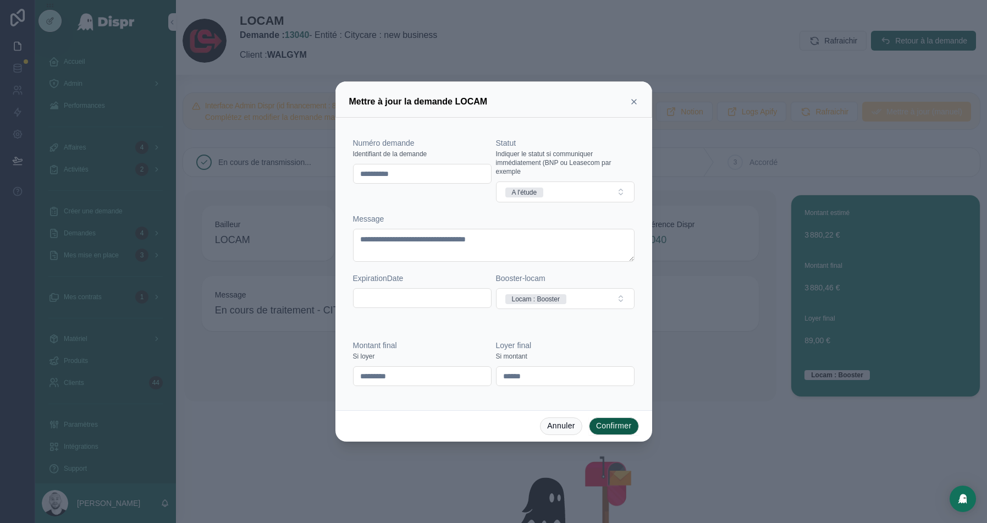
click at [618, 427] on button "Confirmer" at bounding box center [614, 426] width 50 height 18
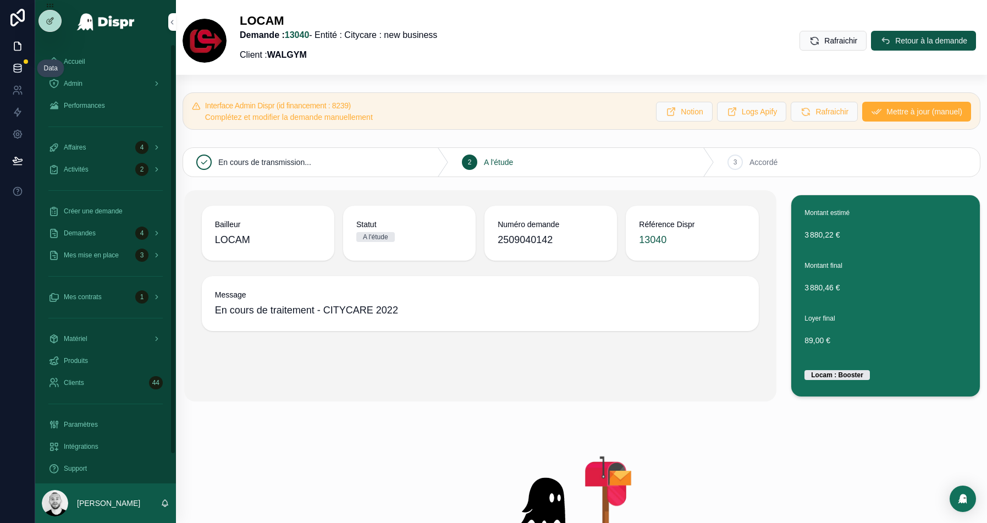
click at [19, 65] on icon at bounding box center [17, 68] width 11 height 11
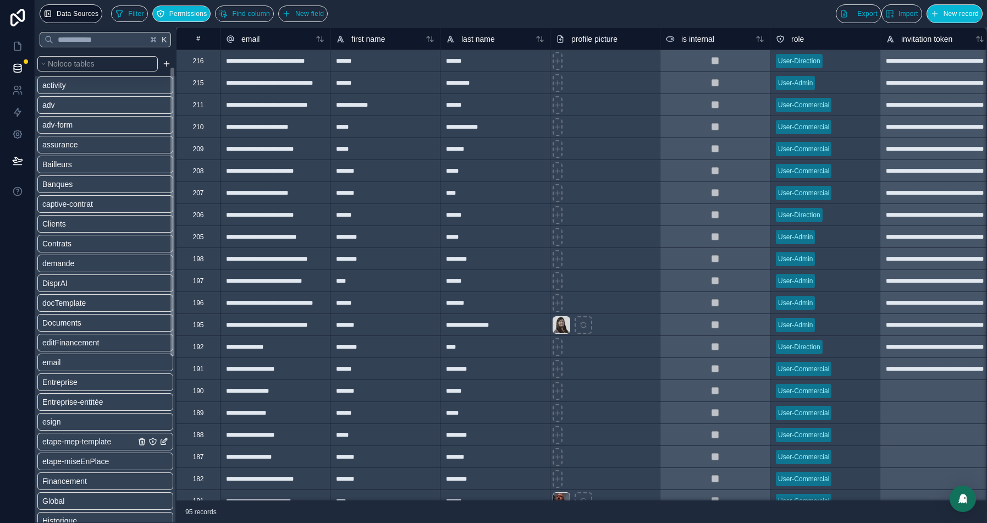
scroll to position [67, 0]
drag, startPoint x: 86, startPoint y: 438, endPoint x: 226, endPoint y: 342, distance: 169.8
click at [86, 438] on span "Financement" at bounding box center [64, 438] width 45 height 11
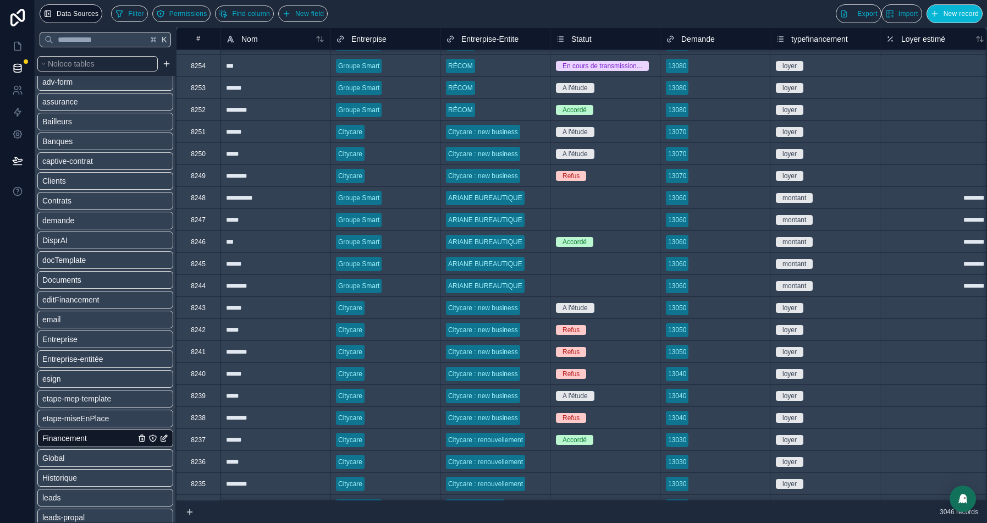
scroll to position [238, 0]
click at [203, 397] on div "8239" at bounding box center [198, 395] width 15 height 9
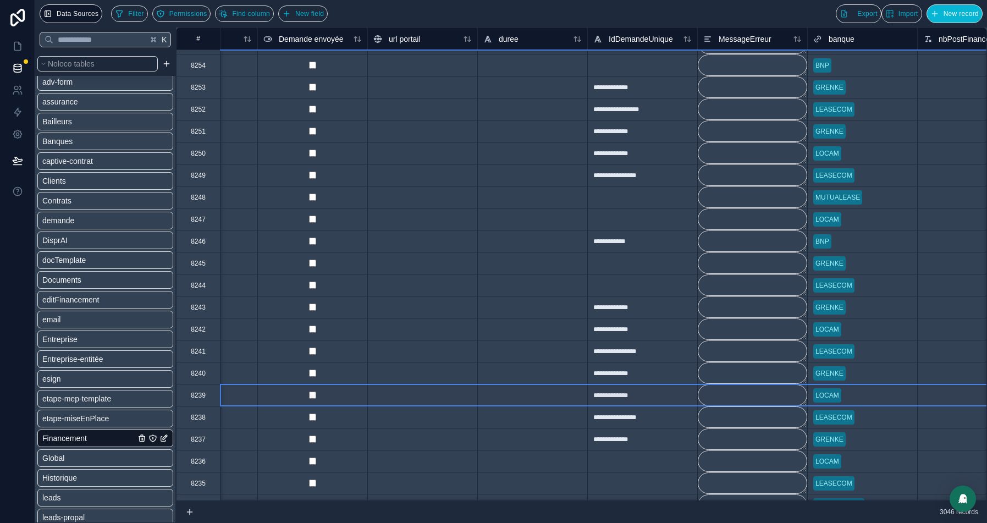
scroll to position [238, 1677]
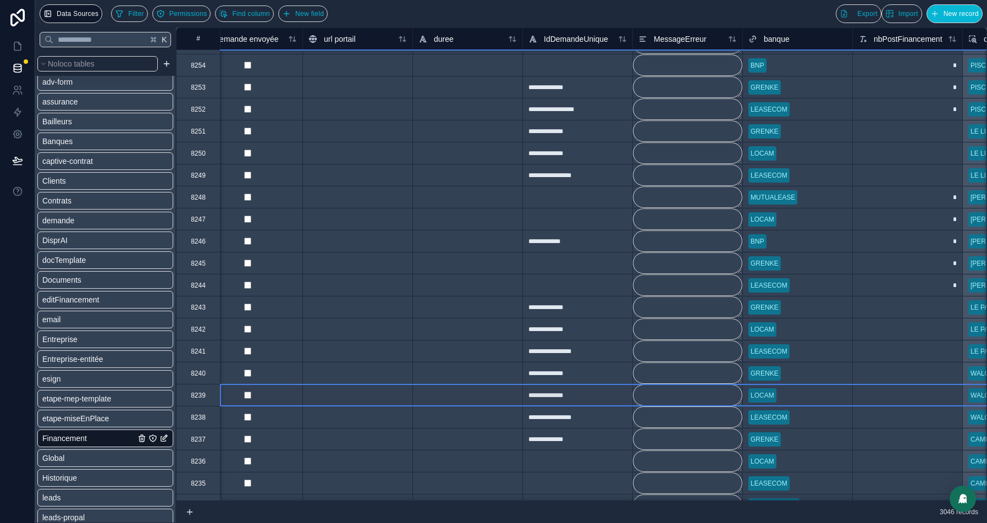
click at [557, 398] on div "**********" at bounding box center [577, 395] width 110 height 22
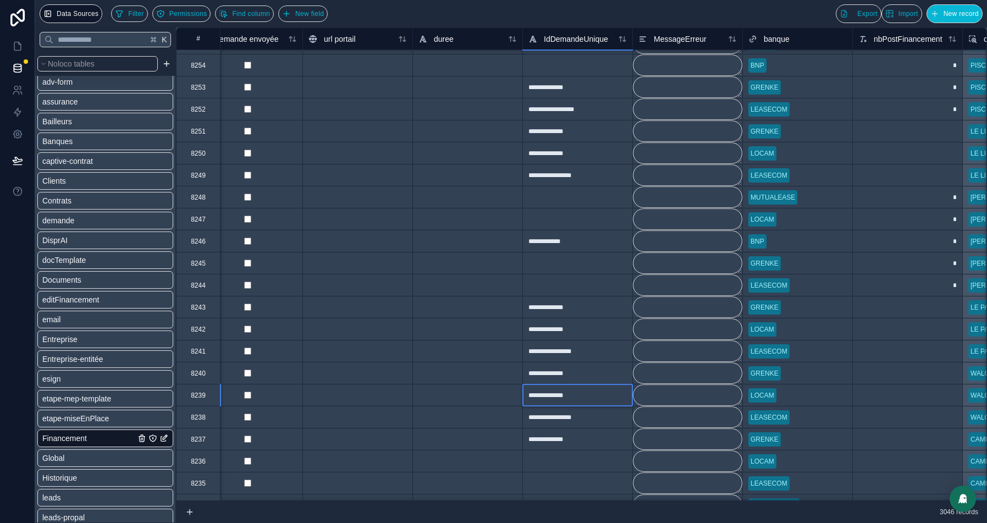
click at [557, 398] on div "**********" at bounding box center [577, 395] width 110 height 22
click at [570, 393] on input "**********" at bounding box center [577, 394] width 109 height 21
click at [606, 367] on div "**********" at bounding box center [577, 373] width 110 height 22
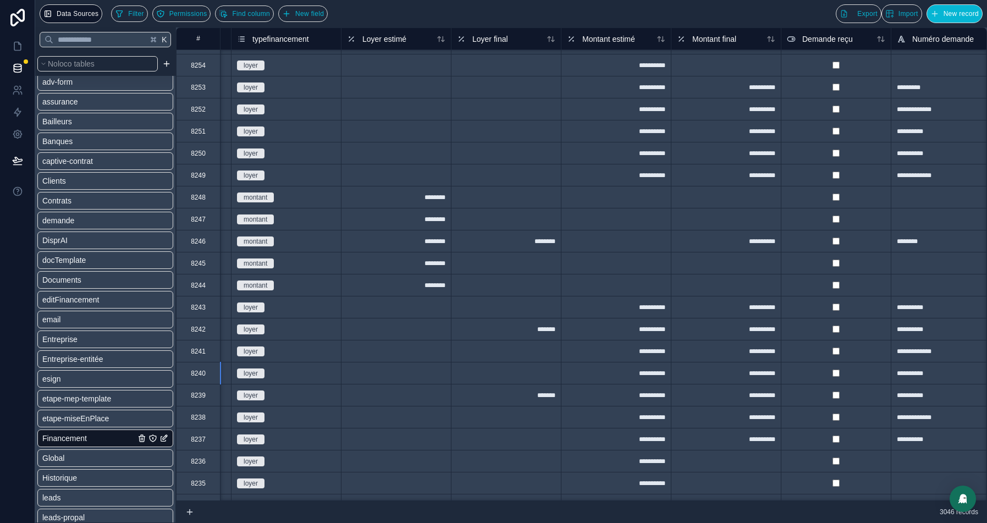
scroll to position [238, 455]
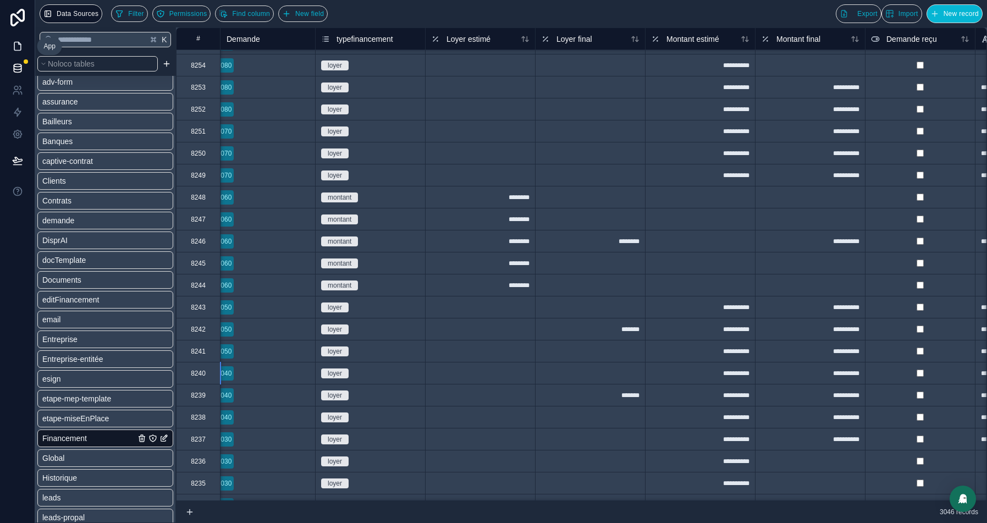
click at [15, 45] on icon at bounding box center [17, 46] width 11 height 11
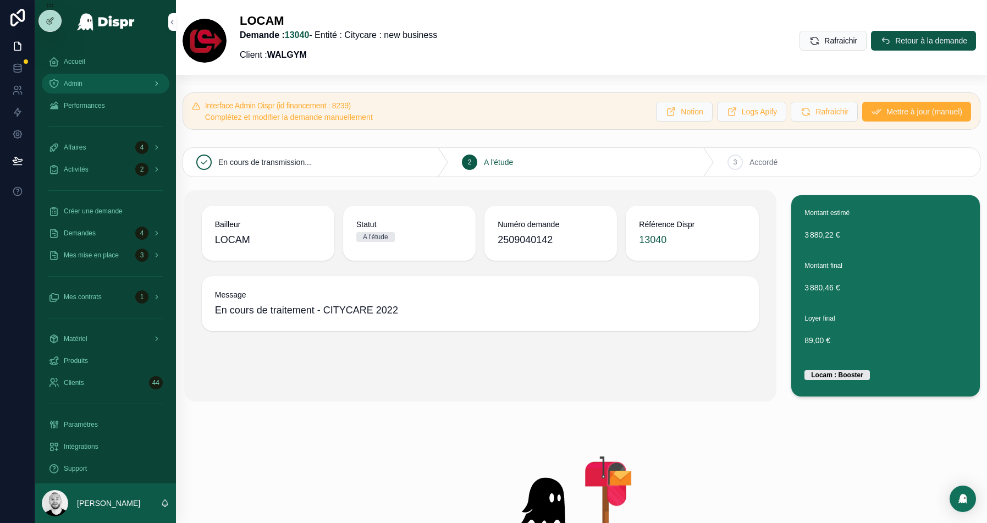
click at [98, 84] on div "Admin" at bounding box center [105, 84] width 114 height 18
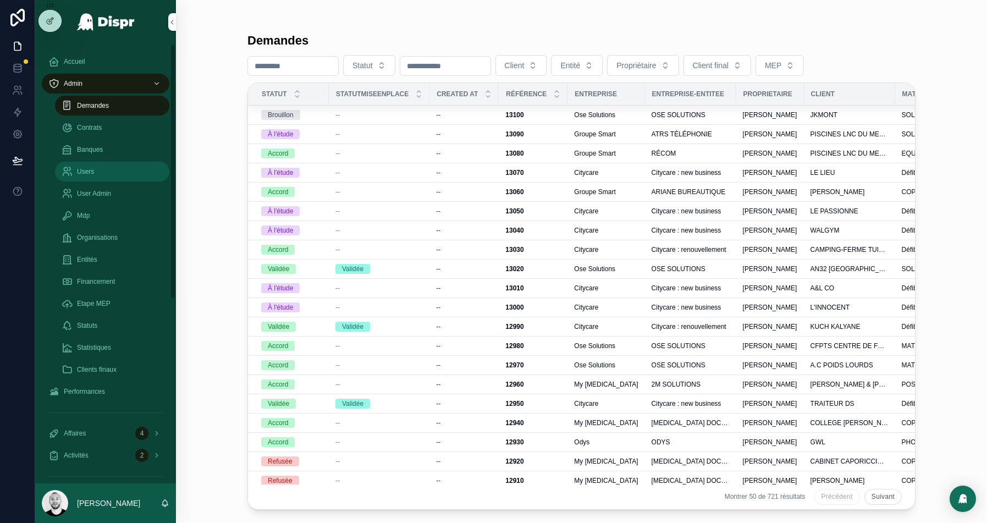
click at [102, 178] on div "Users" at bounding box center [112, 172] width 101 height 18
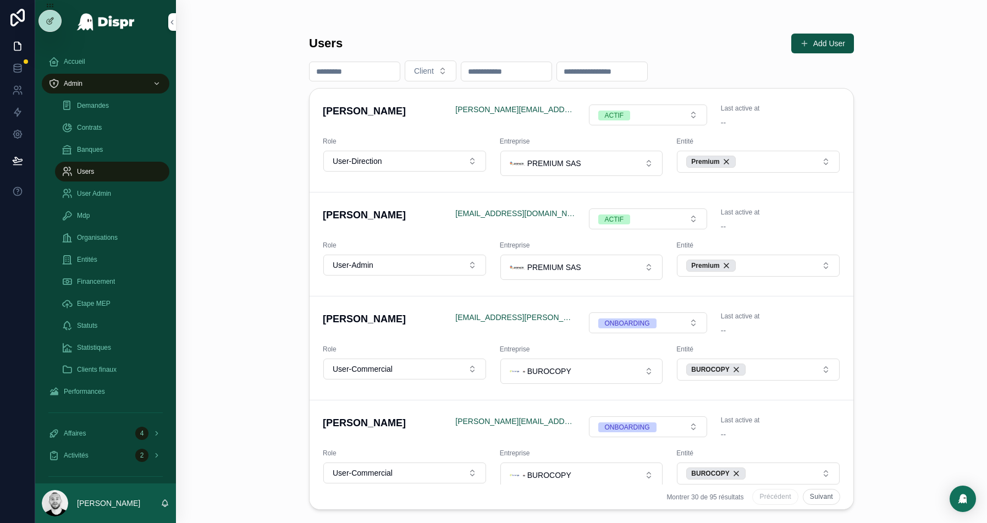
click at [354, 66] on input "scrollable content" at bounding box center [355, 71] width 90 height 15
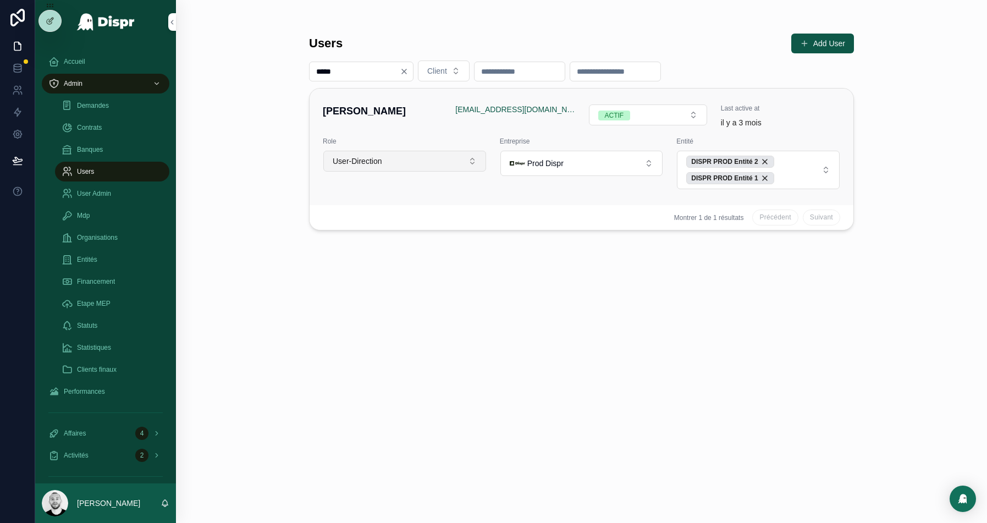
type input "*****"
click at [401, 161] on button "User-Direction" at bounding box center [404, 161] width 163 height 21
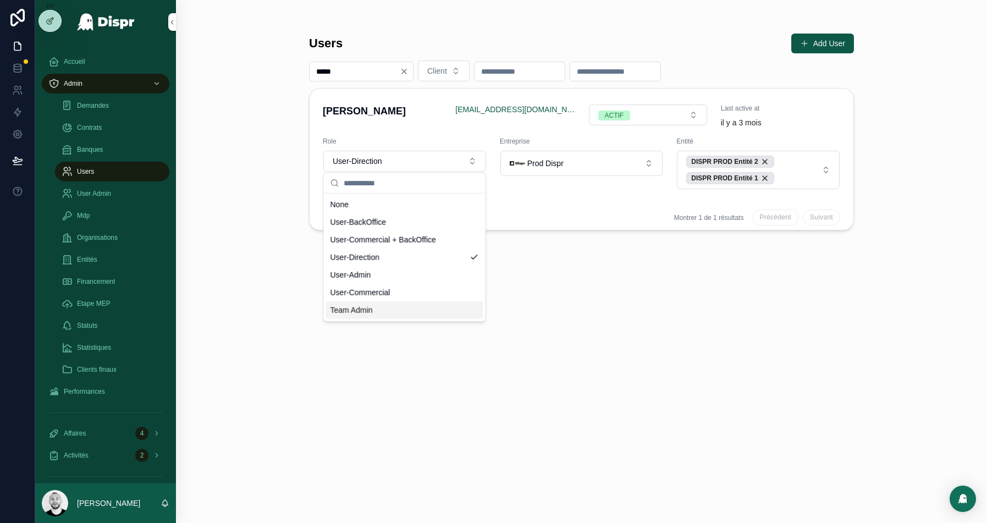
click at [358, 313] on span "Team Admin" at bounding box center [352, 310] width 42 height 11
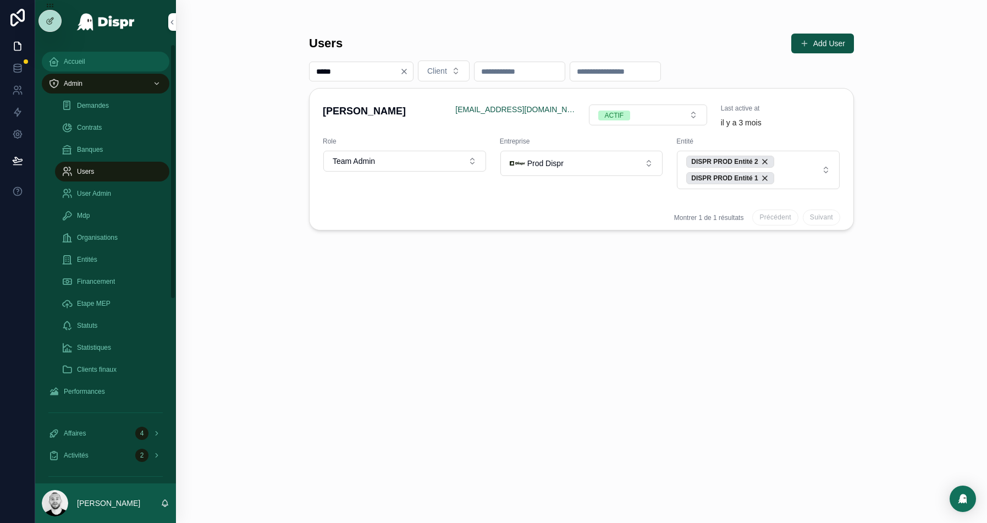
click at [75, 56] on div "Accueil" at bounding box center [105, 62] width 114 height 18
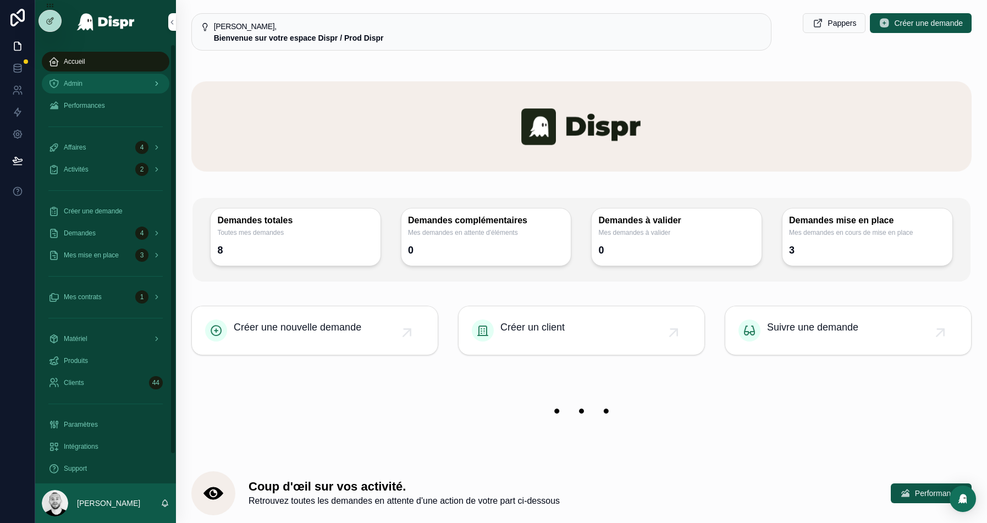
click at [89, 78] on div "Admin" at bounding box center [105, 84] width 114 height 18
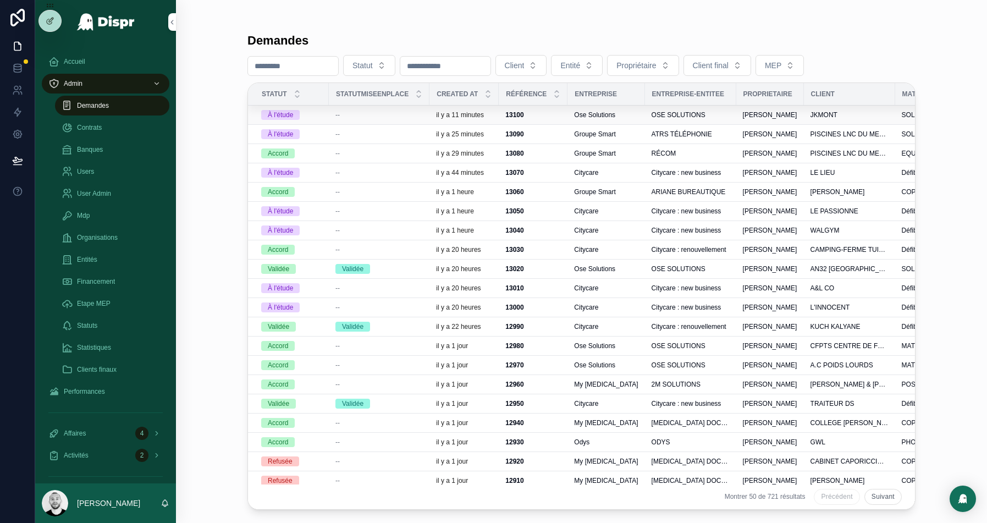
click at [376, 111] on div "--" at bounding box center [378, 115] width 87 height 9
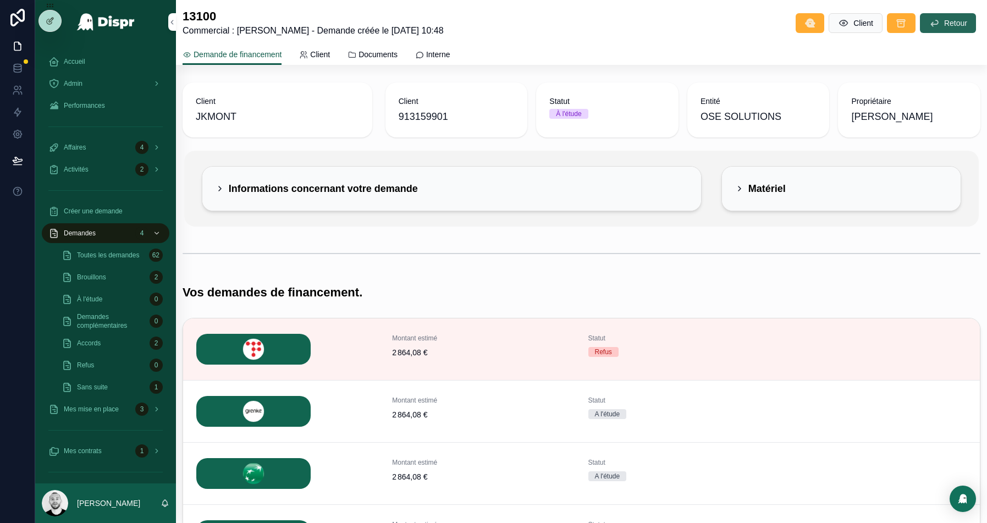
click at [950, 21] on span "Retour" at bounding box center [955, 23] width 23 height 11
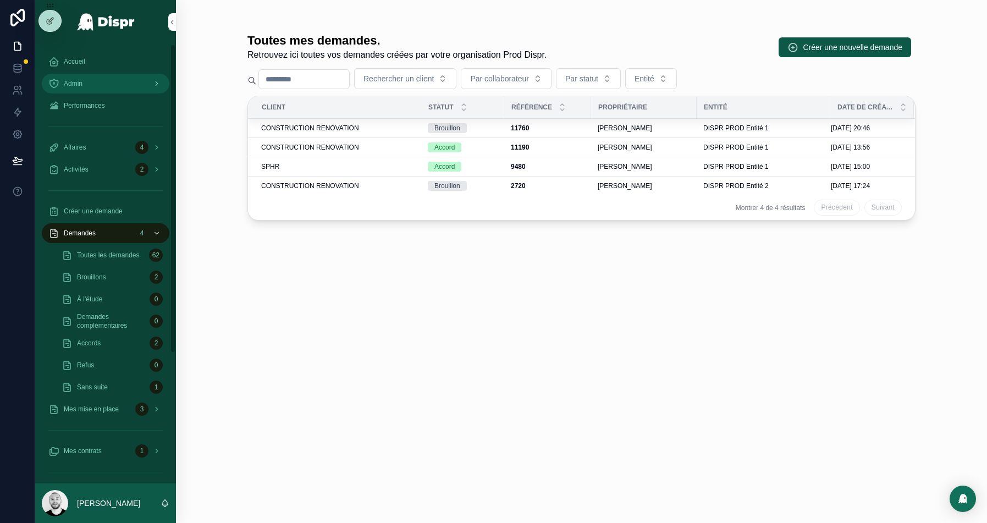
click at [90, 82] on div "Admin" at bounding box center [105, 84] width 114 height 18
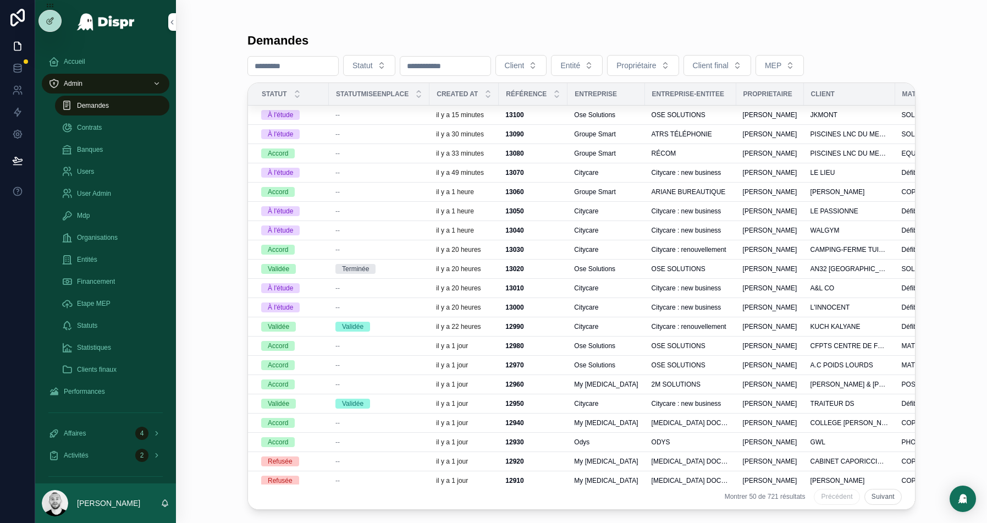
click at [388, 135] on div "--" at bounding box center [378, 134] width 87 height 9
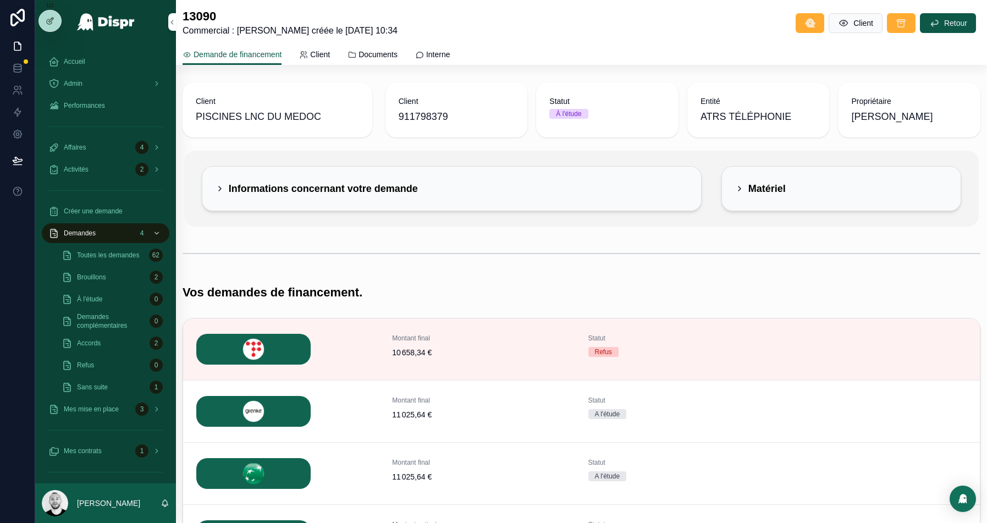
scroll to position [121, 0]
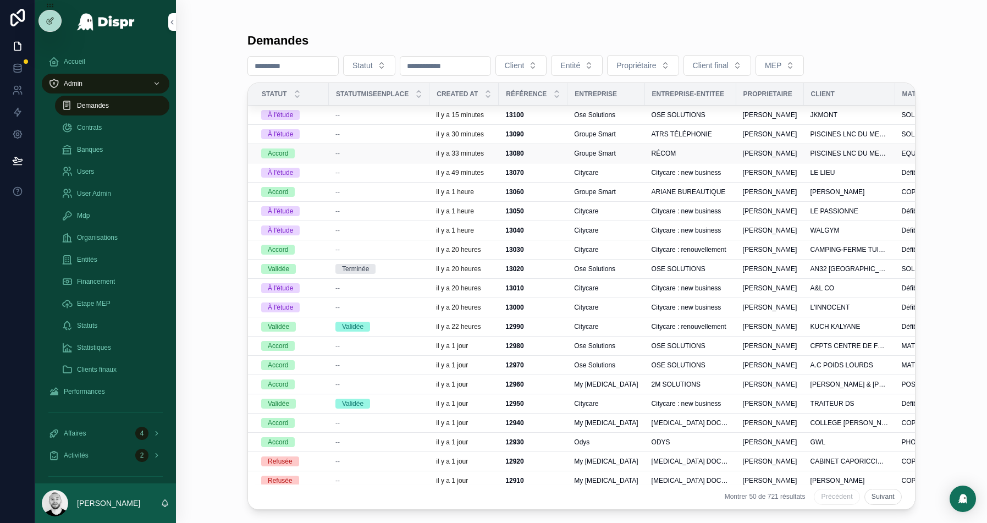
click at [350, 155] on div "--" at bounding box center [378, 153] width 87 height 9
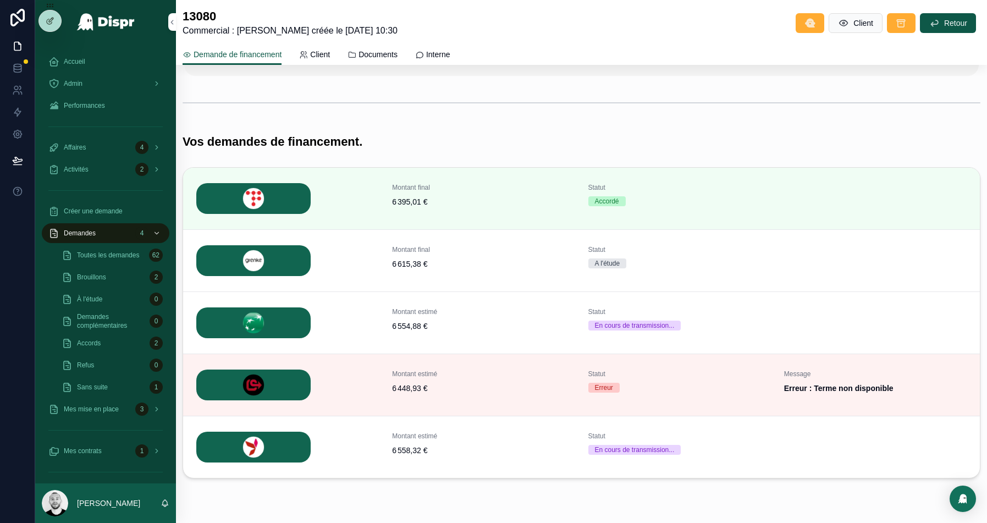
scroll to position [183, 0]
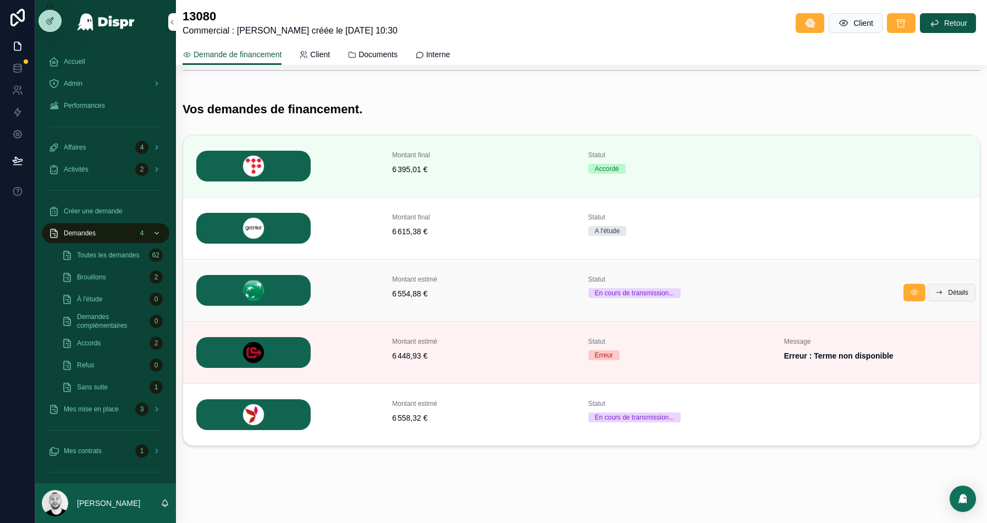
click at [956, 289] on span "Détails" at bounding box center [958, 292] width 20 height 9
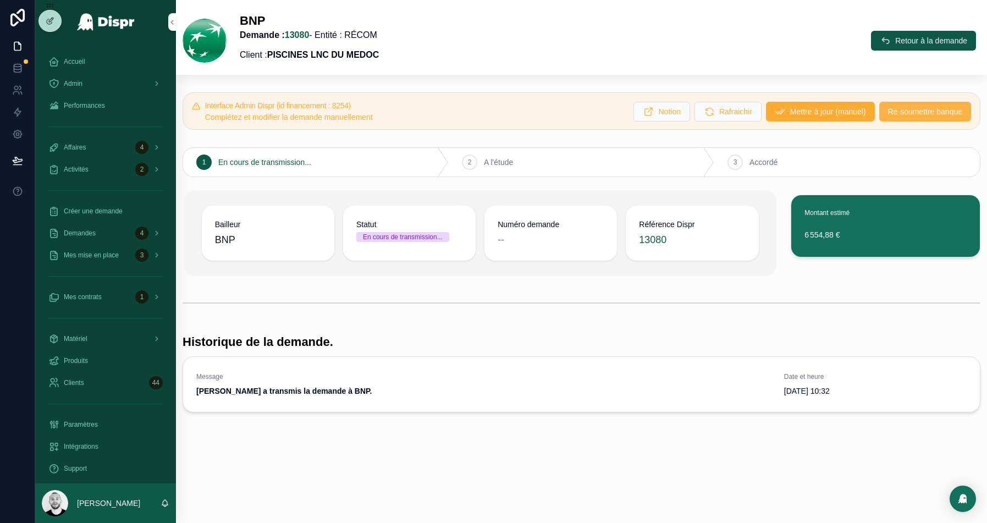
click at [897, 110] on span "Re-soumettre banque" at bounding box center [925, 111] width 74 height 11
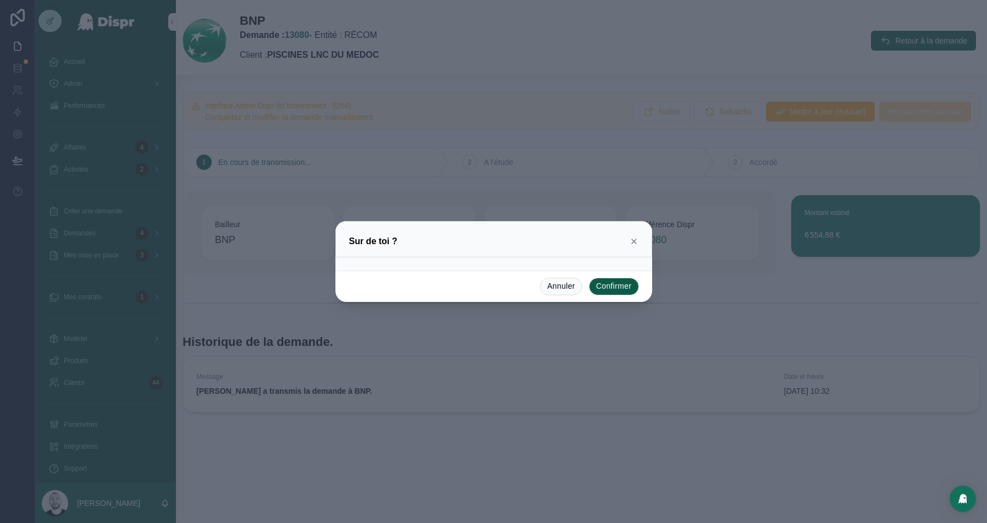
click at [605, 288] on button "Confirmer" at bounding box center [614, 287] width 50 height 18
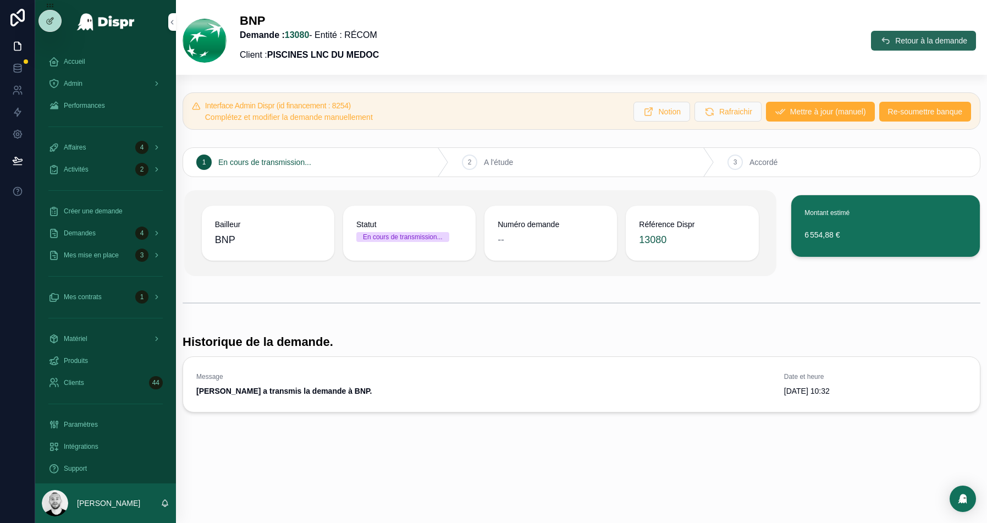
click at [895, 42] on span "Retour à la demande" at bounding box center [931, 40] width 72 height 11
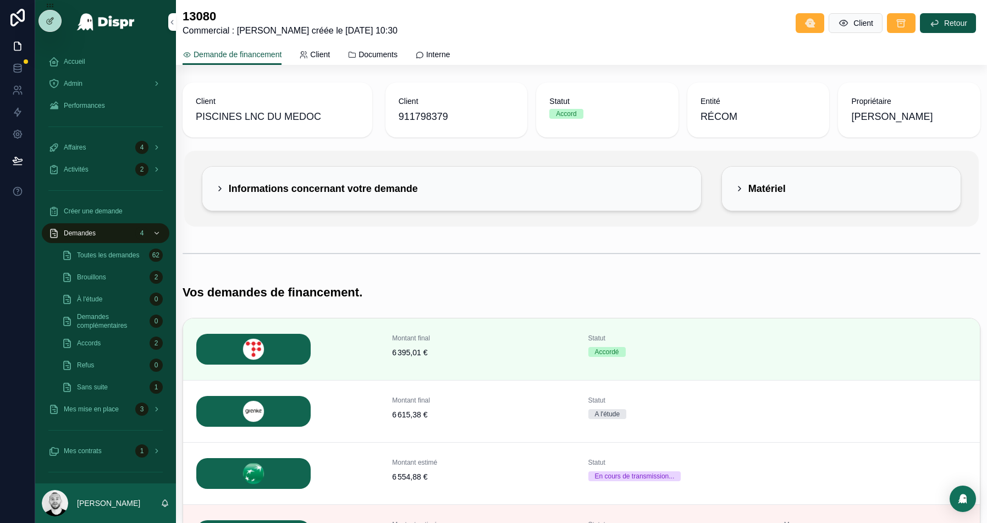
scroll to position [183, 0]
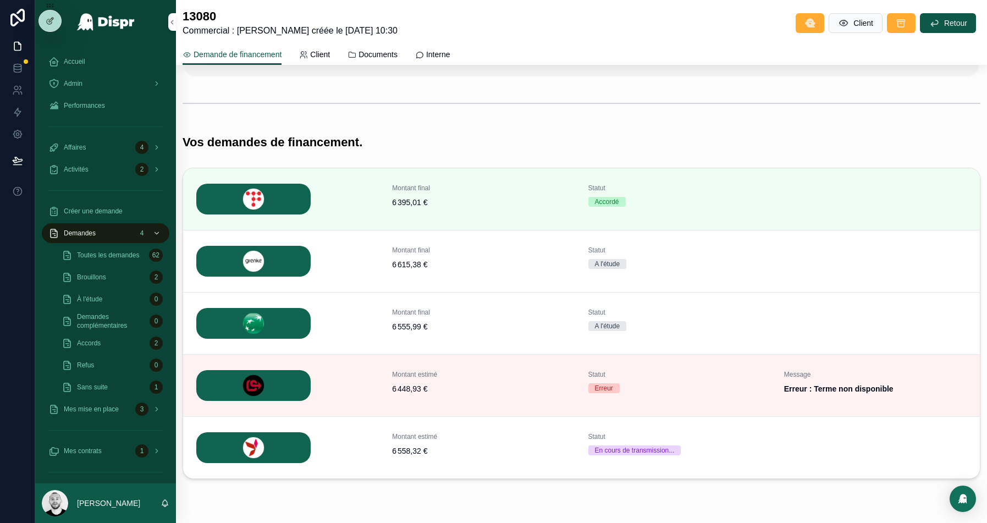
scroll to position [146, 0]
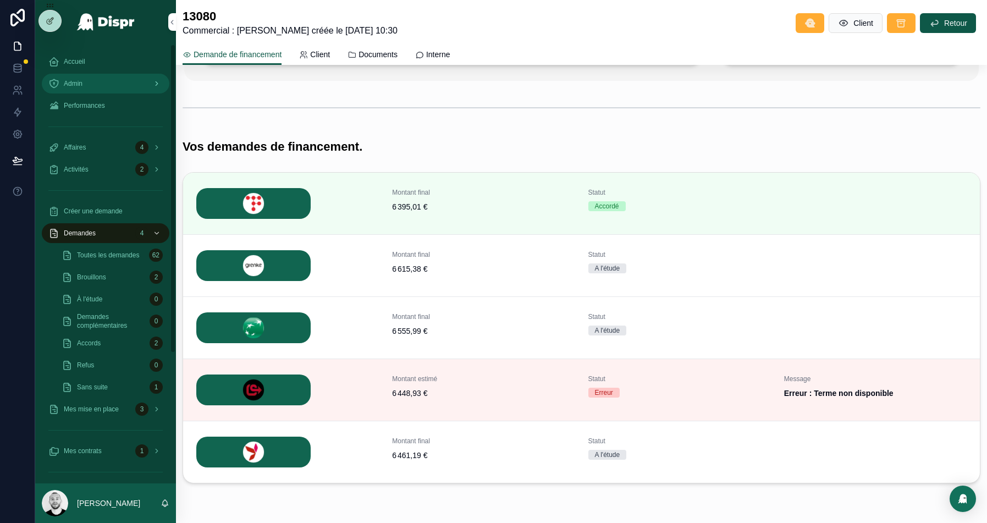
click at [65, 88] on div "Admin" at bounding box center [105, 84] width 114 height 18
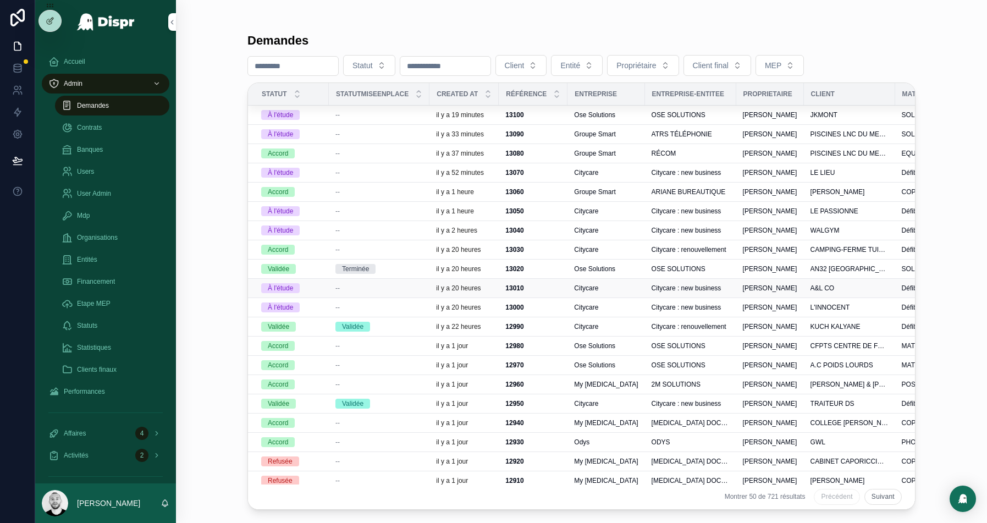
click at [849, 284] on div "A&L CO" at bounding box center [850, 288] width 78 height 9
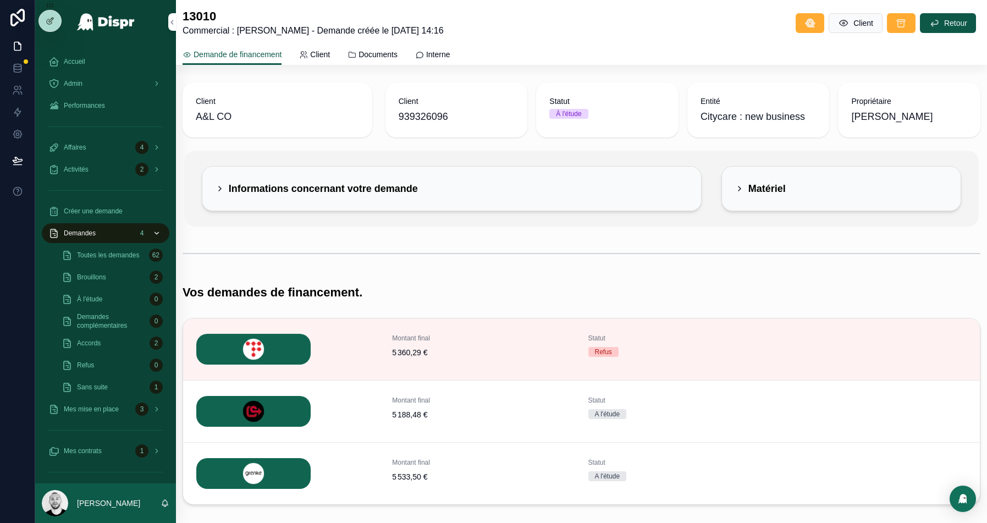
click at [84, 232] on span "Demandes" at bounding box center [80, 233] width 32 height 9
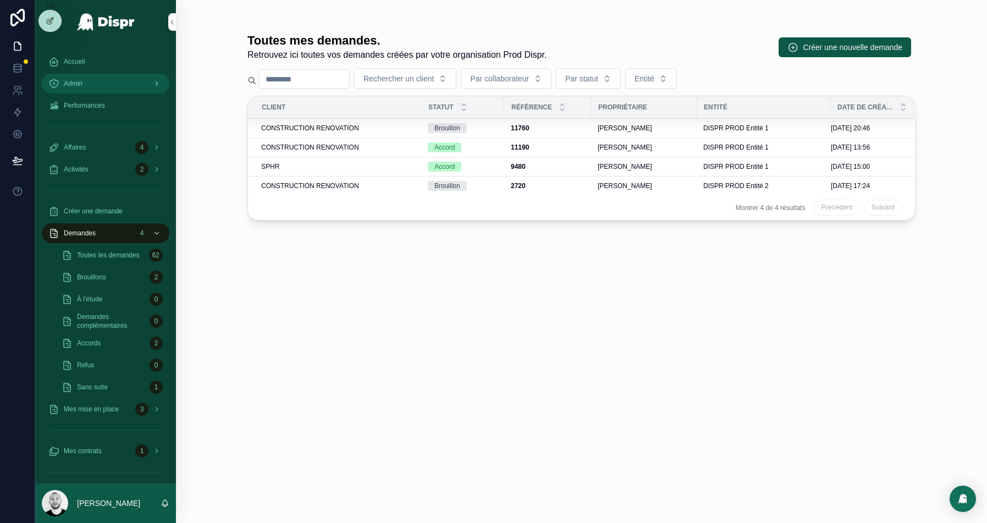
click at [94, 86] on div "Admin" at bounding box center [105, 84] width 114 height 18
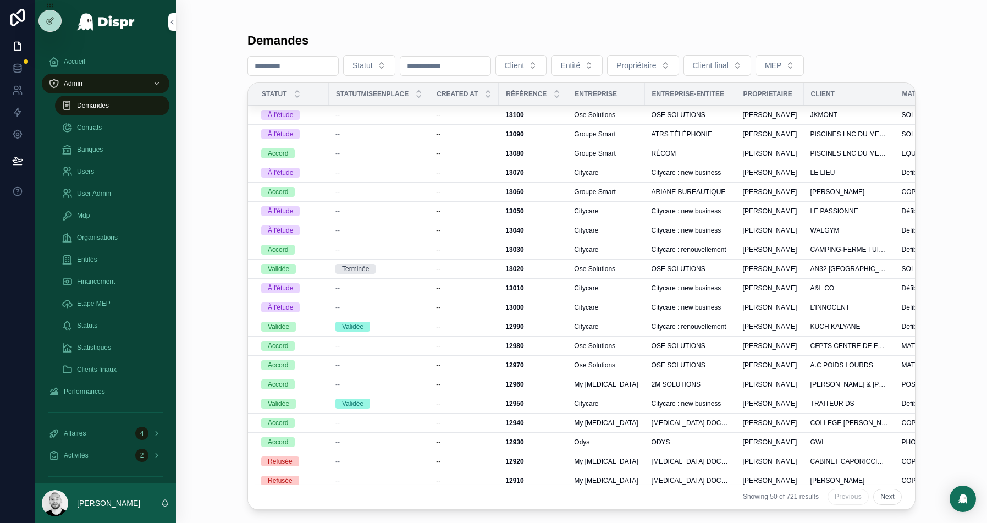
click at [293, 68] on input "scrollable content" at bounding box center [293, 65] width 90 height 15
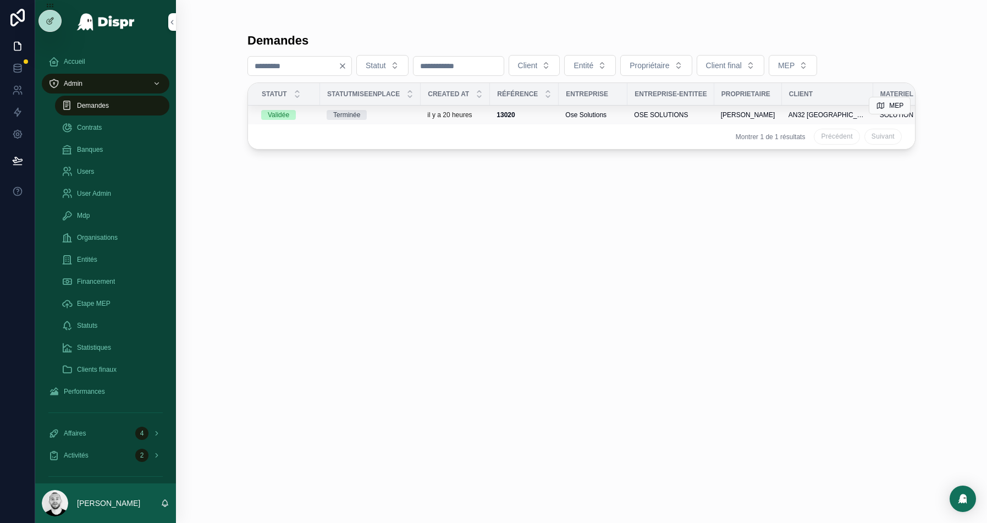
type input "****"
click at [389, 112] on div "Terminée" at bounding box center [370, 115] width 87 height 10
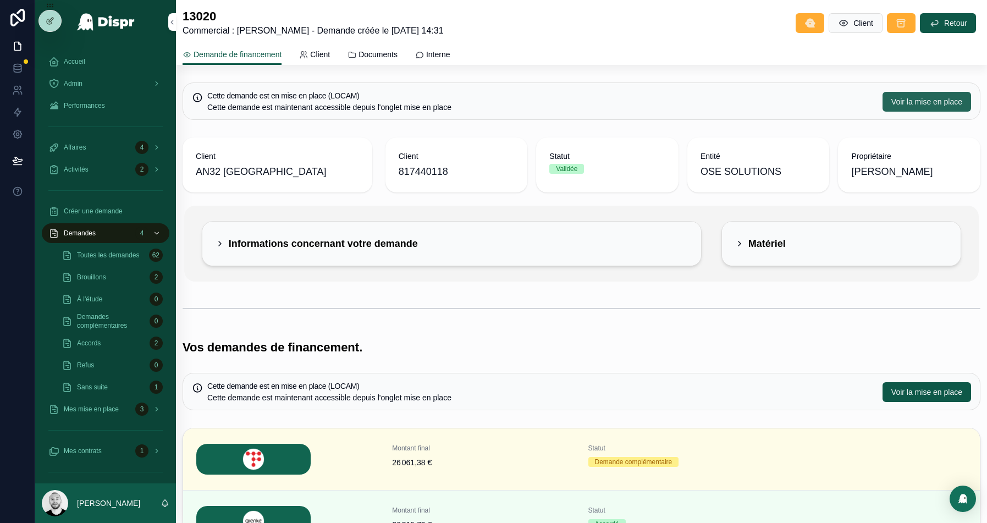
click at [936, 104] on span "Voir la mise en place" at bounding box center [927, 101] width 71 height 11
click at [911, 384] on button "Voir la mise en place" at bounding box center [927, 392] width 89 height 20
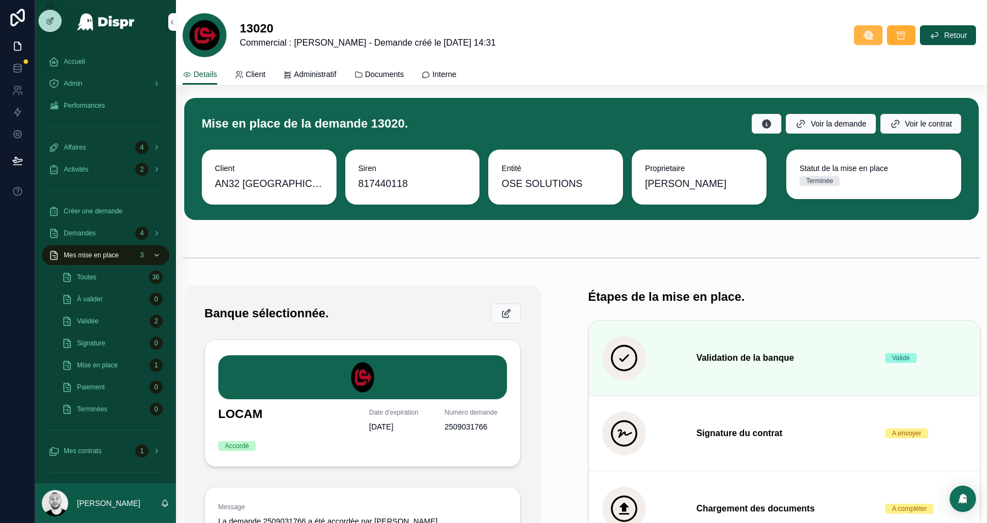
click at [868, 44] on button "scrollable content" at bounding box center [868, 35] width 29 height 20
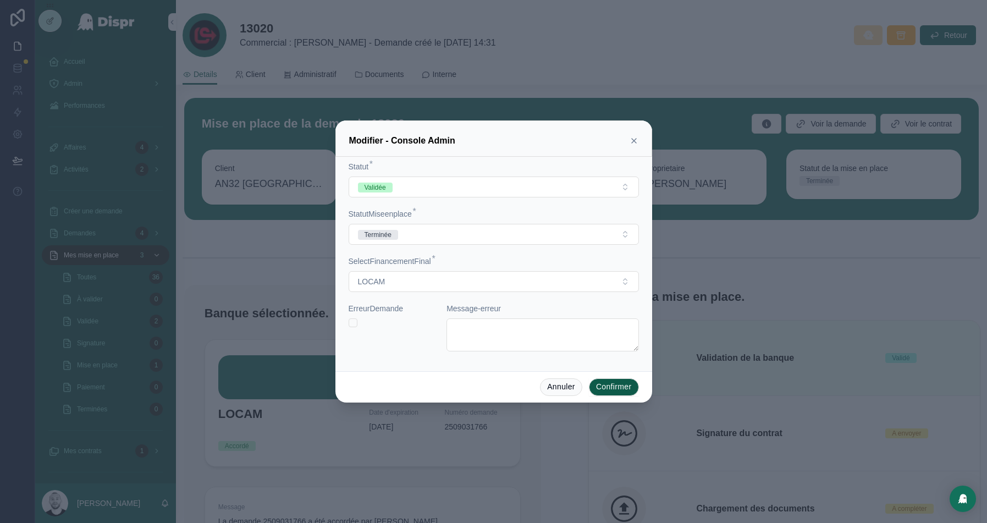
click at [633, 144] on icon at bounding box center [634, 140] width 9 height 9
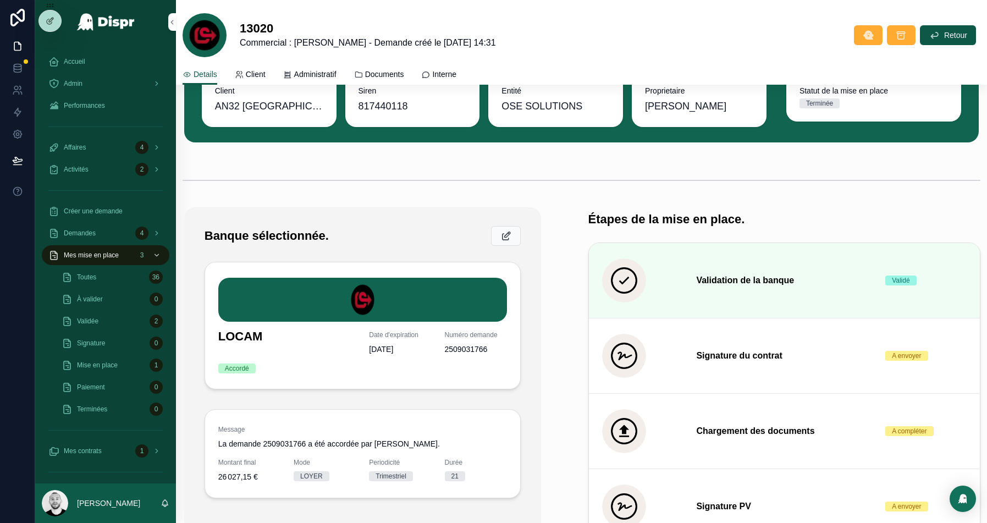
scroll to position [78, 0]
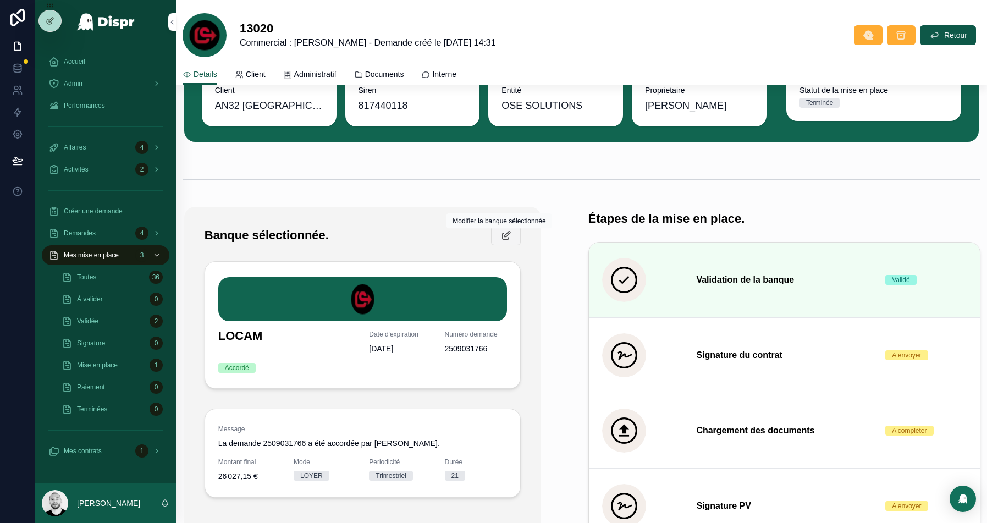
click at [504, 233] on icon "scrollable content" at bounding box center [506, 235] width 12 height 11
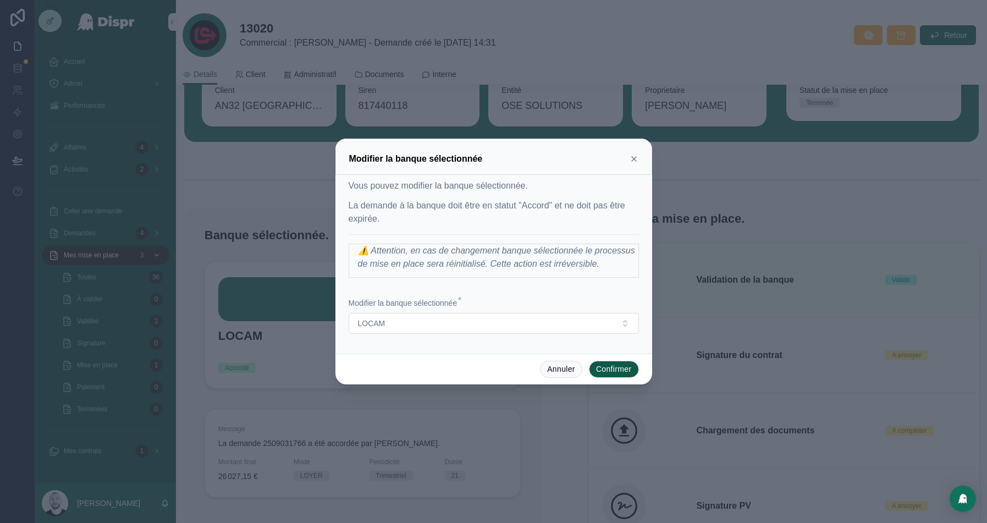
click at [634, 157] on icon at bounding box center [634, 159] width 4 height 4
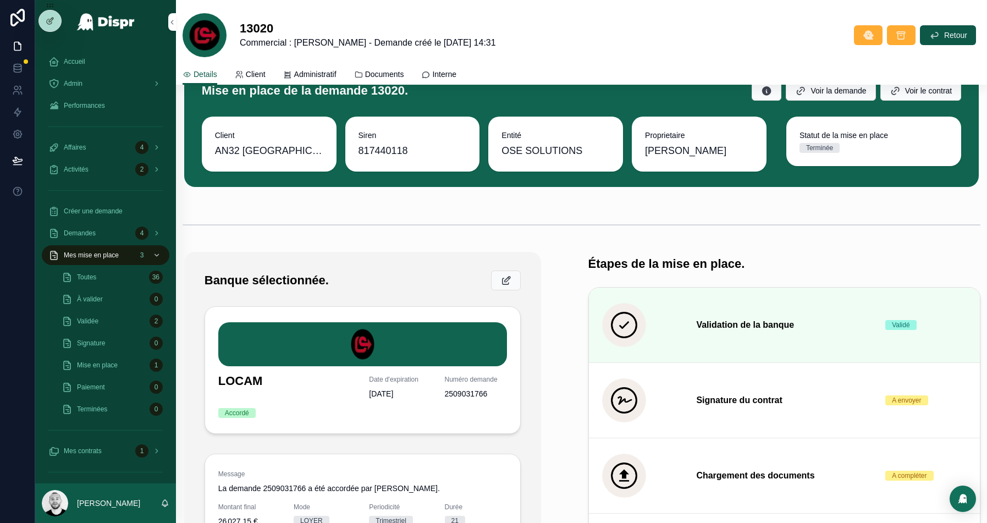
scroll to position [0, 0]
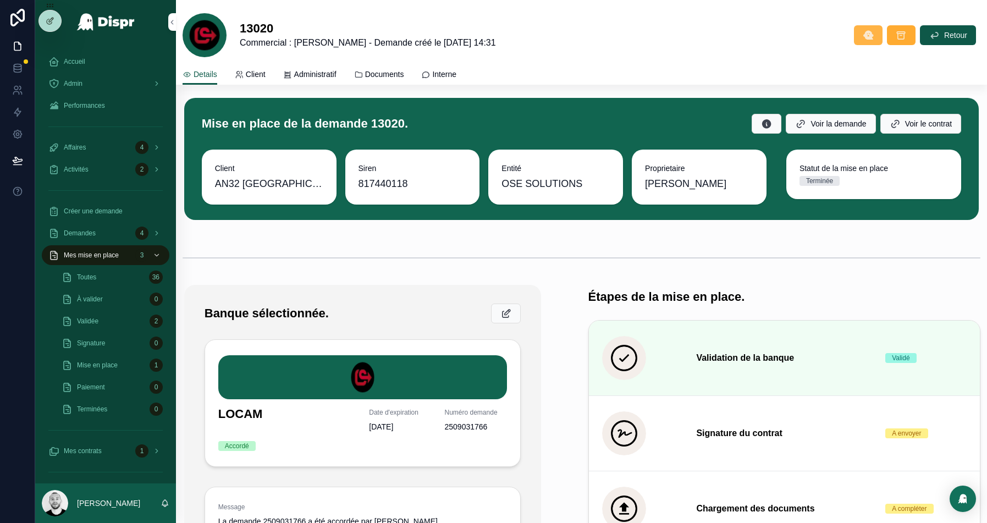
click at [868, 37] on icon "scrollable content" at bounding box center [868, 35] width 11 height 11
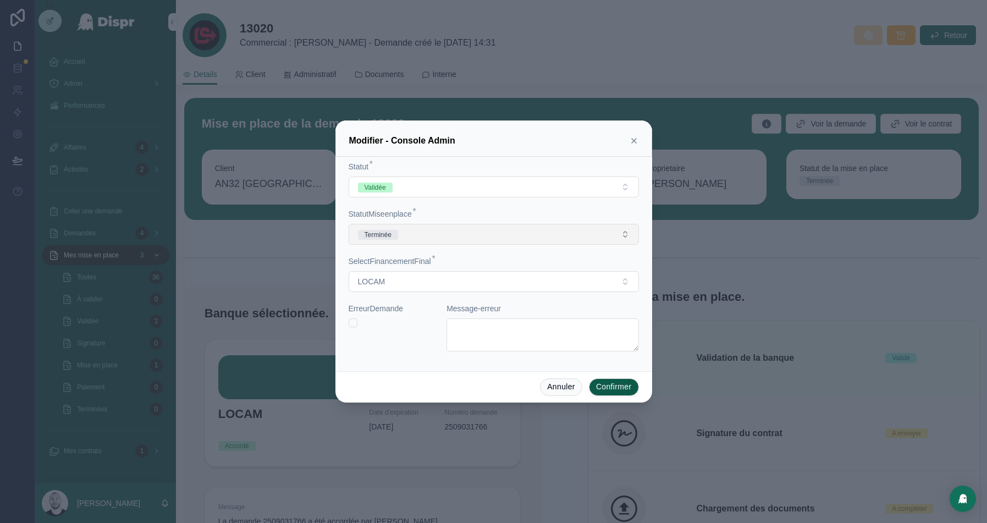
click at [477, 228] on button "Terminée" at bounding box center [494, 234] width 290 height 21
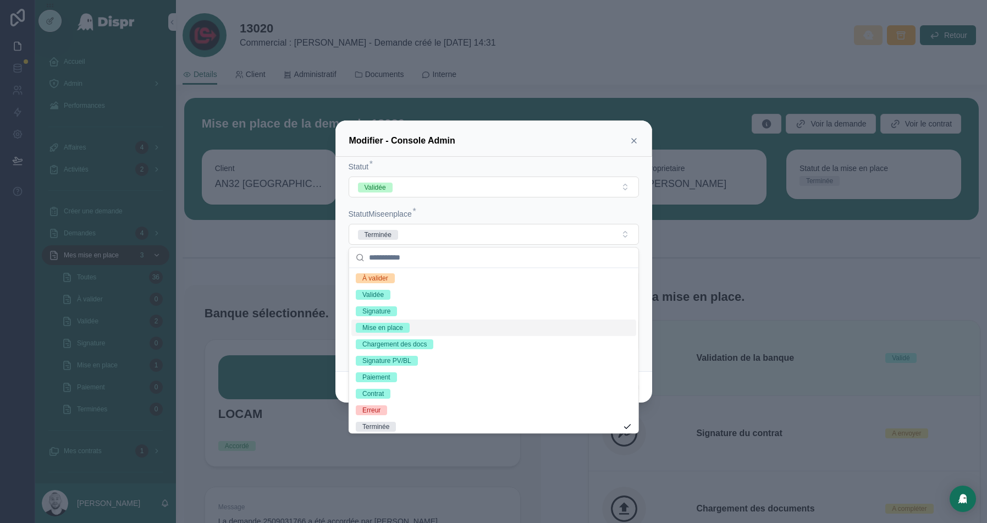
click at [409, 329] on span "Mise en place" at bounding box center [383, 328] width 54 height 10
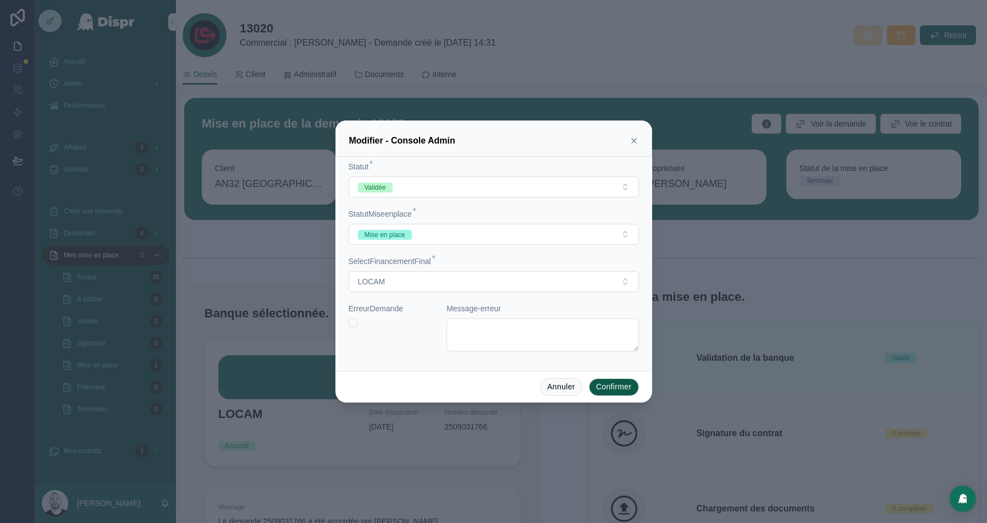
click at [612, 389] on button "Confirmer" at bounding box center [614, 387] width 50 height 18
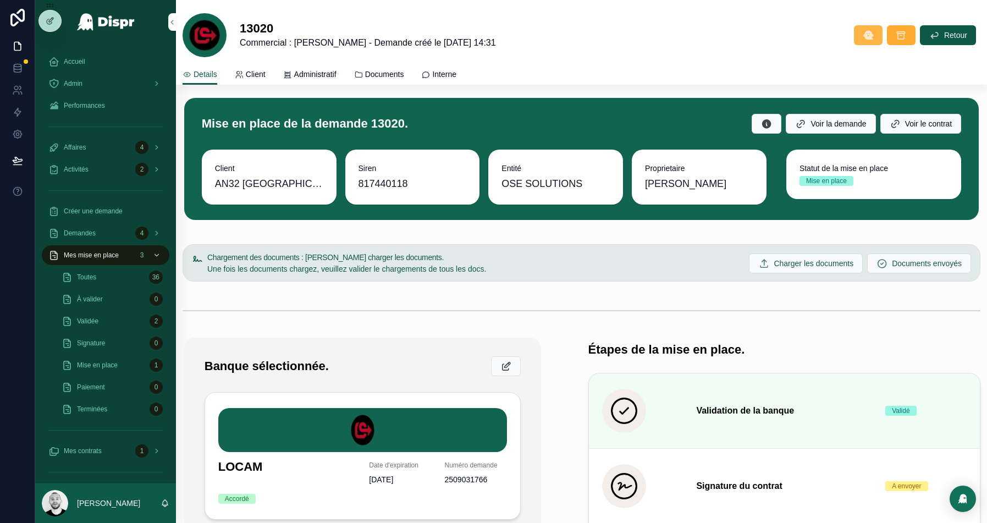
click at [863, 41] on button "scrollable content" at bounding box center [868, 35] width 29 height 20
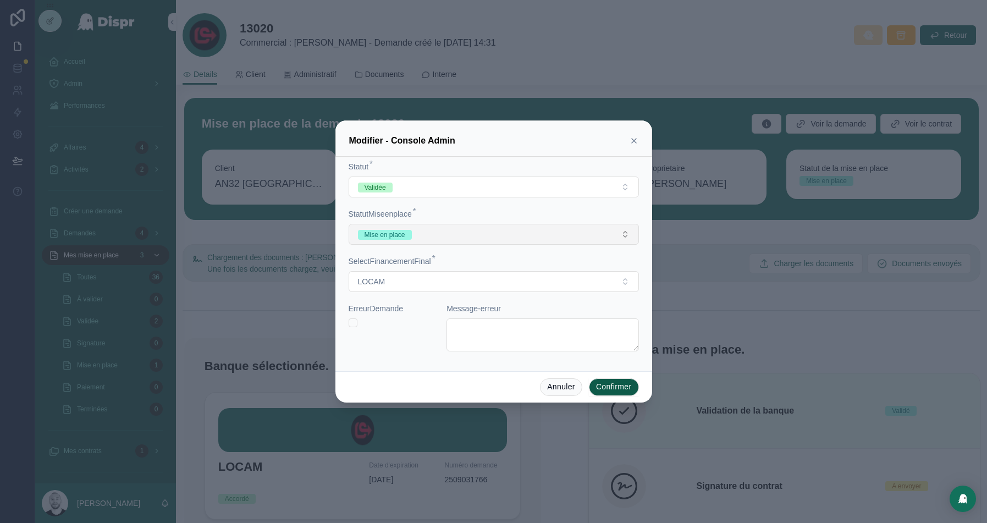
click at [476, 233] on button "Mise en place" at bounding box center [494, 234] width 290 height 21
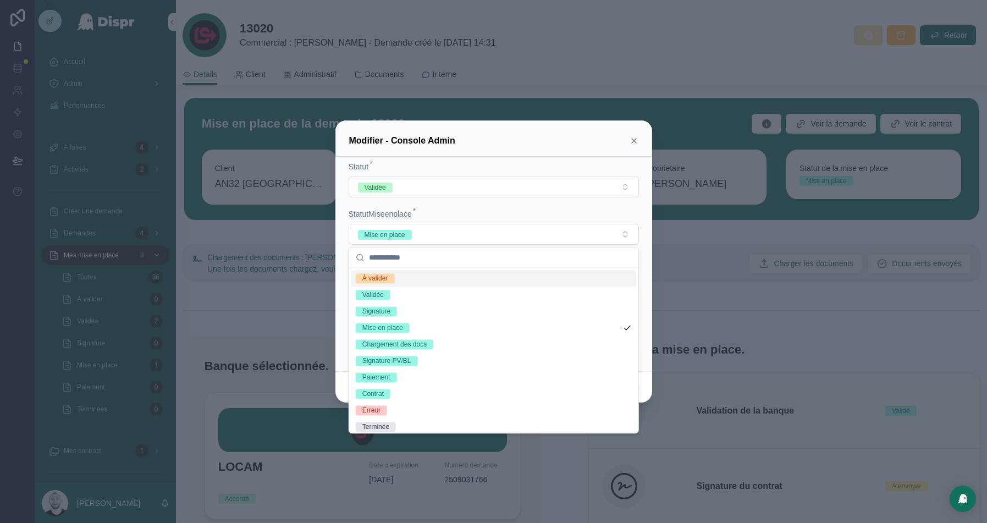
click at [533, 163] on div "Statut *" at bounding box center [494, 166] width 290 height 11
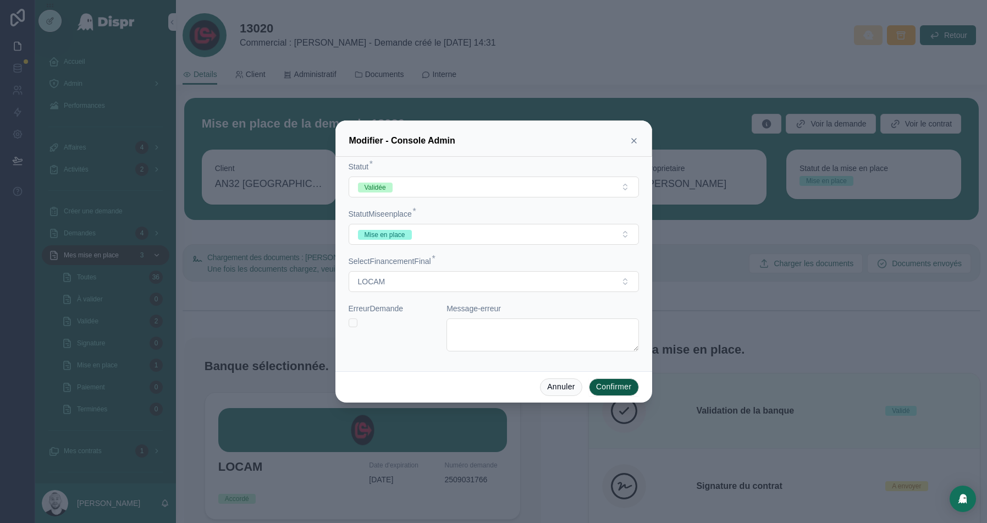
click at [607, 385] on button "Confirmer" at bounding box center [614, 387] width 50 height 18
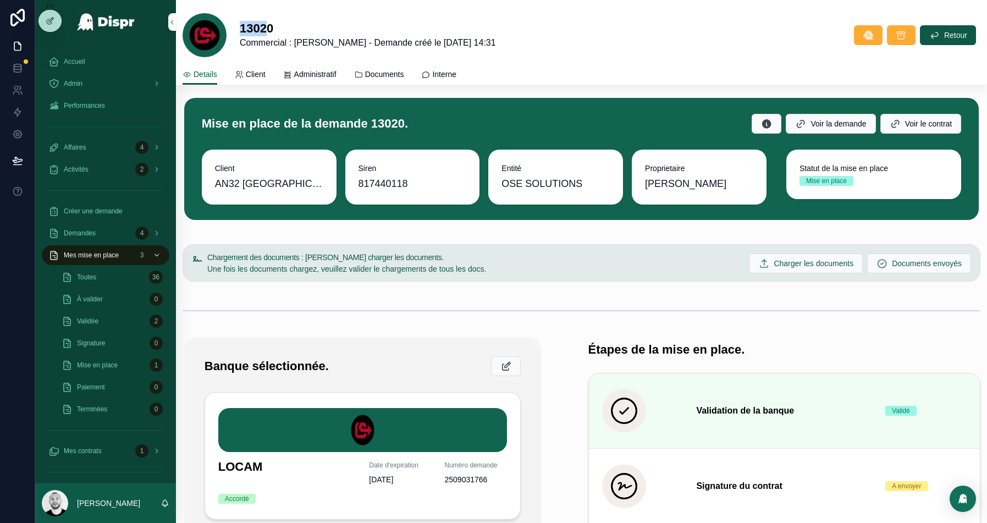
drag, startPoint x: 265, startPoint y: 28, endPoint x: 232, endPoint y: 27, distance: 33.6
click at [232, 27] on div "13020 Commercial : [PERSON_NAME] créé le [DATE] 14:31 Retour" at bounding box center [582, 35] width 798 height 44
copy div "1302"
click at [835, 129] on button "Voir la demande" at bounding box center [831, 124] width 90 height 20
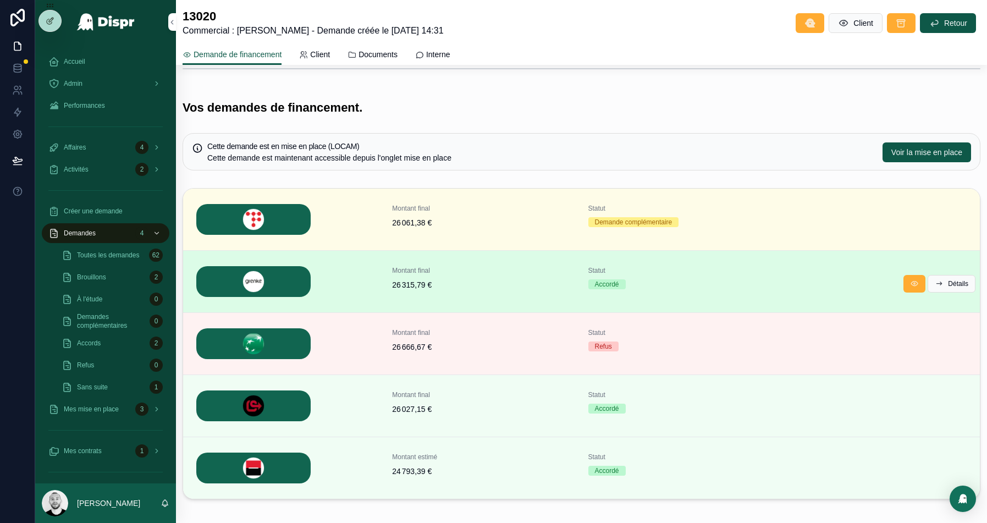
scroll to position [229, 0]
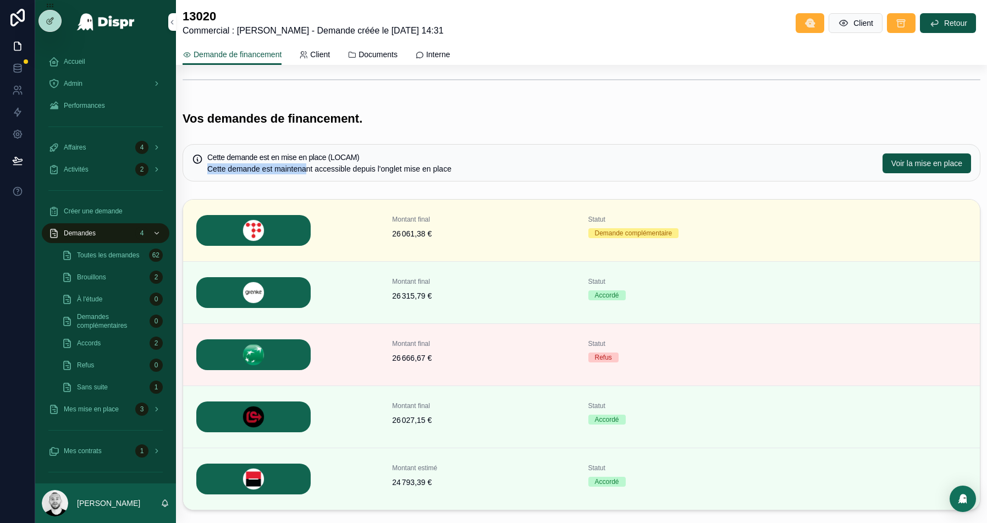
drag, startPoint x: 454, startPoint y: 159, endPoint x: 317, endPoint y: 162, distance: 137.5
click at [317, 162] on div "Cette demande est en mise en place (LOCAM) Cette demande est maintenant accessi…" at bounding box center [540, 163] width 667 height 21
drag, startPoint x: 508, startPoint y: 173, endPoint x: 205, endPoint y: 149, distance: 303.4
click at [205, 149] on div "Cette demande est en mise en place (LOCAM) Cette demande est maintenant accessi…" at bounding box center [582, 162] width 798 height 37
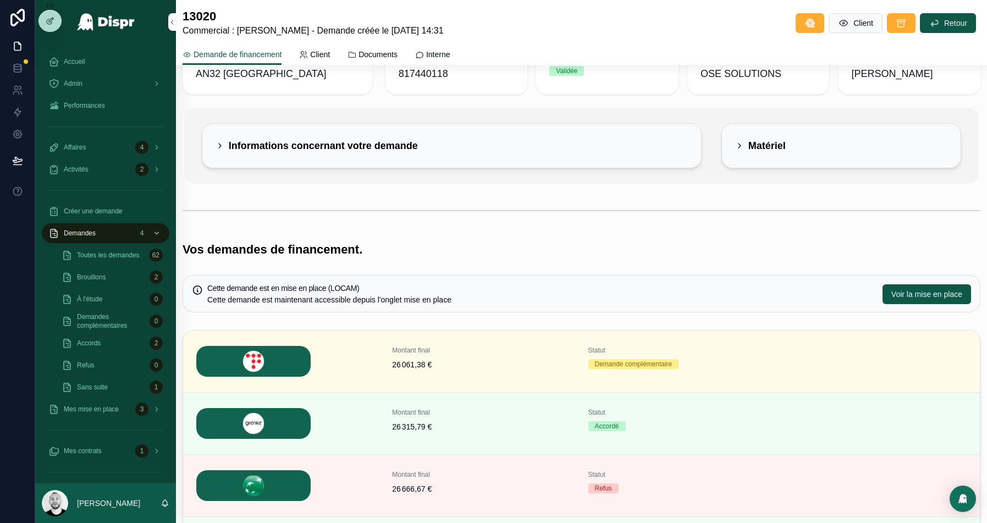
scroll to position [0, 0]
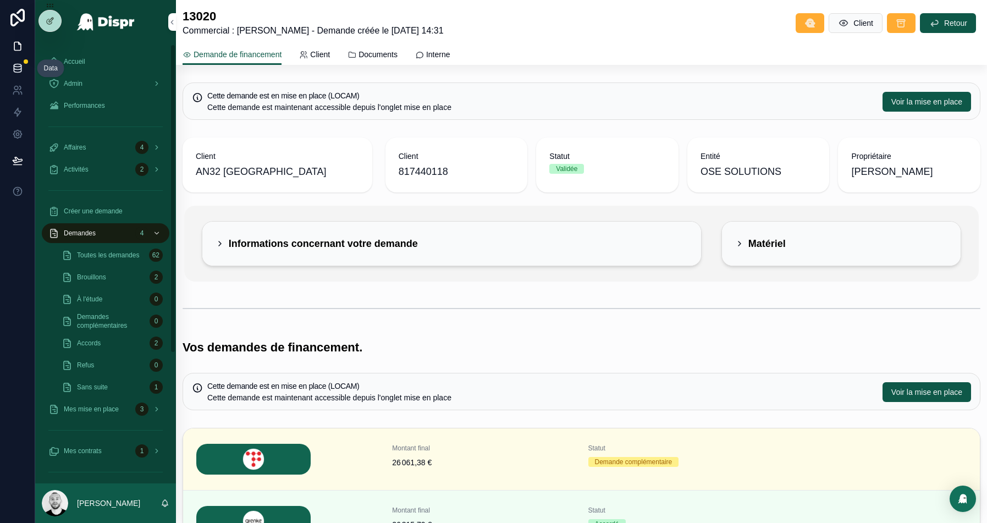
click at [8, 73] on link at bounding box center [17, 68] width 35 height 22
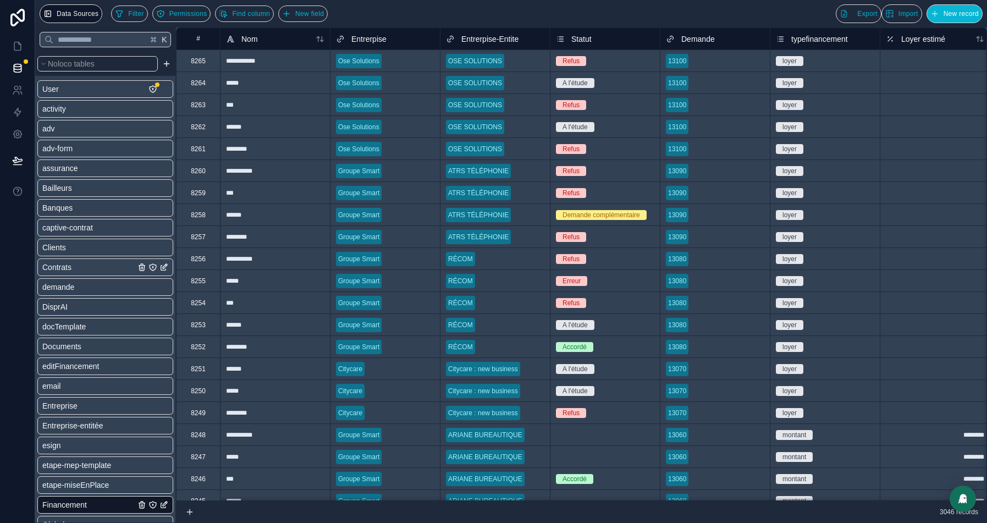
click at [55, 265] on span "Contrats" at bounding box center [56, 267] width 29 height 11
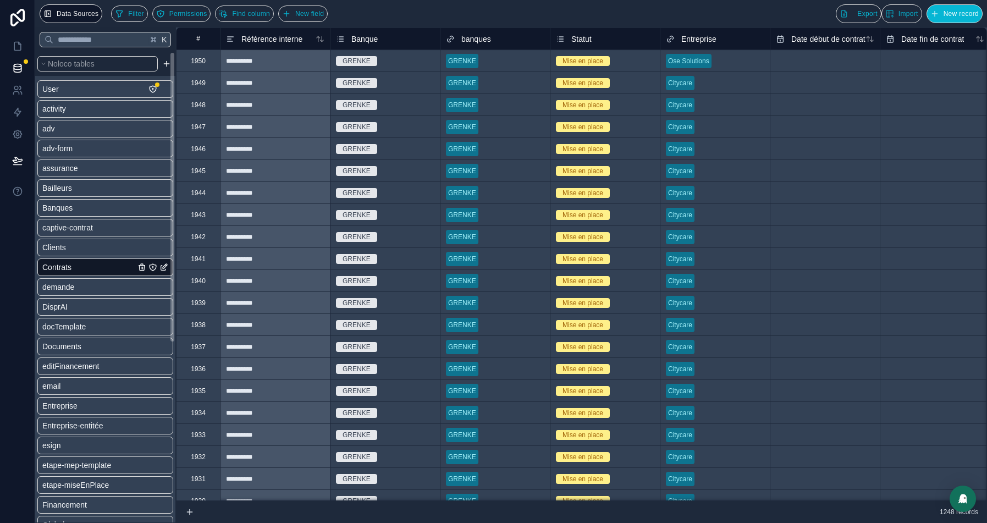
click at [193, 62] on div "1950" at bounding box center [198, 61] width 15 height 9
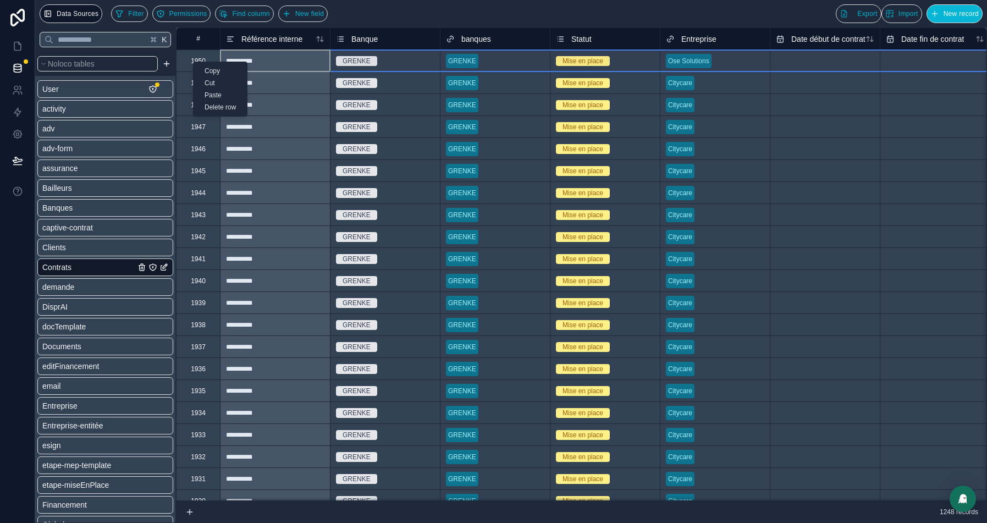
click at [219, 108] on div "Delete row" at bounding box center [220, 107] width 53 height 12
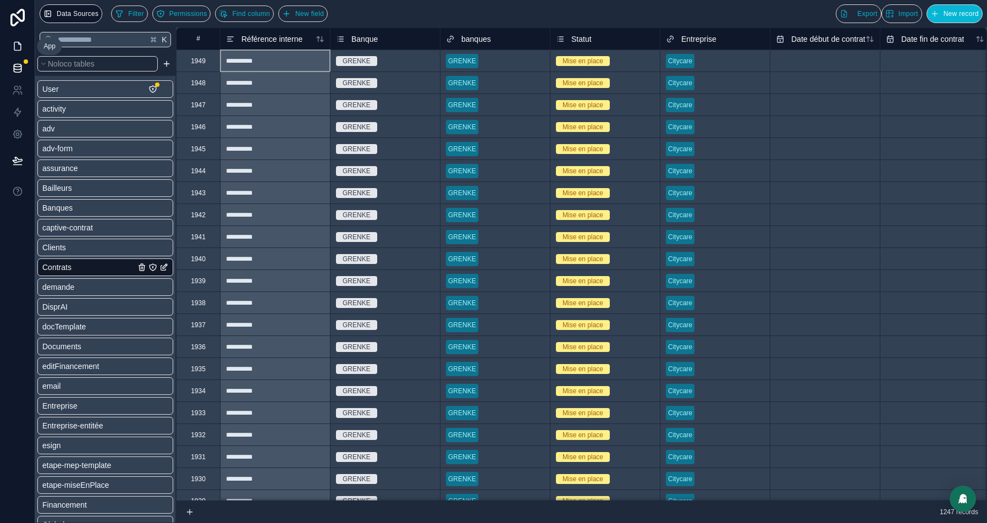
click at [18, 46] on icon at bounding box center [17, 46] width 11 height 11
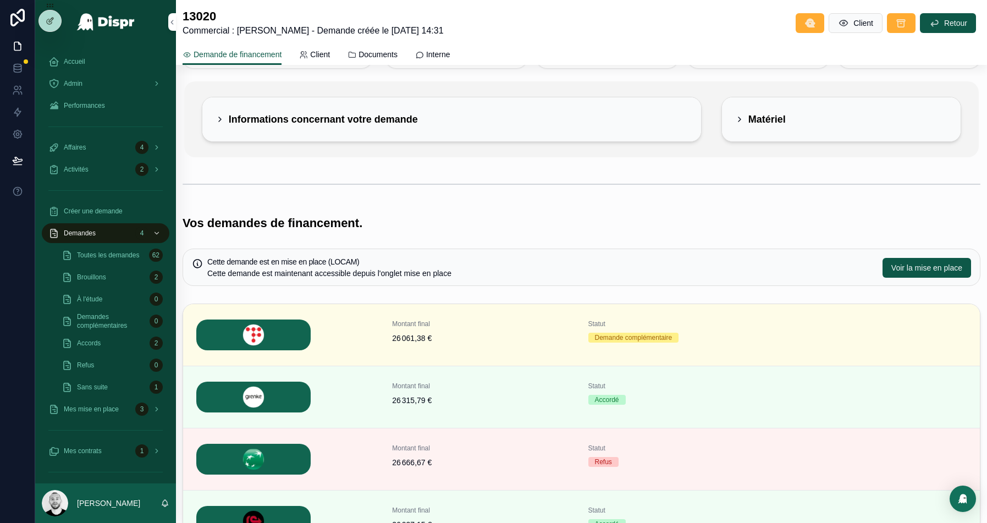
scroll to position [158, 0]
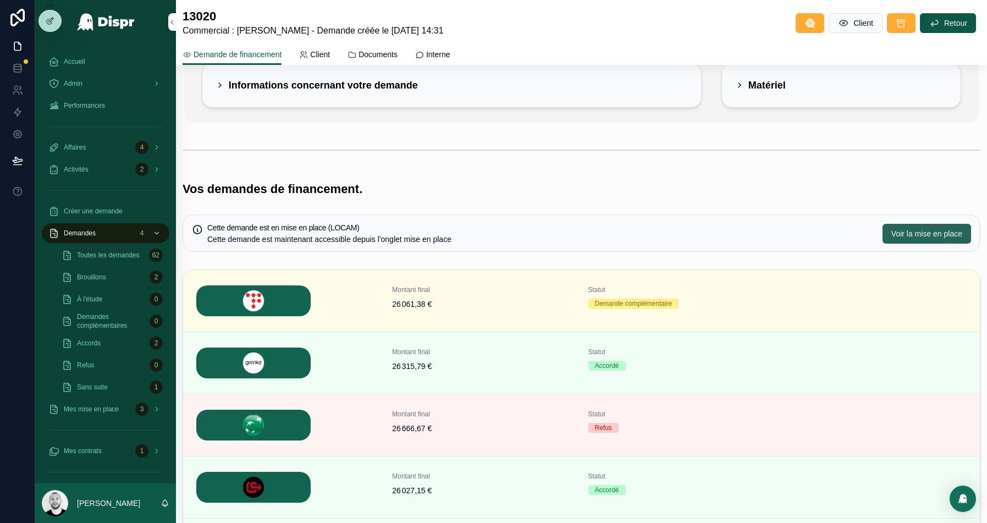
click at [913, 237] on button "Voir la mise en place" at bounding box center [927, 234] width 89 height 20
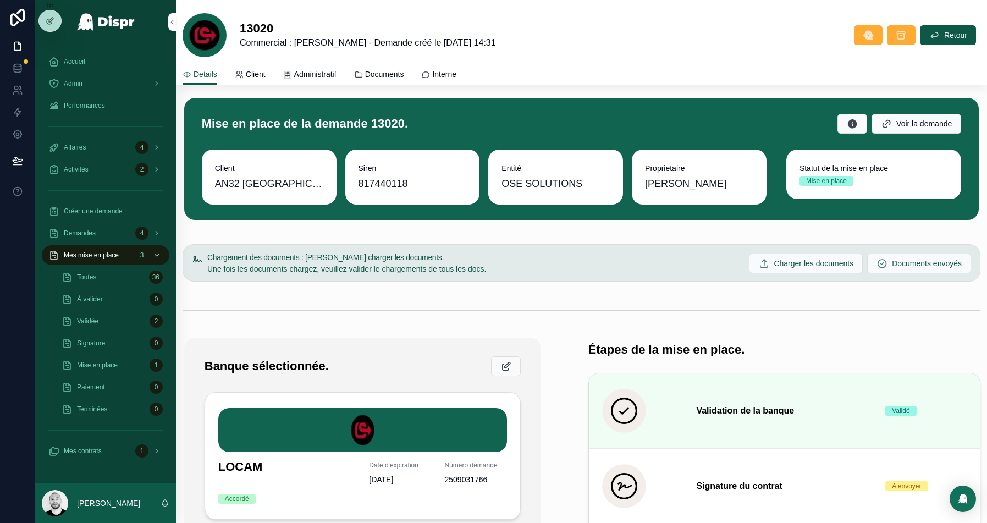
drag, startPoint x: 509, startPoint y: 45, endPoint x: 235, endPoint y: 42, distance: 273.9
click at [235, 42] on div "13020 Commercial : [PERSON_NAME] créé le [DATE] 14:31 Retour" at bounding box center [582, 35] width 798 height 44
click at [548, 48] on div "13020 Commercial : [PERSON_NAME] créé le [DATE] 14:31 Retour" at bounding box center [582, 35] width 798 height 44
drag, startPoint x: 513, startPoint y: 43, endPoint x: 232, endPoint y: 42, distance: 280.5
click at [232, 42] on div "13020 Commercial : [PERSON_NAME] créé le [DATE] 14:31 Retour" at bounding box center [582, 35] width 798 height 44
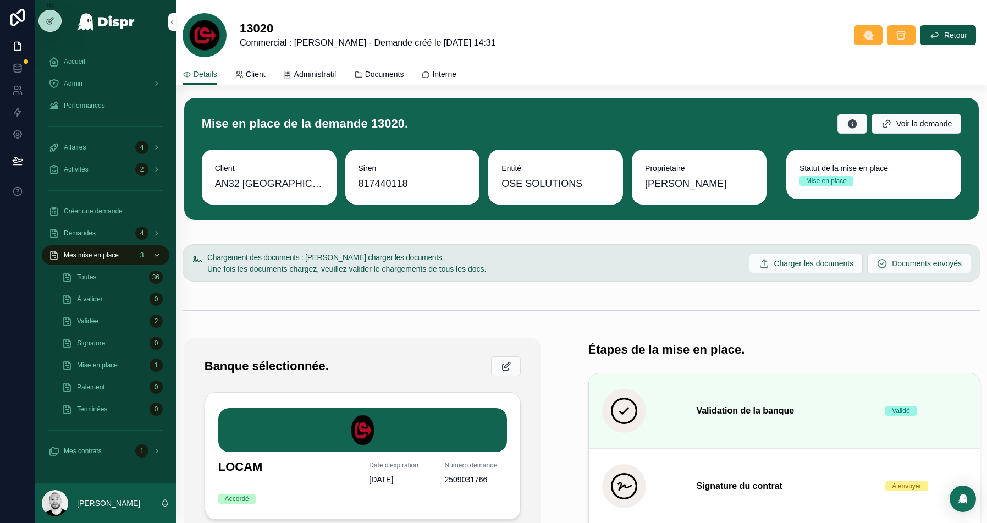
click at [383, 43] on span "Commercial : [PERSON_NAME] - Demande créé le [DATE] 14:31" at bounding box center [368, 42] width 256 height 13
click at [541, 69] on div "Details Client Administratif Documents Interne" at bounding box center [582, 74] width 798 height 21
click at [535, 51] on div "13020 Commercial : [PERSON_NAME] créé le [DATE] 14:31 Retour" at bounding box center [582, 35] width 798 height 44
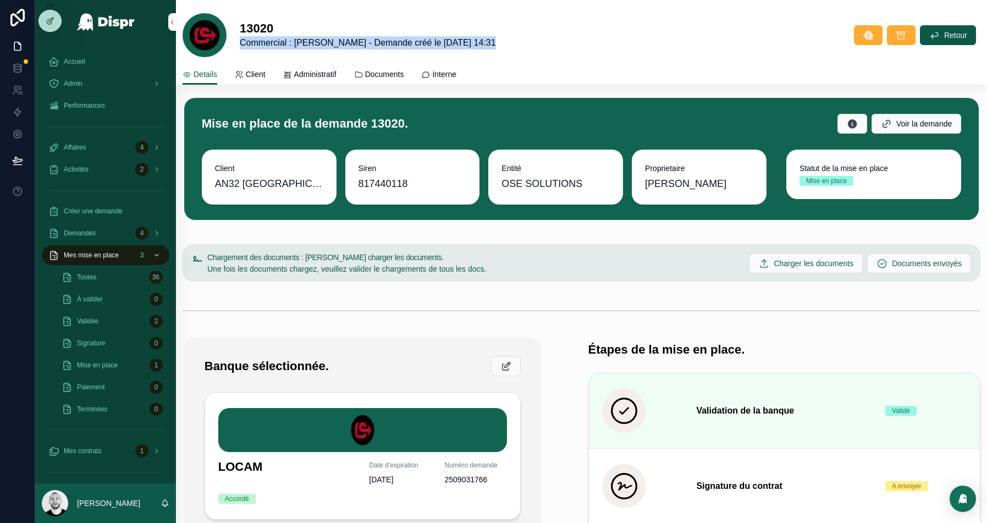
click at [527, 48] on div at bounding box center [527, 48] width 0 height 0
click at [309, 30] on h1 "13020" at bounding box center [368, 28] width 256 height 15
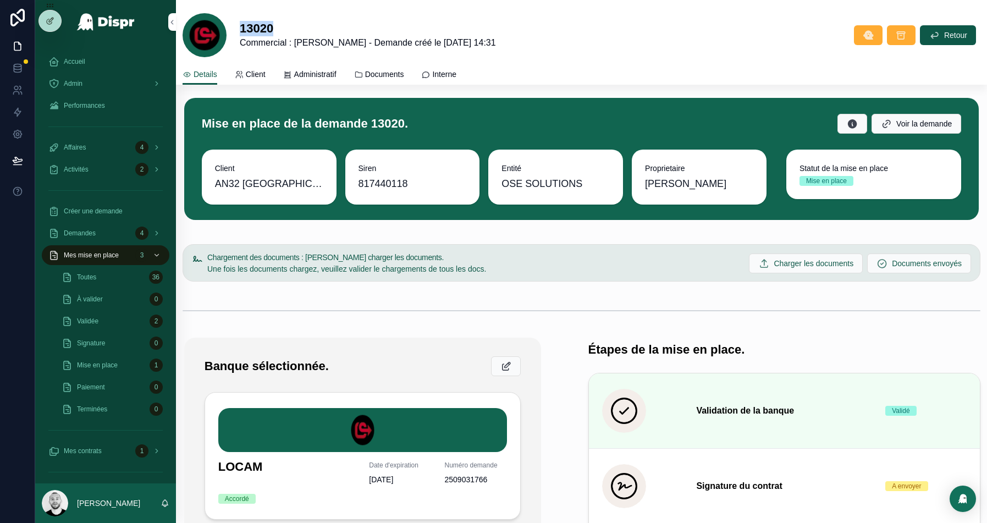
click at [529, 32] on div "13020 Commercial : [PERSON_NAME] créé le [DATE] 14:31 Retour" at bounding box center [582, 35] width 798 height 44
